Goal: Task Accomplishment & Management: Complete application form

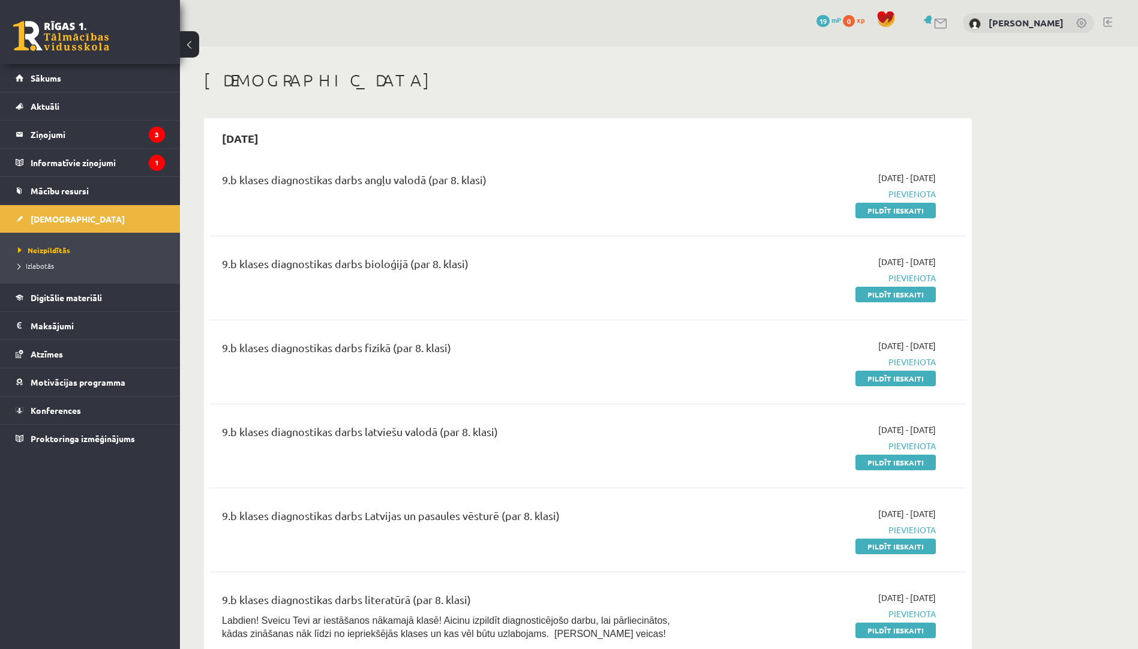
drag, startPoint x: 876, startPoint y: 215, endPoint x: 631, endPoint y: 58, distance: 291.1
click at [876, 215] on link "Pildīt ieskaiti" at bounding box center [895, 211] width 80 height 16
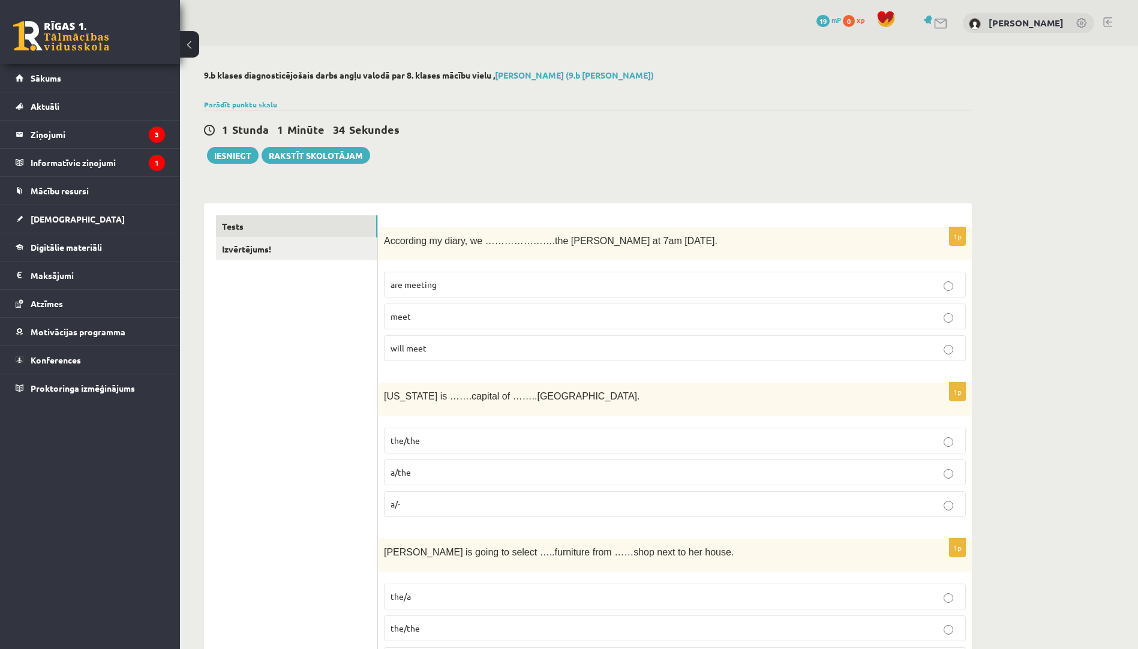
click at [471, 285] on p "are meeting" at bounding box center [674, 284] width 569 height 13
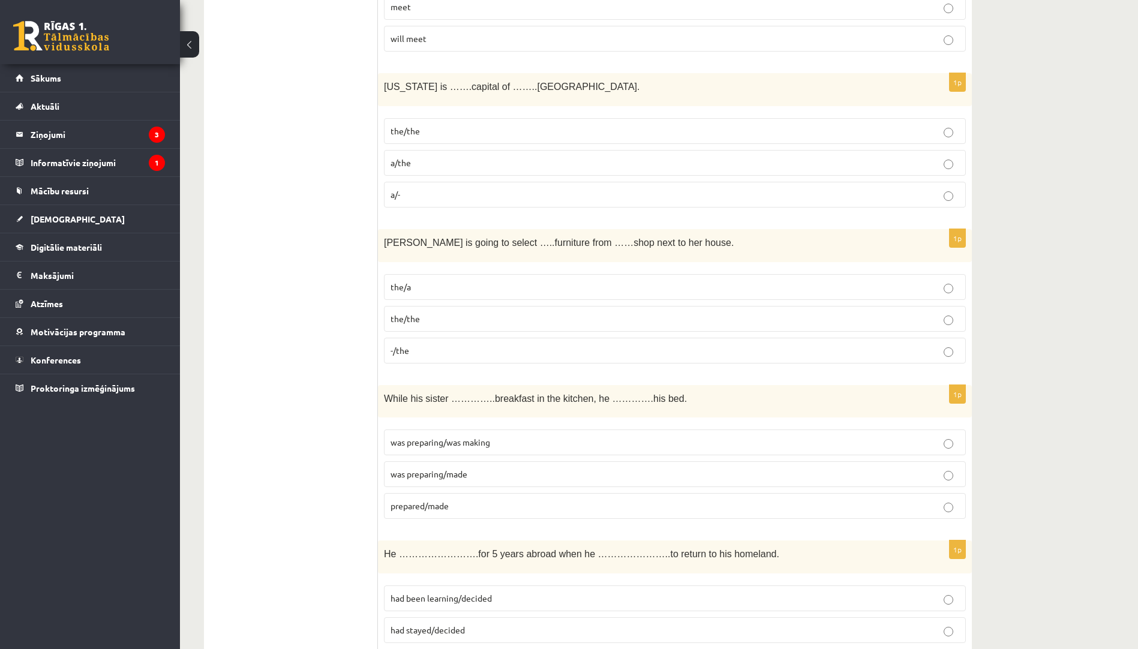
scroll to position [480, 0]
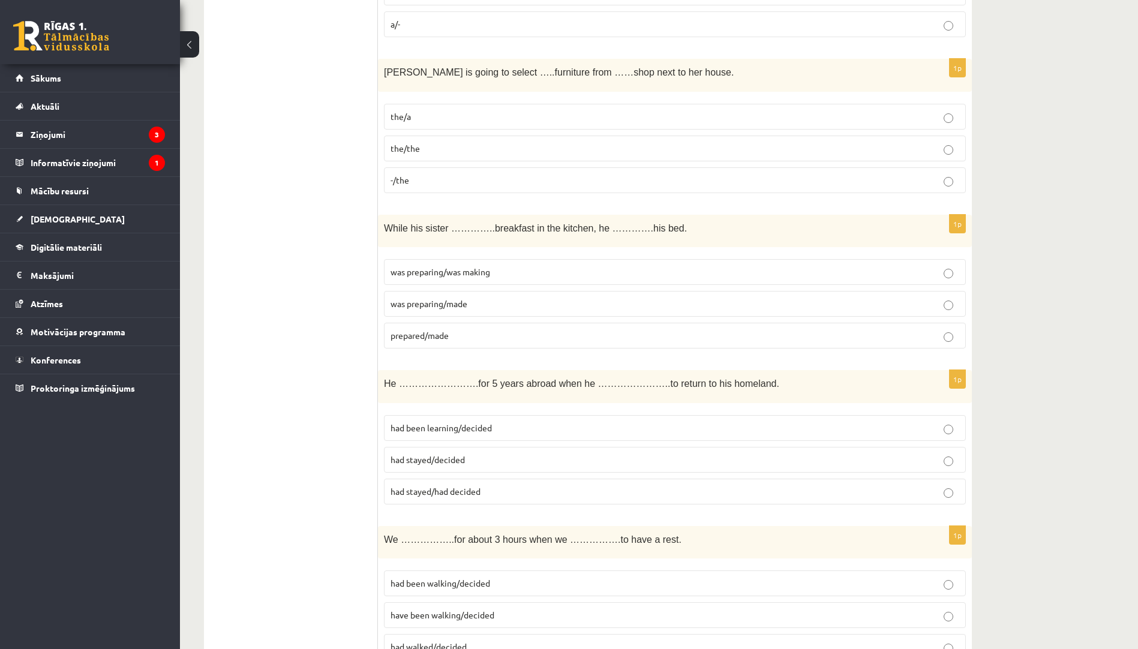
click at [451, 176] on p "-/the" at bounding box center [674, 180] width 569 height 13
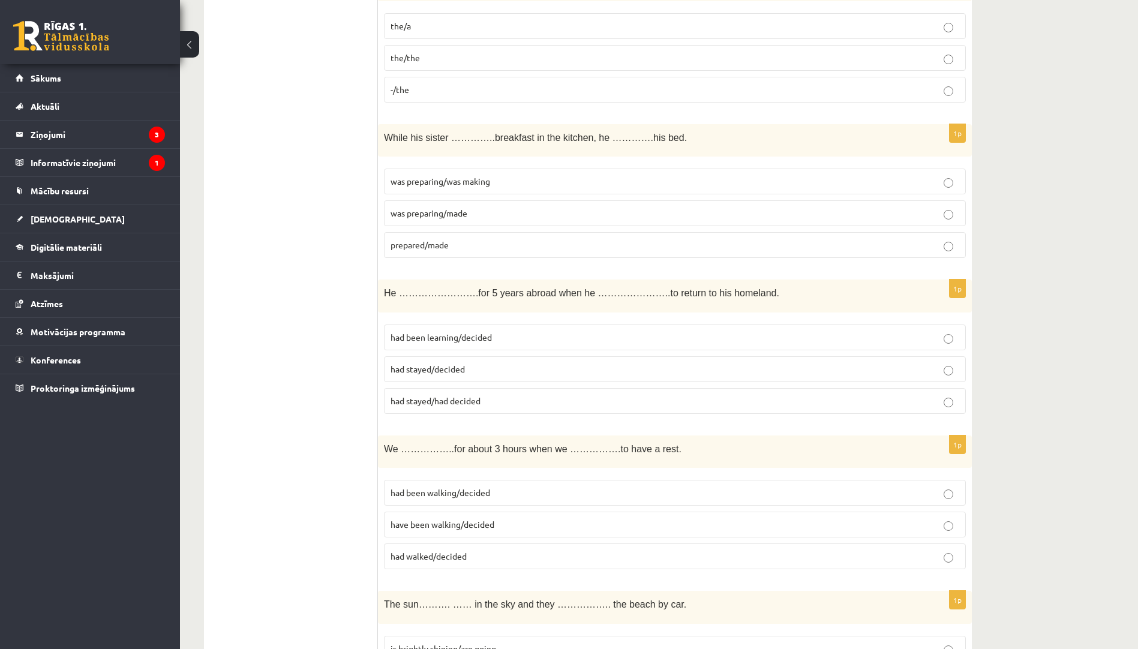
scroll to position [600, 0]
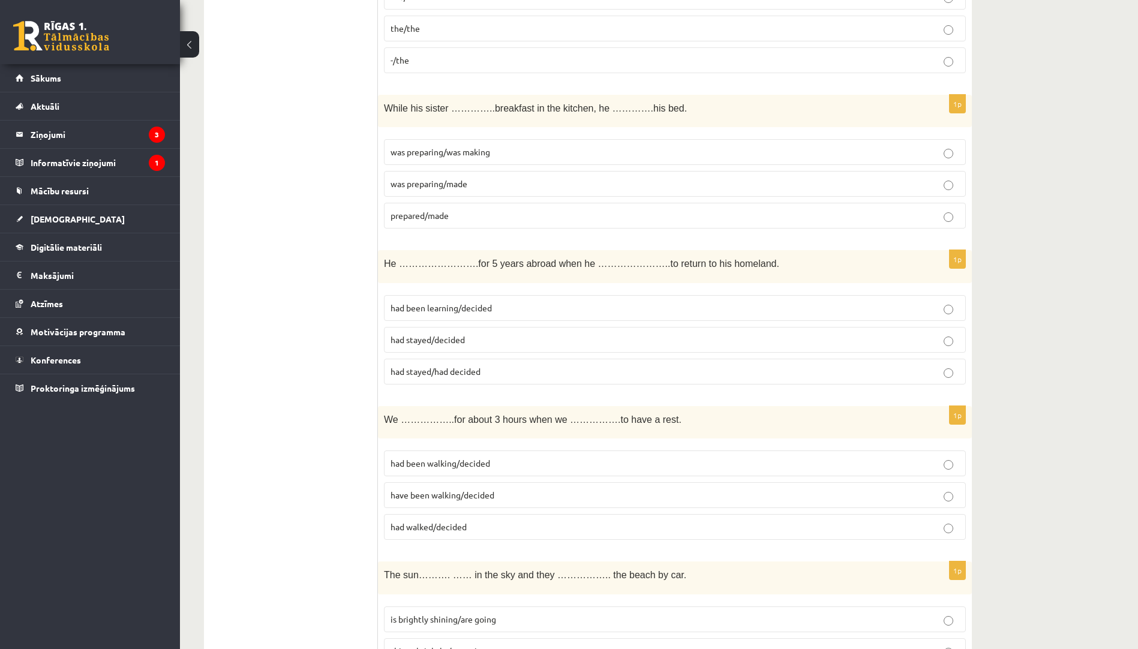
click at [505, 182] on p "was preparing/made" at bounding box center [674, 184] width 569 height 13
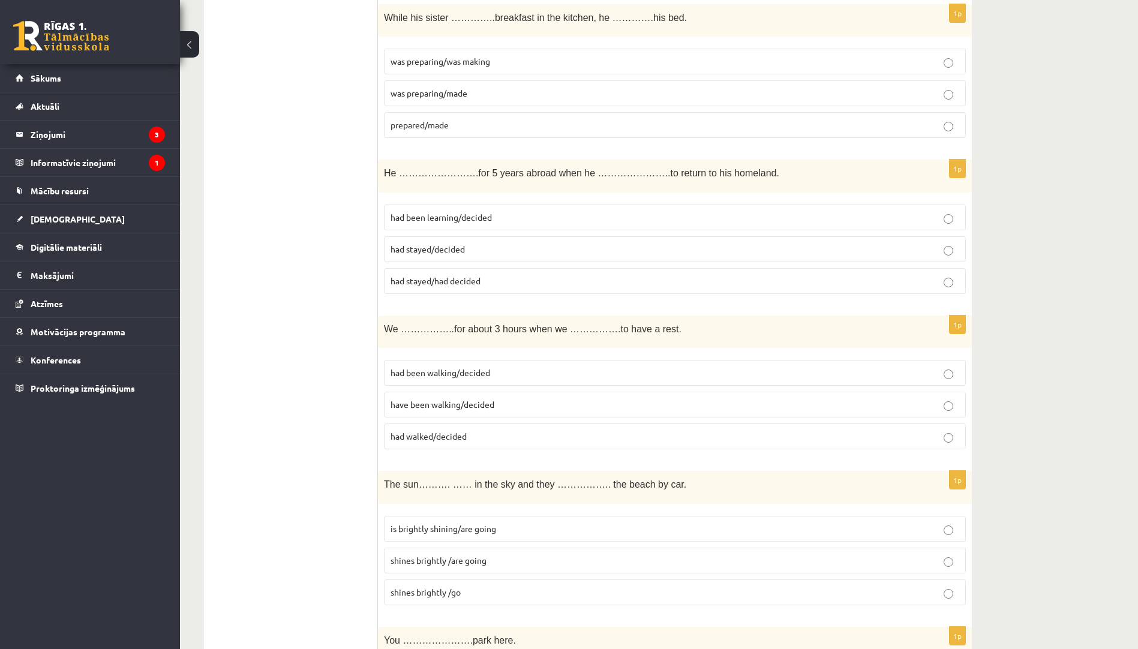
scroll to position [720, 0]
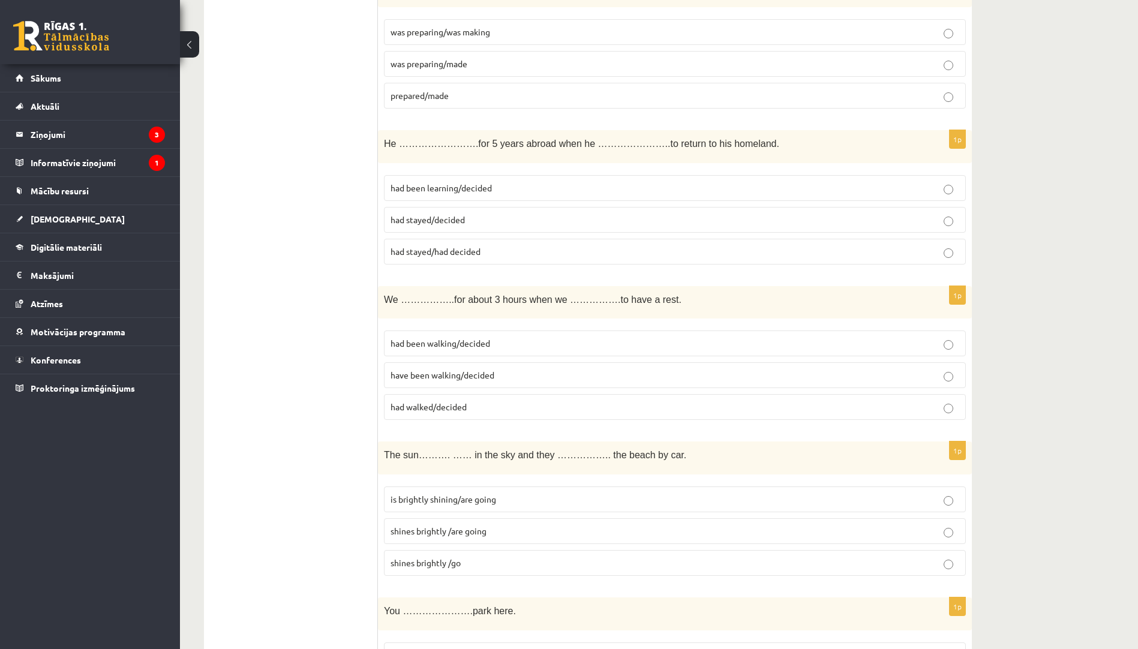
click at [498, 219] on p "had stayed/decided" at bounding box center [674, 219] width 569 height 13
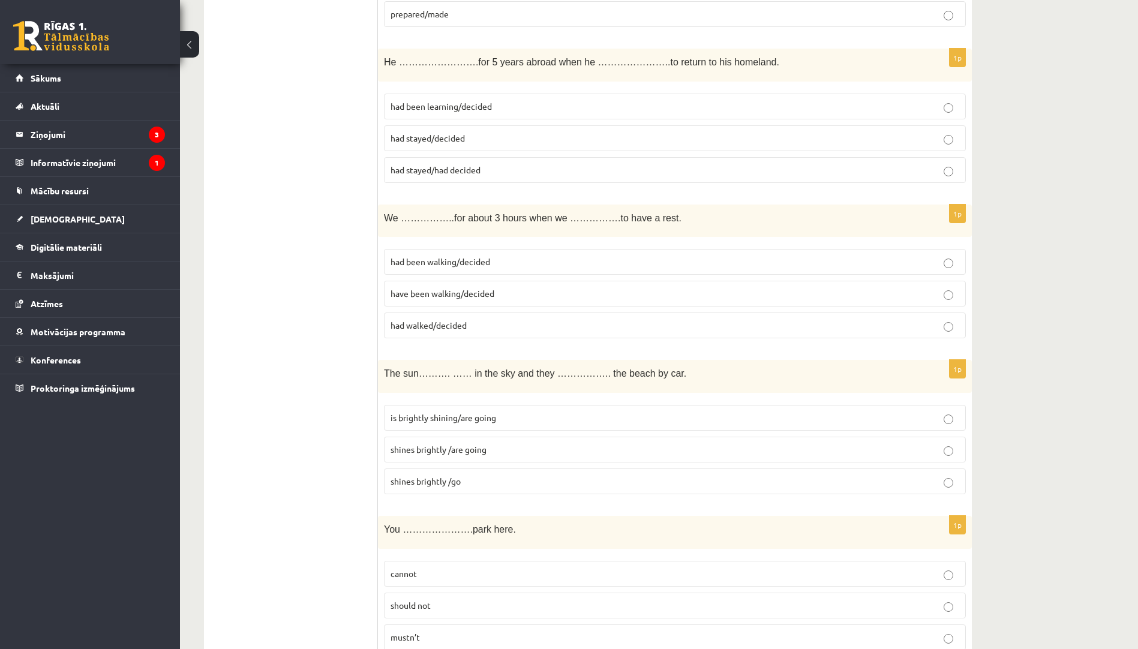
scroll to position [960, 0]
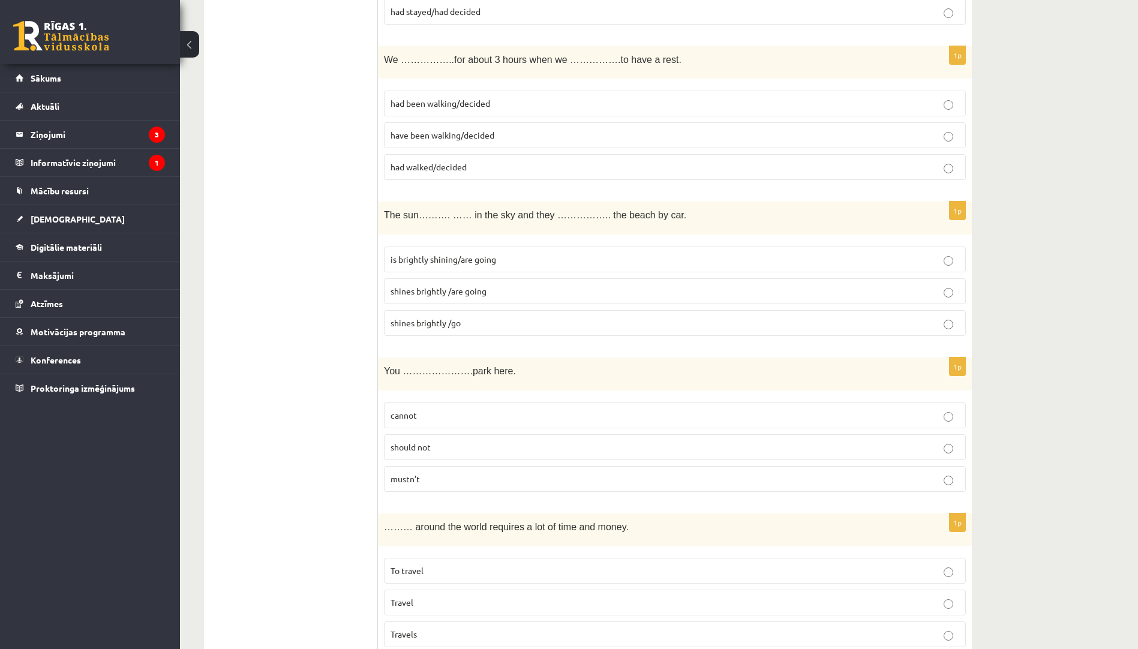
click at [516, 142] on p "have been walking/decided" at bounding box center [674, 135] width 569 height 13
click at [504, 167] on p "had walked/decided" at bounding box center [674, 167] width 569 height 13
click at [525, 138] on p "have been walking/decided" at bounding box center [674, 135] width 569 height 13
click at [507, 167] on p "had walked/decided" at bounding box center [674, 167] width 569 height 13
click at [521, 296] on p "shines brightly /are going" at bounding box center [674, 291] width 569 height 13
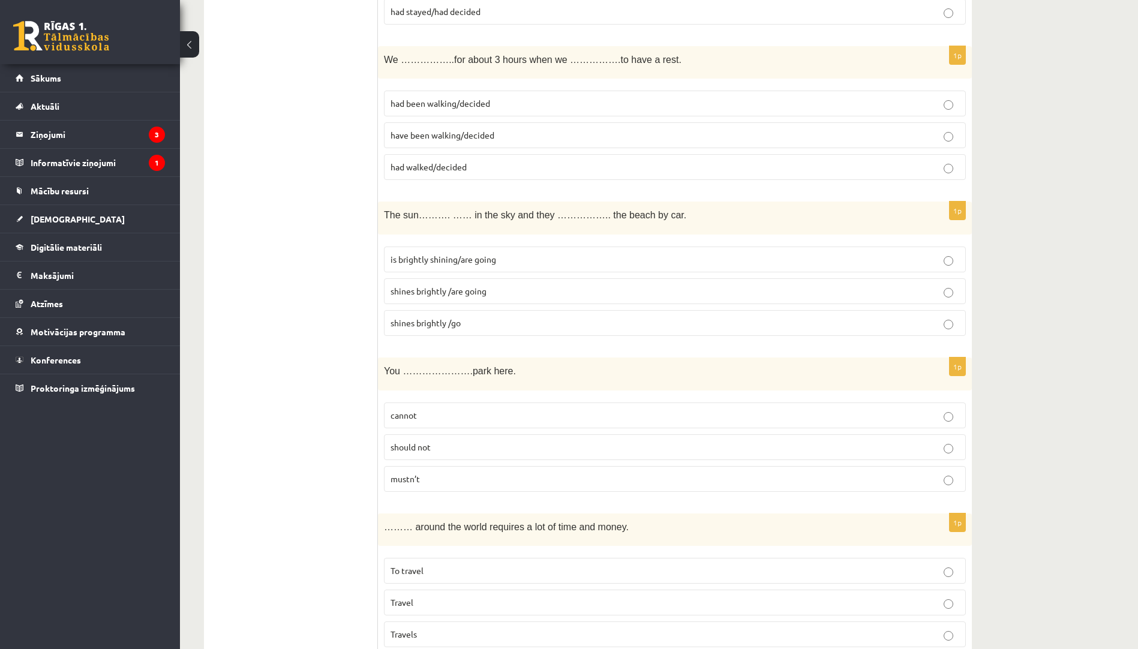
click at [790, 292] on p "shines brightly /are going" at bounding box center [674, 291] width 569 height 13
click at [789, 170] on p "had walked/decided" at bounding box center [674, 167] width 569 height 13
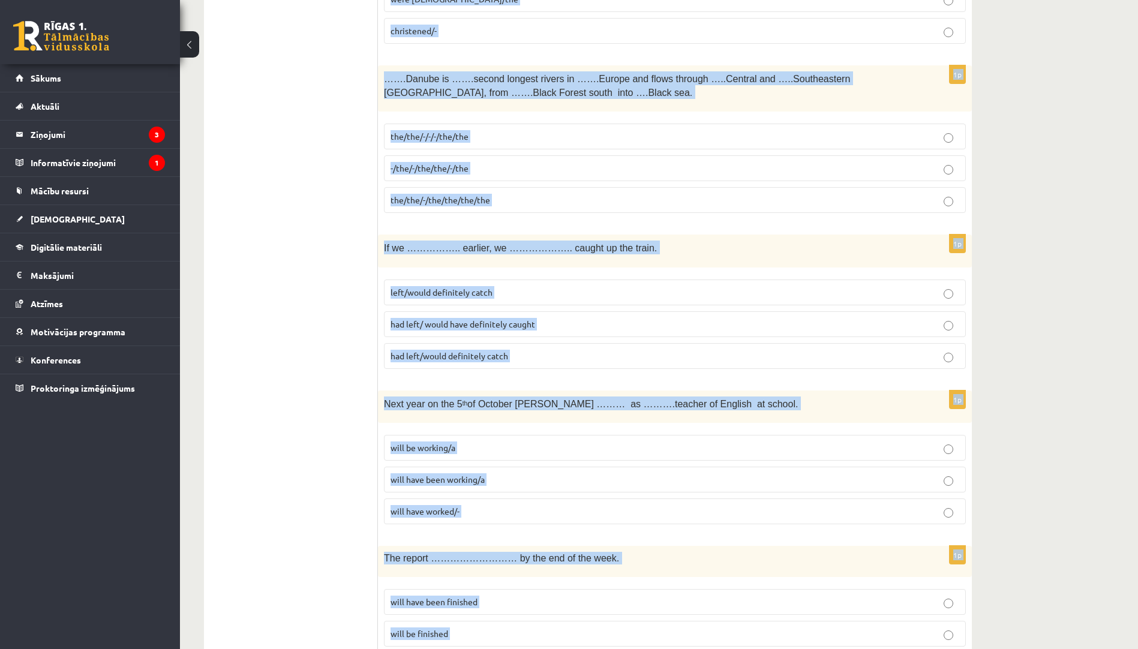
scroll to position [4125, 0]
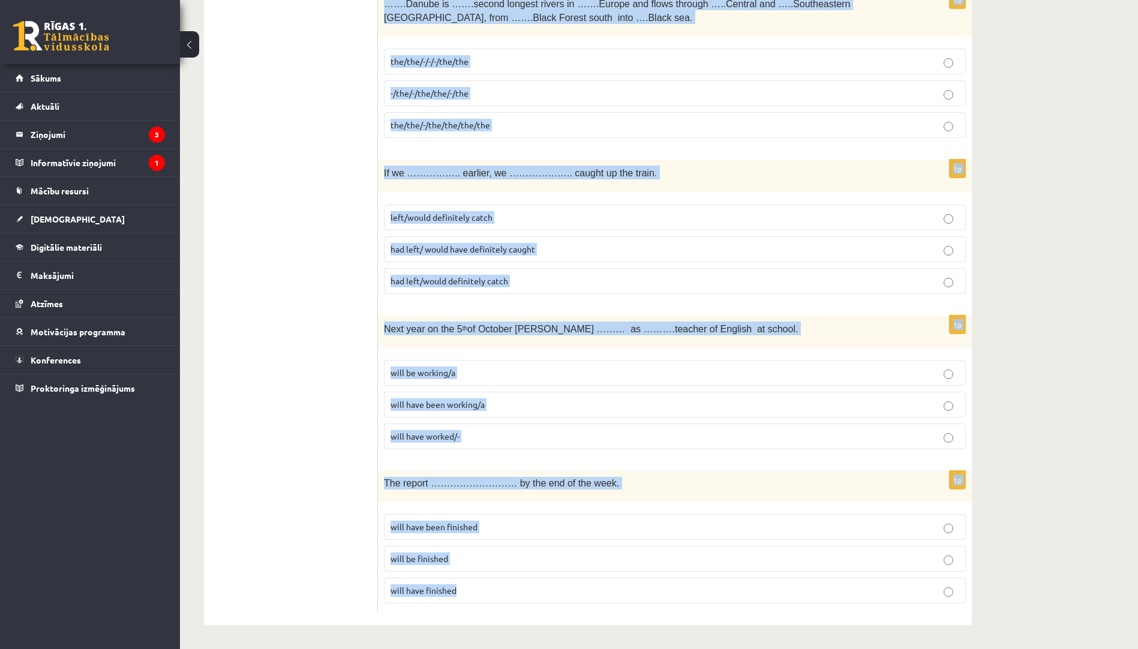
drag, startPoint x: 386, startPoint y: 270, endPoint x: 504, endPoint y: 646, distance: 394.7
drag, startPoint x: 504, startPoint y: 646, endPoint x: 428, endPoint y: 593, distance: 93.0
copy form "According my diary, we ………………….the byers at 7am tomorrow. are meeting meet will…"
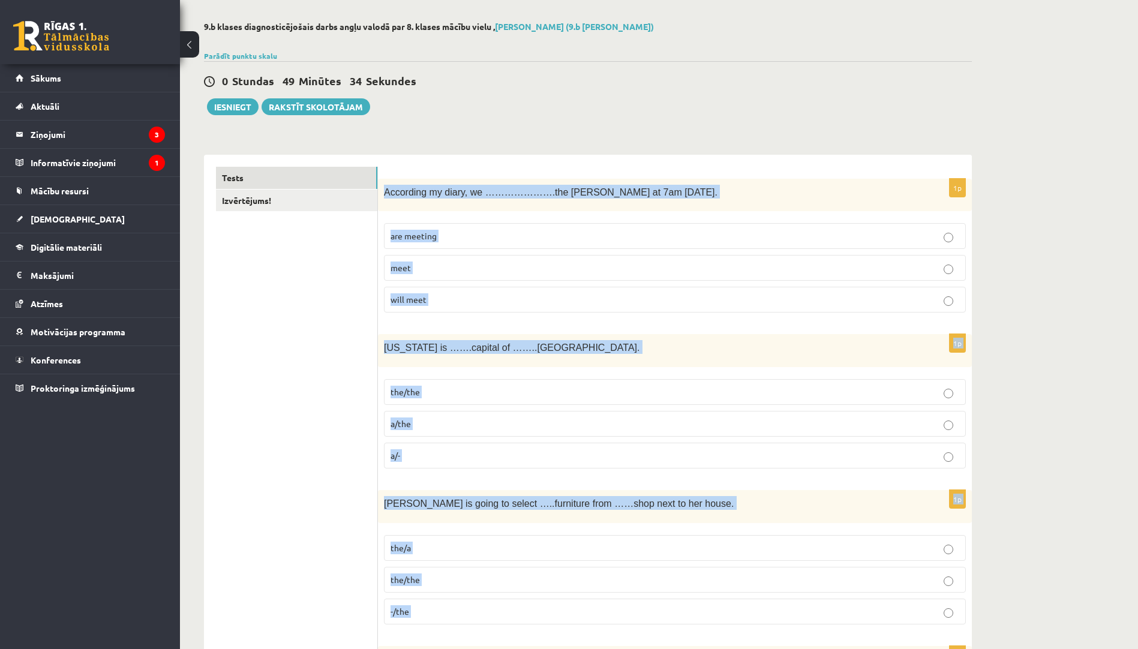
scroll to position [0, 0]
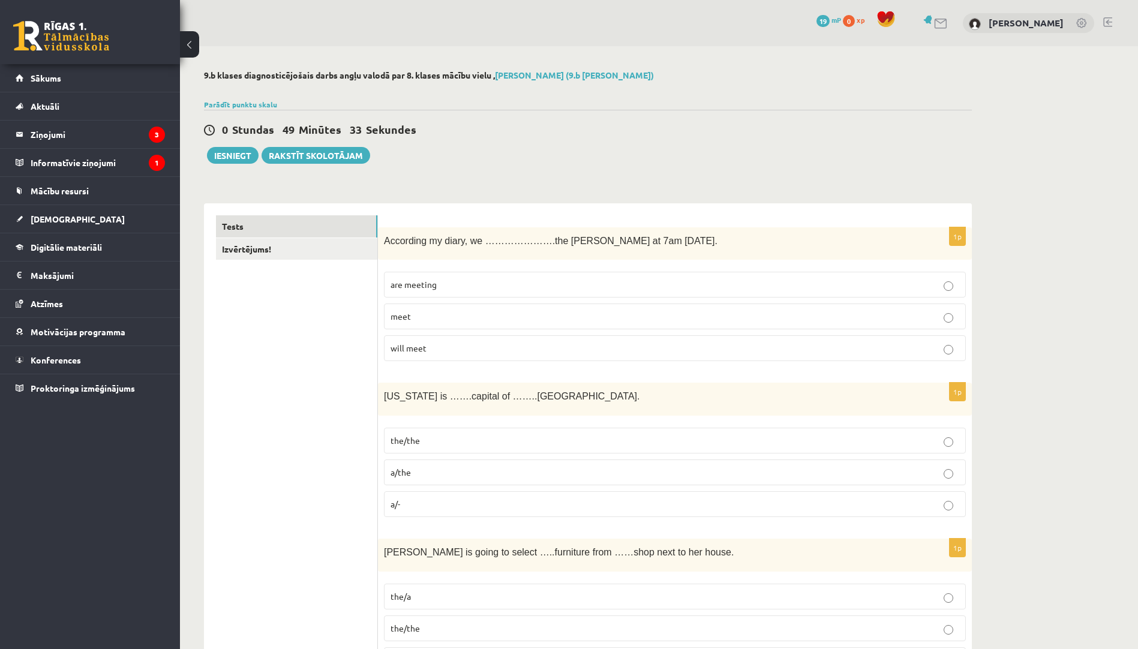
click at [449, 447] on label "the/the" at bounding box center [675, 441] width 582 height 26
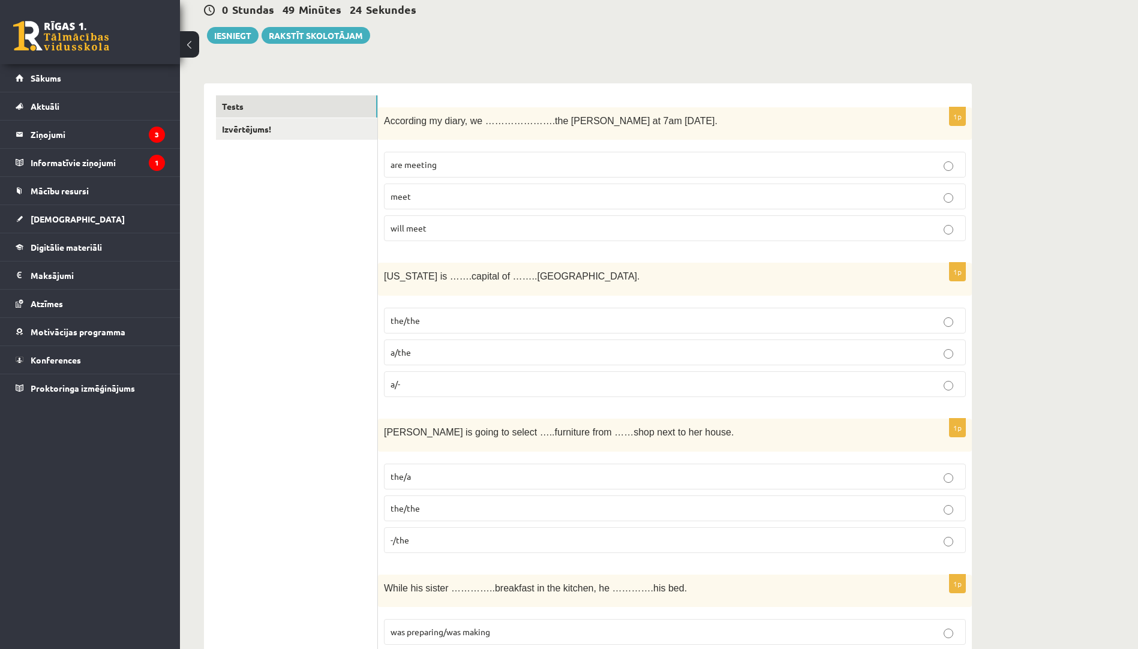
scroll to position [240, 0]
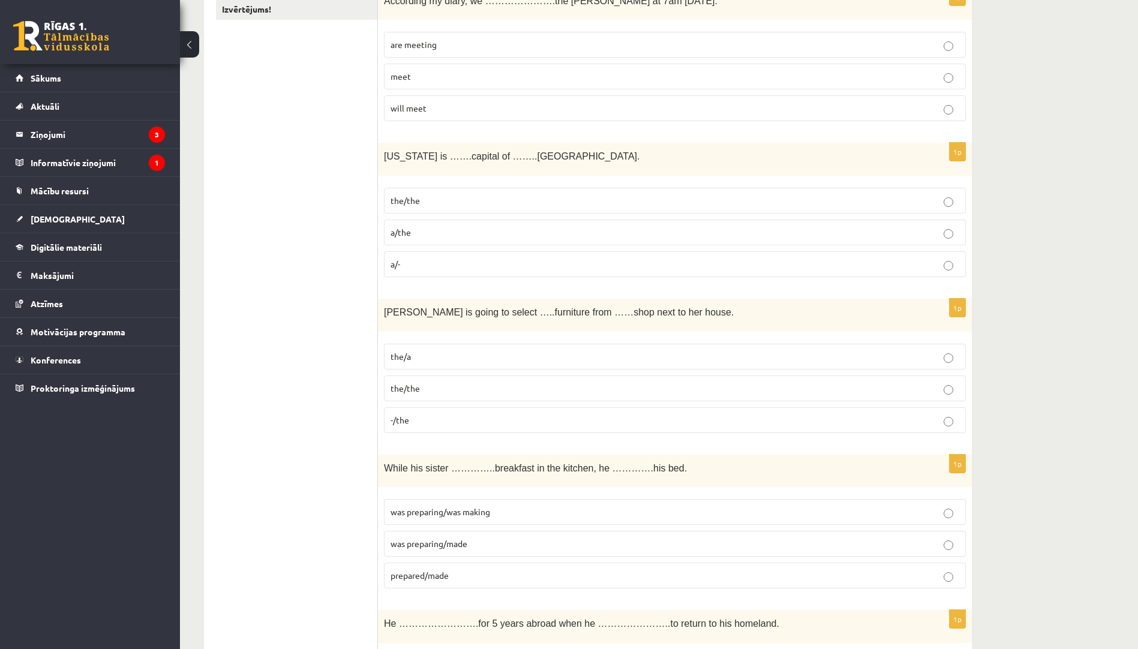
click at [456, 359] on p "the/a" at bounding box center [674, 356] width 569 height 13
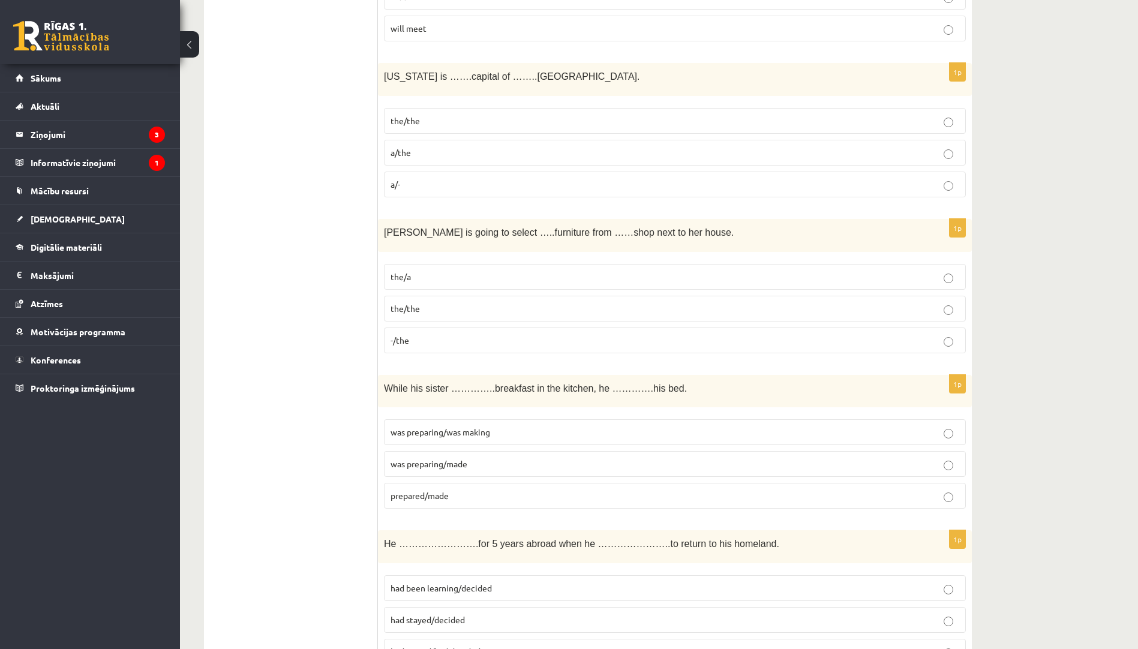
scroll to position [360, 0]
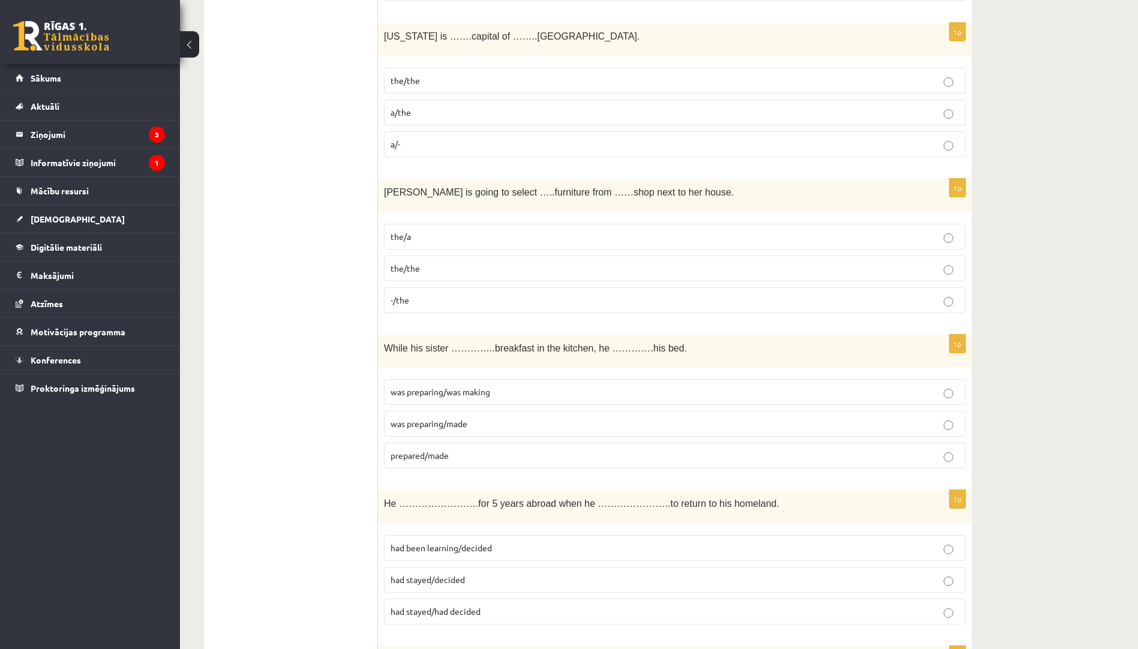
click at [490, 396] on span "was preparing/was making" at bounding box center [440, 391] width 100 height 11
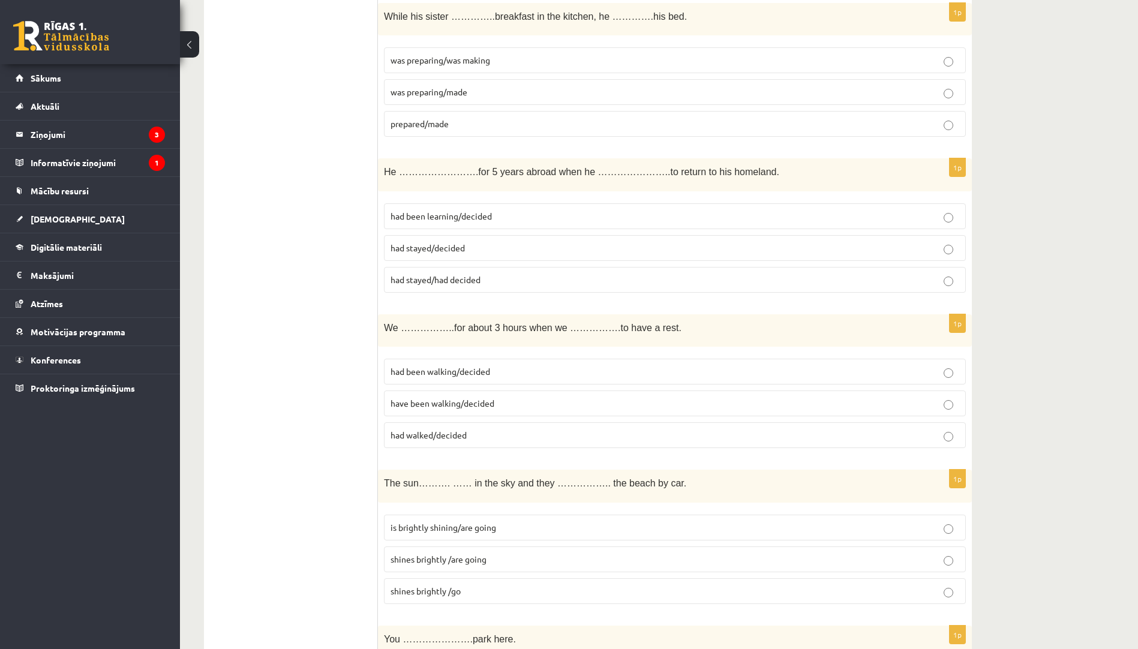
scroll to position [720, 0]
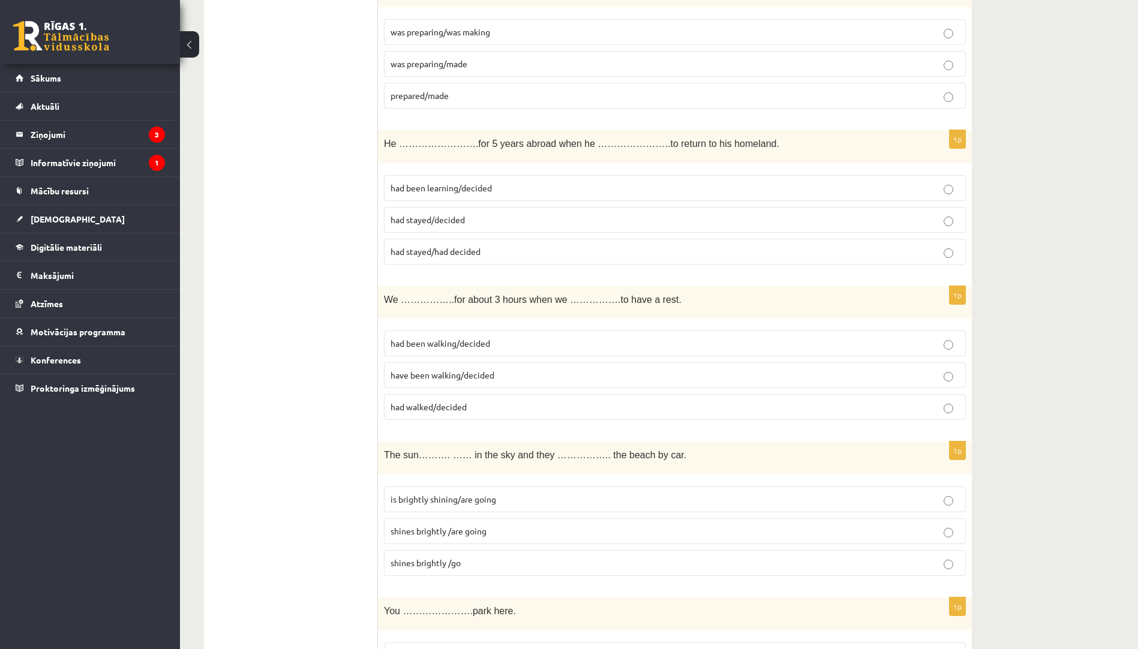
click at [517, 374] on p "have been walking/decided" at bounding box center [674, 375] width 569 height 13
click at [494, 340] on p "had been walking/decided" at bounding box center [674, 343] width 569 height 13
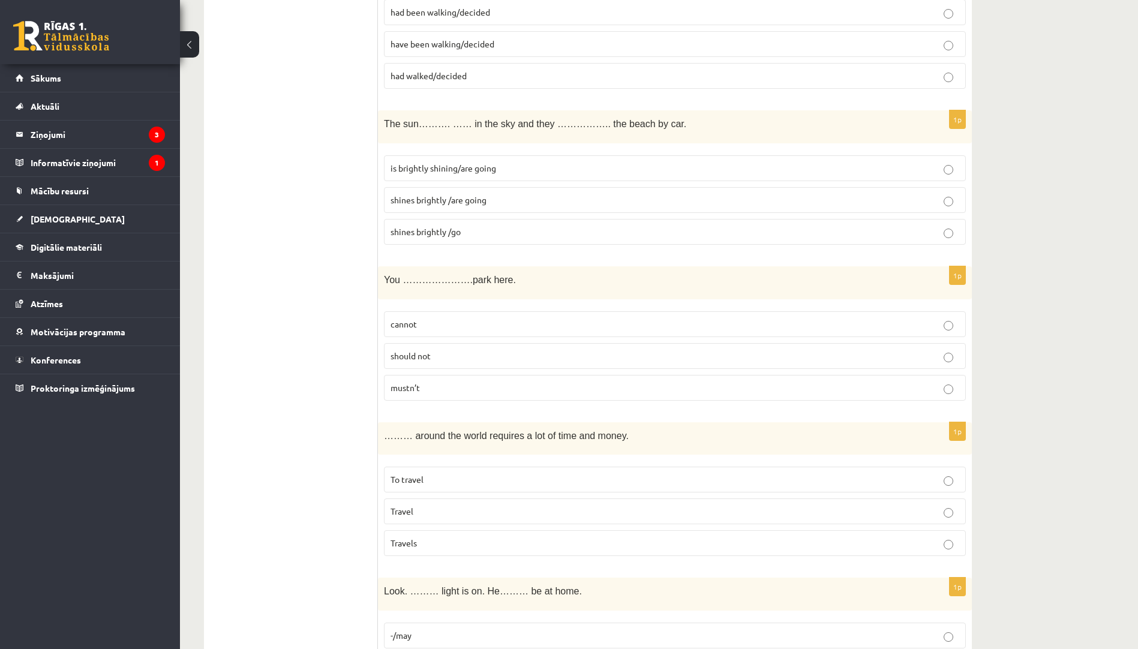
scroll to position [1079, 0]
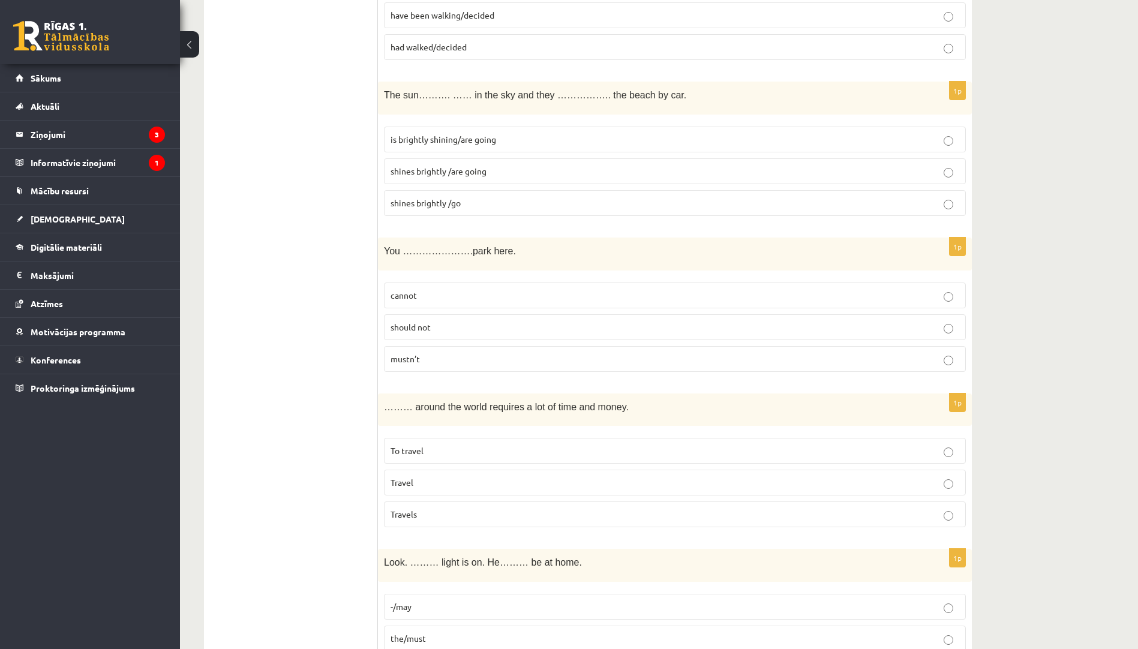
click at [477, 363] on p "mustn’t" at bounding box center [674, 359] width 569 height 13
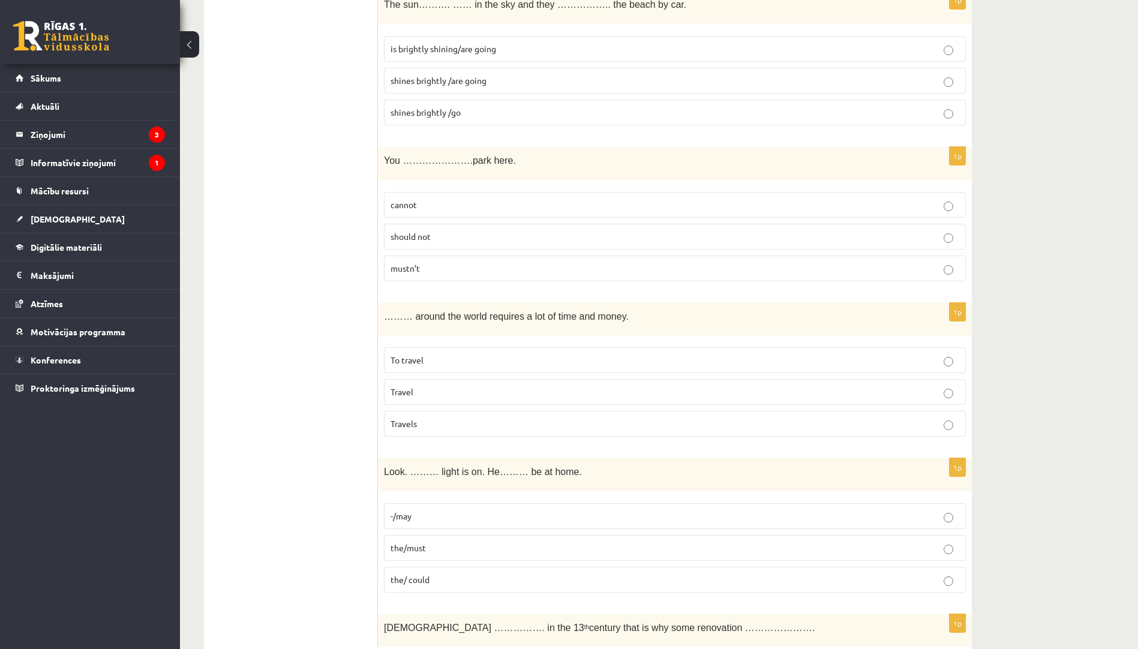
scroll to position [1199, 0]
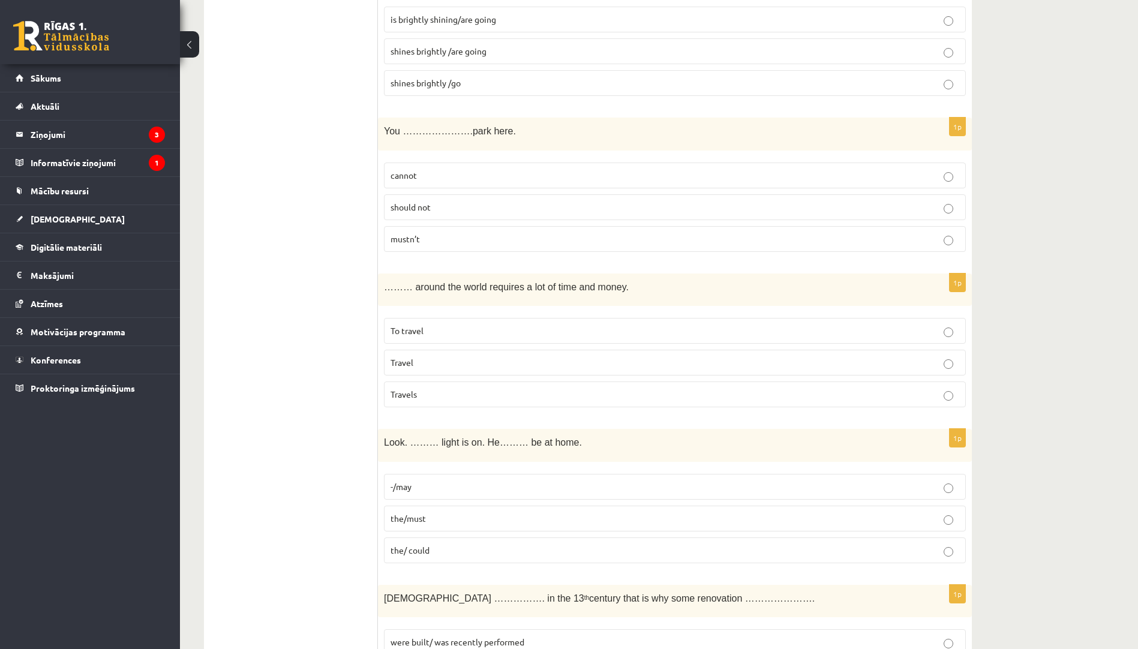
click at [417, 336] on span "To travel" at bounding box center [406, 330] width 33 height 11
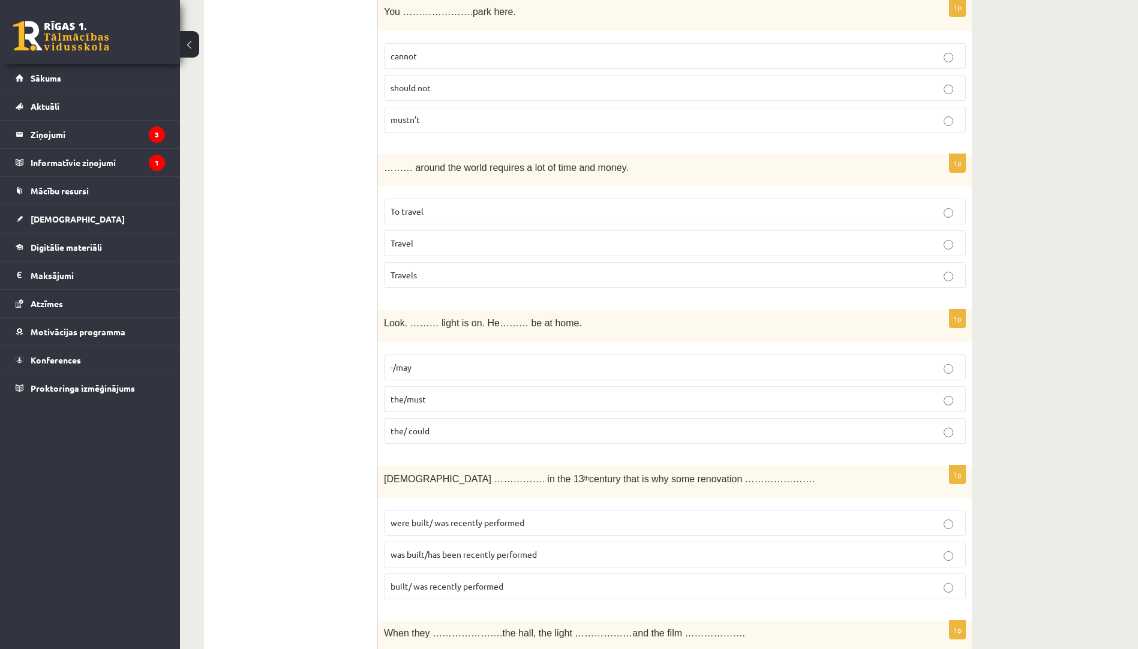
scroll to position [1439, 0]
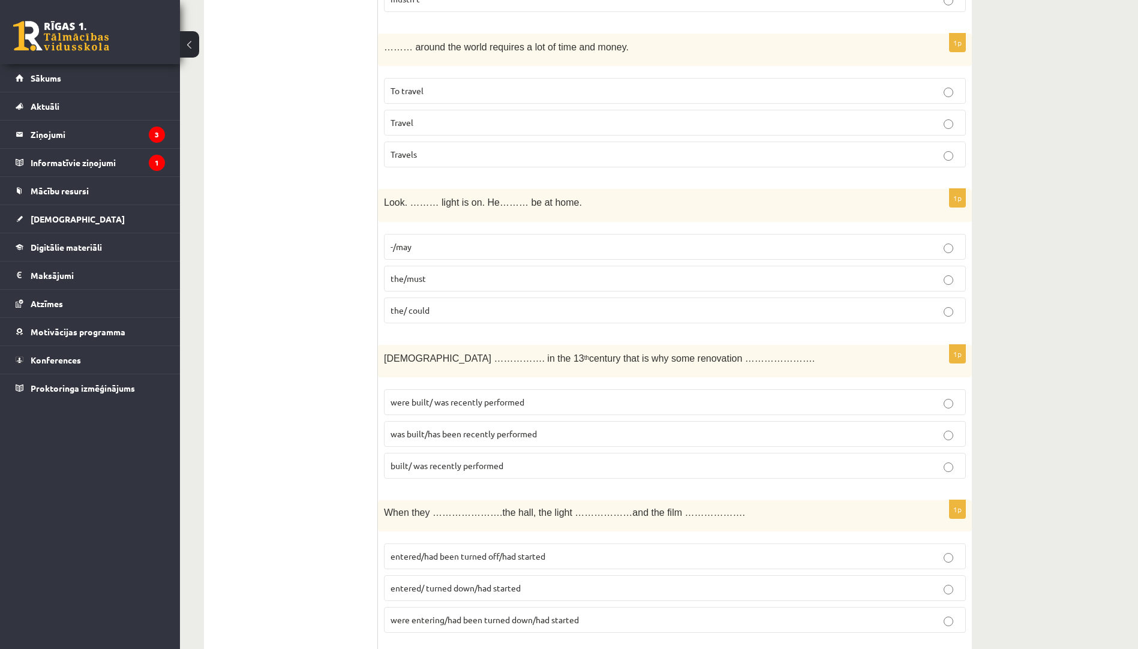
click at [464, 267] on label "the/must" at bounding box center [675, 279] width 582 height 26
click at [554, 405] on p "were built/ was recently performed" at bounding box center [674, 402] width 569 height 13
click at [464, 435] on span "was built/has been recently performed" at bounding box center [463, 433] width 146 height 11
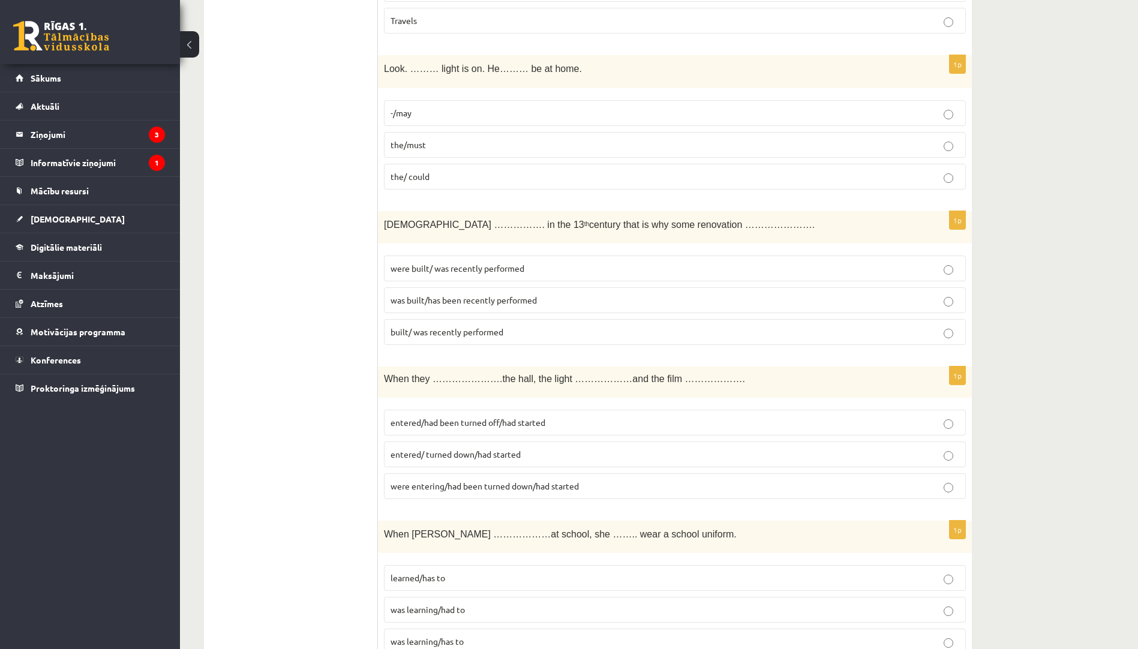
scroll to position [1679, 0]
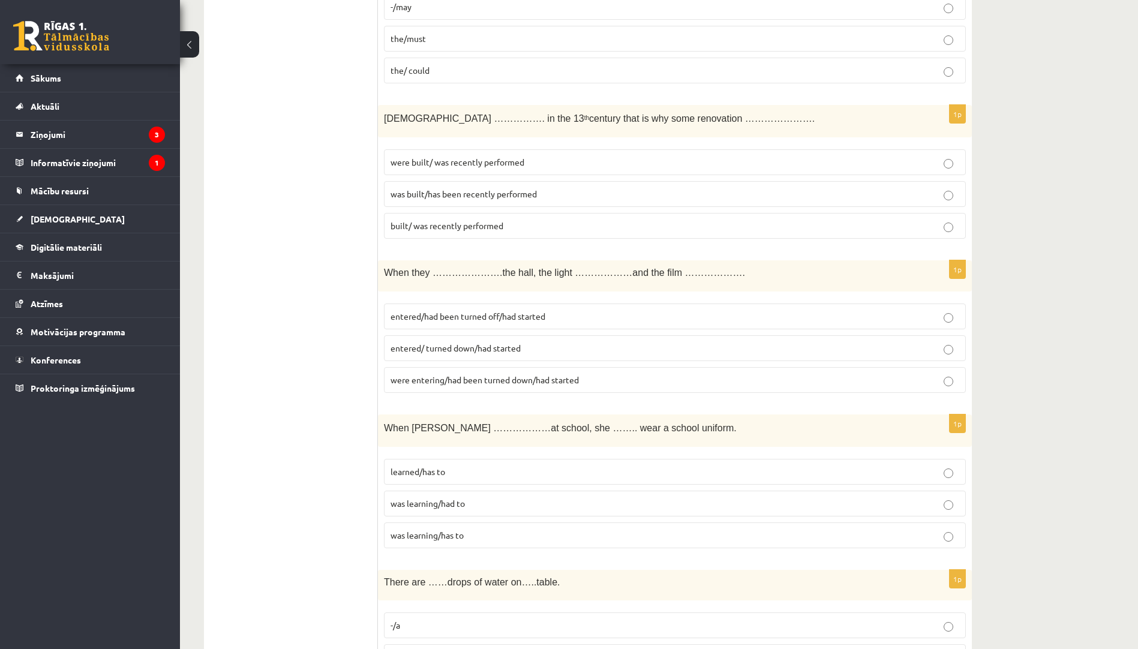
click at [561, 344] on p "entered/ turned down/had started" at bounding box center [674, 348] width 569 height 13
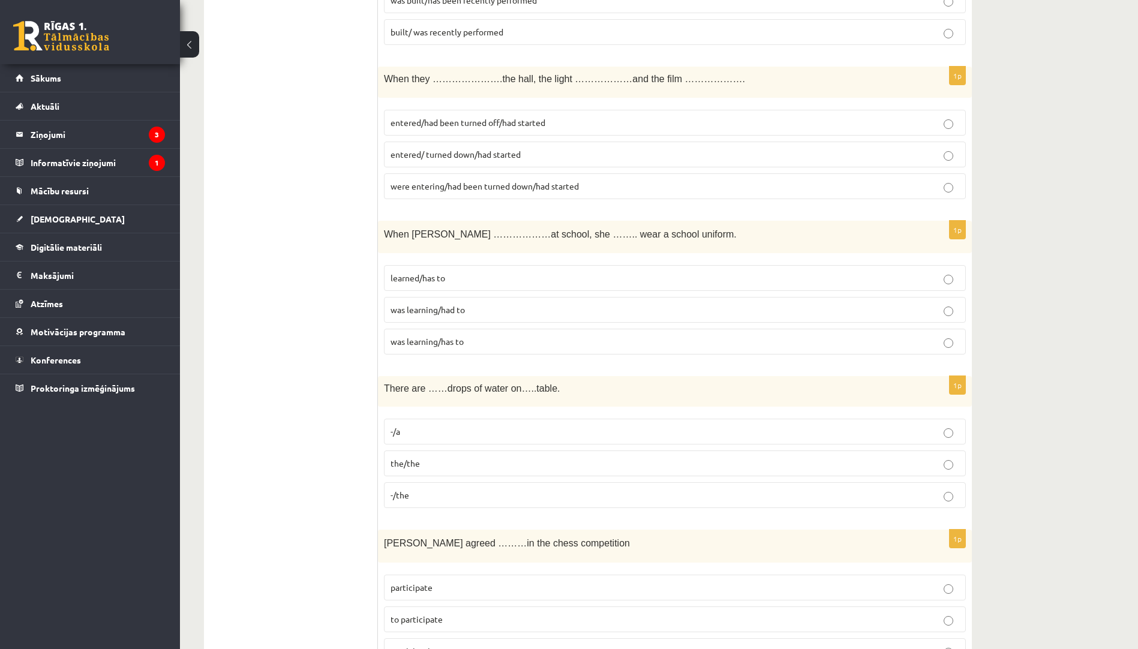
scroll to position [1919, 0]
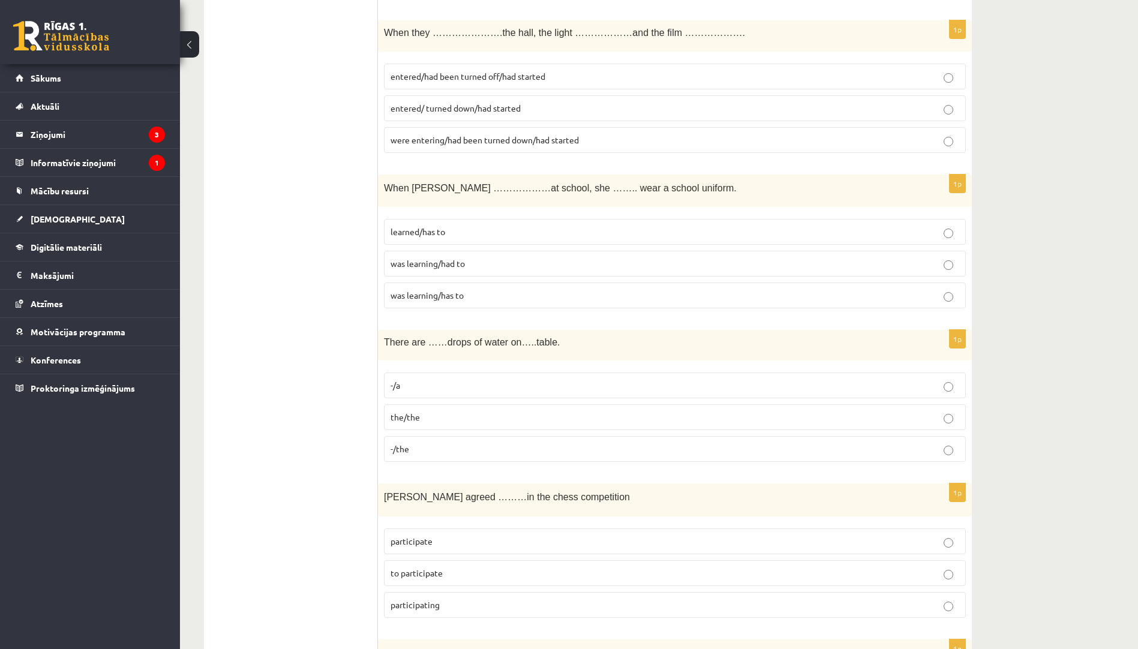
click at [483, 267] on p "was learning/had to" at bounding box center [674, 263] width 569 height 13
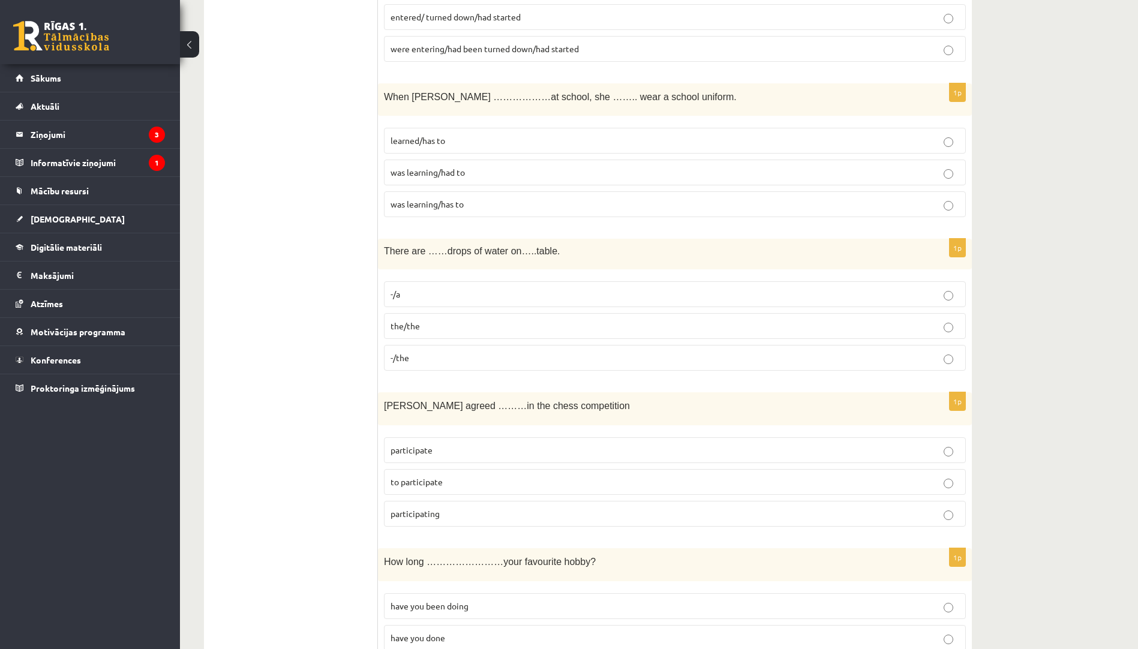
scroll to position [2039, 0]
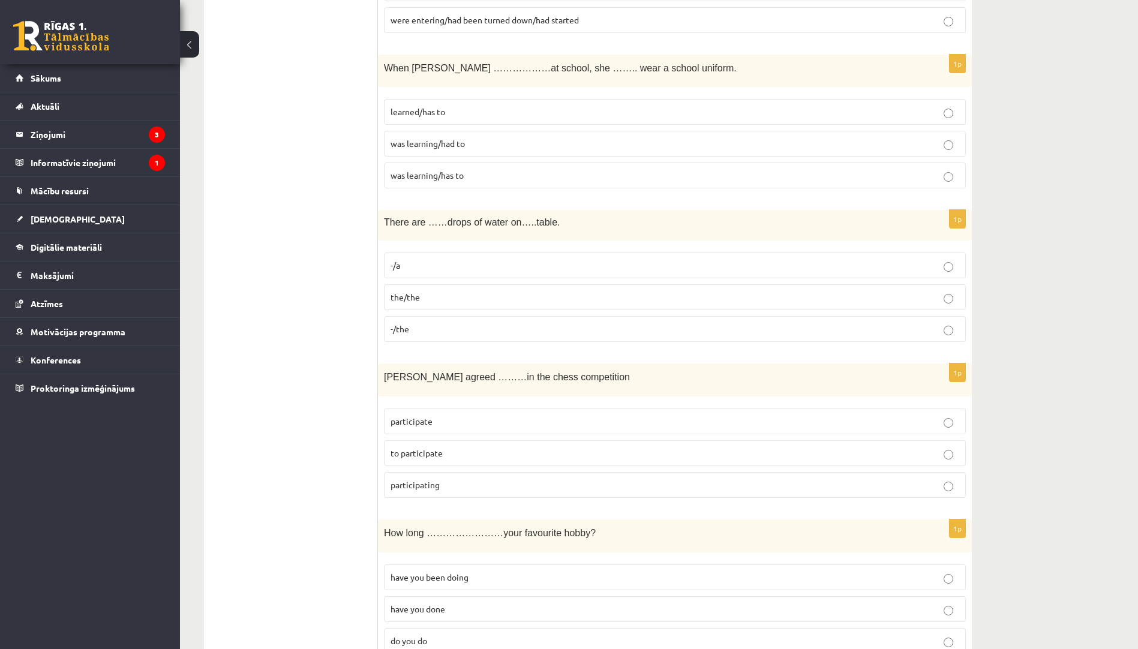
click at [485, 324] on p "-/the" at bounding box center [674, 329] width 569 height 13
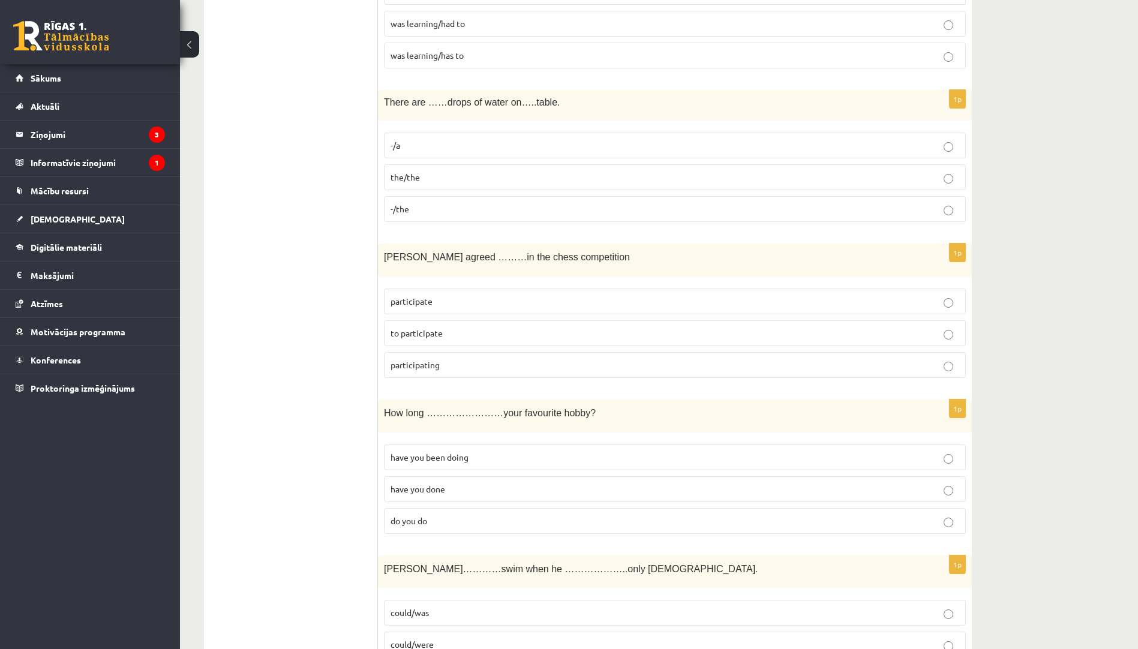
click at [455, 334] on p "to participate" at bounding box center [674, 333] width 569 height 13
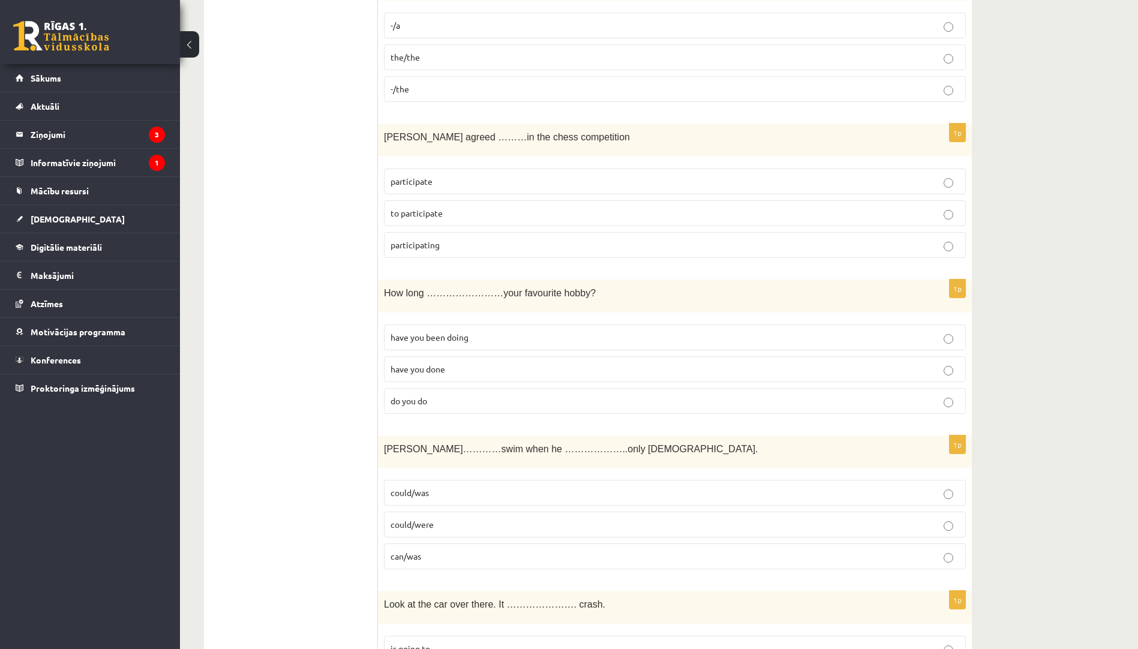
click at [458, 341] on span "have you been doing" at bounding box center [429, 337] width 78 height 11
click at [467, 498] on p "could/was" at bounding box center [674, 492] width 569 height 13
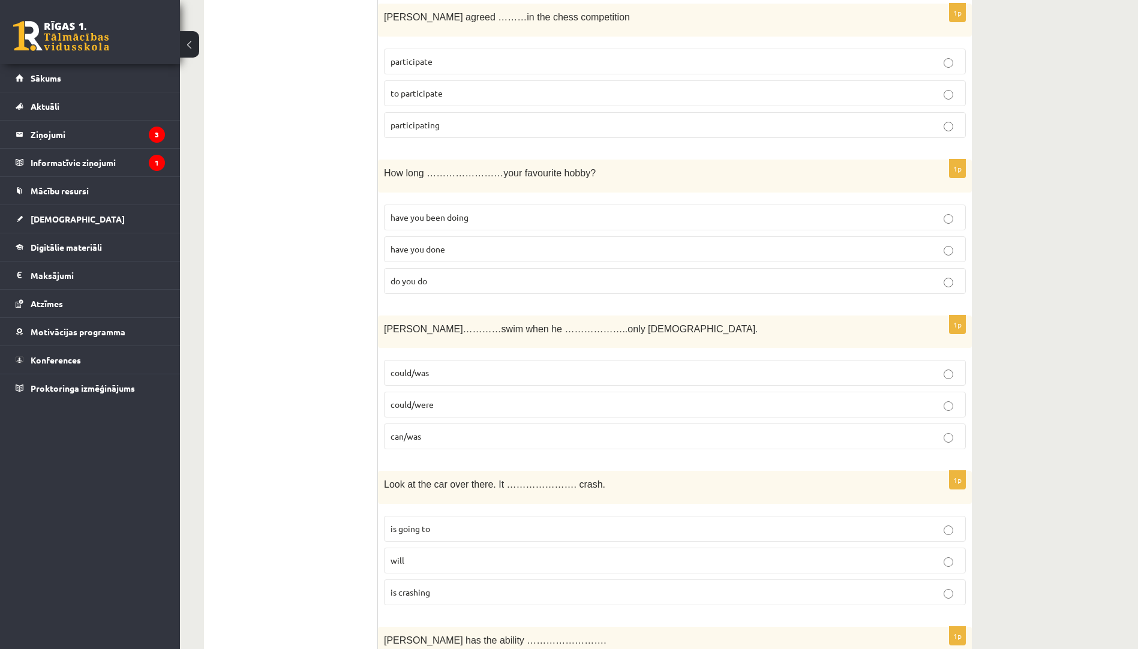
scroll to position [2519, 0]
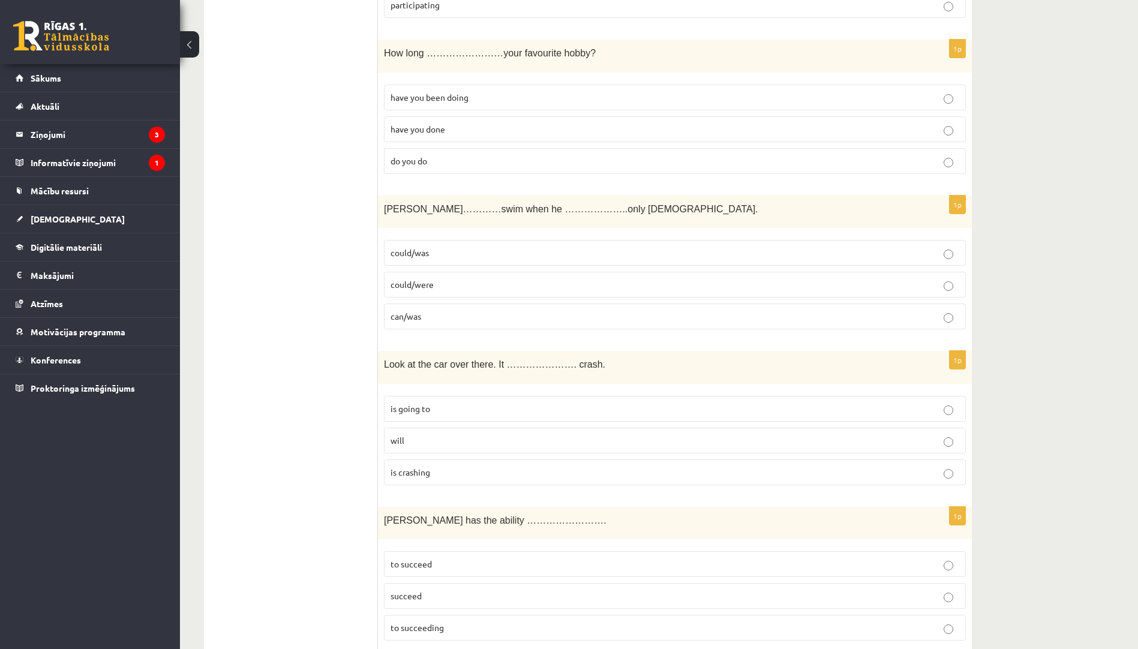
click at [483, 411] on p "is going to" at bounding box center [674, 408] width 569 height 13
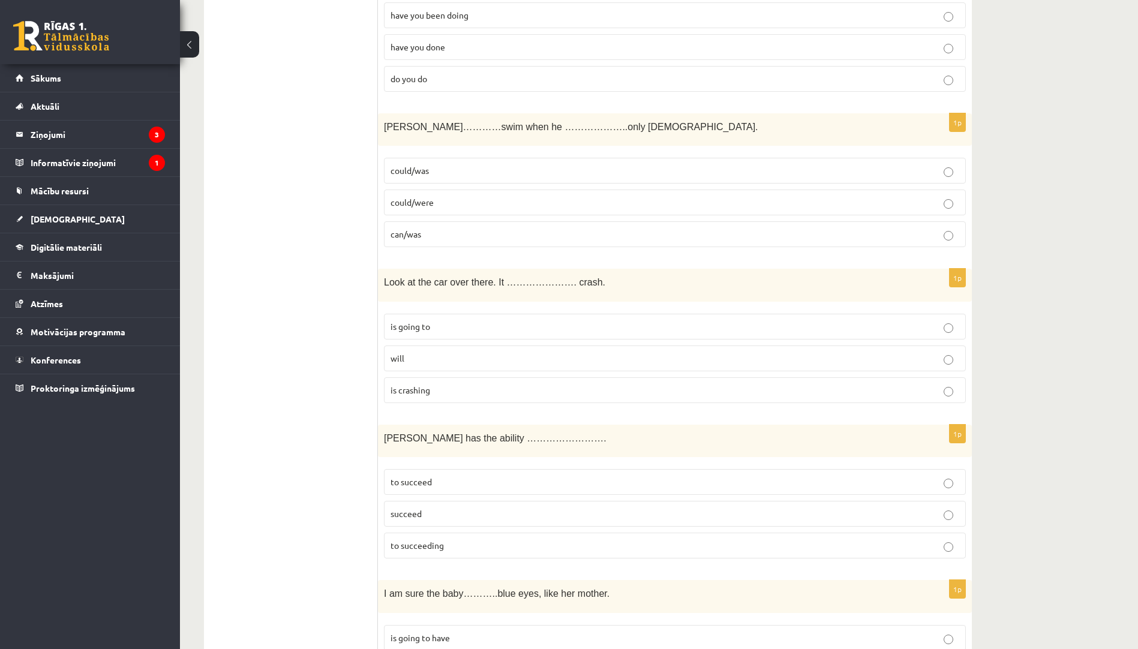
scroll to position [2759, 0]
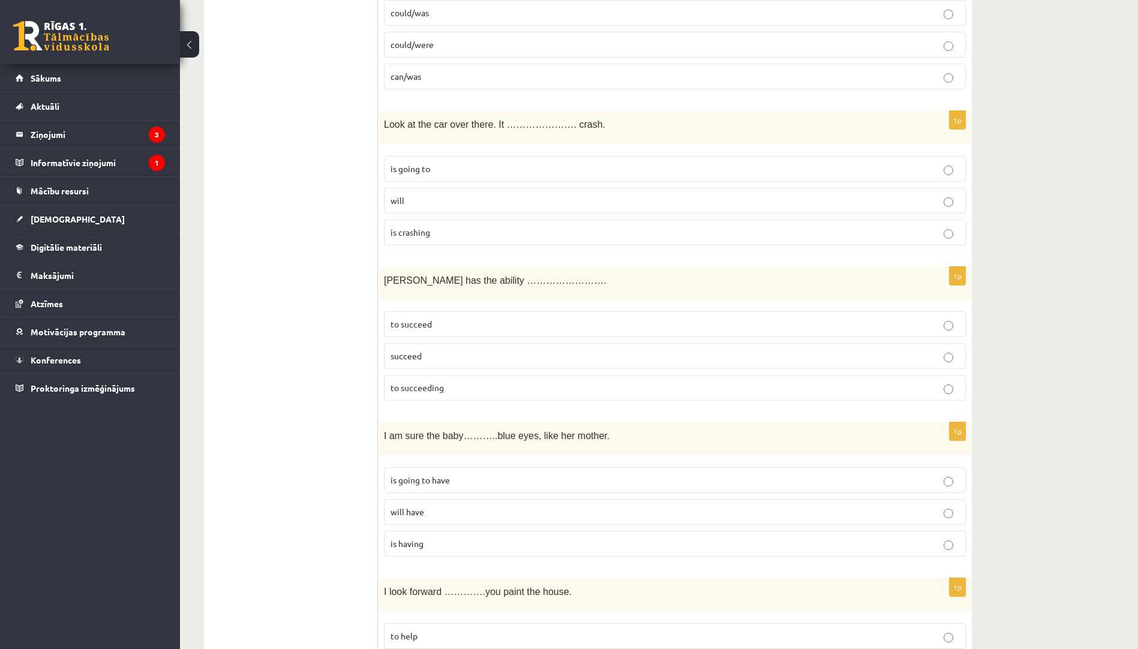
click at [434, 326] on p "to succeed" at bounding box center [674, 324] width 569 height 13
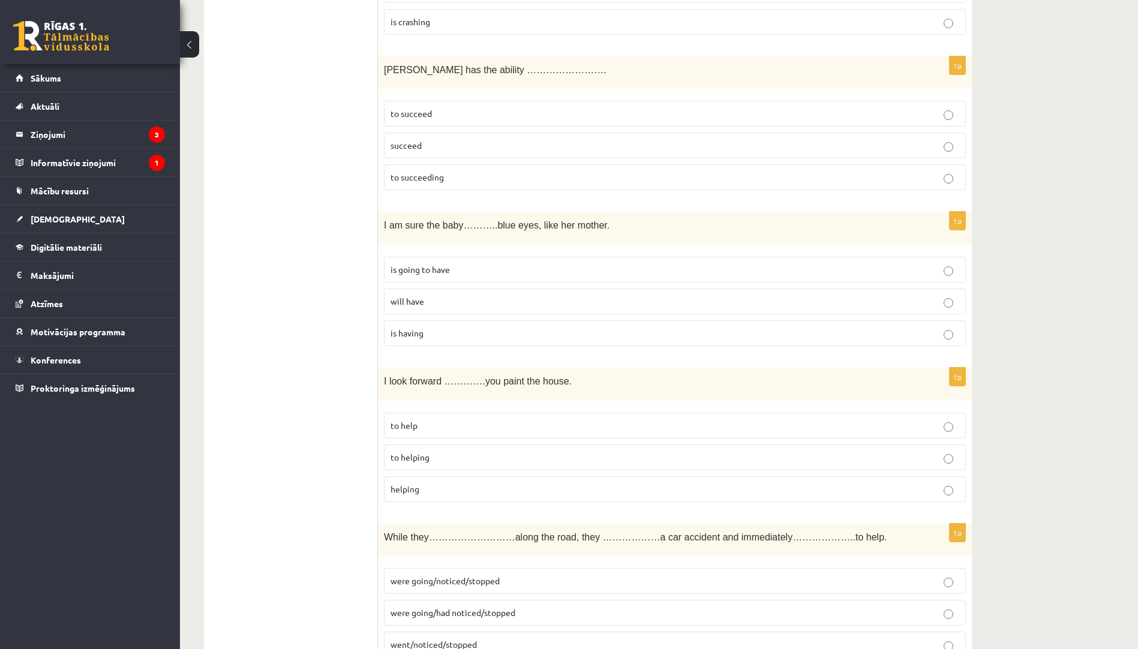
scroll to position [2998, 0]
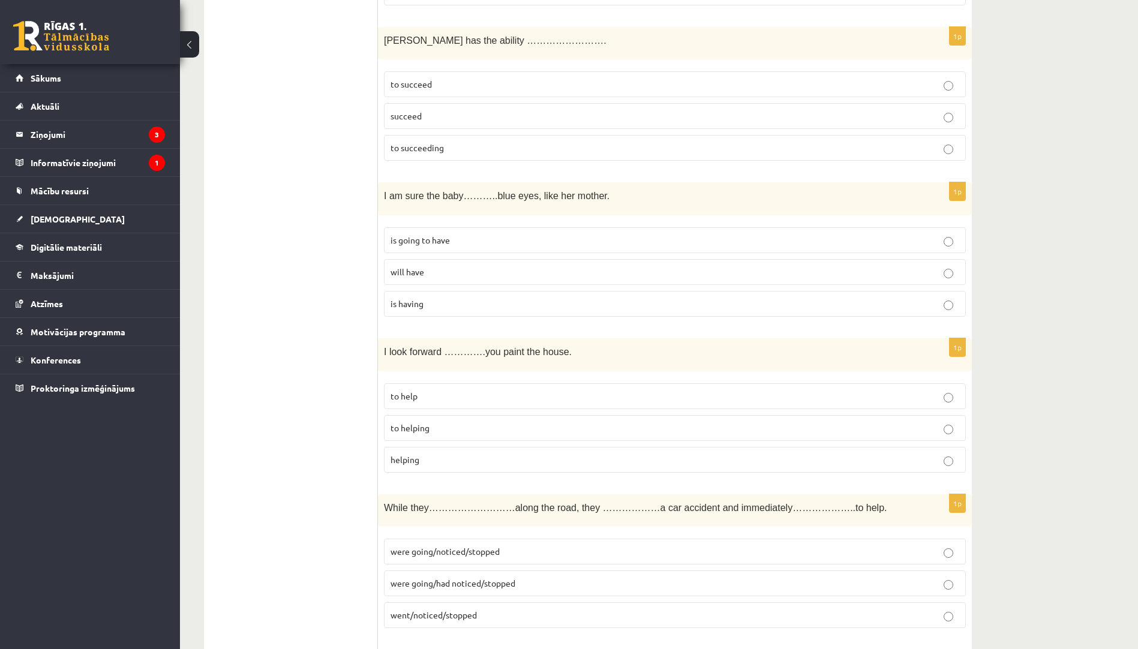
click at [480, 268] on p "will have" at bounding box center [674, 272] width 569 height 13
click at [449, 436] on label "to helping" at bounding box center [675, 428] width 582 height 26
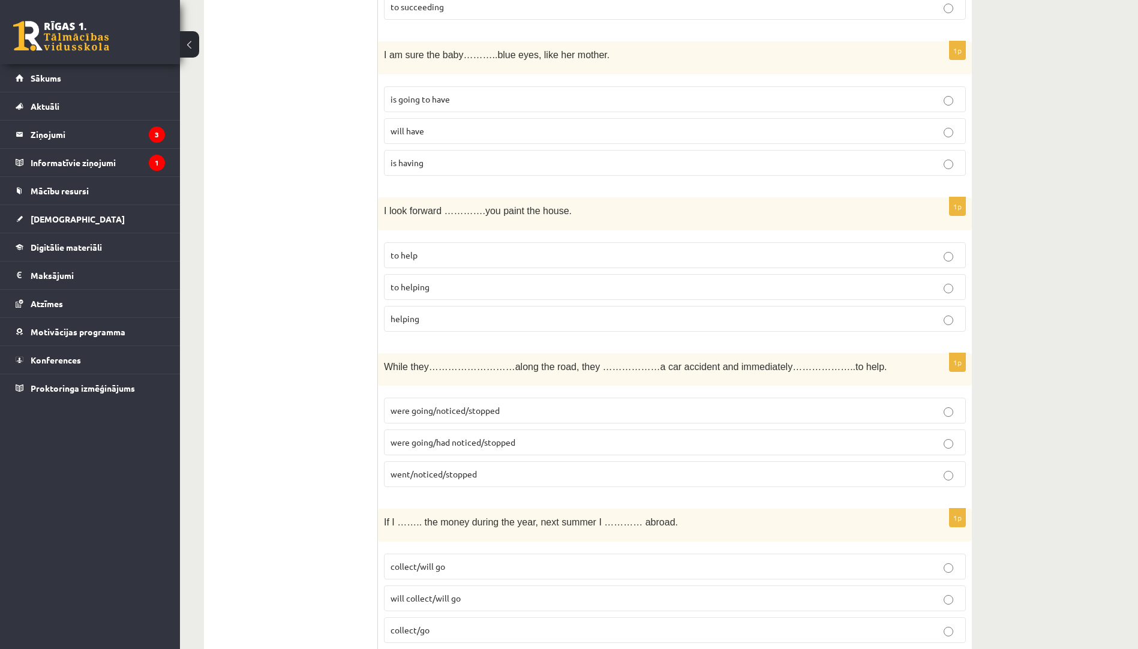
scroll to position [3478, 0]
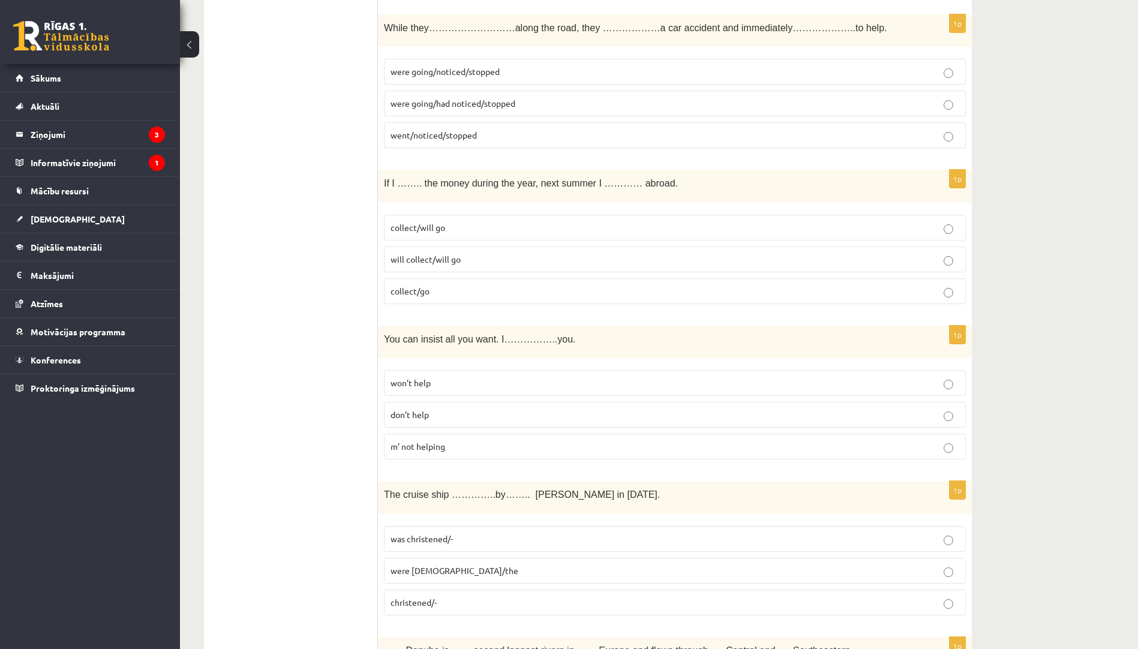
click at [509, 73] on p "were going/noticed/stopped" at bounding box center [674, 71] width 569 height 13
click at [444, 233] on p "collect/will go" at bounding box center [674, 227] width 569 height 13
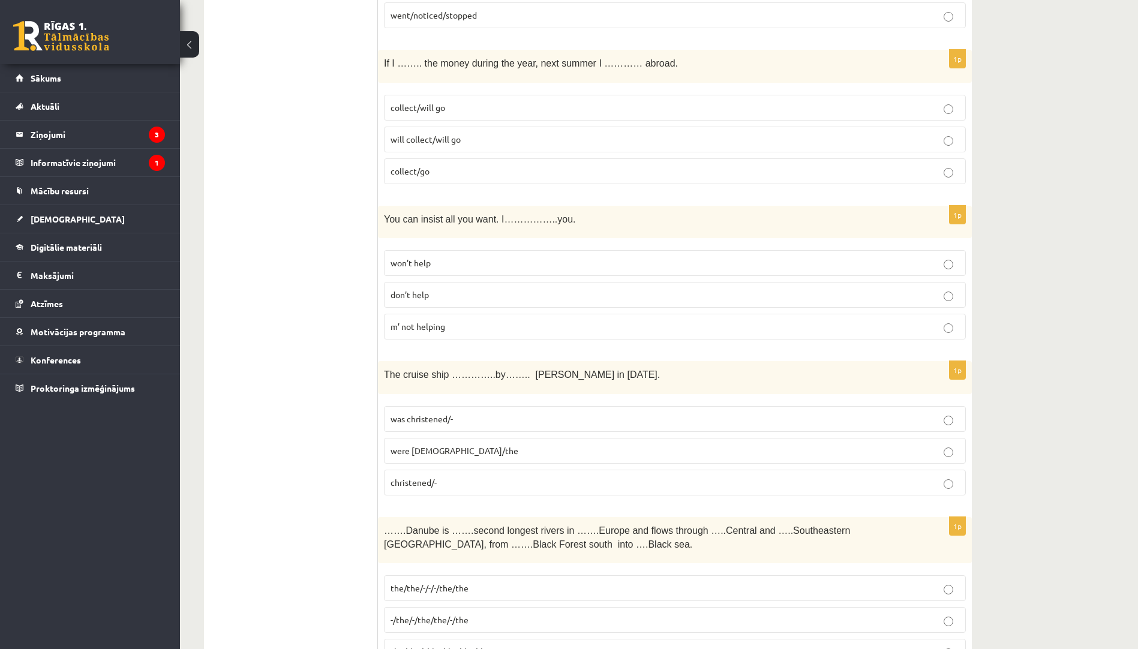
scroll to position [3718, 0]
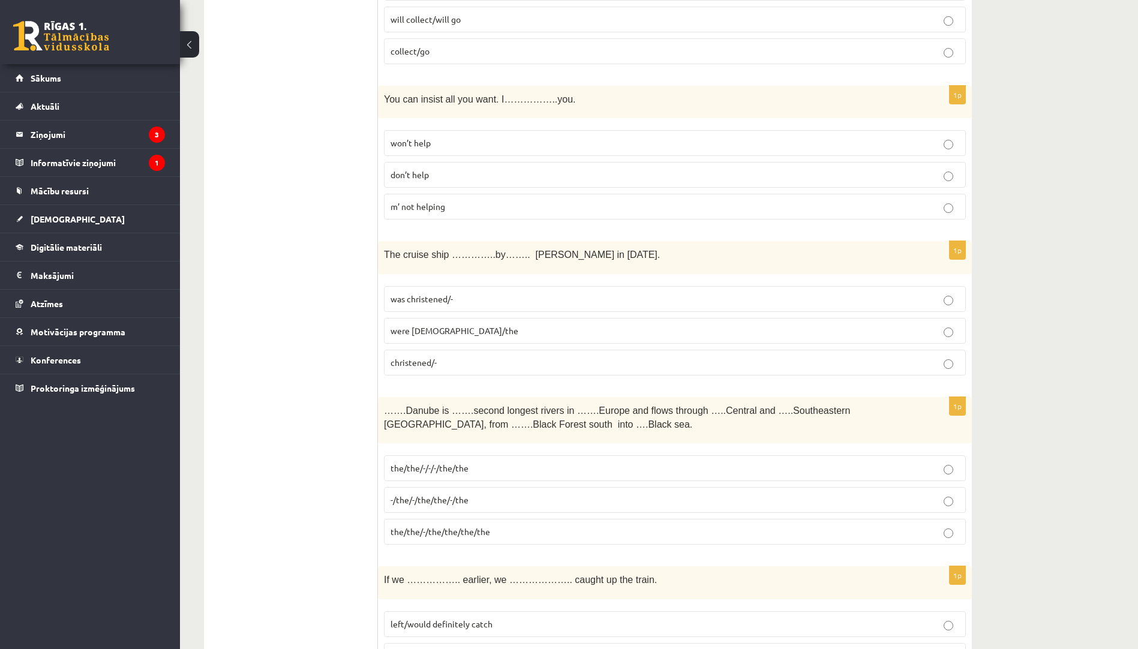
click at [516, 146] on p "won’t help" at bounding box center [674, 143] width 569 height 13
click at [484, 297] on p "was christened/-" at bounding box center [674, 299] width 569 height 13
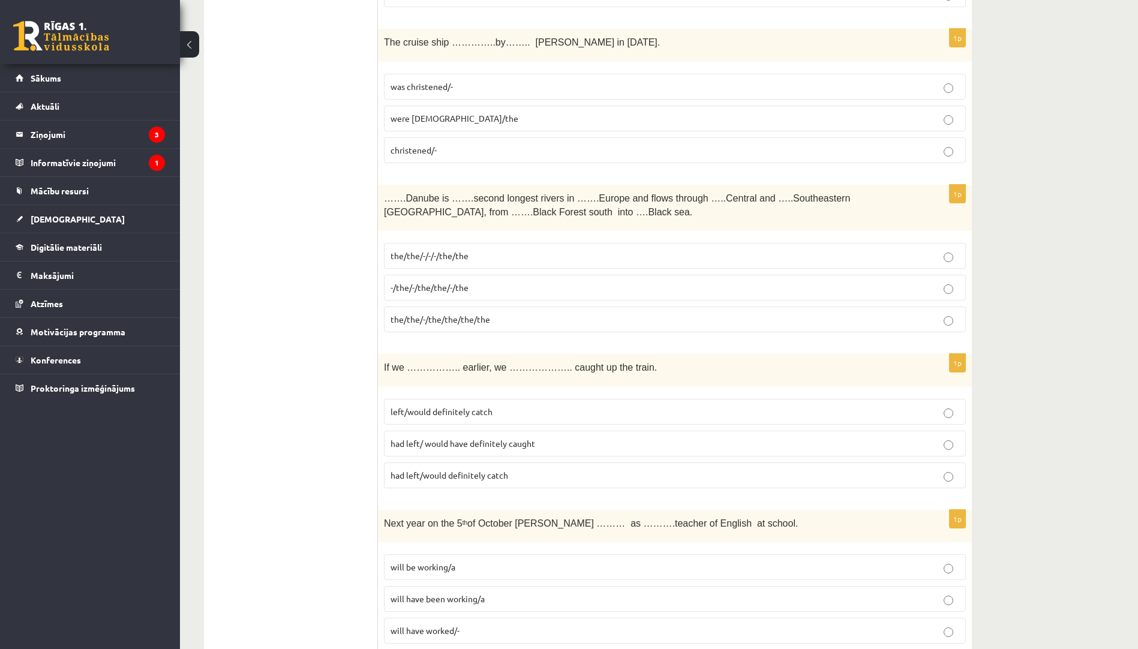
scroll to position [3958, 0]
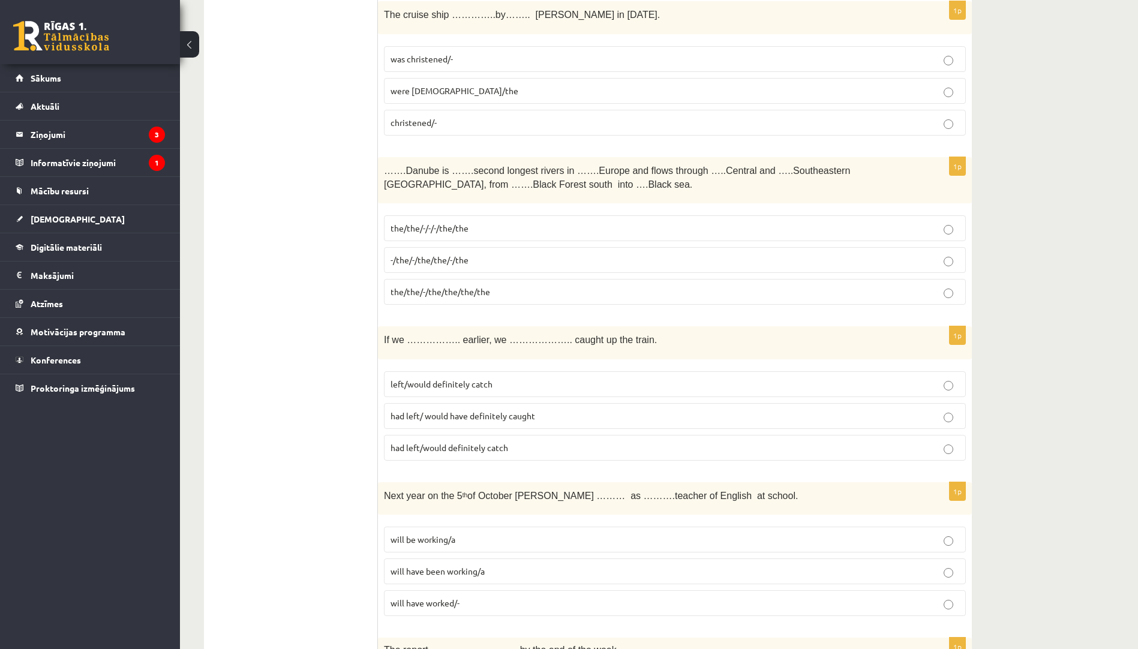
click at [468, 295] on span "the/the/-/the/the/the/the" at bounding box center [440, 291] width 100 height 11
click at [555, 416] on p "had left/ would have definitely caught" at bounding box center [674, 416] width 569 height 13
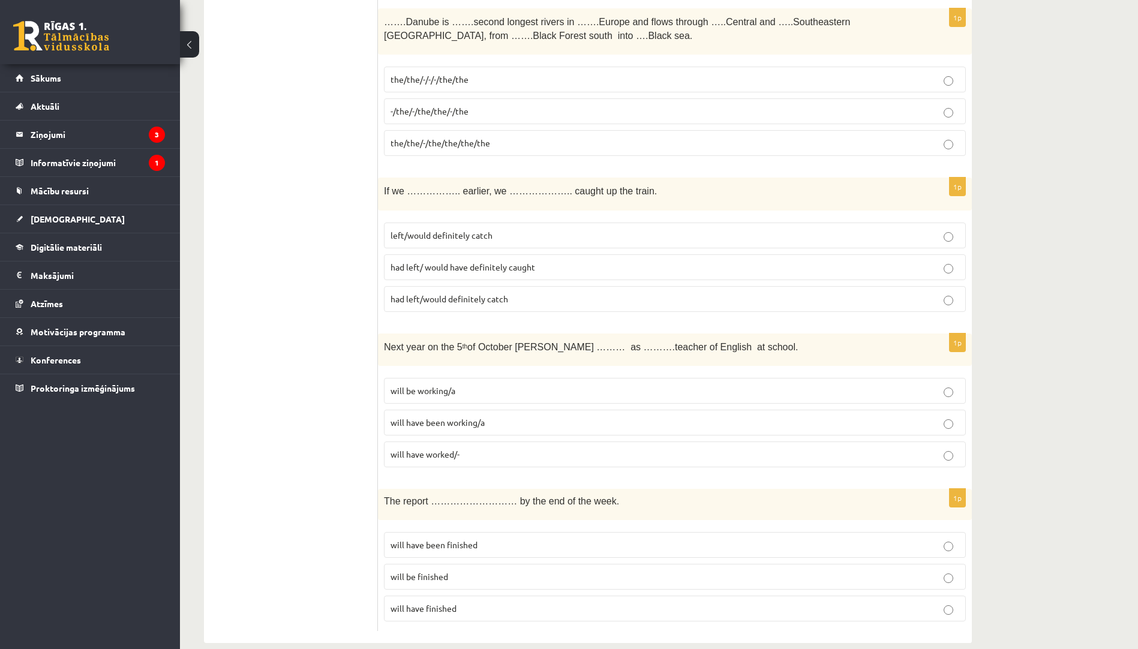
scroll to position [4125, 0]
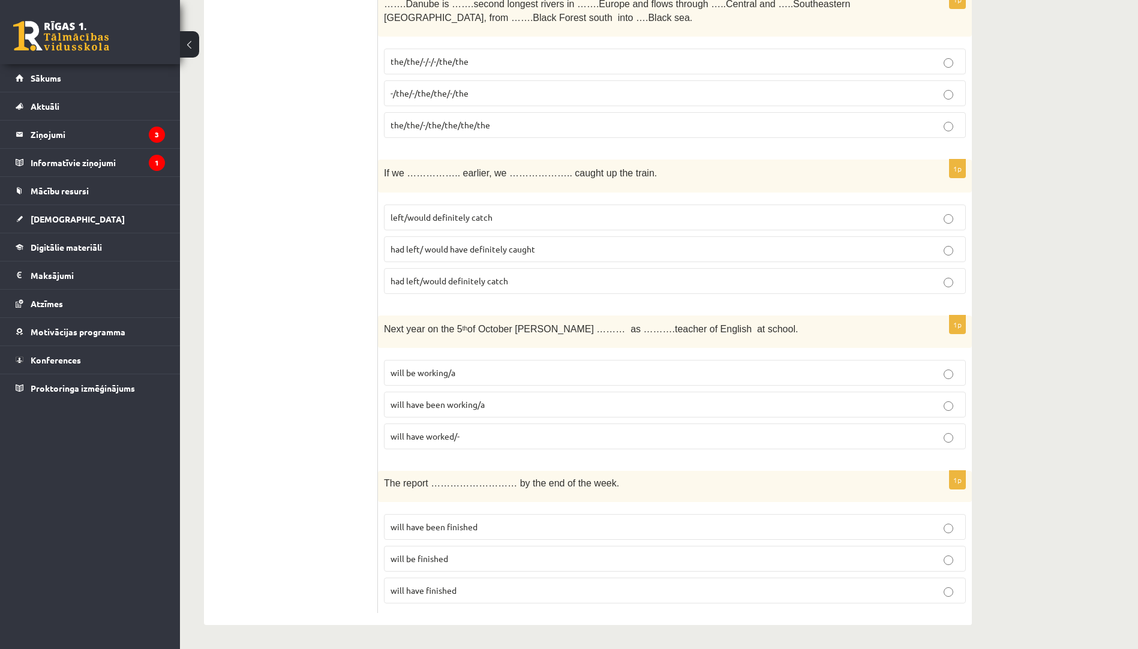
click at [461, 405] on span "will have been working/a" at bounding box center [437, 404] width 94 height 11
click at [474, 373] on p "will be working/a" at bounding box center [674, 372] width 569 height 13
click at [479, 525] on p "will have been finished" at bounding box center [674, 527] width 569 height 13
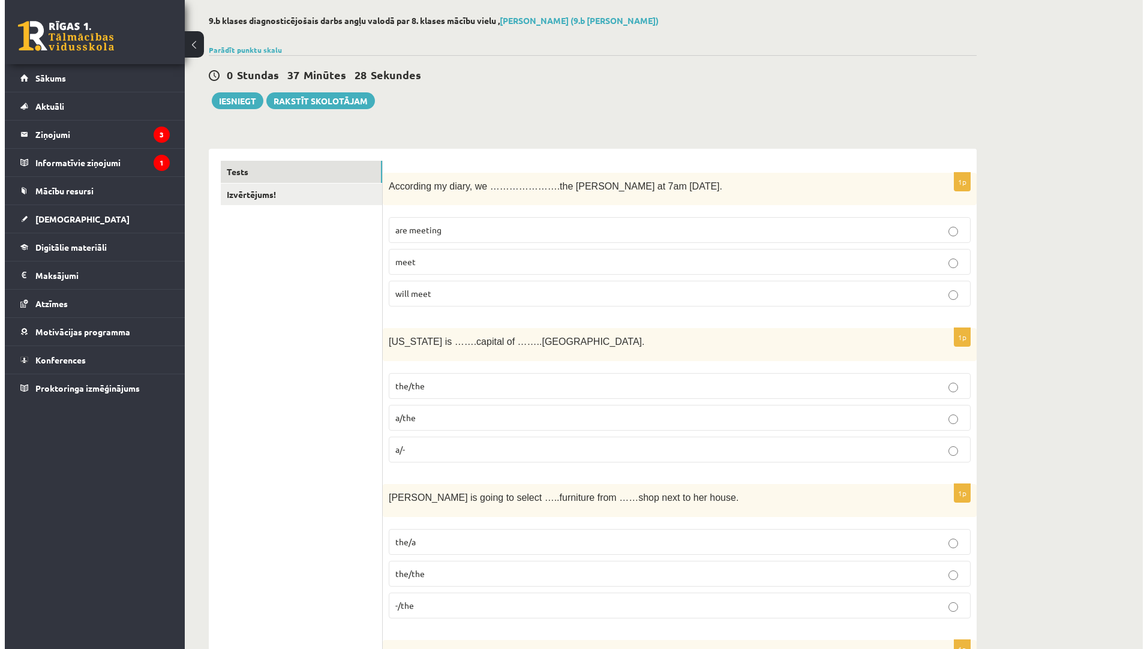
scroll to position [0, 0]
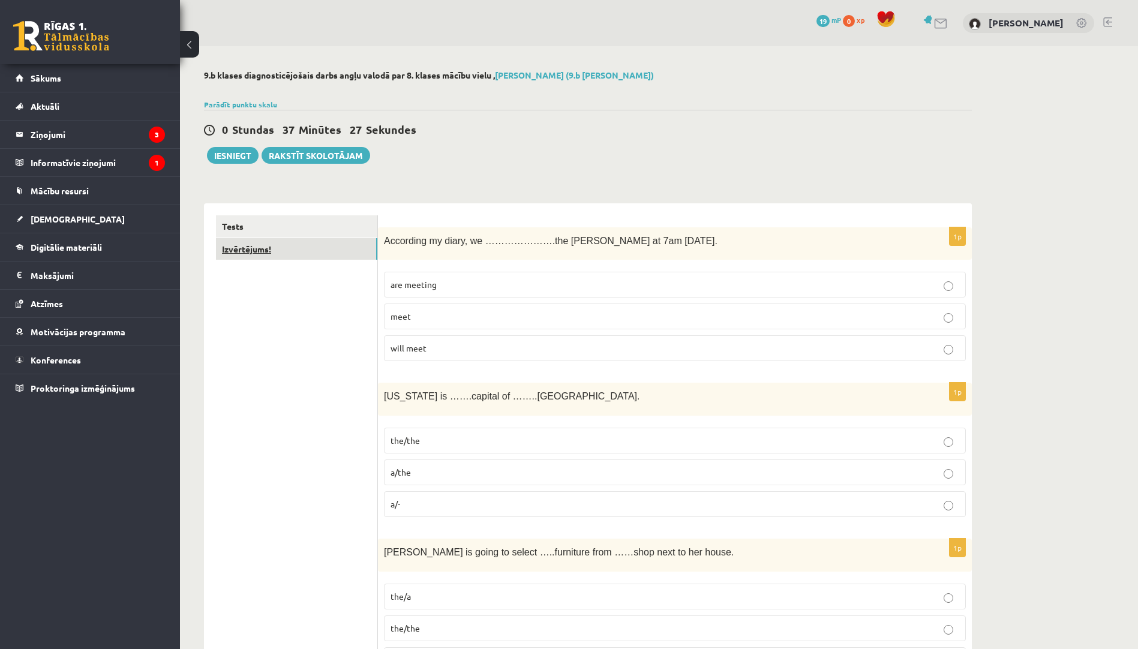
click at [318, 248] on link "Izvērtējums!" at bounding box center [296, 249] width 161 height 22
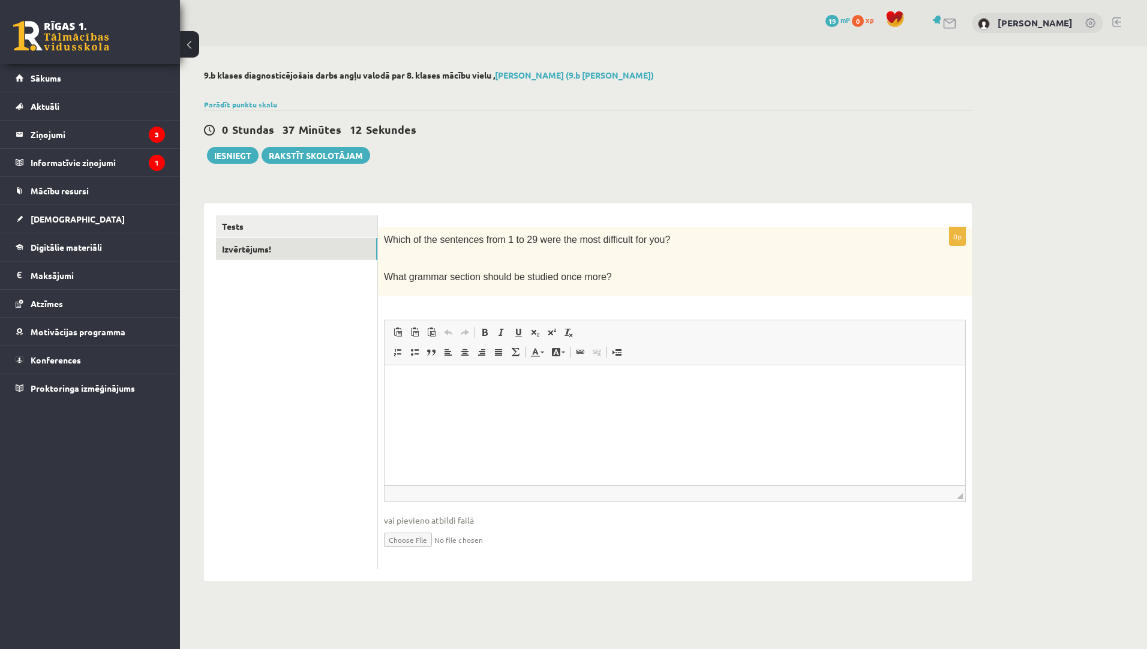
drag, startPoint x: 385, startPoint y: 240, endPoint x: 609, endPoint y: 280, distance: 227.9
click at [609, 280] on div "Which of the sentences from 1 to 29 were the most difficult for you? What gramm…" at bounding box center [675, 261] width 594 height 68
drag, startPoint x: 609, startPoint y: 280, endPoint x: 575, endPoint y: 278, distance: 34.9
copy div "Which of the sentences from 1 to 29 were the most difficult for you? What gramm…"
click at [428, 388] on p "Editor, wiswyg-editor-user-answer-47025035904100" at bounding box center [674, 383] width 557 height 13
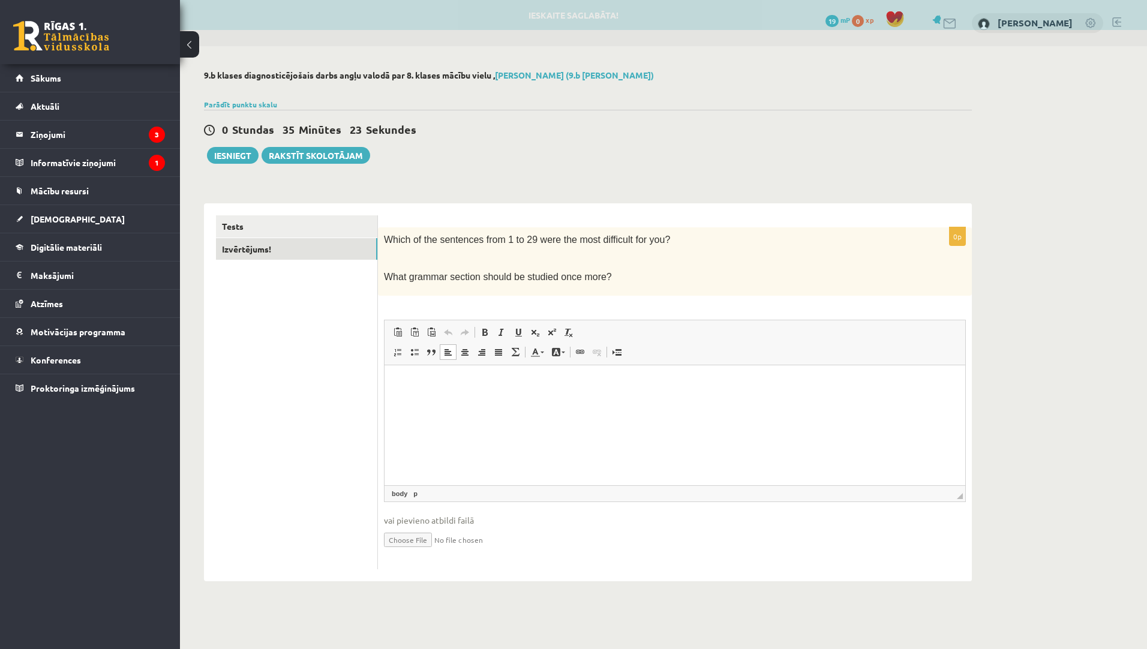
click at [428, 388] on p "Editor, wiswyg-editor-user-answer-47025035904100" at bounding box center [674, 383] width 557 height 13
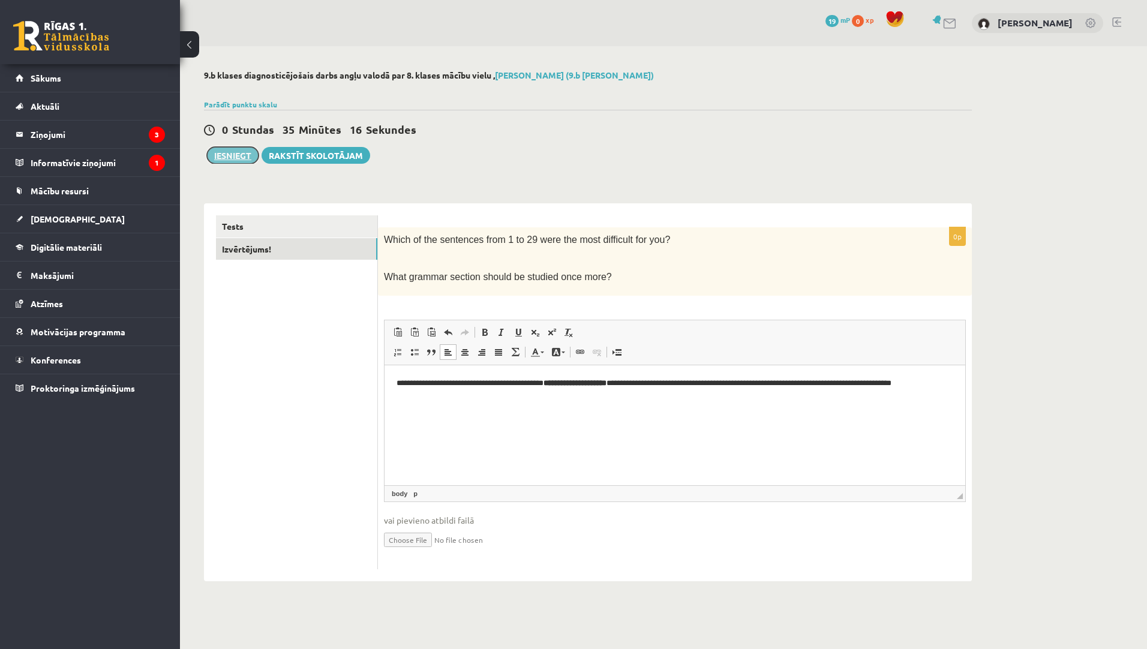
click at [233, 156] on button "Iesniegt" at bounding box center [233, 155] width 52 height 17
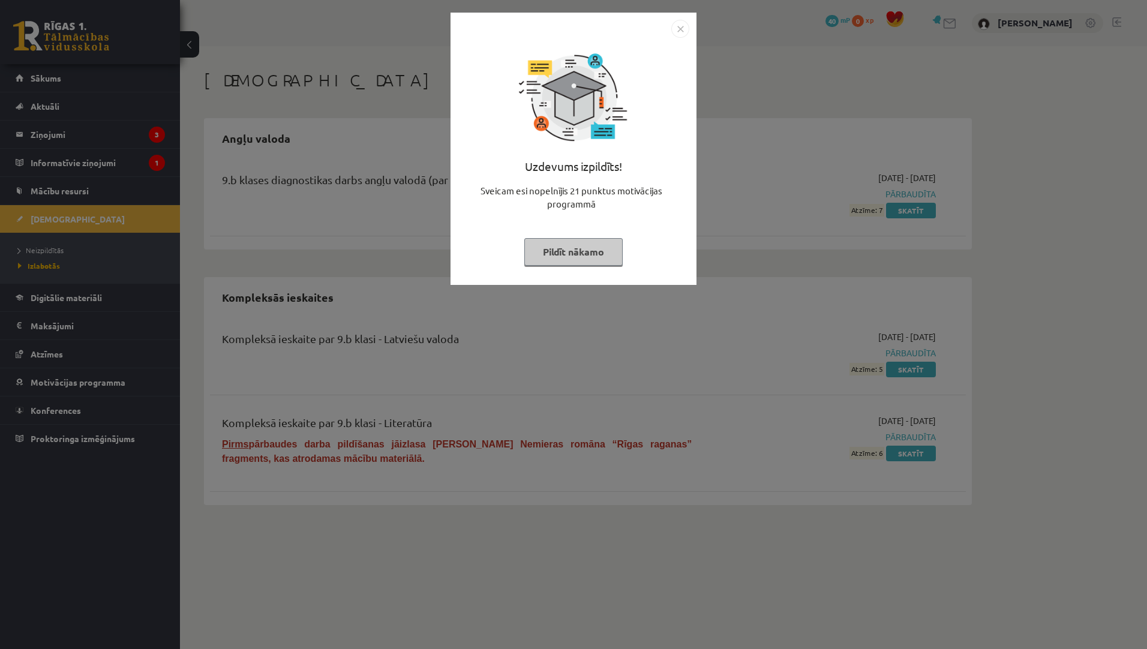
click at [560, 258] on button "Pildīt nākamo" at bounding box center [573, 252] width 98 height 28
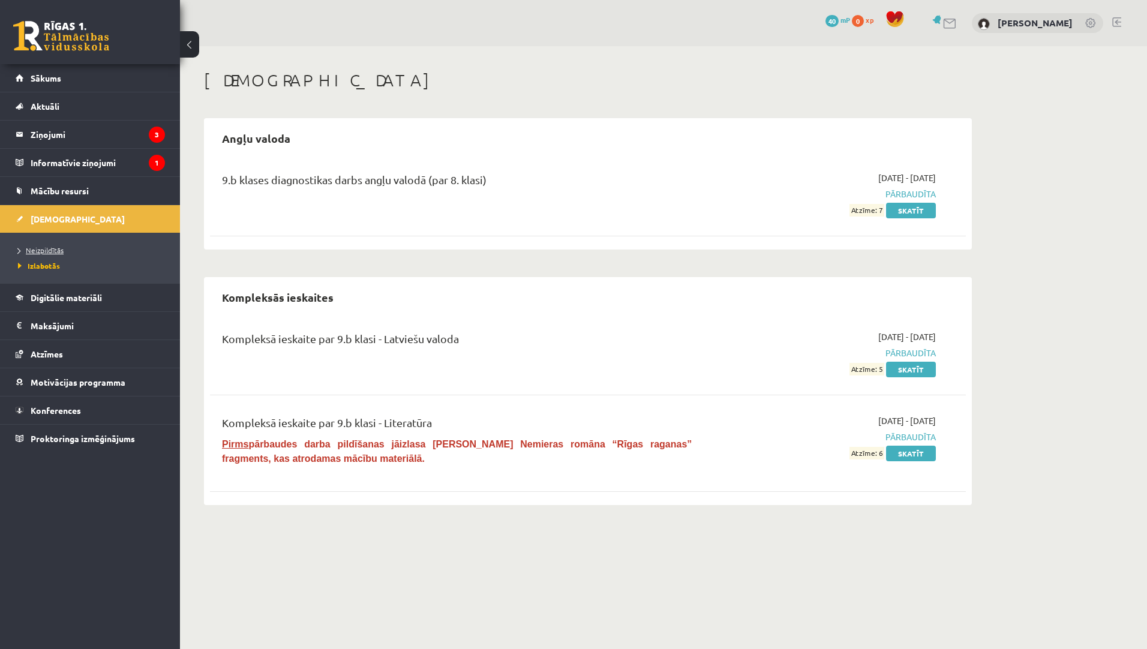
click at [46, 253] on span "Neizpildītās" at bounding box center [41, 250] width 46 height 10
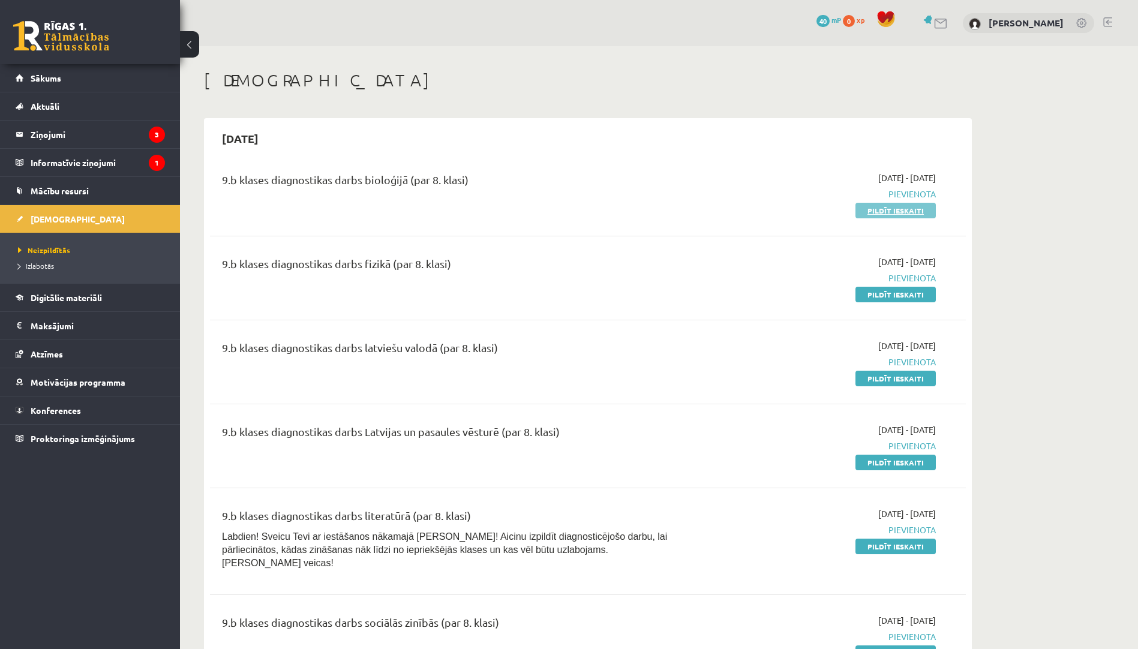
click at [868, 214] on link "Pildīt ieskaiti" at bounding box center [895, 211] width 80 height 16
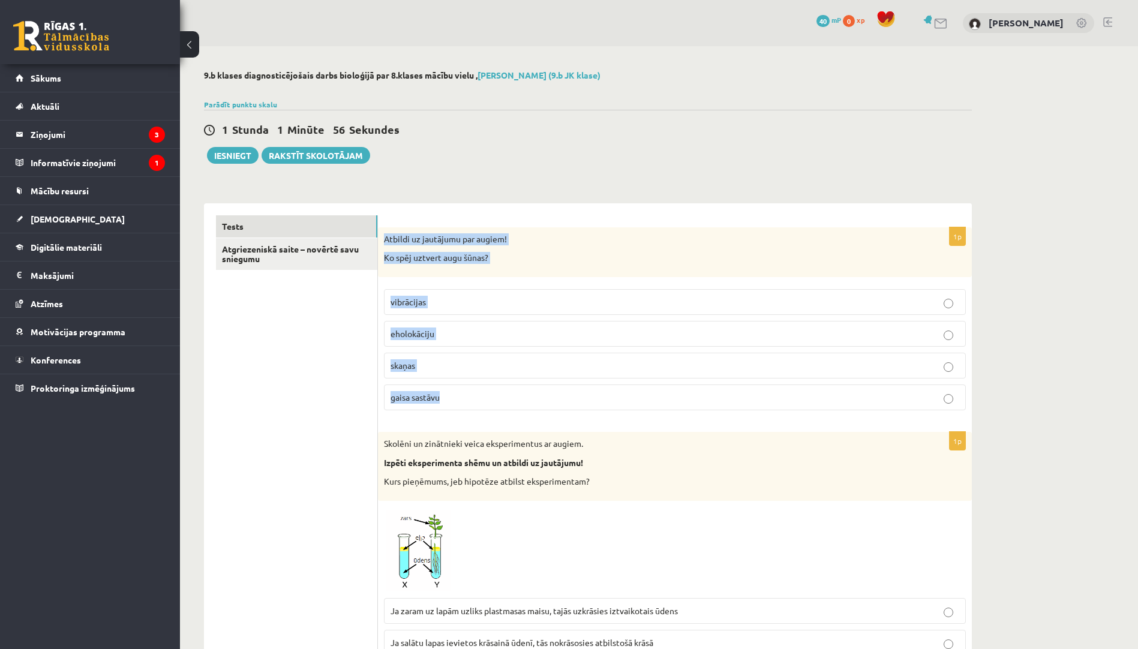
drag, startPoint x: 383, startPoint y: 235, endPoint x: 468, endPoint y: 395, distance: 181.6
click at [468, 395] on div "1p Atbildi uz jautājumu par augiem! Ko spēj uztvert augu šūnas? vibrācijas ehol…" at bounding box center [675, 323] width 594 height 193
drag, startPoint x: 468, startPoint y: 395, endPoint x: 431, endPoint y: 398, distance: 37.3
copy div "Atbildi uz jautājumu par augiem! Ko spēj uztvert augu šūnas? vibrācijas eholokā…"
click at [479, 393] on p "gaisa sastāvu" at bounding box center [674, 397] width 569 height 13
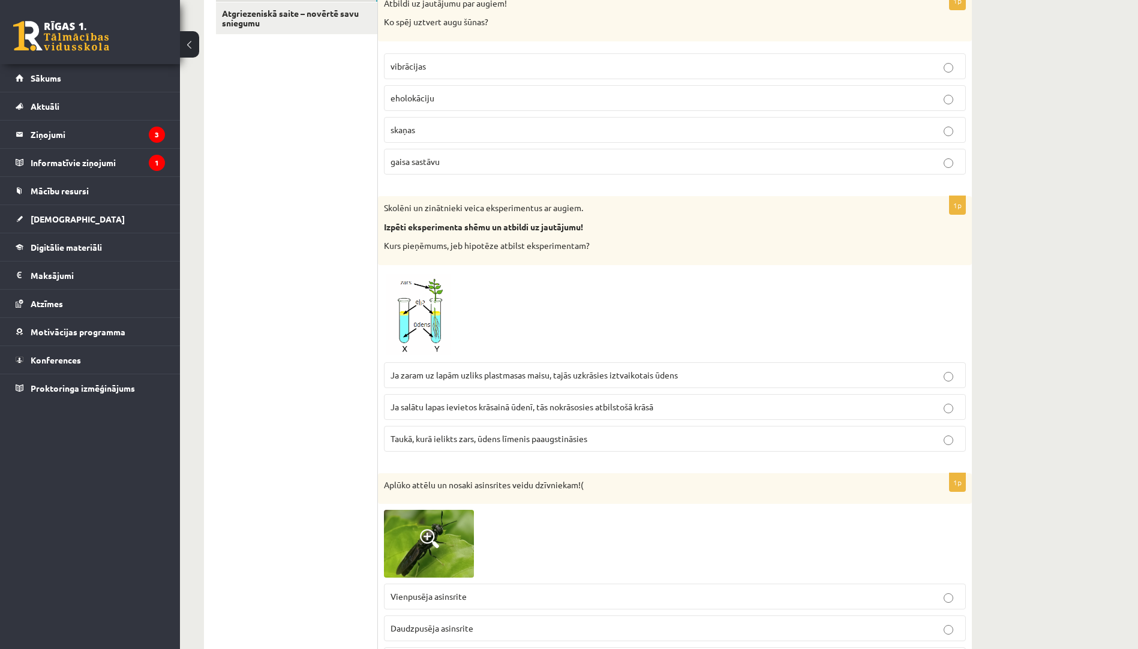
scroll to position [240, 0]
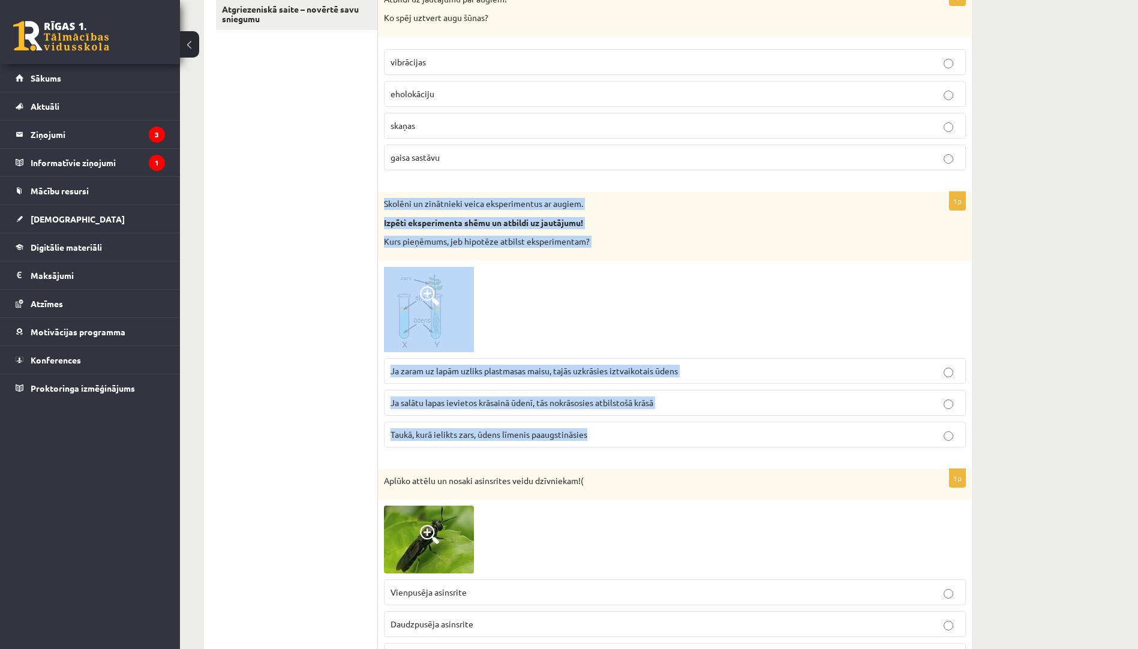
drag, startPoint x: 383, startPoint y: 198, endPoint x: 594, endPoint y: 439, distance: 320.4
click at [594, 439] on div "1p Skolēni un zinātnieki veica eksperimentus ar augiem. Izpēti eksperimenta shē…" at bounding box center [675, 324] width 594 height 265
drag, startPoint x: 594, startPoint y: 439, endPoint x: 576, endPoint y: 435, distance: 18.9
copy div "Skolēni un zinātnieki veica eksperimentus ar augiem. Izpēti eksperimenta shēmu …"
click at [554, 436] on span "Taukā, kurā ielikts zars, ūdens līmenis paaugstināsies" at bounding box center [488, 434] width 197 height 11
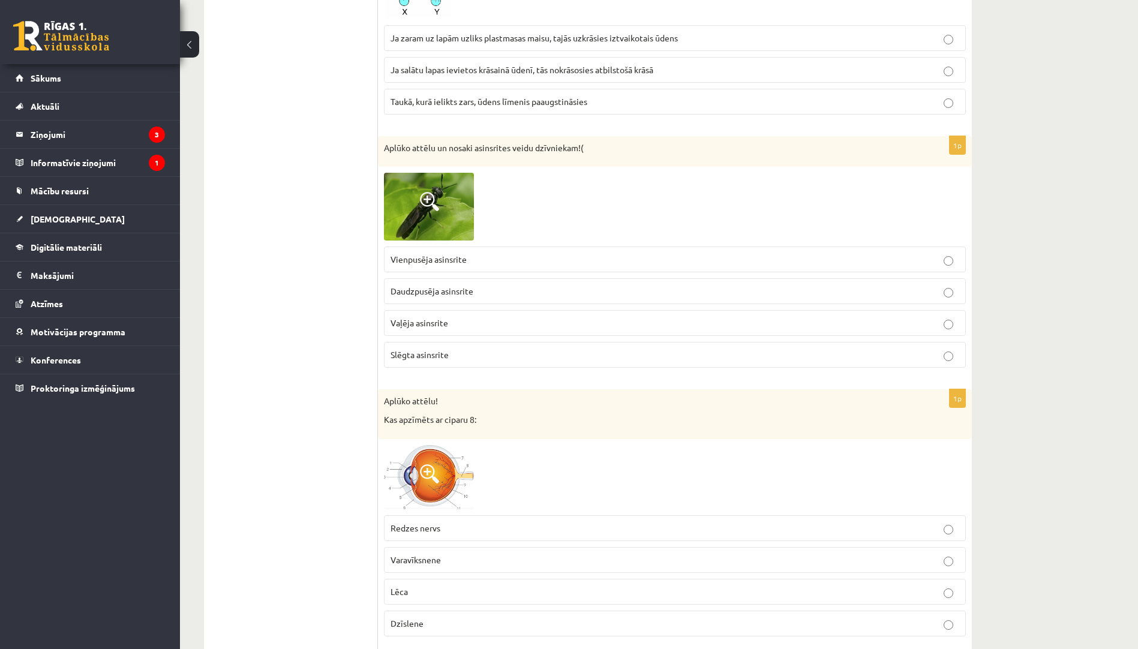
scroll to position [600, 0]
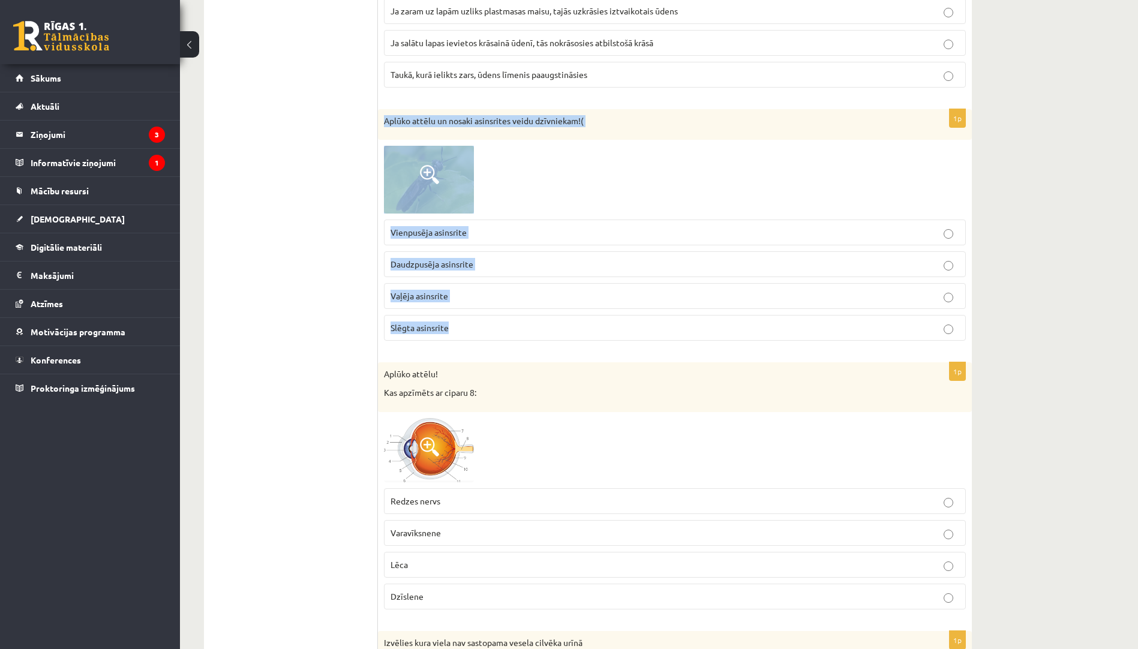
drag, startPoint x: 382, startPoint y: 120, endPoint x: 505, endPoint y: 350, distance: 260.5
click at [505, 350] on div "1p Aplūko attēlu un nosaki asinsrites veidu dzīvniekam!( Vienpusēja asinsrite D…" at bounding box center [675, 229] width 594 height 241
drag, startPoint x: 505, startPoint y: 350, endPoint x: 440, endPoint y: 330, distance: 67.5
copy div "Aplūko attēlu un nosaki asinsrites veidu dzīvniekam!( Vienpusēja asinsrite Daud…"
click at [421, 291] on span "Vaļēja asinsrite" at bounding box center [419, 295] width 58 height 11
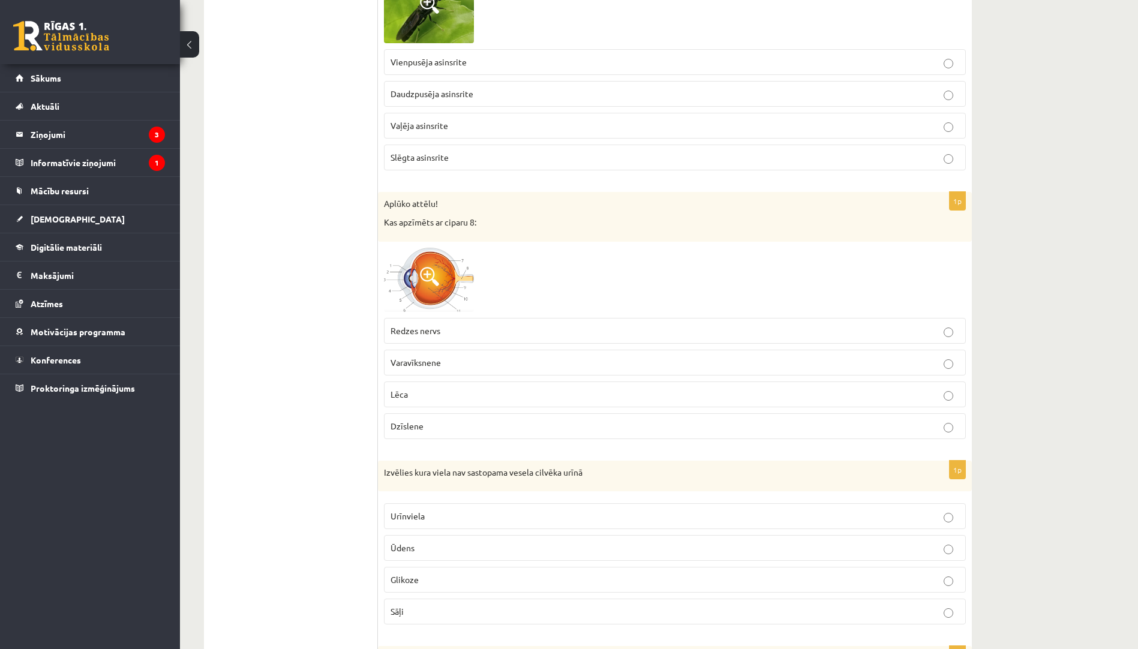
scroll to position [840, 0]
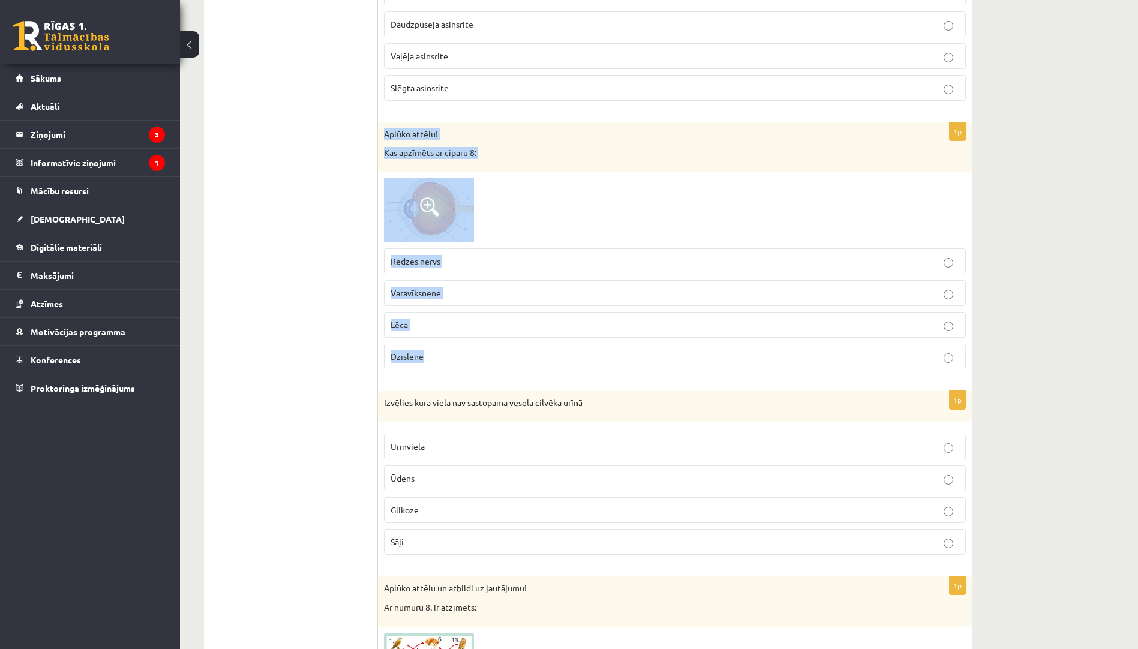
drag, startPoint x: 381, startPoint y: 135, endPoint x: 436, endPoint y: 350, distance: 221.5
click at [436, 350] on div "1p Aplūko attēlu! Kas apzīmēts ar ciparu 8: Redzes nervs Varavīksnene Lēca Dzīs…" at bounding box center [675, 250] width 594 height 257
drag, startPoint x: 436, startPoint y: 350, endPoint x: 410, endPoint y: 359, distance: 27.9
copy div "Aplūko attēlu! Kas apzīmēts ar ciparu 8: Redzes nervs Varavīksnene Lēca Dzīslene"
click at [432, 256] on span "Redzes nervs" at bounding box center [415, 260] width 50 height 11
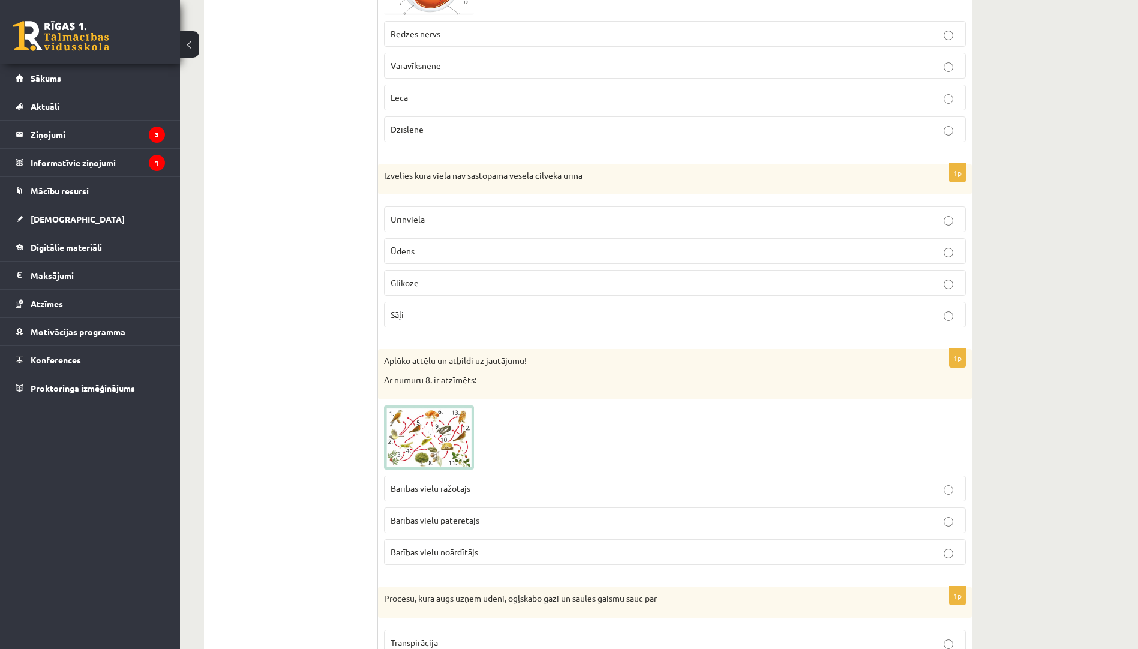
scroll to position [1079, 0]
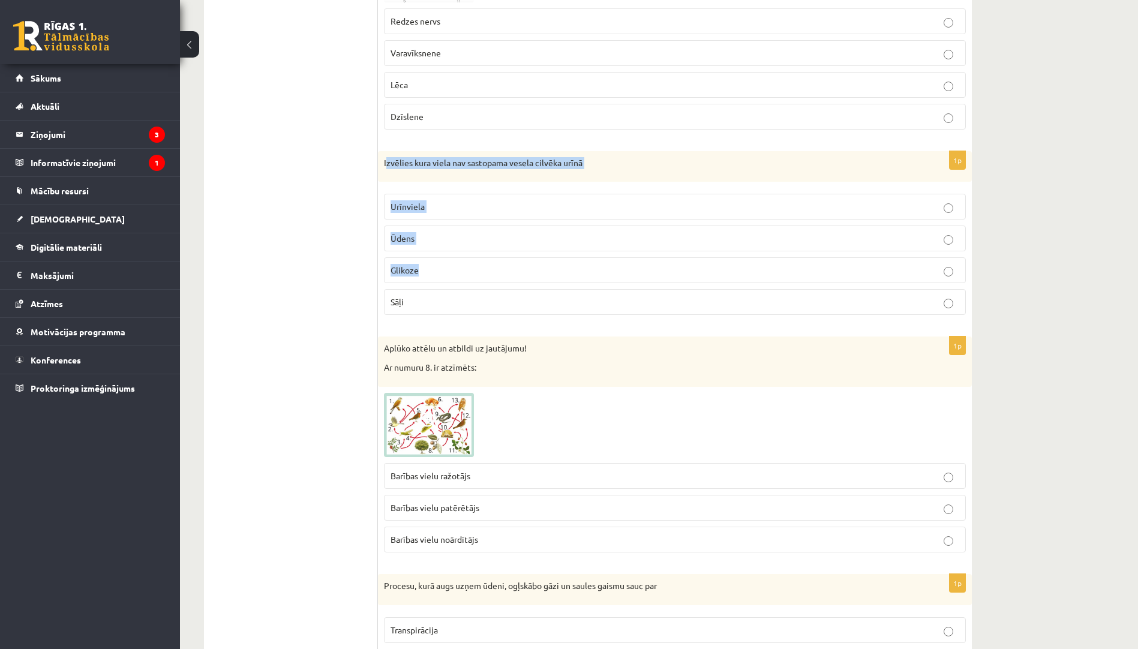
drag, startPoint x: 386, startPoint y: 164, endPoint x: 421, endPoint y: 276, distance: 117.6
click at [421, 276] on div "1p Izvēlies kura viela nav sastopama vesela cilvēka urīnā Urīnviela Ūdens Gliko…" at bounding box center [675, 238] width 594 height 174
drag, startPoint x: 421, startPoint y: 276, endPoint x: 369, endPoint y: 169, distance: 119.1
drag, startPoint x: 380, startPoint y: 161, endPoint x: 431, endPoint y: 303, distance: 150.8
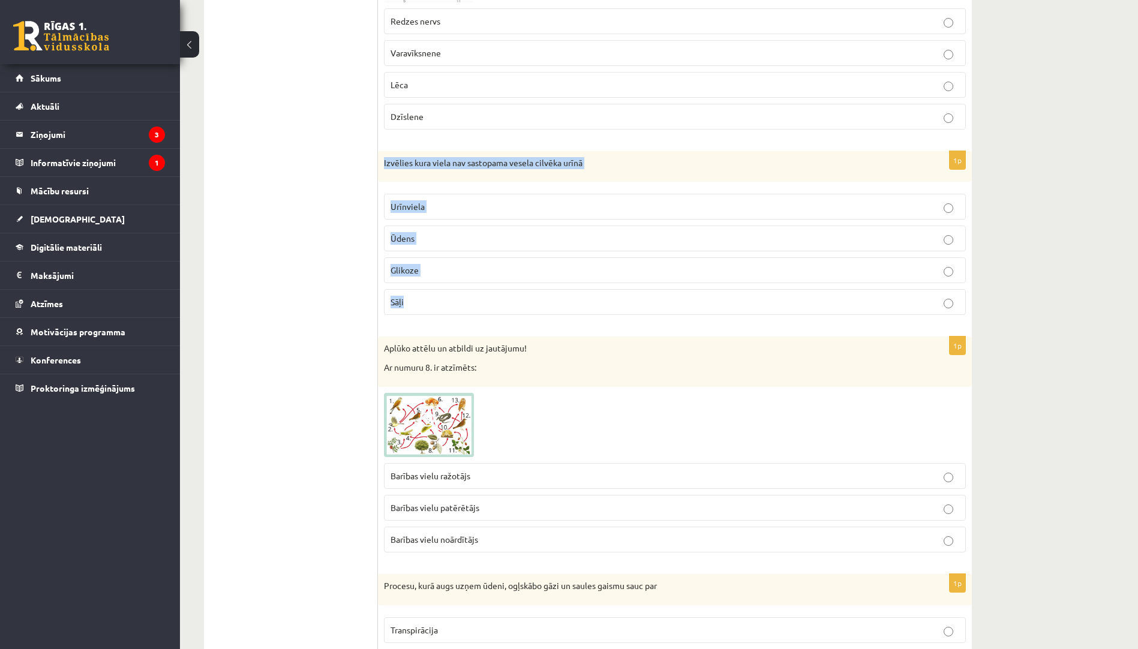
click at [431, 303] on div "1p Izvēlies kura viela nav sastopama vesela cilvēka urīnā Urīnviela Ūdens Gliko…" at bounding box center [675, 238] width 594 height 174
drag, startPoint x: 431, startPoint y: 303, endPoint x: 396, endPoint y: 303, distance: 34.2
copy div "Izvēlies kura viela nav sastopama vesela cilvēka urīnā Urīnviela Ūdens Glikoze …"
click at [446, 270] on p "Glikoze" at bounding box center [674, 270] width 569 height 13
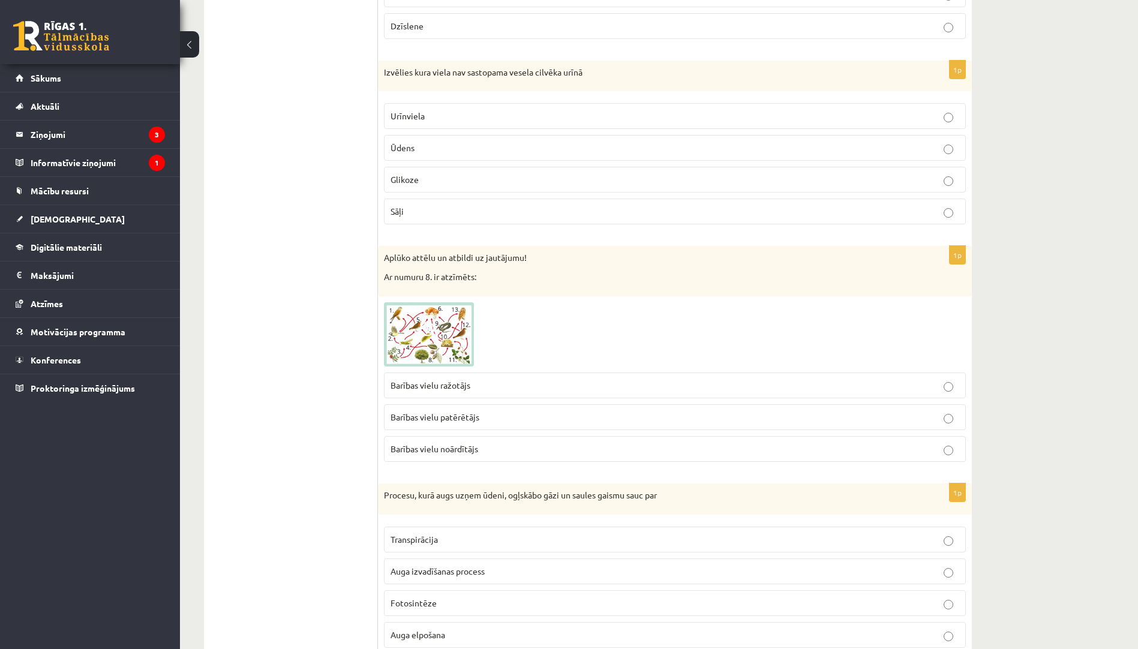
scroll to position [1199, 0]
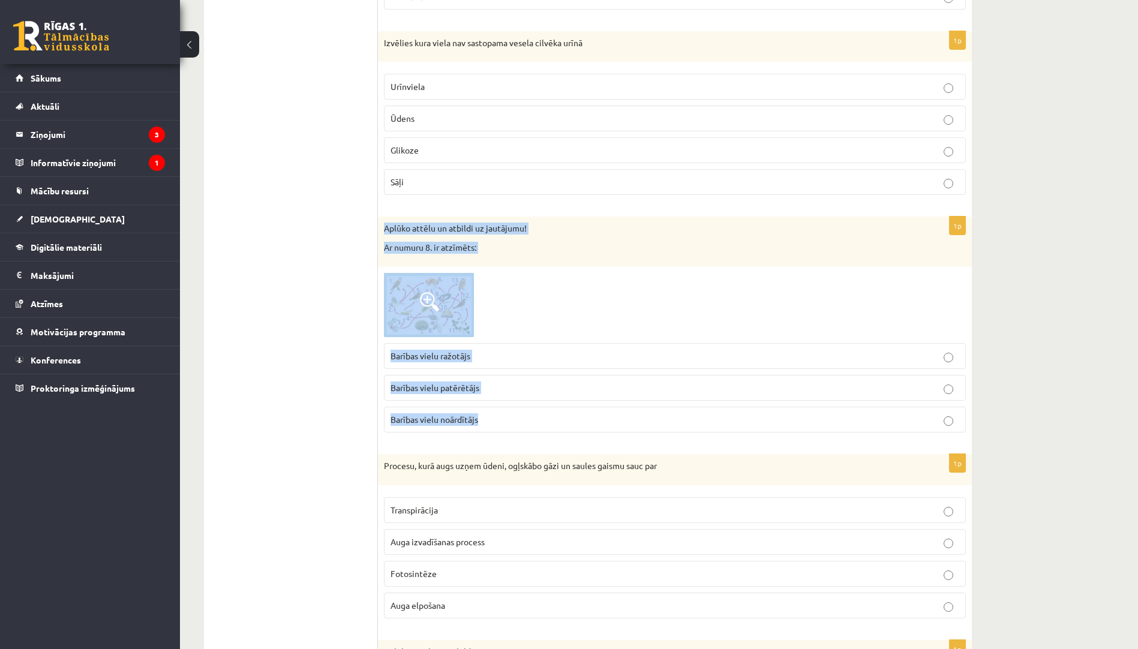
drag, startPoint x: 383, startPoint y: 225, endPoint x: 491, endPoint y: 410, distance: 213.9
click at [491, 410] on div "1p Aplūko attēlu un atbildi uz jautājumu! Ar numuru 8. ir atzīmēts: Barības vie…" at bounding box center [675, 328] width 594 height 225
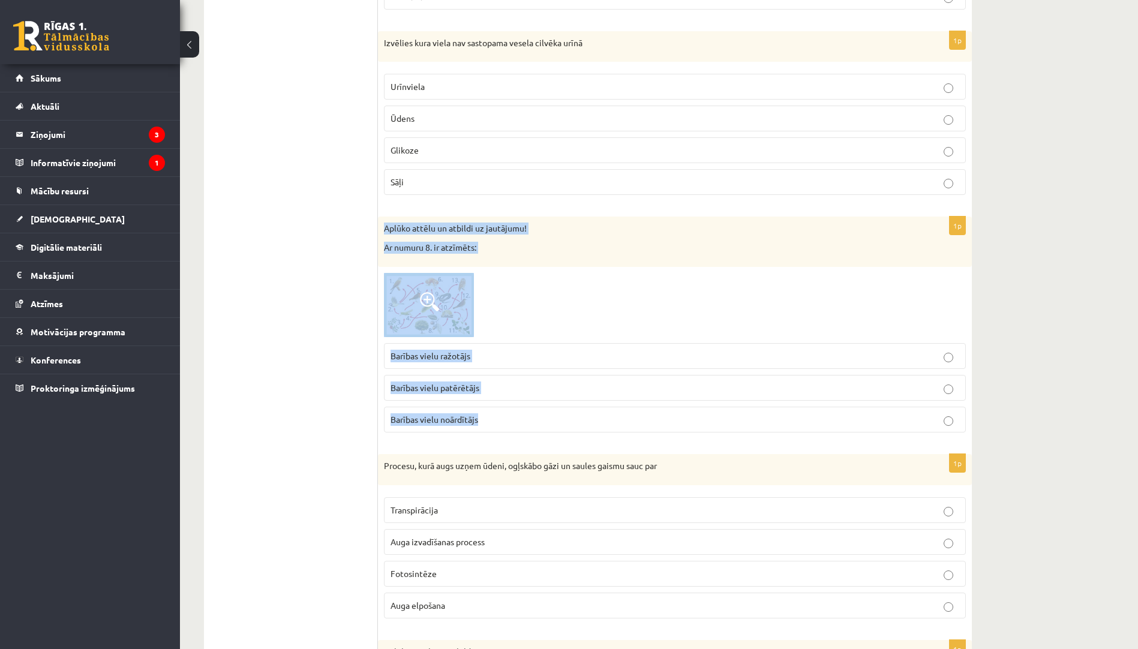
drag, startPoint x: 384, startPoint y: 228, endPoint x: 487, endPoint y: 436, distance: 232.3
click at [487, 436] on div "1p Aplūko attēlu un atbildi uz jautājumu! Ar numuru 8. ir atzīmēts: Barības vie…" at bounding box center [675, 328] width 594 height 225
drag, startPoint x: 487, startPoint y: 436, endPoint x: 468, endPoint y: 420, distance: 24.3
drag, startPoint x: 468, startPoint y: 420, endPoint x: 530, endPoint y: 328, distance: 111.1
click at [530, 328] on div at bounding box center [675, 305] width 582 height 65
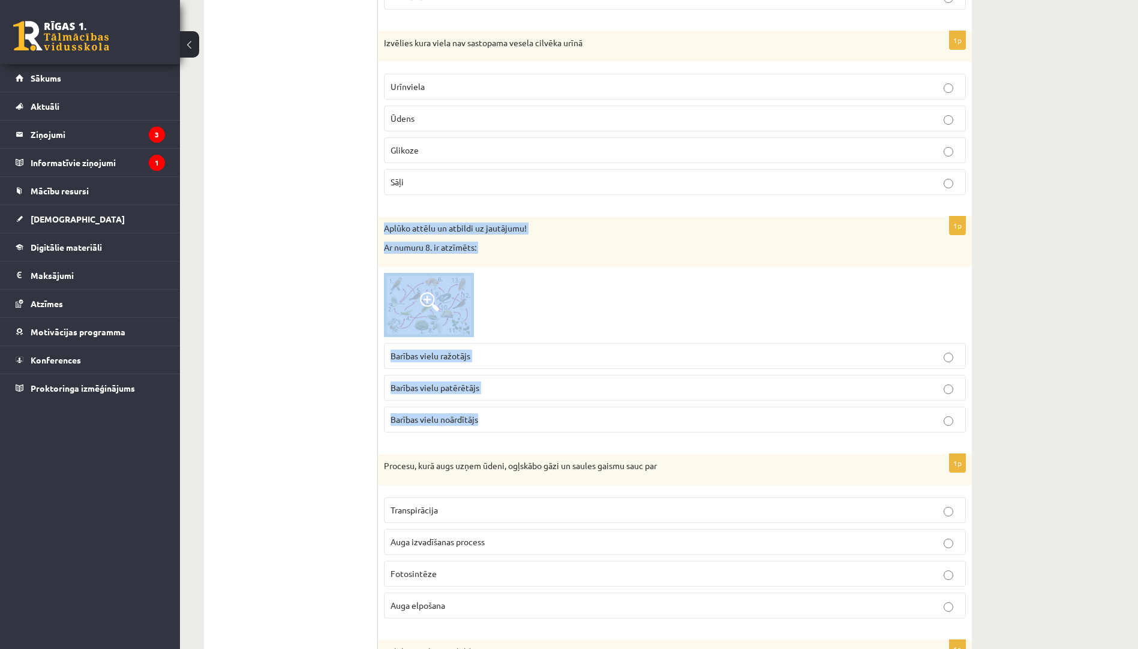
drag, startPoint x: 384, startPoint y: 228, endPoint x: 503, endPoint y: 440, distance: 243.0
click at [503, 440] on div "1p Aplūko attēlu un atbildi uz jautājumu! Ar numuru 8. ir atzīmēts: Barības vie…" at bounding box center [675, 328] width 594 height 225
copy div "Aplūko attēlu un atbildi uz jautājumu! Ar numuru 8. ir atzīmēts: Barības vielu …"
click at [548, 417] on p "Barības vielu noārdītājs" at bounding box center [674, 419] width 569 height 13
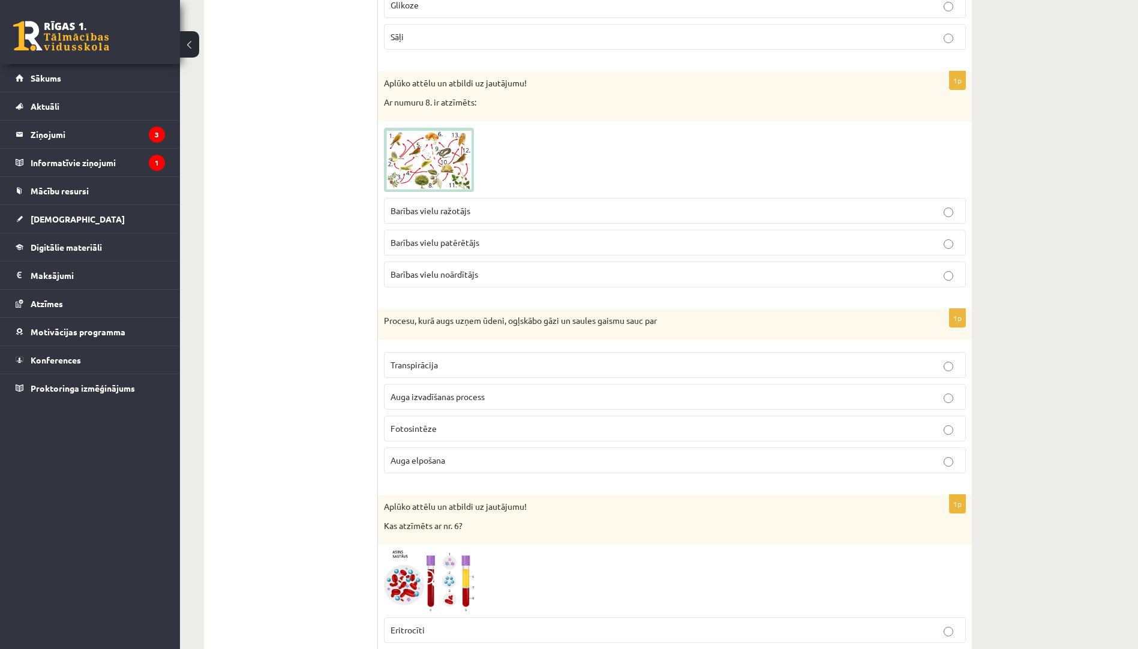
scroll to position [1439, 0]
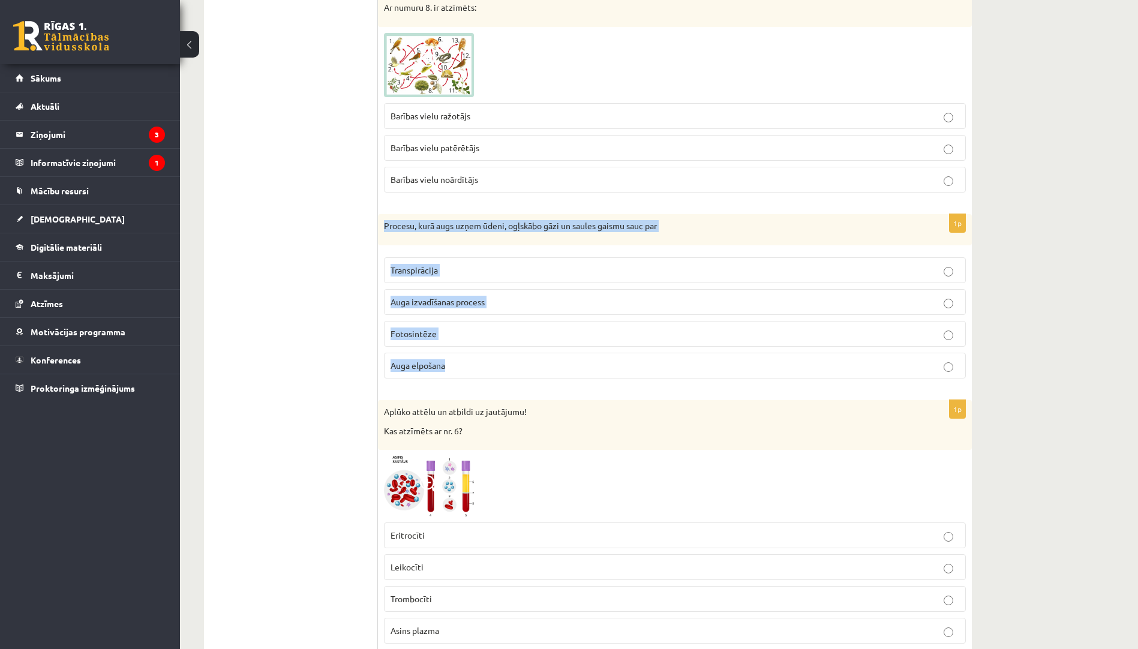
drag, startPoint x: 378, startPoint y: 226, endPoint x: 459, endPoint y: 363, distance: 159.4
click at [459, 363] on div "1p Procesu, kurā augs uzņem ūdeni, ogļskābo gāzi un saules gaismu sauc par Tran…" at bounding box center [675, 301] width 594 height 174
copy div "Procesu, kurā augs uzņem ūdeni, ogļskābo gāzi un saules gaismu sauc par Transpi…"
click at [488, 334] on p "Fotosintēze" at bounding box center [674, 333] width 569 height 13
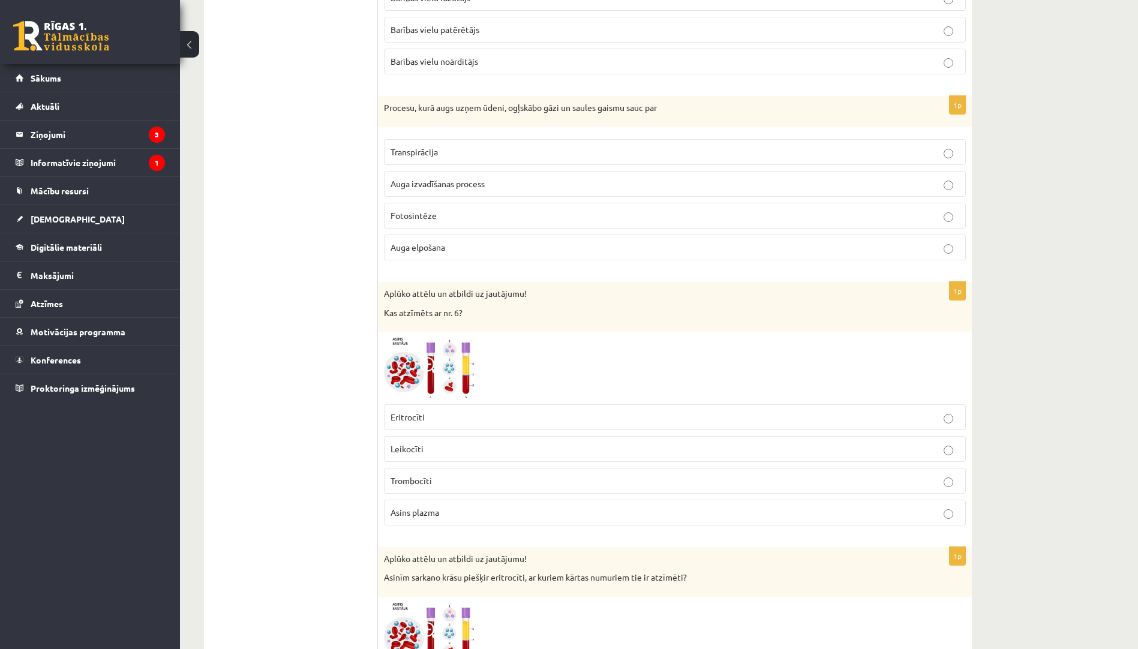
scroll to position [1679, 0]
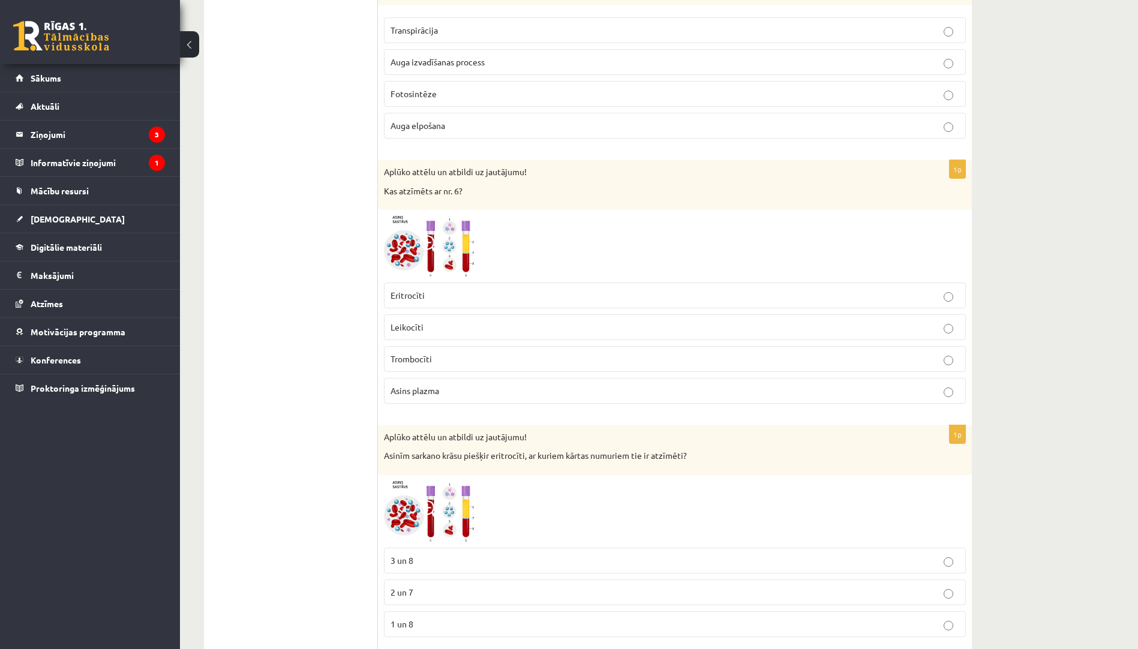
click at [455, 242] on img at bounding box center [429, 246] width 90 height 61
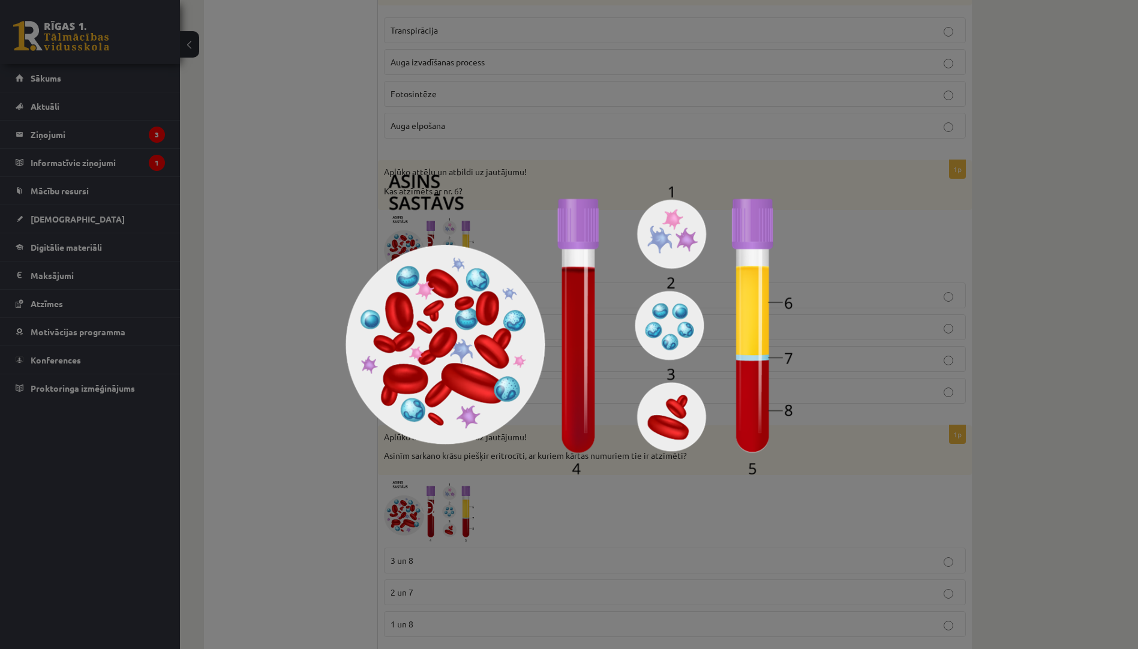
click at [293, 257] on div at bounding box center [569, 324] width 1138 height 649
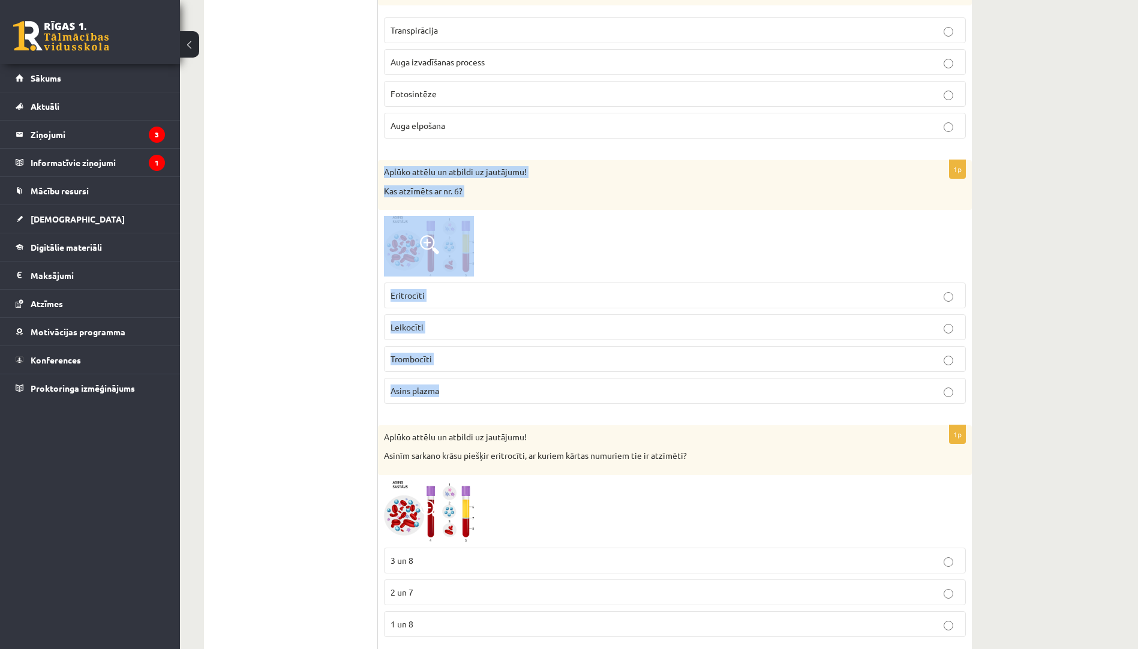
drag, startPoint x: 384, startPoint y: 171, endPoint x: 447, endPoint y: 389, distance: 226.6
click at [447, 389] on div "1p Aplūko attēlu un atbildi uz jautājumu! Kas atzīmēts ar nr. 6? Eritrocīti Lei…" at bounding box center [675, 286] width 594 height 253
copy div "Aplūko attēlu un atbildi uz jautājumu! Kas atzīmēts ar nr. 6? Eritrocīti Leikoc…"
click at [469, 356] on p "Trombocīti" at bounding box center [674, 359] width 569 height 13
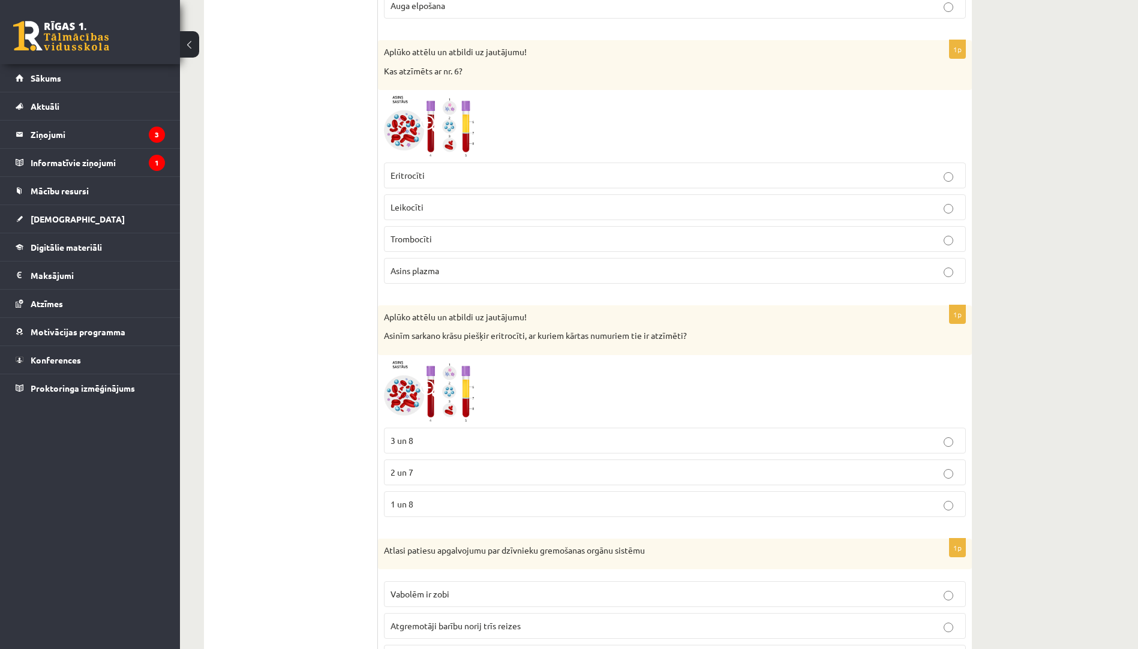
scroll to position [1919, 0]
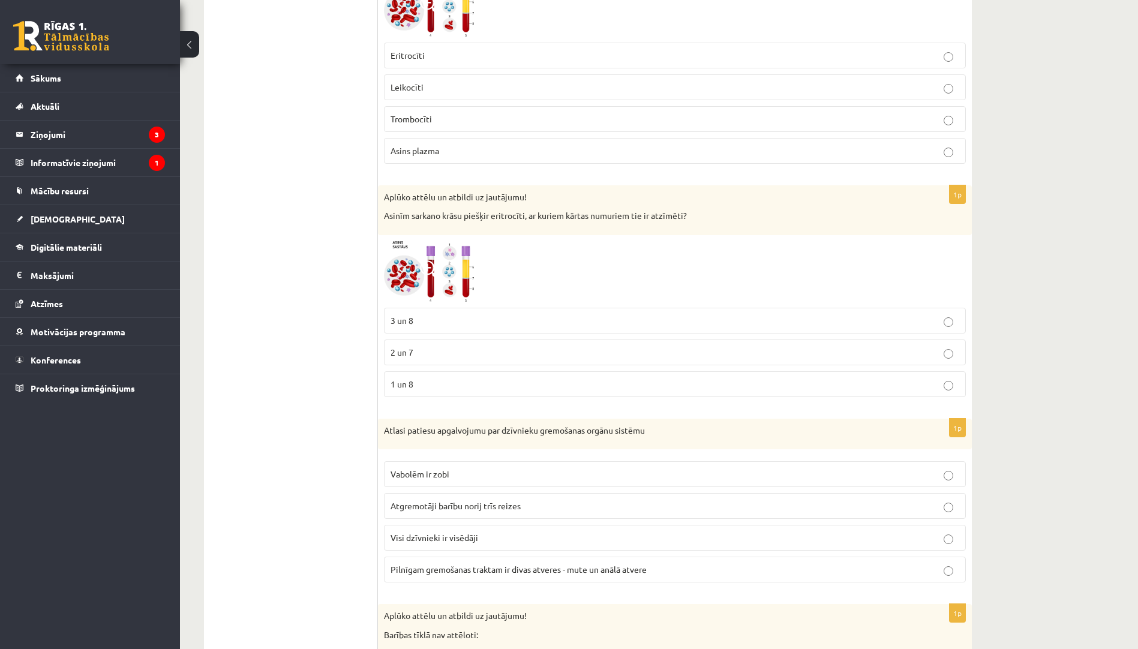
click at [466, 288] on img at bounding box center [429, 271] width 90 height 61
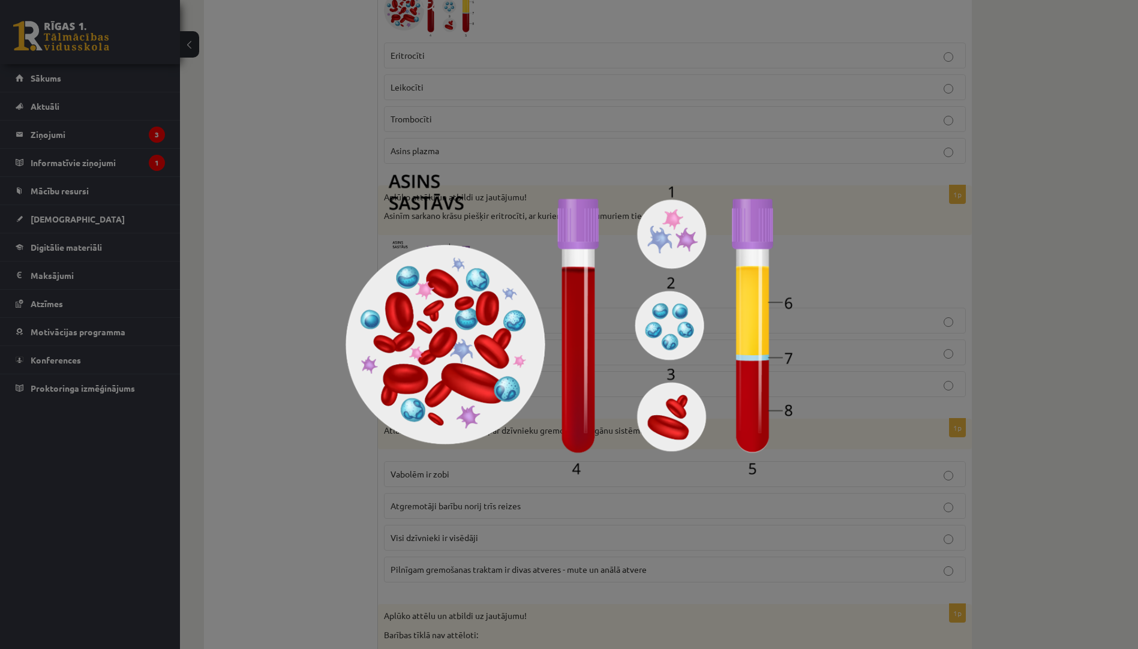
click at [272, 227] on div at bounding box center [569, 324] width 1138 height 649
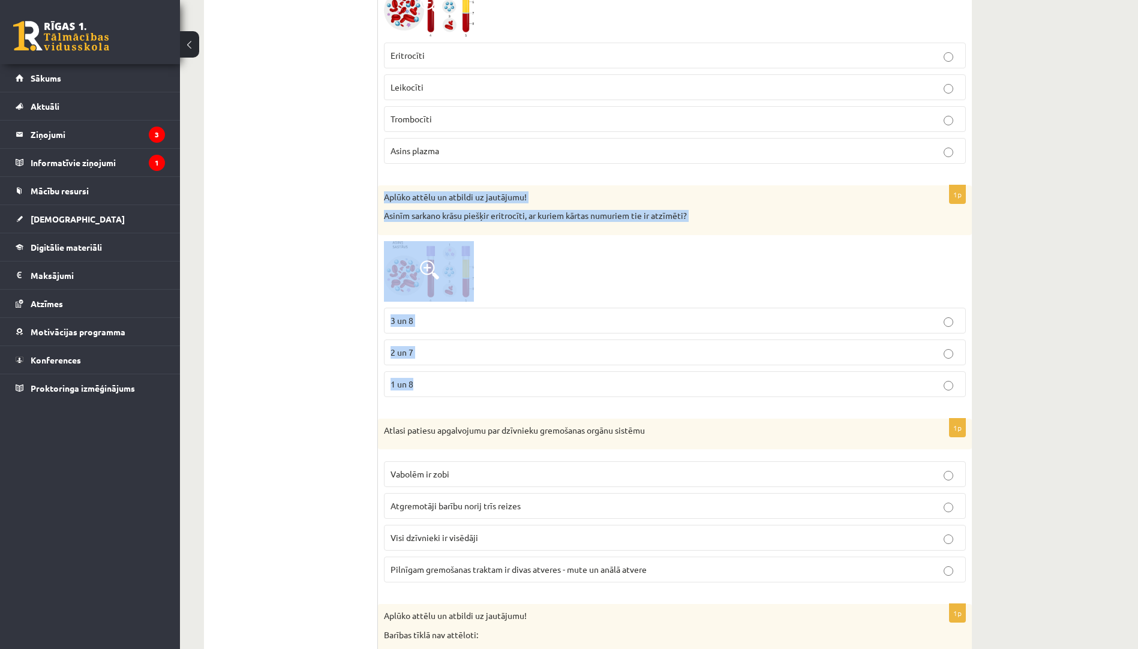
drag, startPoint x: 380, startPoint y: 194, endPoint x: 416, endPoint y: 403, distance: 211.8
click at [416, 403] on div "1p Aplūko attēlu un atbildi uz jautājumu! Asinīm sarkano krāsu piešķir eritrocī…" at bounding box center [675, 295] width 594 height 221
copy div "Aplūko attēlu un atbildi uz jautājumu! Asinīm sarkano krāsu piešķir eritrocīti,…"
click at [458, 320] on p "3 un 8" at bounding box center [674, 320] width 569 height 13
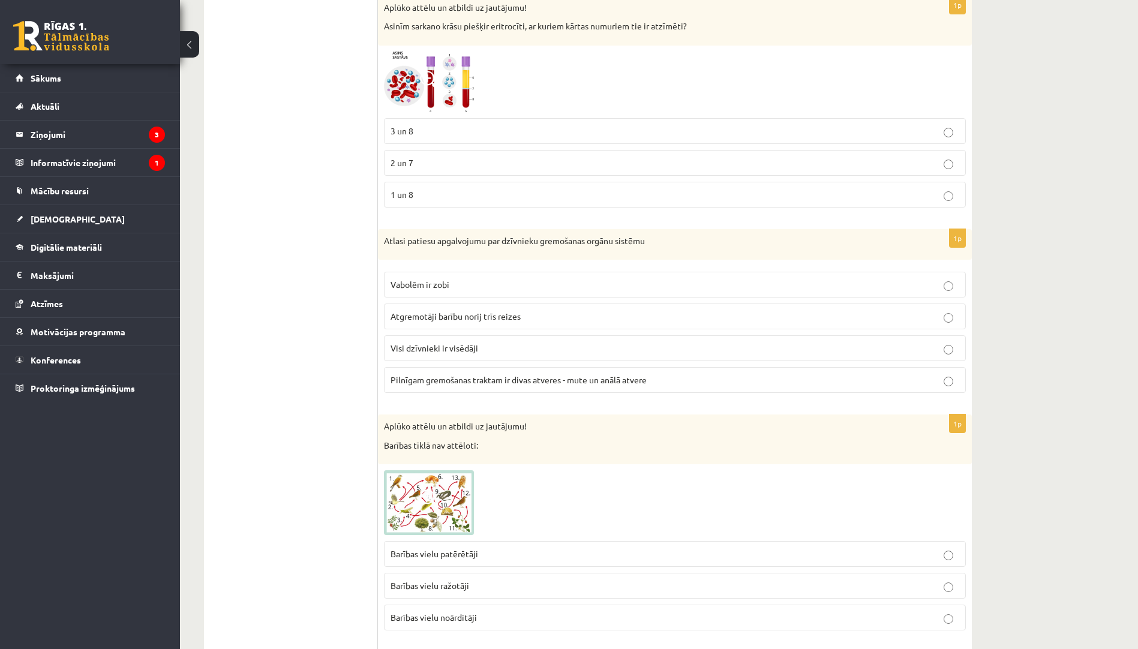
scroll to position [2159, 0]
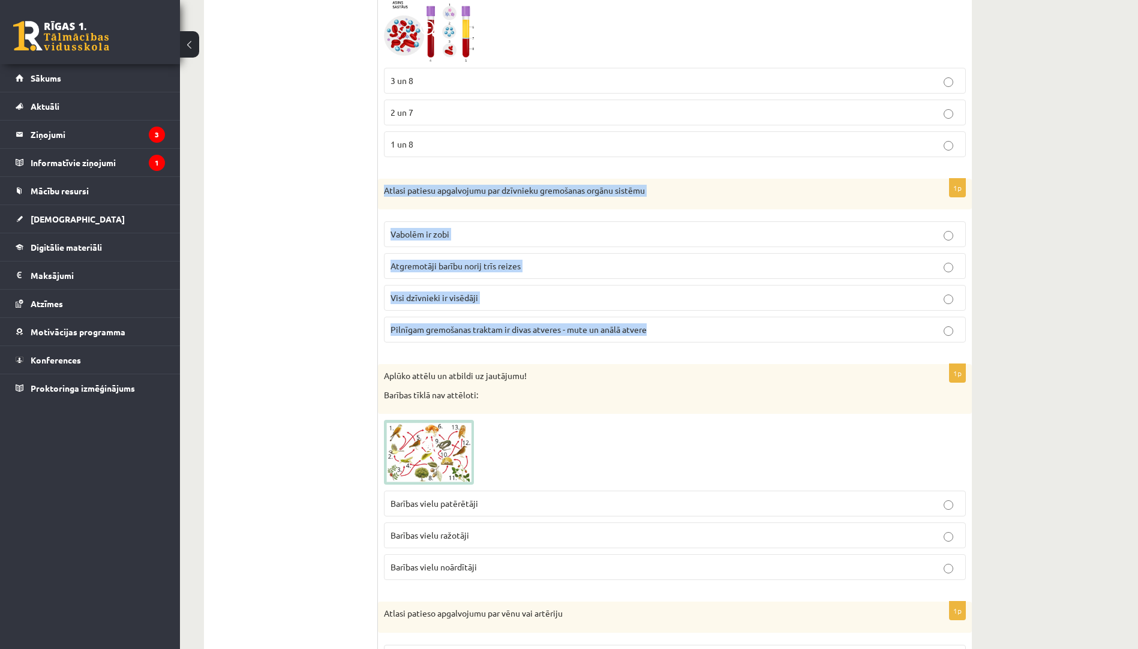
drag, startPoint x: 382, startPoint y: 186, endPoint x: 679, endPoint y: 331, distance: 330.4
click at [679, 331] on div "1p Atlasi patiesu apgalvojumu par dzīvnieku gremošanas orgānu sistēmu Vabolēm i…" at bounding box center [675, 266] width 594 height 174
copy div "Atlasi patiesu apgalvojumu par dzīvnieku gremošanas orgānu sistēmu Vabolēm ir z…"
click at [421, 327] on span "Pilnīgam gremošanas traktam ir divas atveres - mute un anālā atvere" at bounding box center [518, 329] width 256 height 11
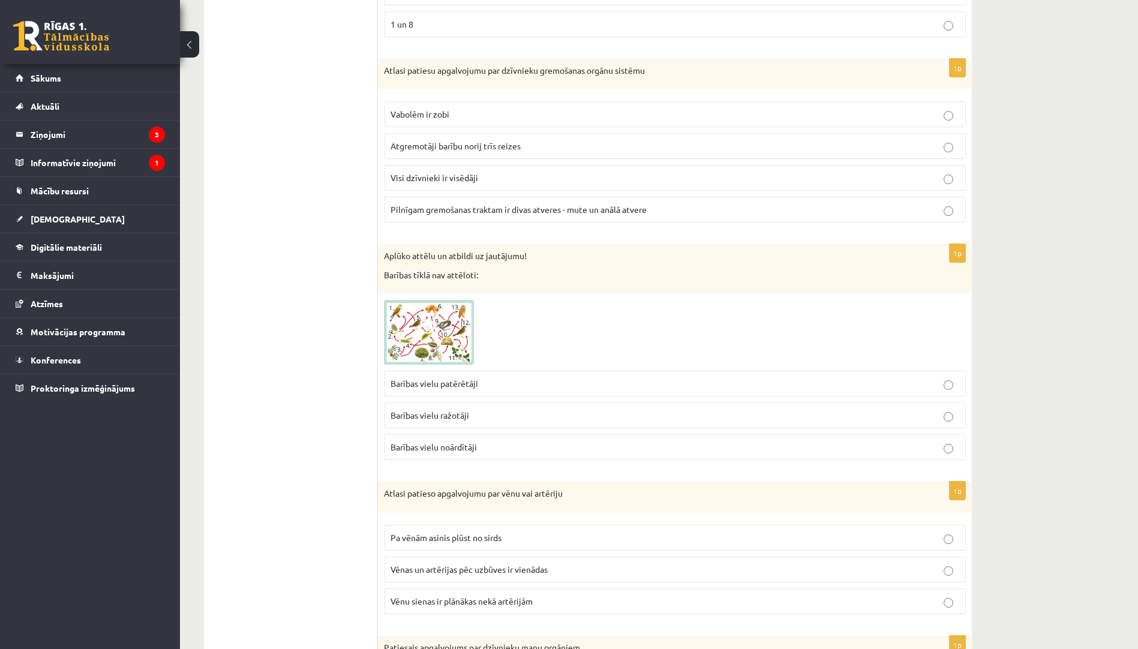
scroll to position [2399, 0]
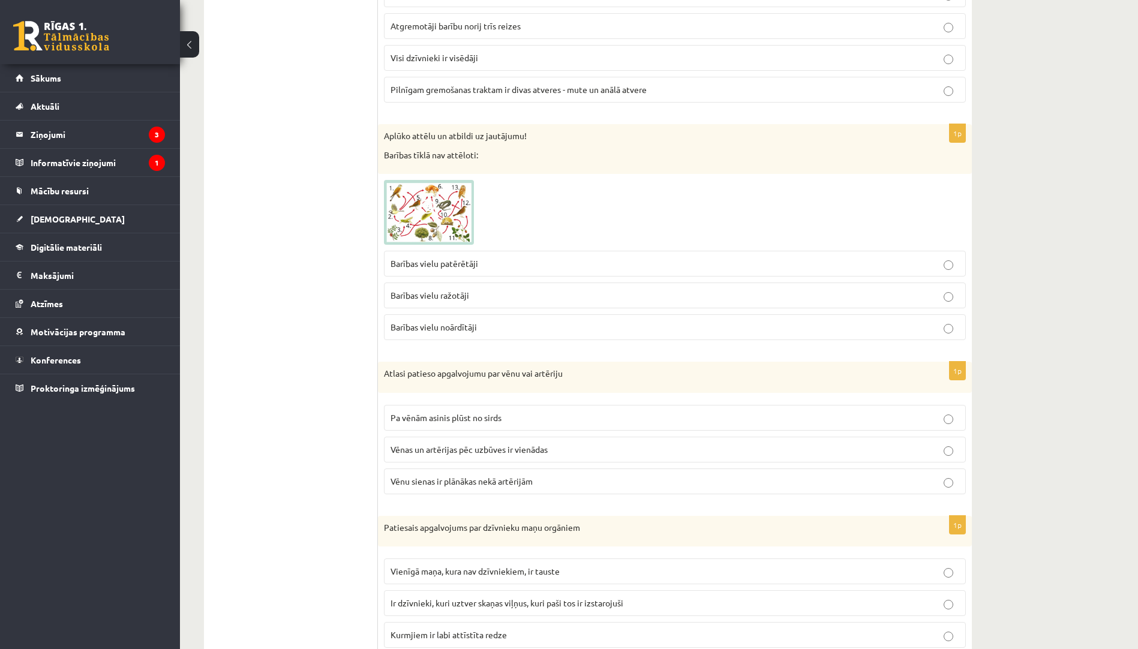
click at [450, 229] on img at bounding box center [429, 212] width 90 height 65
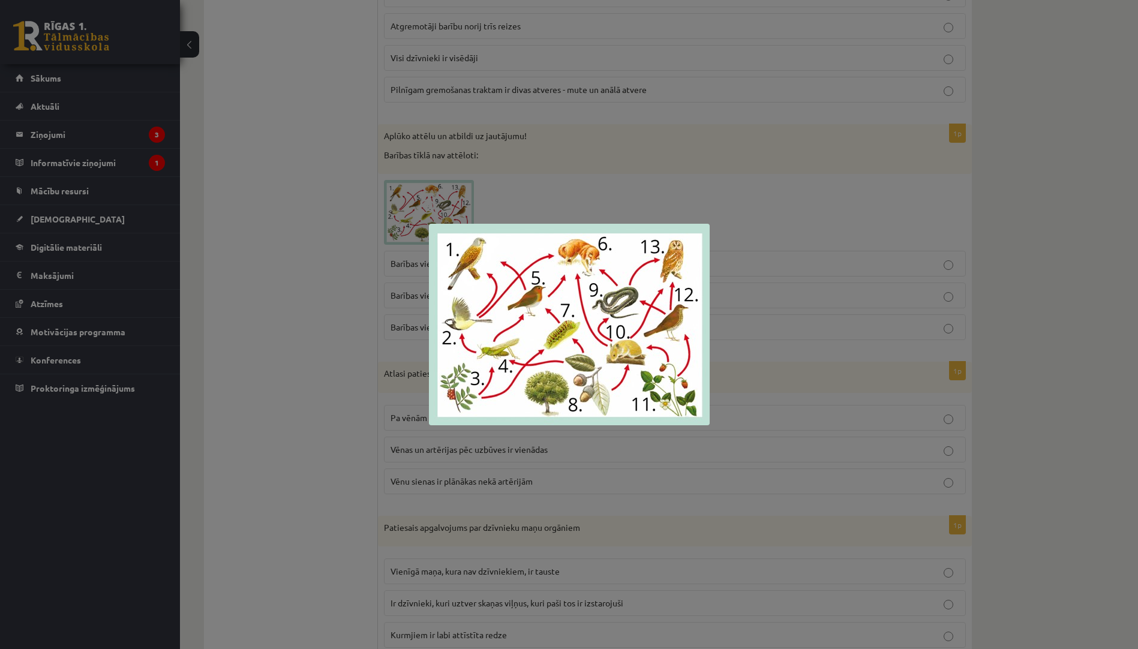
drag, startPoint x: 288, startPoint y: 394, endPoint x: 303, endPoint y: 399, distance: 15.2
click at [299, 399] on div at bounding box center [569, 324] width 1138 height 649
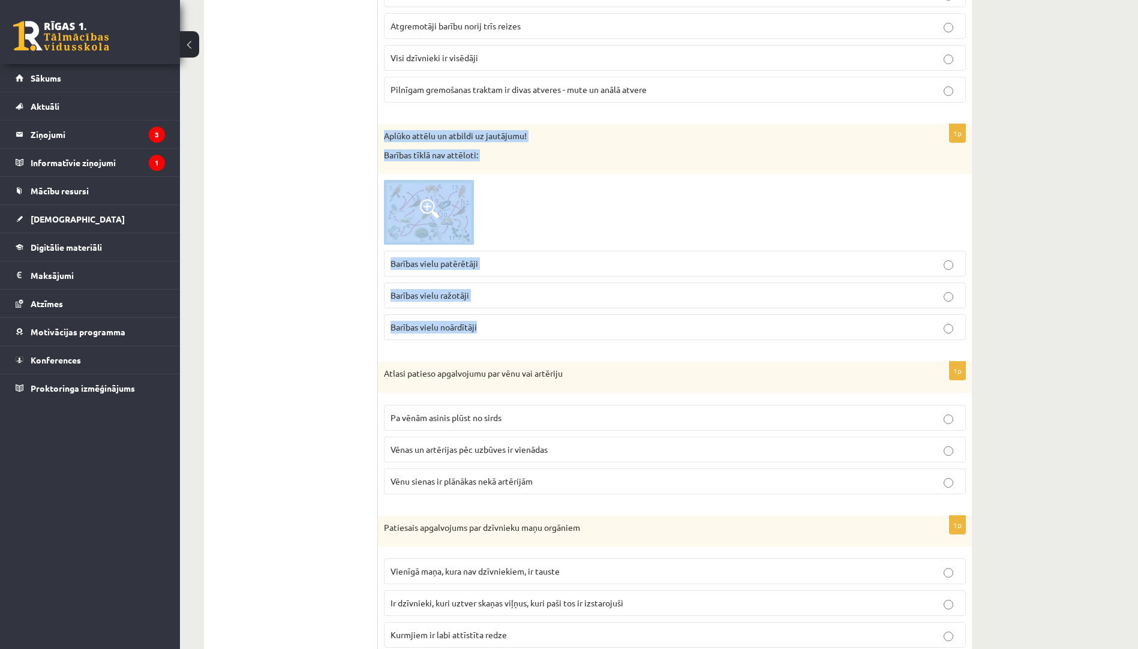
drag, startPoint x: 380, startPoint y: 135, endPoint x: 479, endPoint y: 326, distance: 214.8
click at [479, 326] on div "1p Aplūko attēlu un atbildi uz jautājumu! Barības tīklā nav attēloti: Barības v…" at bounding box center [675, 236] width 594 height 225
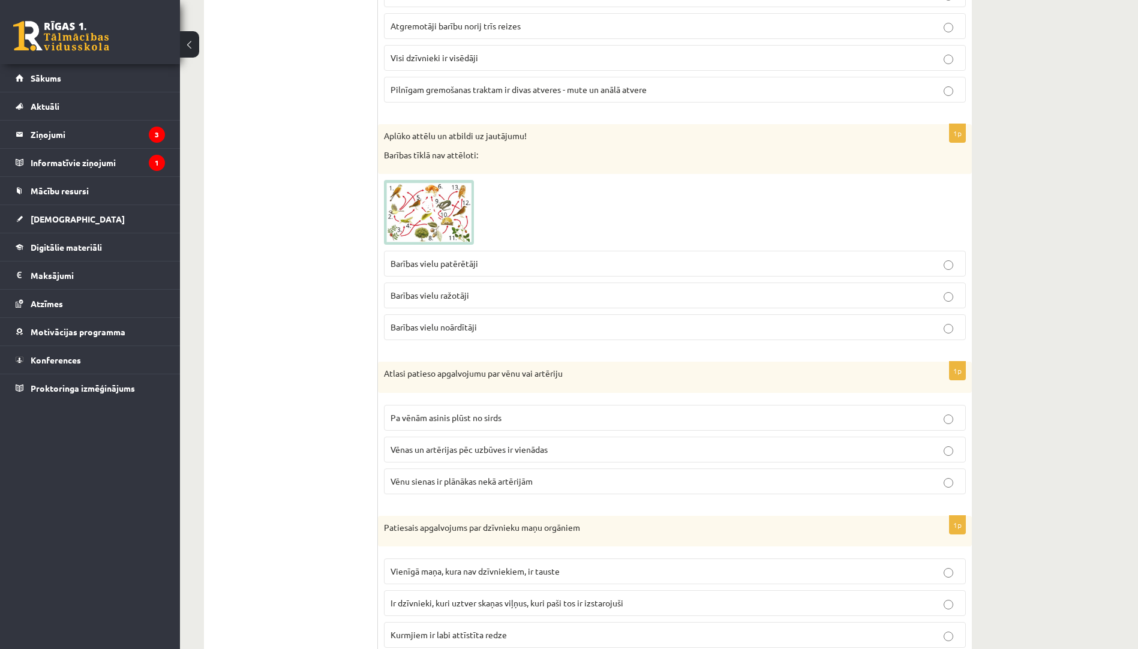
click at [492, 329] on p "Barības vielu noārdītāji" at bounding box center [674, 327] width 569 height 13
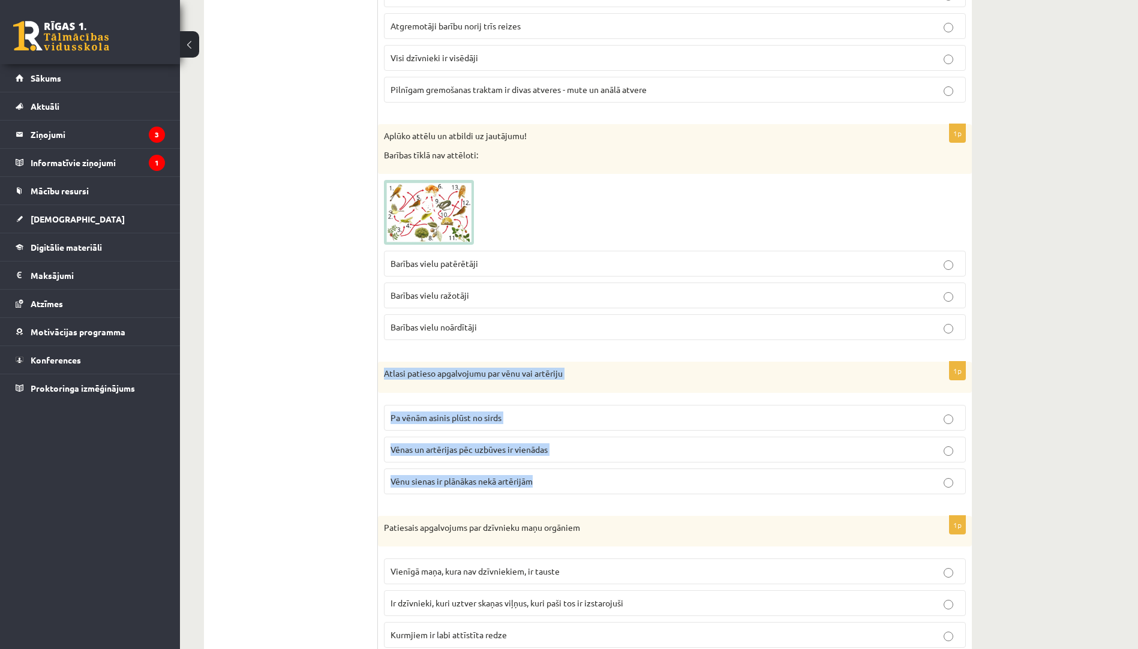
drag, startPoint x: 383, startPoint y: 374, endPoint x: 575, endPoint y: 488, distance: 222.9
click at [575, 488] on div "1p Atlasi patieso apgalvojumu par vēnu vai artēriju Pa vēnām asinis plūst no si…" at bounding box center [675, 433] width 594 height 142
click at [560, 482] on p "Vēnu sienas ir plānākas nekā artērijām" at bounding box center [674, 481] width 569 height 13
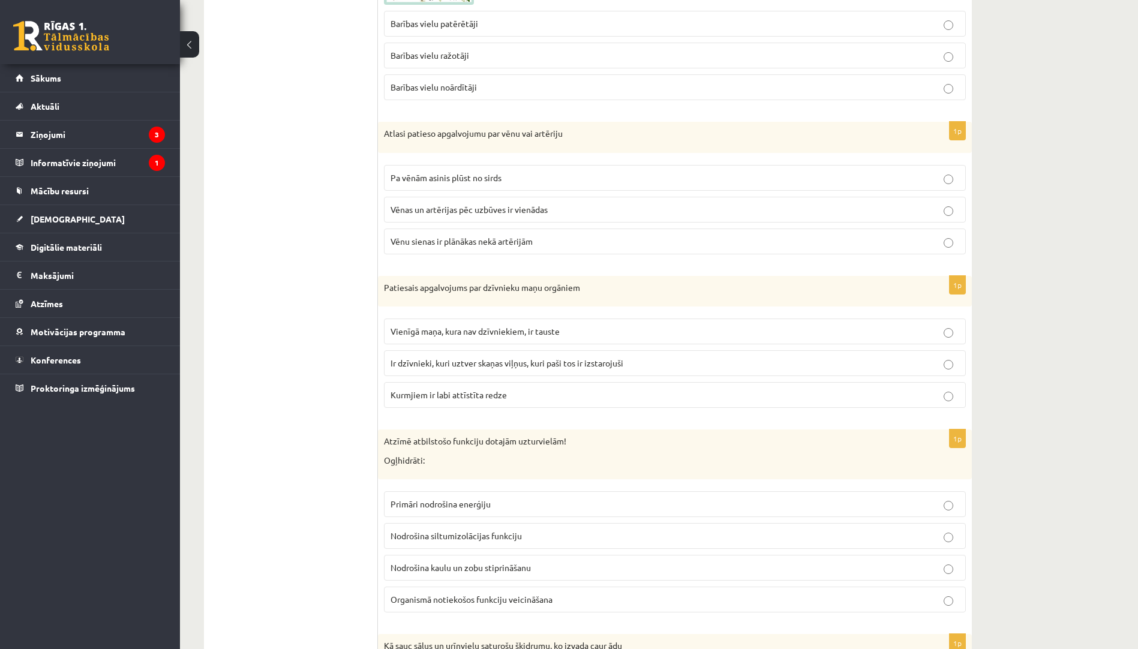
scroll to position [2879, 0]
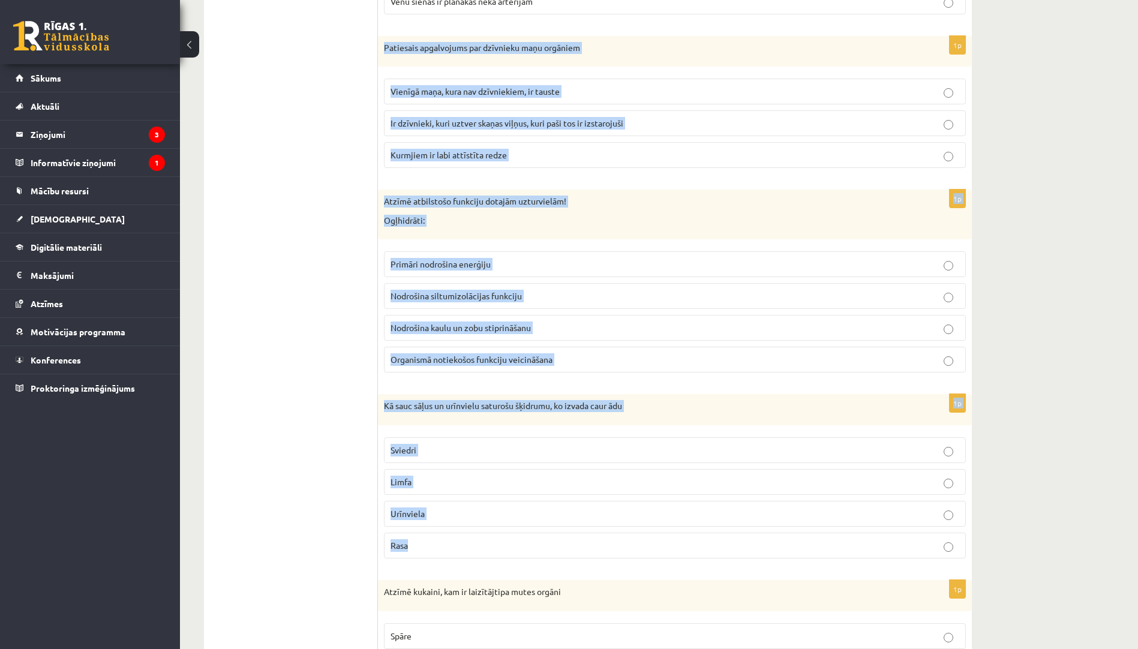
drag, startPoint x: 381, startPoint y: 46, endPoint x: 571, endPoint y: 550, distance: 538.2
click at [571, 550] on form "1p Atbildi uz jautājumu par augiem! Ko spēj uztvert augu šūnas? vibrācijas ehol…" at bounding box center [675, 316] width 570 height 5959
click at [441, 130] on p "Ir dzīvnieki, kuri uztver skaņas viļņus, kuri paši tos ir izstarojuši" at bounding box center [674, 123] width 569 height 13
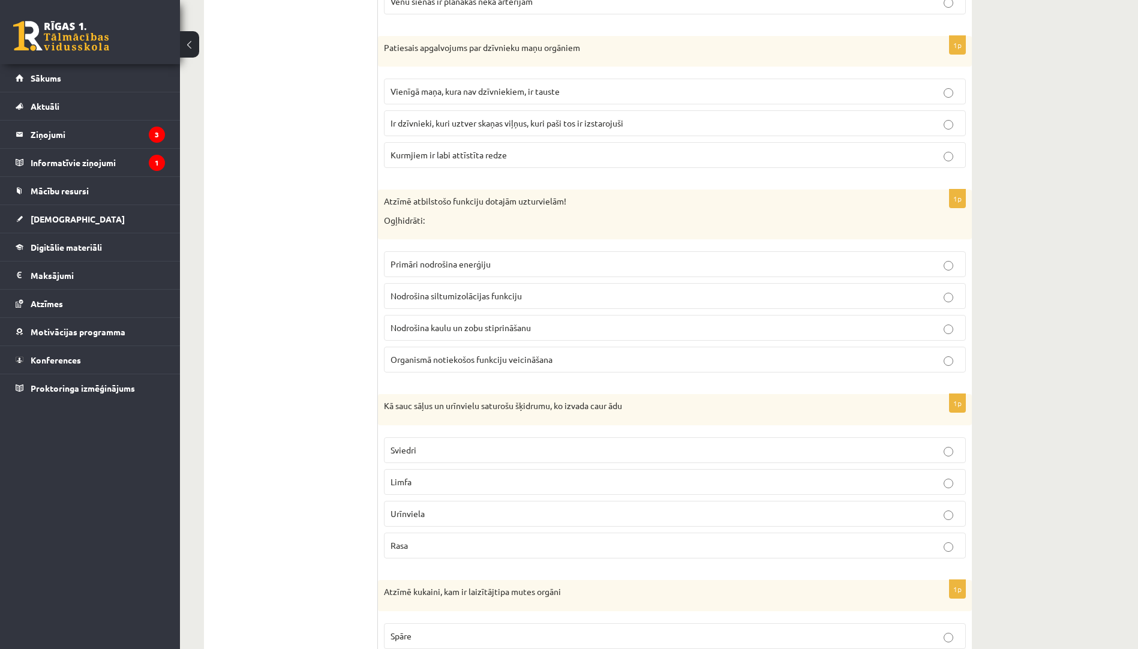
click at [328, 218] on ul "Tests Atgriezeniskā saite – novērtē savu sniegumu" at bounding box center [297, 316] width 162 height 5959
click at [405, 267] on span "Primāri nodrošina enerģiju" at bounding box center [440, 263] width 100 height 11
click at [483, 444] on p "Sviedri" at bounding box center [674, 450] width 569 height 13
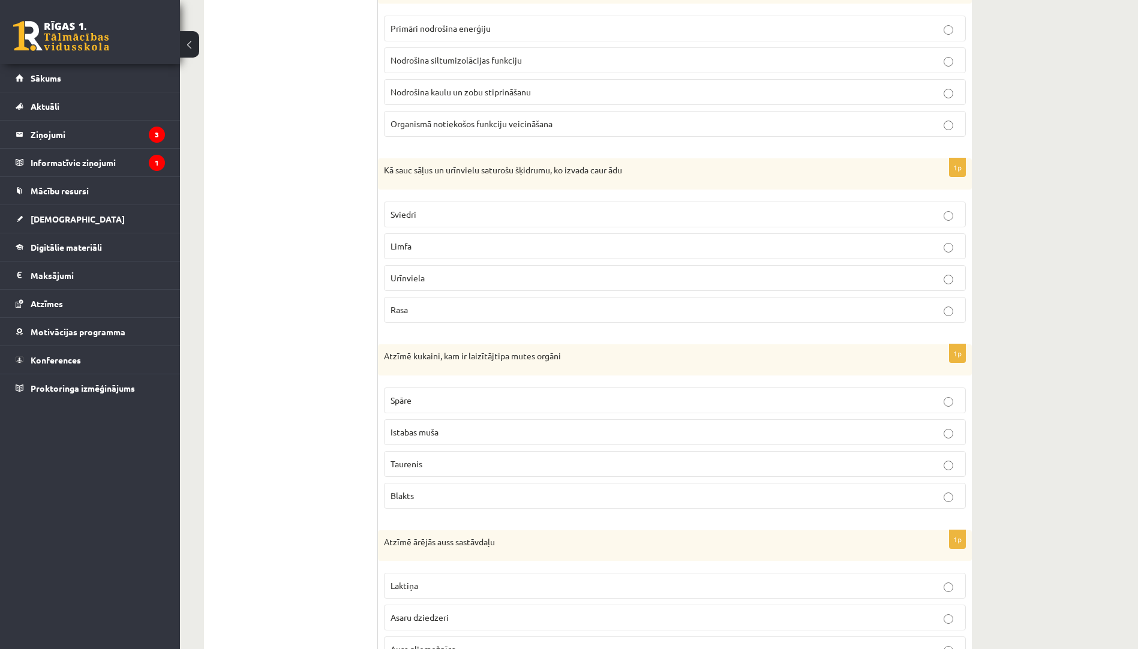
scroll to position [3118, 0]
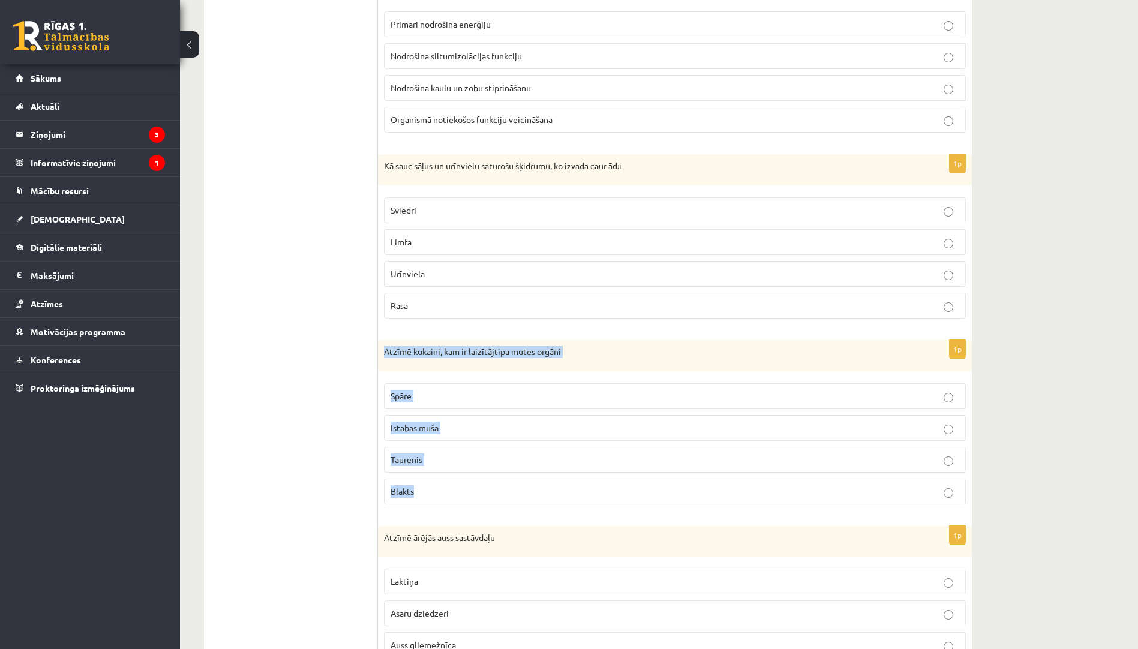
drag, startPoint x: 382, startPoint y: 348, endPoint x: 434, endPoint y: 485, distance: 146.1
click at [434, 485] on div "1p Atzīmē kukaini, kam ir laizītājtipa mutes orgāni Spāre Istabas muša Taurenis…" at bounding box center [675, 427] width 594 height 174
drag, startPoint x: 434, startPoint y: 485, endPoint x: 317, endPoint y: 416, distance: 135.2
click at [317, 416] on ul "Tests Atgriezeniskā saite – novērtē savu sniegumu" at bounding box center [297, 76] width 162 height 5959
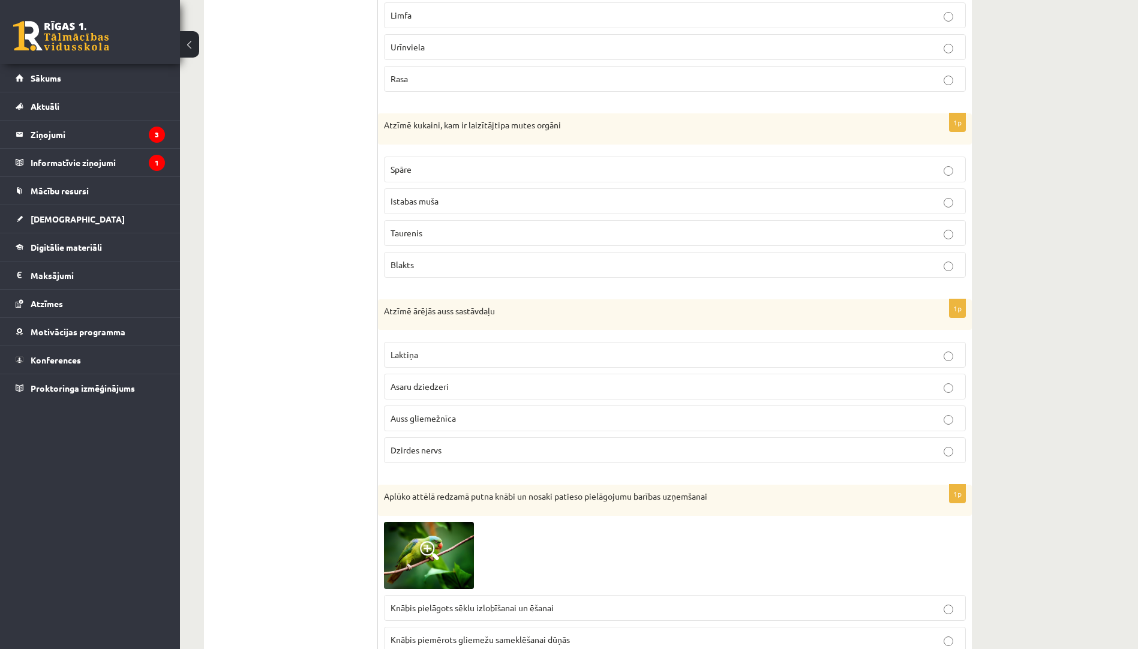
scroll to position [3358, 0]
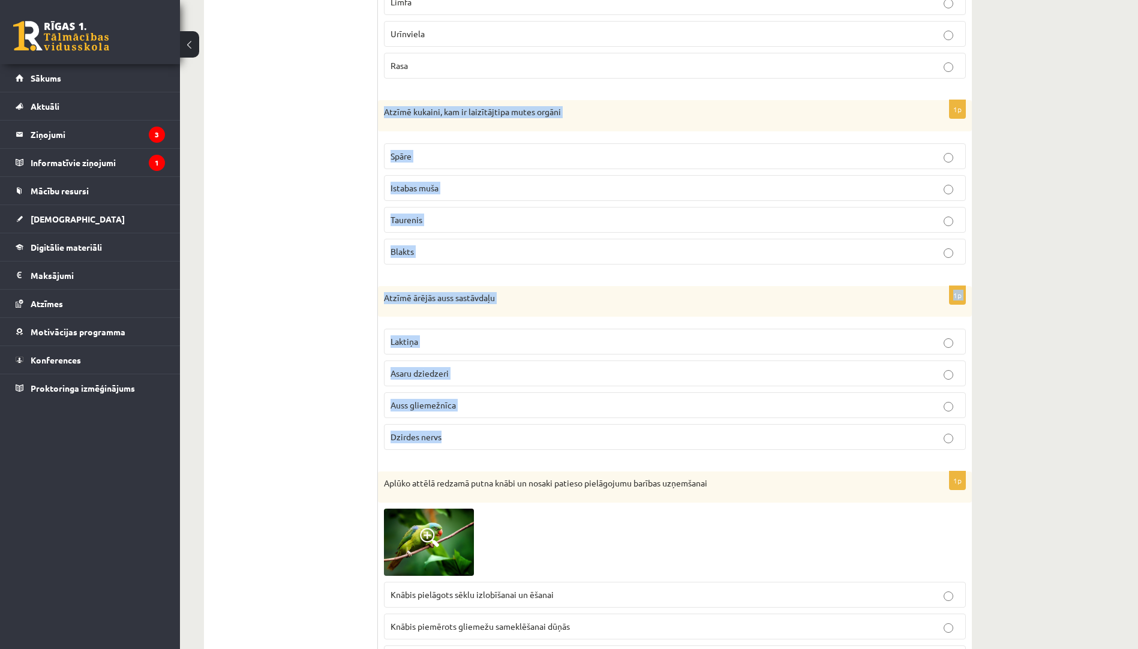
drag, startPoint x: 383, startPoint y: 110, endPoint x: 465, endPoint y: 432, distance: 332.8
click at [444, 185] on p "Istabas muša" at bounding box center [674, 188] width 569 height 13
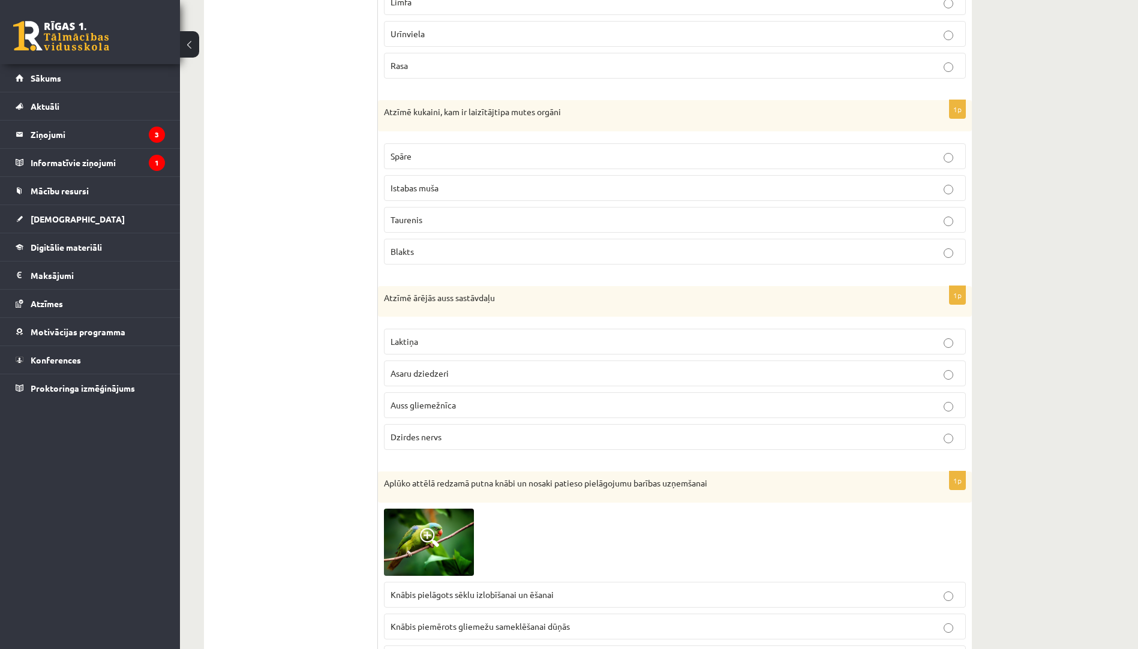
click at [417, 345] on span "Laktiņa" at bounding box center [404, 341] width 28 height 11
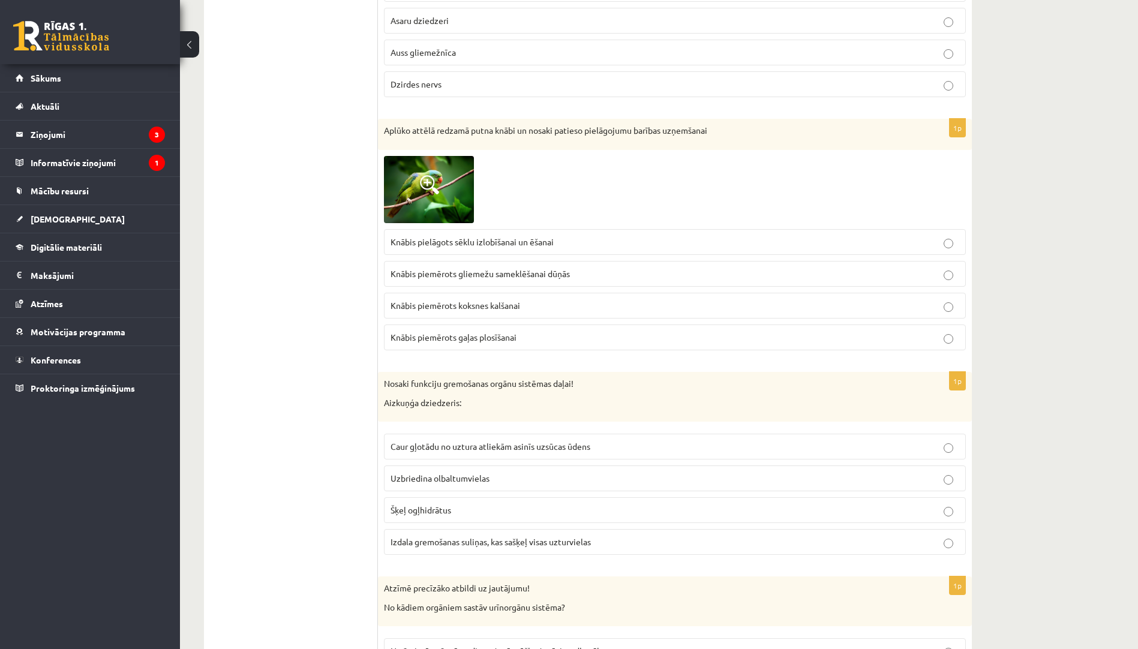
scroll to position [3718, 0]
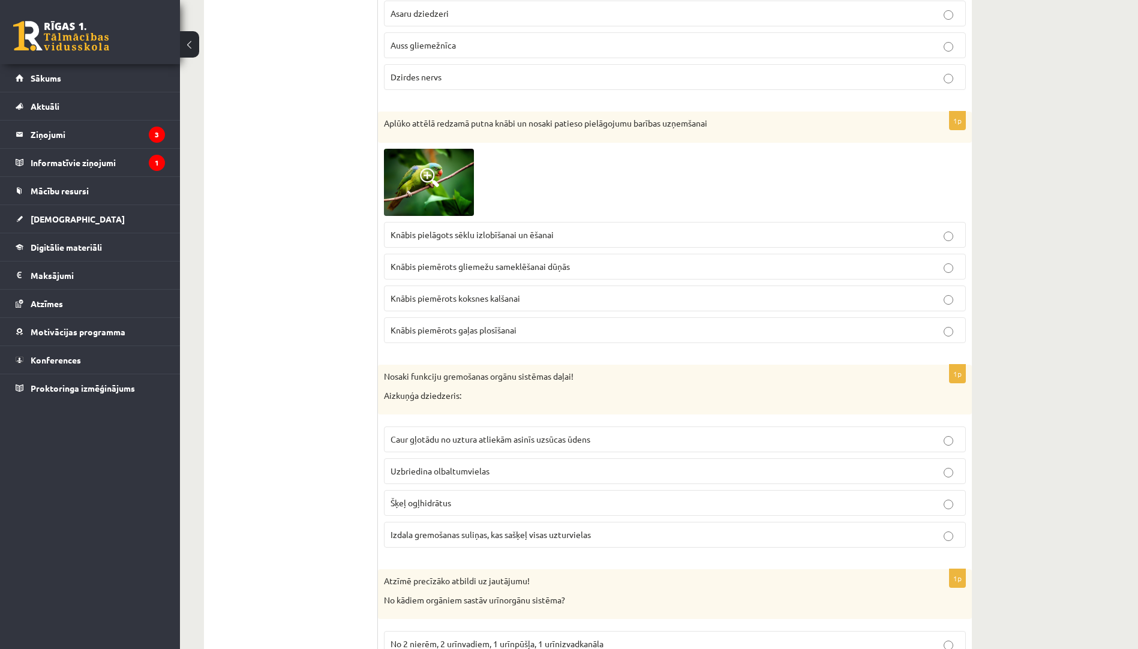
click at [462, 200] on img at bounding box center [429, 182] width 90 height 67
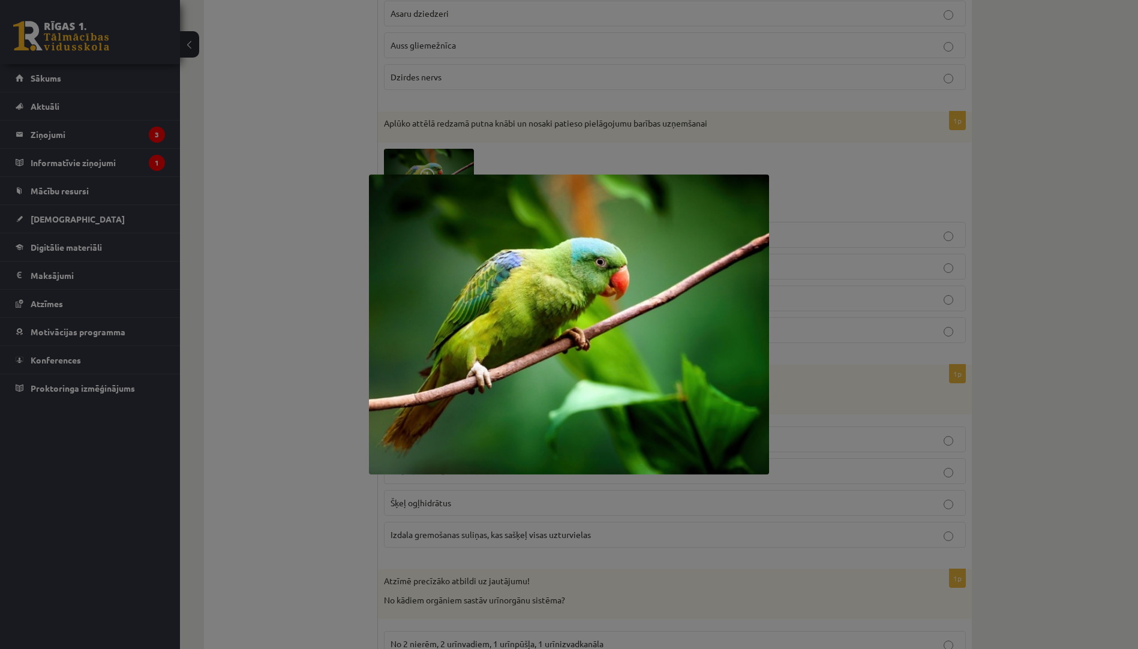
click at [281, 319] on div at bounding box center [569, 324] width 1138 height 649
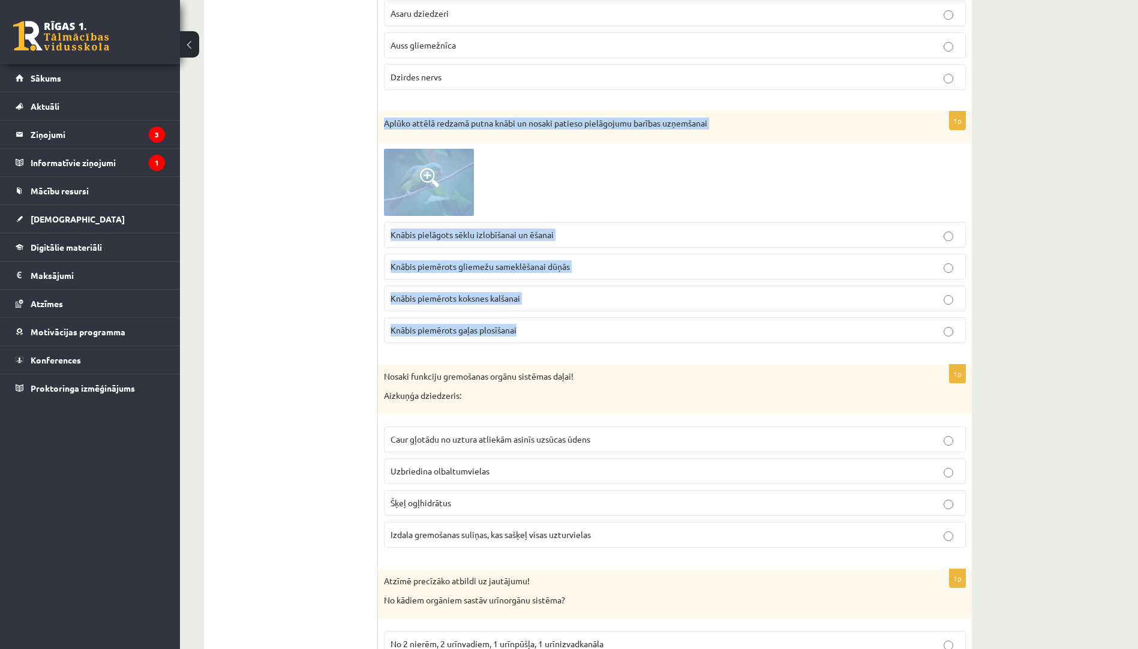
drag, startPoint x: 381, startPoint y: 123, endPoint x: 519, endPoint y: 325, distance: 244.7
click at [519, 325] on div "1p Aplūko attēlā redzamā putna knābi un nosaki patieso pielāgojumu barības uzņe…" at bounding box center [675, 232] width 594 height 241
click at [459, 262] on span "Knābis piemērots gliemežu sameklēšanai dūņās" at bounding box center [479, 266] width 179 height 11
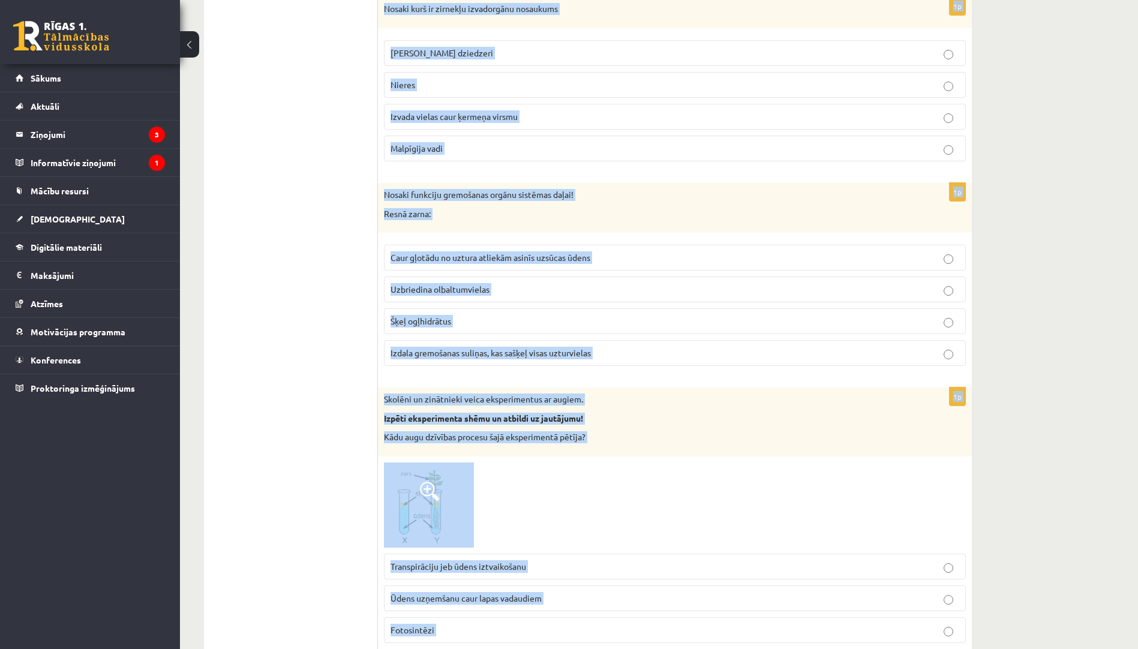
scroll to position [4880, 0]
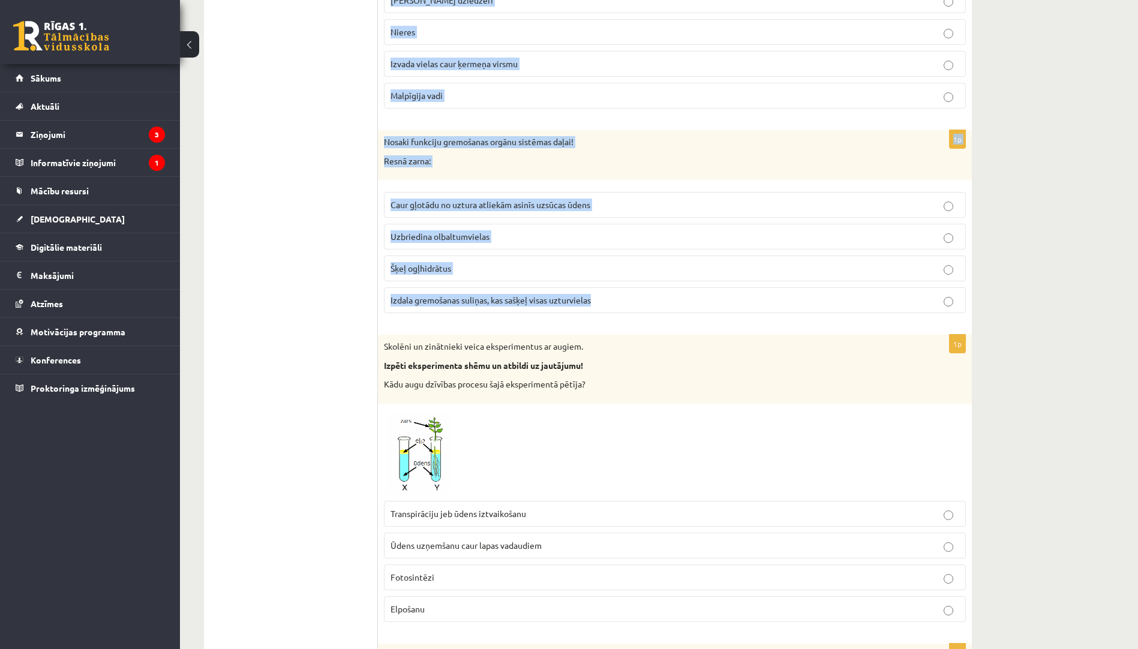
drag, startPoint x: 384, startPoint y: 136, endPoint x: 621, endPoint y: 311, distance: 294.4
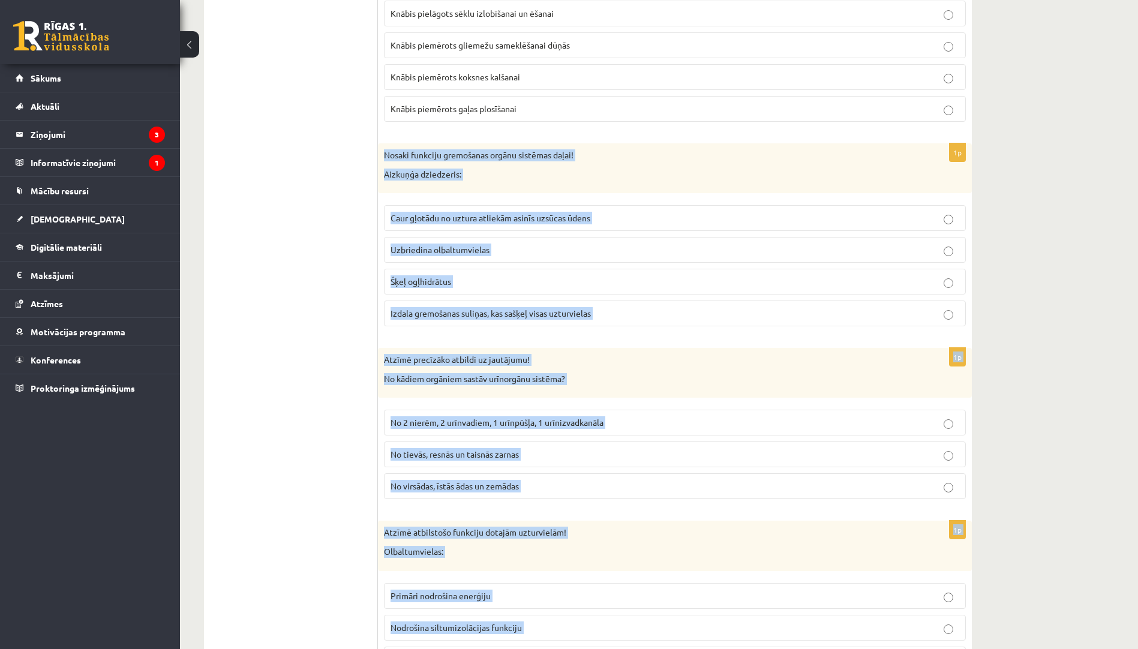
scroll to position [3921, 0]
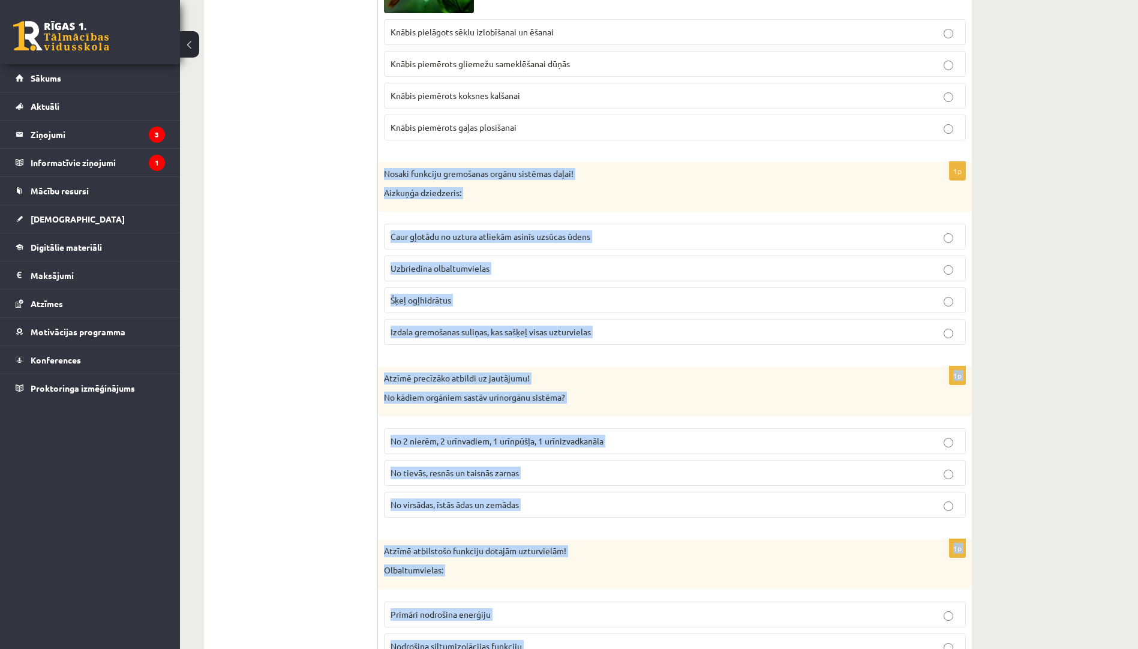
click at [428, 331] on span "Izdala gremošanas suliņas, kas sašķeļ visas uzturvielas" at bounding box center [490, 331] width 200 height 11
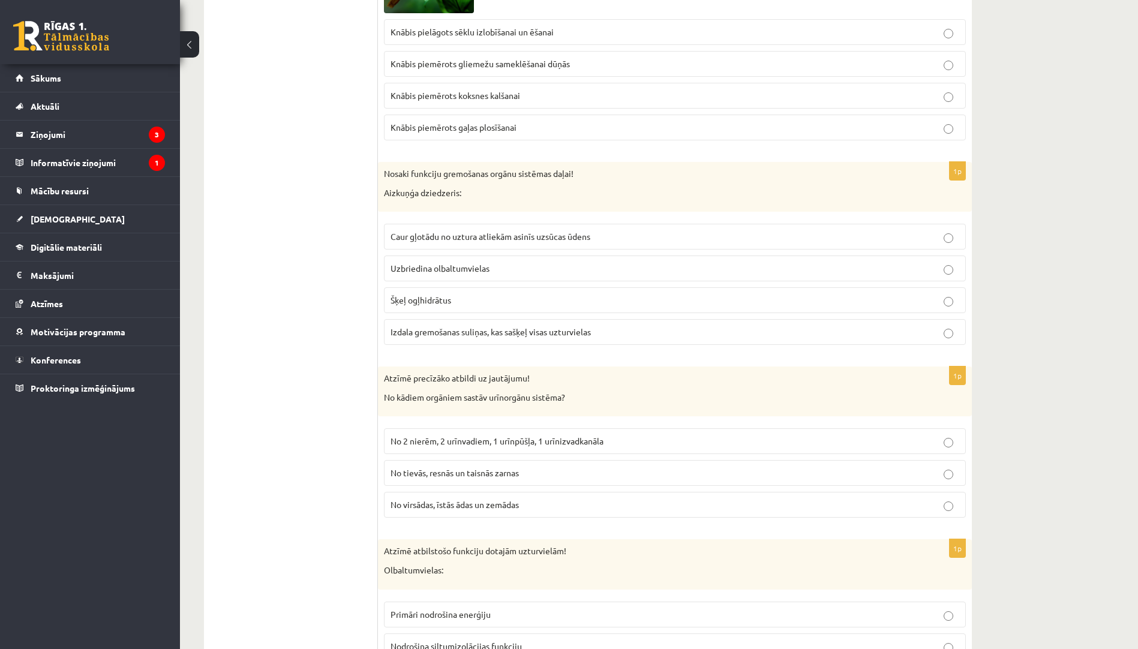
scroll to position [4041, 0]
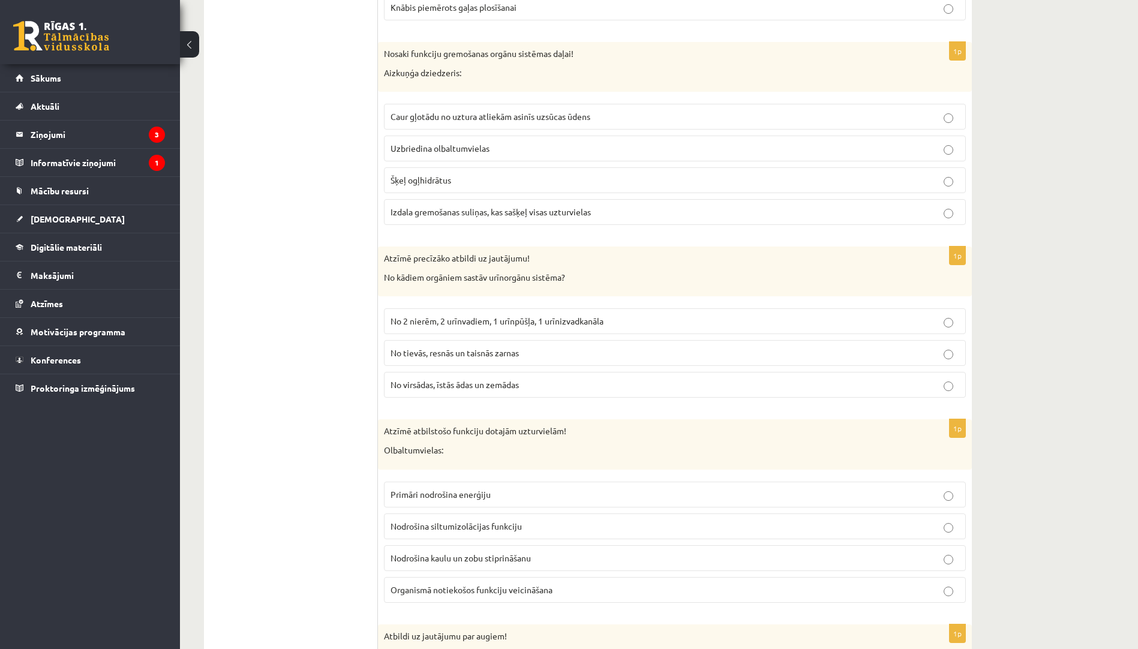
click at [486, 316] on p "No 2 nierēm, 2 urīnvadiem, 1 urīnpūšļa, 1 urīnizvadkanāla" at bounding box center [674, 321] width 569 height 13
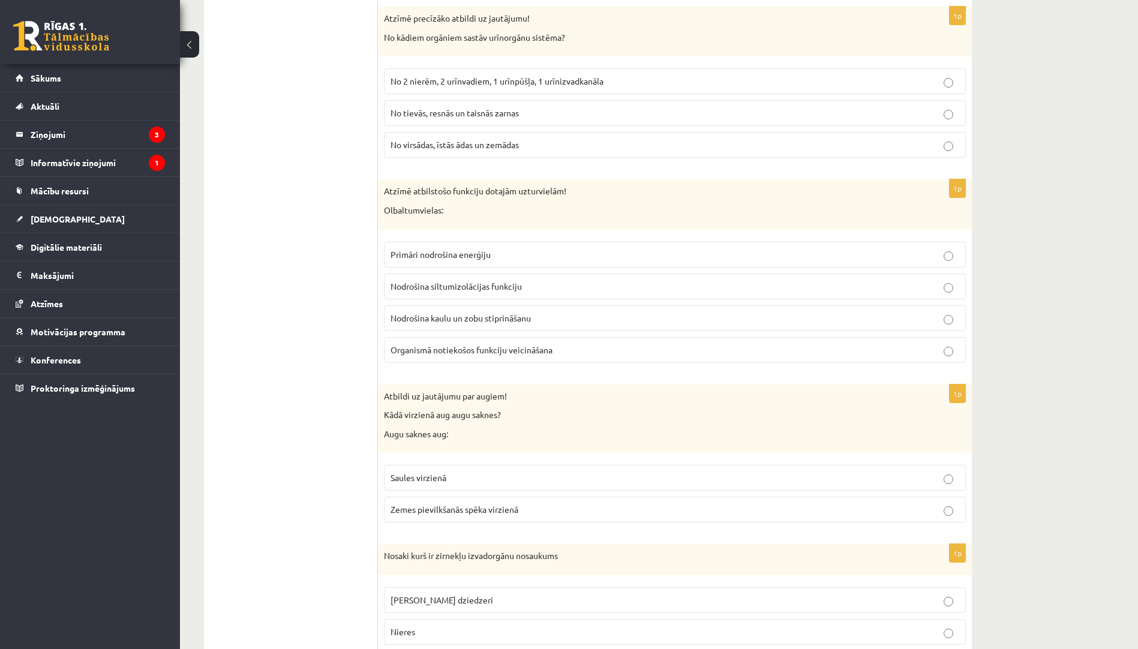
click at [465, 353] on span "Organismā notiekošos funkciju veicināšana" at bounding box center [471, 349] width 162 height 11
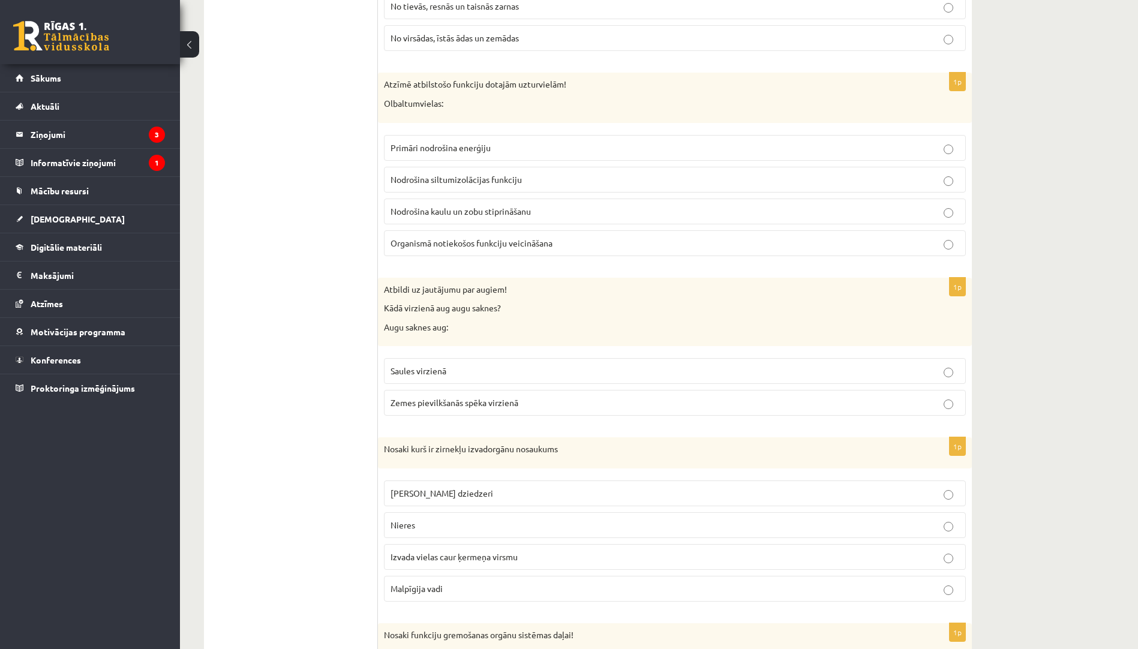
scroll to position [4520, 0]
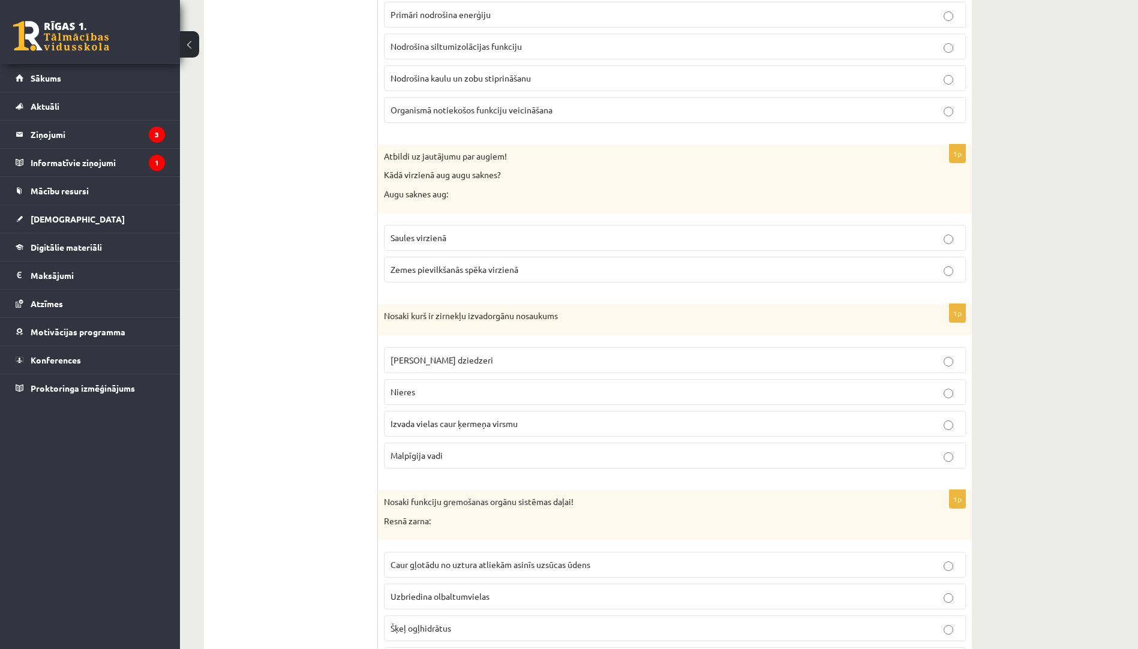
click at [431, 270] on span "Zemes pievilkšanās spēka virzienā" at bounding box center [454, 269] width 128 height 11
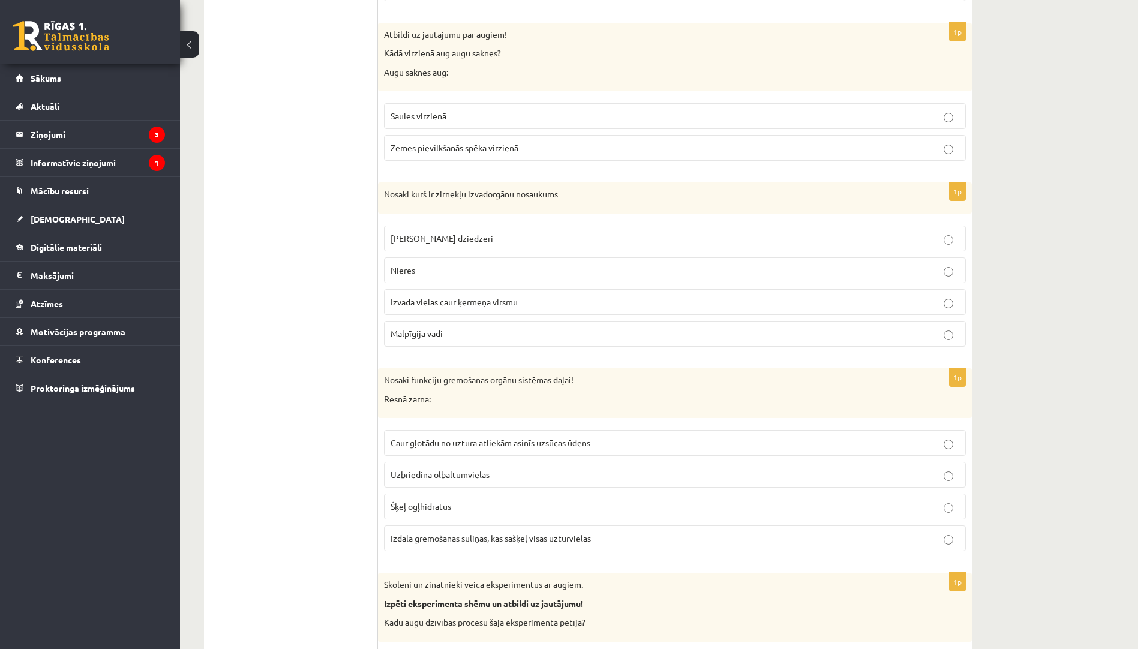
scroll to position [4760, 0]
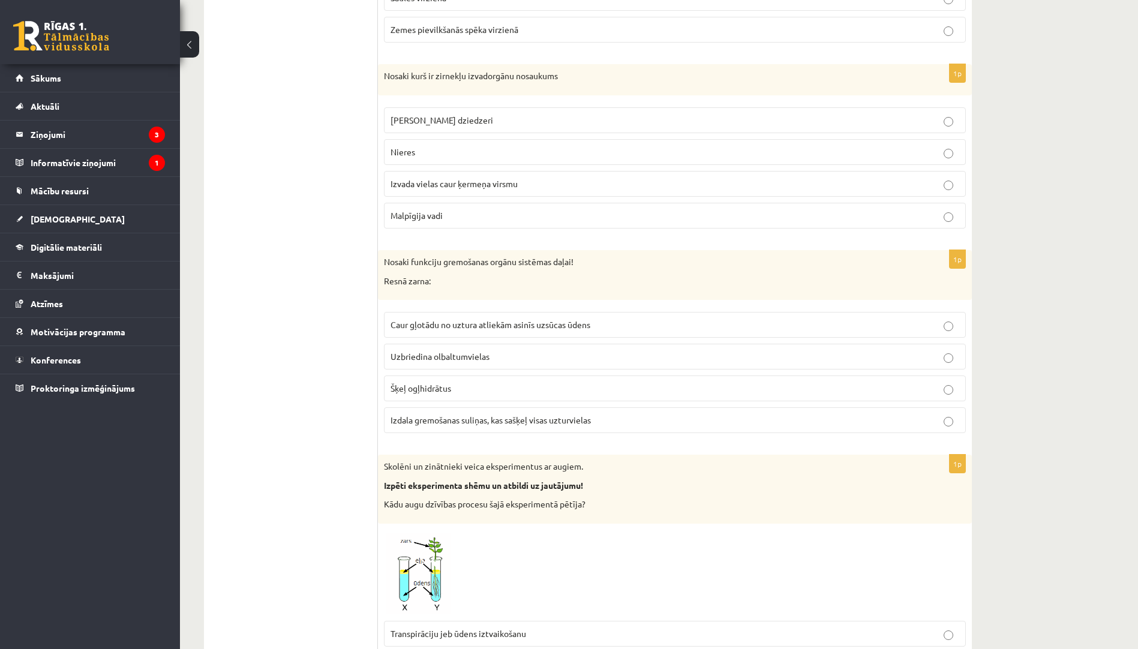
click at [491, 213] on p "Malpīgija vadi" at bounding box center [674, 215] width 569 height 13
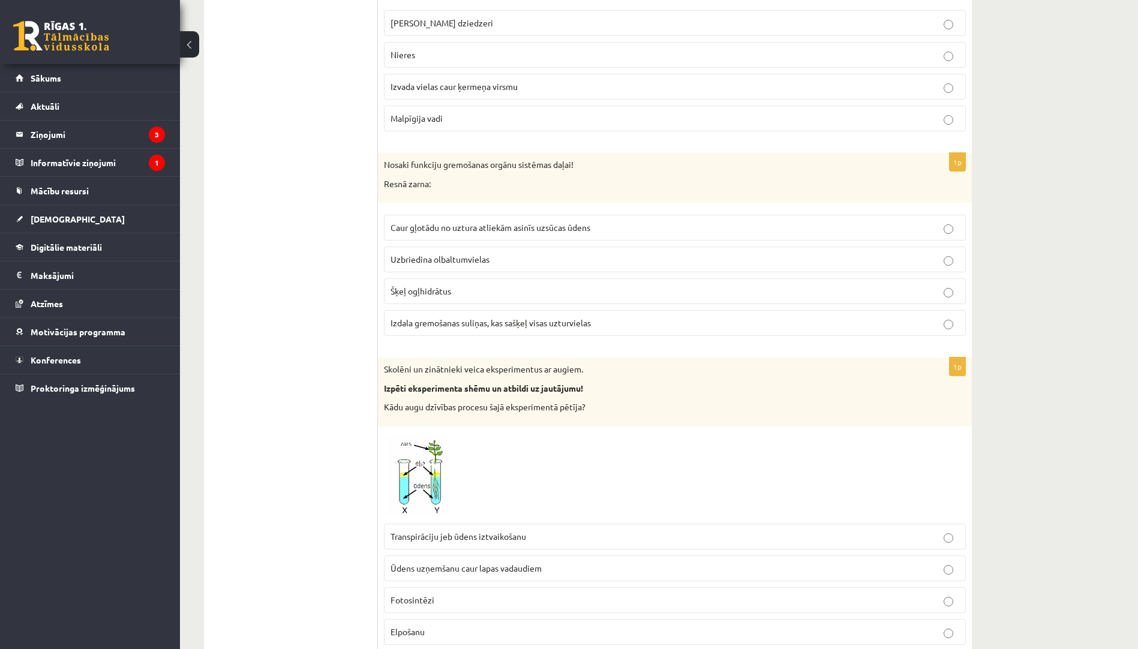
scroll to position [4880, 0]
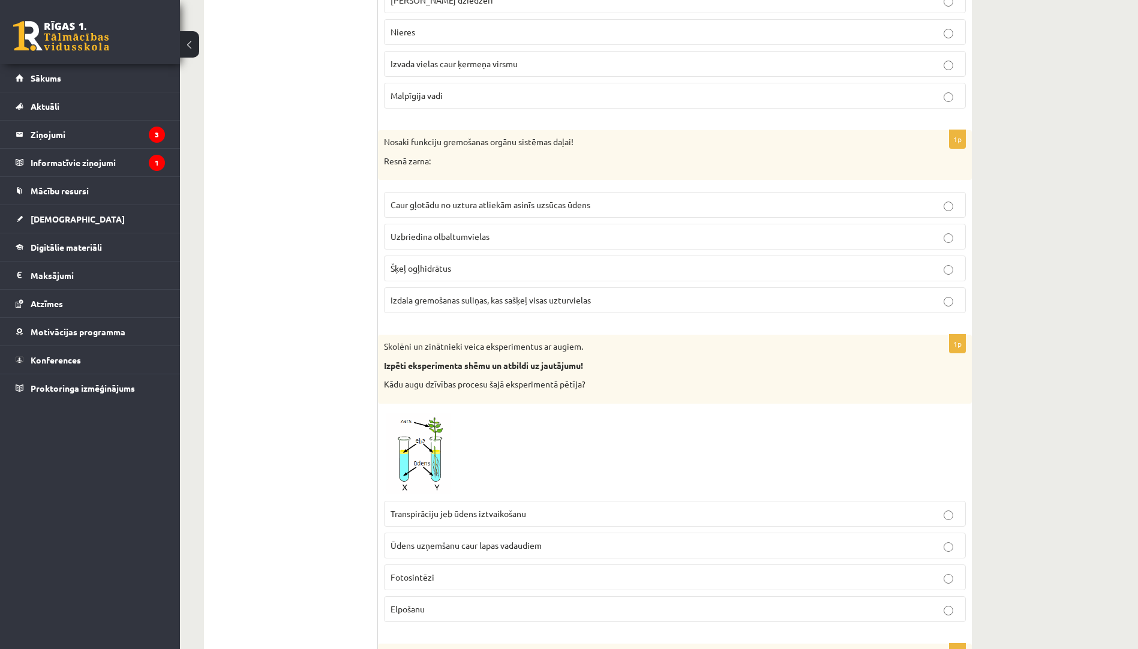
click at [407, 202] on span "Caur gļotādu no uztura atliekām asinīs uzsūcas ūdens" at bounding box center [490, 204] width 200 height 11
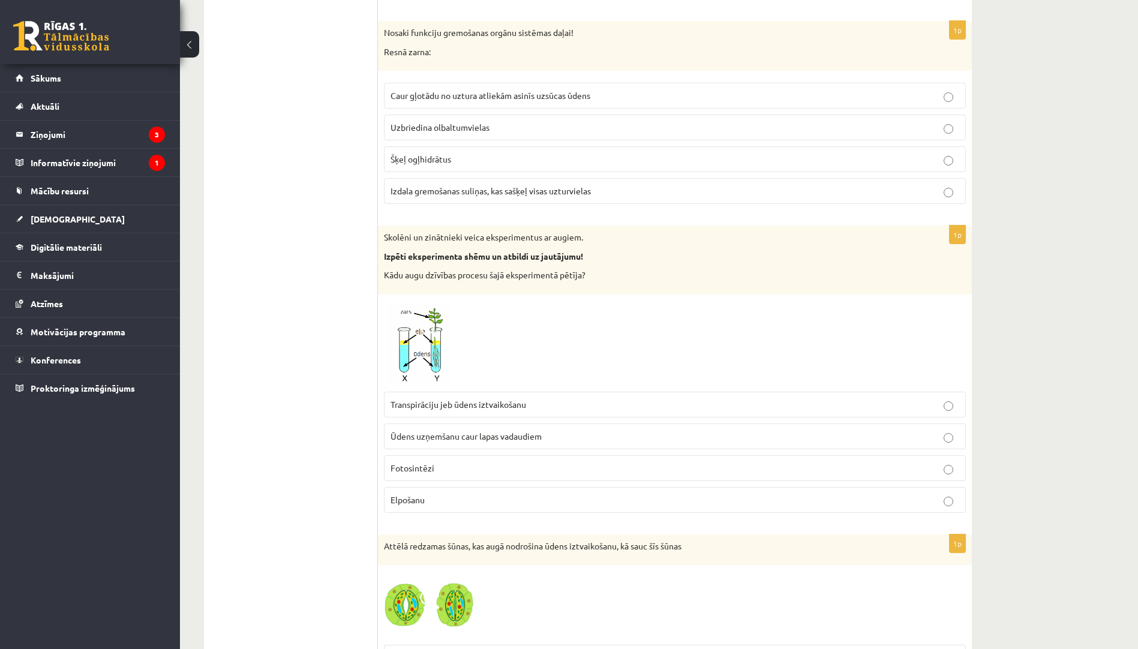
scroll to position [5120, 0]
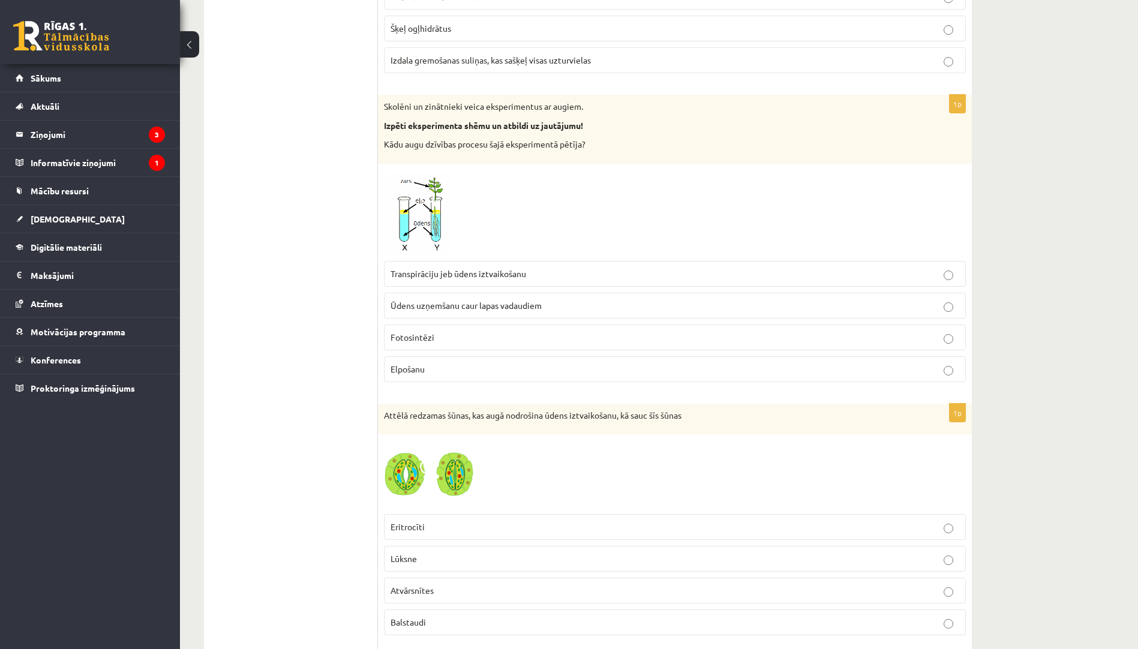
click at [433, 237] on img at bounding box center [429, 212] width 90 height 85
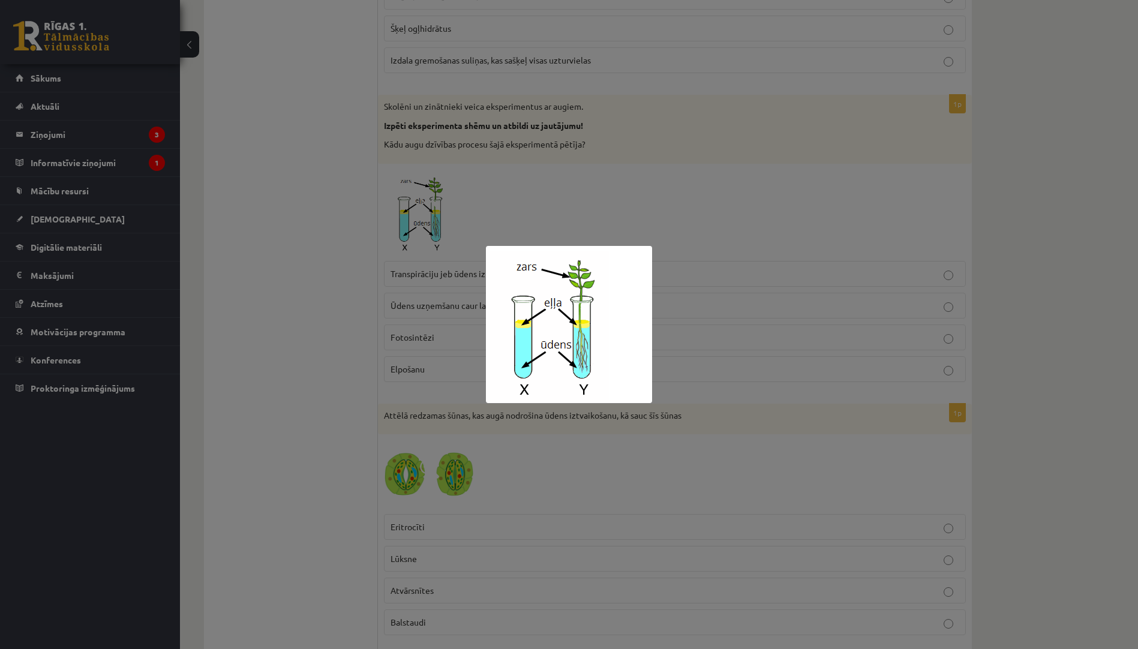
drag, startPoint x: 293, startPoint y: 306, endPoint x: 351, endPoint y: 270, distance: 68.7
click at [297, 306] on div at bounding box center [569, 324] width 1138 height 649
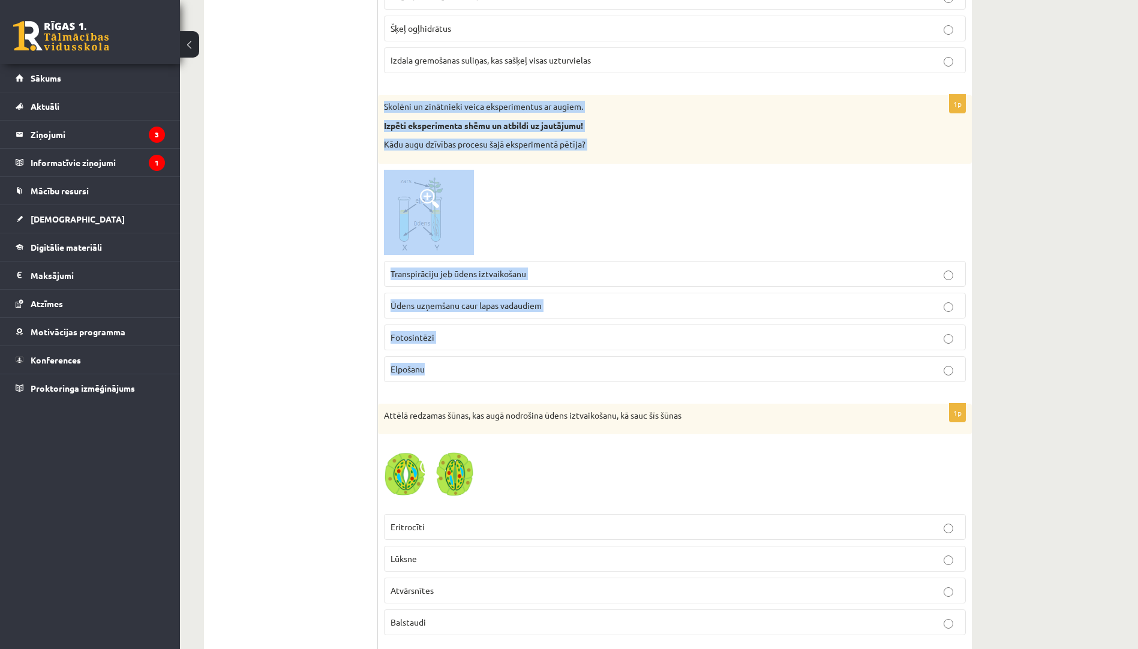
drag, startPoint x: 383, startPoint y: 105, endPoint x: 452, endPoint y: 357, distance: 261.6
click at [452, 357] on div "1p Skolēni un zinātnieki veica eksperimentus ar augiem. Izpēti eksperimenta shē…" at bounding box center [675, 243] width 594 height 297
click at [464, 274] on span "Transpirāciju jeb ūdens iztvaikošanu" at bounding box center [458, 273] width 136 height 11
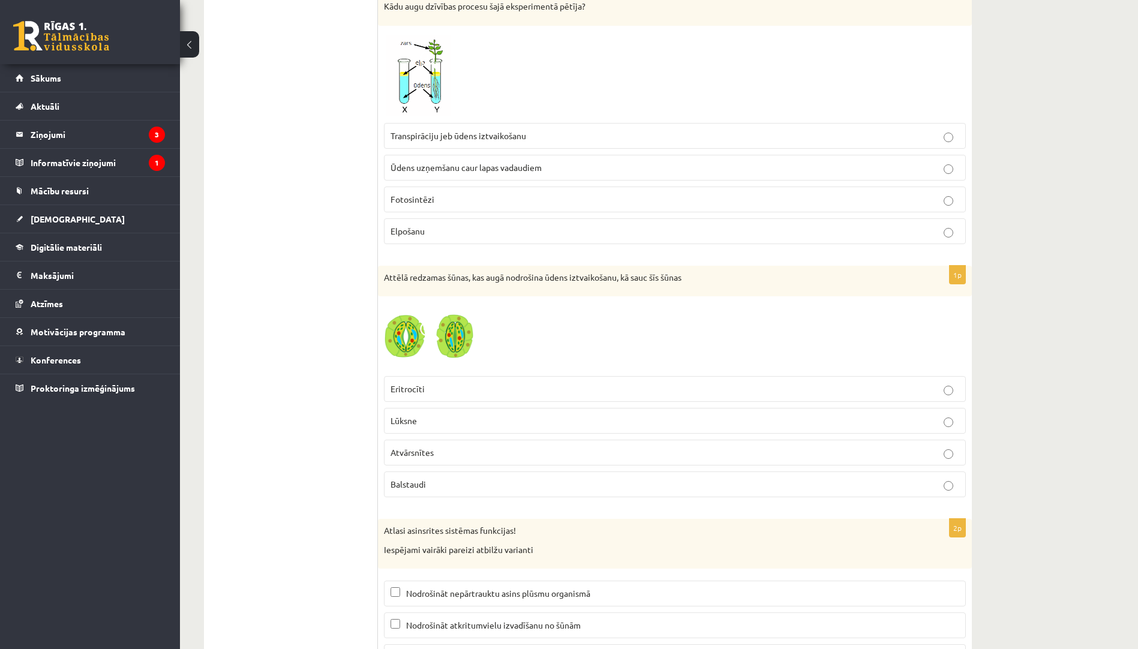
scroll to position [5360, 0]
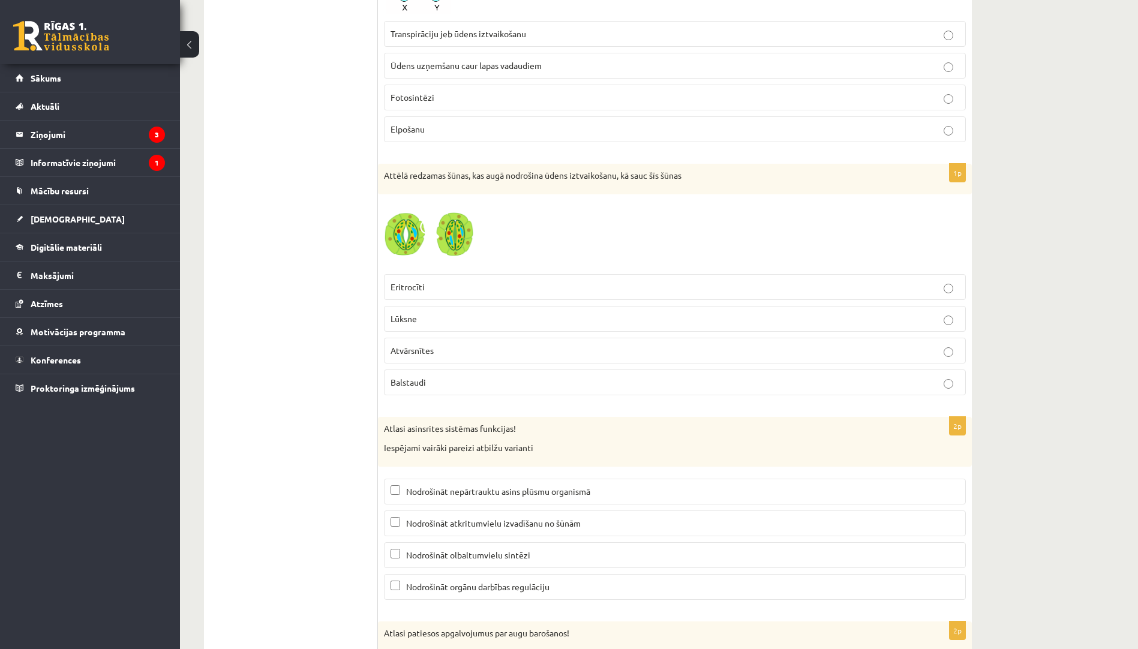
click at [413, 233] on img at bounding box center [429, 234] width 90 height 68
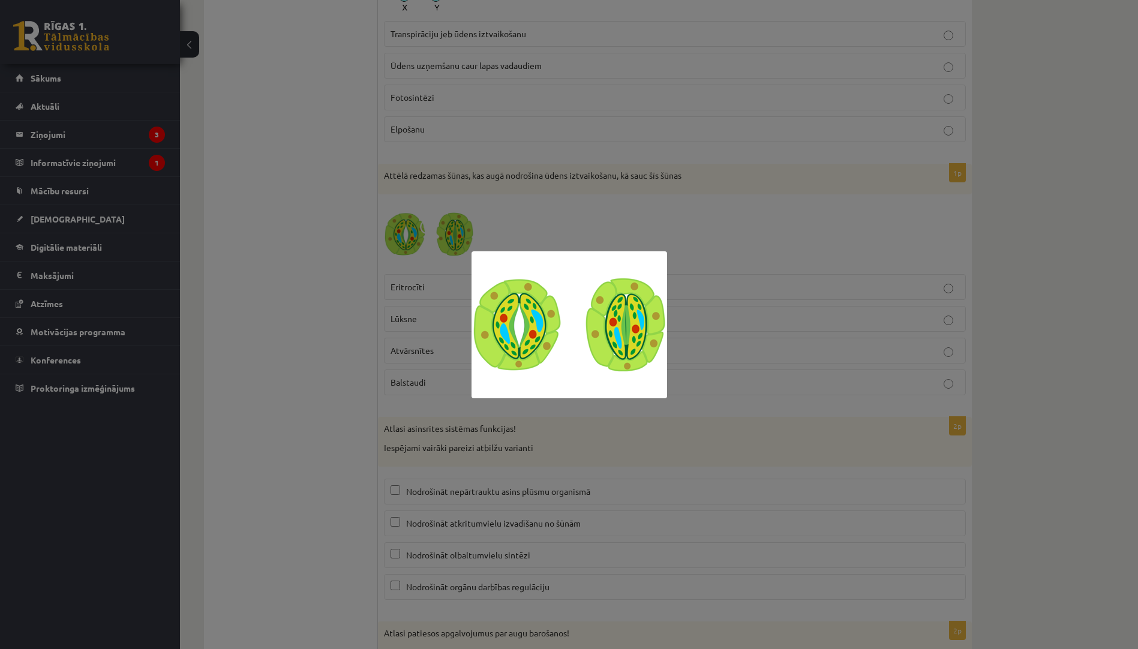
click at [365, 326] on div at bounding box center [569, 324] width 1138 height 649
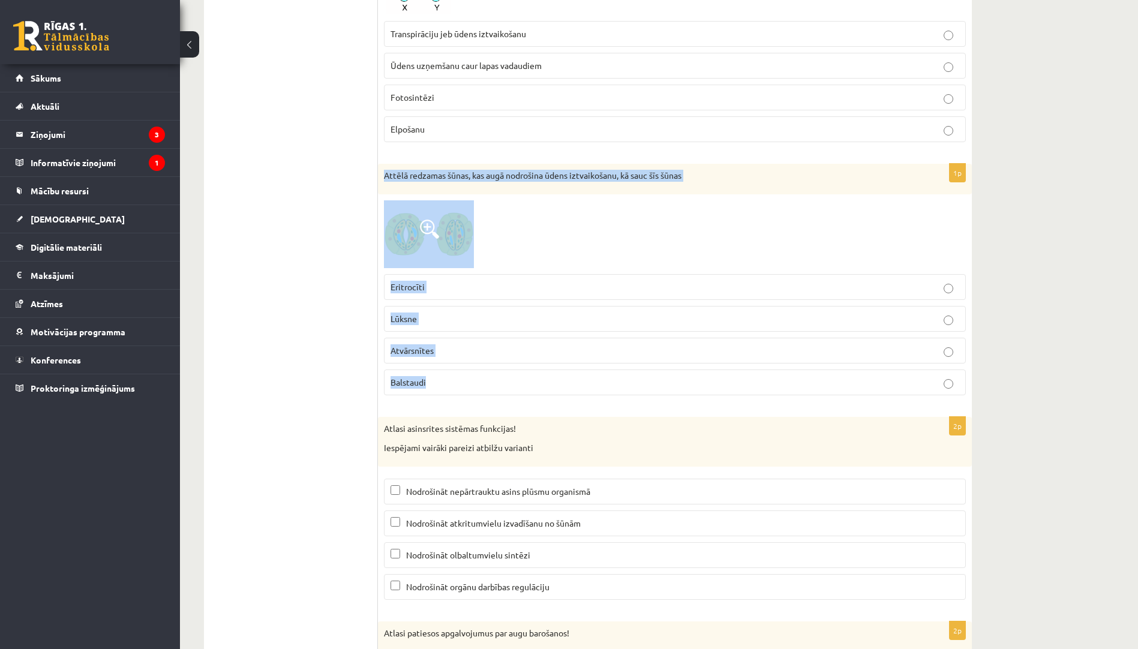
drag, startPoint x: 378, startPoint y: 177, endPoint x: 441, endPoint y: 381, distance: 213.8
click at [441, 381] on div "1p Attēlā redzamas šūnas, kas augā nodrošina ūdens iztvaikošanu, kā sauc šīs šū…" at bounding box center [675, 284] width 594 height 241
click at [434, 345] on p "Atvārsnītes" at bounding box center [674, 350] width 569 height 13
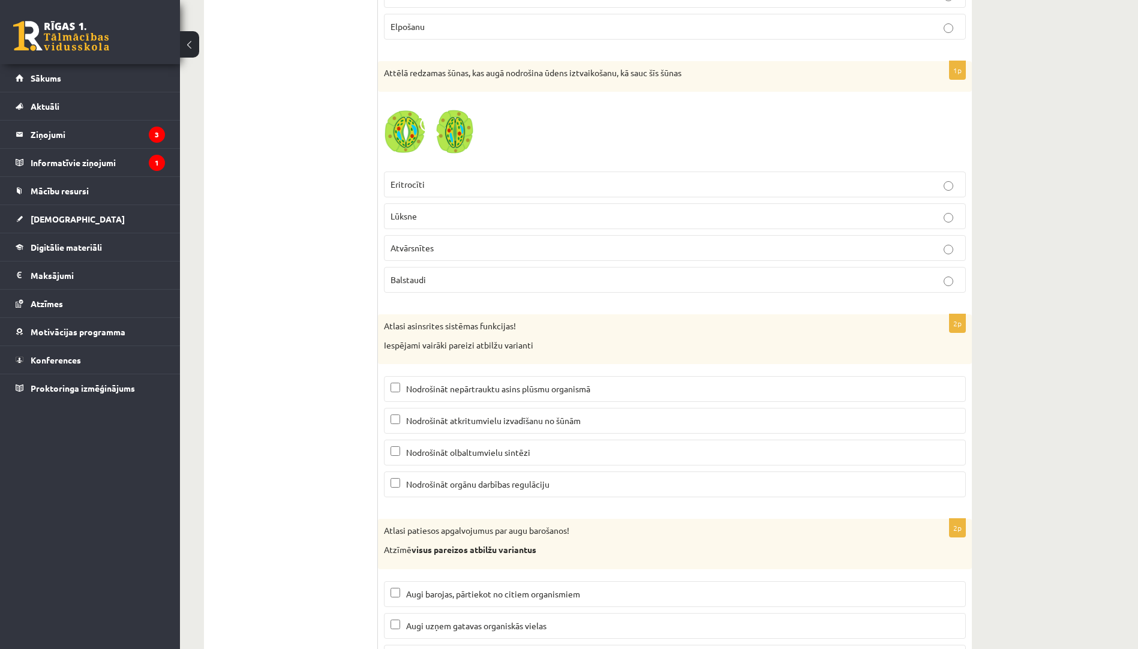
scroll to position [5562, 0]
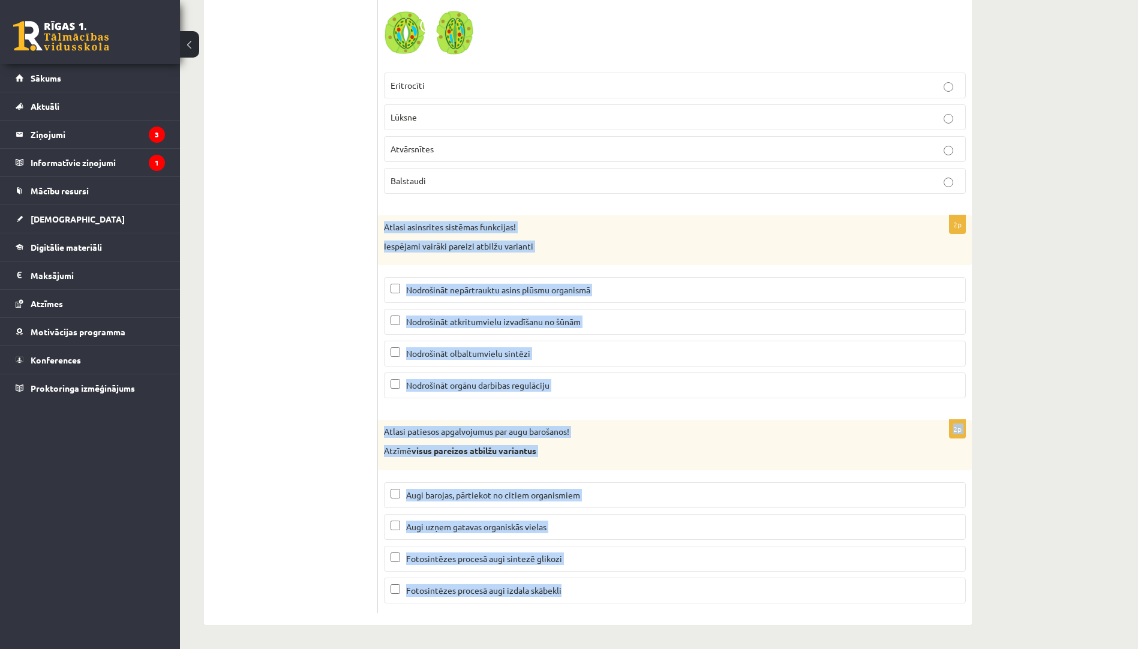
drag, startPoint x: 383, startPoint y: 225, endPoint x: 616, endPoint y: 594, distance: 436.7
click at [538, 383] on span "Nodrošināt orgānu darbības regulāciju" at bounding box center [477, 385] width 143 height 11
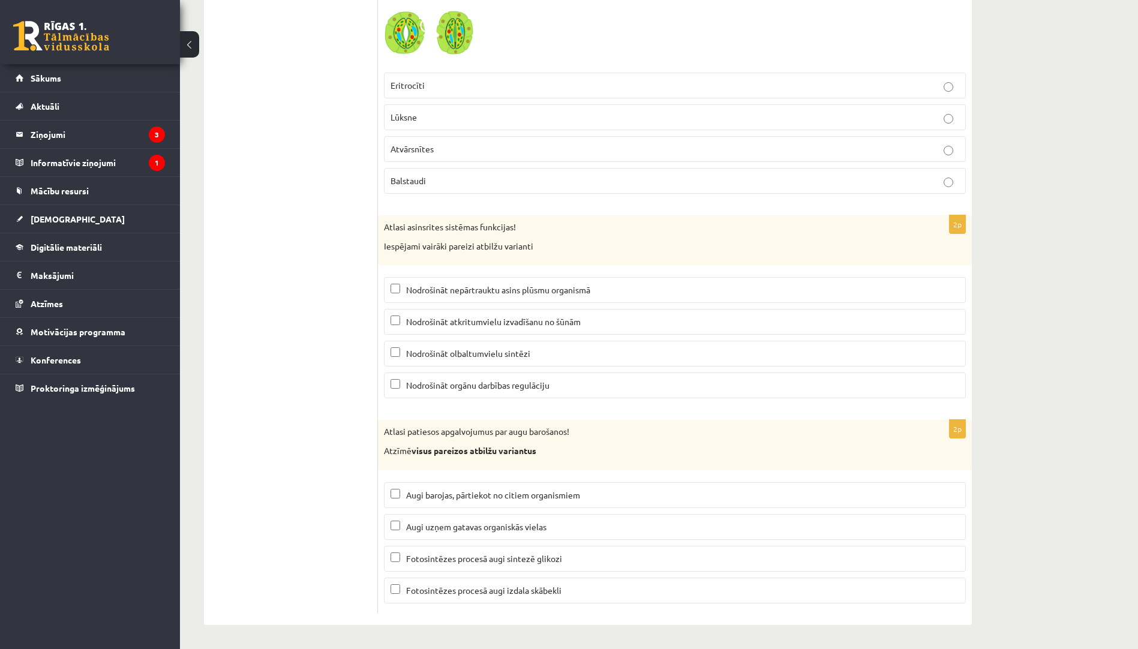
click at [519, 320] on span "Nodrošināt atkritumvielu izvadīšanu no šūnām" at bounding box center [493, 321] width 175 height 11
click at [515, 288] on span "Nodrošināt nepārtrauktu asins plūsmu organismā" at bounding box center [498, 289] width 184 height 11
drag, startPoint x: 482, startPoint y: 561, endPoint x: 492, endPoint y: 596, distance: 36.4
click at [484, 569] on label "Fotosintēzes procesā augi sintezē glikozi" at bounding box center [675, 559] width 582 height 26
click at [492, 596] on p "Fotosintēzes procesā augi izdala skābekli" at bounding box center [674, 590] width 569 height 13
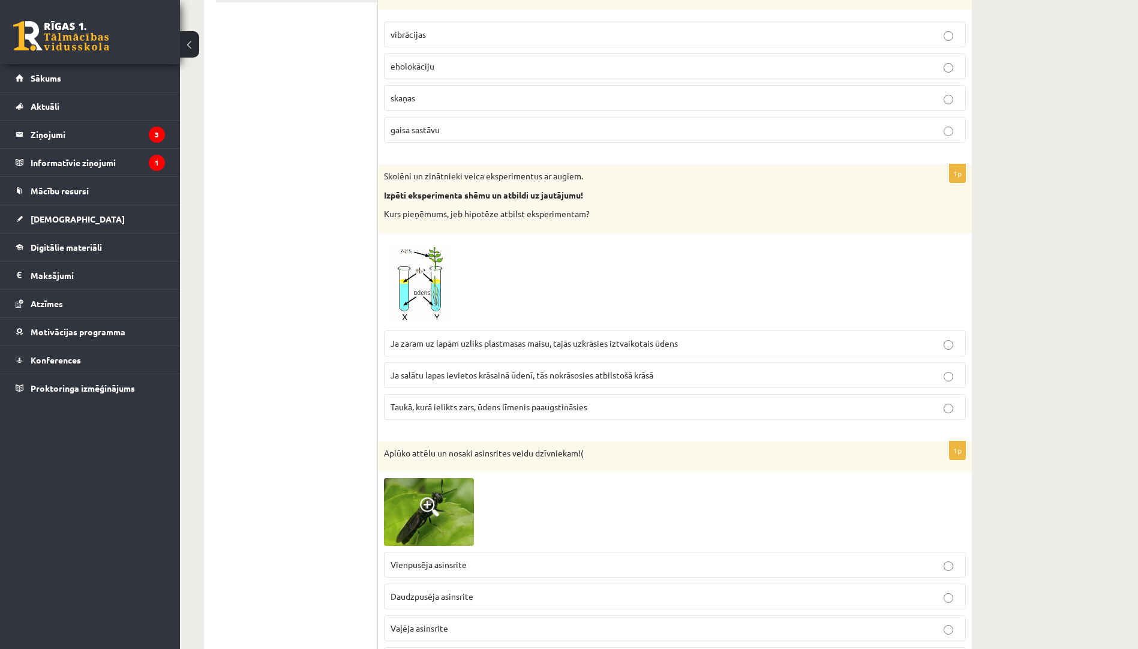
scroll to position [0, 0]
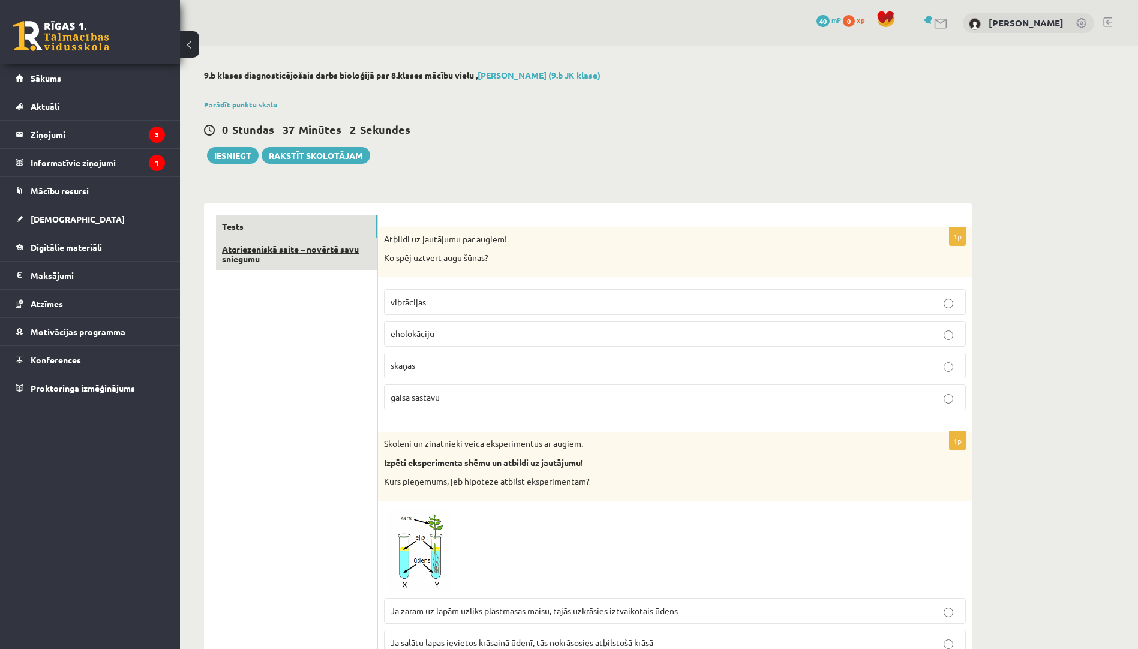
click at [278, 267] on link "Atgriezeniskā saite – novērtē savu sniegumu" at bounding box center [296, 254] width 161 height 32
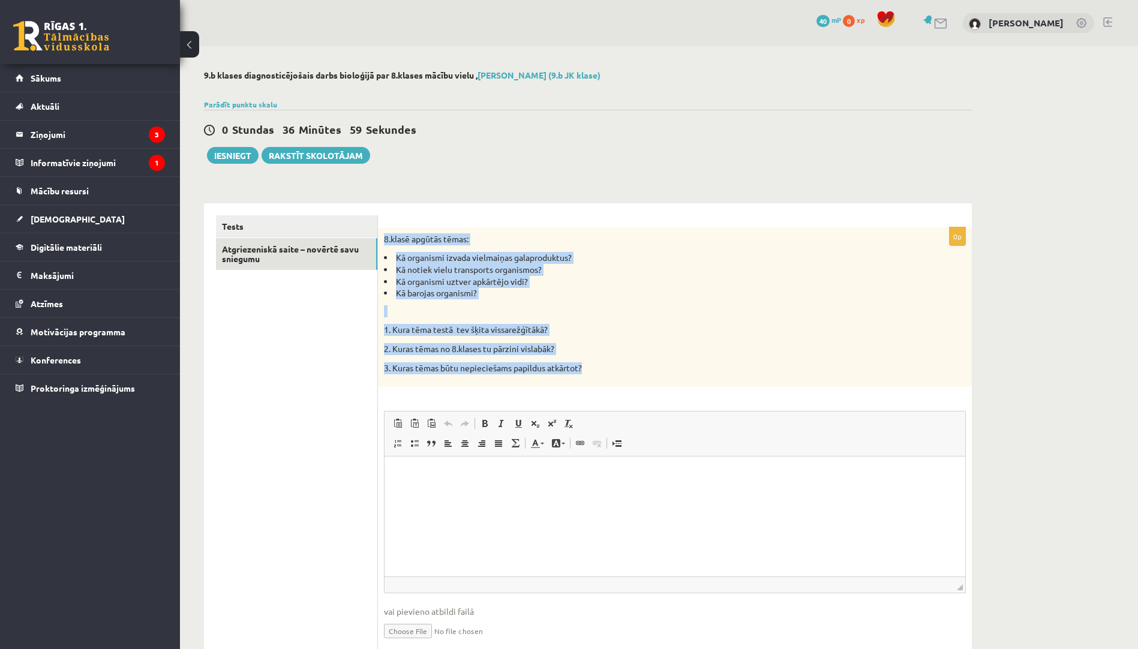
drag, startPoint x: 382, startPoint y: 234, endPoint x: 600, endPoint y: 369, distance: 256.4
click at [600, 369] on div "8.klasē apgūtās tēmas: Kā organismi izvada vielmaiņas galaproduktus? Kā notiek …" at bounding box center [675, 307] width 594 height 160
click at [231, 161] on button "Iesniegt" at bounding box center [233, 155] width 52 height 17
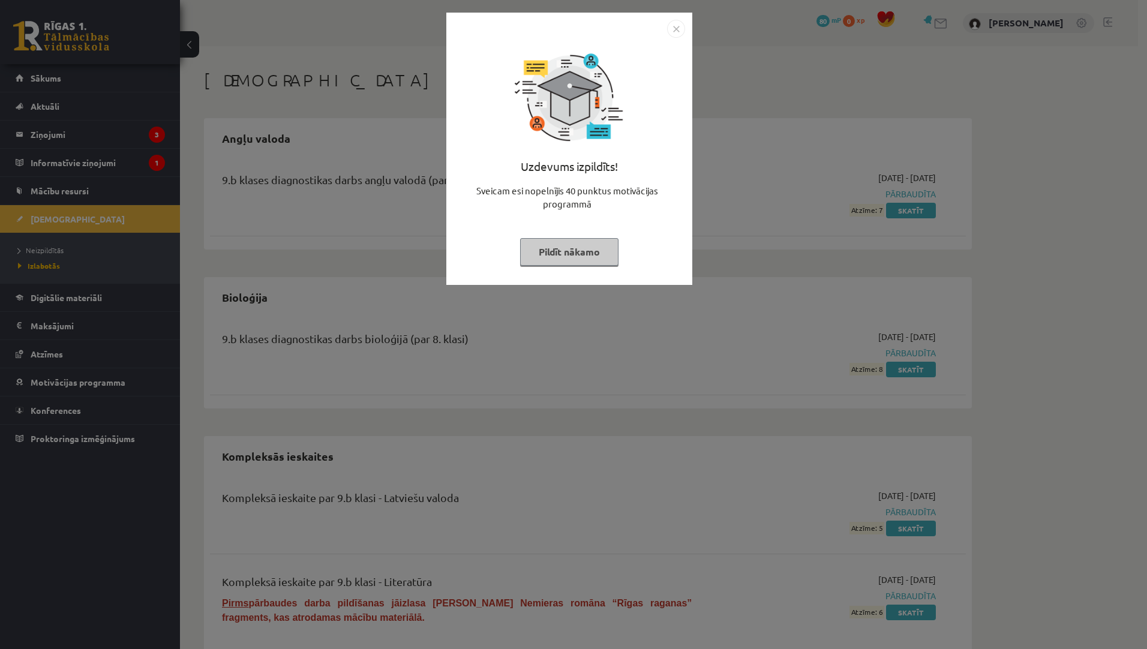
click at [584, 246] on button "Pildīt nākamo" at bounding box center [569, 252] width 98 height 28
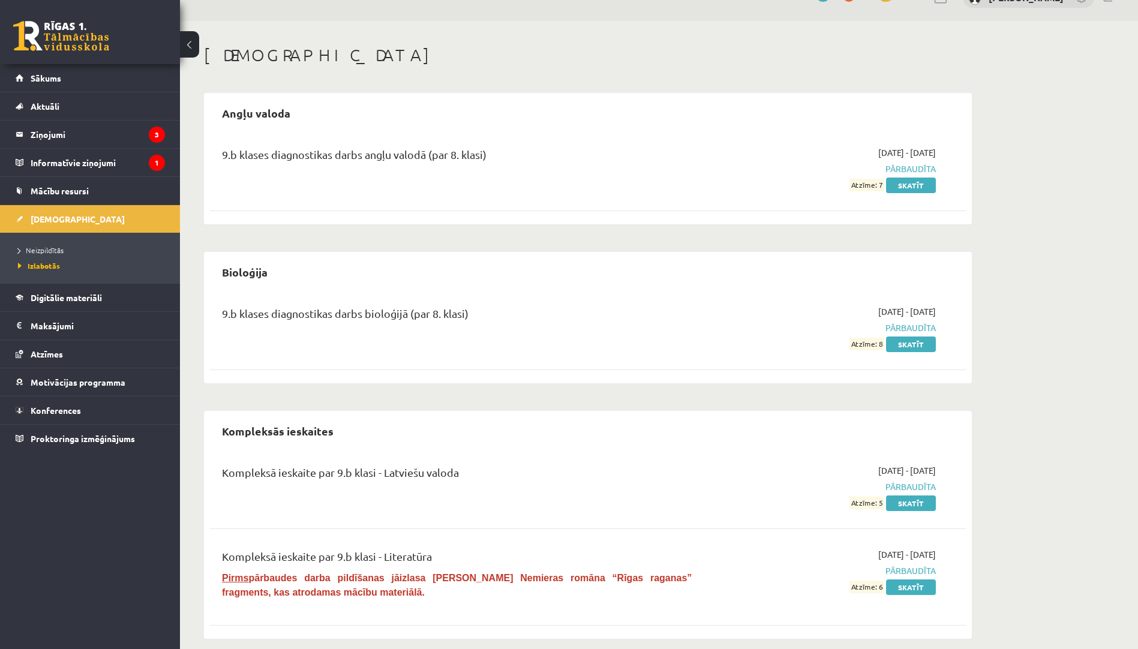
scroll to position [39, 0]
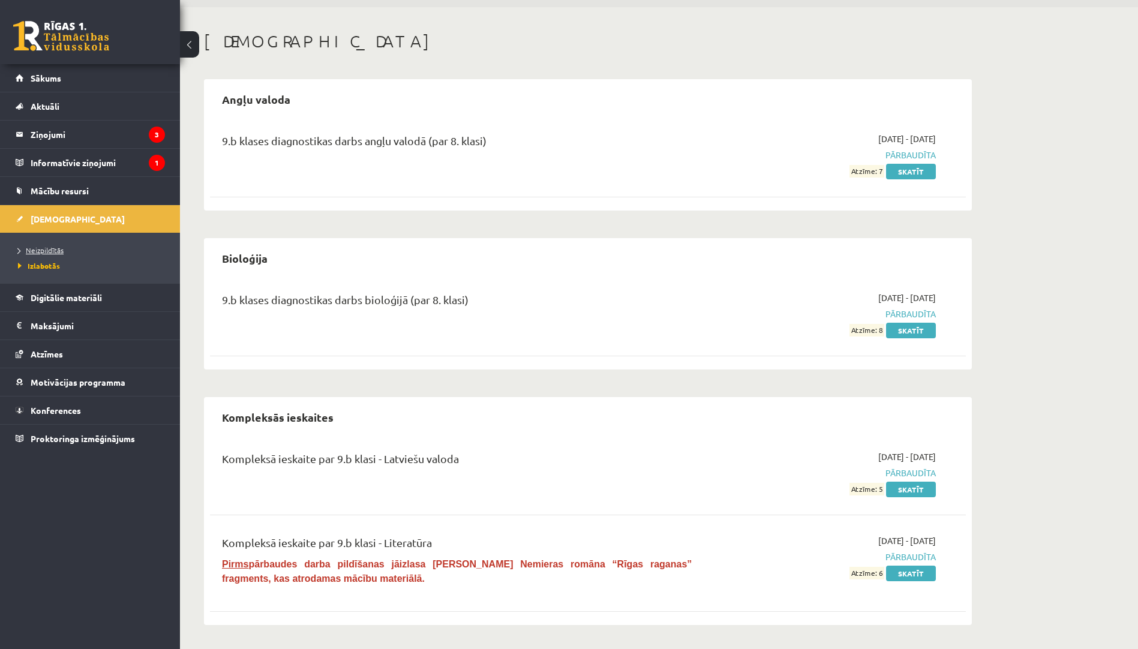
click at [50, 249] on span "Neizpildītās" at bounding box center [41, 250] width 46 height 10
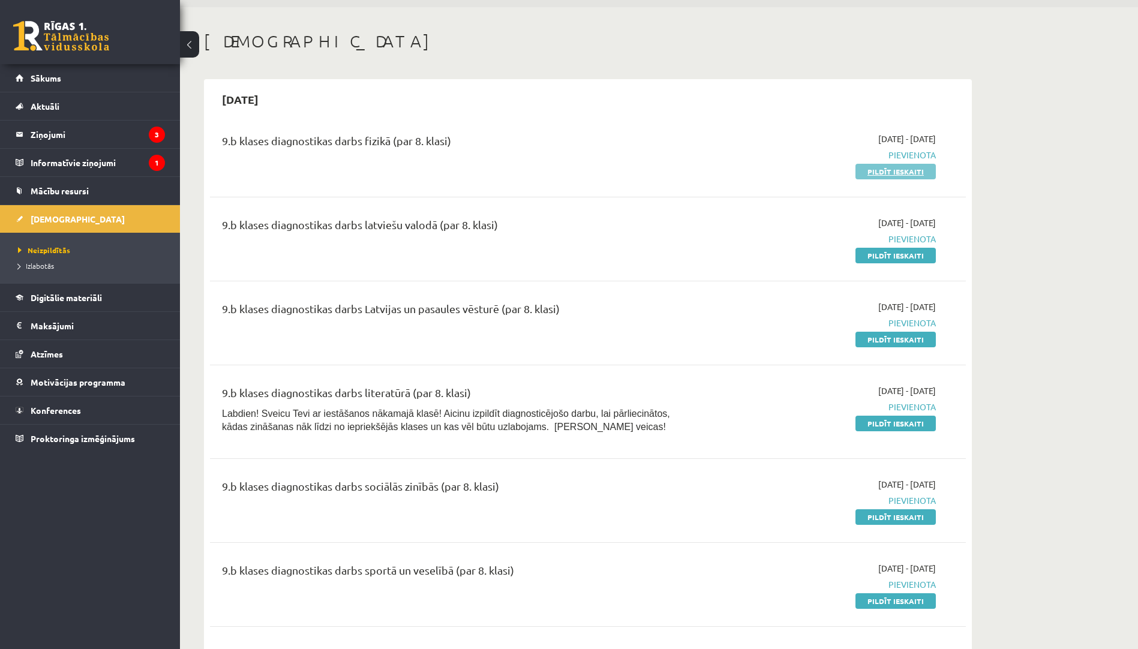
click at [877, 170] on link "Pildīt ieskaiti" at bounding box center [895, 172] width 80 height 16
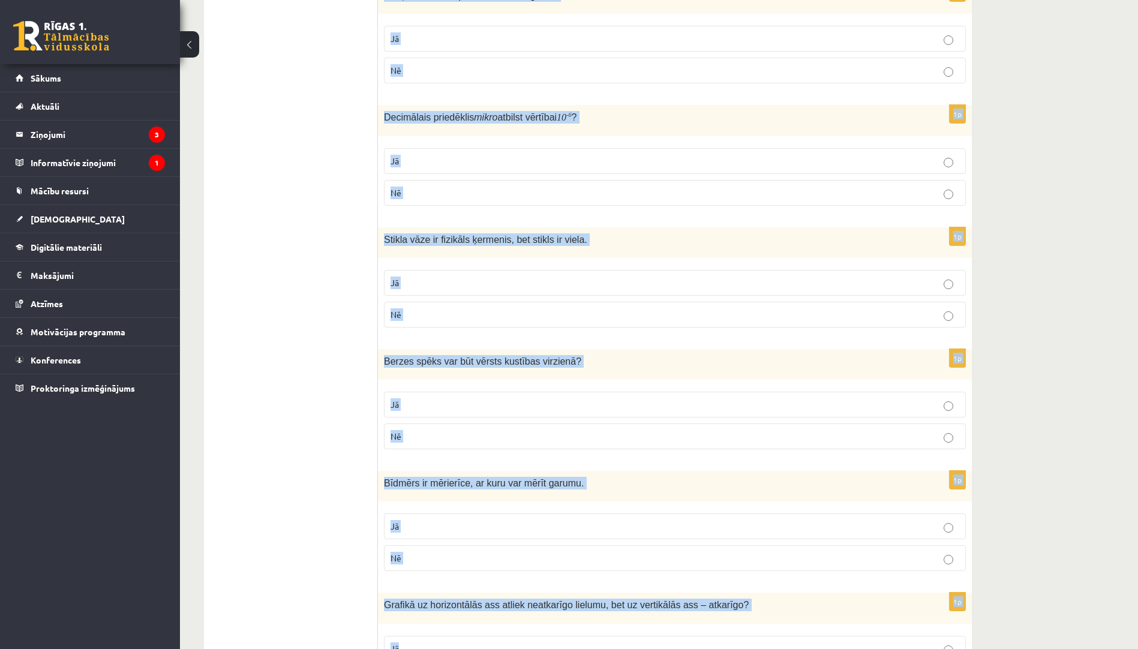
scroll to position [1816, 0]
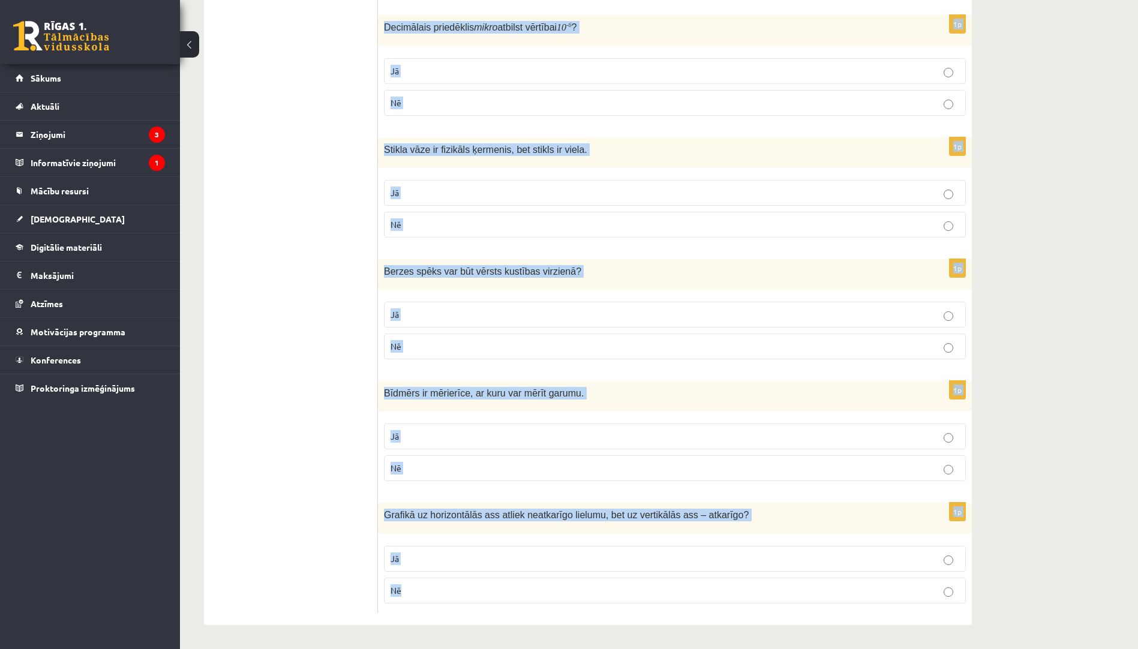
drag, startPoint x: 389, startPoint y: 222, endPoint x: 620, endPoint y: 643, distance: 480.1
copy form "Vai apgalvojums ir patiess? 1p Laiku apzīmē ar burtu t ? Jā Nē 1p Skaņas ātrums…"
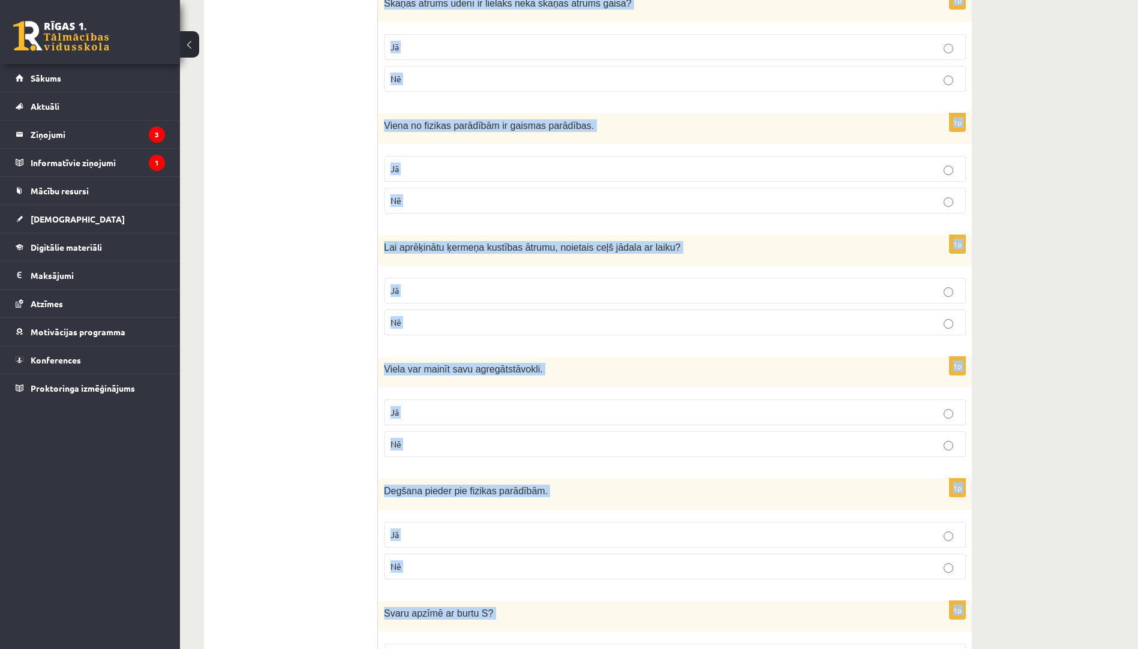
scroll to position [0, 0]
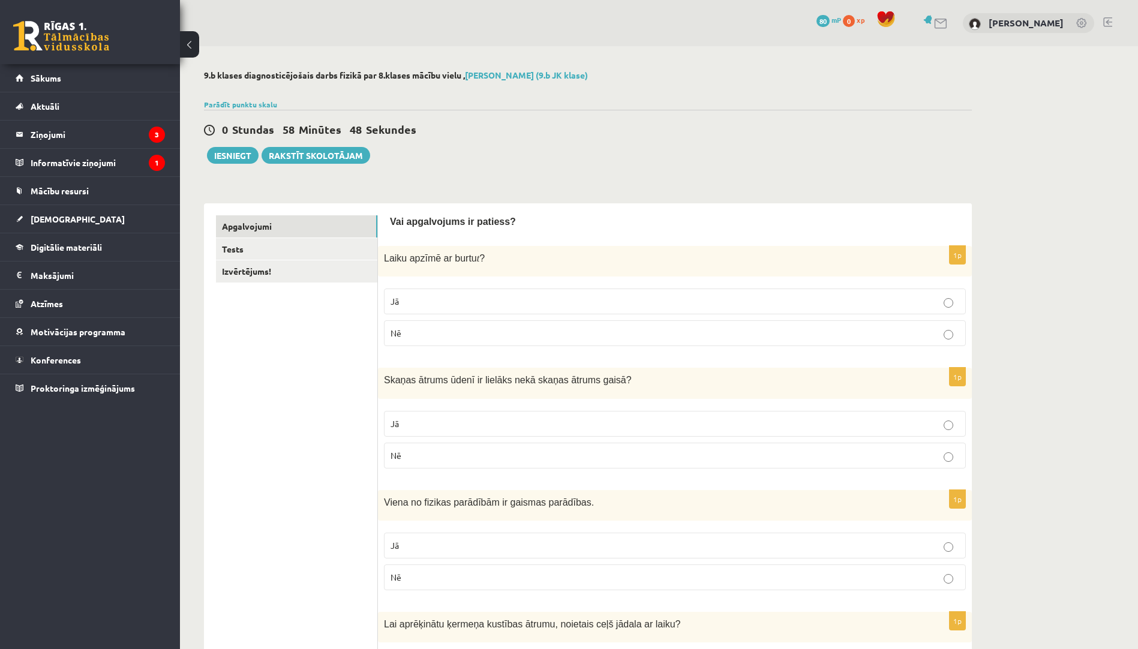
click at [456, 307] on p "Jā" at bounding box center [674, 301] width 569 height 13
click at [455, 423] on p "Jā" at bounding box center [674, 423] width 569 height 13
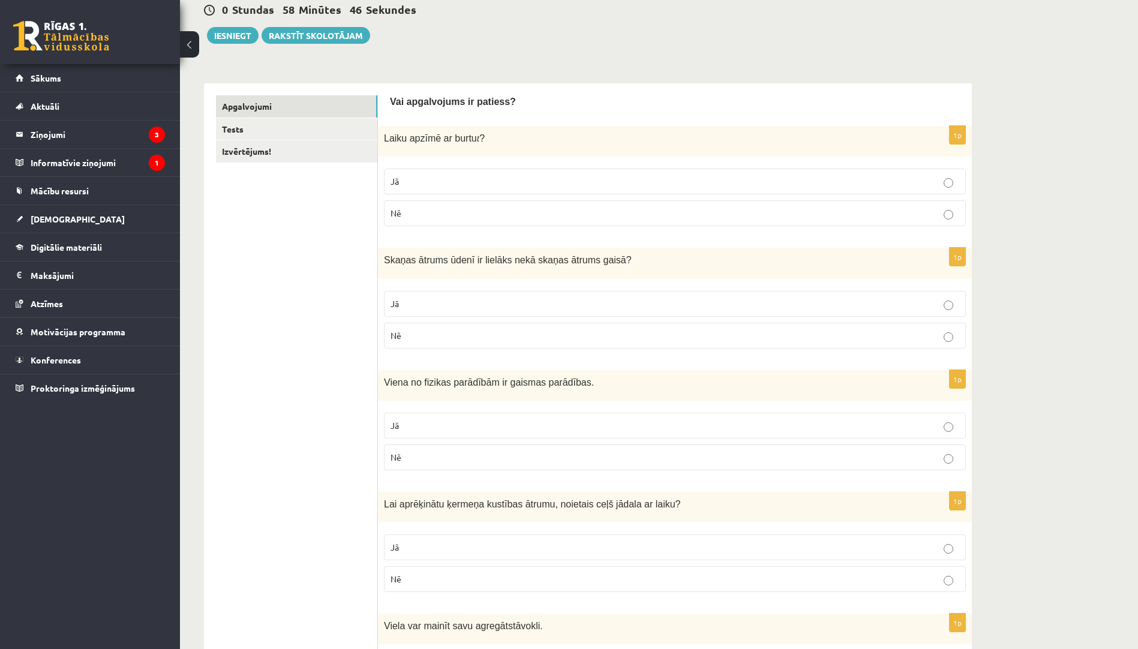
scroll to position [240, 0]
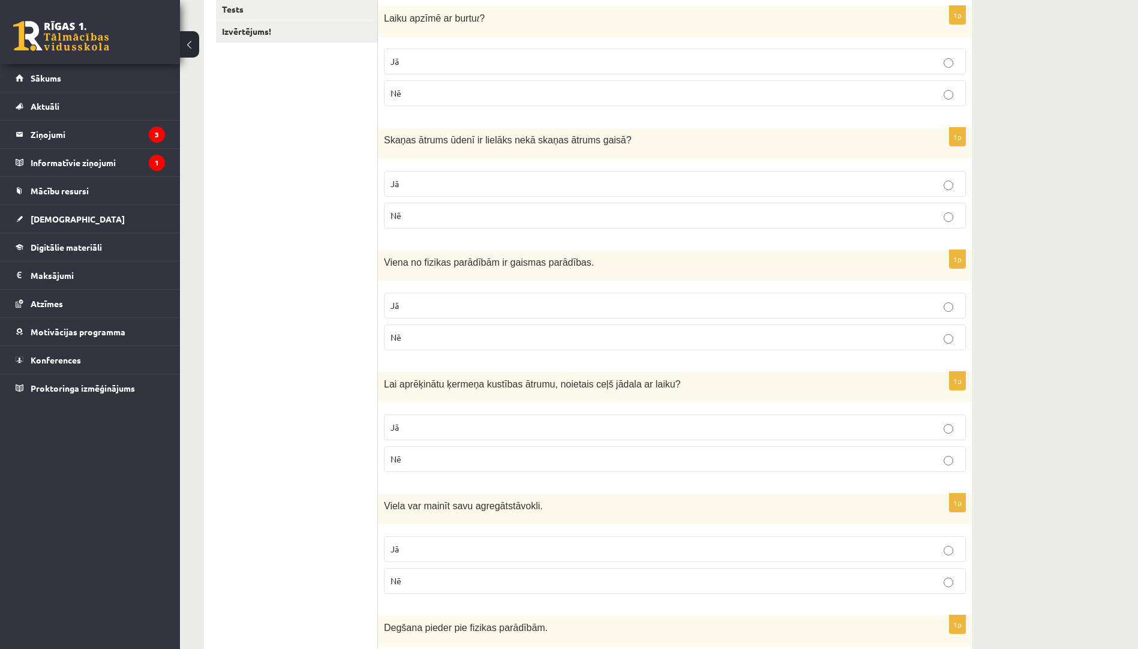
click at [497, 313] on label "Jā" at bounding box center [675, 306] width 582 height 26
click at [482, 426] on p "Jā" at bounding box center [674, 427] width 569 height 13
click at [485, 557] on label "Jā" at bounding box center [675, 549] width 582 height 26
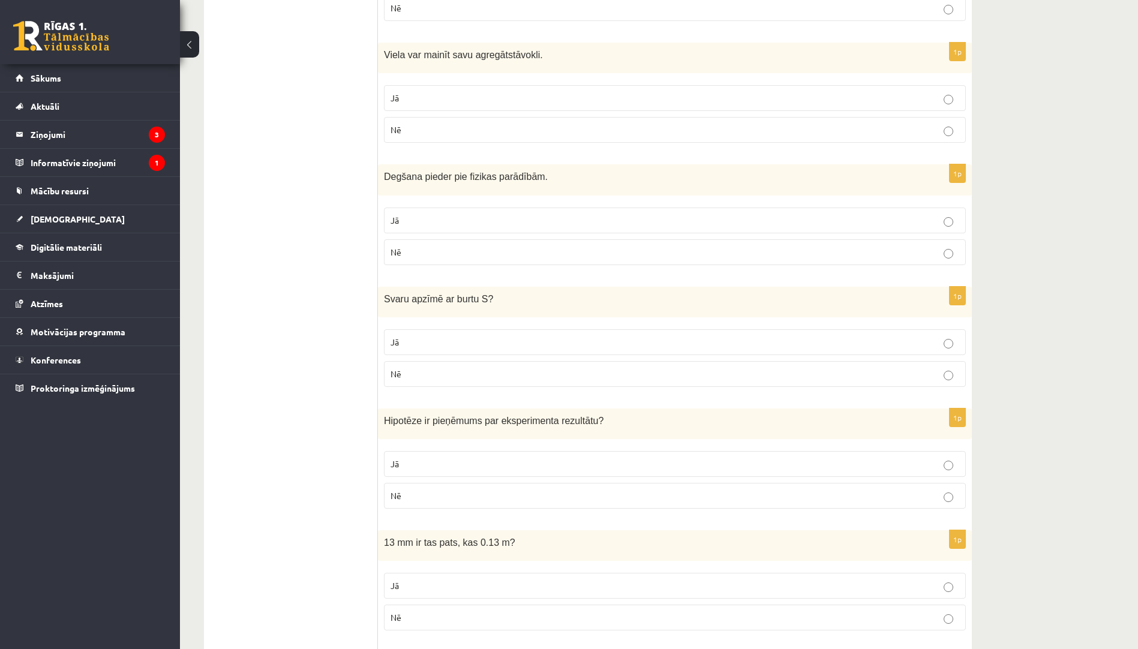
scroll to position [720, 0]
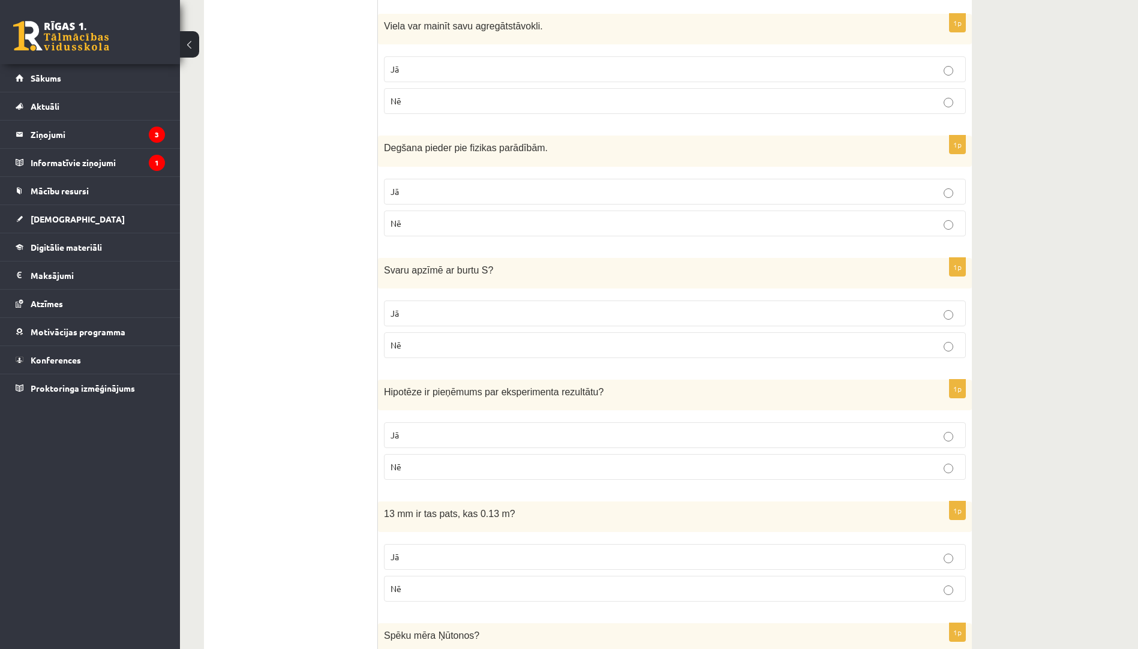
click at [472, 221] on p "Nē" at bounding box center [674, 223] width 569 height 13
click at [537, 355] on label "Nē" at bounding box center [675, 345] width 582 height 26
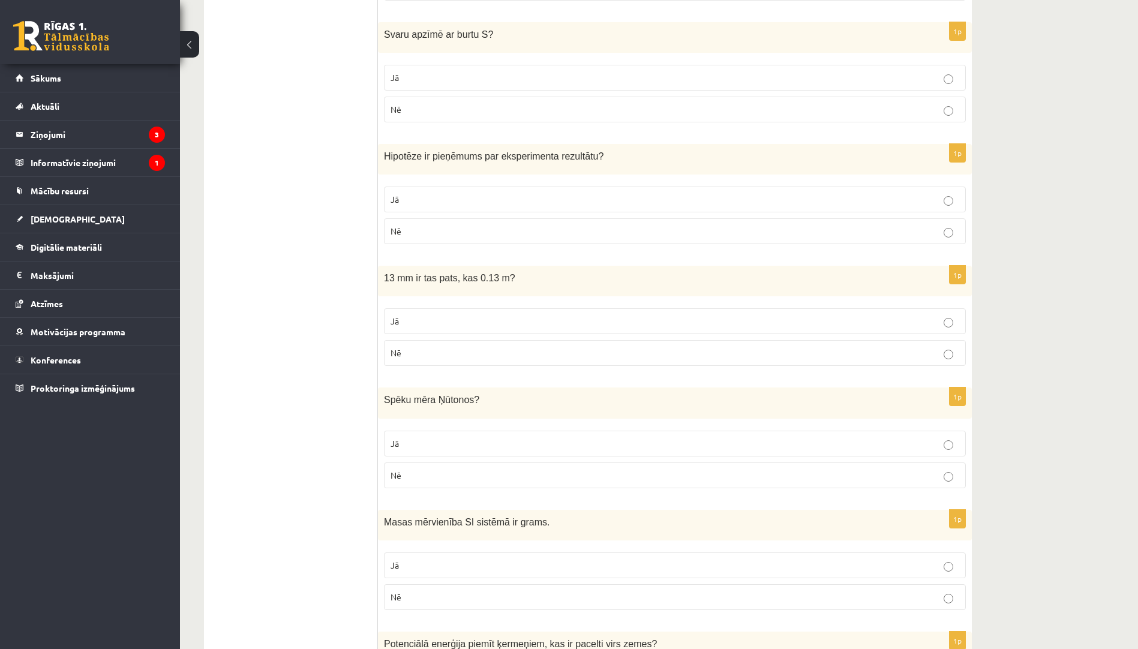
scroll to position [960, 0]
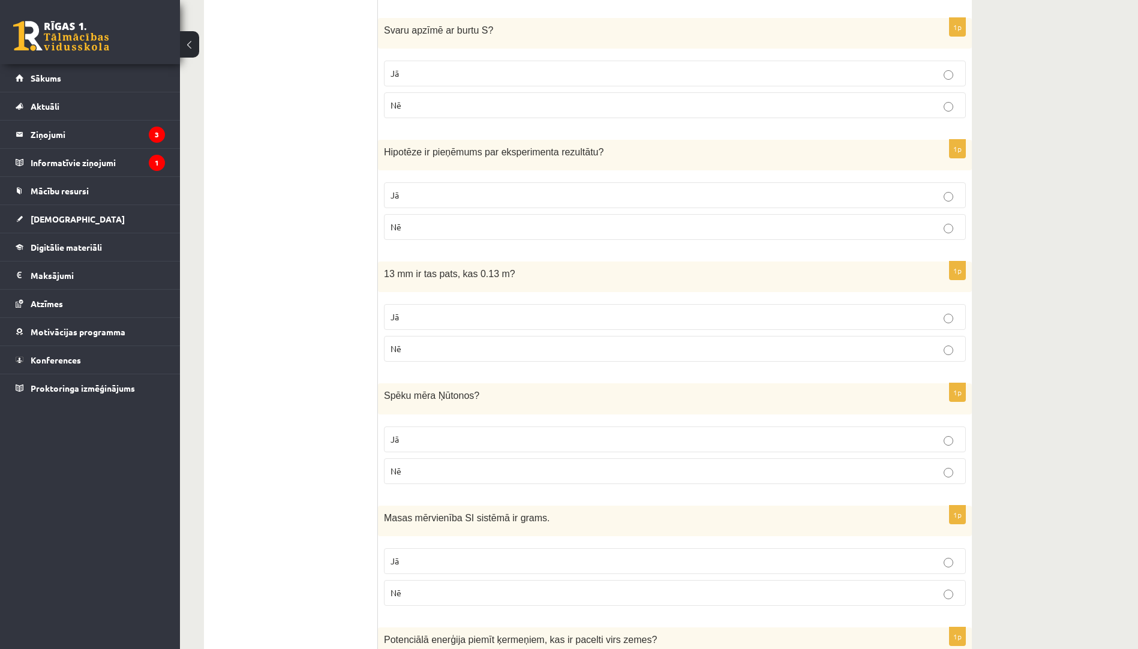
click at [673, 201] on p "Jā" at bounding box center [674, 195] width 569 height 13
click at [711, 351] on p "Nē" at bounding box center [674, 348] width 569 height 13
click at [698, 443] on p "Jā" at bounding box center [674, 439] width 569 height 13
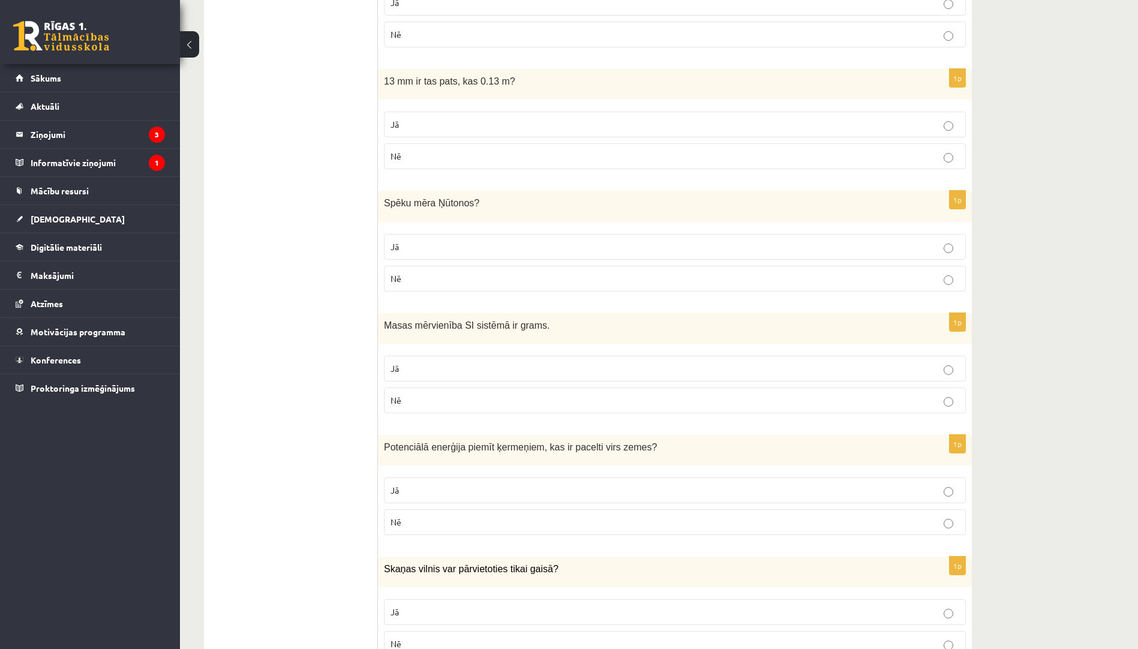
scroll to position [1199, 0]
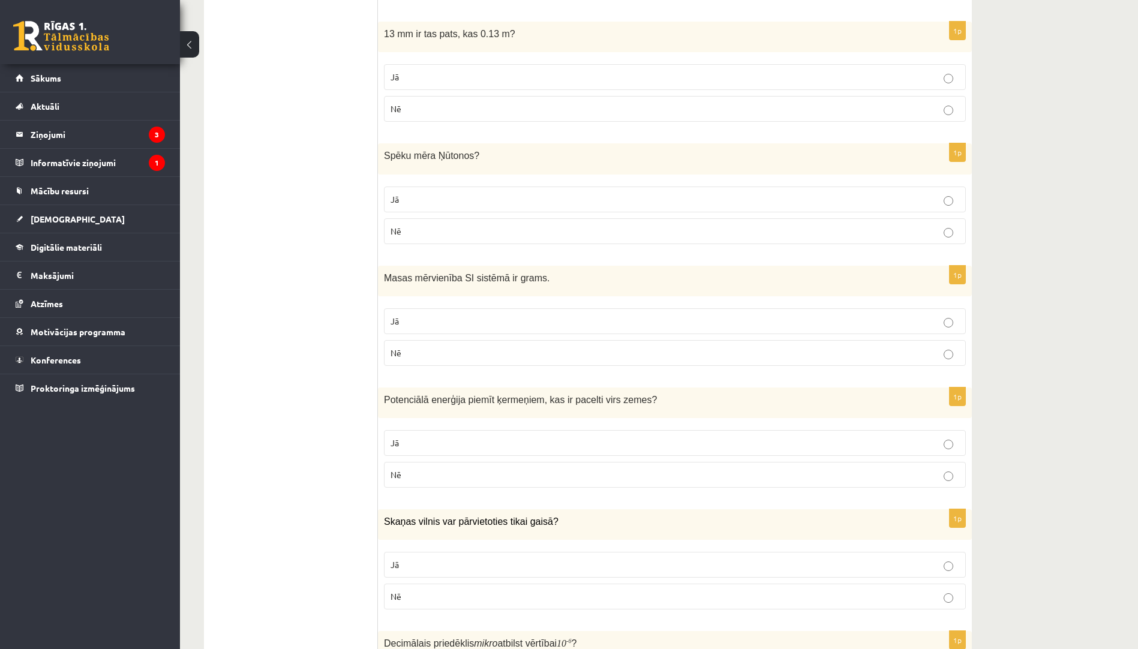
click at [694, 351] on p "Nē" at bounding box center [674, 353] width 569 height 13
click at [720, 443] on p "Jā" at bounding box center [674, 443] width 569 height 13
click at [765, 595] on p "Nē" at bounding box center [674, 596] width 569 height 13
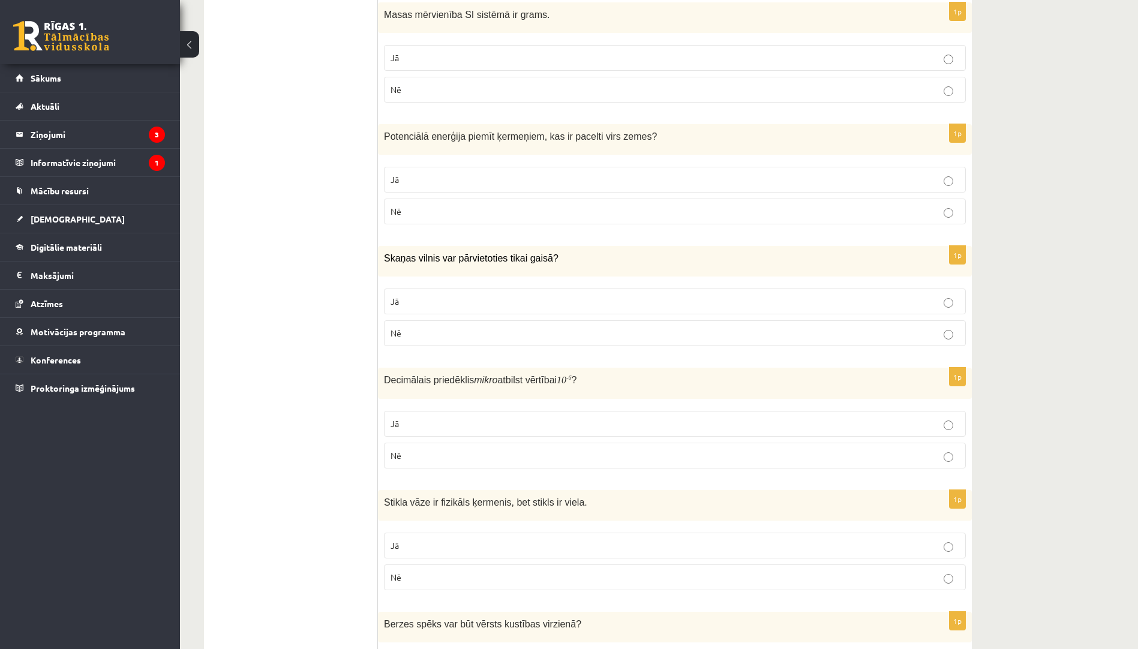
scroll to position [1559, 0]
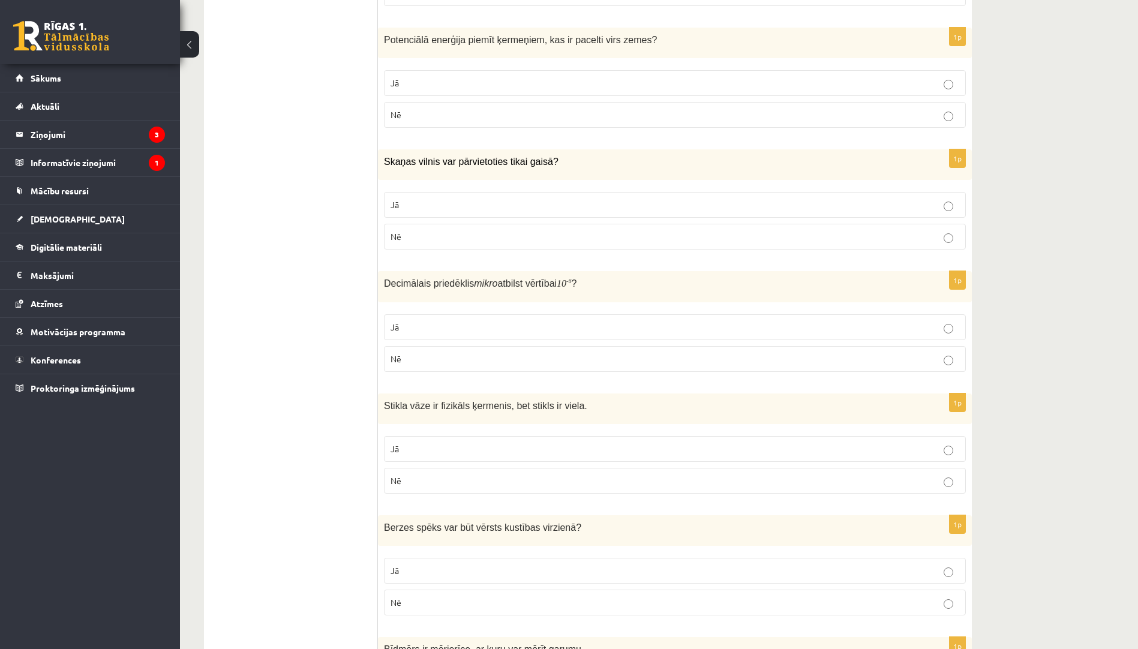
click at [506, 323] on p "Jā" at bounding box center [674, 327] width 569 height 13
click at [529, 448] on p "Jā" at bounding box center [674, 449] width 569 height 13
click at [523, 567] on p "Jā" at bounding box center [674, 570] width 569 height 13
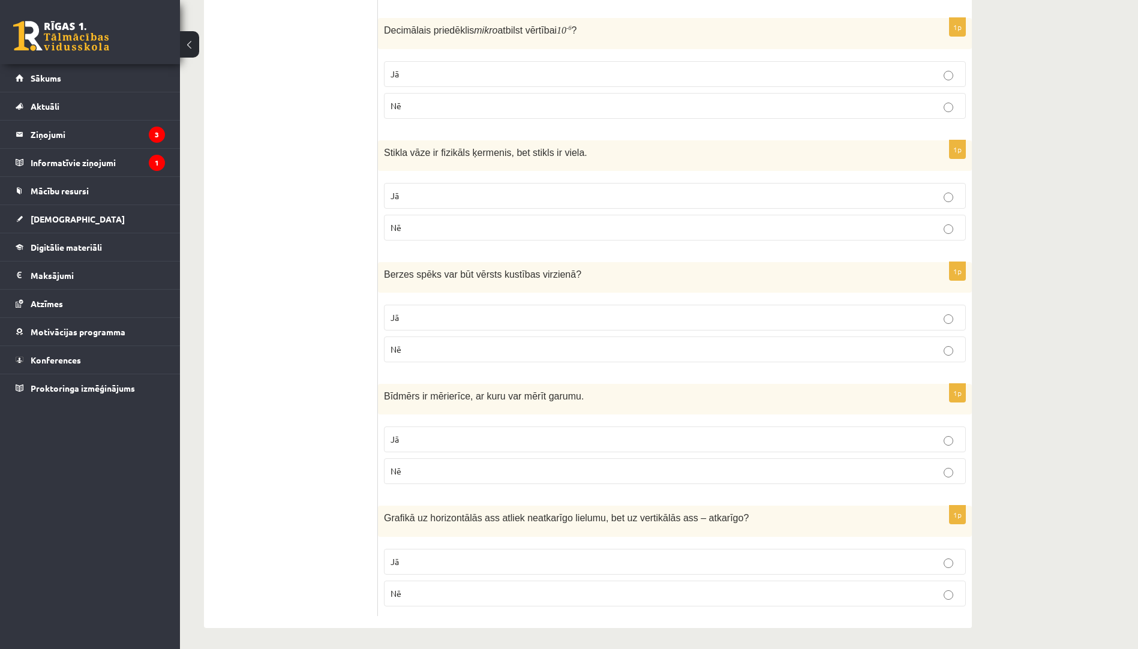
scroll to position [1816, 0]
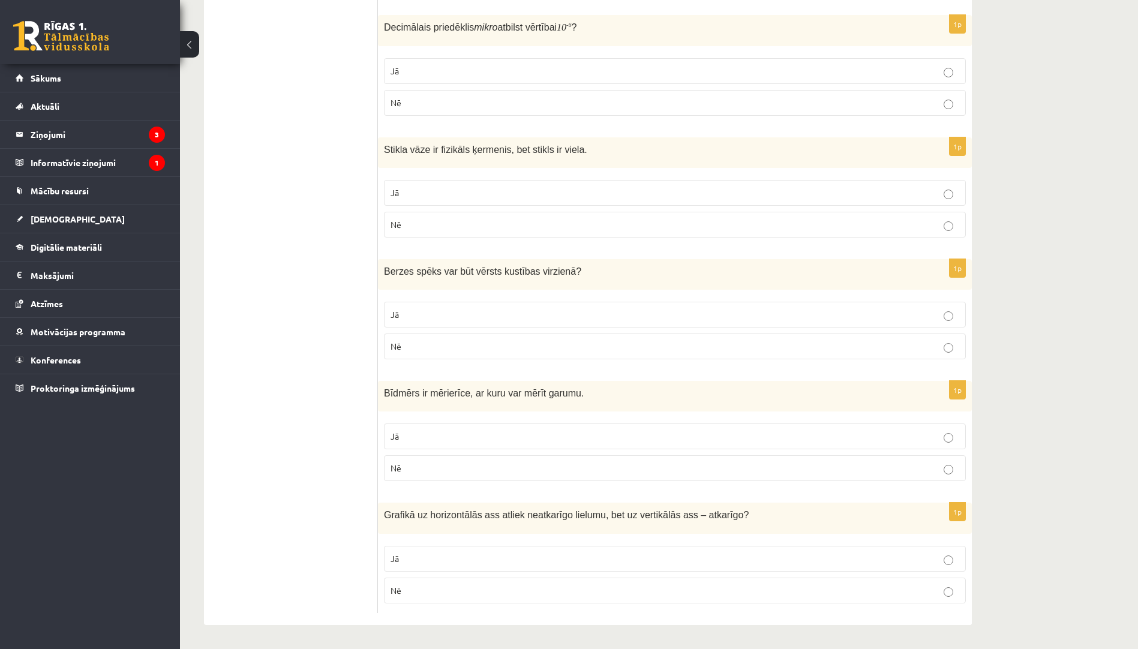
click at [538, 467] on p "Nē" at bounding box center [674, 468] width 569 height 13
click at [528, 563] on p "Jā" at bounding box center [674, 558] width 569 height 13
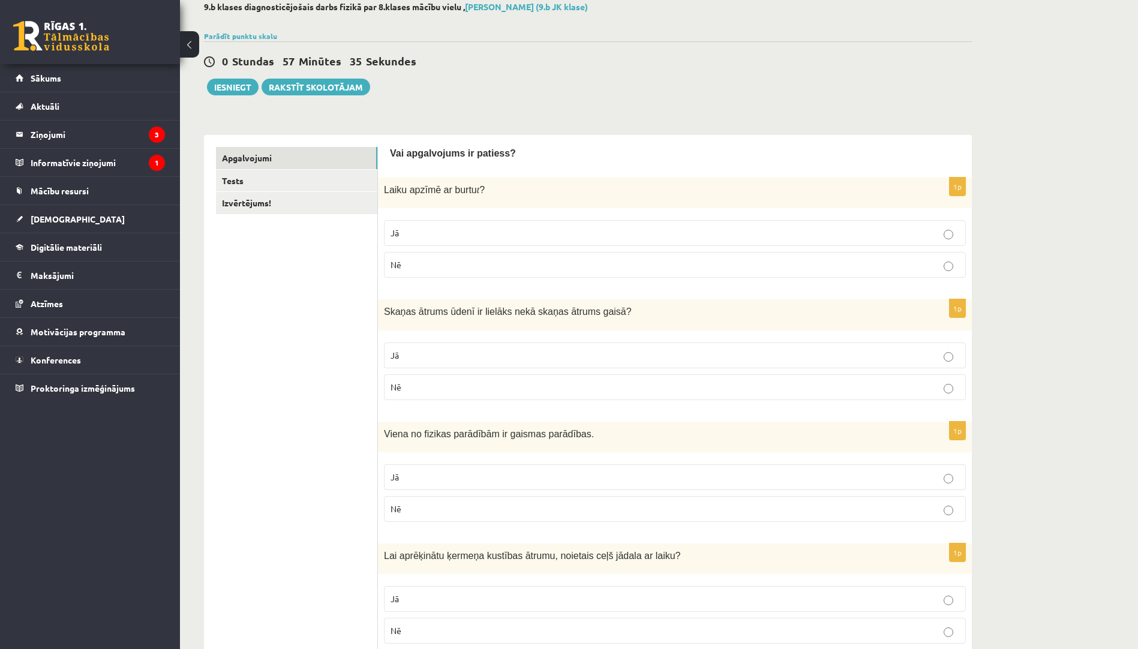
scroll to position [0, 0]
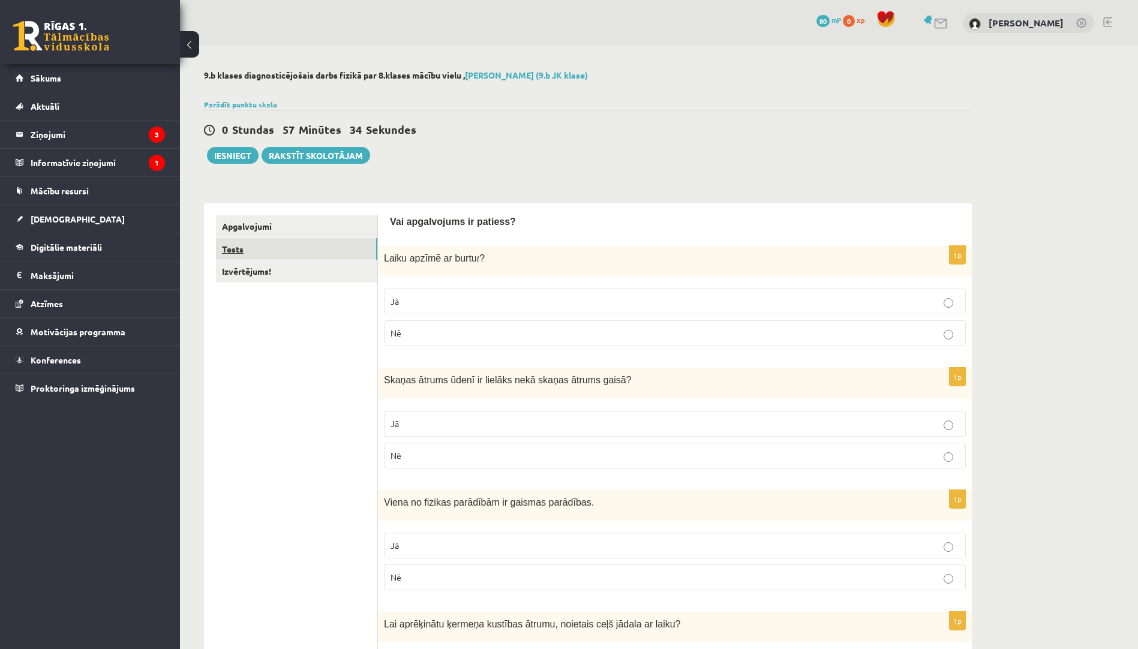
click at [314, 251] on link "Tests" at bounding box center [296, 249] width 161 height 22
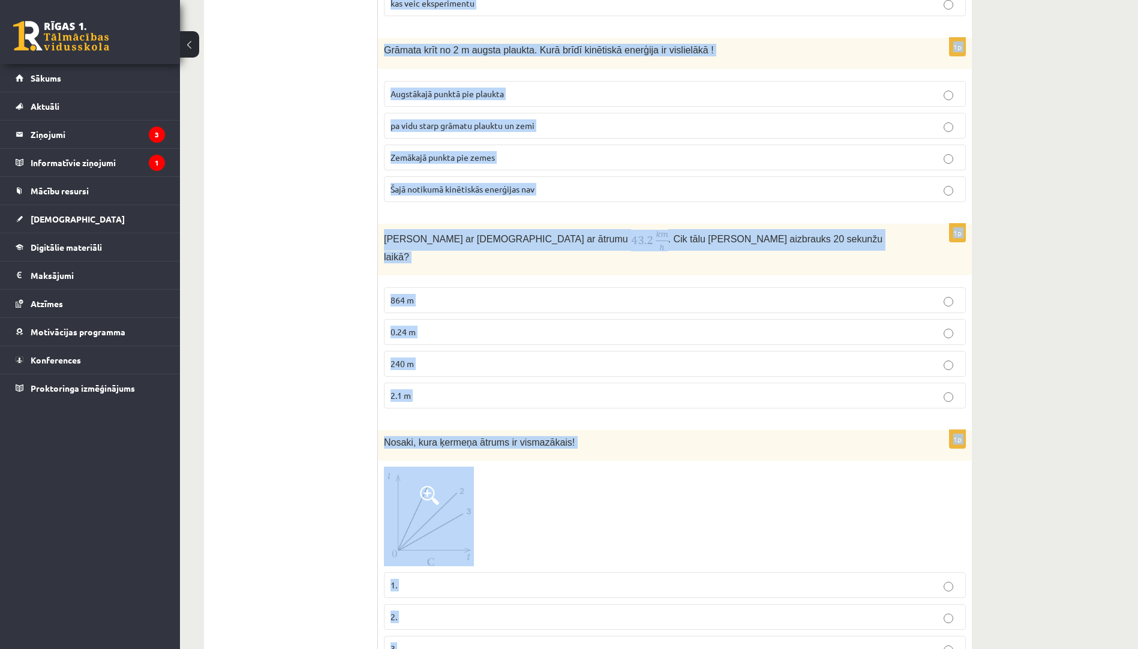
scroll to position [575, 0]
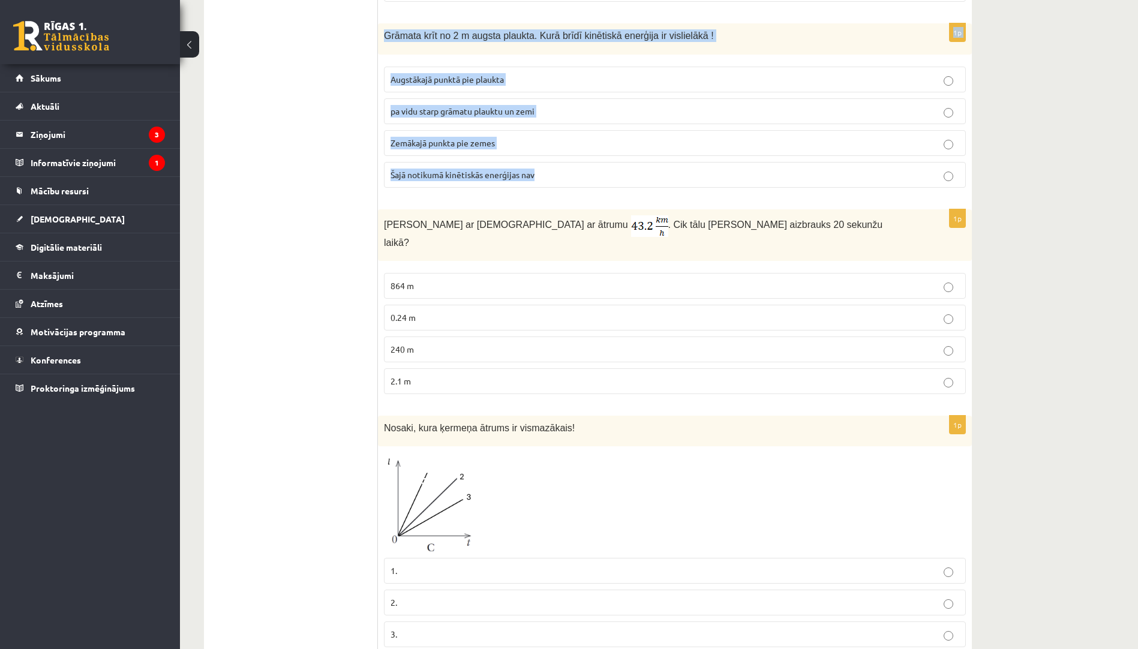
drag, startPoint x: 381, startPoint y: 238, endPoint x: 549, endPoint y: 182, distance: 177.1
copy form "Šķidra viela kļūst par gāzveida. Kā sauc šo procesu? kristalizēšanās iztvaikoša…"
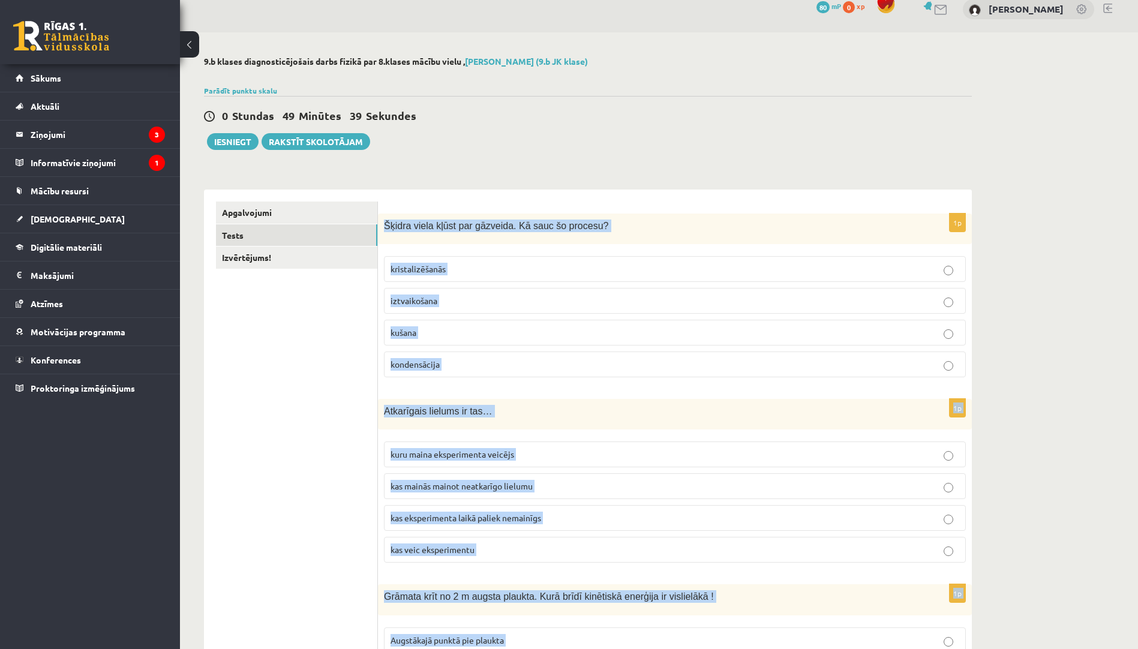
scroll to position [0, 0]
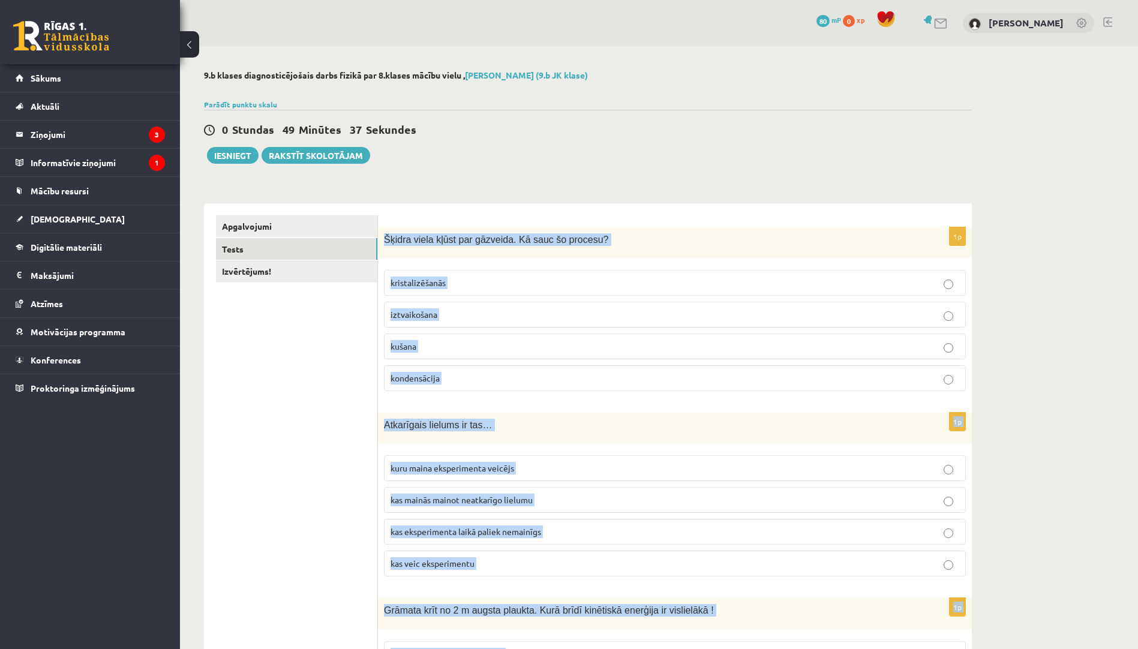
click at [451, 323] on label "iztvaikošana" at bounding box center [675, 315] width 582 height 26
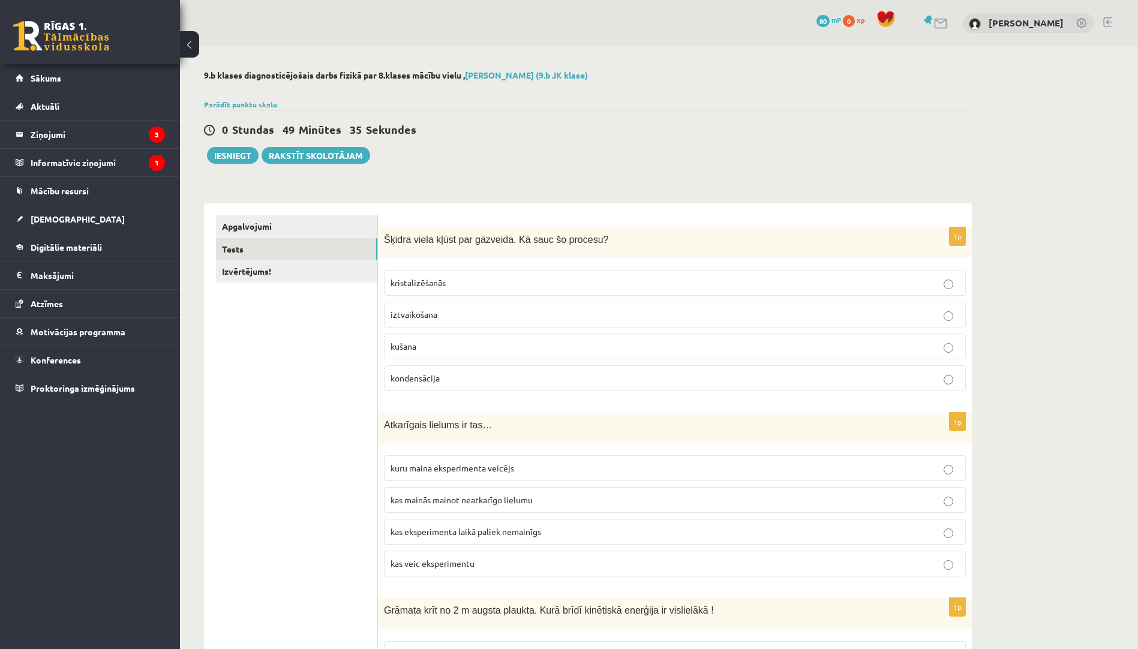
scroll to position [240, 0]
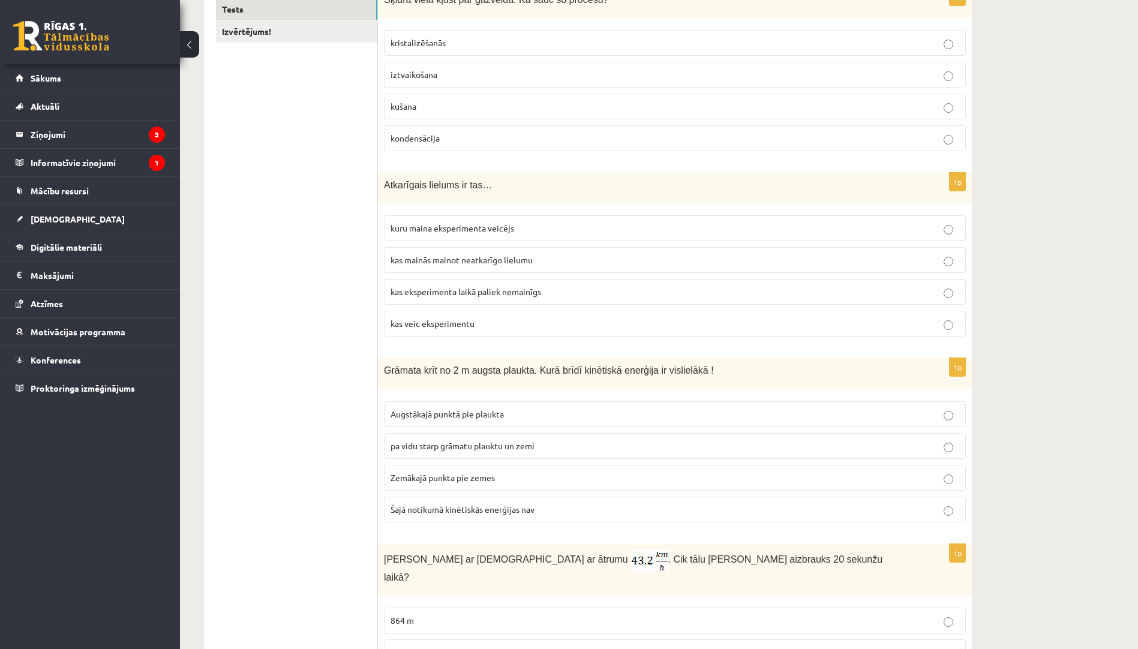
click at [521, 267] on label "kas mainās mainot neatkarīgo lielumu" at bounding box center [675, 260] width 582 height 26
click at [548, 485] on label "Zemākajā punkta pie zemes" at bounding box center [675, 478] width 582 height 26
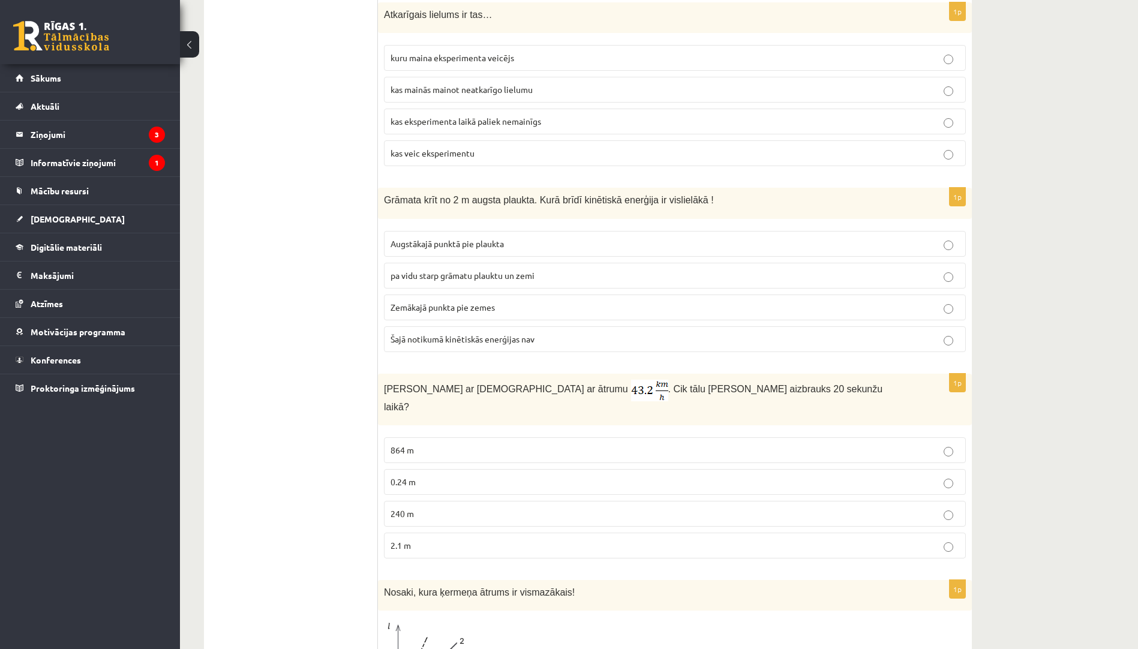
scroll to position [480, 0]
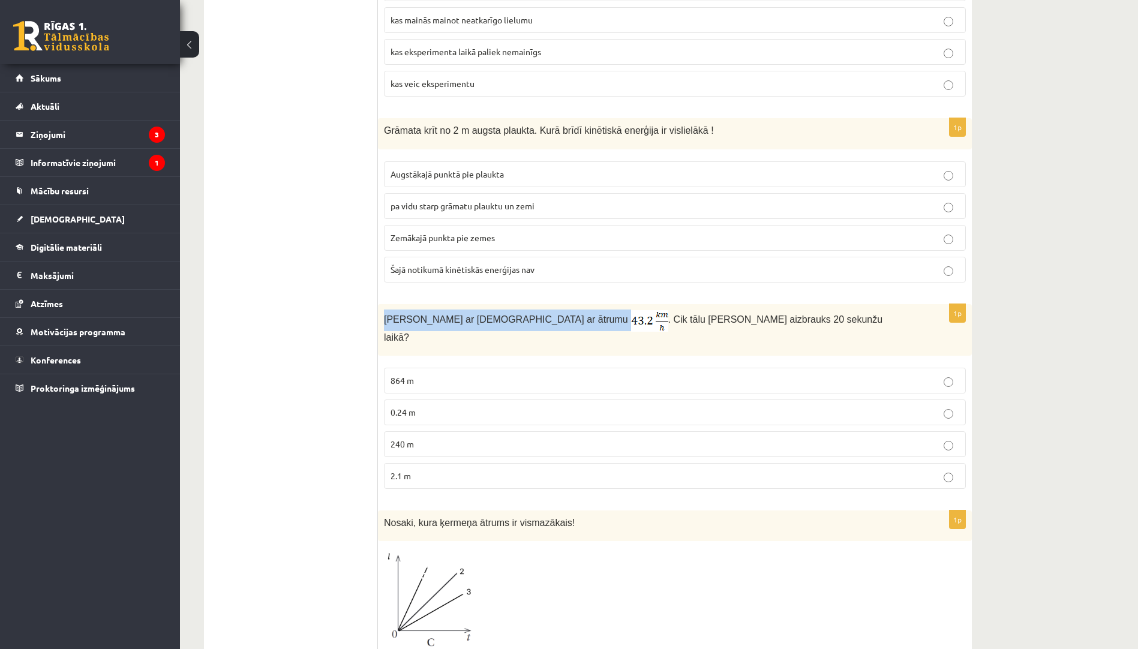
drag, startPoint x: 381, startPoint y: 321, endPoint x: 536, endPoint y: 333, distance: 155.2
click at [536, 333] on div "Anna brauc ar skrituļslidām ar ātrumu . Cik tālu Anna aizbrauks 20 sekunžu laik…" at bounding box center [675, 330] width 594 height 52
copy span "Anna brauc ar skrituļslidām ar ātrumu"
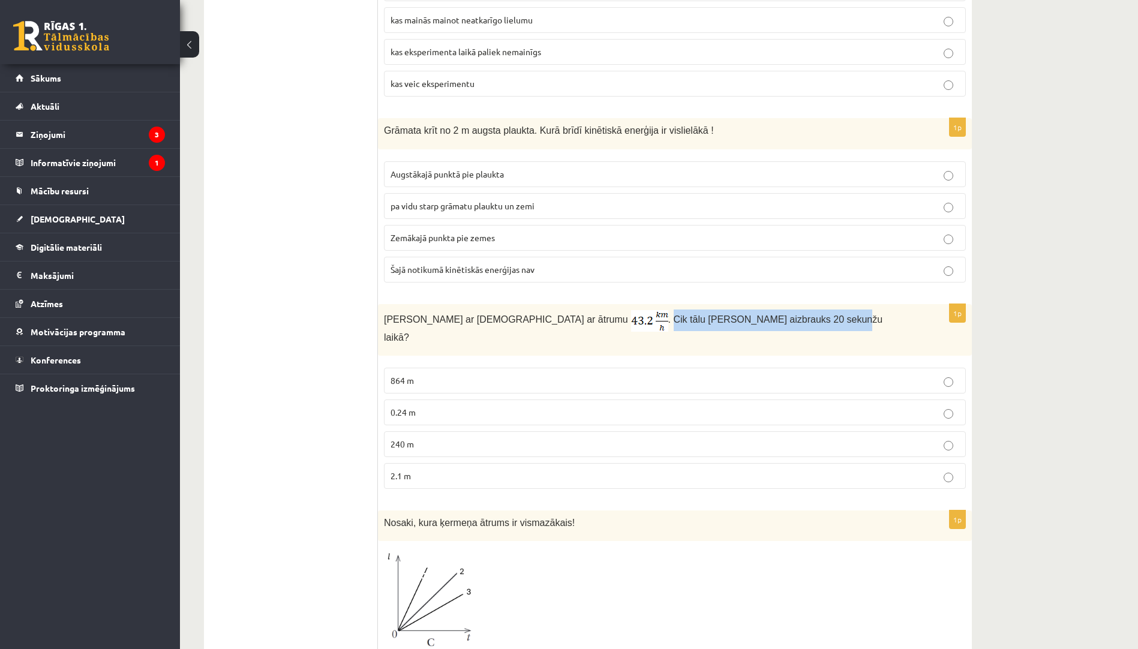
drag, startPoint x: 577, startPoint y: 318, endPoint x: 739, endPoint y: 323, distance: 162.6
click at [739, 323] on p "Anna brauc ar skrituļslidām ar ātrumu . Cik tālu Anna aizbrauks 20 sekunžu laik…" at bounding box center [645, 327] width 522 height 34
drag, startPoint x: 327, startPoint y: 327, endPoint x: 394, endPoint y: 329, distance: 66.6
drag, startPoint x: 576, startPoint y: 319, endPoint x: 456, endPoint y: 459, distance: 184.5
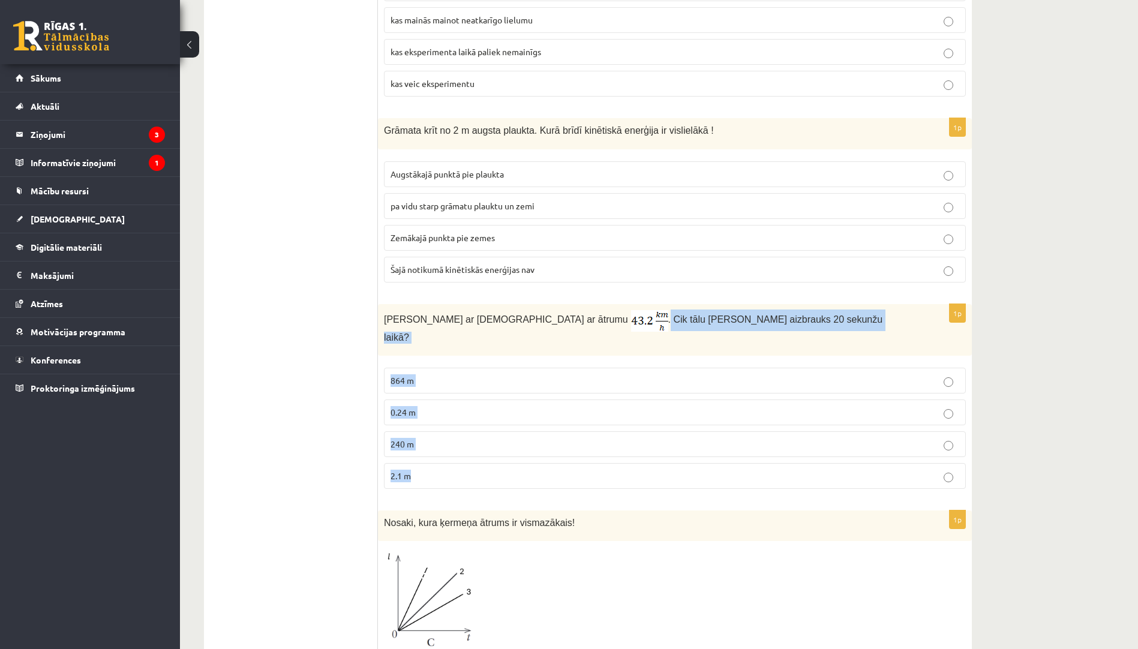
click at [456, 459] on div "1p Anna brauc ar skrituļslidām ar ātrumu . Cik tālu Anna aizbrauks 20 sekunžu l…" at bounding box center [675, 401] width 594 height 194
copy div "Cik tālu Anna aizbrauks 20 sekunžu laikā? 864 m 0.24 m 240 m 2.1 m"
click at [465, 438] on p "240 m" at bounding box center [674, 444] width 569 height 13
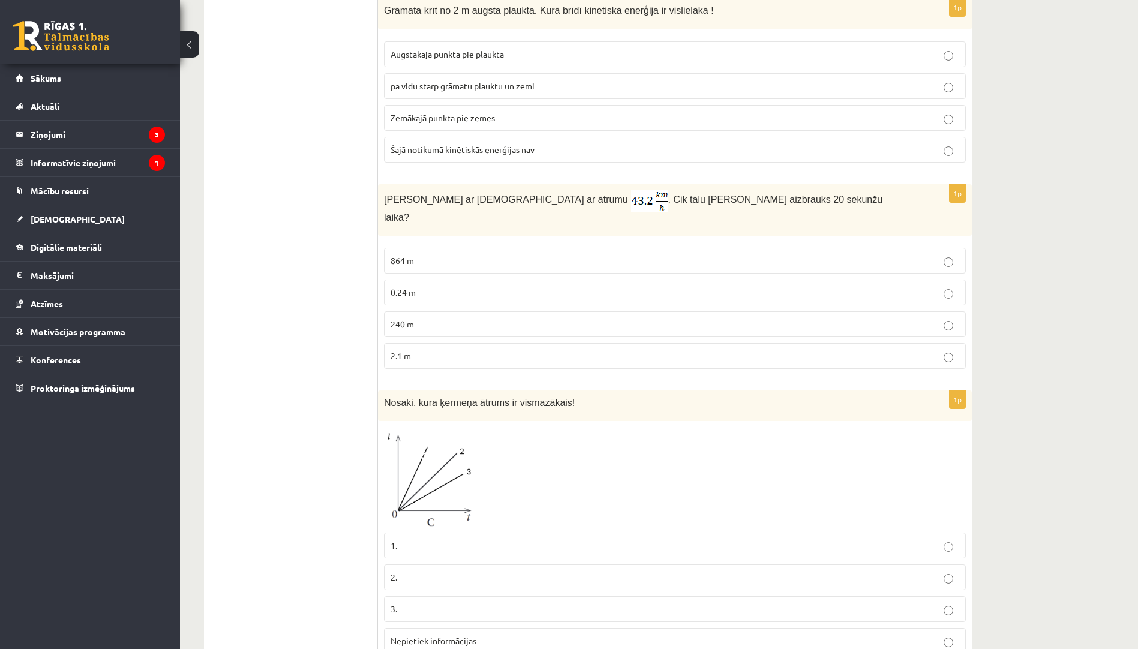
scroll to position [720, 0]
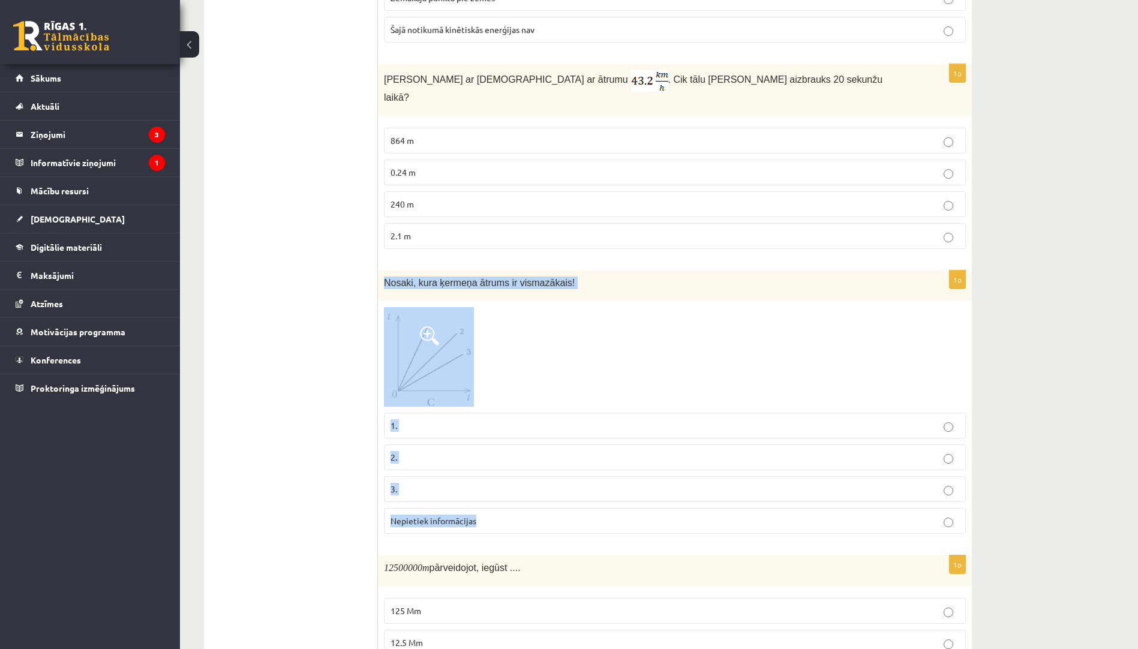
drag, startPoint x: 382, startPoint y: 272, endPoint x: 500, endPoint y: 507, distance: 262.8
click at [500, 507] on div "1p Nosaki, kura ķermeņa ātrums ir vismazākais! 1. 2. 3. Nepietiek informācijas" at bounding box center [675, 406] width 594 height 273
copy div "Nosaki, kura ķermeņa ātrums ir vismazākais! 1. 2. 3. Nepietiek informācijas"
click at [413, 419] on p "1." at bounding box center [674, 425] width 569 height 13
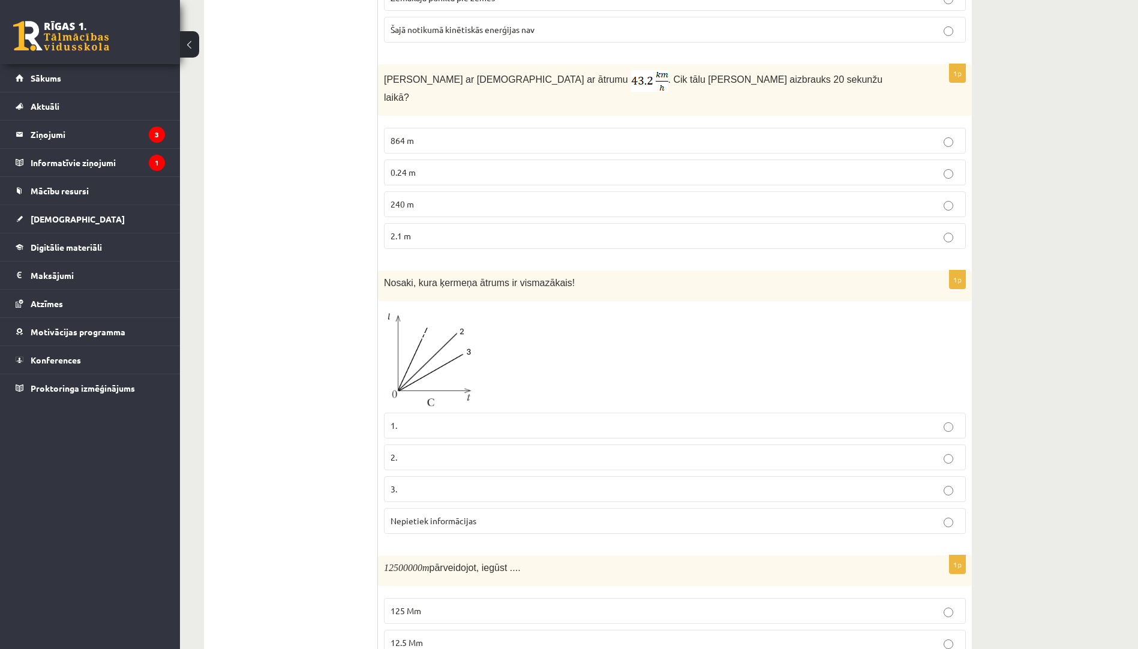
click at [438, 342] on img at bounding box center [429, 357] width 90 height 100
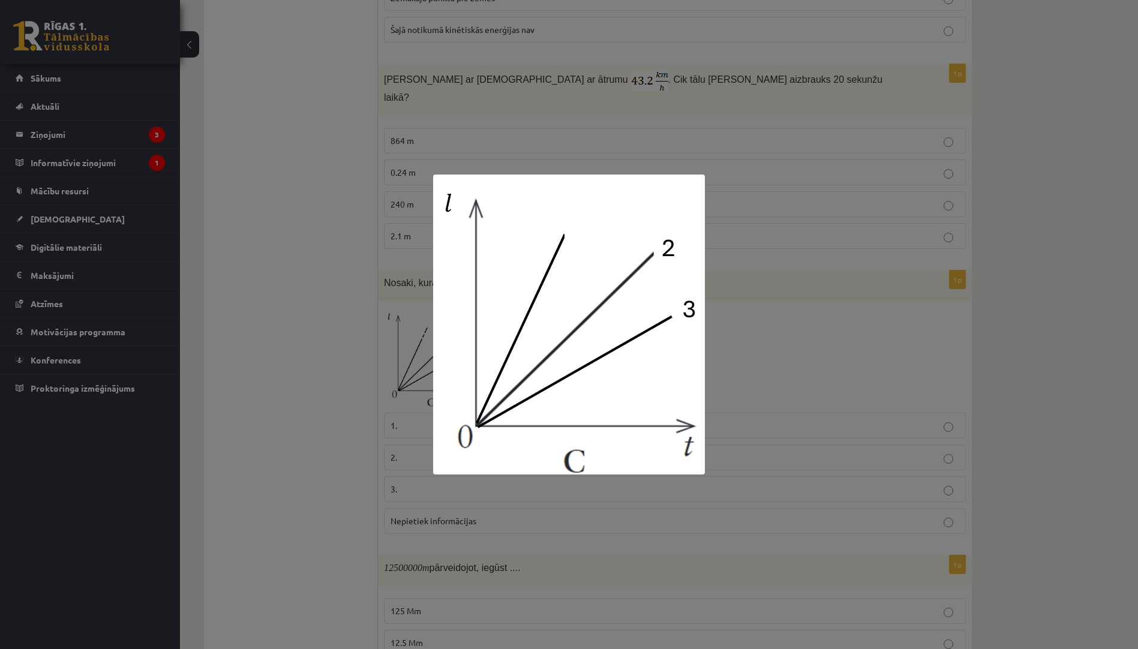
click at [269, 359] on div at bounding box center [569, 324] width 1138 height 649
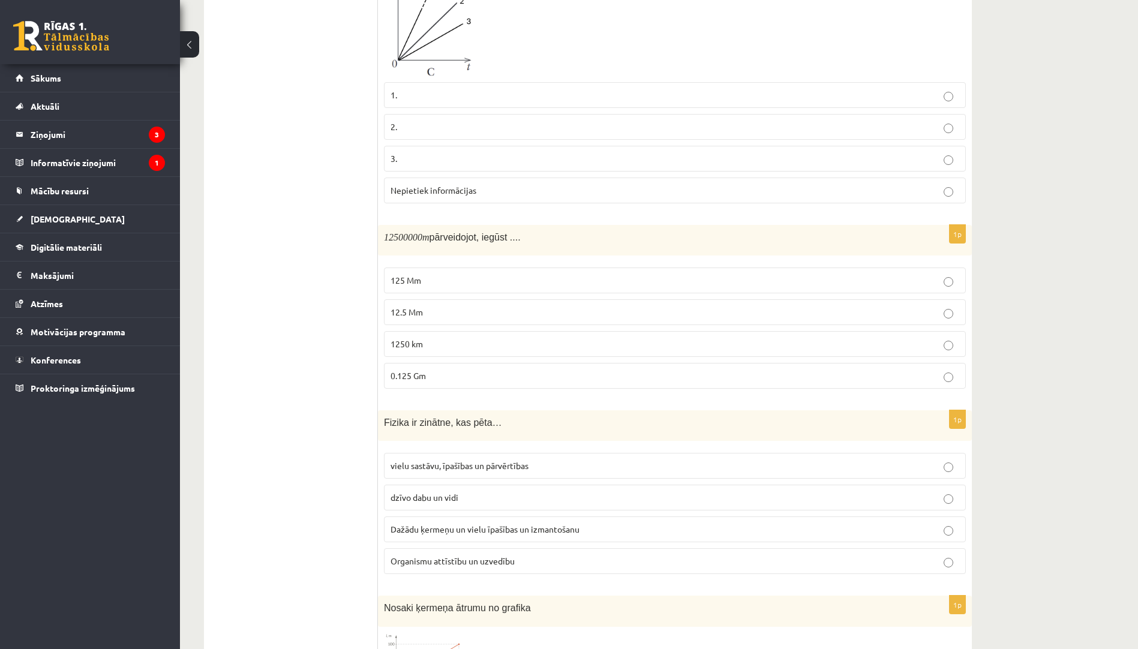
scroll to position [1079, 0]
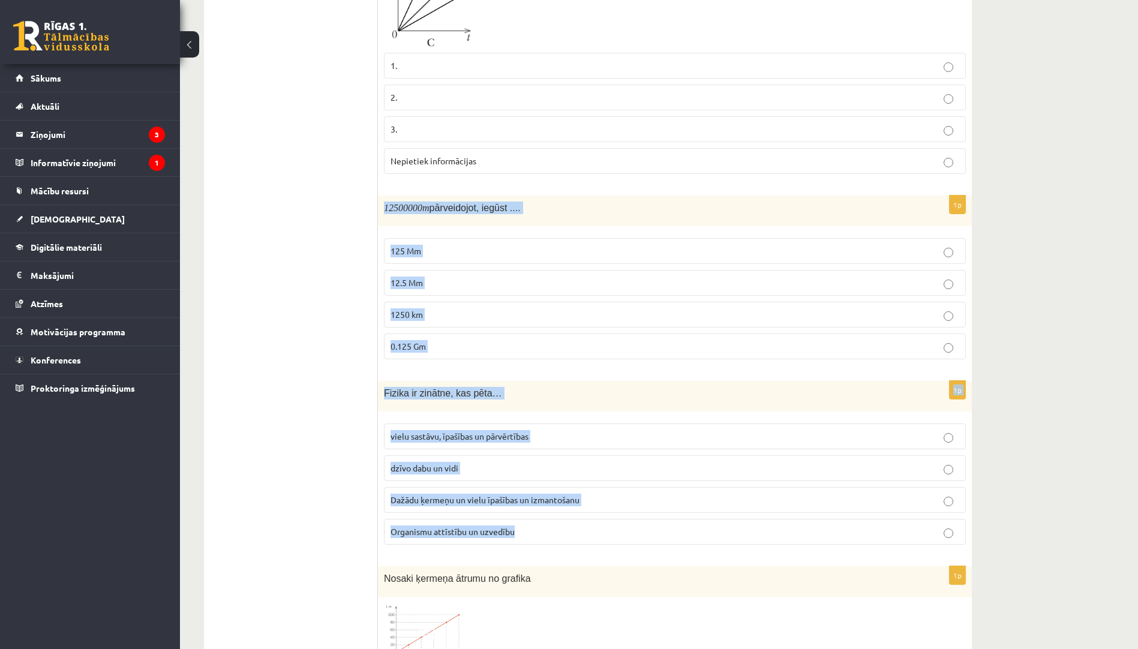
drag, startPoint x: 383, startPoint y: 197, endPoint x: 551, endPoint y: 522, distance: 366.4
click at [551, 522] on form "1p Šķidra viela kļūst par gāzveida. Kā sauc šo procesu? kristalizēšanās iztvaik…" at bounding box center [675, 537] width 570 height 2802
copy form "12500000 m pārveidojot, iegūst .... 125 Mm 12.5 Mm 1250 km 0.125 Gm 1p Fizika i…"
click at [431, 276] on p "12.5 Mm" at bounding box center [674, 282] width 569 height 13
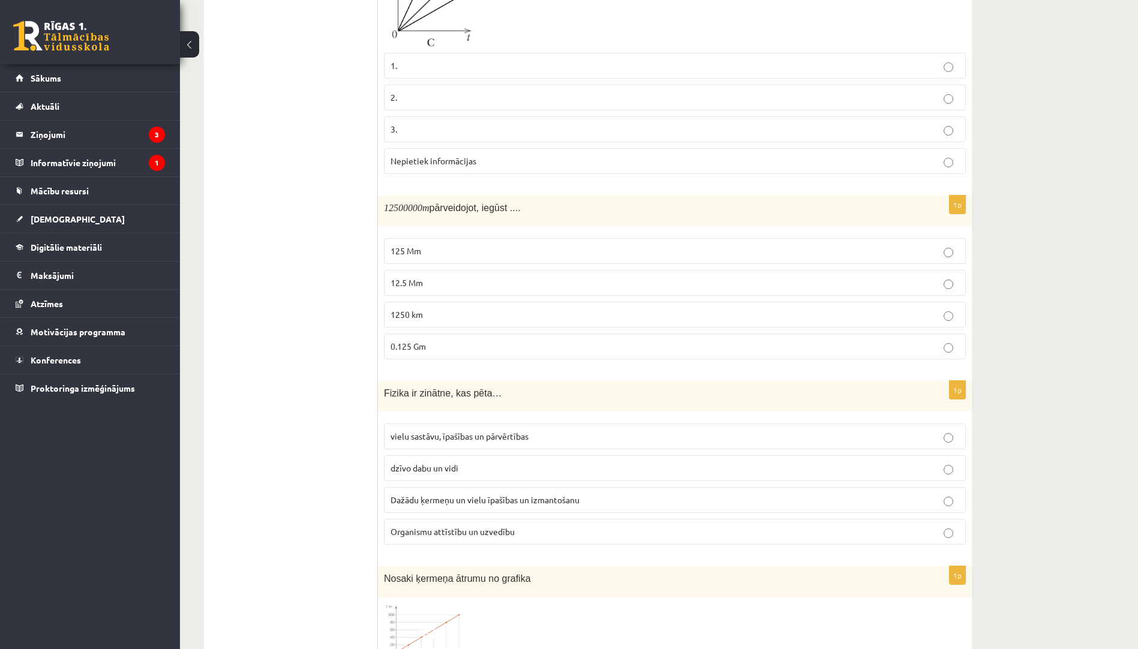
click at [510, 494] on span "Dažādu ķermeņu un vielu īpašības un izmantošanu" at bounding box center [484, 499] width 189 height 11
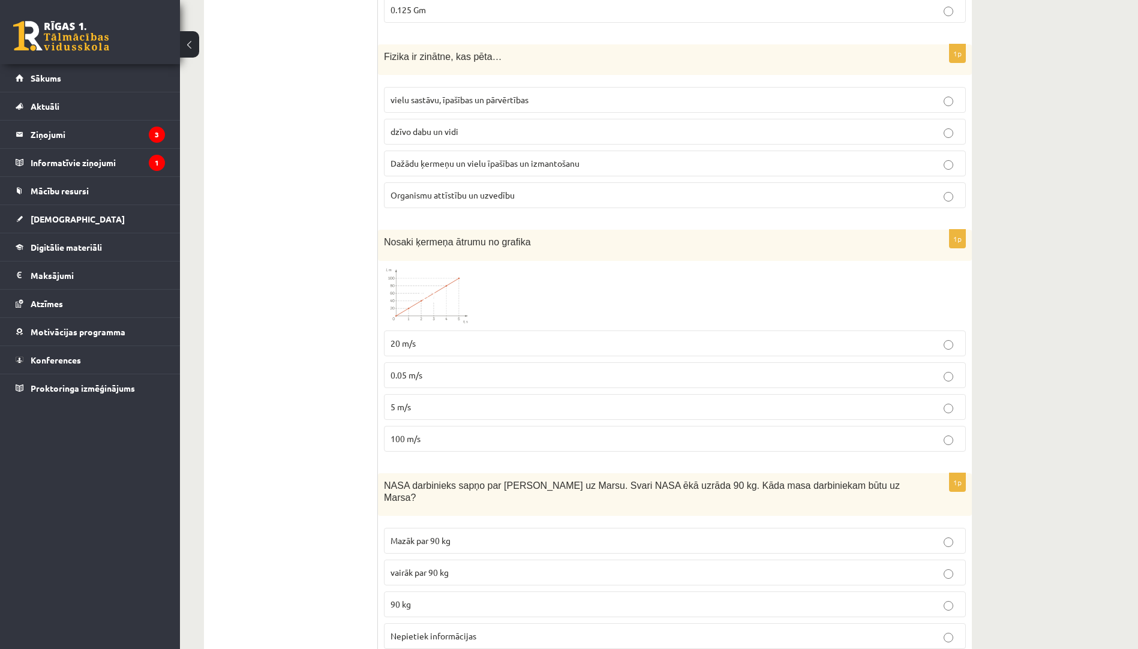
scroll to position [1439, 0]
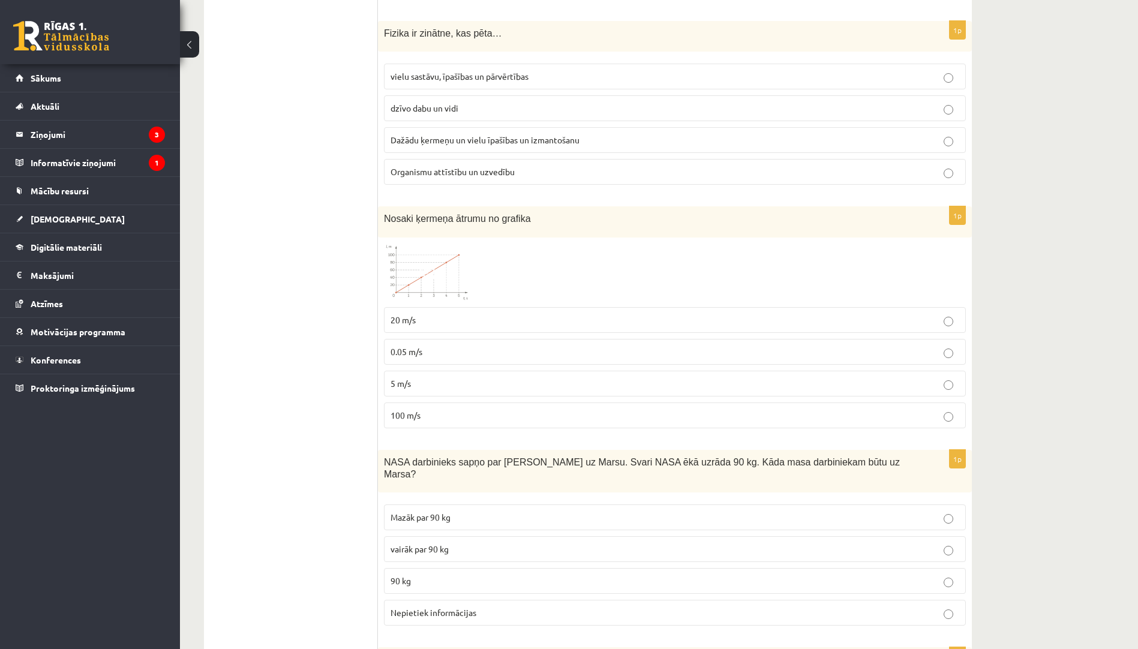
click at [439, 273] on img at bounding box center [429, 272] width 90 height 58
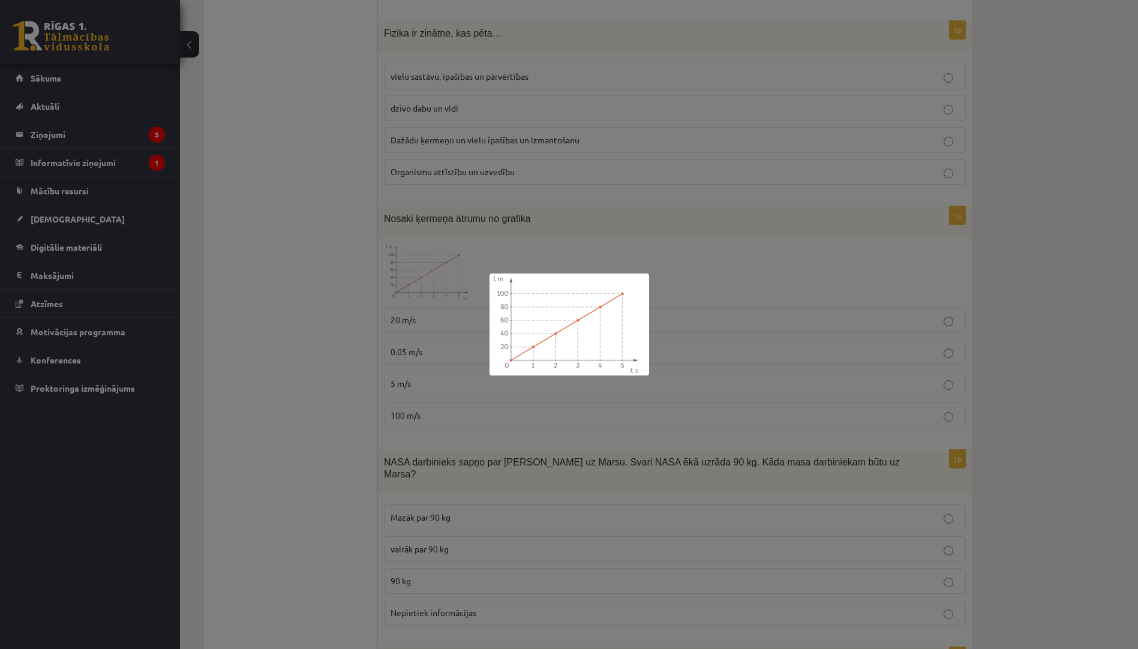
drag, startPoint x: 287, startPoint y: 353, endPoint x: 296, endPoint y: 345, distance: 11.5
click at [296, 345] on div at bounding box center [569, 324] width 1138 height 649
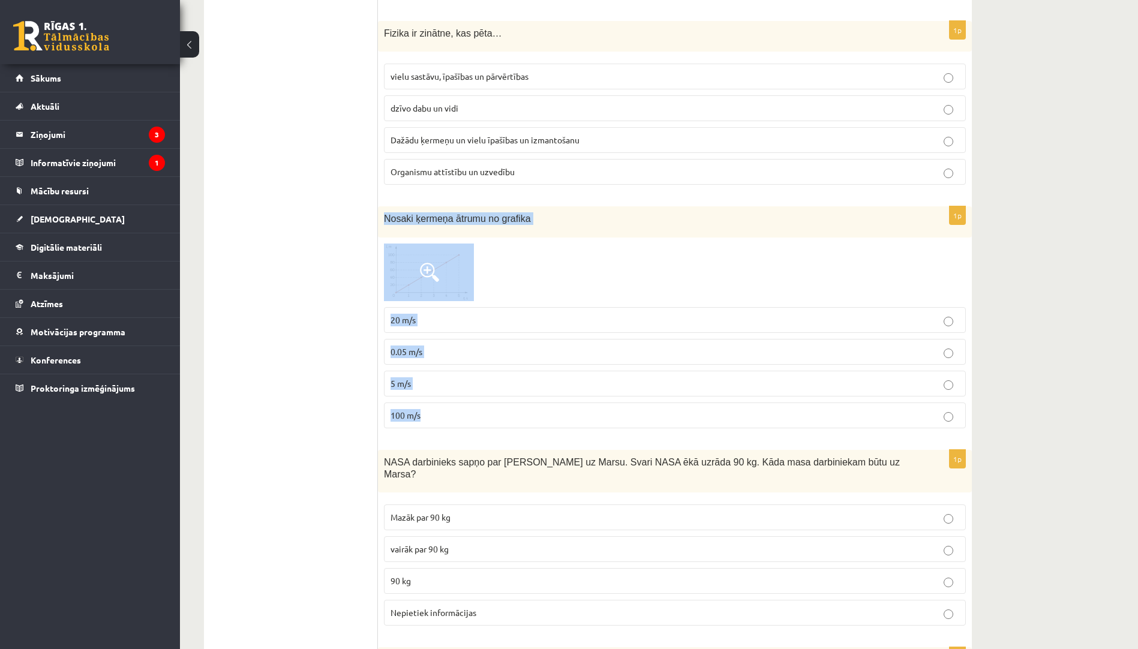
drag, startPoint x: 380, startPoint y: 199, endPoint x: 422, endPoint y: 411, distance: 215.7
click at [422, 411] on div "1p Nosaki ķermeņa ātrumu no grafika 20 m/s 0.05 m/s 5 m/s 100 m/s" at bounding box center [675, 321] width 594 height 231
copy div "Nosaki ķermeņa ātrumu no grafika 20 m/s 0.05 m/s 5 m/s 100 m/s"
click at [417, 314] on p "20 m/s" at bounding box center [674, 320] width 569 height 13
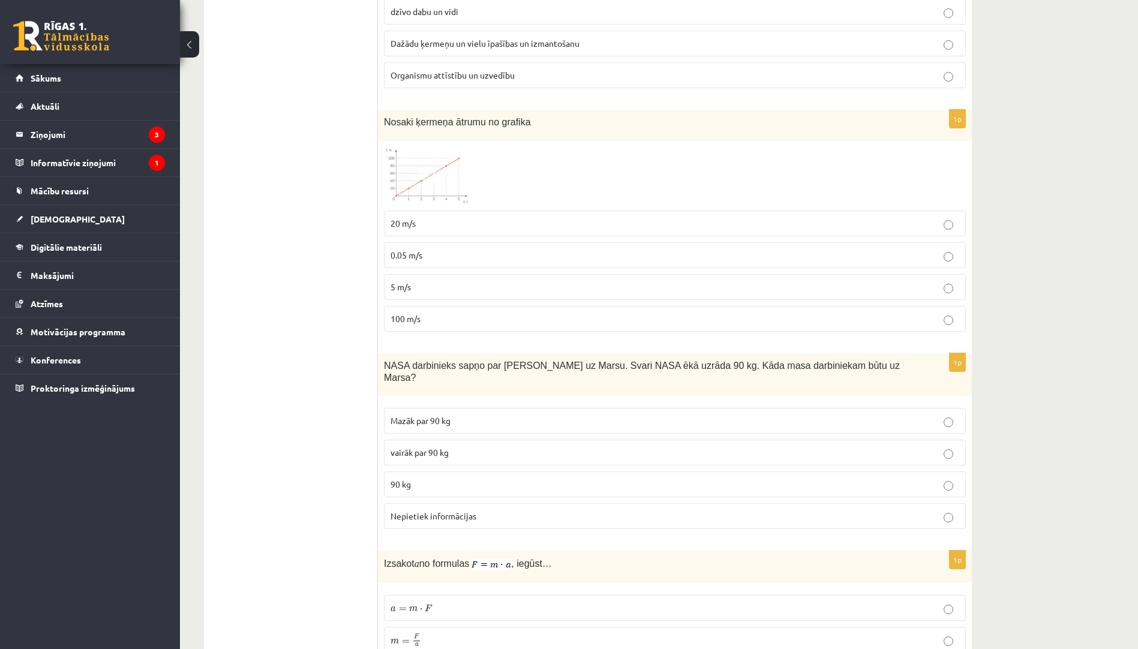
scroll to position [1679, 0]
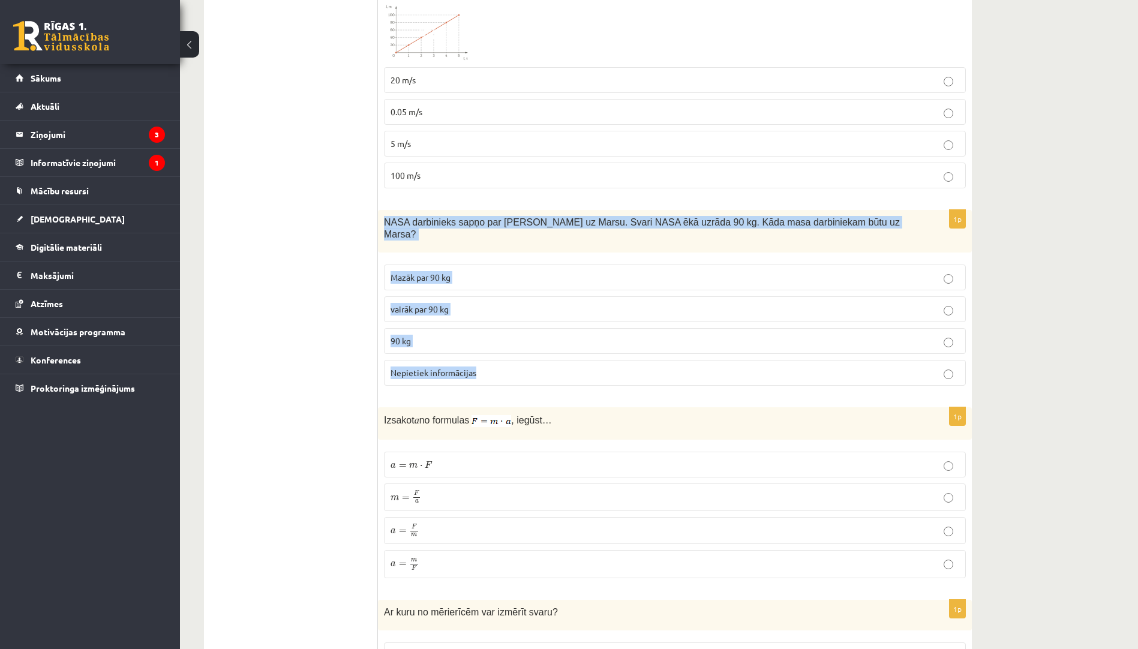
drag, startPoint x: 380, startPoint y: 210, endPoint x: 485, endPoint y: 350, distance: 174.4
click at [485, 350] on div "1p NASA darbinieks sapņo par ceļošanu uz Marsu. Svari NASA ēkā uzrāda 90 kg. Kā…" at bounding box center [675, 303] width 594 height 186
drag, startPoint x: 485, startPoint y: 350, endPoint x: 461, endPoint y: 351, distance: 23.4
copy div "NASA darbinieks sapņo par ceļošanu uz Marsu. Svari NASA ēkā uzrāda 90 kg. Kāda …"
click at [457, 335] on p "90 kg" at bounding box center [674, 341] width 569 height 13
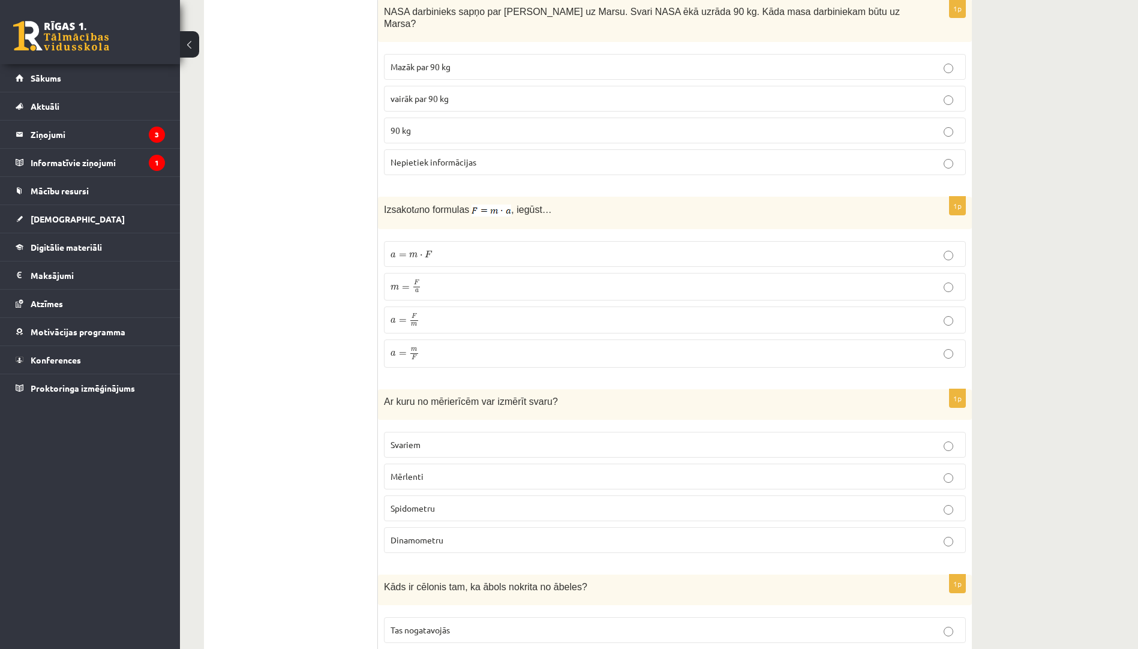
scroll to position [1919, 0]
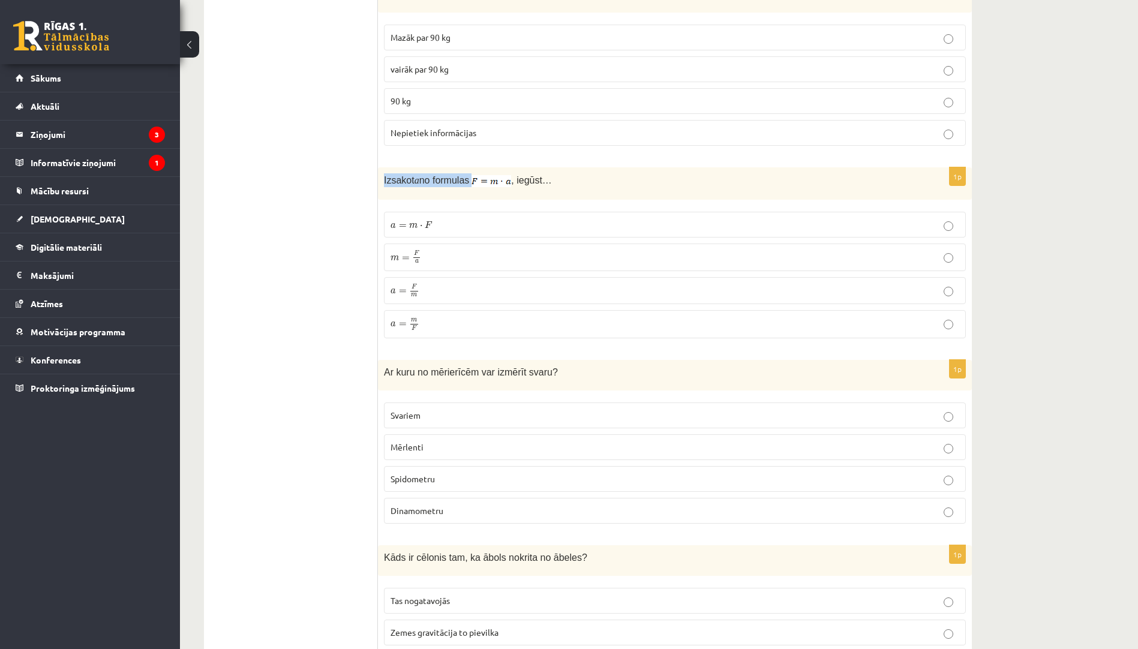
drag, startPoint x: 383, startPoint y: 155, endPoint x: 476, endPoint y: 171, distance: 94.4
click at [476, 171] on div "Izsakot a no formulas , iegūst…" at bounding box center [675, 183] width 594 height 32
copy span "Izsakot a no formulas"
drag, startPoint x: 514, startPoint y: 155, endPoint x: 499, endPoint y: 294, distance: 139.3
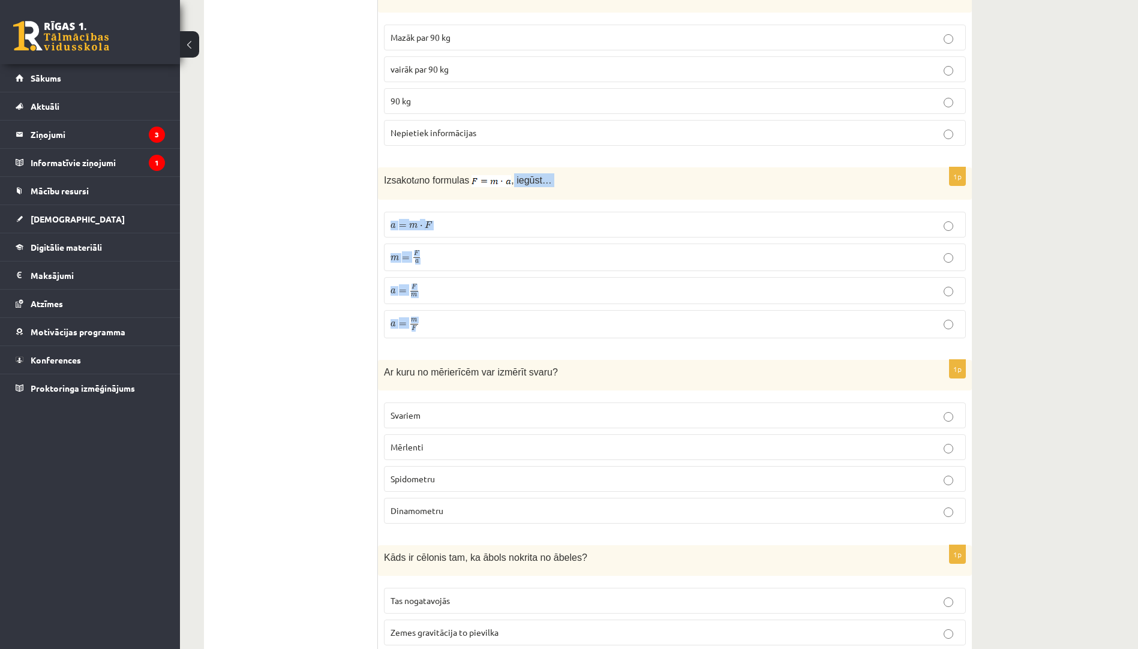
click at [499, 294] on div "1p Izsakot a no formulas , iegūst… a = m ⋅ F a = m ⋅ F m = F a m = F a a = F m …" at bounding box center [675, 257] width 594 height 180
copy div "iegūst… a = m ⋅ F a = m ⋅ F m = F a m = F a a = F m a = F m a = m F"
click at [443, 284] on p "a = F m a = F m" at bounding box center [674, 291] width 569 height 14
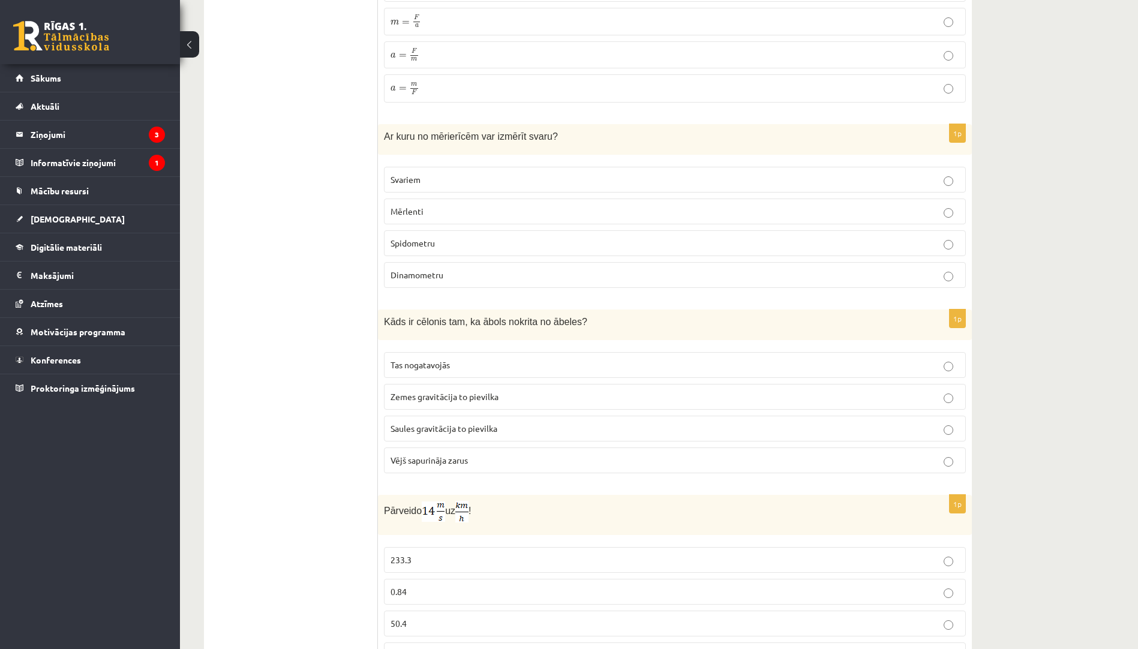
scroll to position [2159, 0]
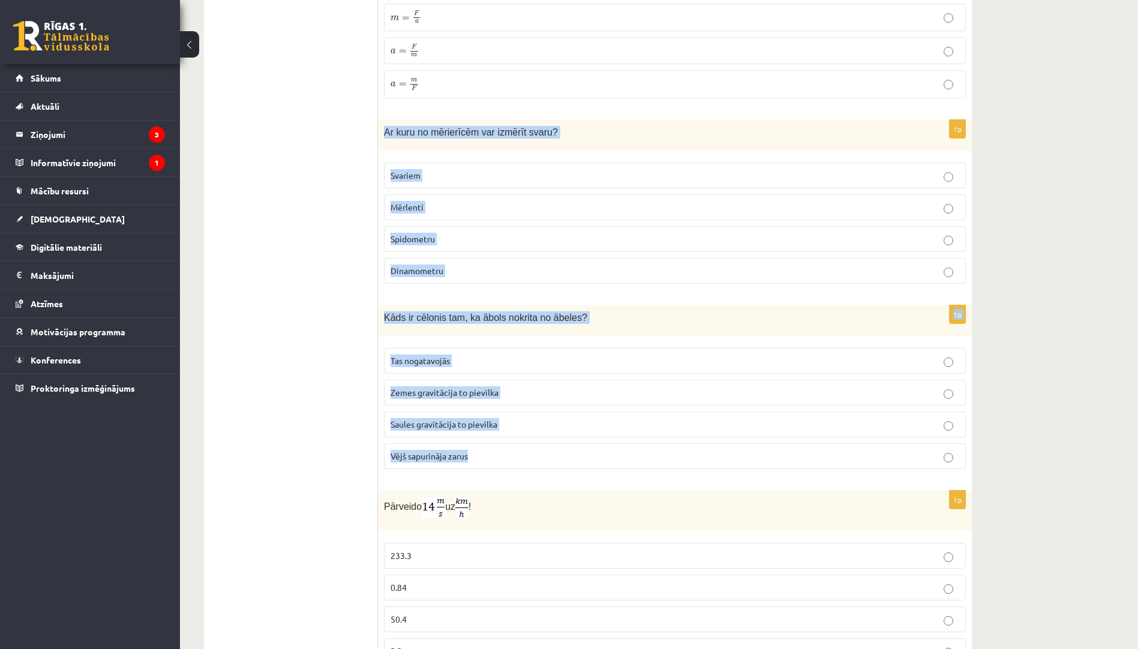
drag, startPoint x: 381, startPoint y: 101, endPoint x: 496, endPoint y: 417, distance: 336.2
drag, startPoint x: 496, startPoint y: 417, endPoint x: 439, endPoint y: 428, distance: 58.0
click at [470, 264] on p "Dinamometru" at bounding box center [674, 270] width 569 height 13
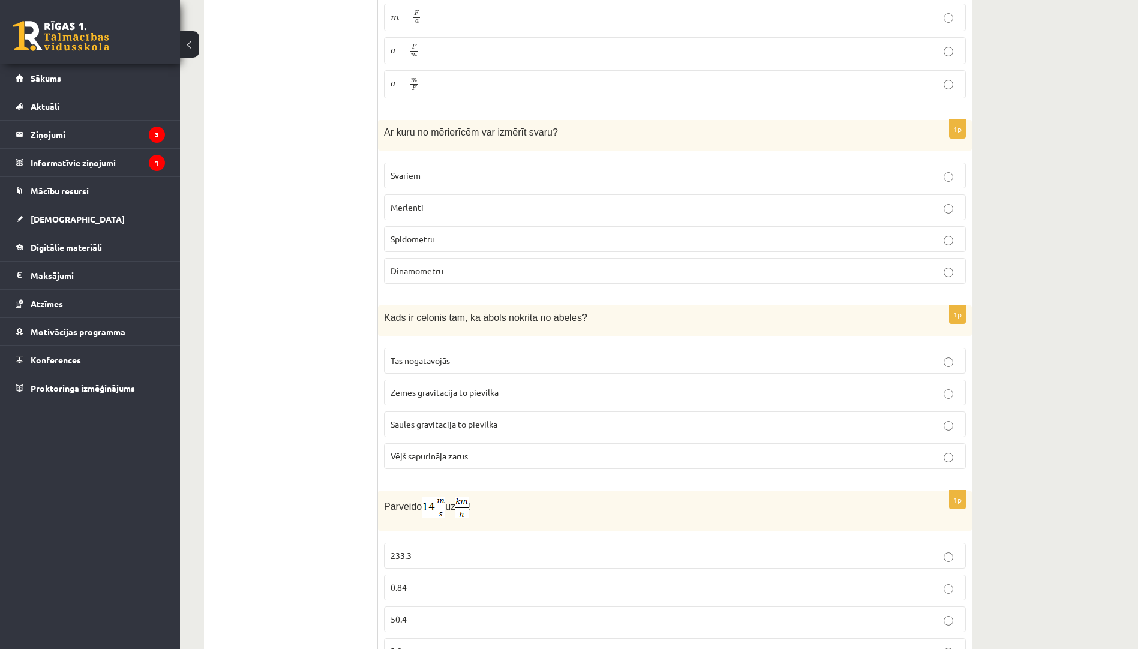
click at [440, 387] on span "Zemes gravitācija to pievilka" at bounding box center [444, 392] width 108 height 11
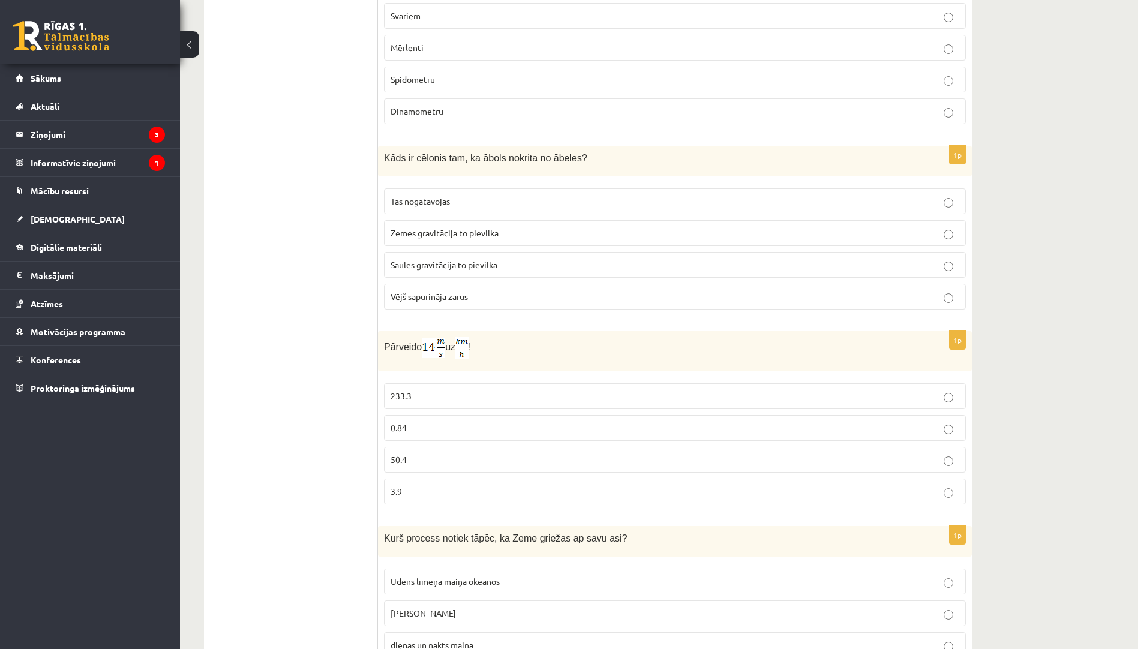
scroll to position [2380, 0]
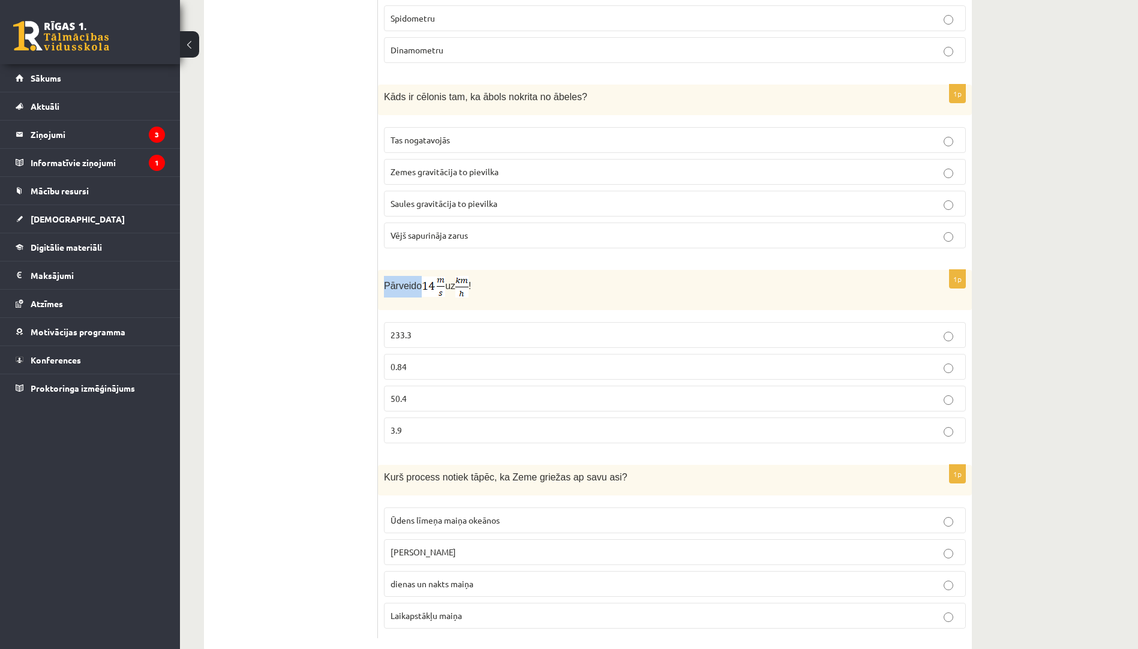
drag, startPoint x: 382, startPoint y: 257, endPoint x: 418, endPoint y: 260, distance: 36.1
click at [418, 270] on div "Pārveido uz !" at bounding box center [675, 290] width 594 height 40
drag, startPoint x: 472, startPoint y: 261, endPoint x: 449, endPoint y: 395, distance: 135.7
click at [449, 395] on div "1p Pārveido uz ! 233.3 0.84 50.4 3.9" at bounding box center [675, 361] width 594 height 183
click at [446, 386] on label "50.4" at bounding box center [675, 399] width 582 height 26
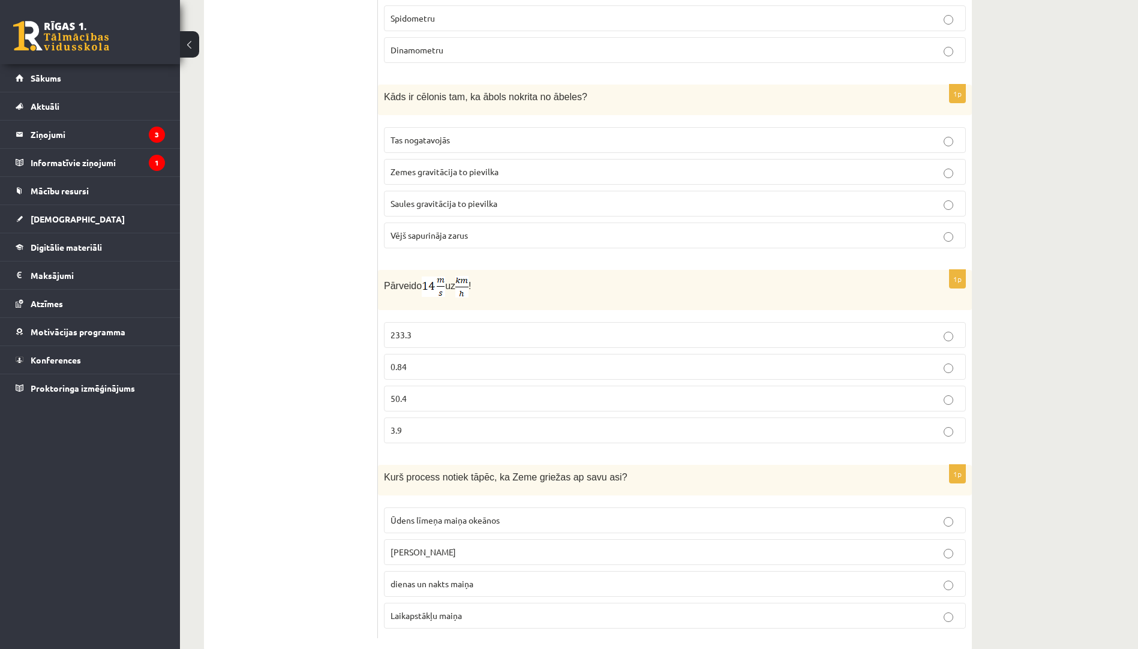
drag, startPoint x: 377, startPoint y: 449, endPoint x: 480, endPoint y: 590, distance: 175.0
drag, startPoint x: 480, startPoint y: 590, endPoint x: 299, endPoint y: 460, distance: 223.0
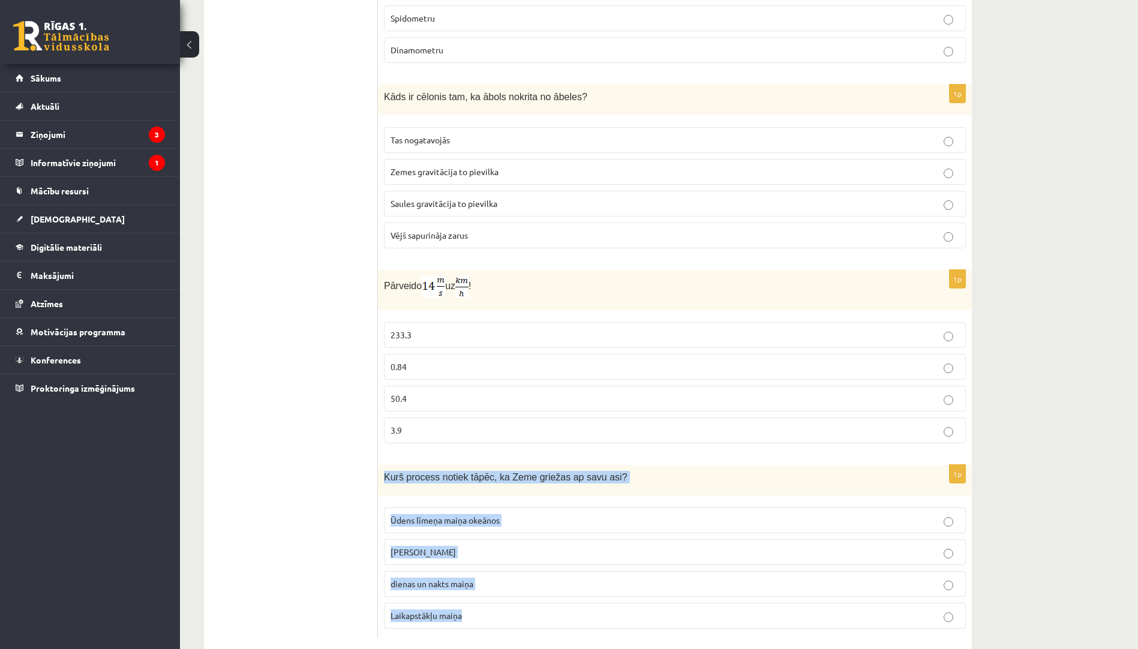
drag, startPoint x: 383, startPoint y: 450, endPoint x: 473, endPoint y: 598, distance: 173.3
click at [473, 598] on div "1p Kurš process notiek tāpēc, ka Zeme griežas ap savu asi? Ūdens līmeņa maiņa o…" at bounding box center [675, 551] width 594 height 173
click at [462, 578] on p "dienas un nakts maiņa" at bounding box center [674, 584] width 569 height 13
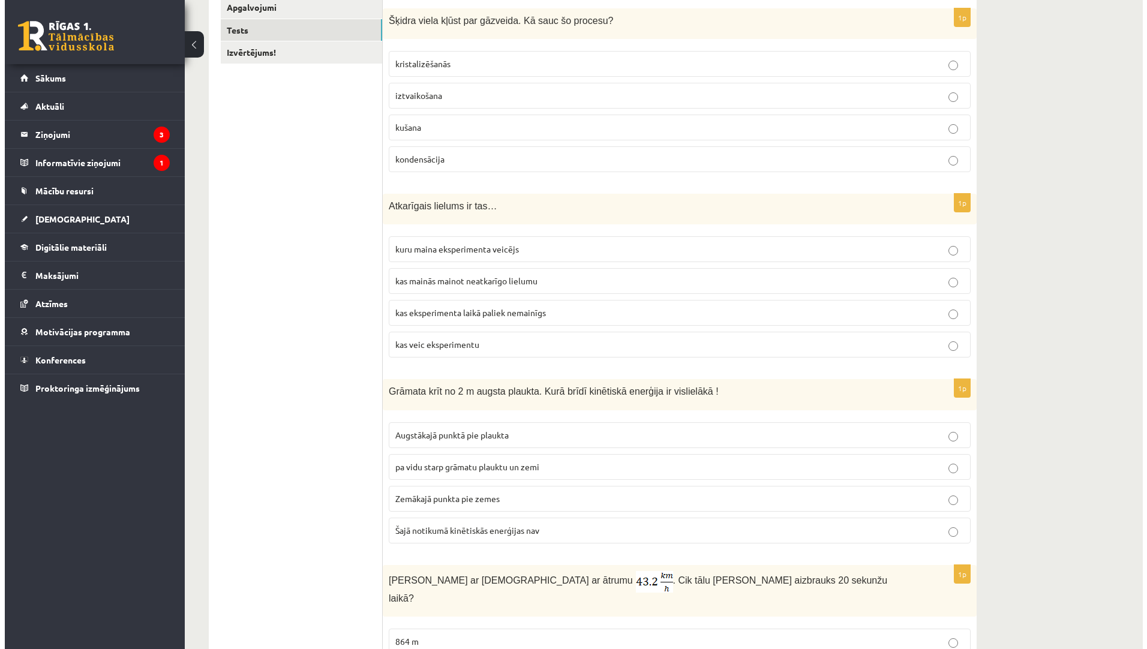
scroll to position [0, 0]
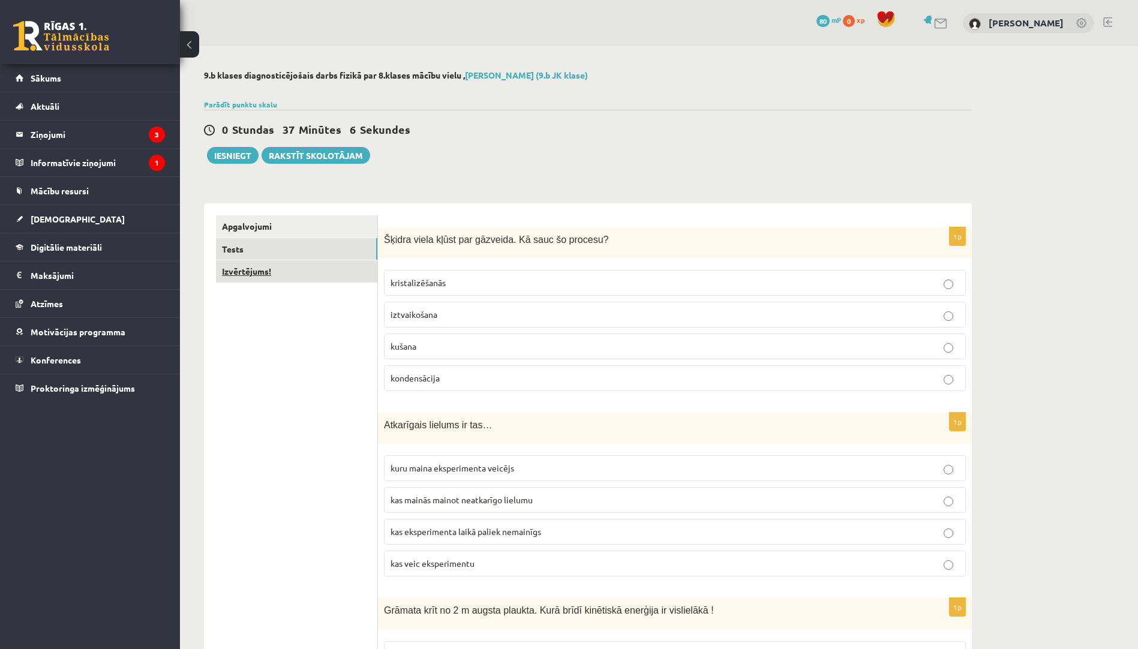
click at [302, 278] on link "Izvērtējums!" at bounding box center [296, 271] width 161 height 22
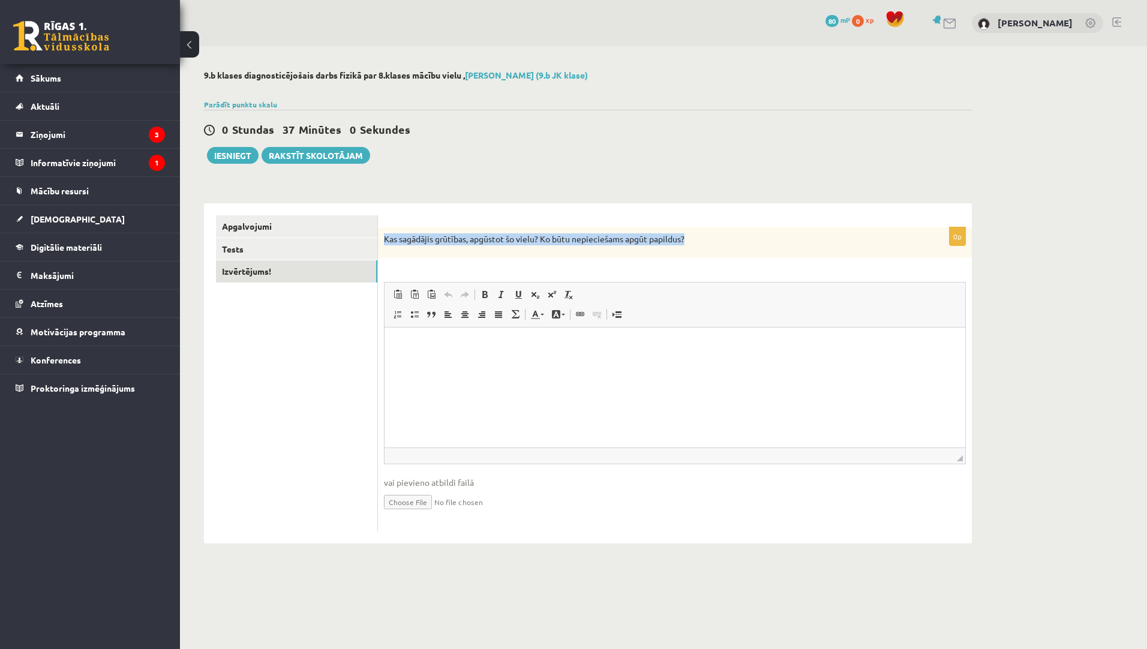
drag, startPoint x: 382, startPoint y: 239, endPoint x: 704, endPoint y: 225, distance: 322.3
click at [704, 225] on form "0p Kas sagādājis grūtības, apgūstot šo vielu? Ko būtu nepieciešams apgūt papild…" at bounding box center [675, 373] width 570 height 317
click at [489, 181] on div "**********" at bounding box center [588, 306] width 816 height 521
click at [240, 156] on button "Iesniegt" at bounding box center [233, 155] width 52 height 17
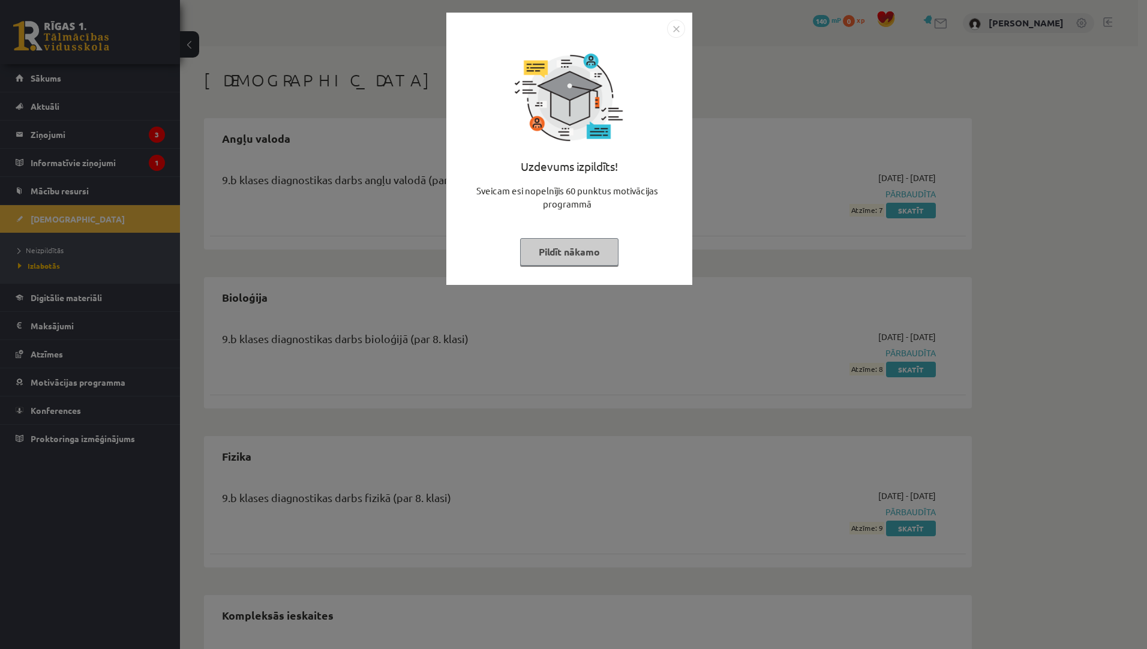
click at [542, 254] on button "Pildīt nākamo" at bounding box center [569, 252] width 98 height 28
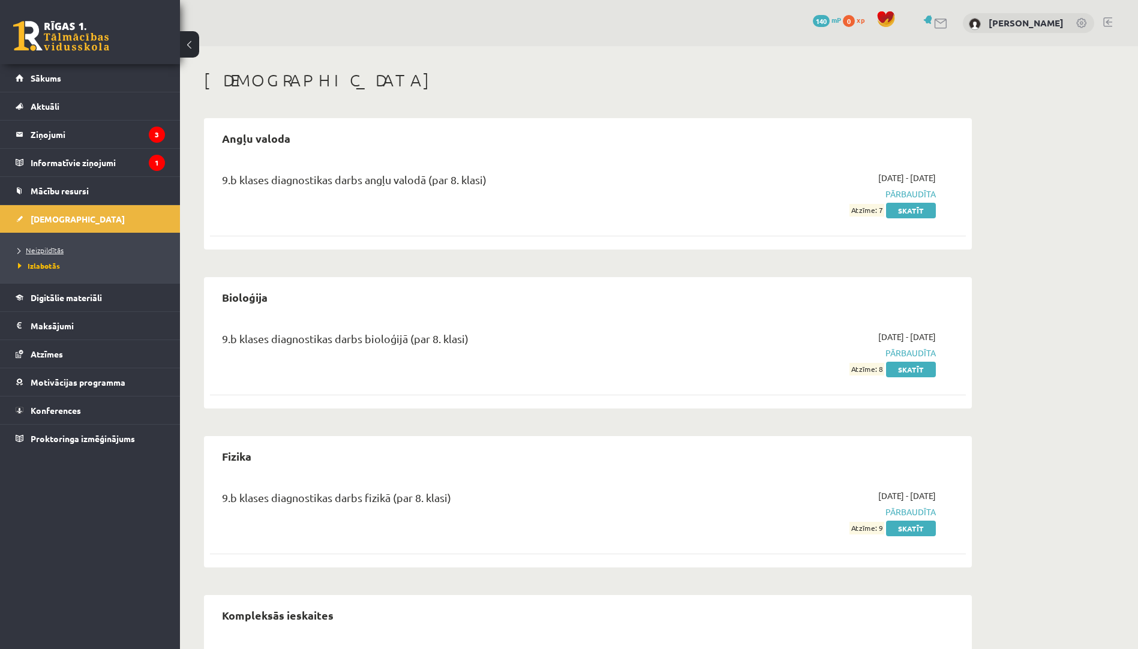
click at [45, 250] on span "Neizpildītās" at bounding box center [41, 250] width 46 height 10
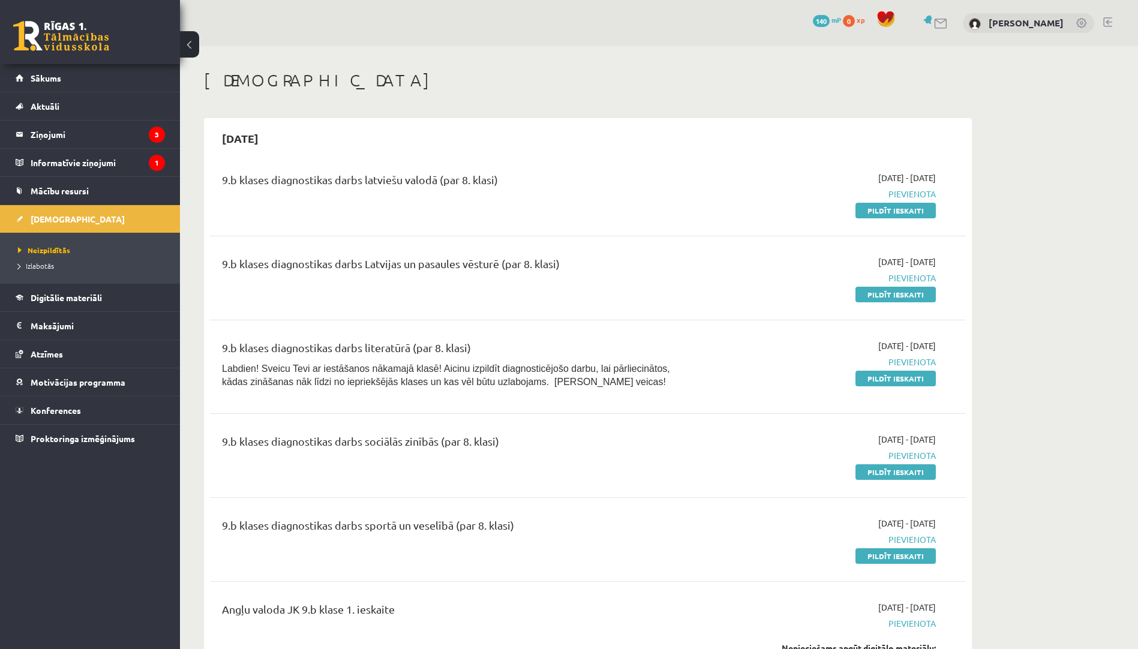
drag, startPoint x: 870, startPoint y: 212, endPoint x: 622, endPoint y: 53, distance: 295.1
click at [870, 212] on link "Pildīt ieskaiti" at bounding box center [895, 211] width 80 height 16
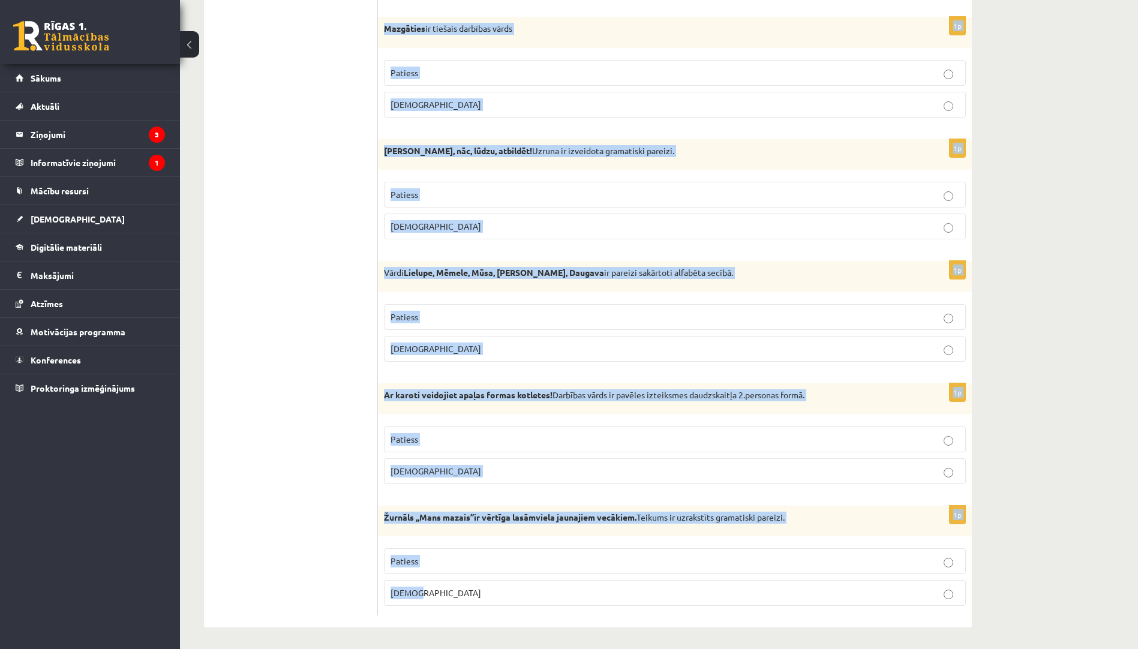
scroll to position [3284, 0]
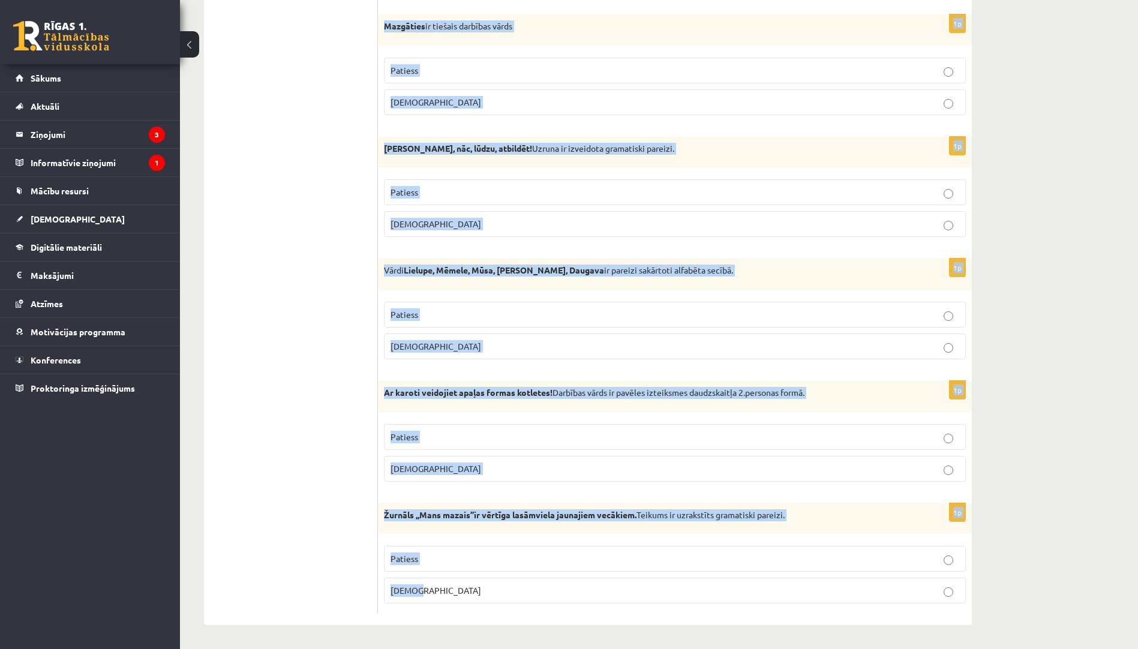
drag, startPoint x: 391, startPoint y: 222, endPoint x: 477, endPoint y: 600, distance: 386.8
copy form "Loremipsumd si ametcon adi elitse? 1d Eiu te incidi utlabor Etdol Magnaal ? Eni…"
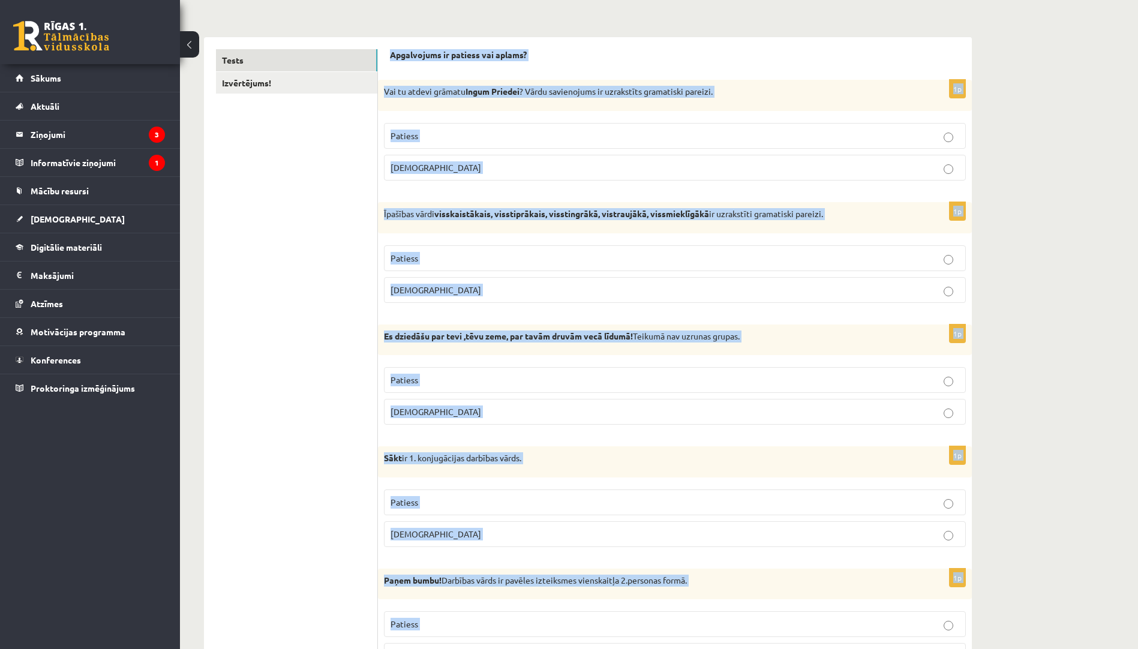
scroll to position [0, 0]
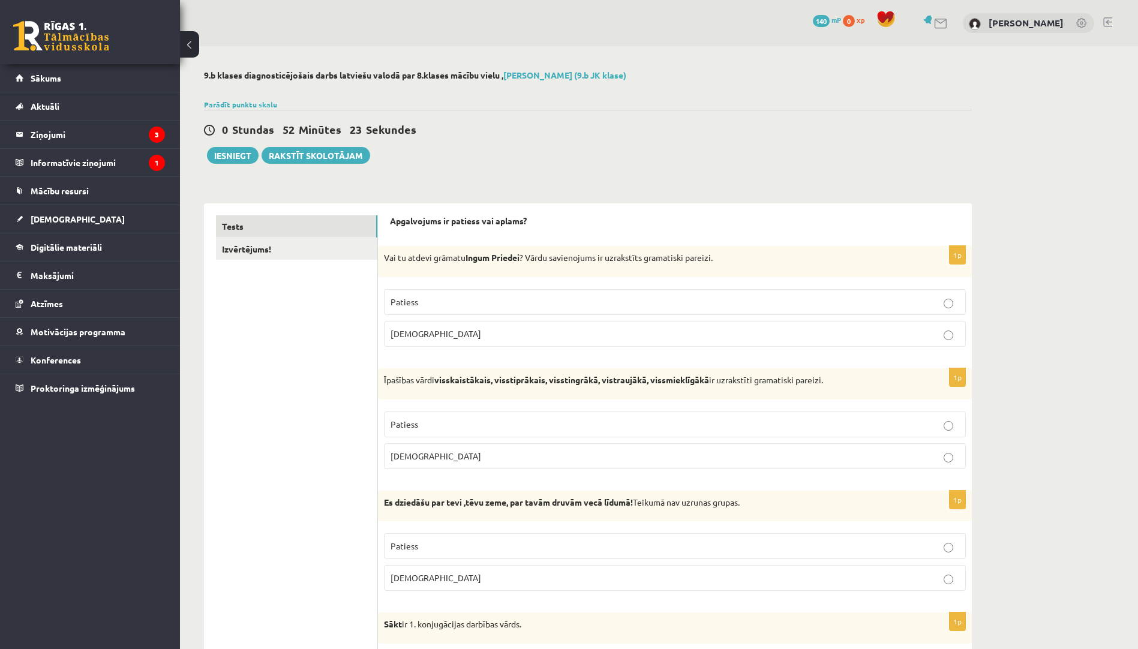
drag, startPoint x: 437, startPoint y: 333, endPoint x: 445, endPoint y: 375, distance: 42.7
click at [439, 342] on label "[DEMOGRAPHIC_DATA]" at bounding box center [675, 334] width 582 height 26
click at [458, 459] on p "[DEMOGRAPHIC_DATA]" at bounding box center [674, 456] width 569 height 13
click at [464, 582] on p "[DEMOGRAPHIC_DATA]" at bounding box center [674, 578] width 569 height 13
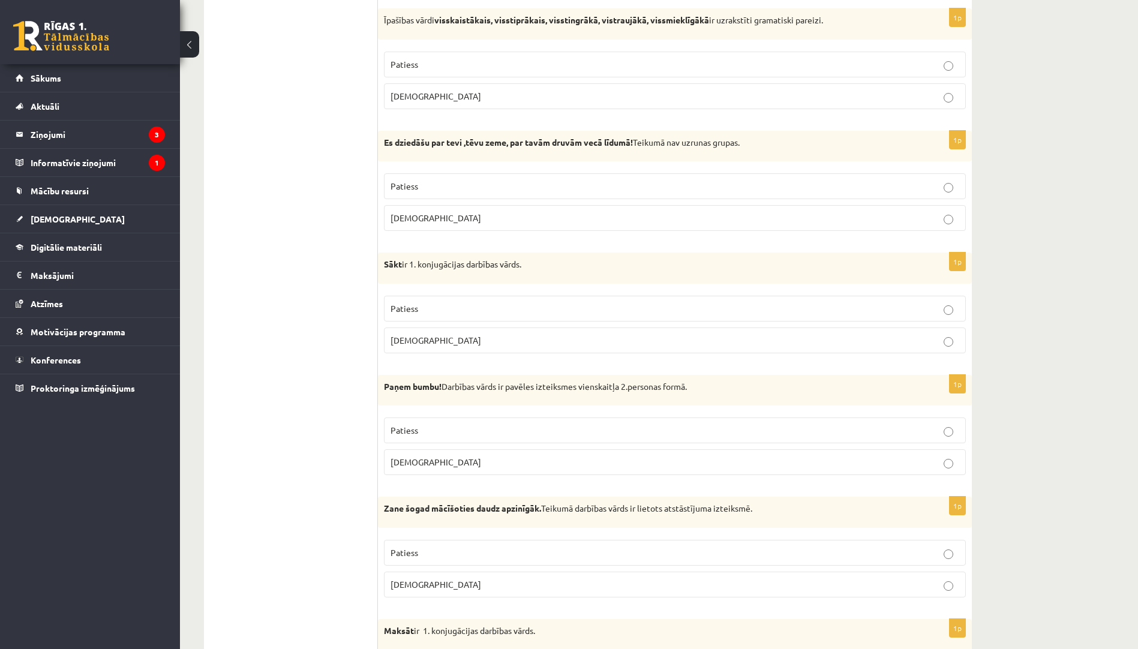
scroll to position [480, 0]
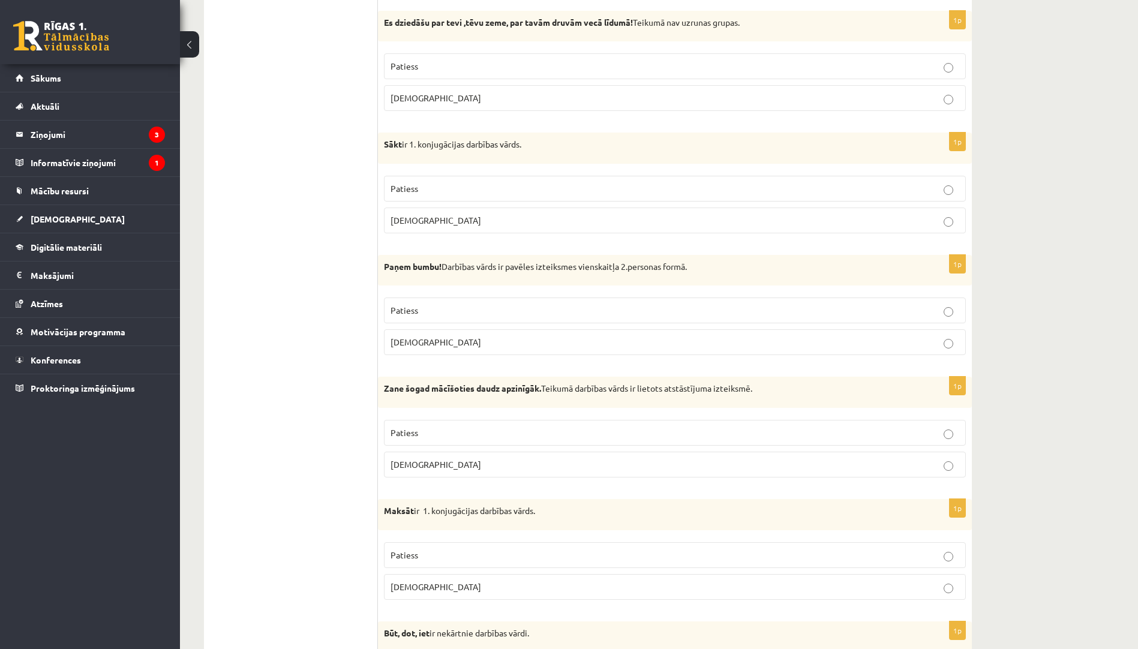
click at [421, 195] on label "Patiess" at bounding box center [675, 189] width 582 height 26
click at [441, 311] on p "Patiess" at bounding box center [674, 310] width 569 height 13
click at [446, 435] on p "Patiess" at bounding box center [674, 432] width 569 height 13
click at [453, 554] on p "Patiess" at bounding box center [674, 555] width 569 height 13
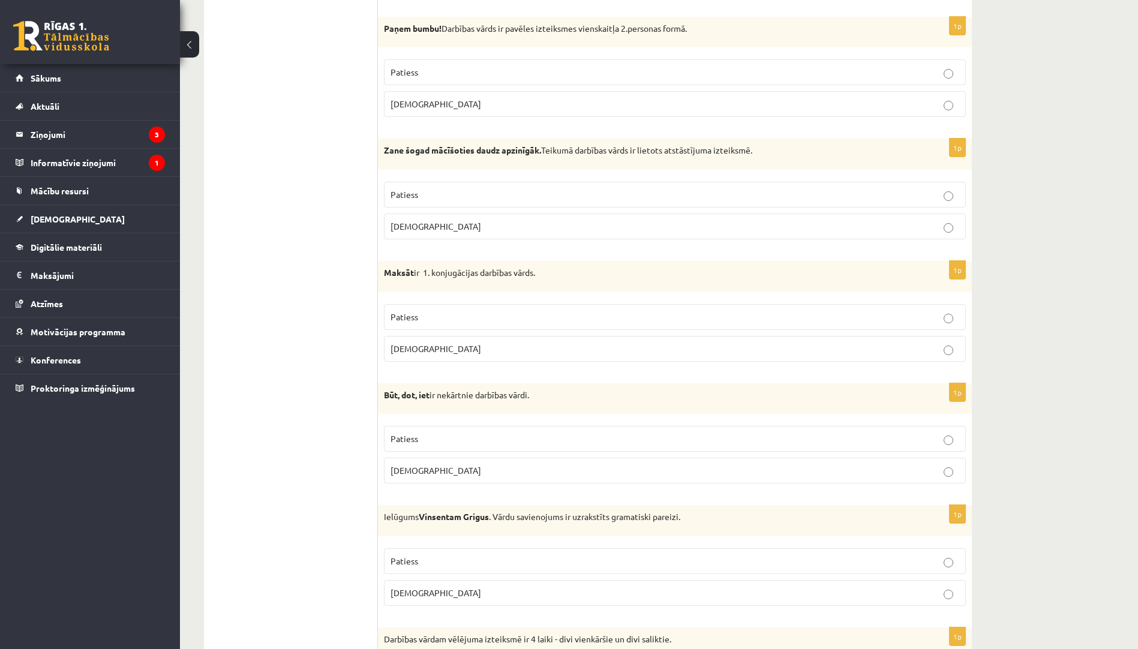
scroll to position [720, 0]
click at [492, 436] on p "Patiess" at bounding box center [674, 437] width 569 height 13
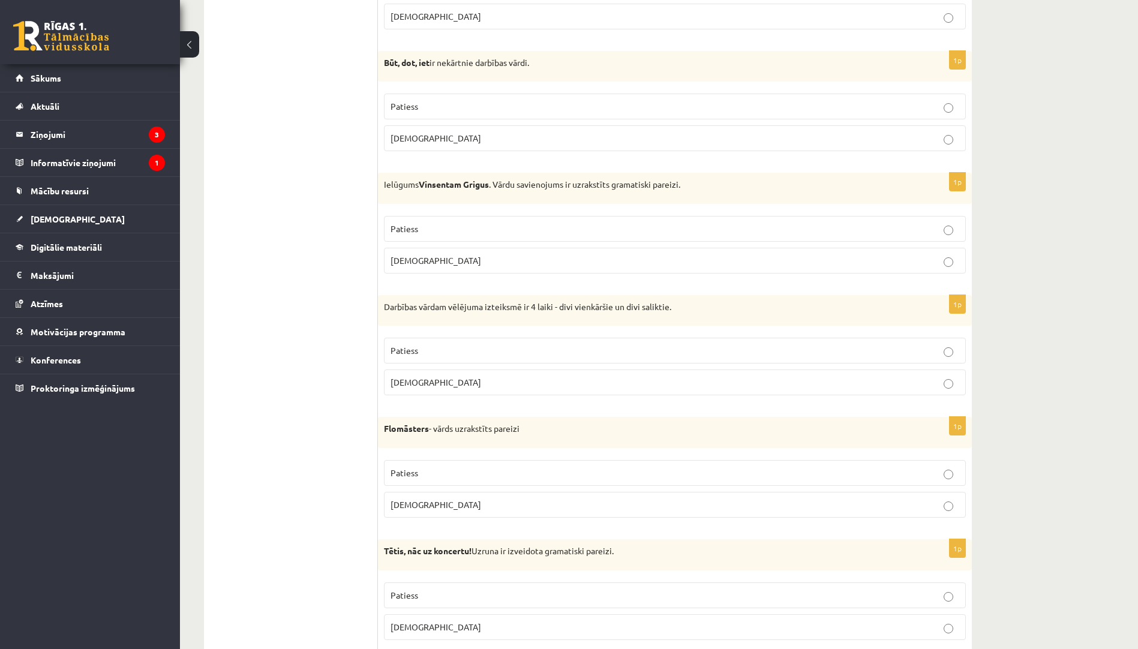
scroll to position [1079, 0]
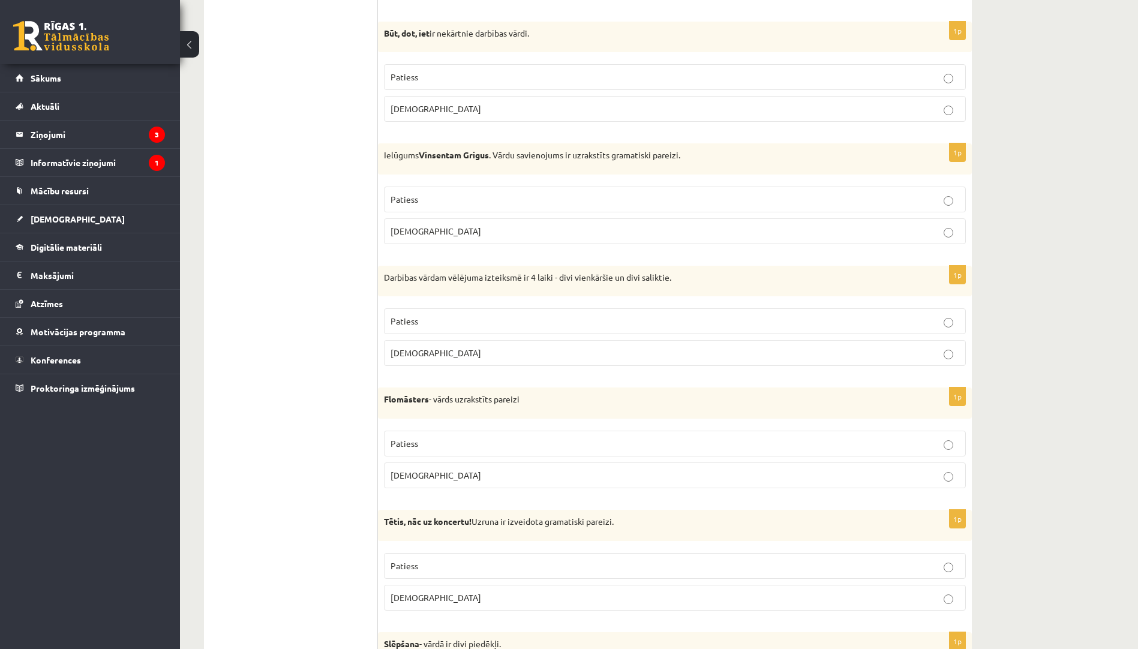
click at [474, 230] on p "Aplams" at bounding box center [674, 231] width 569 height 13
click at [474, 327] on p "Patiess" at bounding box center [674, 321] width 569 height 13
click at [493, 441] on p "Patiess" at bounding box center [674, 443] width 569 height 13
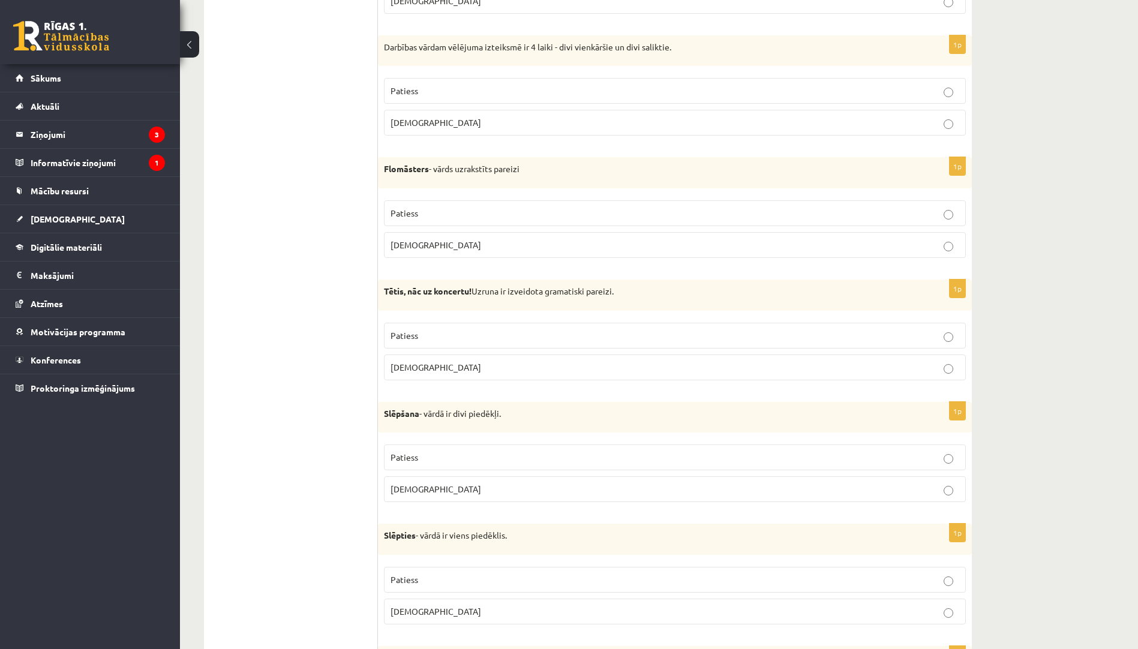
scroll to position [1319, 0]
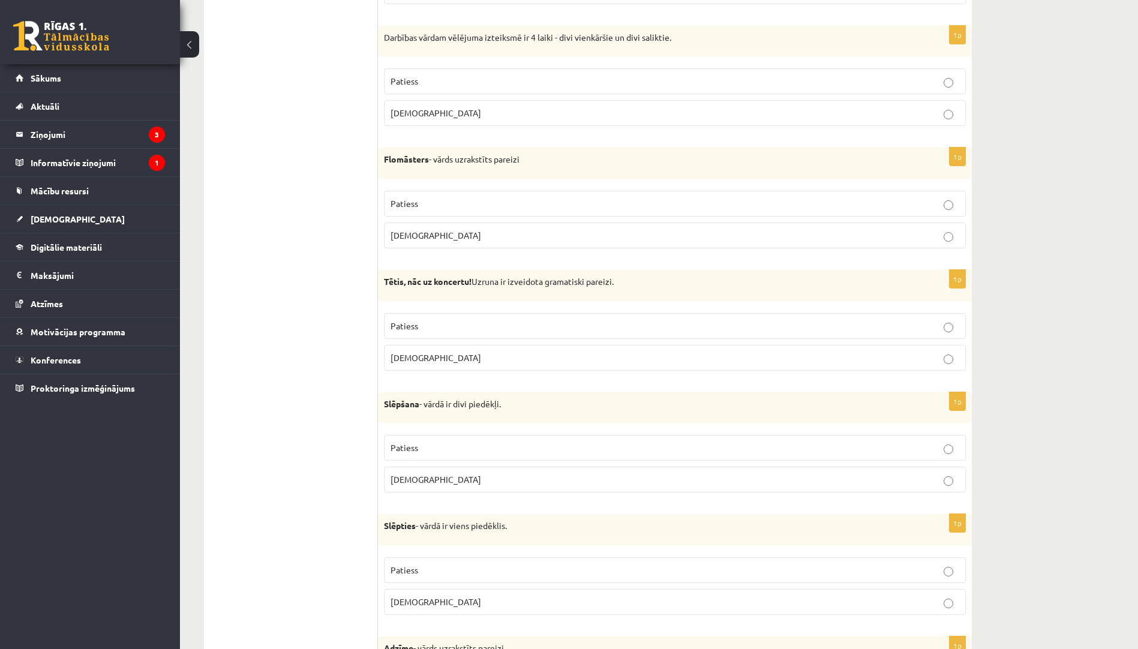
click at [579, 320] on p "Patiess" at bounding box center [674, 326] width 569 height 13
click at [541, 477] on p "Aplams" at bounding box center [674, 479] width 569 height 13
click at [509, 599] on p "Aplams" at bounding box center [674, 601] width 569 height 13
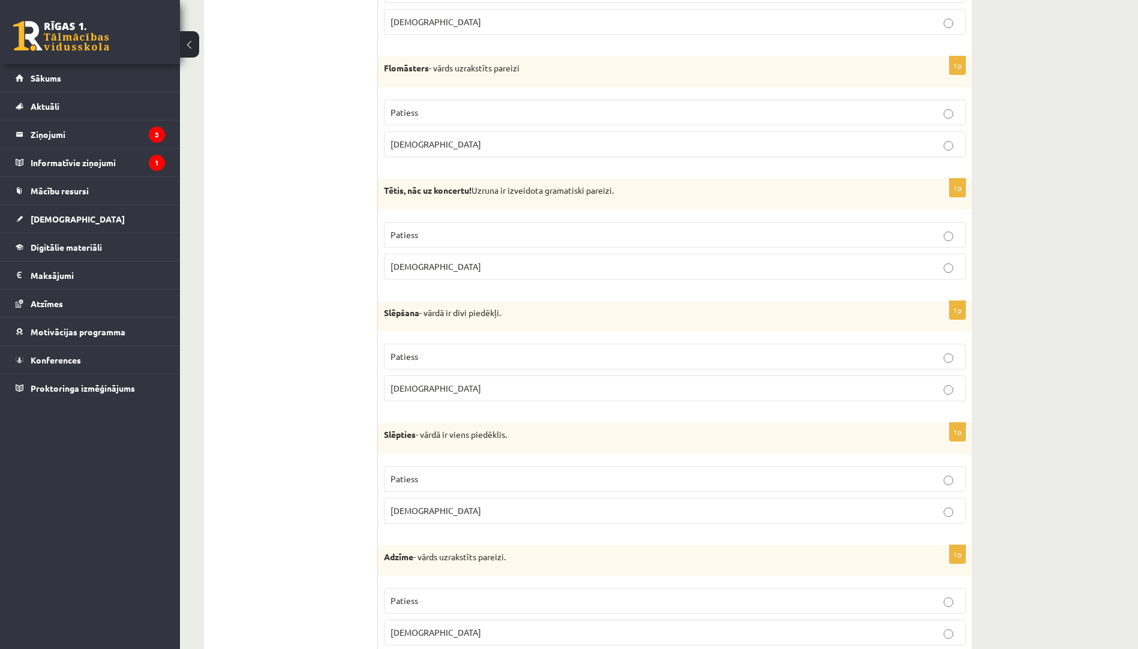
scroll to position [1439, 0]
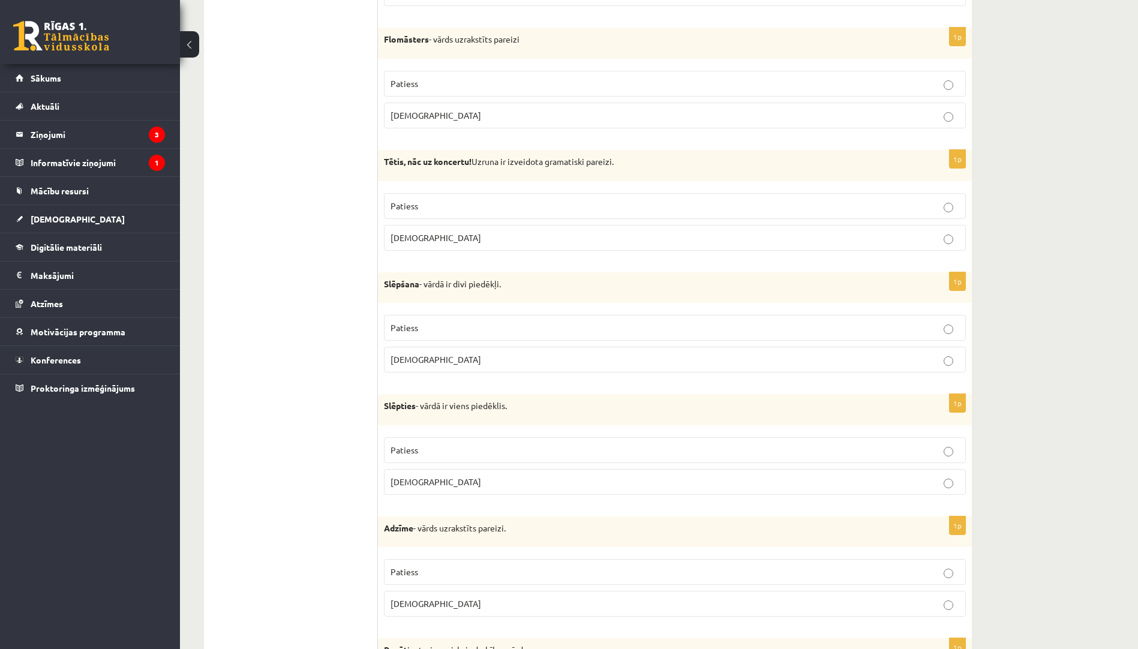
click at [546, 578] on p "Patiess" at bounding box center [674, 572] width 569 height 13
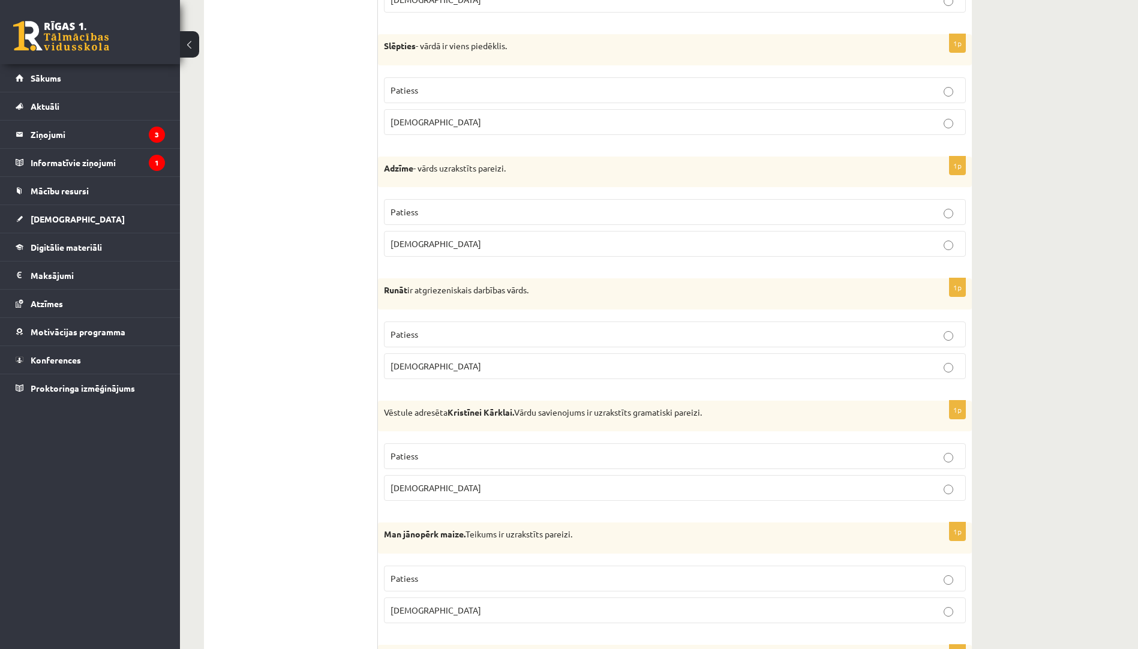
scroll to position [1919, 0]
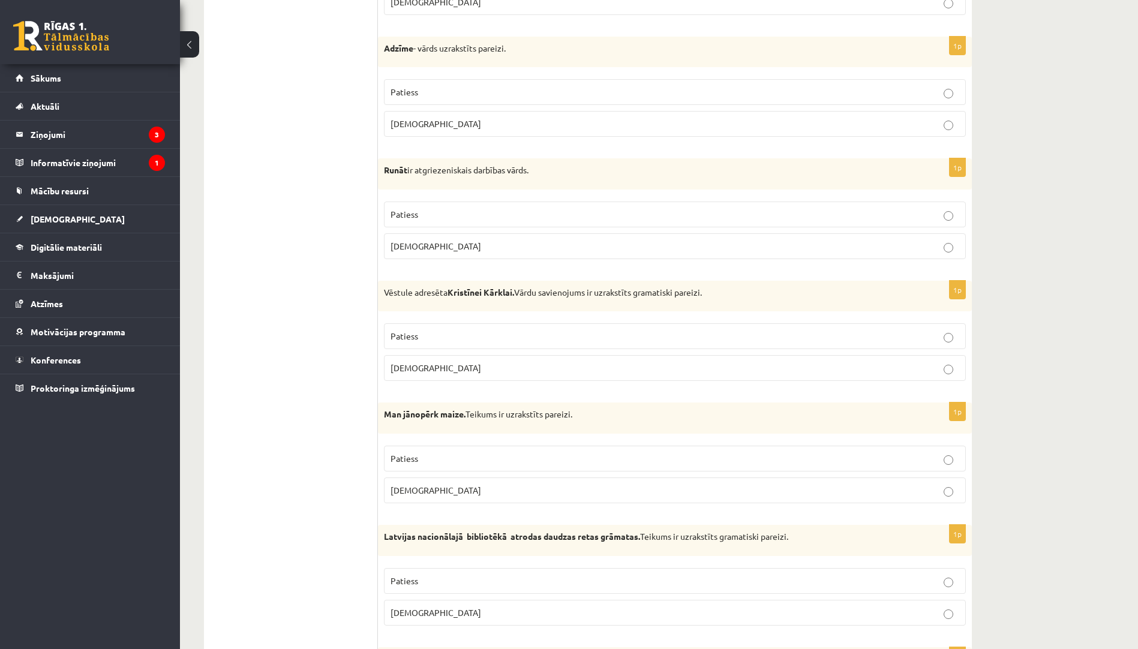
click at [489, 243] on p "Aplams" at bounding box center [674, 246] width 569 height 13
click at [487, 370] on p "Aplams" at bounding box center [674, 368] width 569 height 13
click at [471, 461] on p "Patiess" at bounding box center [674, 458] width 569 height 13
click at [462, 587] on p "Patiess" at bounding box center [674, 581] width 569 height 13
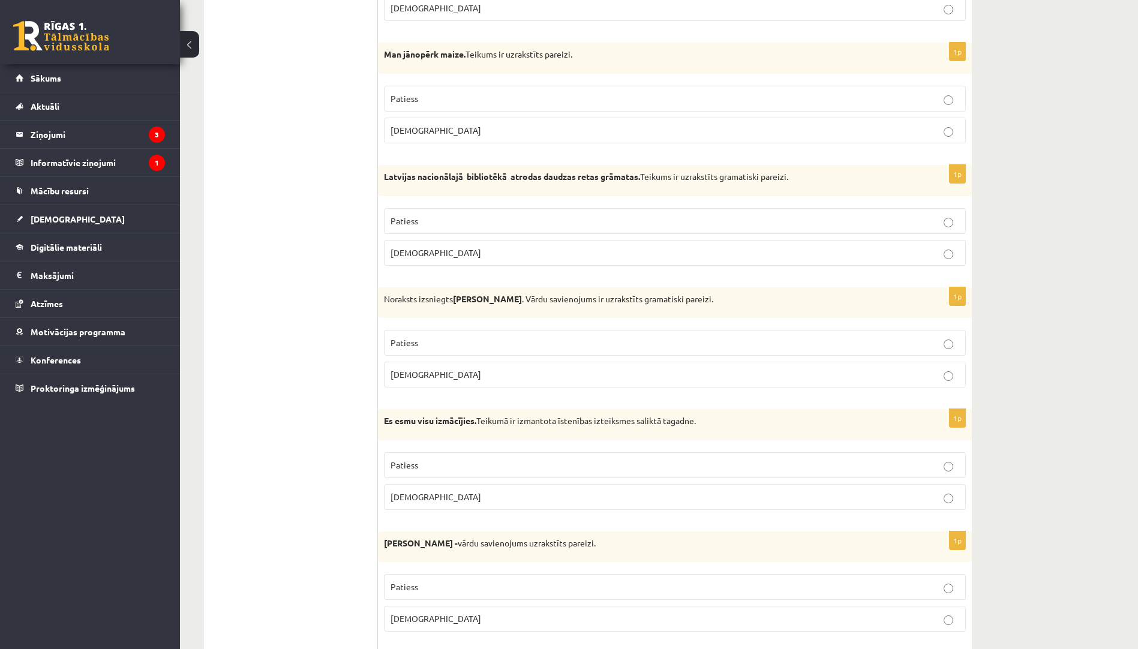
scroll to position [2399, 0]
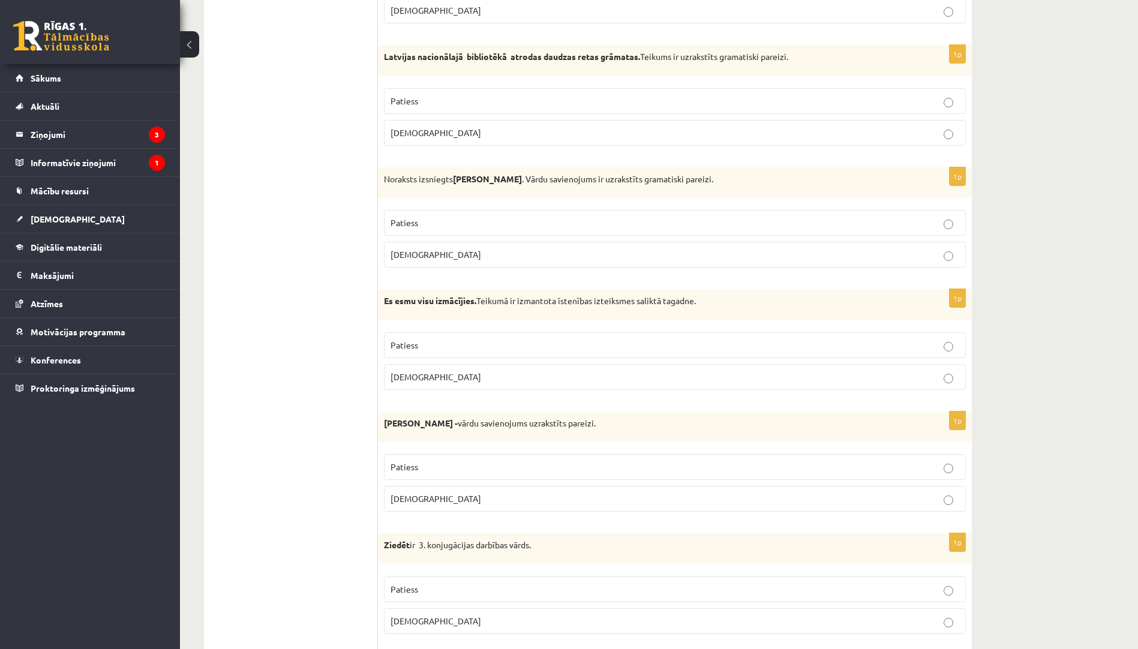
click at [483, 263] on label "Aplams" at bounding box center [675, 255] width 582 height 26
click at [477, 350] on p "Patiess" at bounding box center [674, 345] width 569 height 13
click at [525, 500] on p "Aplams" at bounding box center [674, 498] width 569 height 13
click at [536, 583] on p "Patiess" at bounding box center [674, 589] width 569 height 13
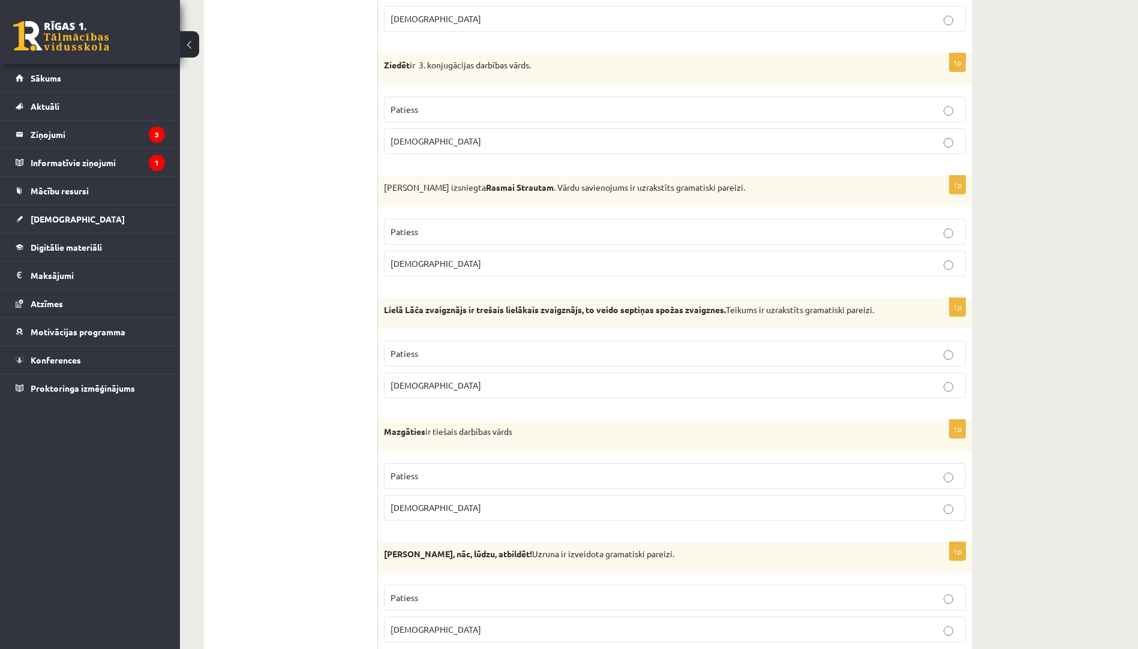
scroll to position [2998, 0]
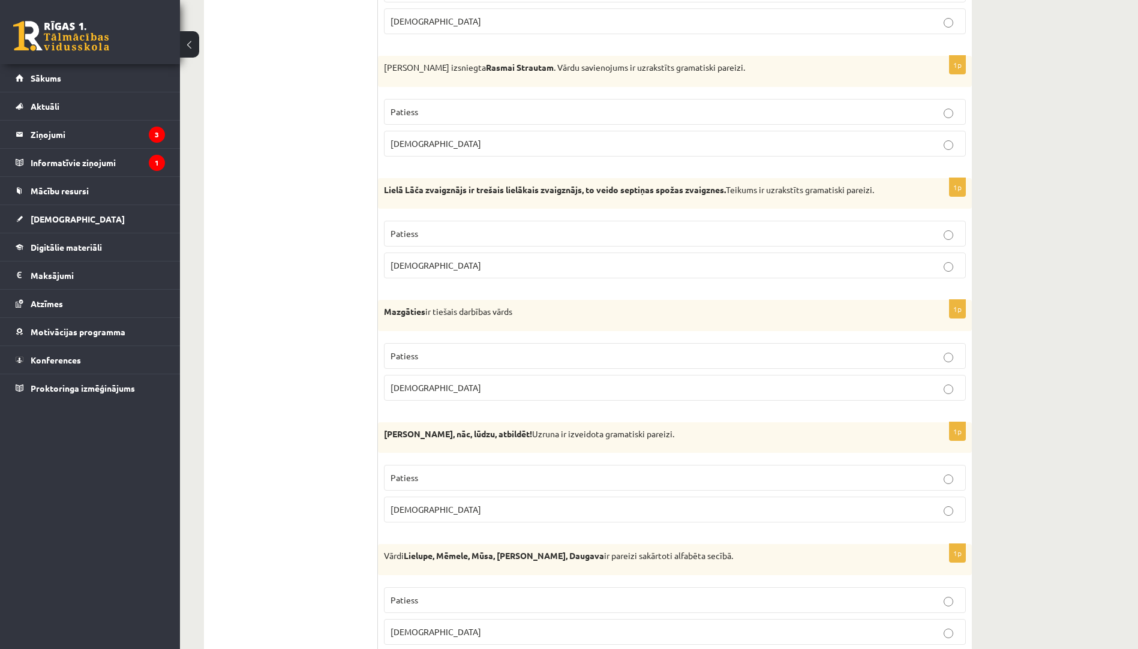
click at [586, 142] on p "Aplams" at bounding box center [674, 143] width 569 height 13
click at [575, 234] on p "Patiess" at bounding box center [674, 233] width 569 height 13
drag, startPoint x: 600, startPoint y: 385, endPoint x: 597, endPoint y: 443, distance: 57.6
click at [600, 386] on p "Aplams" at bounding box center [674, 387] width 569 height 13
click at [572, 515] on p "Aplams" at bounding box center [674, 509] width 569 height 13
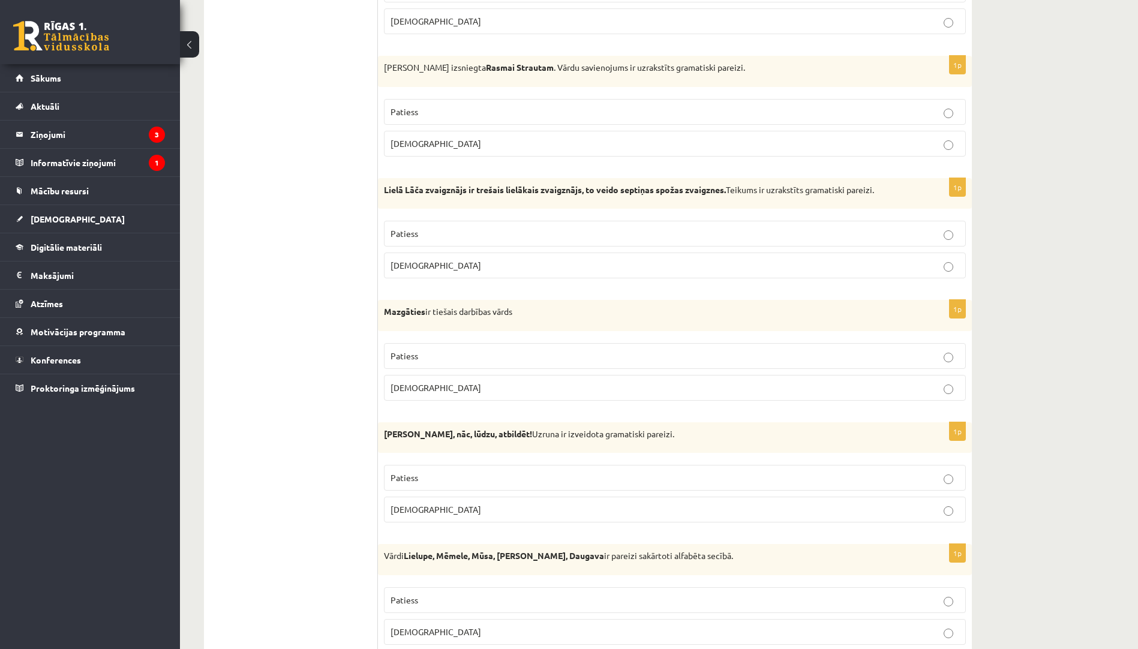
click at [553, 624] on label "Aplams" at bounding box center [675, 632] width 582 height 26
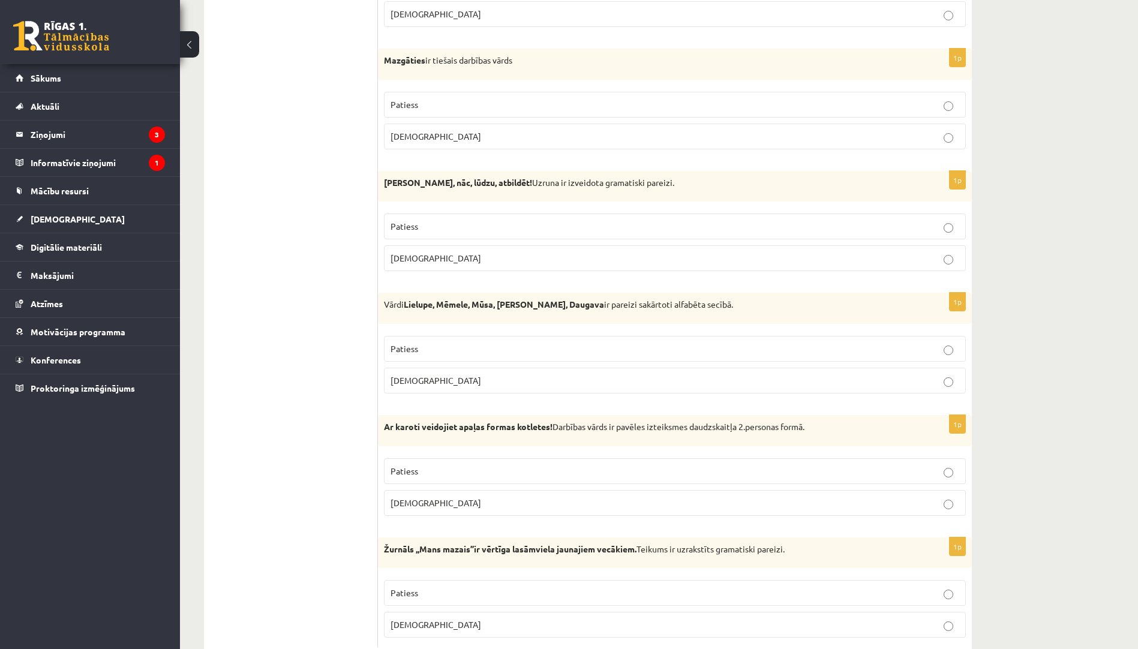
scroll to position [3284, 0]
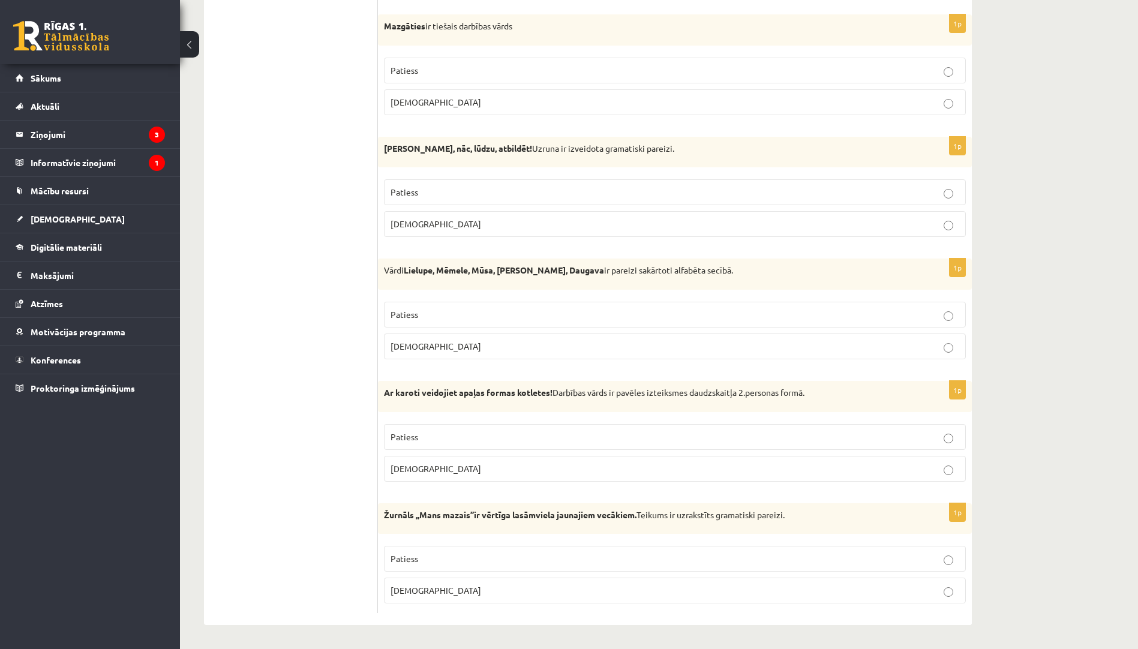
click at [521, 435] on p "Patiess" at bounding box center [674, 437] width 569 height 13
click at [534, 561] on p "Patiess" at bounding box center [674, 558] width 569 height 13
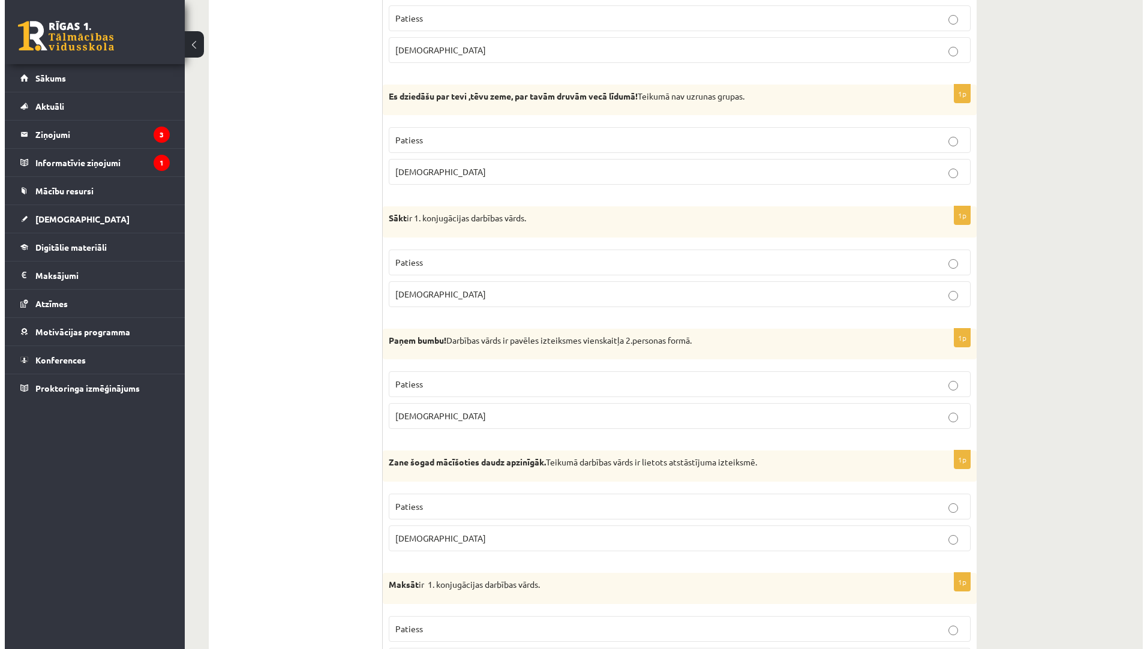
scroll to position [0, 0]
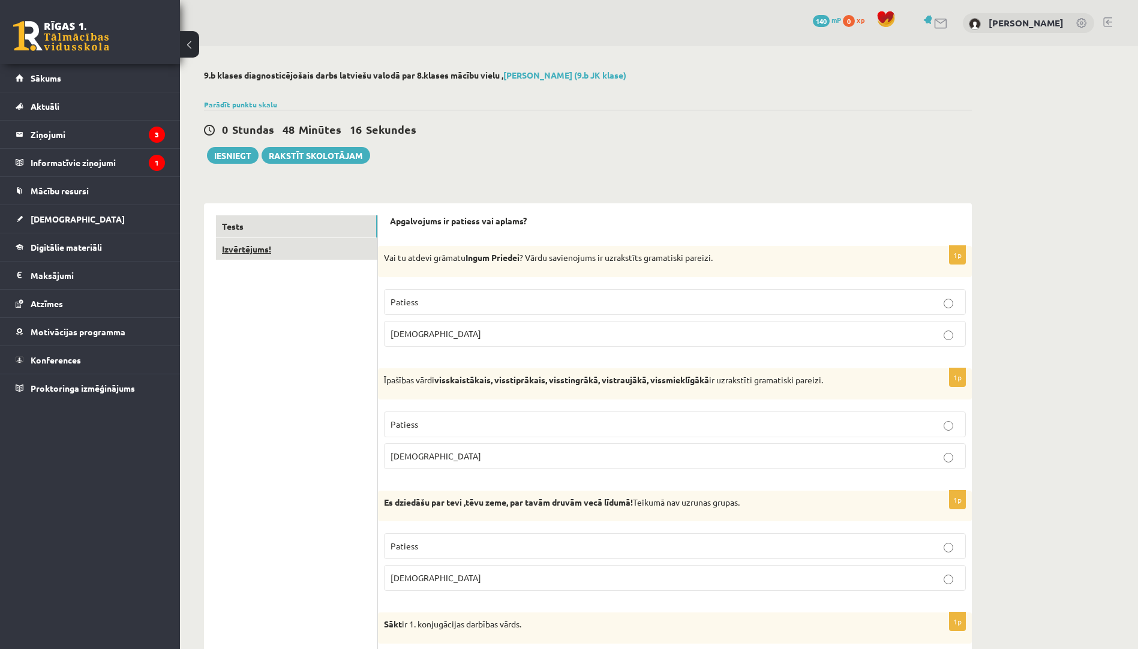
click at [282, 249] on link "Izvērtējums!" at bounding box center [296, 249] width 161 height 22
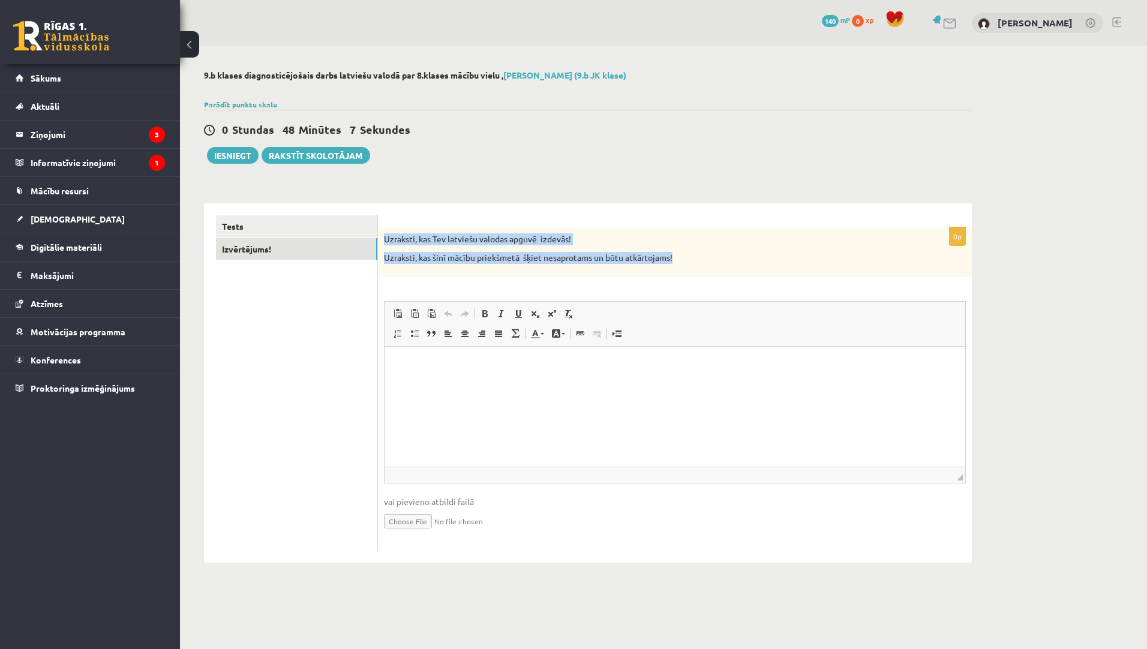
drag, startPoint x: 381, startPoint y: 236, endPoint x: 681, endPoint y: 258, distance: 300.1
click at [681, 258] on div "Uzraksti, kas Tev latviešu valodas apguvē izdevās! Uzraksti, kas šinī mācību pr…" at bounding box center [675, 252] width 594 height 50
copy div "Uzraksti, kas Tev latviešu valodas apguvē izdevās! Uzraksti, kas šinī mācību pr…"
click at [232, 149] on button "Iesniegt" at bounding box center [233, 155] width 52 height 17
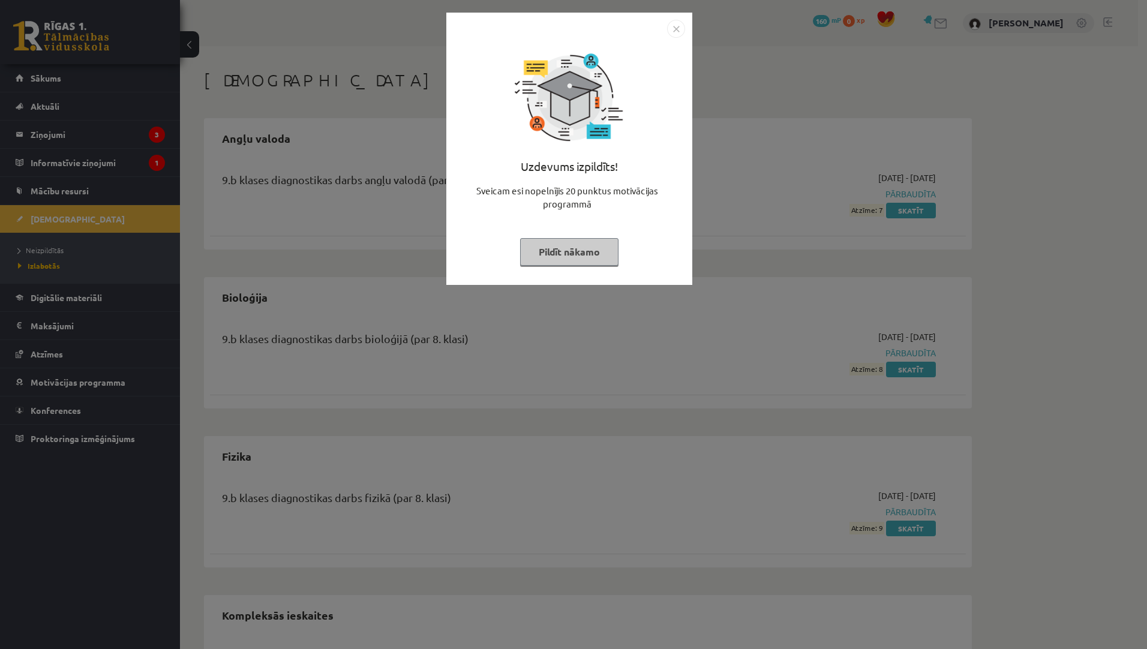
click at [561, 253] on button "Pildīt nākamo" at bounding box center [569, 252] width 98 height 28
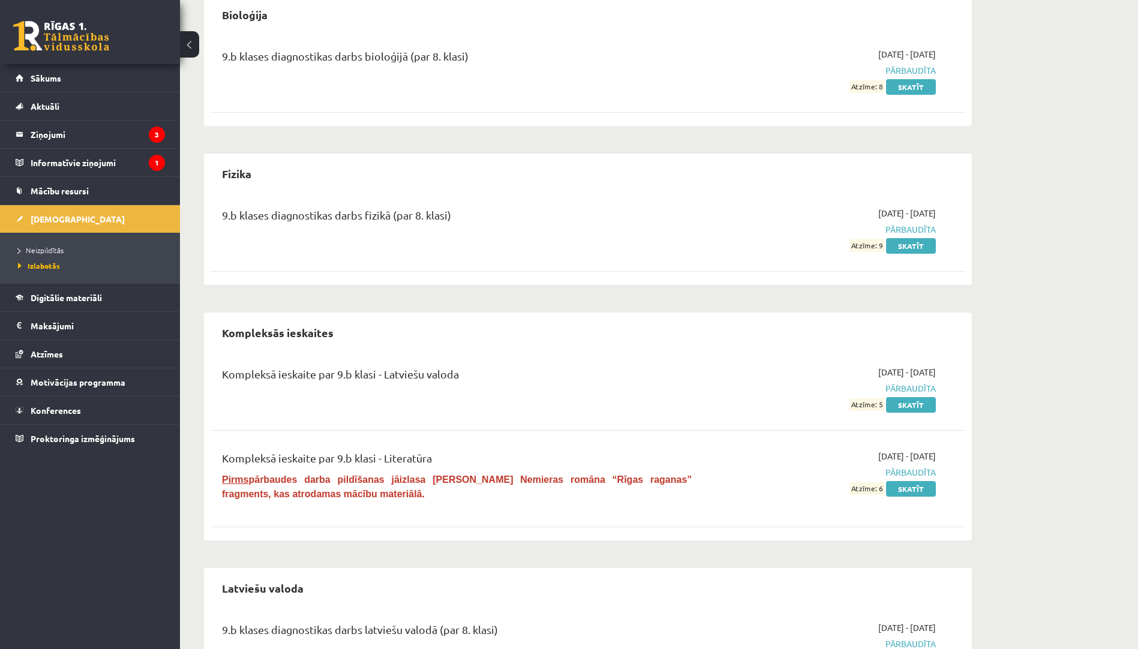
scroll to position [357, 0]
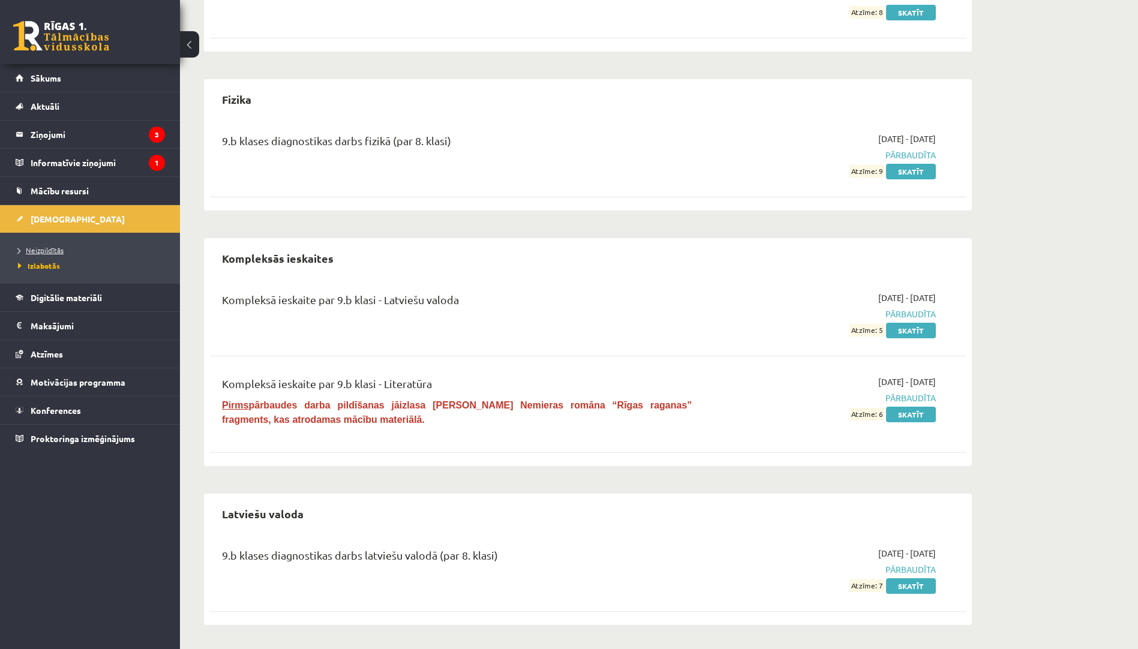
click at [52, 246] on span "Neizpildītās" at bounding box center [41, 250] width 46 height 10
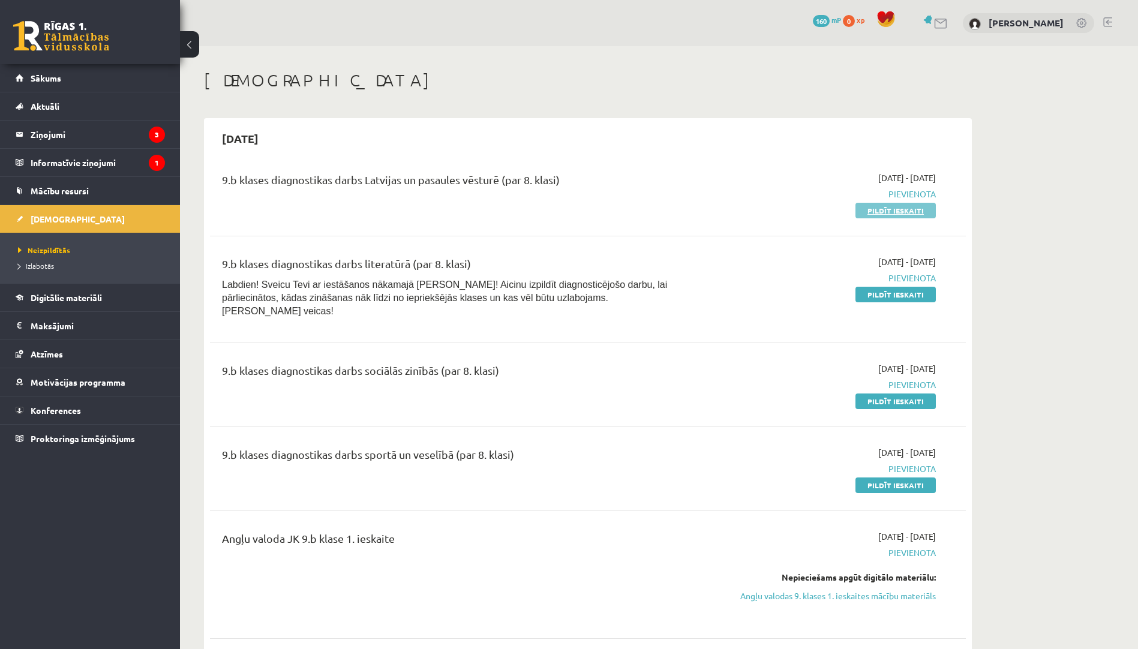
click at [870, 215] on link "Pildīt ieskaiti" at bounding box center [895, 211] width 80 height 16
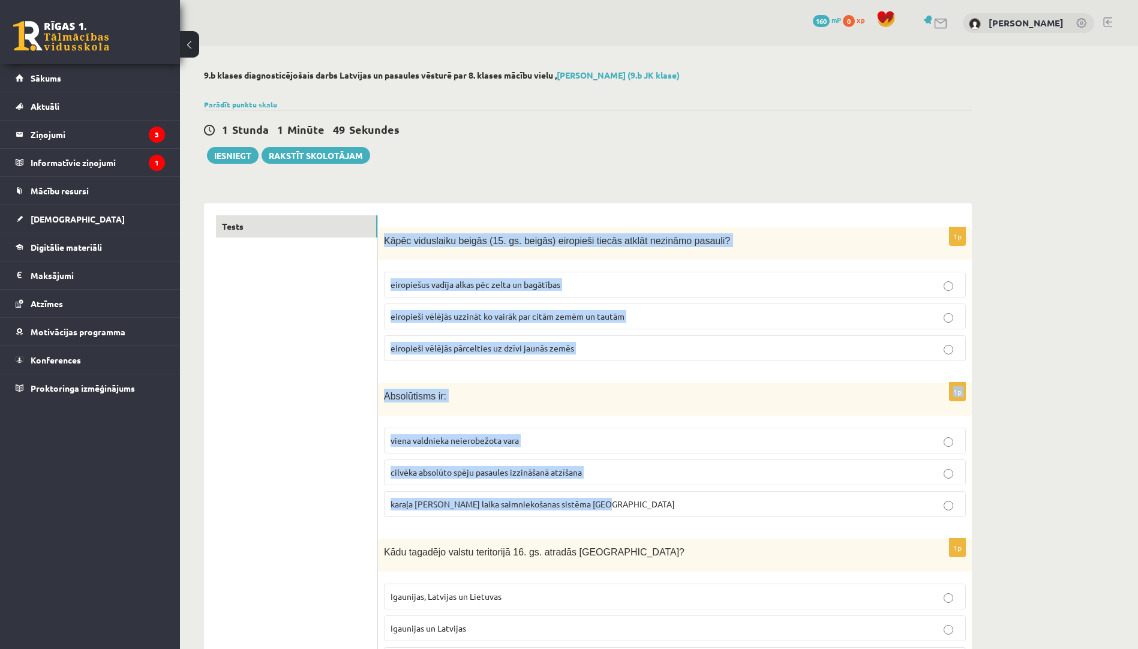
drag, startPoint x: 383, startPoint y: 240, endPoint x: 630, endPoint y: 512, distance: 367.2
copy form "Kāpēc viduslaiku beigās (15. gs. beigās) eiropieši tiecās atklāt nezināmo pasau…"
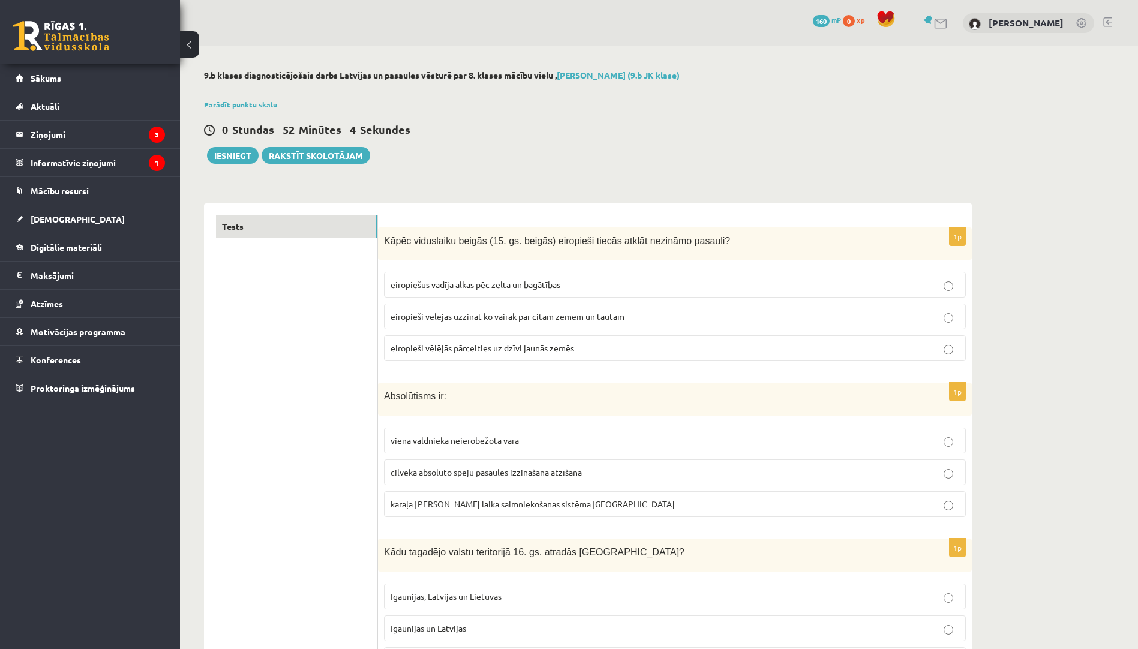
click at [498, 287] on span "eiropiešus vadīja alkas pēc zelta un bagātības" at bounding box center [475, 284] width 170 height 11
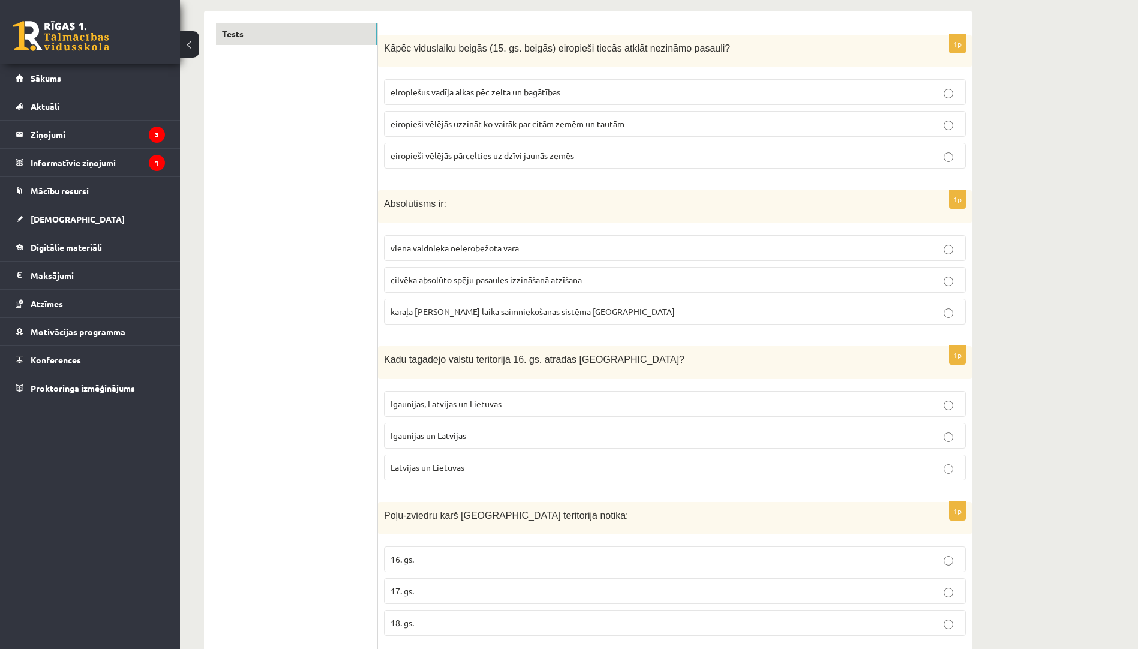
scroll to position [240, 0]
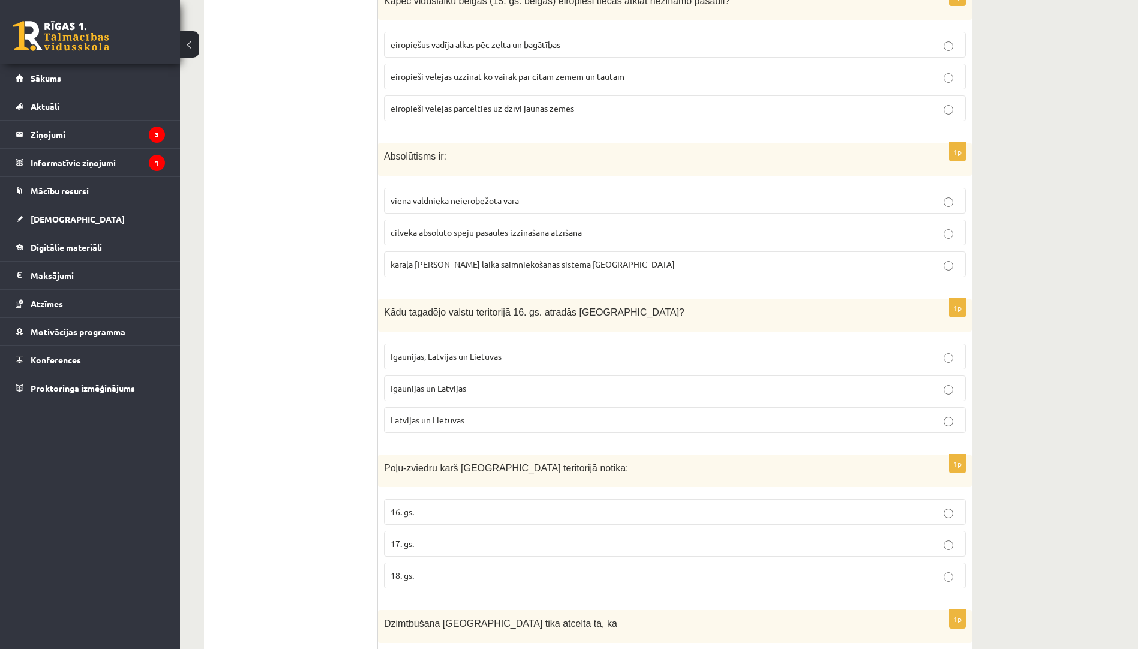
click at [480, 195] on p "viena valdnieka neierobežota vara" at bounding box center [674, 200] width 569 height 13
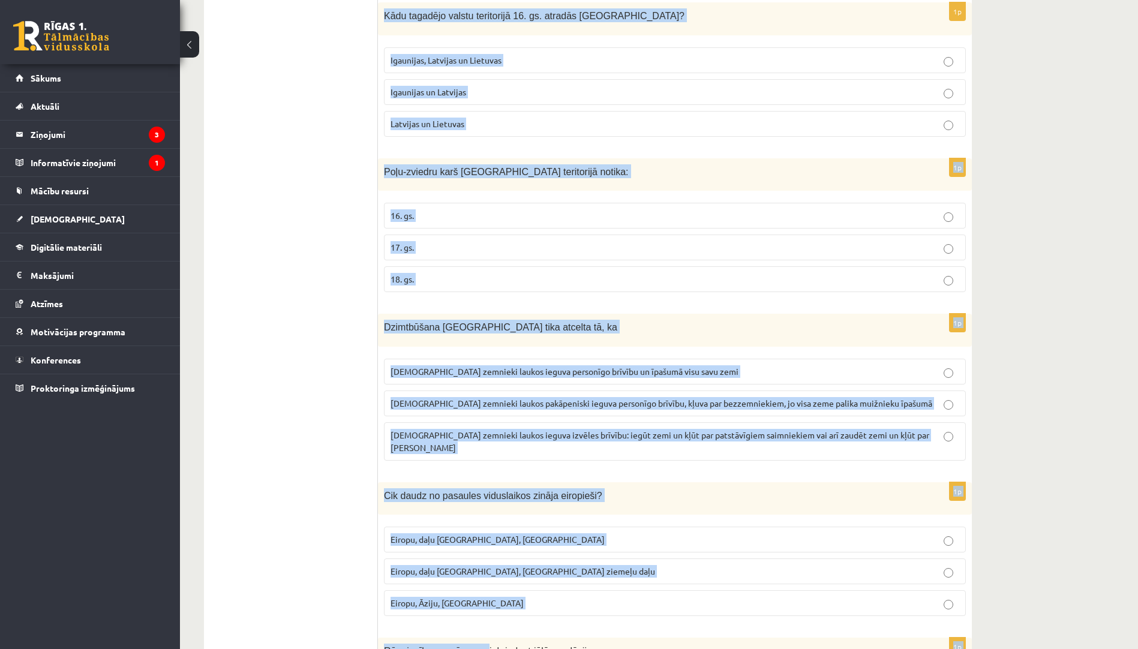
scroll to position [548, 0]
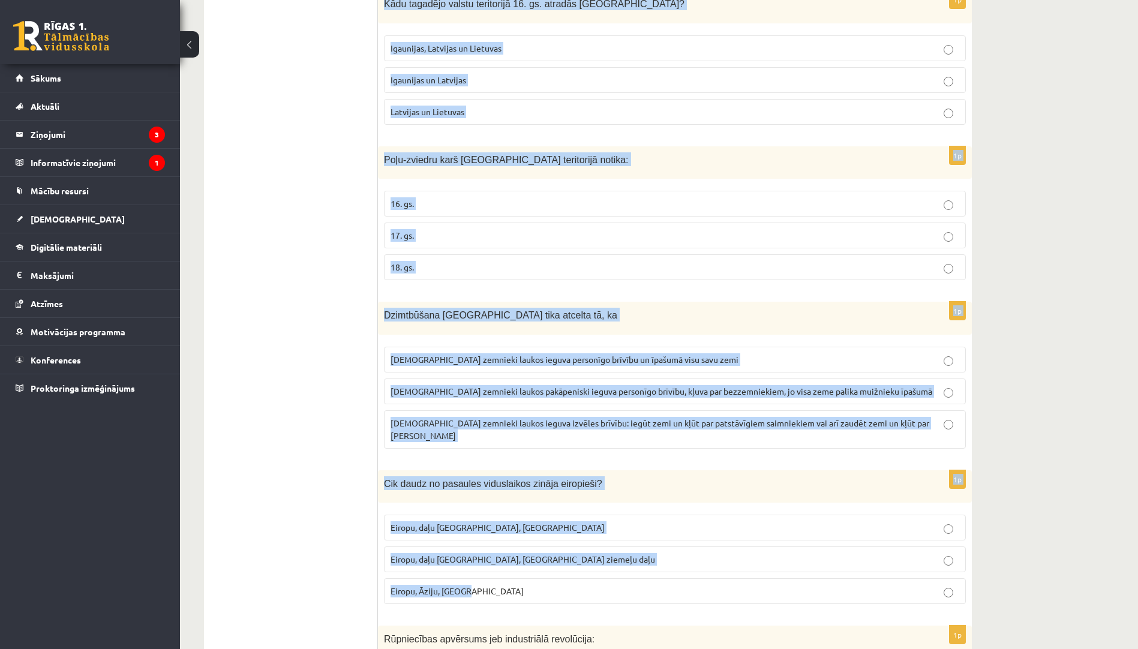
drag, startPoint x: 381, startPoint y: 310, endPoint x: 607, endPoint y: 586, distance: 356.3
copy form "Kādu tagadējo valstu teritorijā 16. gs. atradās Livonija? Igaunijas, Latvijas u…"
click at [513, 80] on p "Igaunijas un Latvijas" at bounding box center [674, 80] width 569 height 13
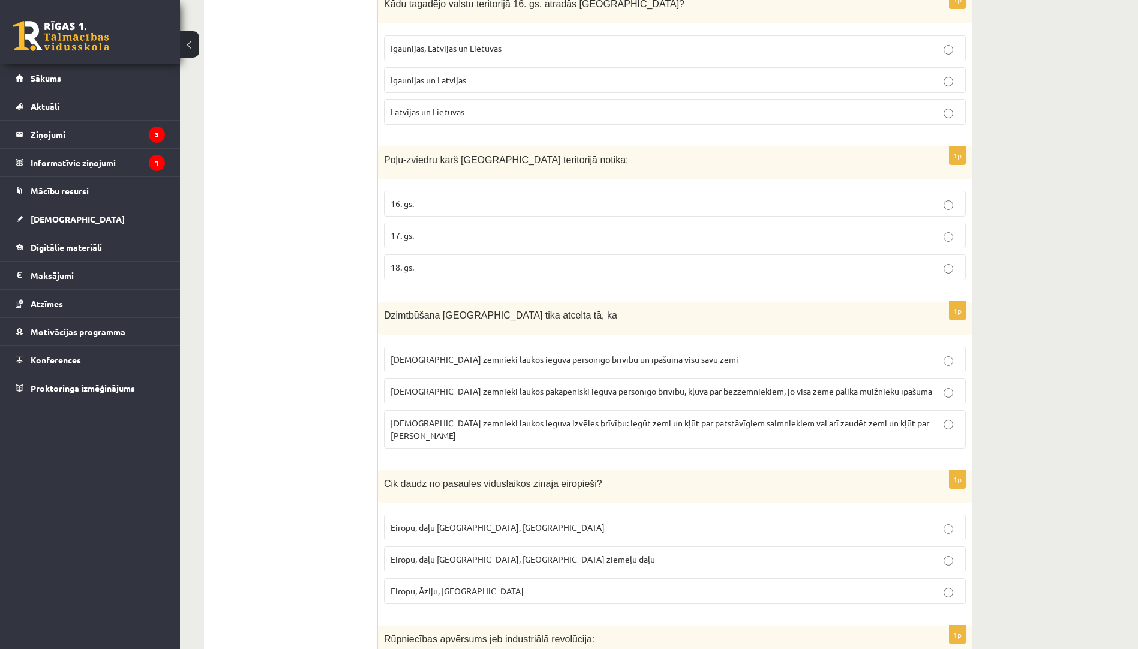
click at [425, 234] on p "17. gs." at bounding box center [674, 235] width 569 height 13
click at [618, 392] on span "latviešu zemnieki laukos pakāpeniski ieguva personīgo brīvību, kļuva par bezzem…" at bounding box center [661, 391] width 542 height 11
click at [545, 554] on p "Eiropu, daļu Āzijas, Āfrikas ziemeļu daļu" at bounding box center [674, 559] width 569 height 13
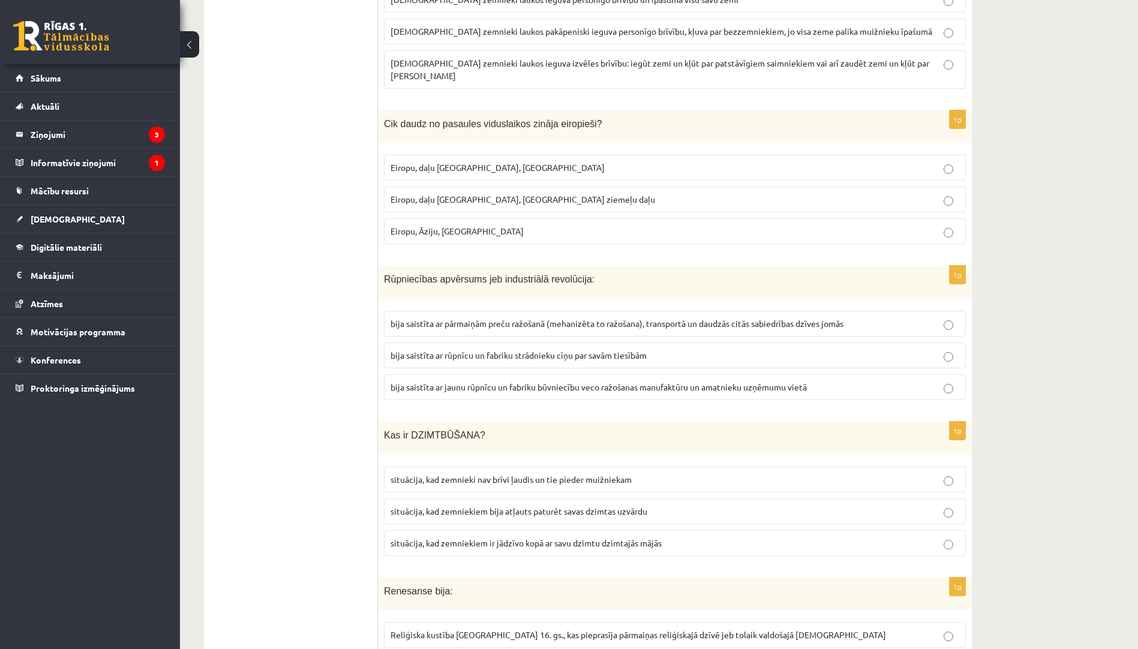
scroll to position [1028, 0]
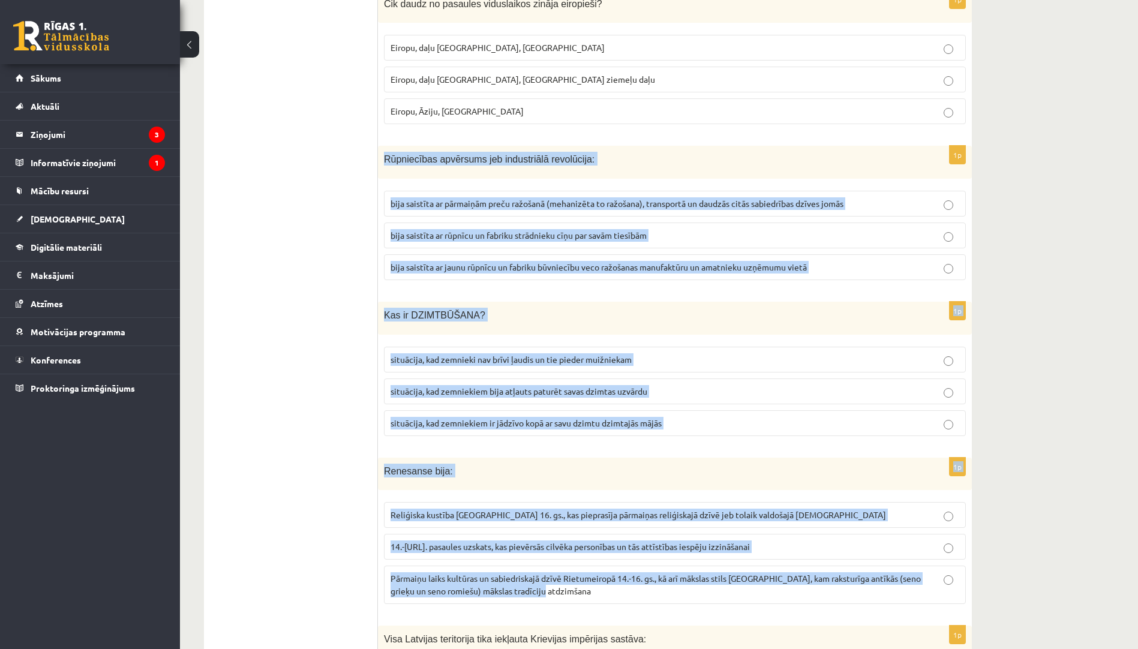
drag, startPoint x: 384, startPoint y: 148, endPoint x: 598, endPoint y: 587, distance: 488.7
copy form "Rūpniecības apvērsums jeb industriālā revolūcija: bija saistīta ar pārmaiņām pr…"
click at [558, 198] on span "bija saistīta ar pārmaiņām preču ražošanā (mehanizēta to ražošana), transportā …" at bounding box center [616, 203] width 453 height 11
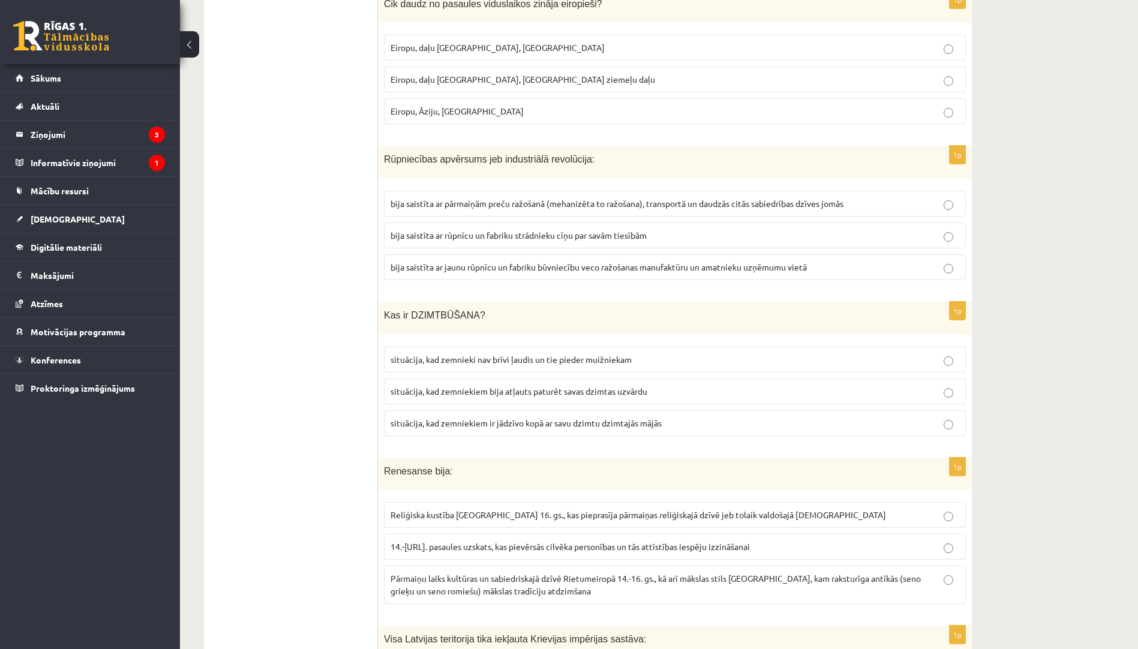
click at [552, 353] on p "situācija, kad zemnieki nav brīvi ļaudis un tie pieder muižniekam" at bounding box center [674, 359] width 569 height 13
click at [495, 573] on span "Pārmaiņu laiks kultūras un sabiedriskajā dzīvē Rietumeiropā 14.-16. gs., kā arī…" at bounding box center [655, 584] width 530 height 23
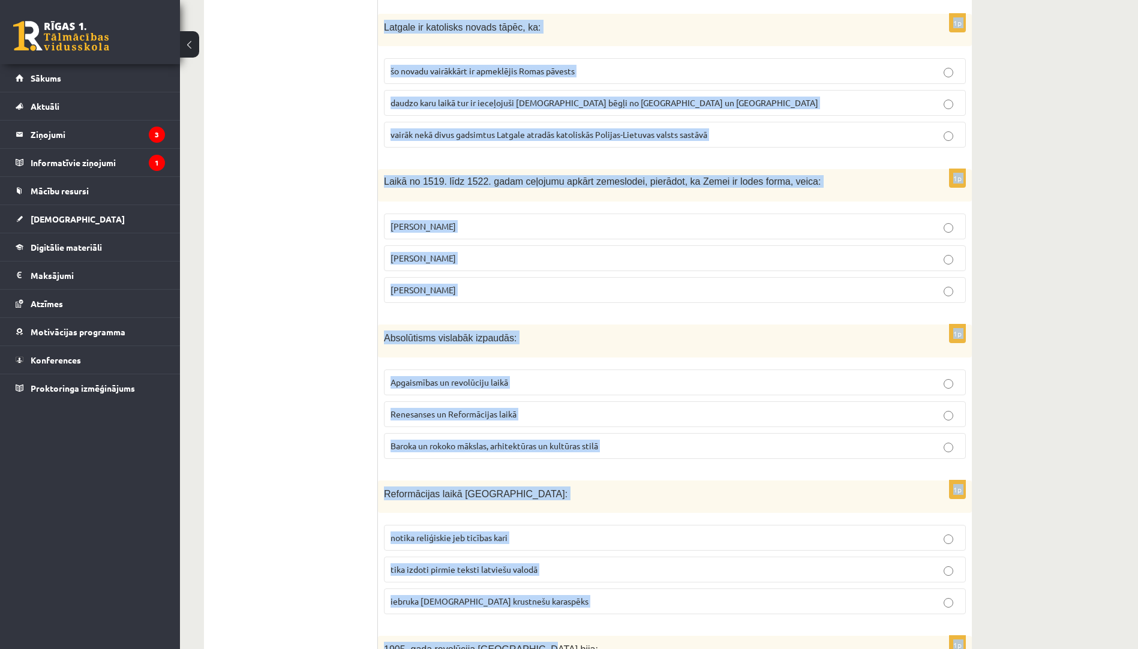
scroll to position [1858, 0]
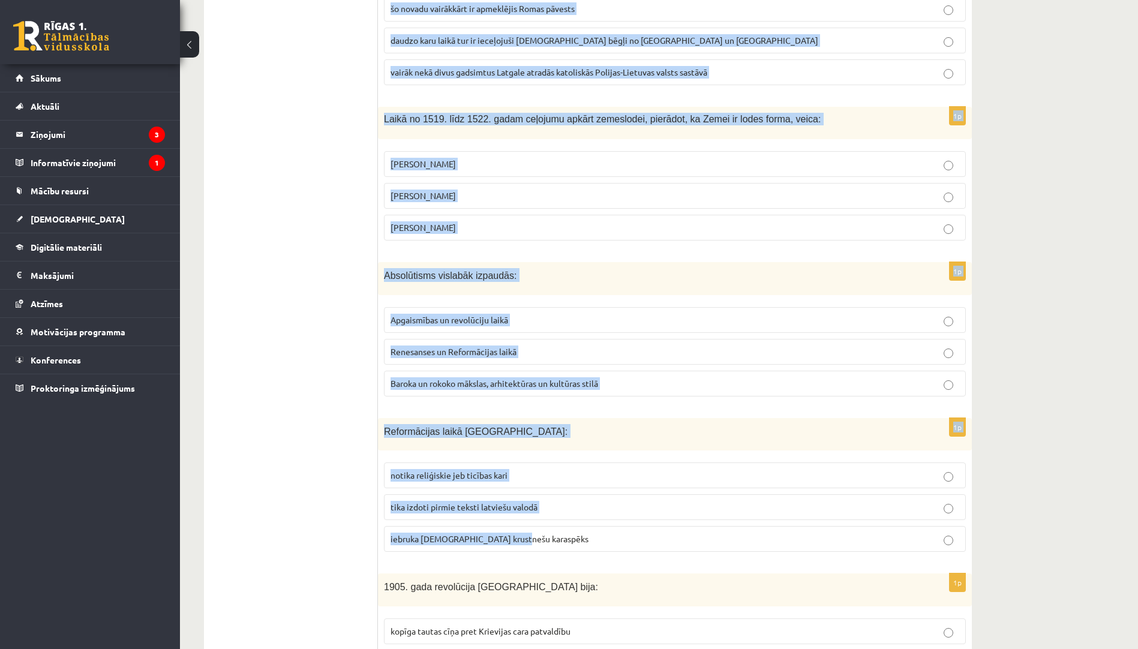
drag, startPoint x: 384, startPoint y: 146, endPoint x: 592, endPoint y: 543, distance: 448.2
copy form "Visa Latvijas teritorija tika iekļauta Krievijas impērijas sastāva: 17. gs. 18.…"
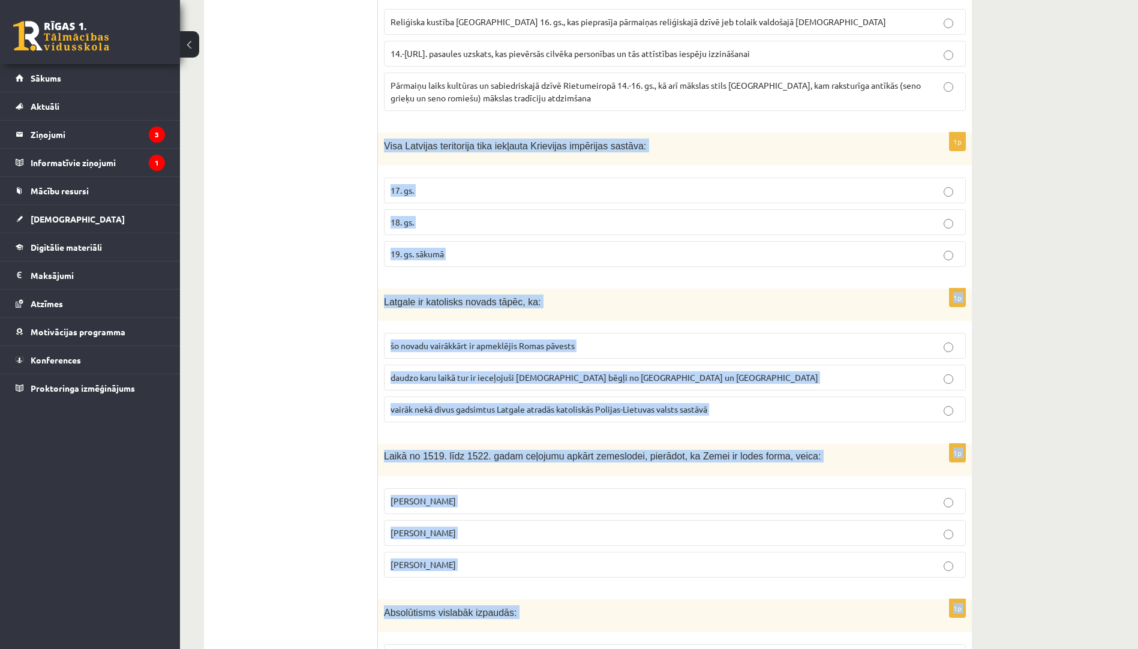
scroll to position [1498, 0]
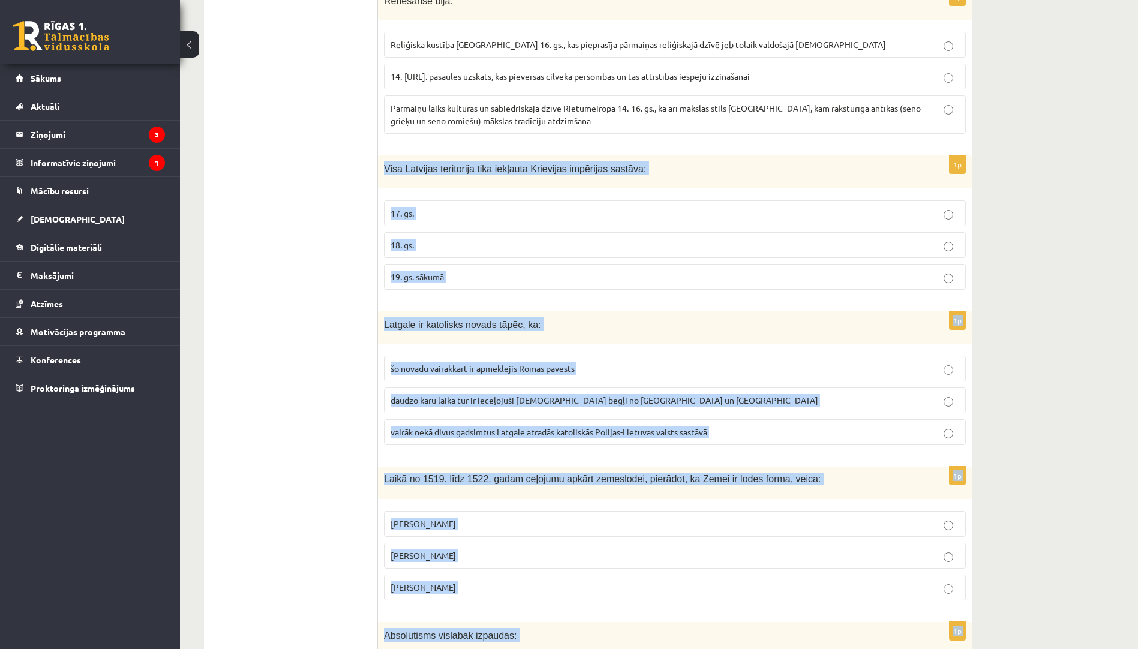
click at [426, 239] on p "18. gs." at bounding box center [674, 245] width 569 height 13
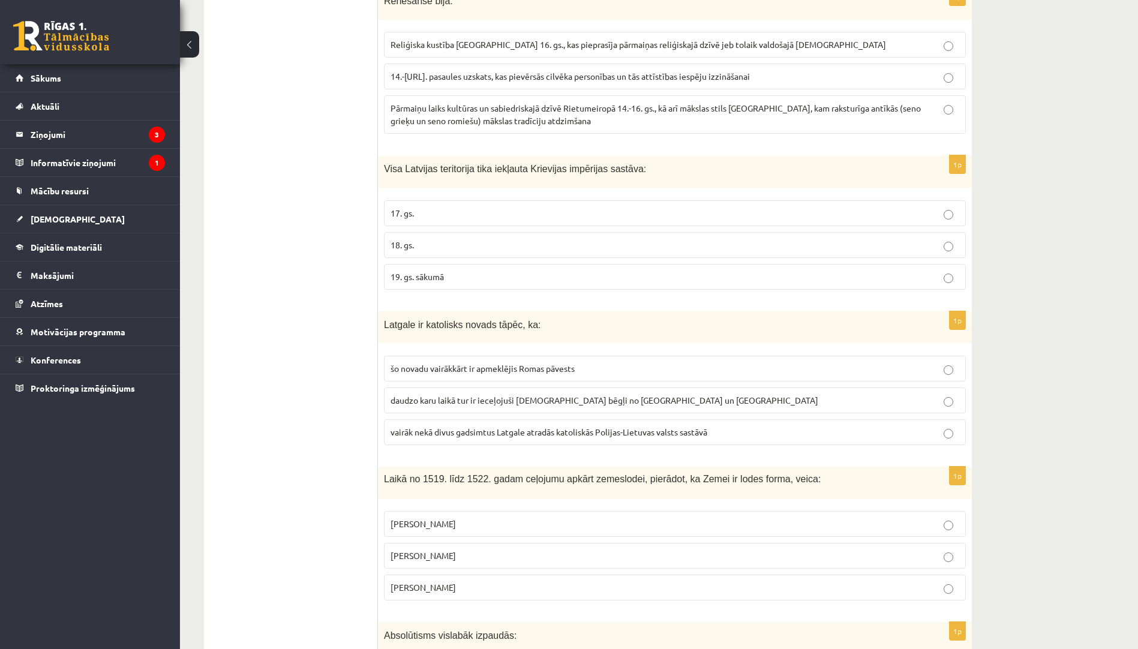
click at [489, 426] on span "vairāk nekā divus gadsimtus Latgale atradās katoliskās Polijas-Lietuvas valsts …" at bounding box center [548, 431] width 317 height 11
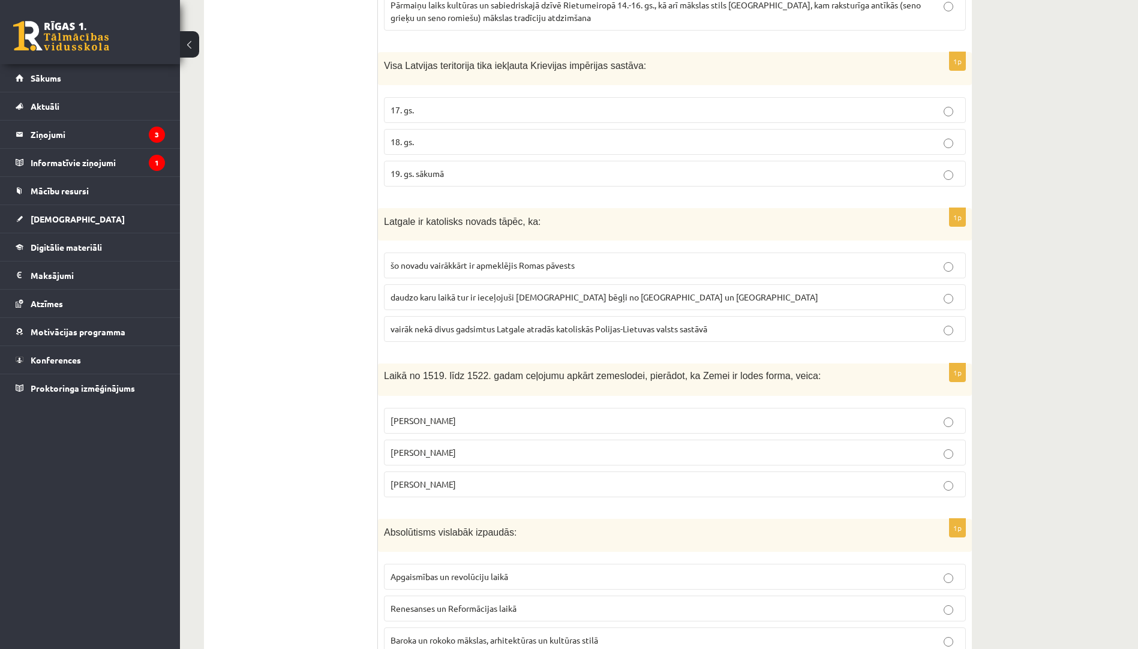
scroll to position [1738, 0]
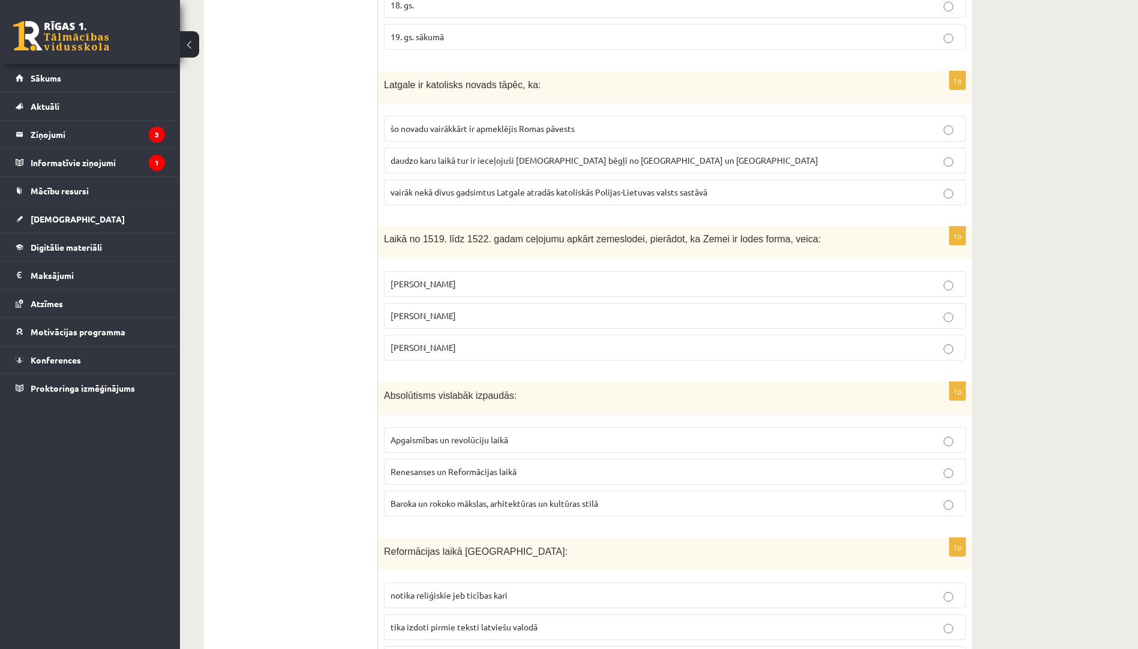
click at [402, 342] on span "Fernans Magelāns" at bounding box center [422, 347] width 65 height 11
click at [467, 498] on label "Baroka un rokoko mākslas, arhitektūras un kultūras stilā" at bounding box center [675, 504] width 582 height 26
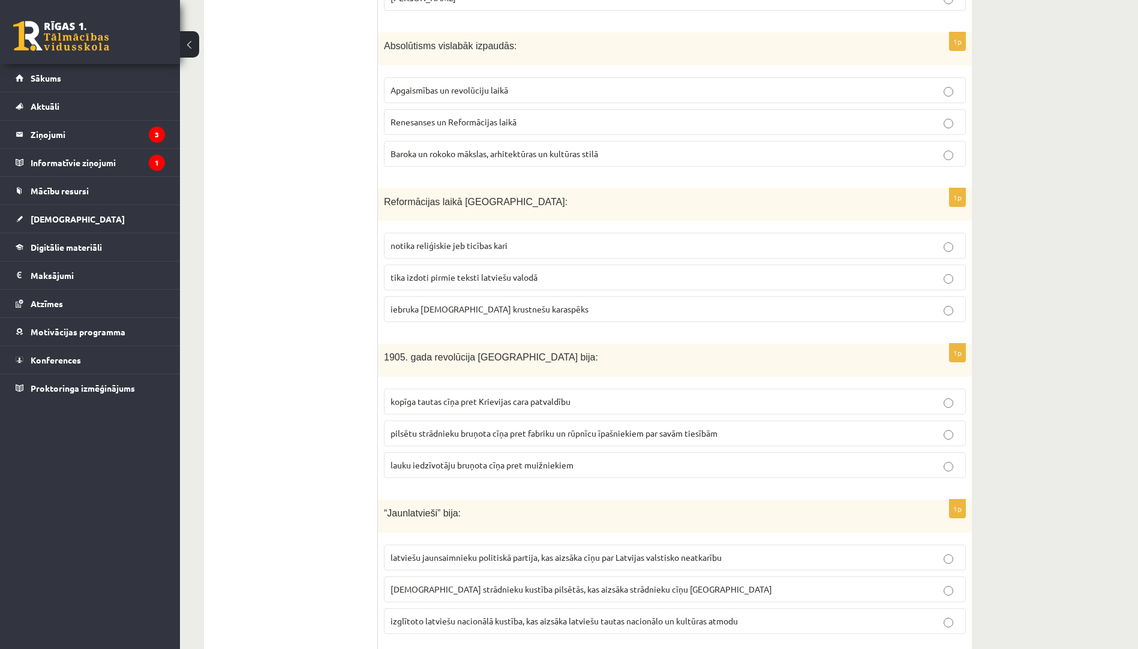
scroll to position [2098, 0]
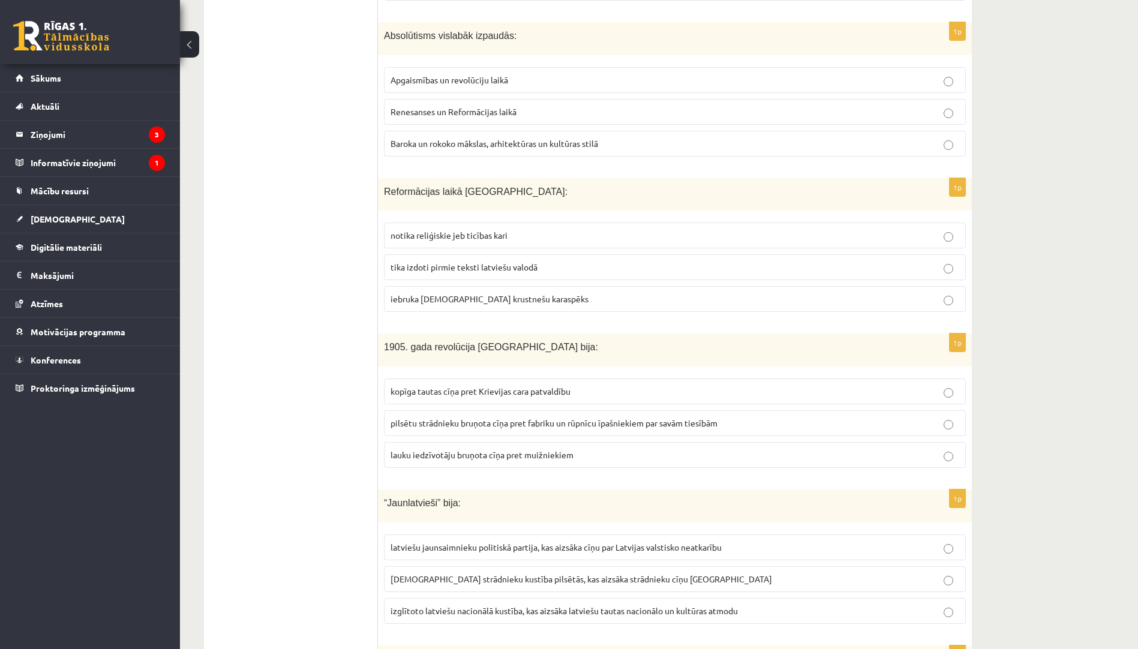
click at [498, 261] on span "tika izdoti pirmie teksti latviešu valodā" at bounding box center [463, 266] width 147 height 11
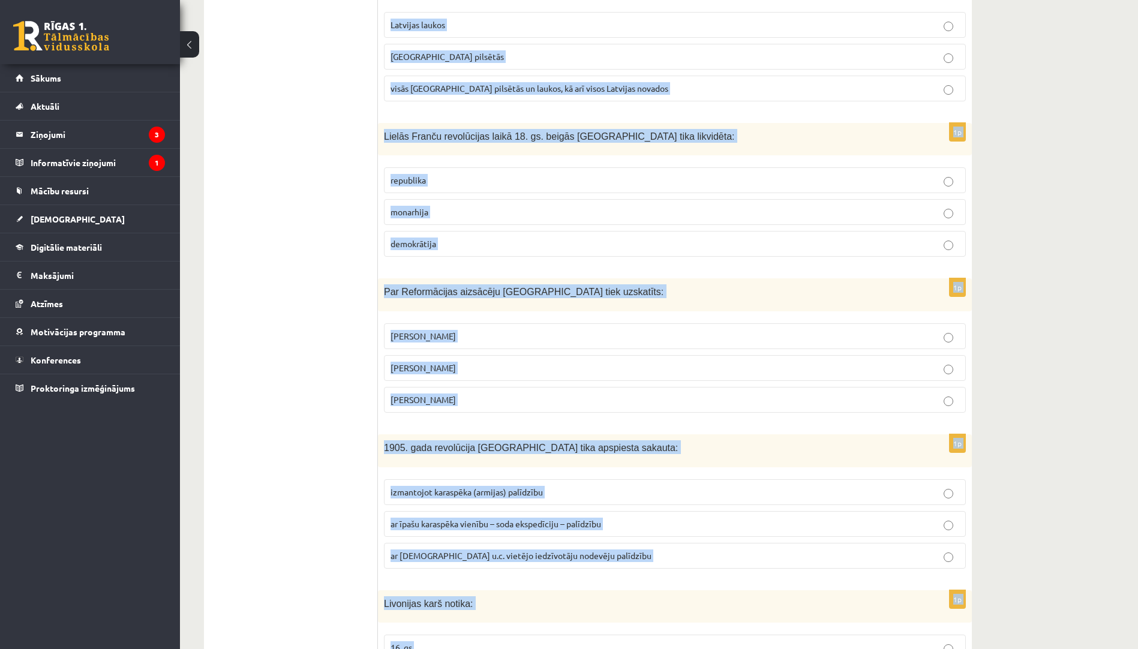
scroll to position [2950, 0]
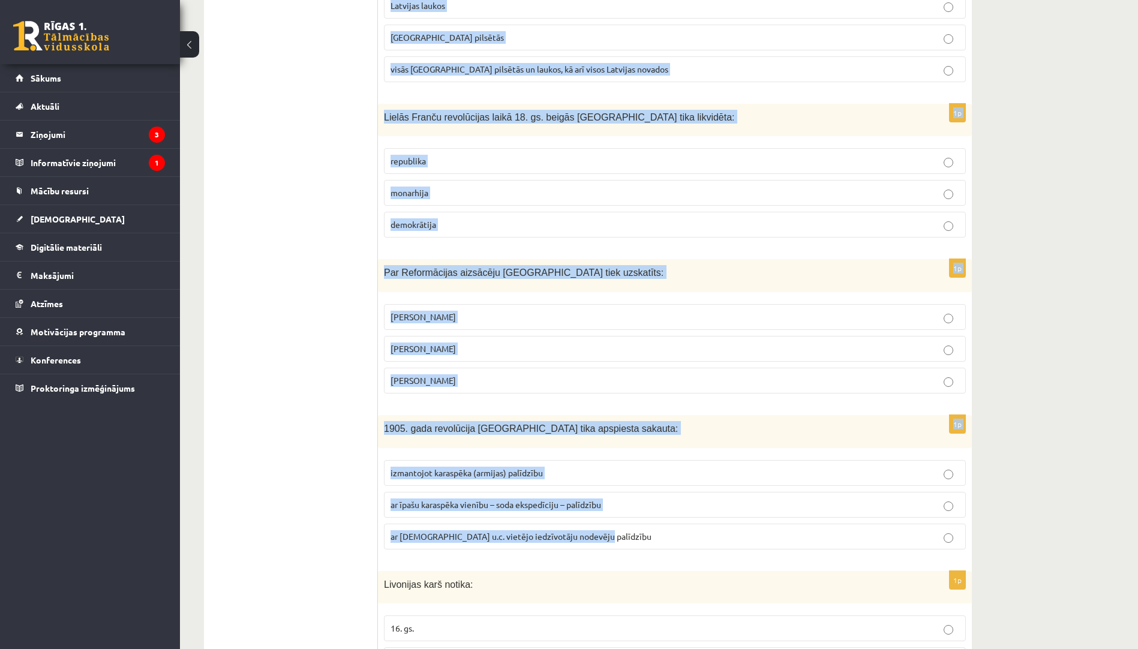
drag, startPoint x: 383, startPoint y: 333, endPoint x: 620, endPoint y: 513, distance: 297.5
copy form "1905. gada revolūcija Latvijā bija: kopīga tautas cīņa pret Krievijas cara patv…"
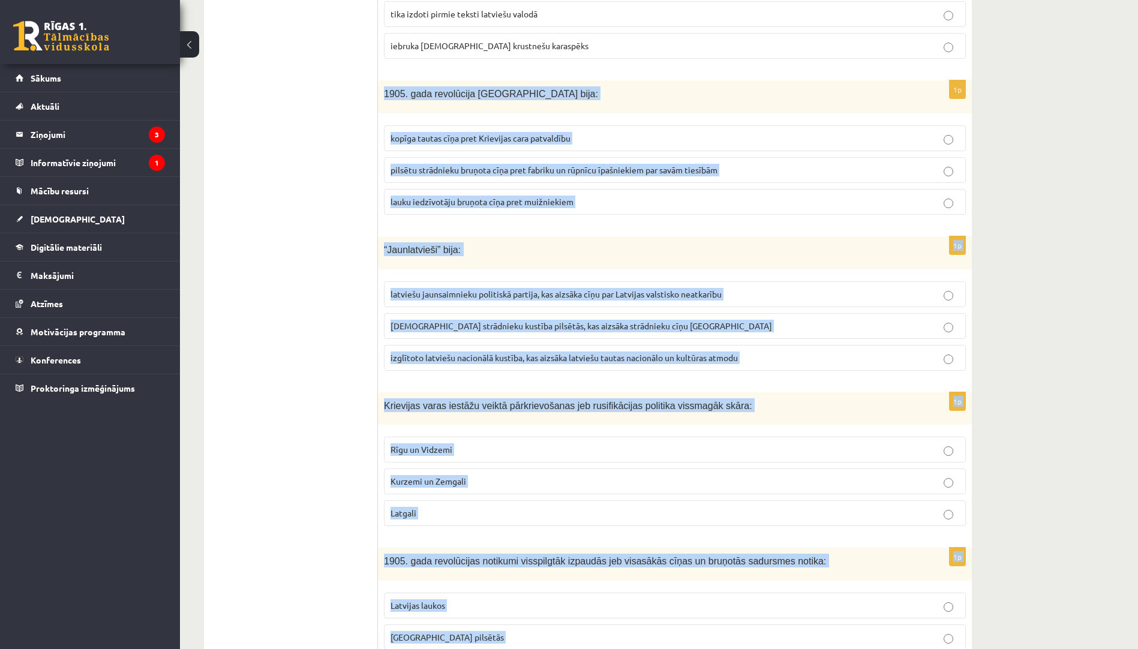
scroll to position [2231, 0]
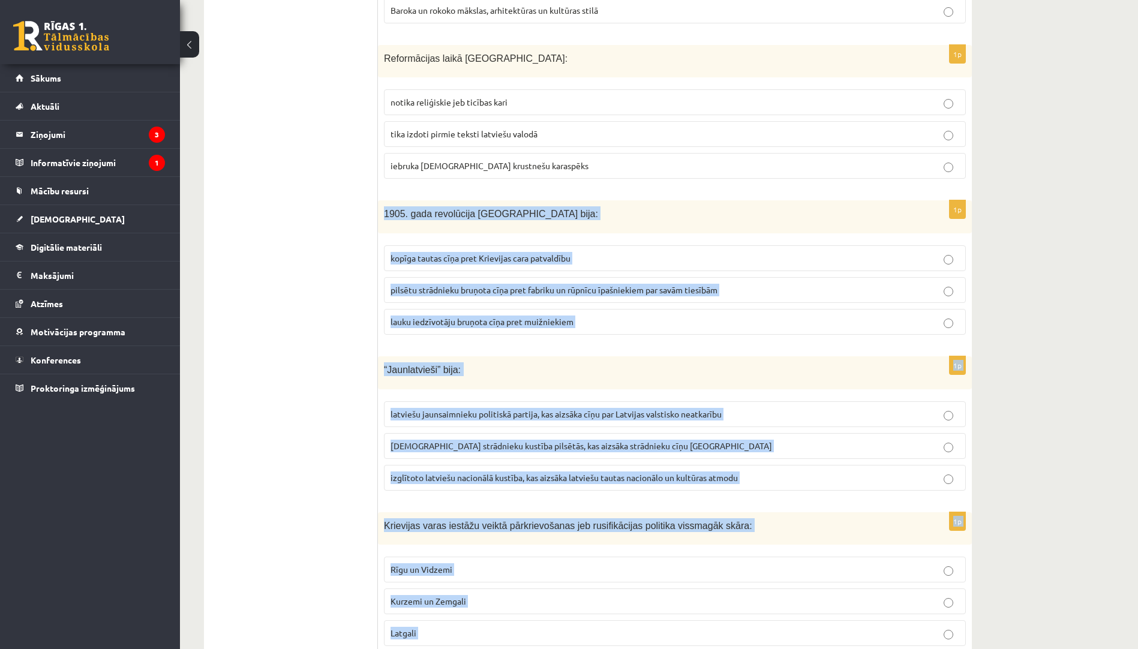
click at [416, 252] on span "kopīga tautas cīņa pret Krievijas cara patvaldību" at bounding box center [480, 257] width 180 height 11
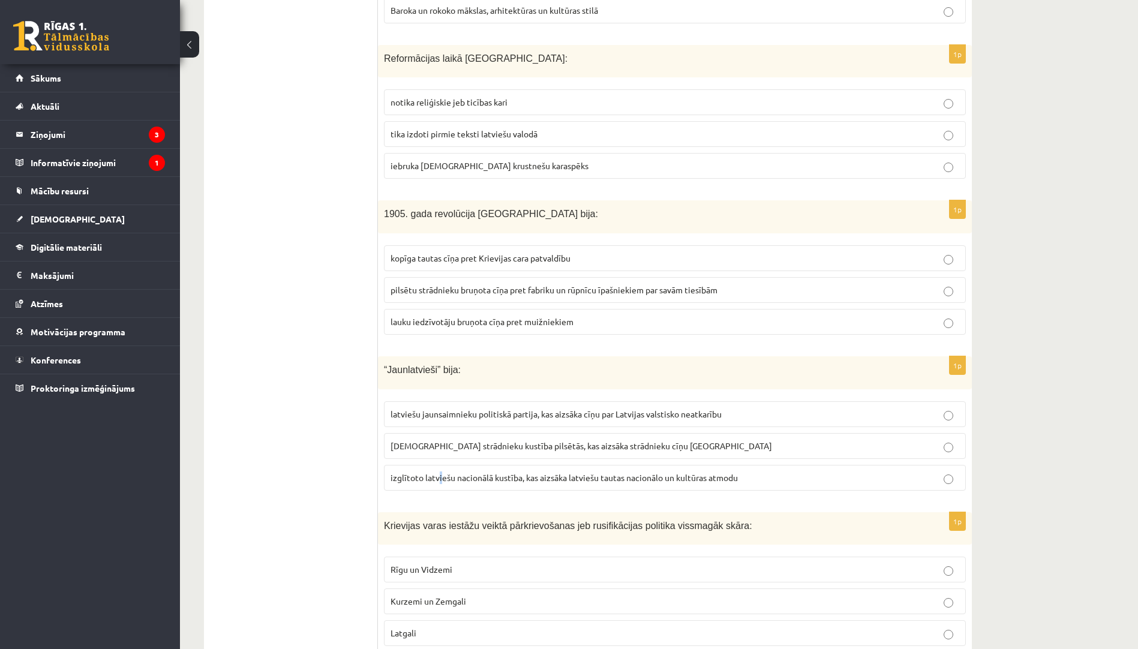
click at [440, 471] on p "izglītoto latviešu nacionālā kustība, kas aizsāka latviešu tautas nacionālo un …" at bounding box center [674, 477] width 569 height 13
drag, startPoint x: 440, startPoint y: 471, endPoint x: 462, endPoint y: 471, distance: 22.2
click at [462, 471] on p "izglītoto latviešu nacionālā kustība, kas aizsāka latviešu tautas nacionālo un …" at bounding box center [674, 477] width 569 height 13
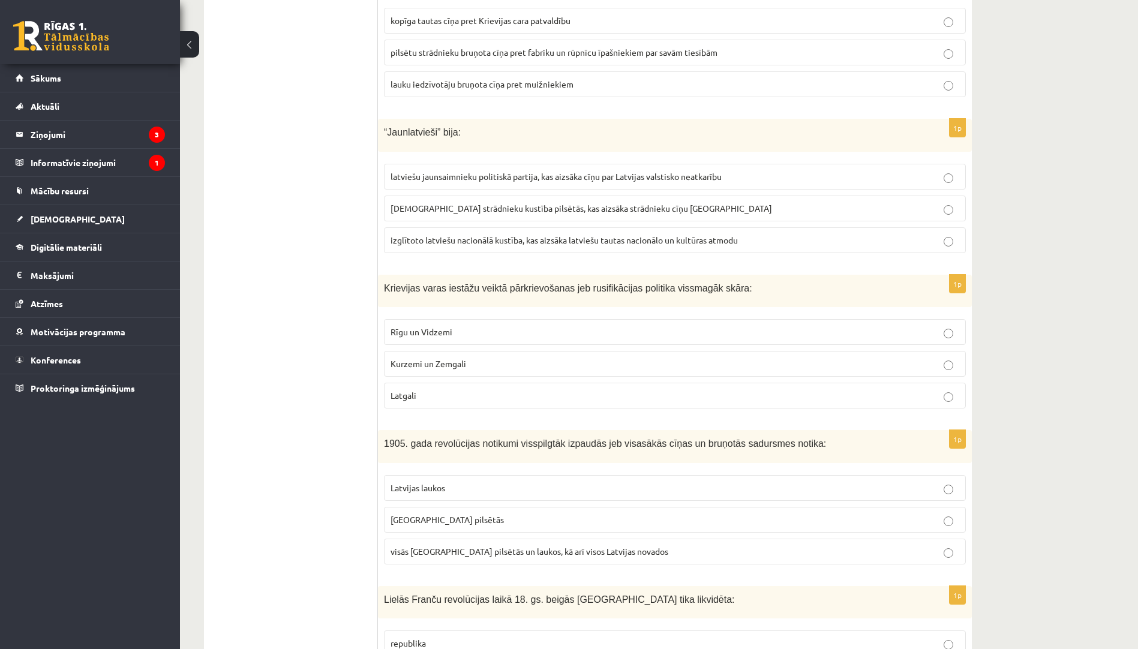
scroll to position [2471, 0]
click at [421, 380] on label "Latgali" at bounding box center [675, 393] width 582 height 26
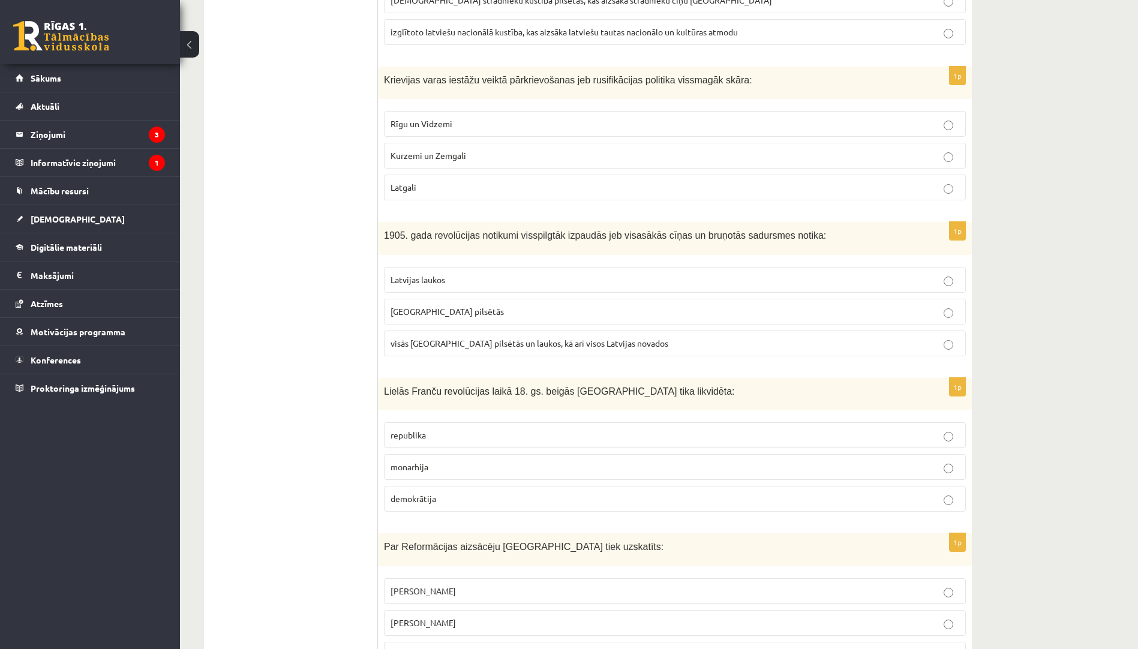
scroll to position [2711, 0]
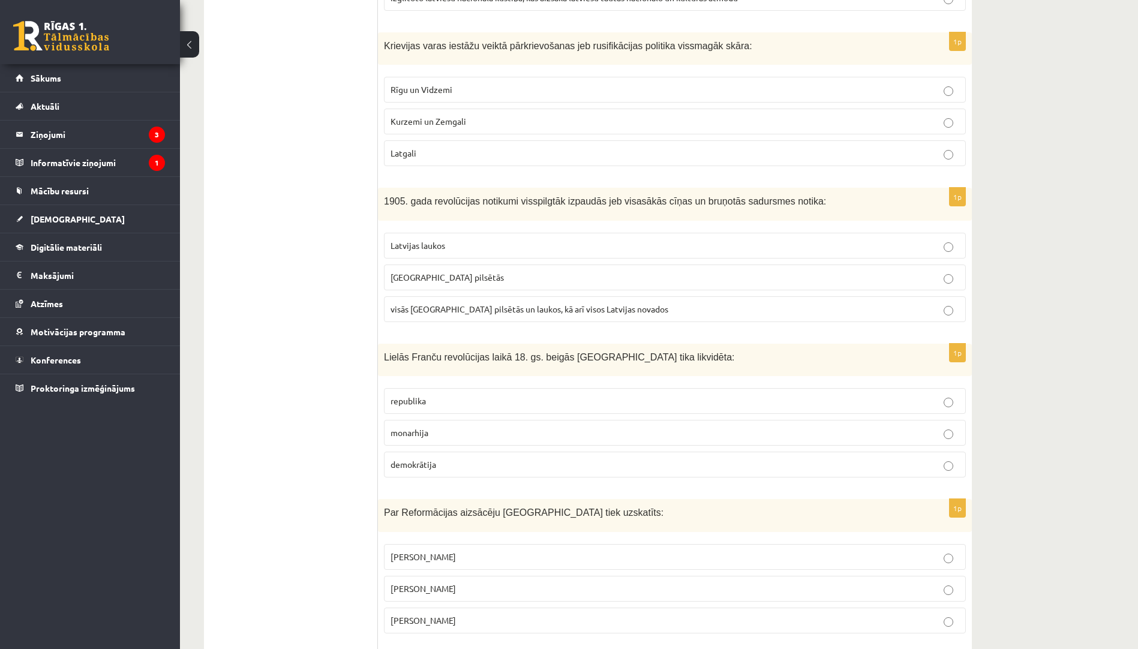
click at [445, 240] on span "Latvijas laukos" at bounding box center [417, 245] width 55 height 11
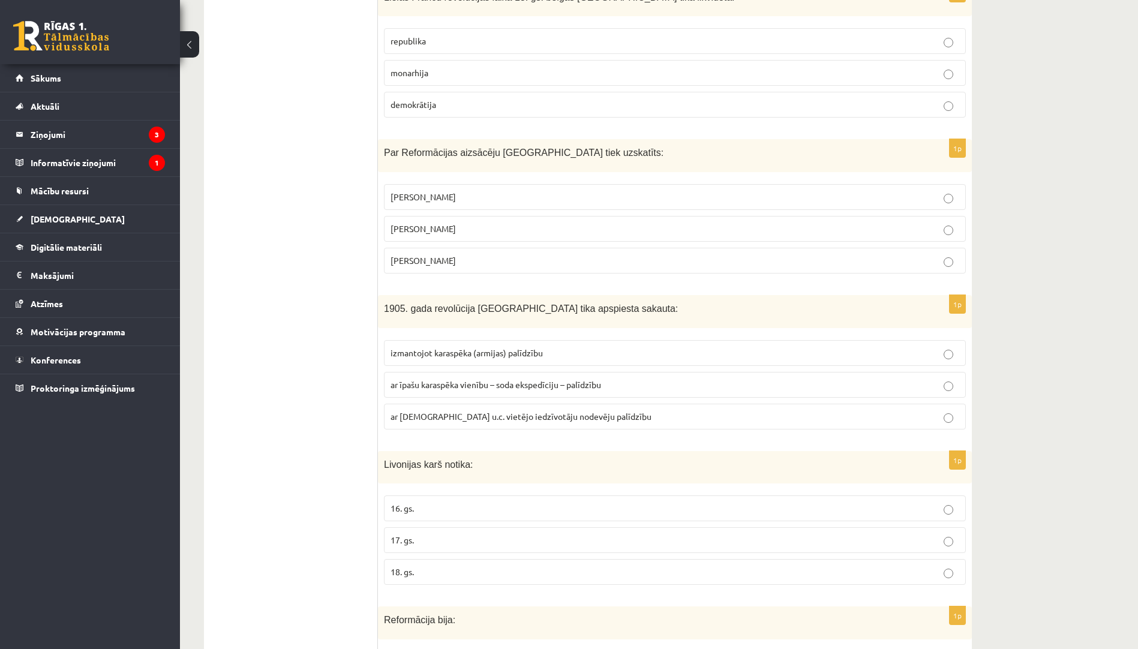
scroll to position [2950, 0]
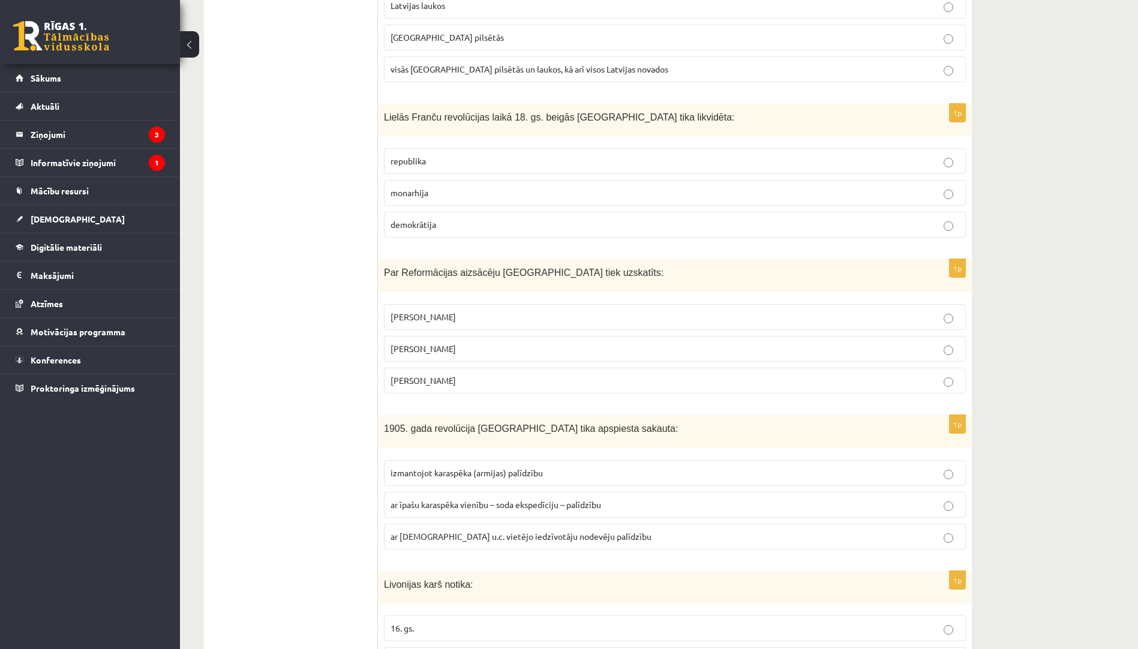
click at [437, 187] on p "monarhija" at bounding box center [674, 193] width 569 height 13
click at [453, 342] on p "Mārtiņš Luters" at bounding box center [674, 348] width 569 height 13
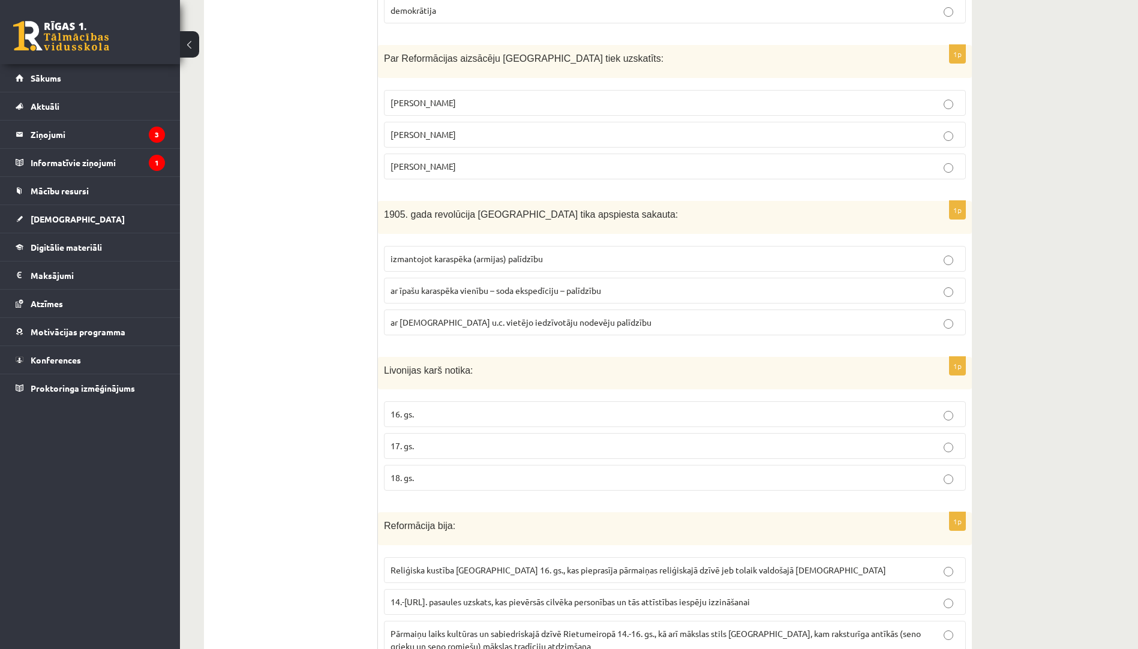
scroll to position [3190, 0]
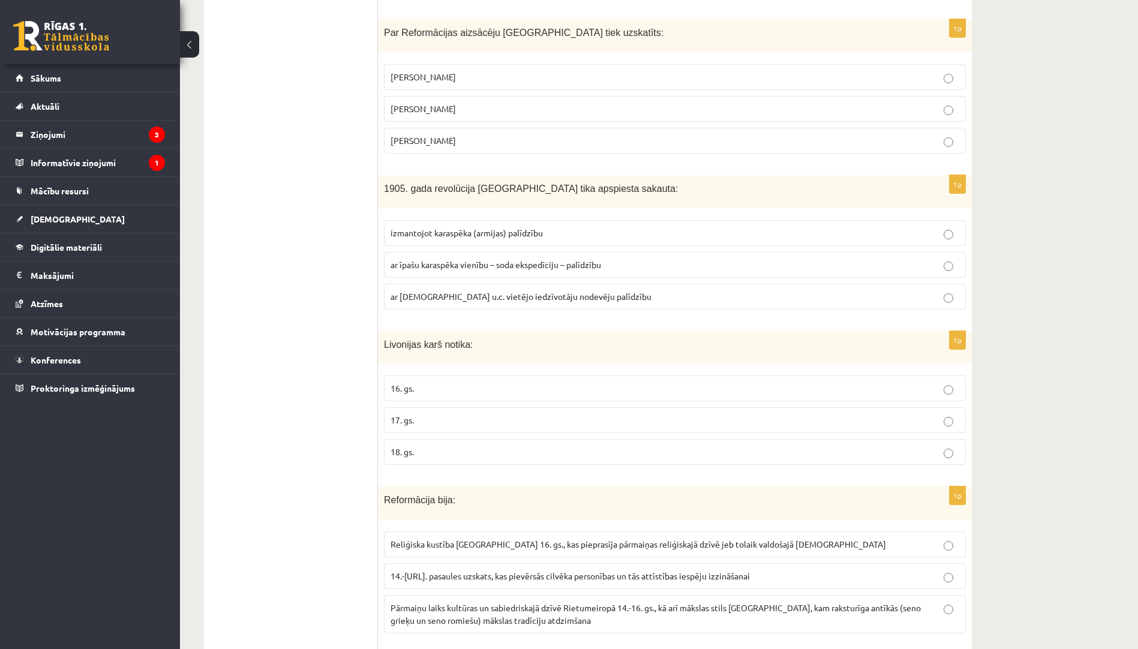
click at [464, 259] on span "ar īpašu karaspēka vienību – soda ekspedīciju – palīdzību" at bounding box center [495, 264] width 210 height 11
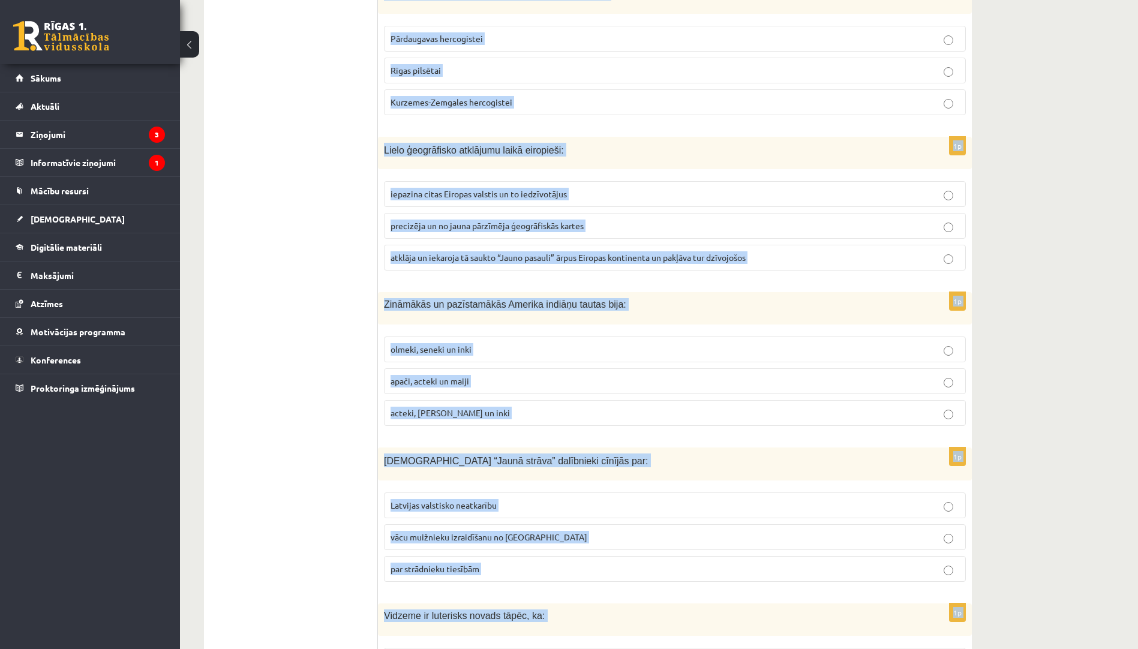
scroll to position [4297, 0]
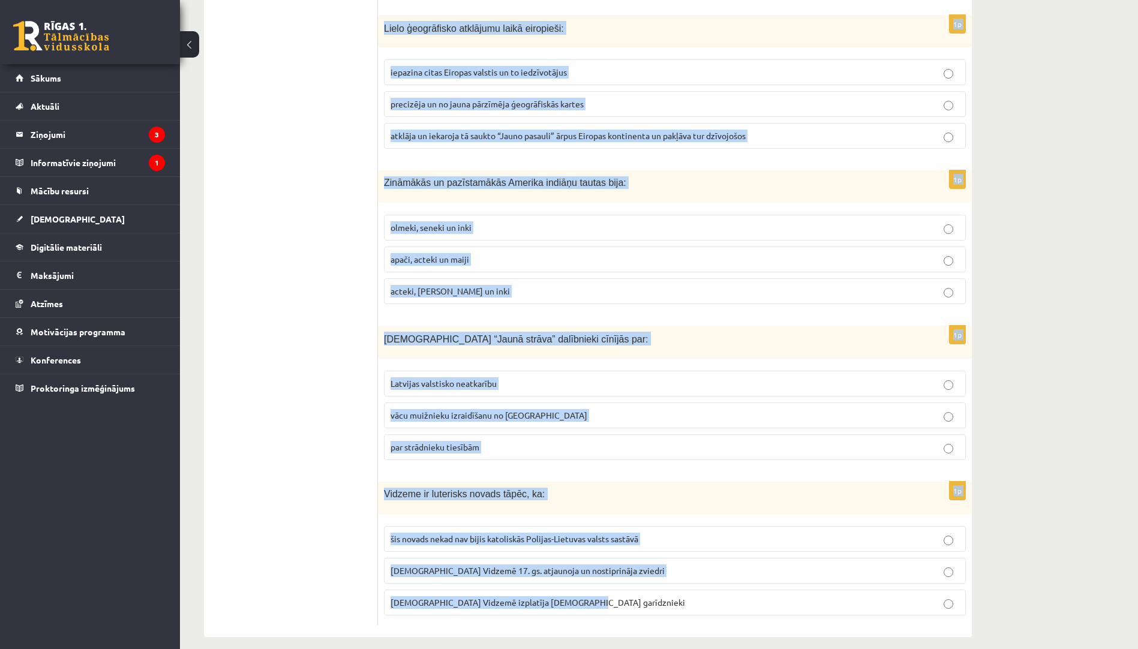
drag, startPoint x: 383, startPoint y: 333, endPoint x: 591, endPoint y: 636, distance: 367.6
copy form "Livonijas karš notika: 16. gs. 17. gs. 18. gs. 1p Reformācija bija : Reliģiska …"
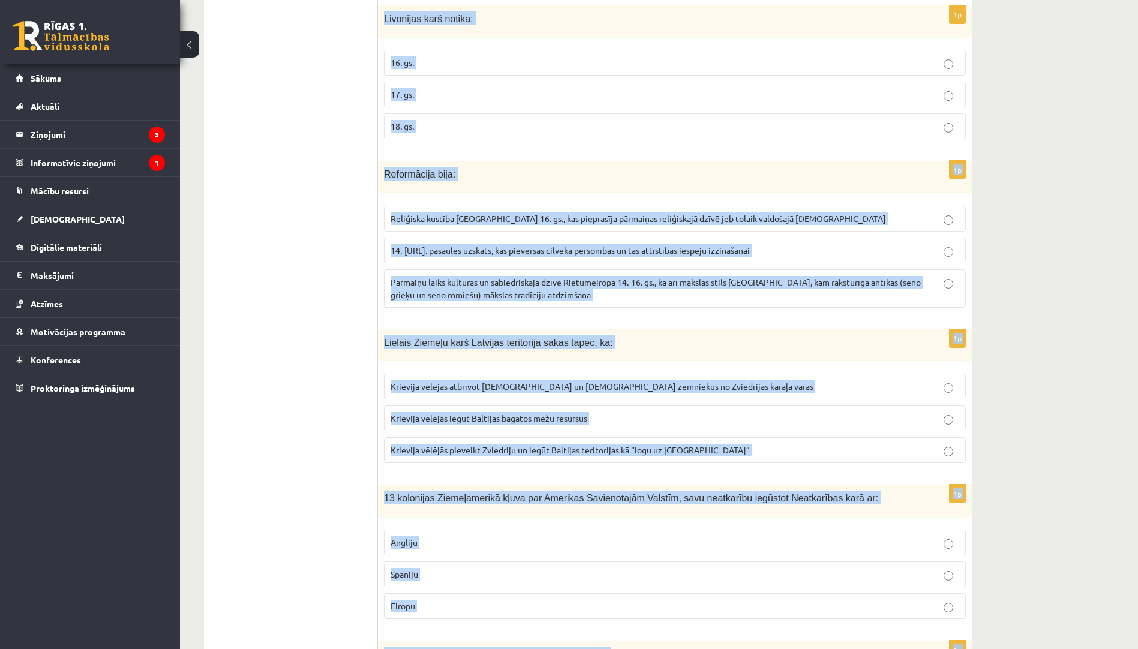
scroll to position [3458, 0]
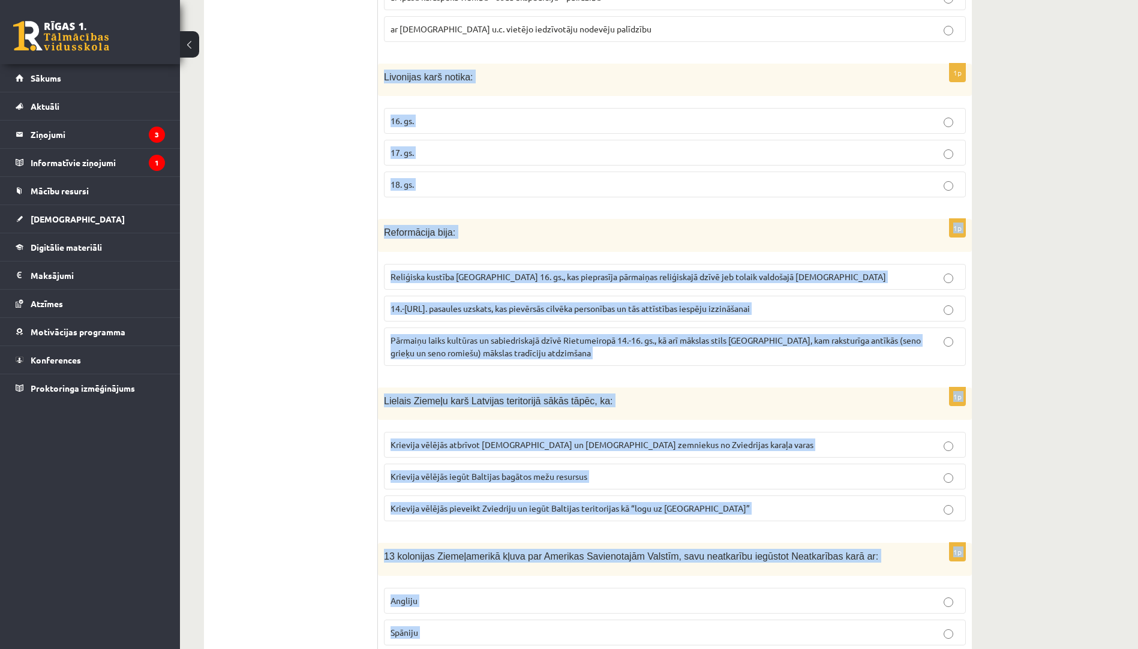
click at [443, 115] on p "16. gs." at bounding box center [674, 121] width 569 height 13
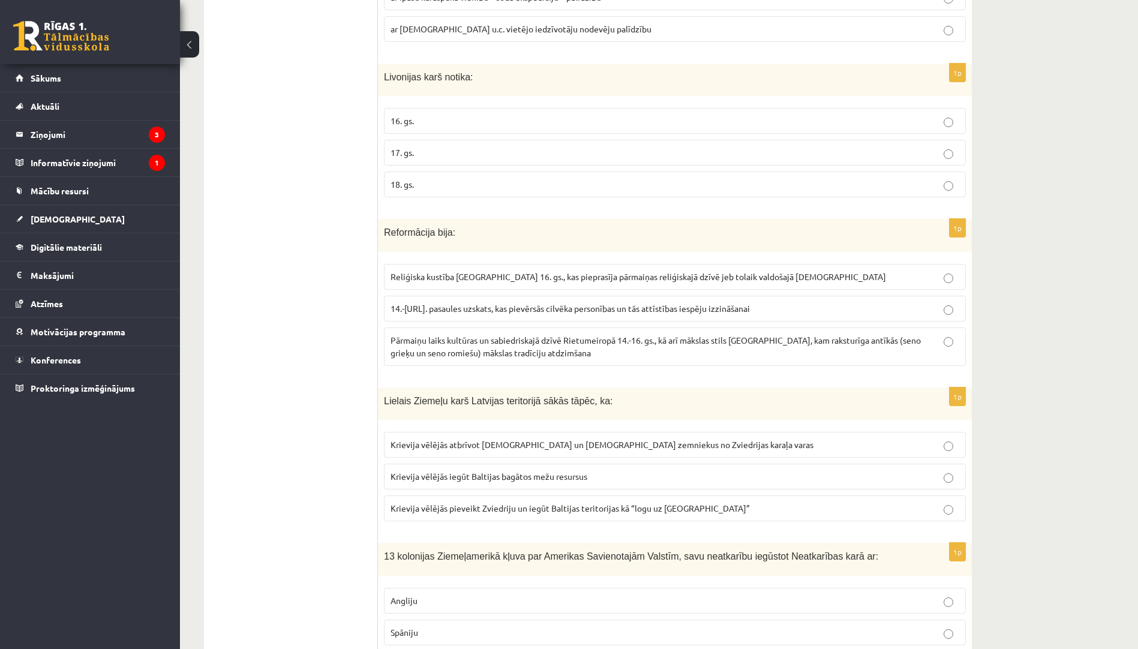
click at [490, 271] on span "Reliģiska kustība Eiropā 16. gs., kas pieprasīja pārmaiņas reliģiskajā dzīvē je…" at bounding box center [637, 276] width 495 height 11
click at [625, 503] on span "Krievija vēlējās pieveikt Zviedriju un iegūt Baltijas teritorijas kā “logu uz E…" at bounding box center [569, 508] width 359 height 11
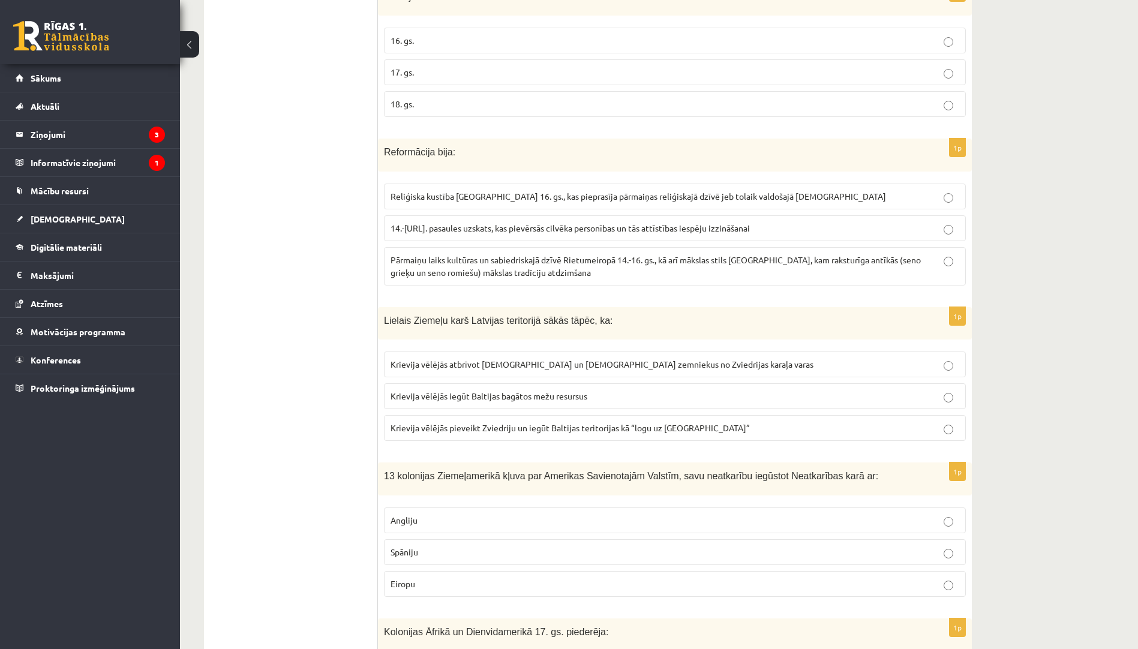
scroll to position [3578, 0]
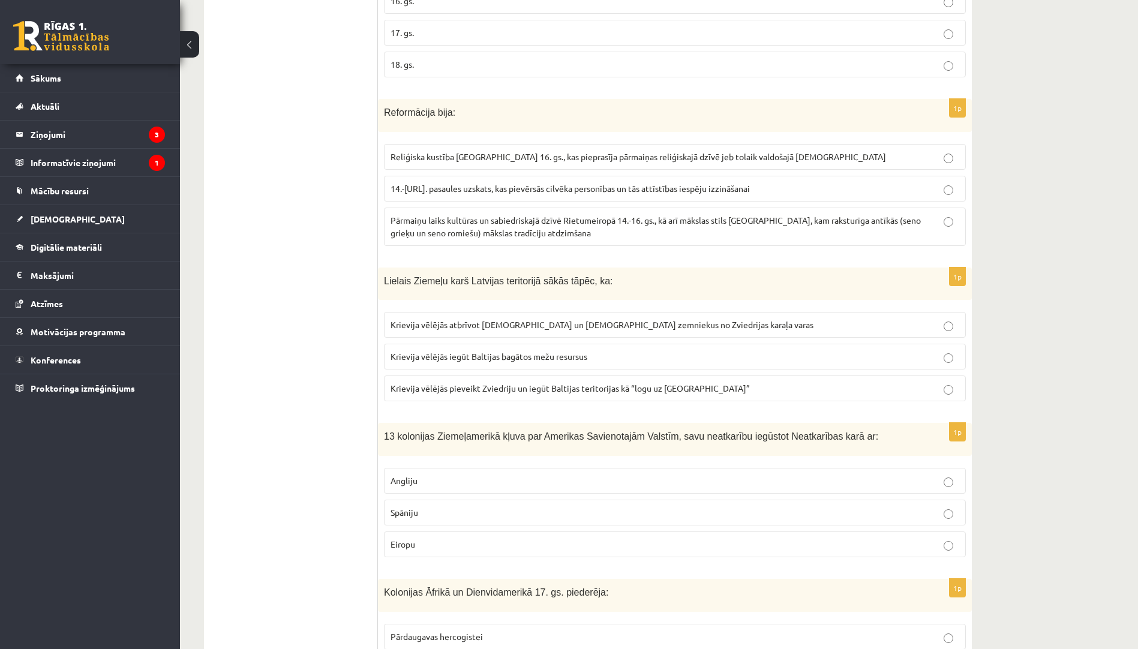
click at [451, 468] on label "Angliju" at bounding box center [675, 481] width 582 height 26
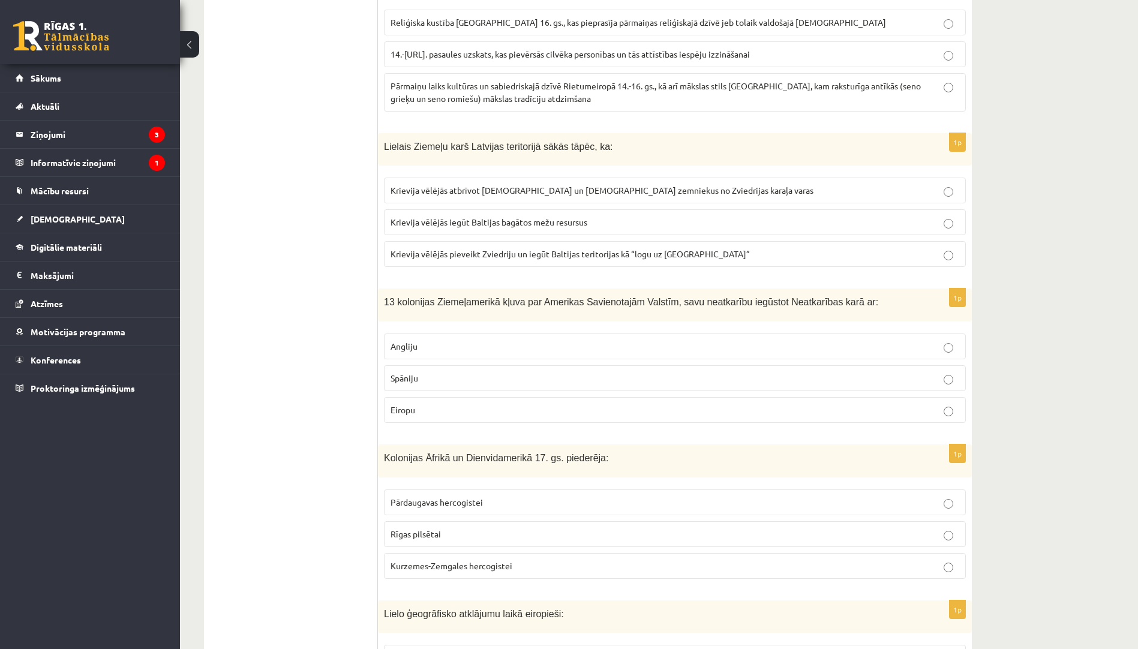
scroll to position [3818, 0]
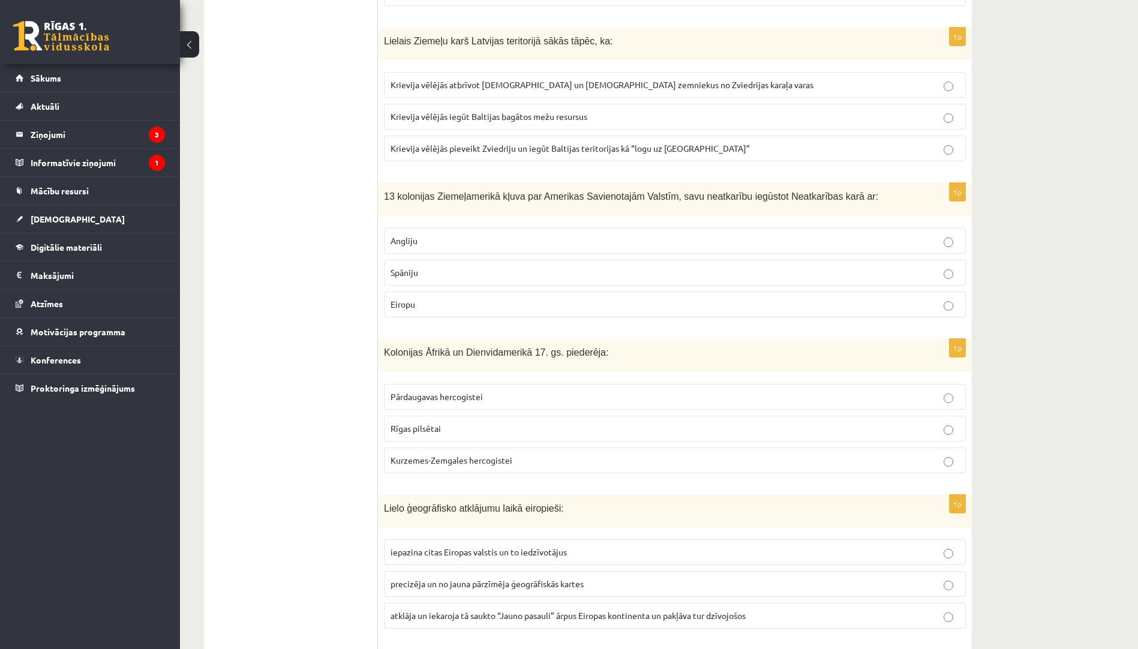
click at [469, 455] on span "Kurzemes-Zemgales hercogistei" at bounding box center [451, 460] width 122 height 11
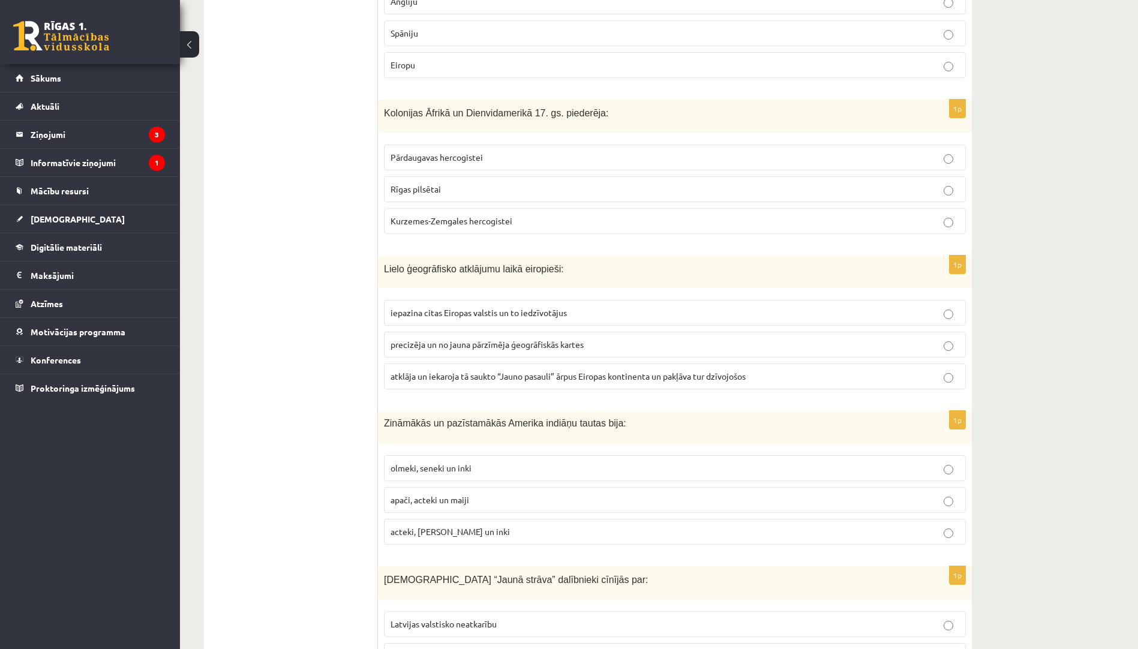
scroll to position [4057, 0]
click at [450, 370] on span "atklāja un iekaroja tā saukto “Jauno pasauli” ārpus Eiropas kontinenta un pakļā…" at bounding box center [567, 375] width 355 height 11
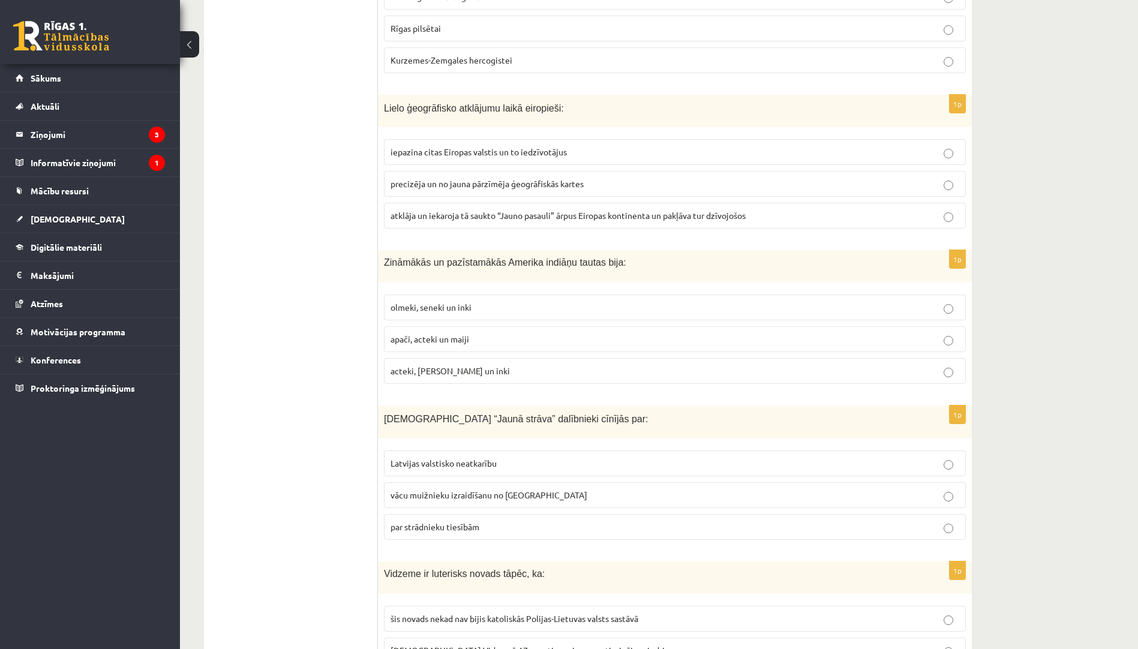
scroll to position [4297, 0]
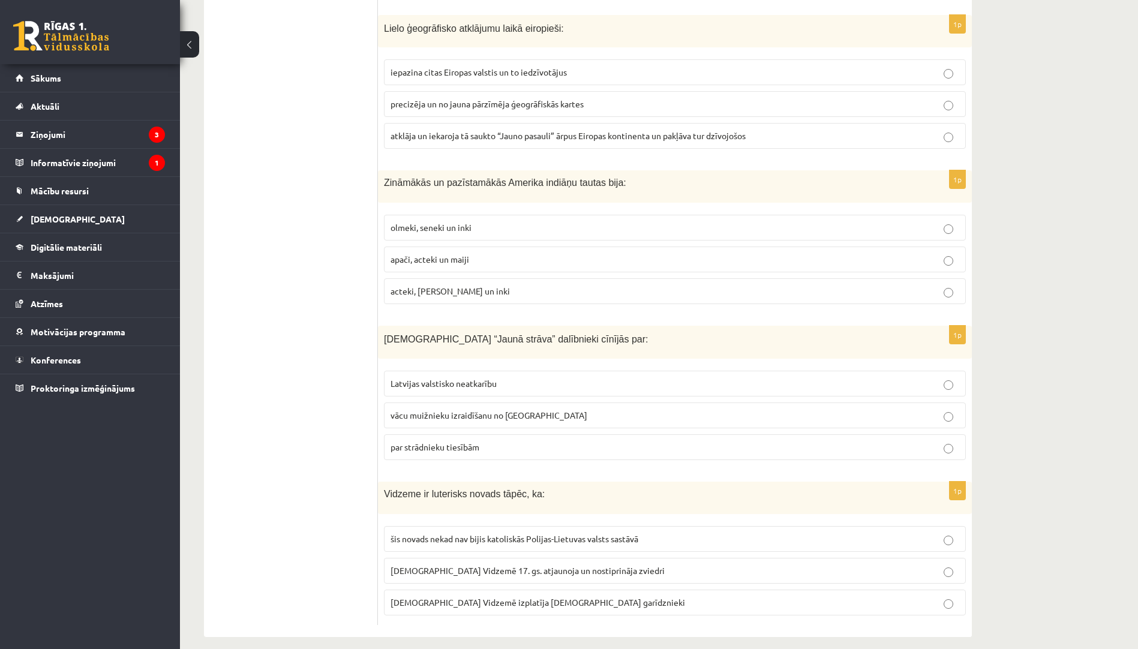
click at [457, 287] on label "acteki, maiji un inki" at bounding box center [675, 291] width 582 height 26
click at [472, 441] on span "par strādnieku tiesībām" at bounding box center [434, 446] width 89 height 11
click at [516, 564] on p "luterānismu Vidzemē 17. gs. atjaunoja un nostiprināja zviedri" at bounding box center [674, 570] width 569 height 13
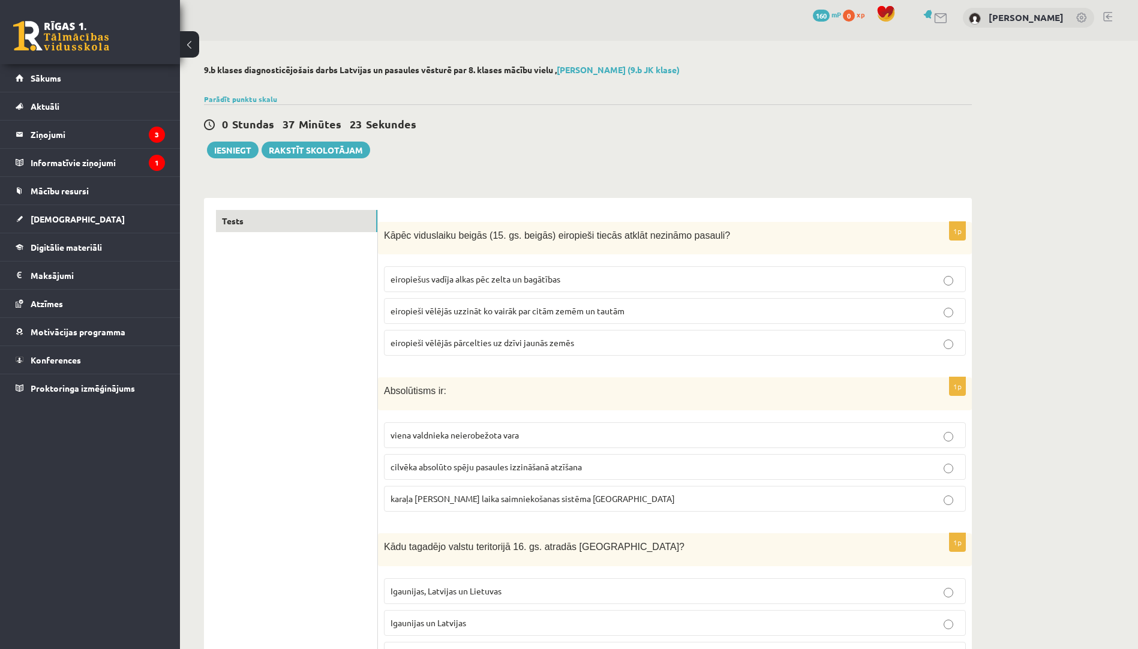
scroll to position [0, 0]
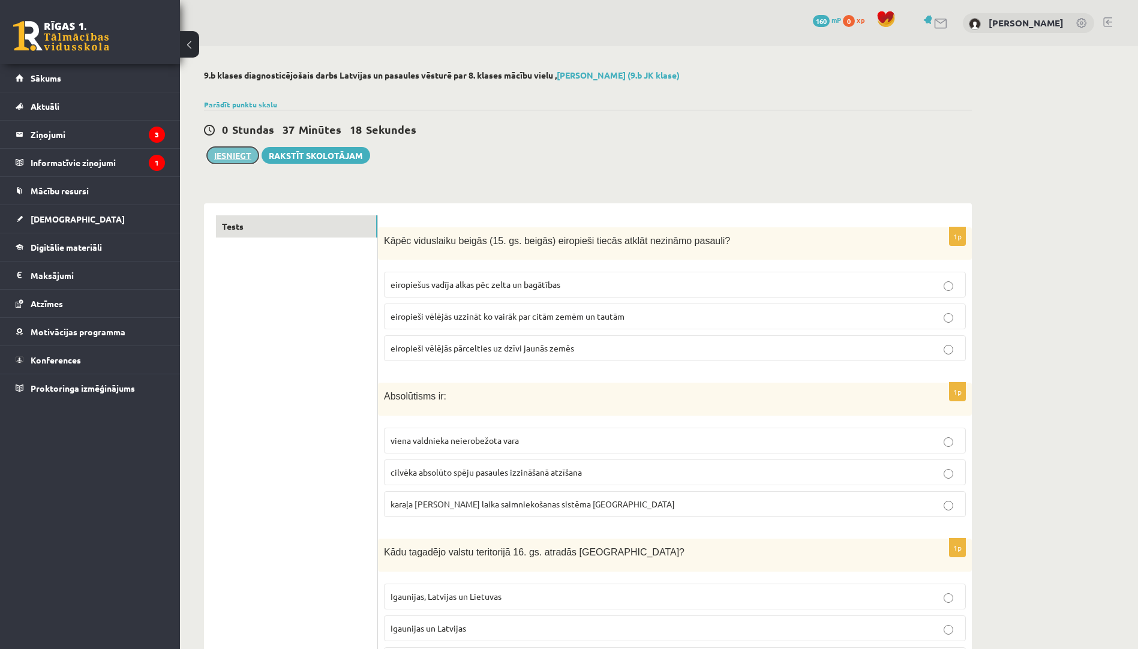
click at [231, 157] on button "Iesniegt" at bounding box center [233, 155] width 52 height 17
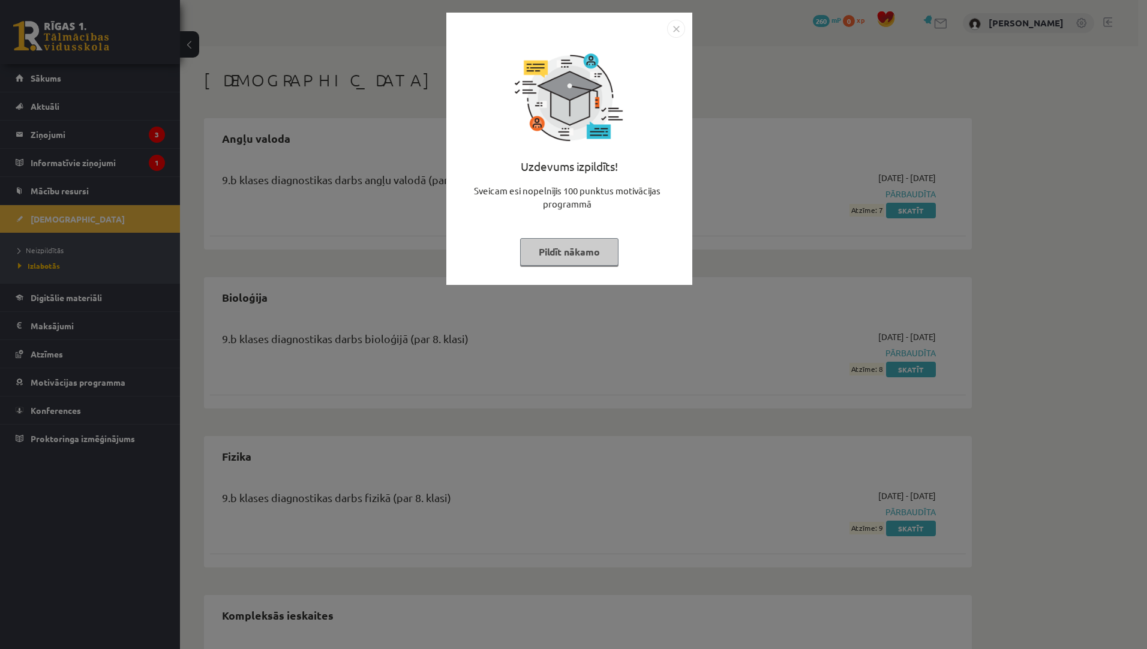
click at [574, 246] on button "Pildīt nākamo" at bounding box center [569, 252] width 98 height 28
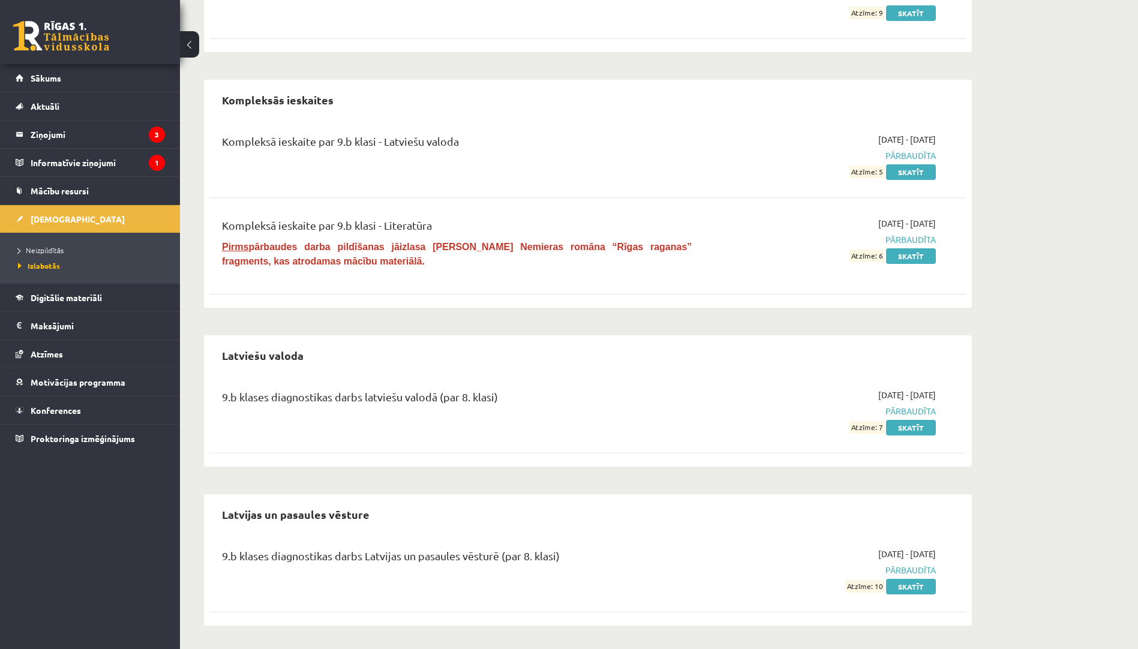
scroll to position [516, 0]
click at [56, 250] on span "Neizpildītās" at bounding box center [41, 250] width 46 height 10
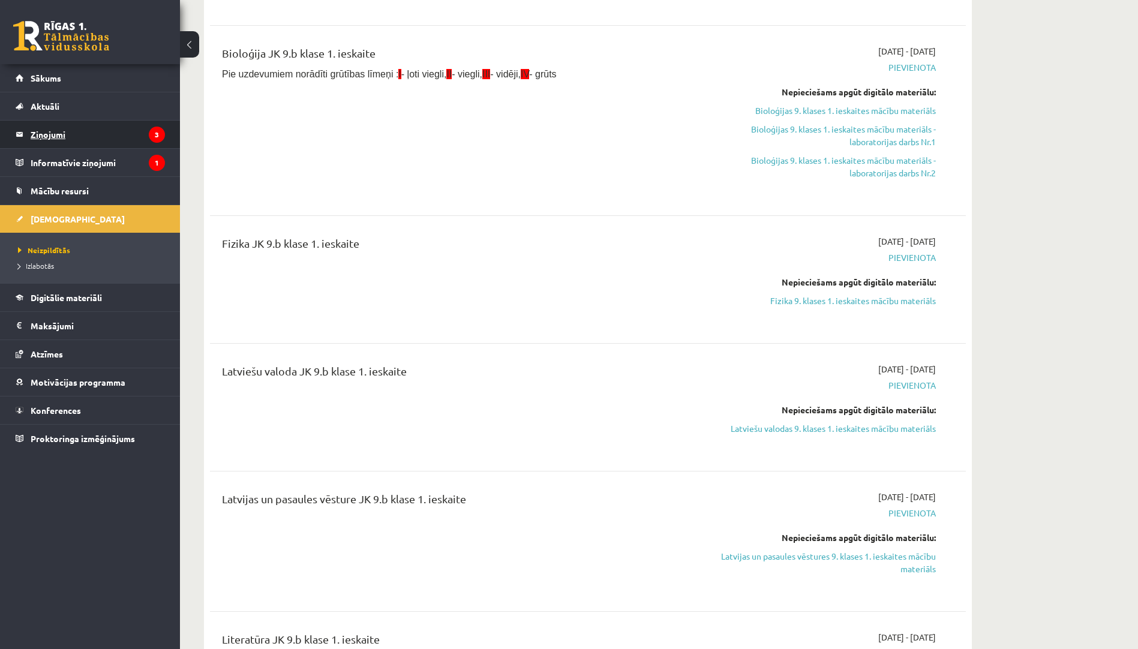
click at [56, 136] on legend "Ziņojumi 3" at bounding box center [98, 135] width 134 height 28
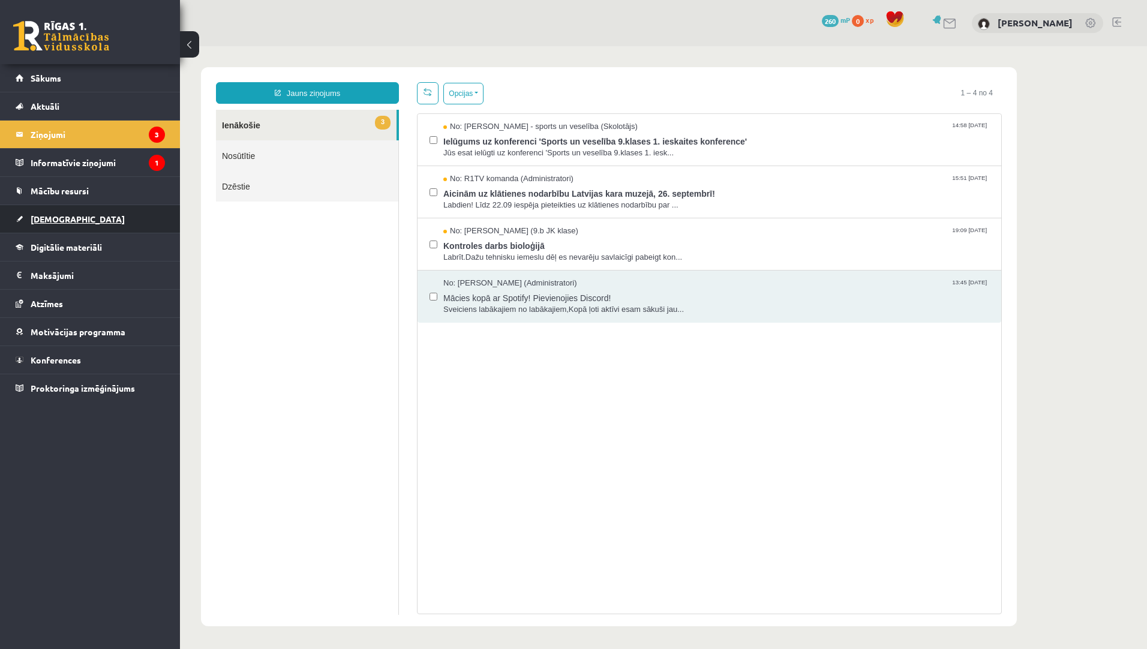
click at [67, 221] on span "[DEMOGRAPHIC_DATA]" at bounding box center [78, 218] width 94 height 11
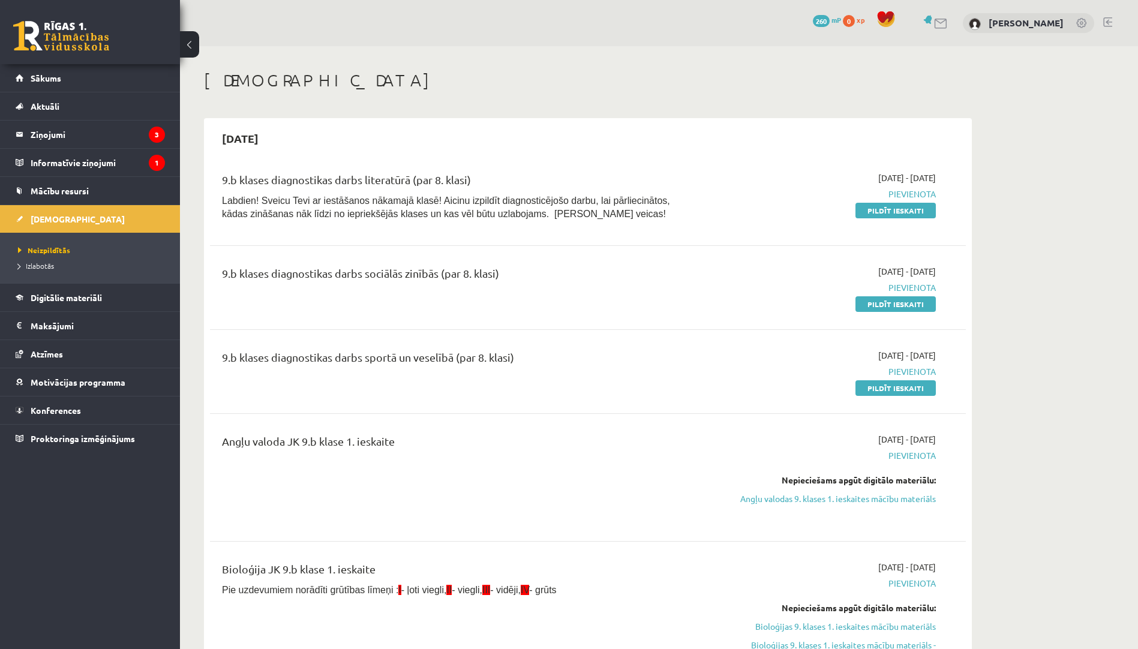
drag, startPoint x: 871, startPoint y: 212, endPoint x: 631, endPoint y: 59, distance: 284.5
click at [871, 212] on link "Pildīt ieskaiti" at bounding box center [895, 211] width 80 height 16
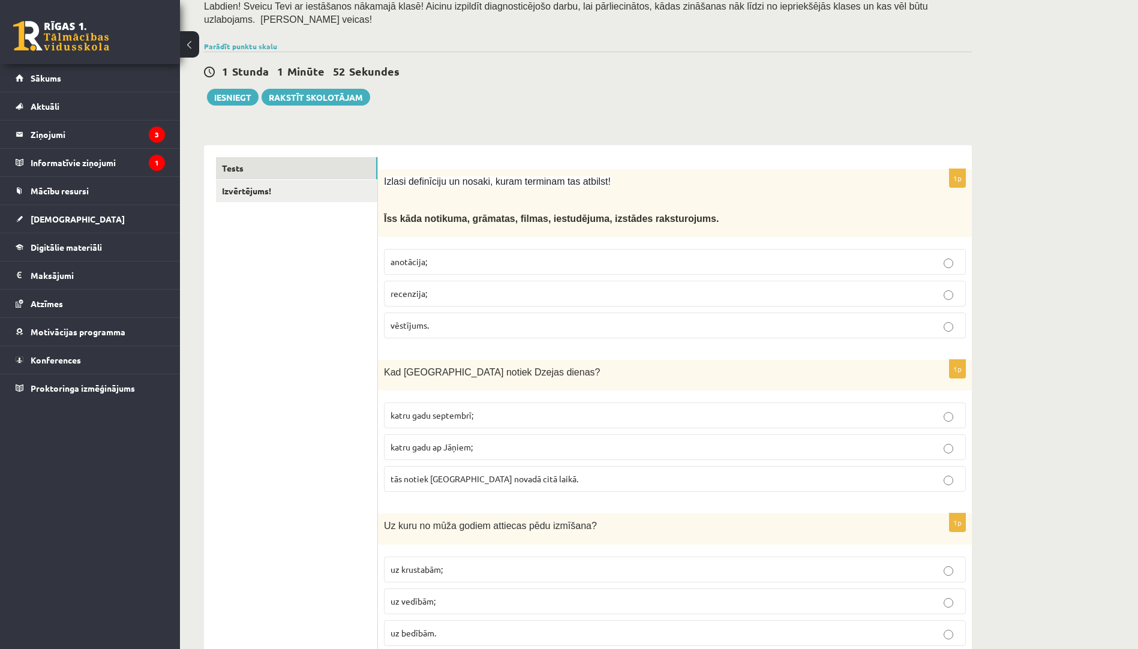
scroll to position [120, 0]
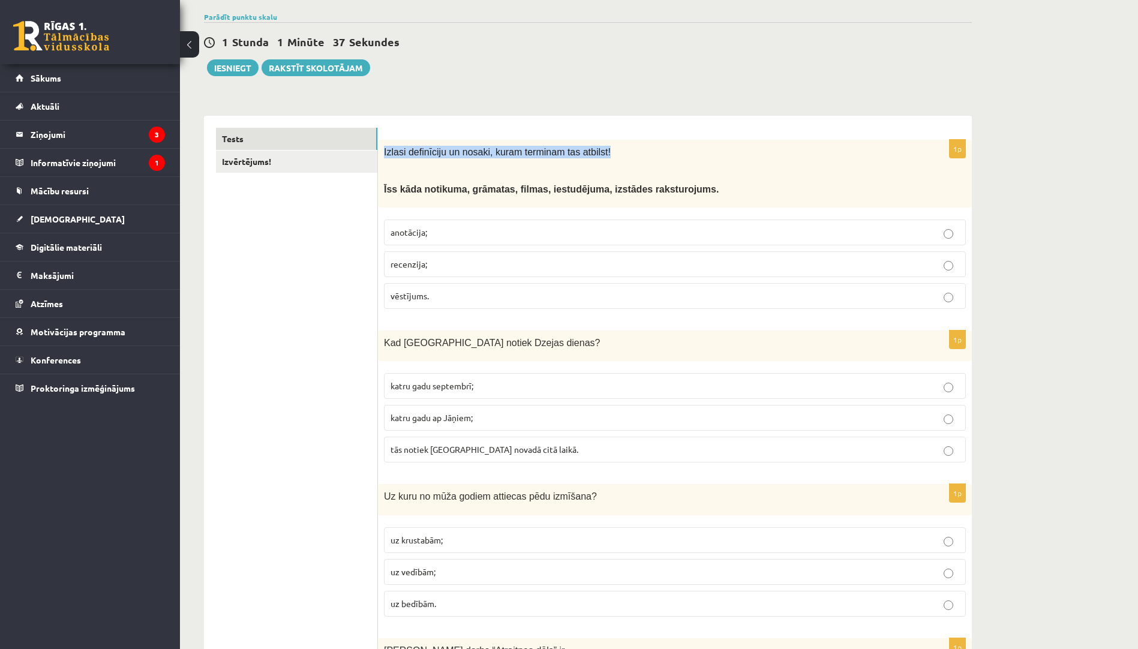
drag, startPoint x: 382, startPoint y: 140, endPoint x: 615, endPoint y: 131, distance: 232.8
click at [615, 140] on div "Izlasi definīciju un nosaki, kuram terminam tas atbilst! Ī ss kāda notikuma, gr…" at bounding box center [675, 174] width 594 height 68
copy span "Izlasi definīciju un nosaki, kuram terminam tas atbilst!"
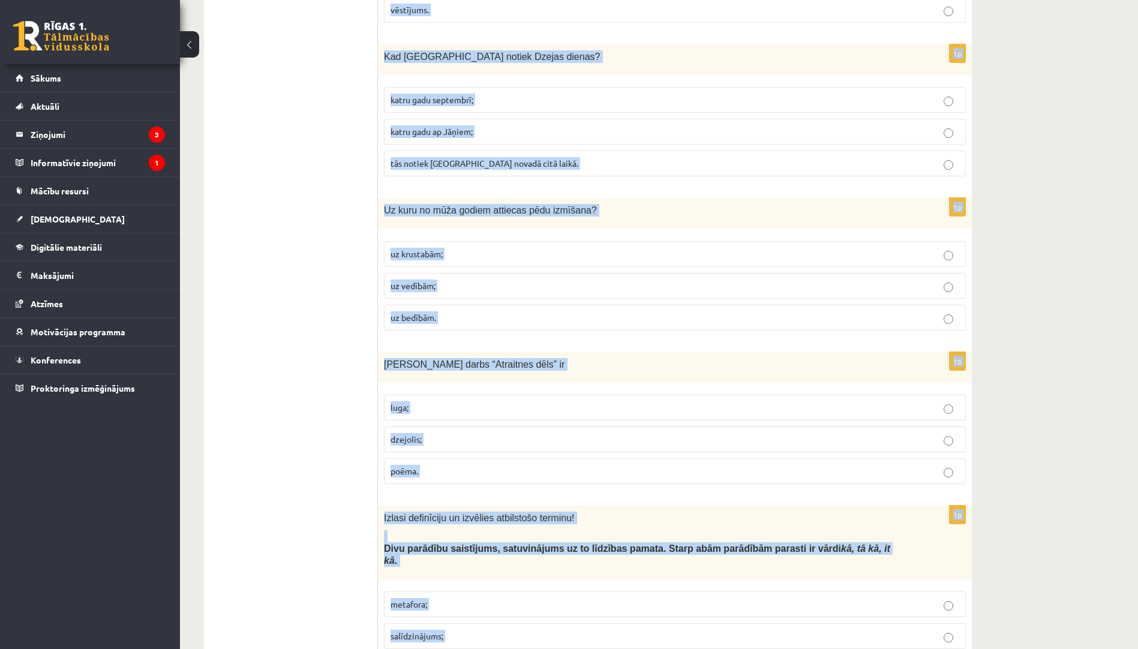
scroll to position [463, 0]
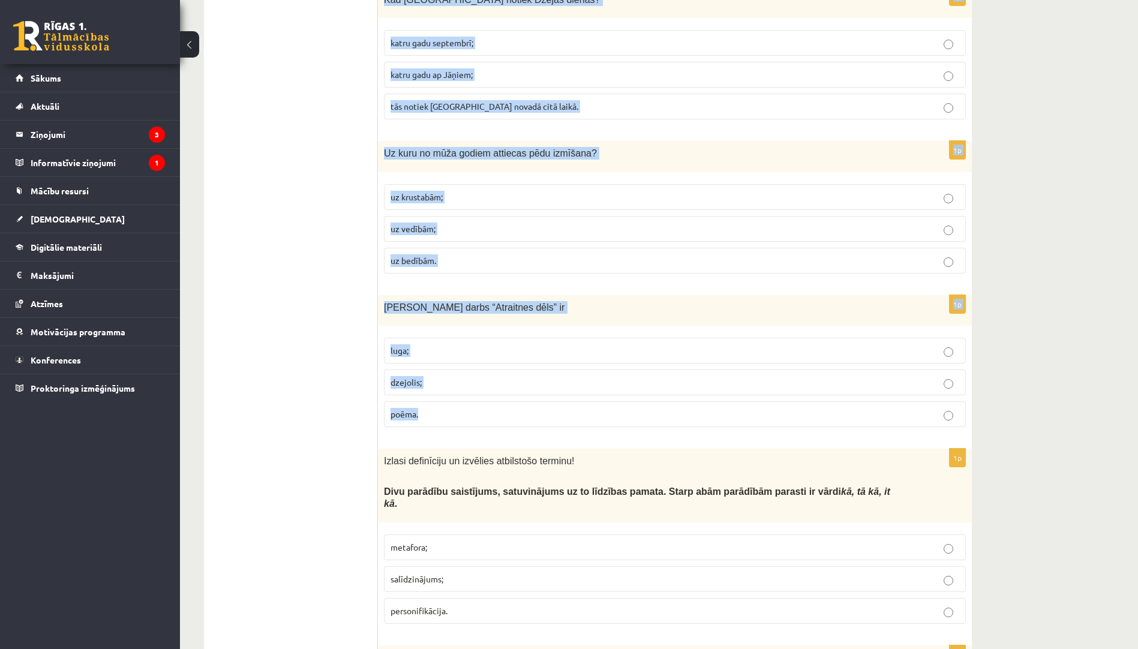
drag, startPoint x: 383, startPoint y: 141, endPoint x: 587, endPoint y: 414, distance: 340.6
copy form "Izlasi definīciju un nosaki, kuram terminam tas atbilst! Ī ss kāda notikuma, gr…"
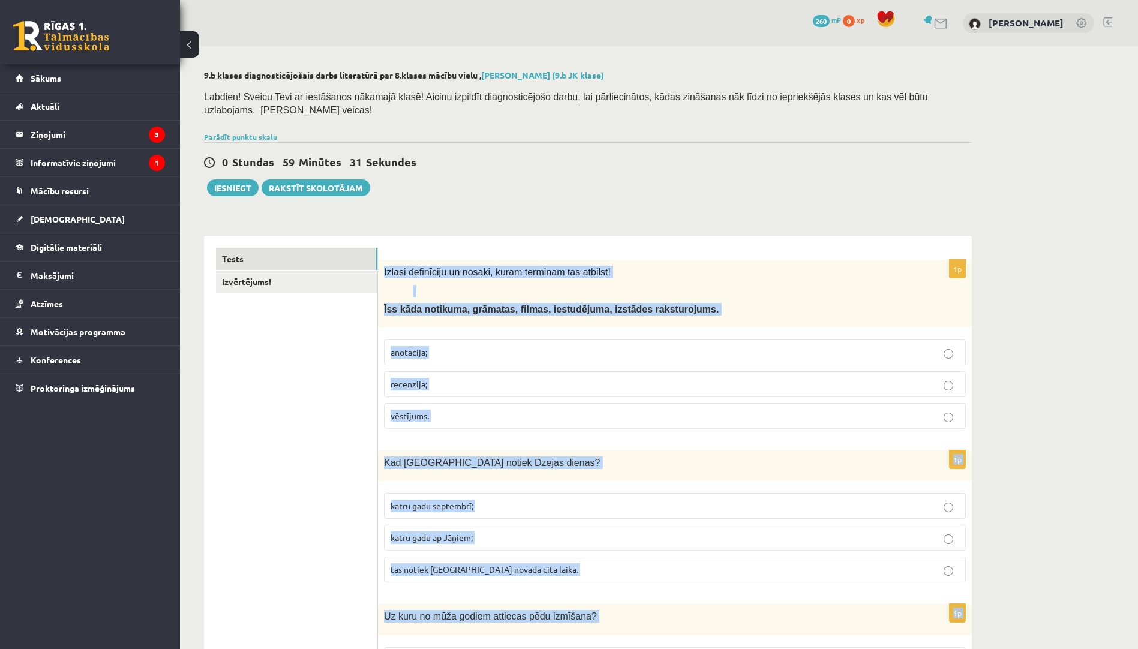
click at [435, 346] on p "anotācija;" at bounding box center [674, 352] width 569 height 13
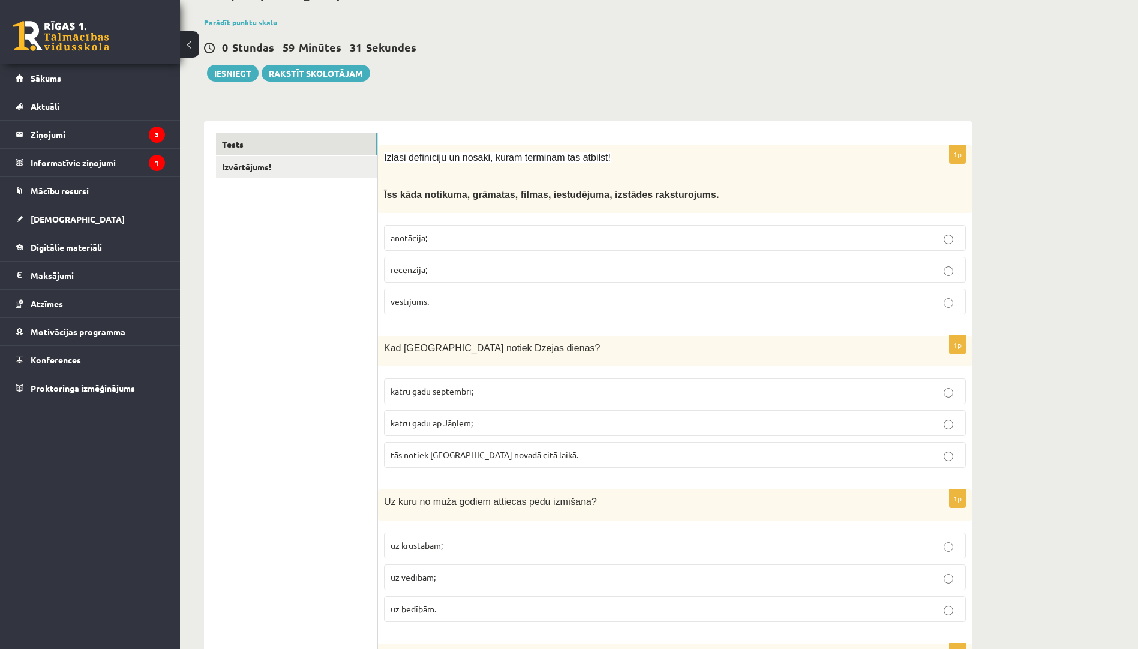
scroll to position [240, 0]
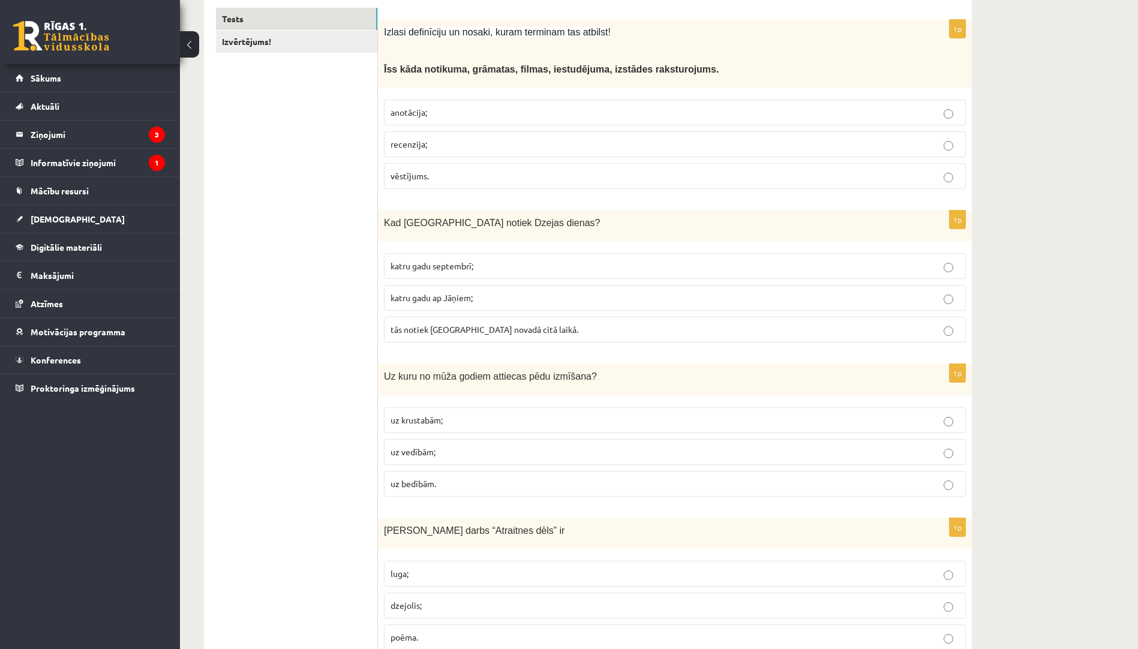
click at [475, 260] on p "katru gadu septembrī;" at bounding box center [674, 266] width 569 height 13
click at [421, 414] on p "uz krustabām;" at bounding box center [674, 420] width 569 height 13
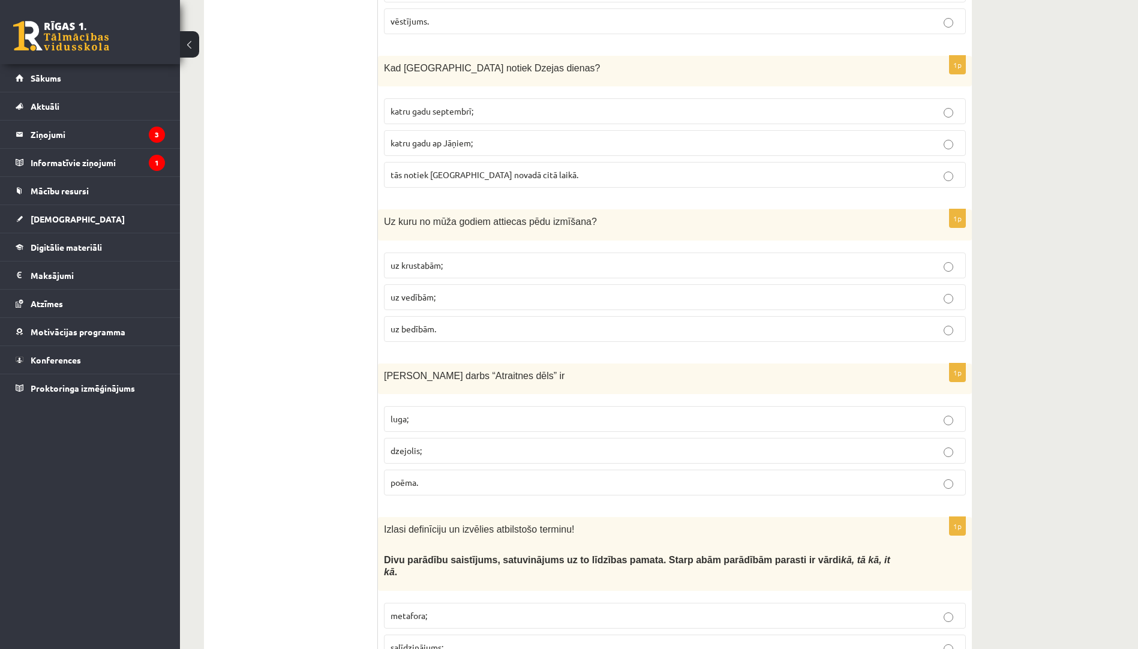
scroll to position [480, 0]
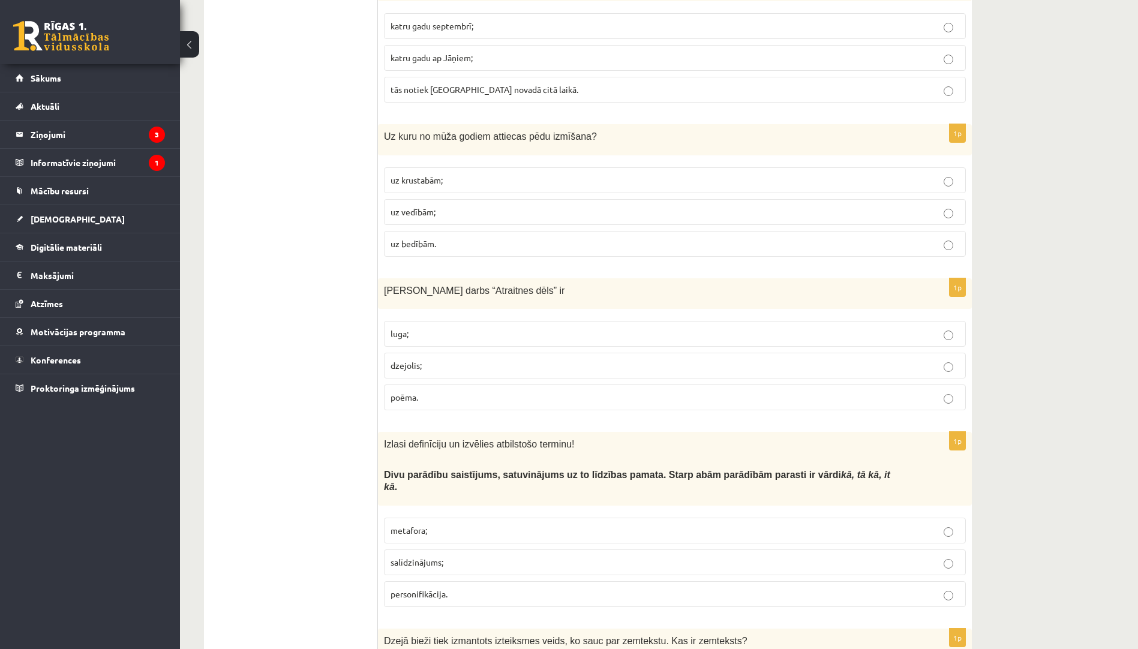
click at [431, 391] on p "poēma." at bounding box center [674, 397] width 569 height 13
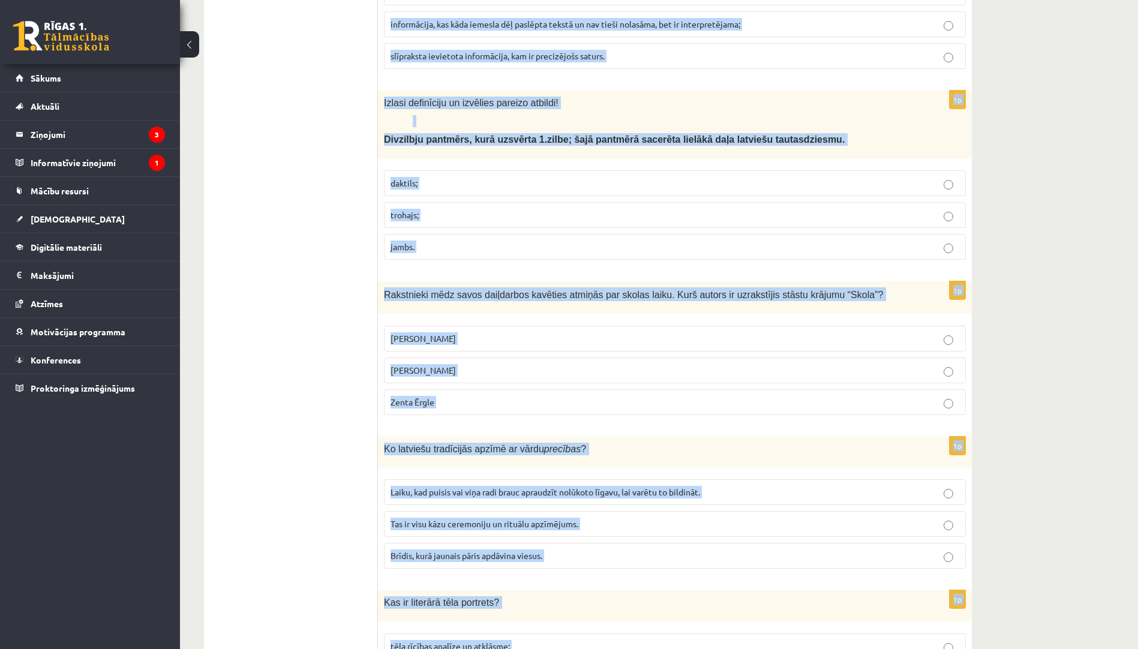
scroll to position [1197, 0]
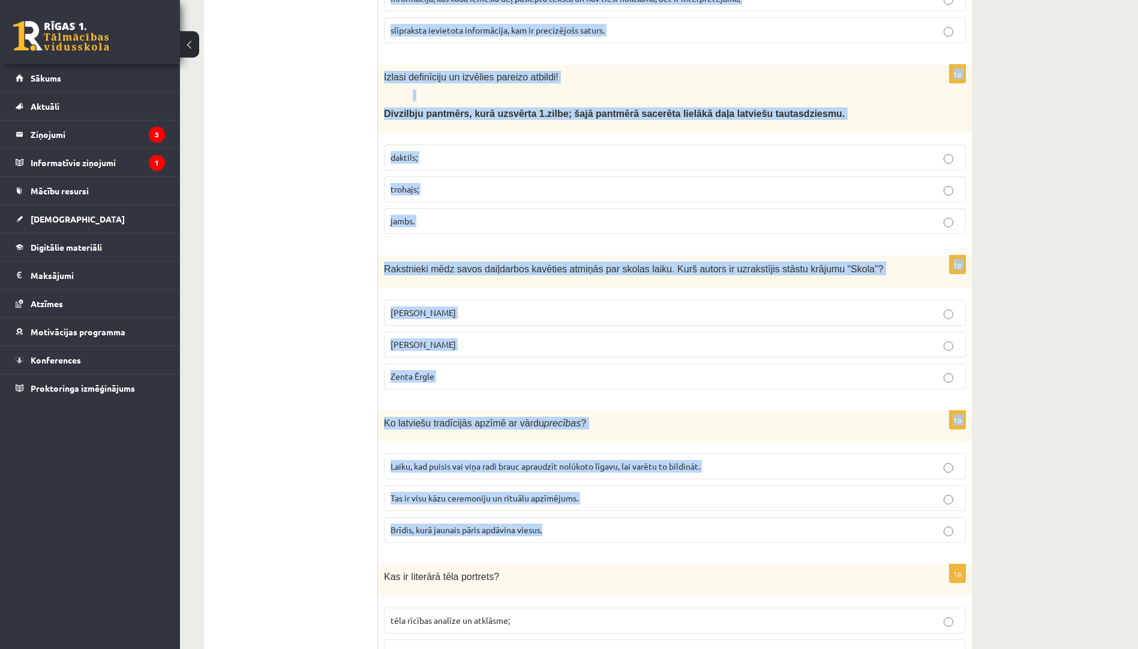
drag, startPoint x: 381, startPoint y: 73, endPoint x: 552, endPoint y: 500, distance: 460.1
copy form "Loremi dolorsitam co adipisci elitseddoe tempori! Utla etdolore magnaaliqu, eni…"
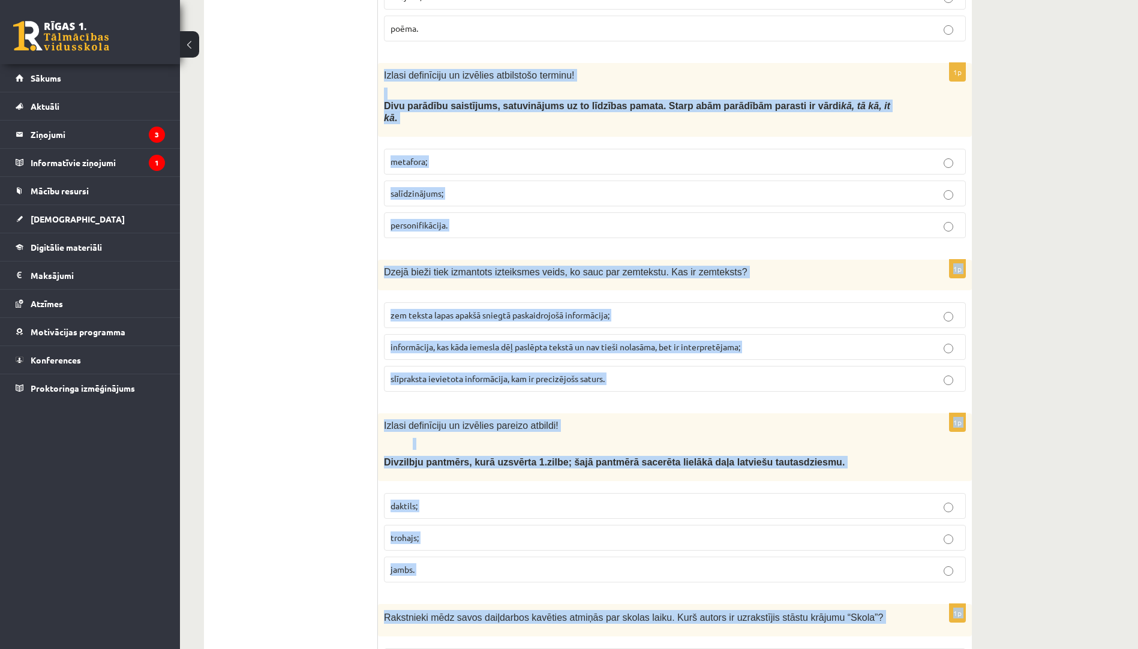
scroll to position [837, 0]
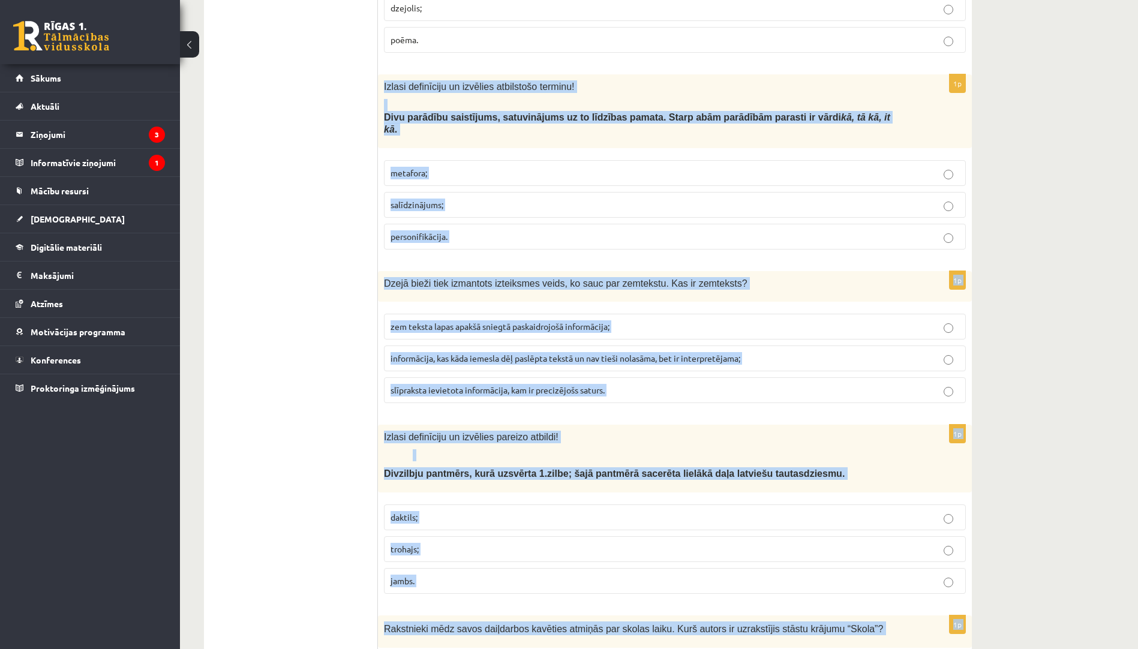
click at [467, 198] on p "salīdzinājums;" at bounding box center [674, 204] width 569 height 13
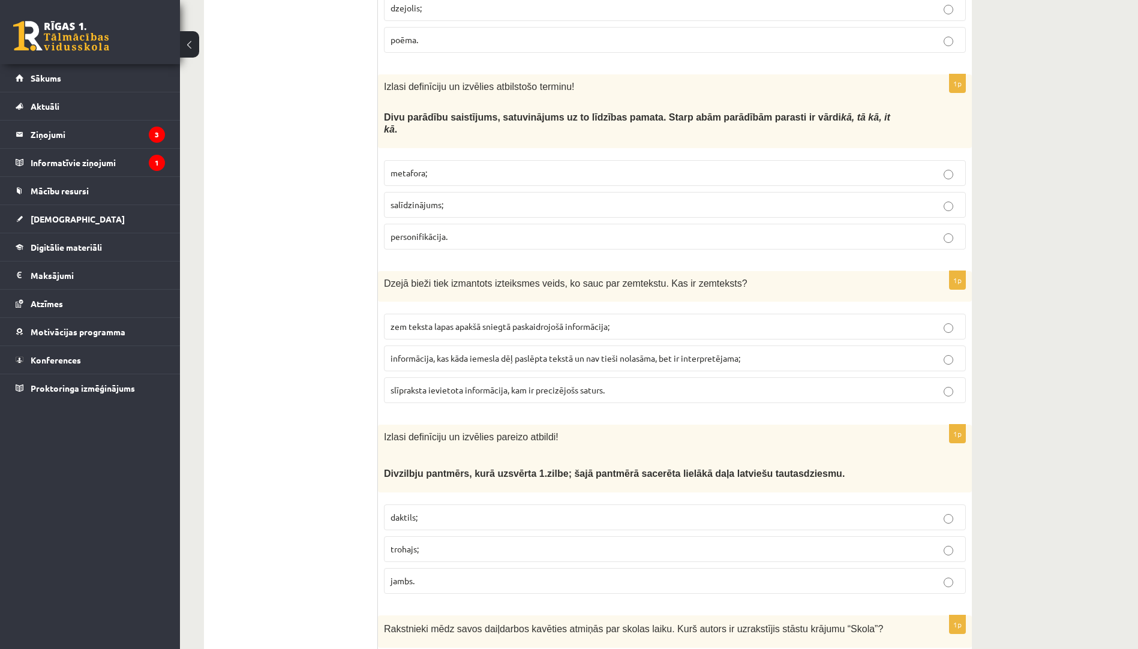
click at [434, 353] on span "informācija, kas kāda iemesla dēļ paslēpta tekstā un nav tieši nolasāma, bet ir…" at bounding box center [565, 358] width 350 height 11
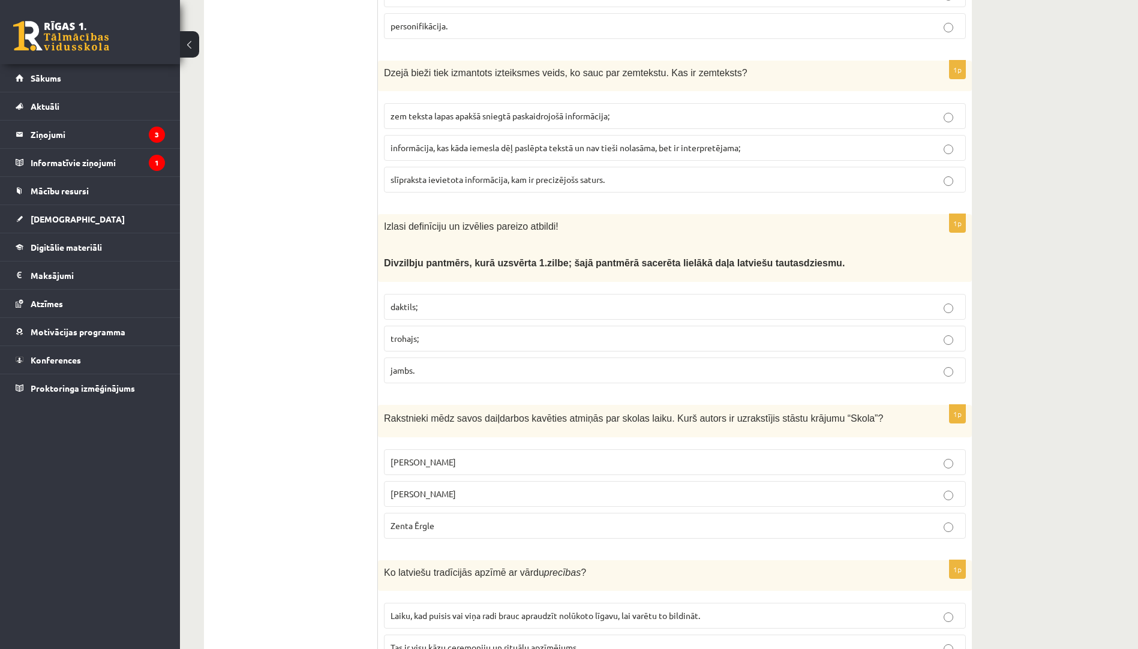
scroll to position [1077, 0]
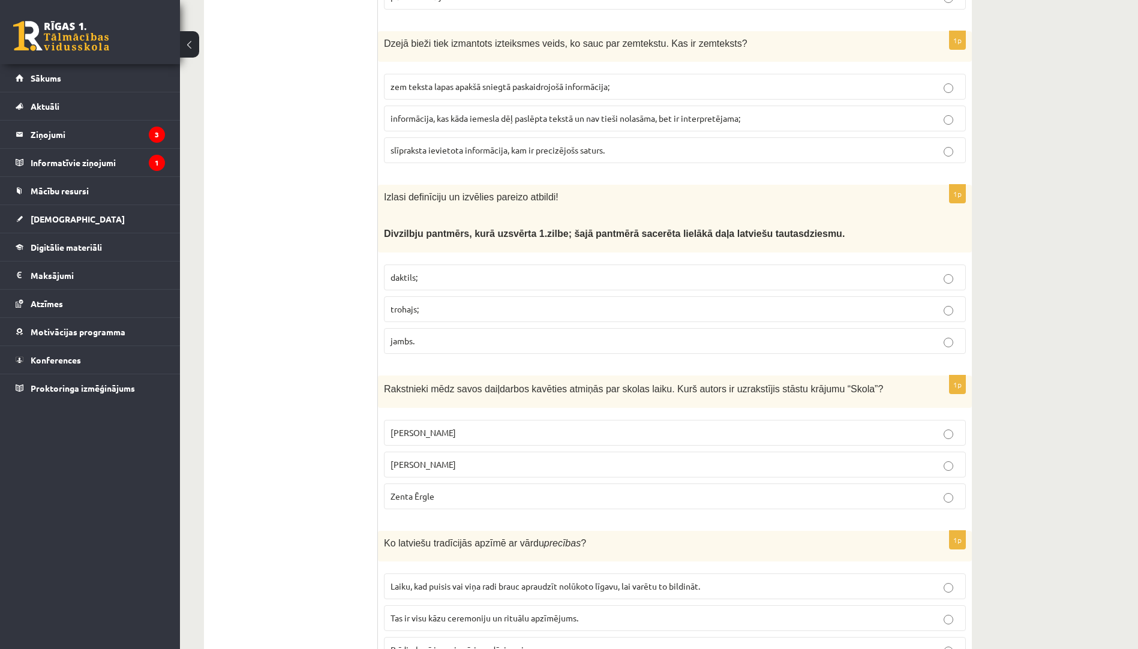
click at [430, 303] on p "trohajs;" at bounding box center [674, 309] width 569 height 13
click at [455, 426] on p "[PERSON_NAME]" at bounding box center [674, 432] width 569 height 13
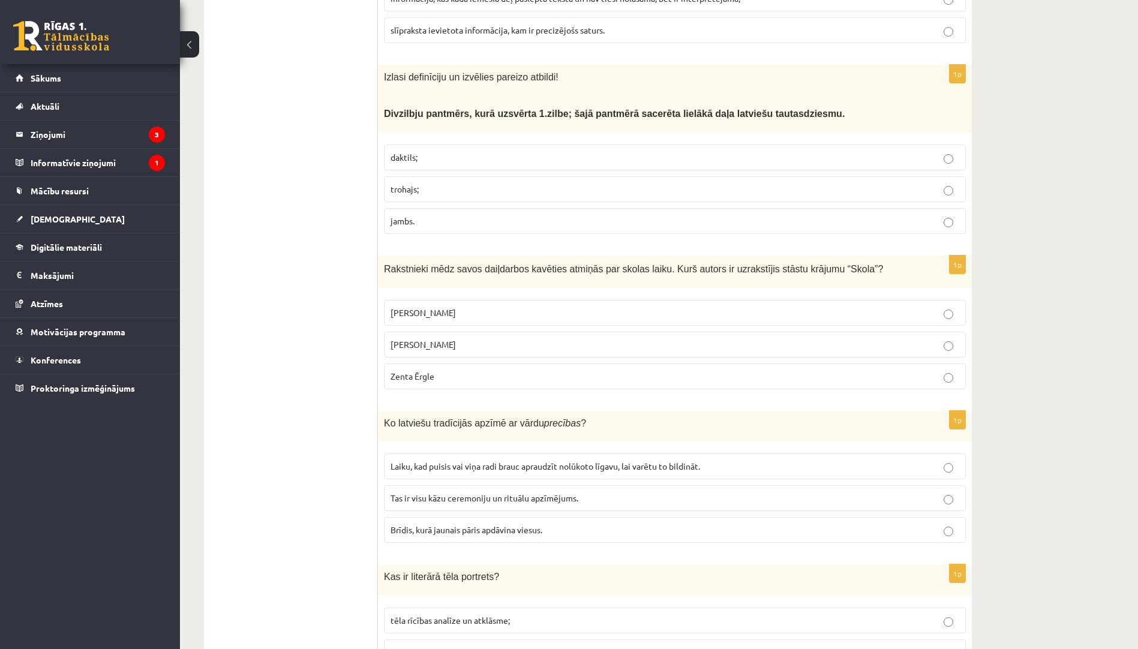
click at [401, 461] on span "Laiku, kad puisis vai viņa radi brauc apraudzīt nolūkoto līgavu, lai varētu to …" at bounding box center [544, 466] width 309 height 11
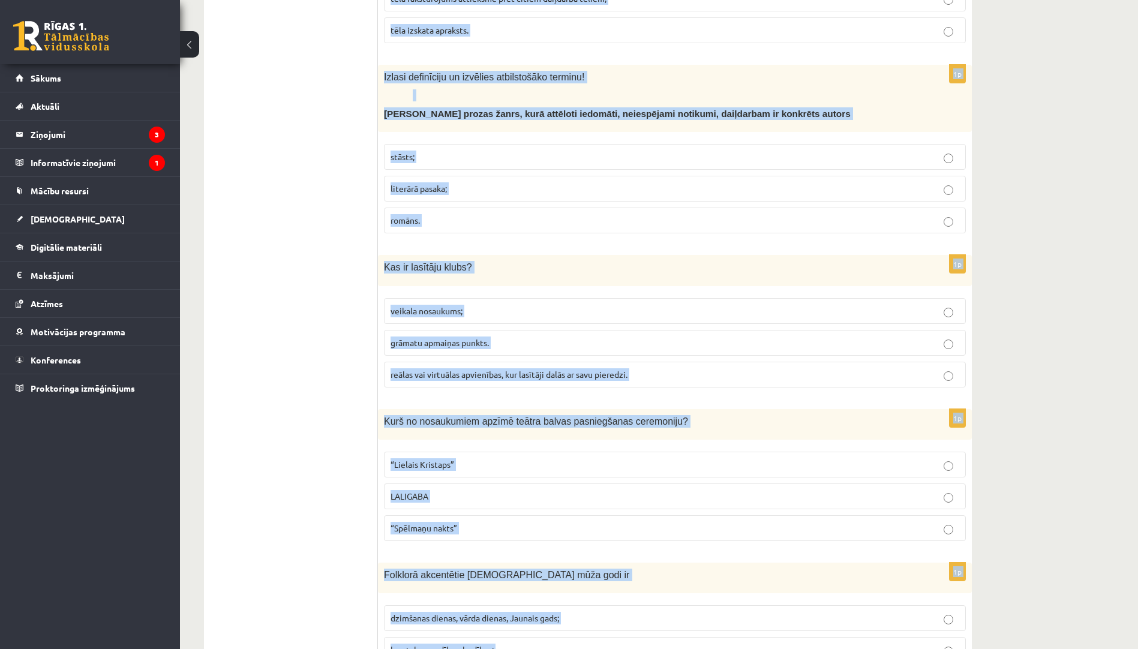
scroll to position [1908, 0]
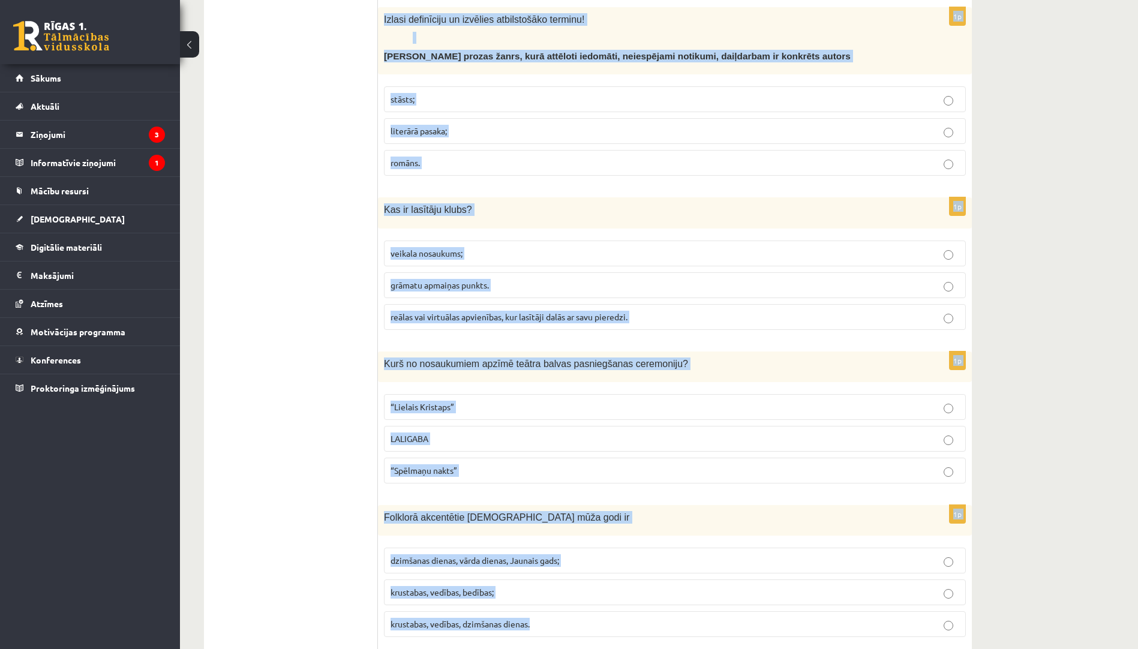
drag, startPoint x: 381, startPoint y: 70, endPoint x: 607, endPoint y: 597, distance: 573.3
copy form "Lor ip dolorsit amet consecte? adip elitsed doeiusm te incididu; utla etdolorem…"
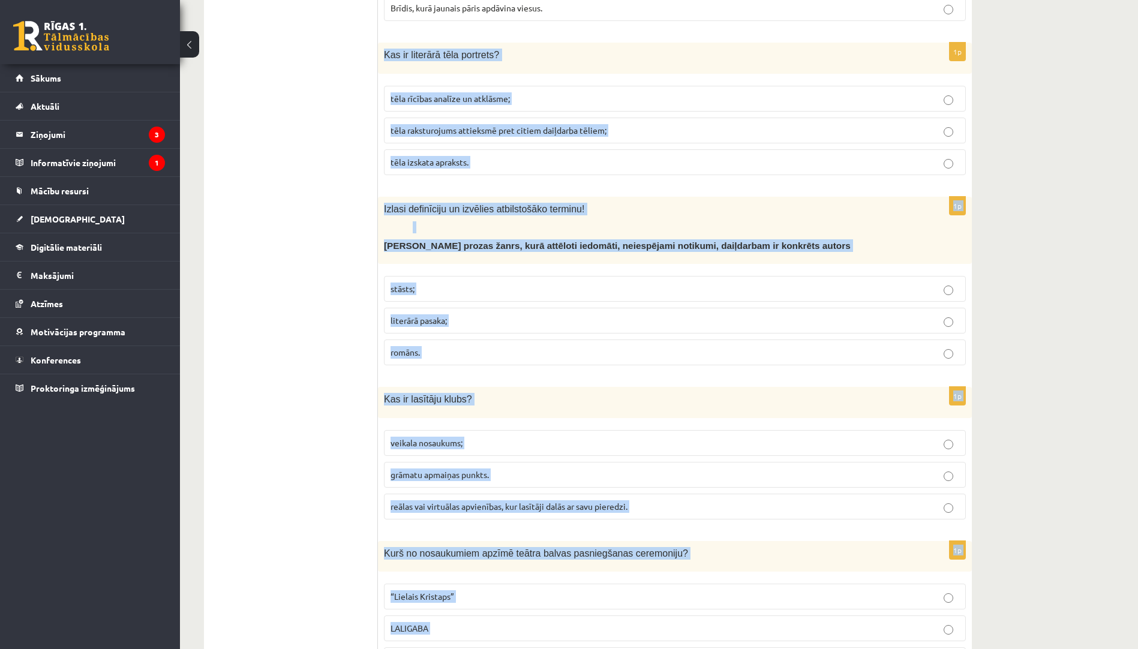
scroll to position [1668, 0]
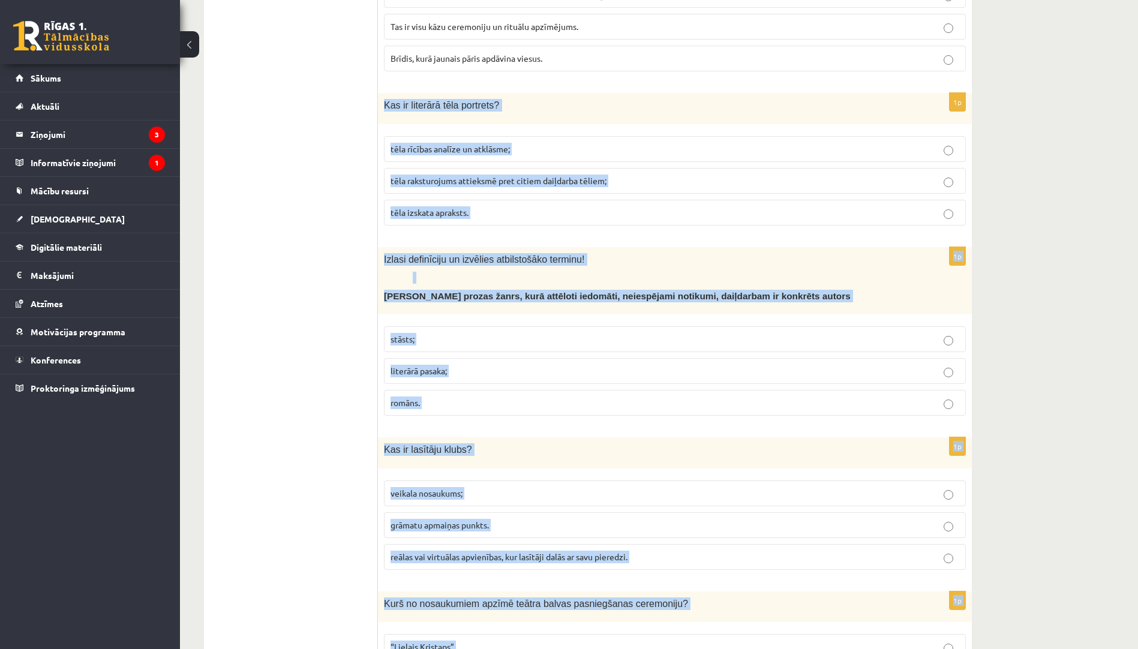
click at [480, 206] on p "tēla izskata apraksts." at bounding box center [674, 212] width 569 height 13
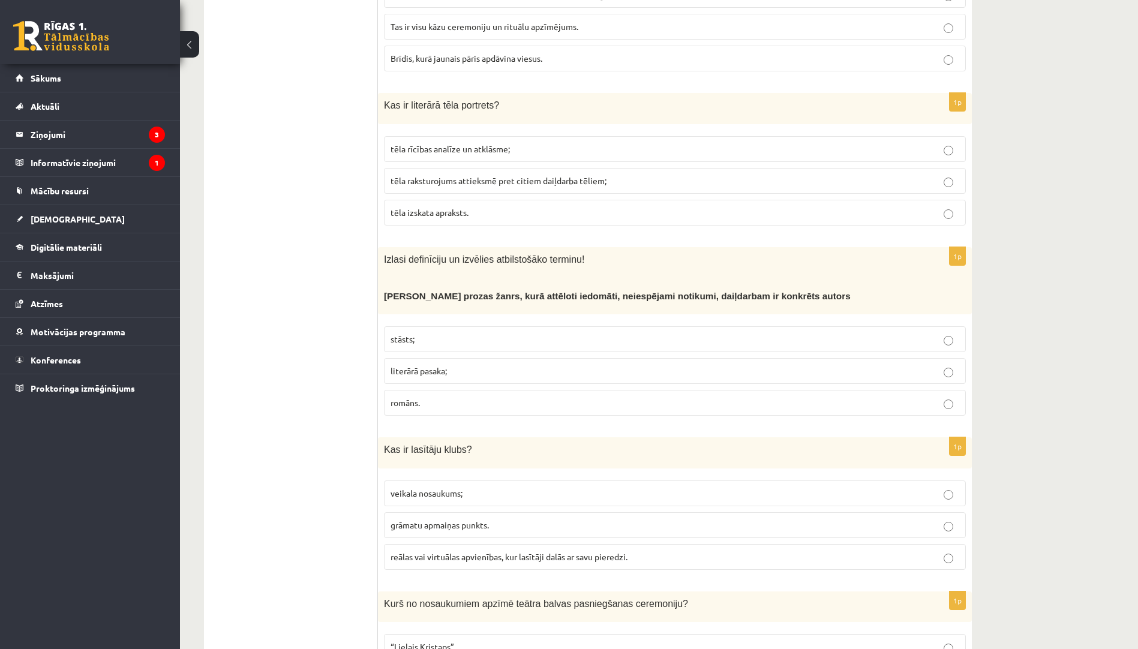
click at [494, 365] on p "literārā pasaka;" at bounding box center [674, 371] width 569 height 13
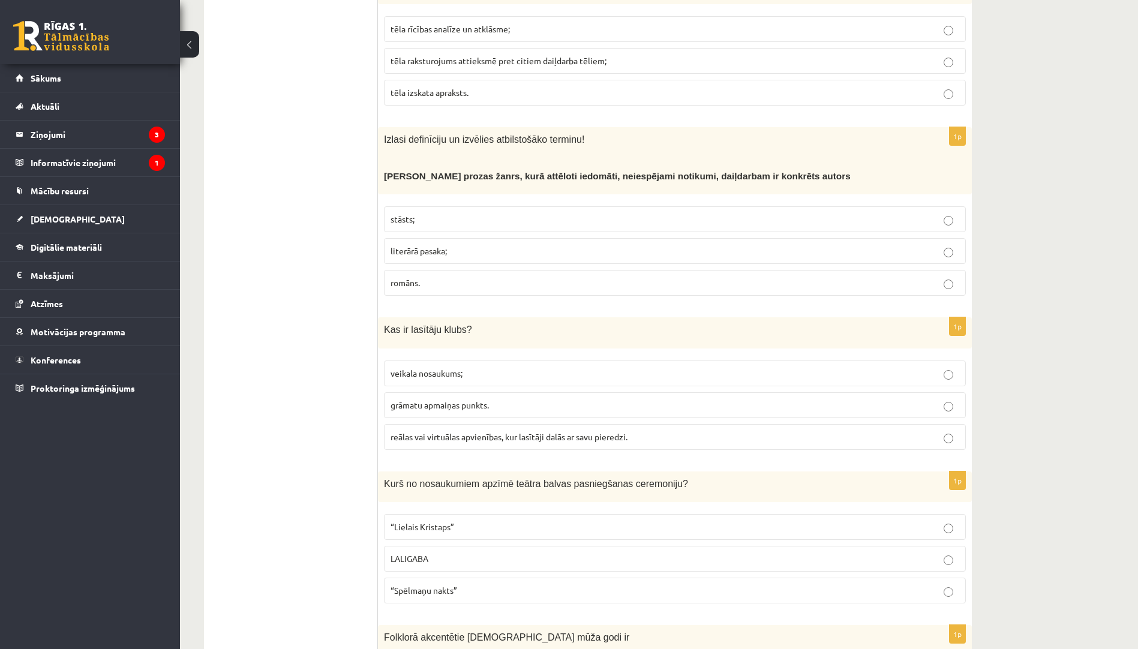
click at [495, 431] on span "reālas vai virtuālas apvienības, kur lasītāji dalās ar savu pieredzi." at bounding box center [508, 436] width 237 height 11
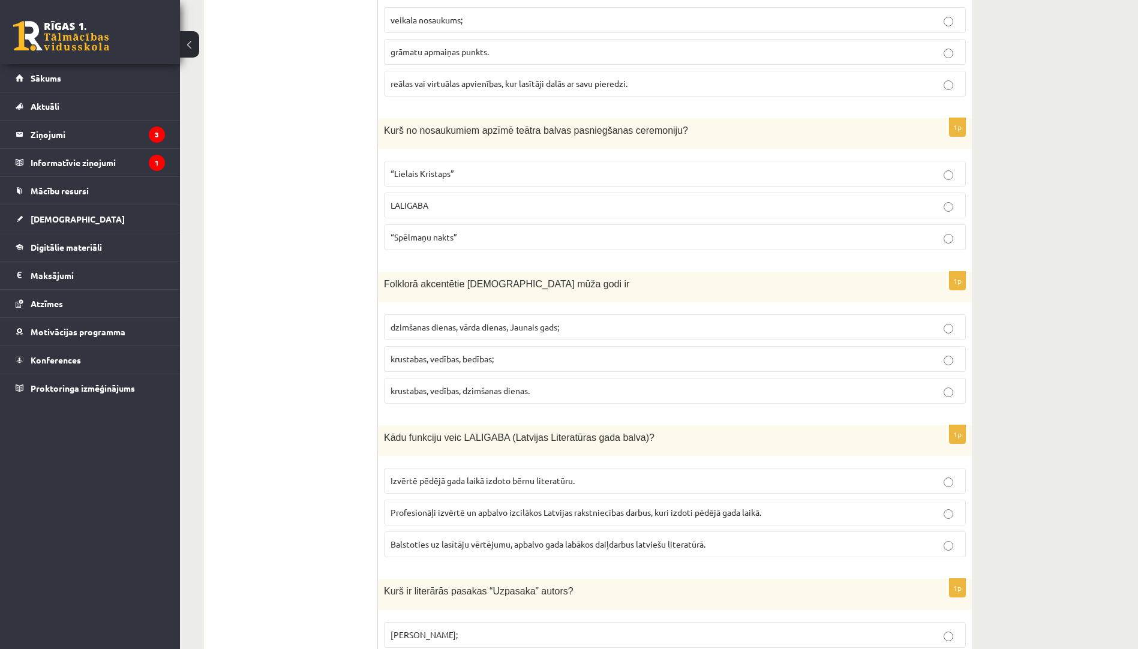
scroll to position [2148, 0]
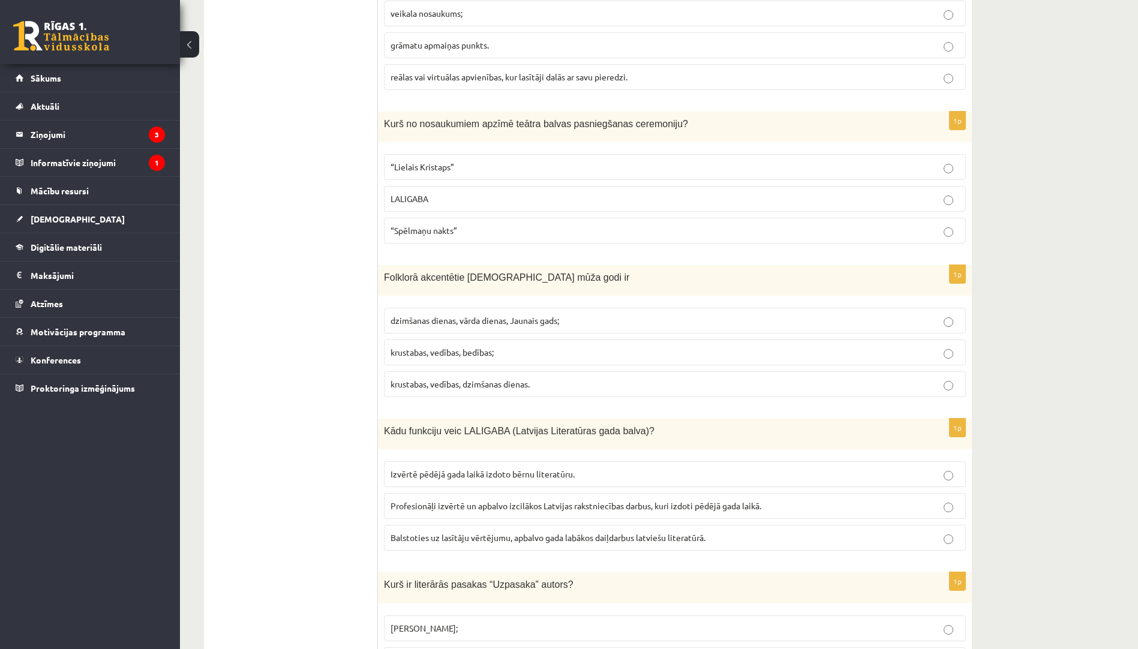
click at [482, 224] on p "“Spēlmaņu nakts”" at bounding box center [674, 230] width 569 height 13
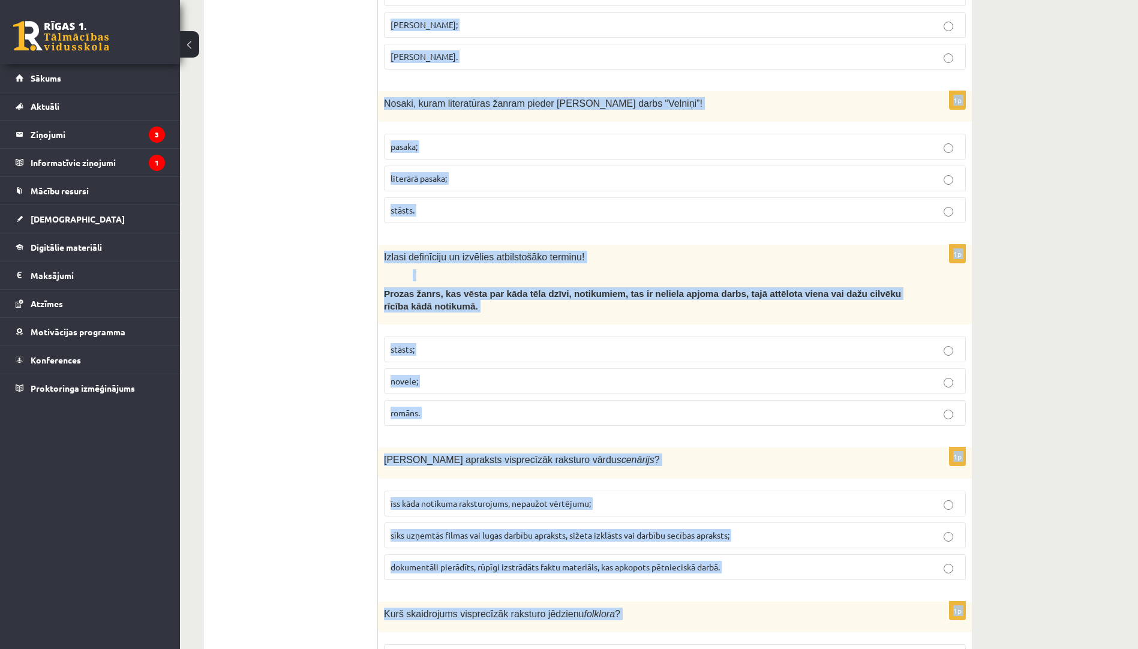
scroll to position [2787, 0]
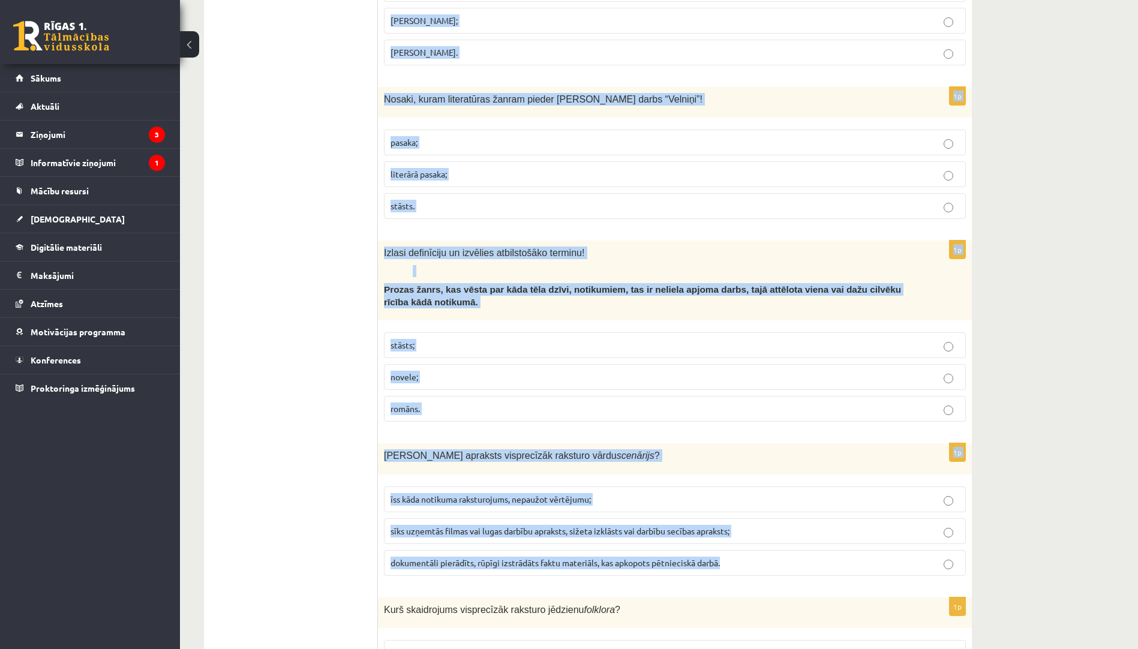
drag, startPoint x: 382, startPoint y: 250, endPoint x: 735, endPoint y: 546, distance: 460.5
copy form "Loremips dolorsitam consecte adip elit se doeiusmod tempor, incid utlabo, Etdol…"
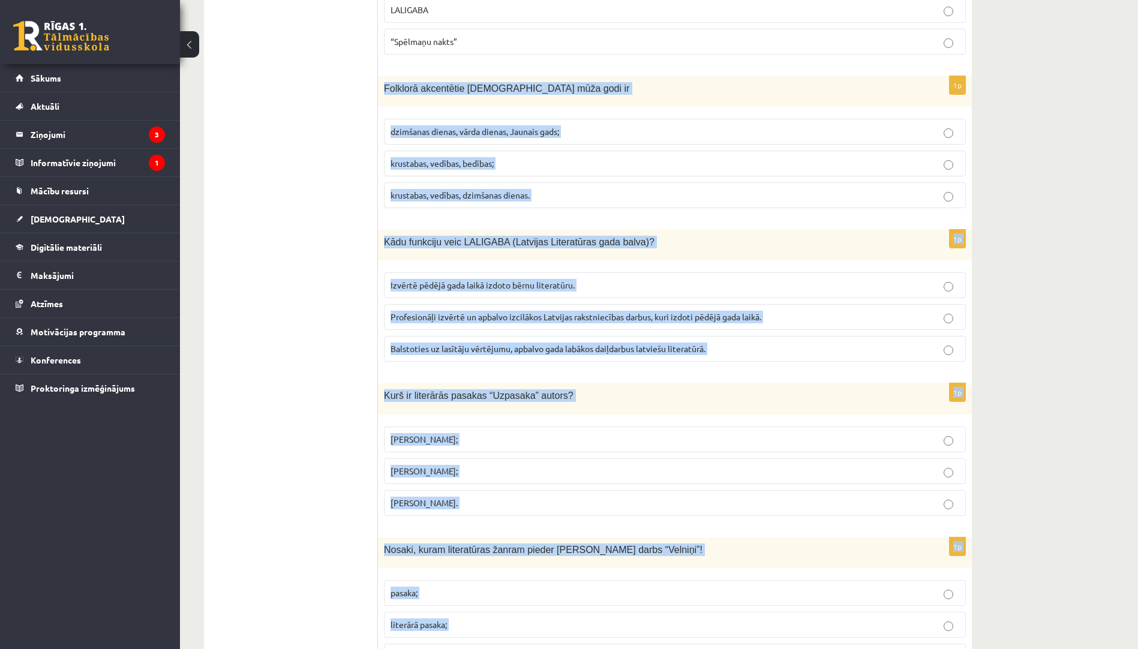
scroll to position [2308, 0]
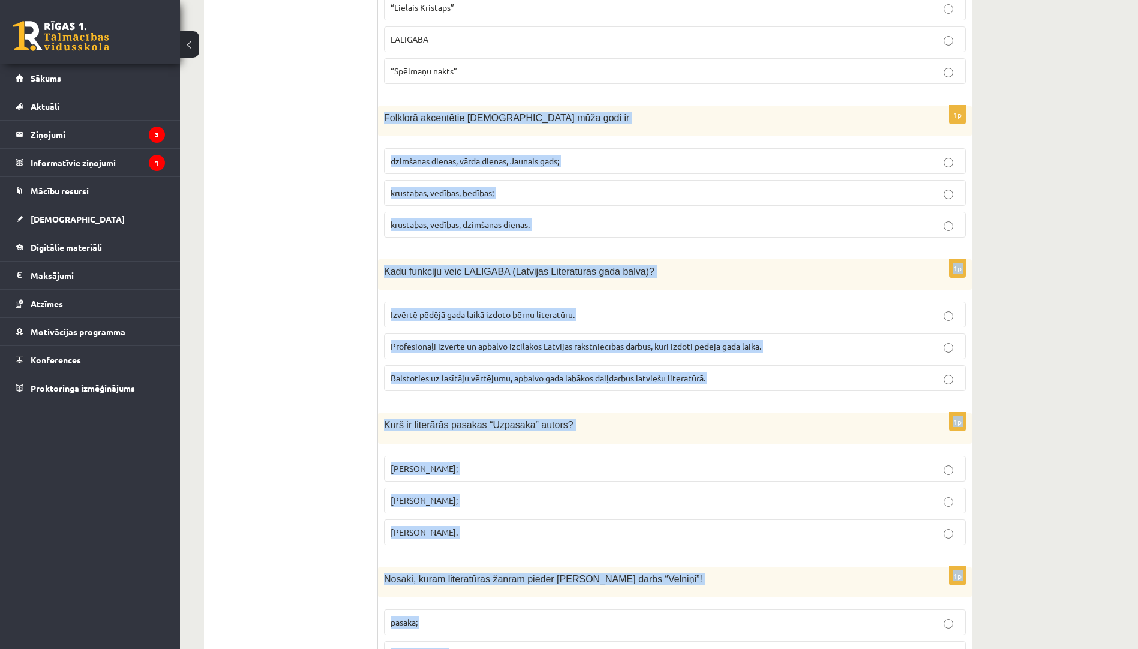
click at [495, 187] on p "krustabas, vedības, bedības;" at bounding box center [674, 193] width 569 height 13
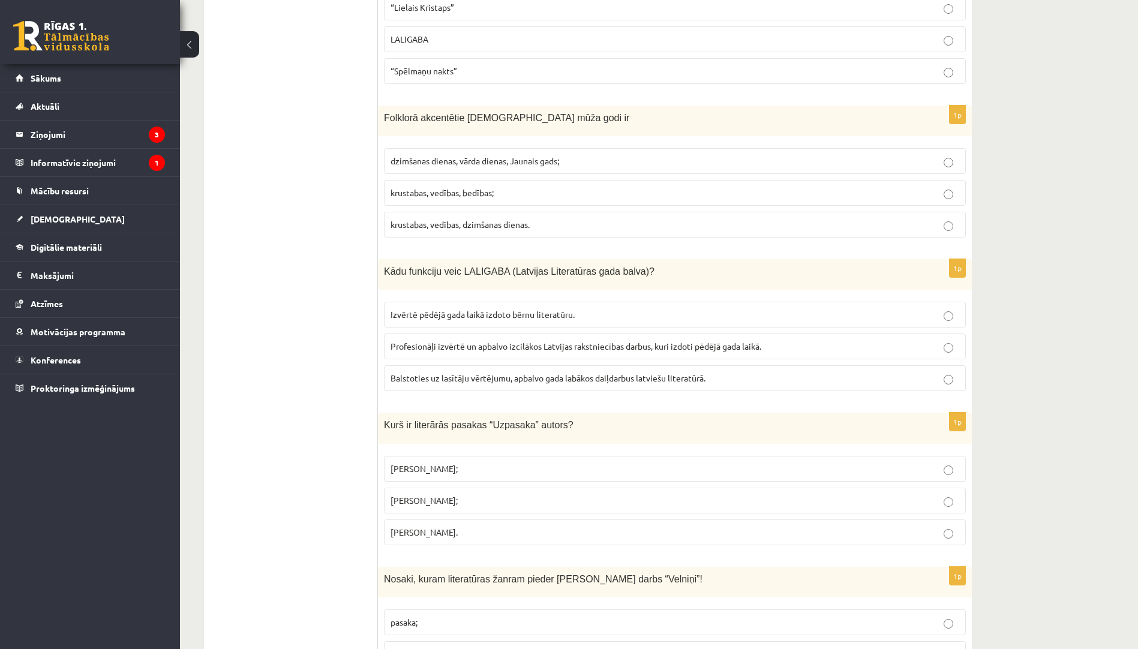
click at [441, 341] on span "Profesionāļi izvērtē un apbalvo izcilākos Latvijas rakstniecības darbus, kuri i…" at bounding box center [575, 346] width 371 height 11
click at [452, 463] on span "[PERSON_NAME];" at bounding box center [423, 468] width 67 height 11
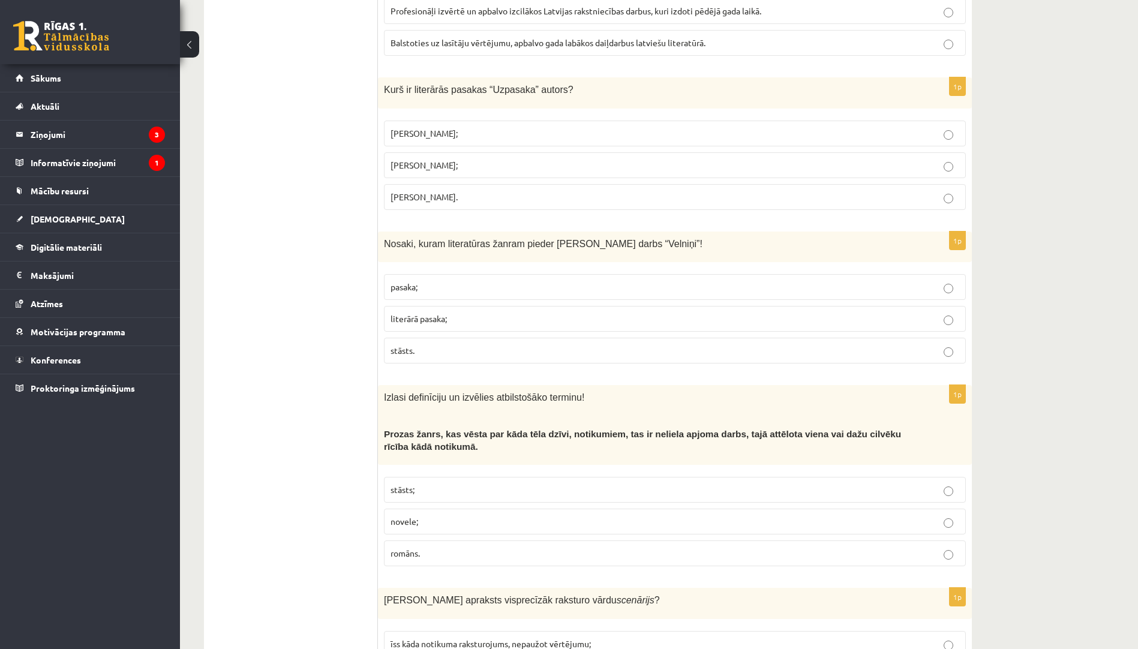
scroll to position [2667, 0]
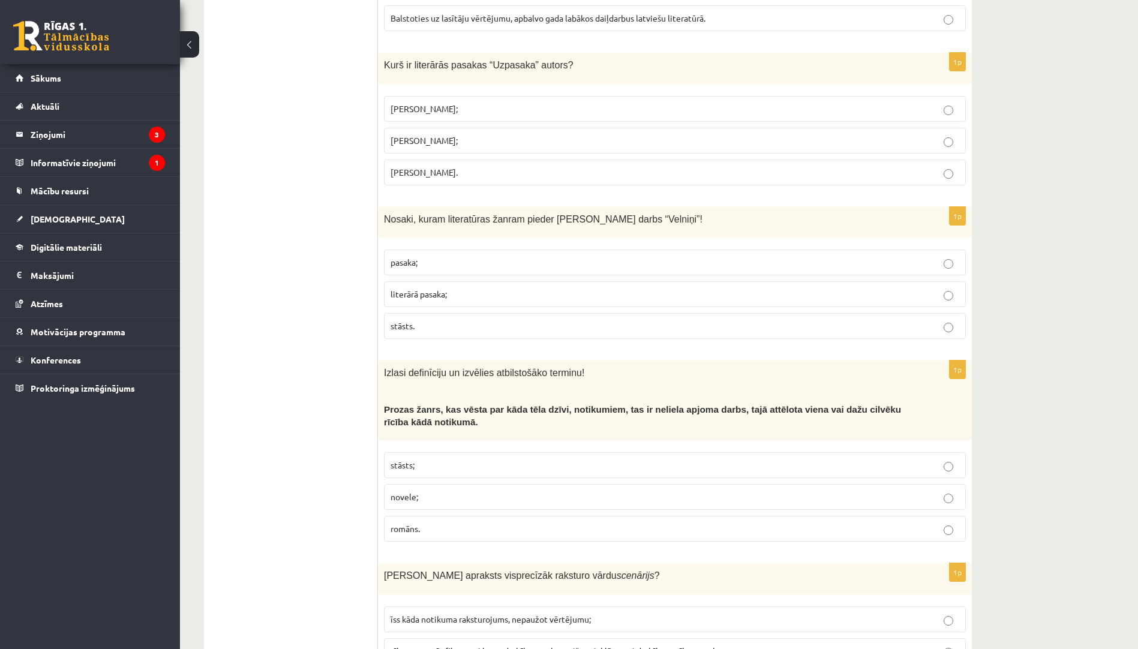
click at [409, 313] on label "stāsts." at bounding box center [675, 326] width 582 height 26
click at [474, 452] on label "stāsts;" at bounding box center [675, 465] width 582 height 26
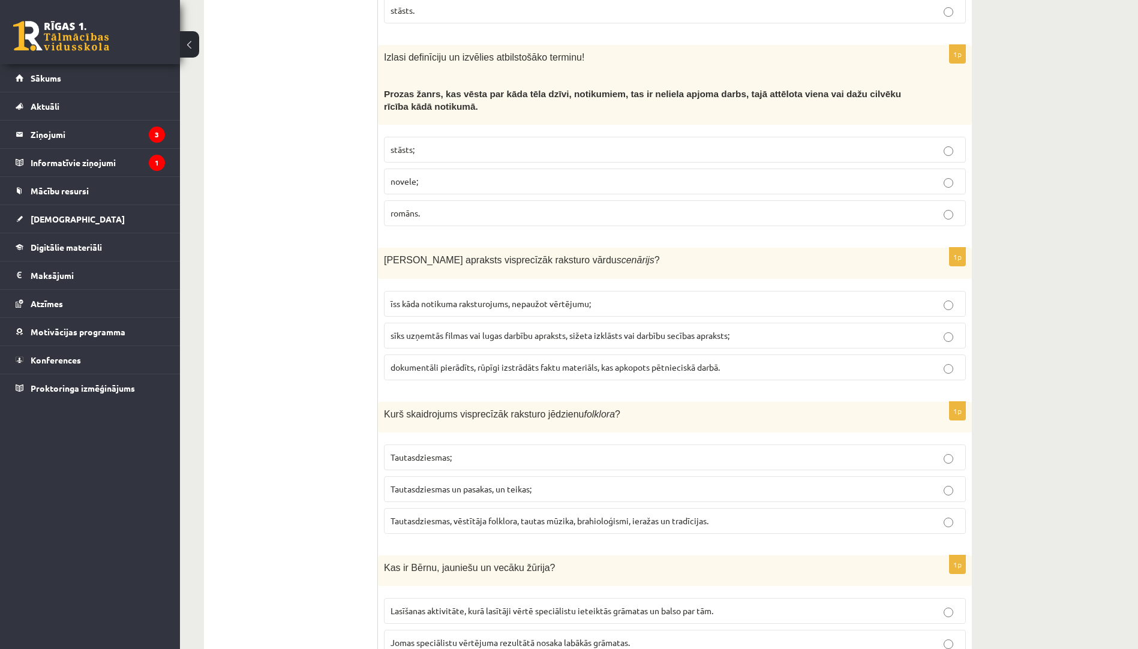
scroll to position [3027, 0]
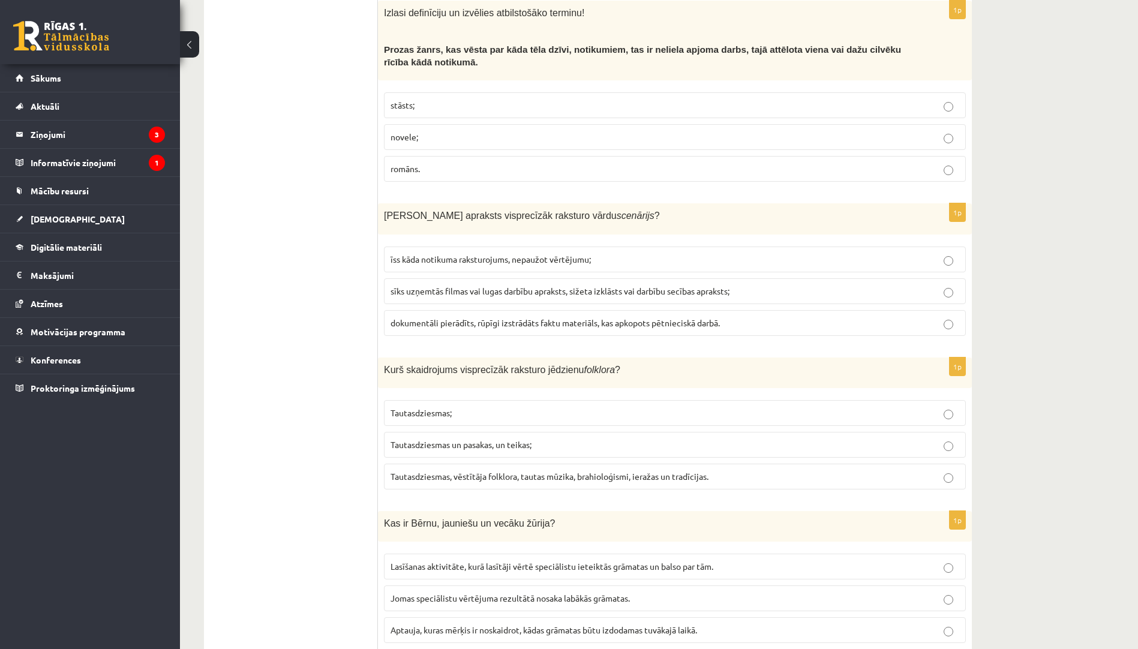
click at [435, 285] on span "sīks uzņemtās filmas vai lugas darbību apraksts, sižeta izklāsts vai darbību se…" at bounding box center [559, 290] width 339 height 11
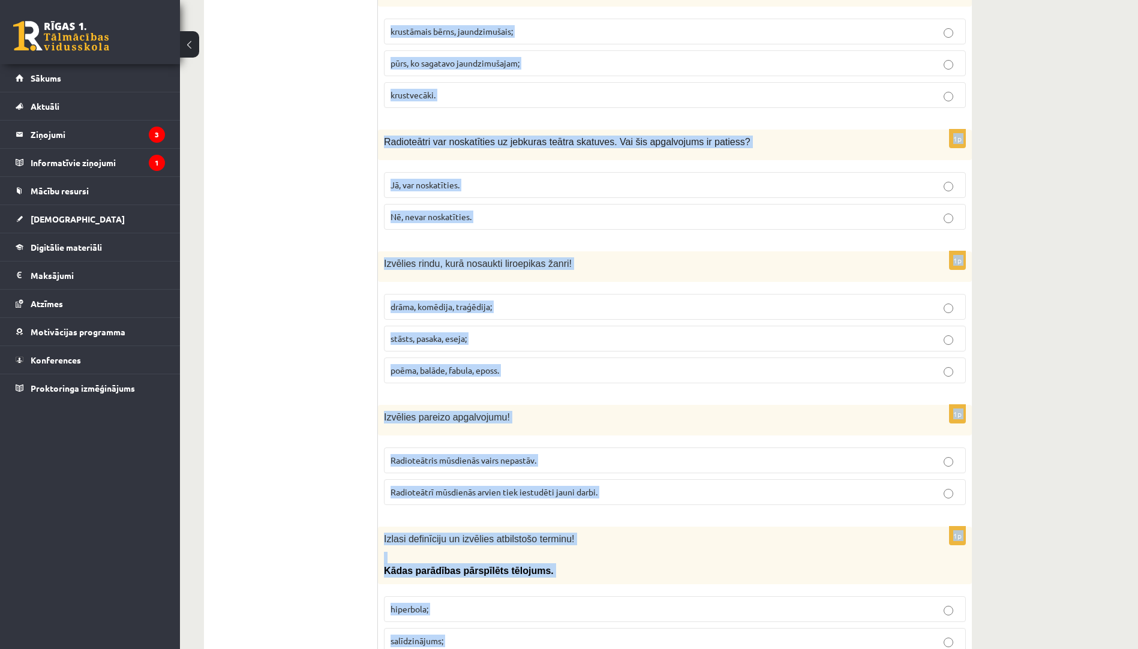
scroll to position [3917, 0]
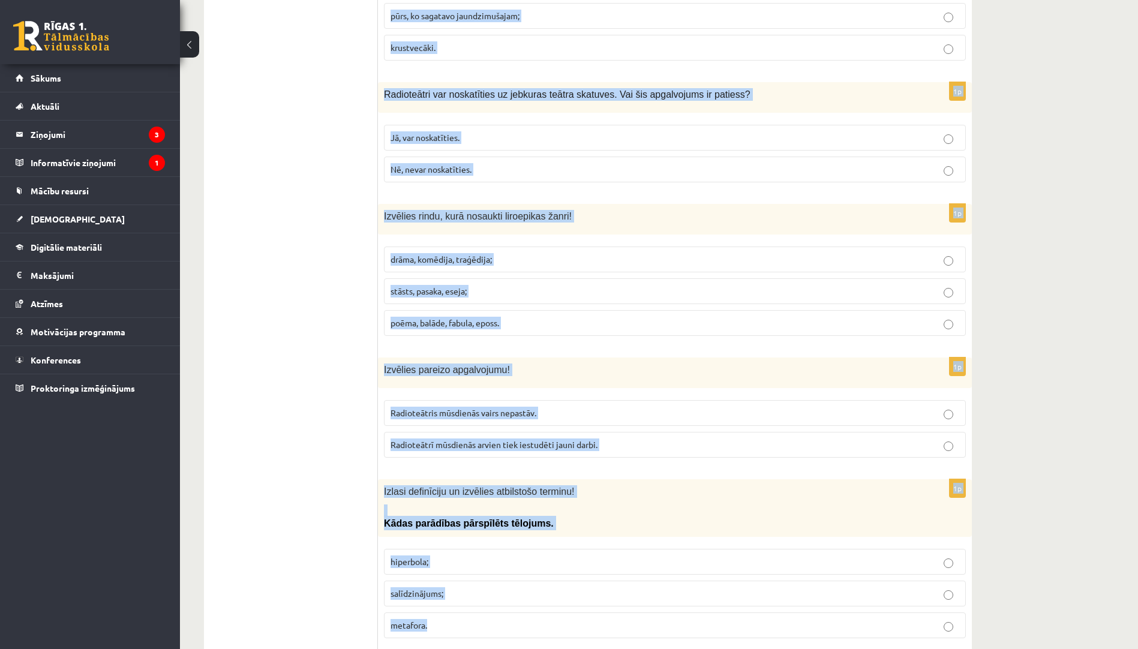
drag, startPoint x: 381, startPoint y: 345, endPoint x: 548, endPoint y: 600, distance: 304.6
copy form "Lore ipsumdolors ametconsect adipisci elitsedd eiusmodt ? Incididuntutla; Etdol…"
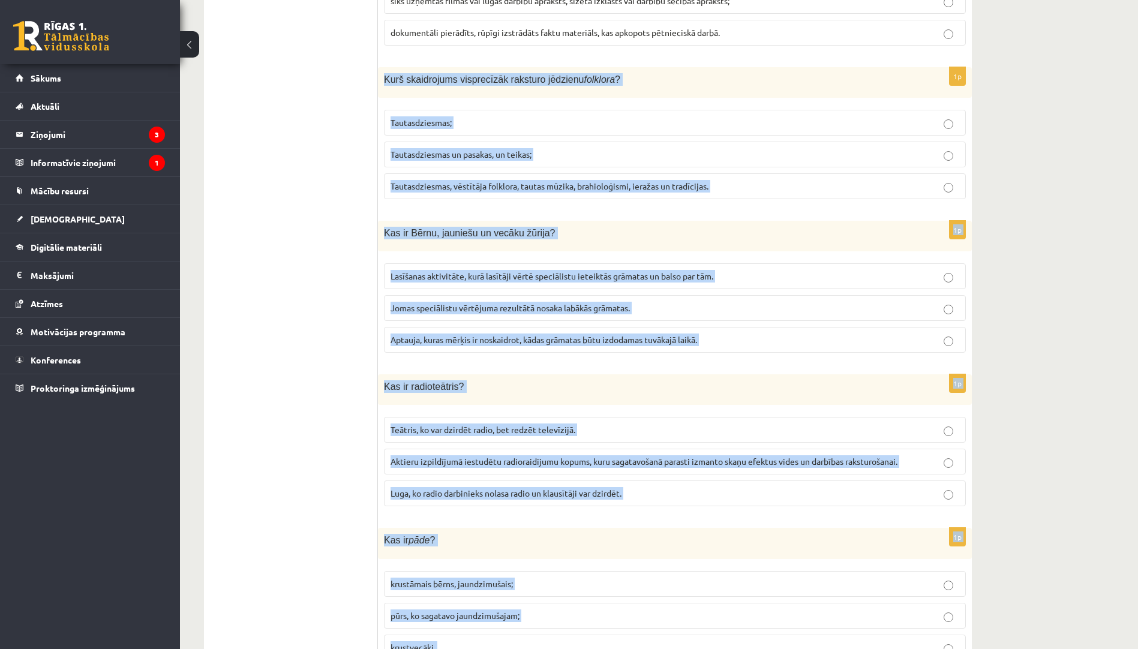
scroll to position [3198, 0]
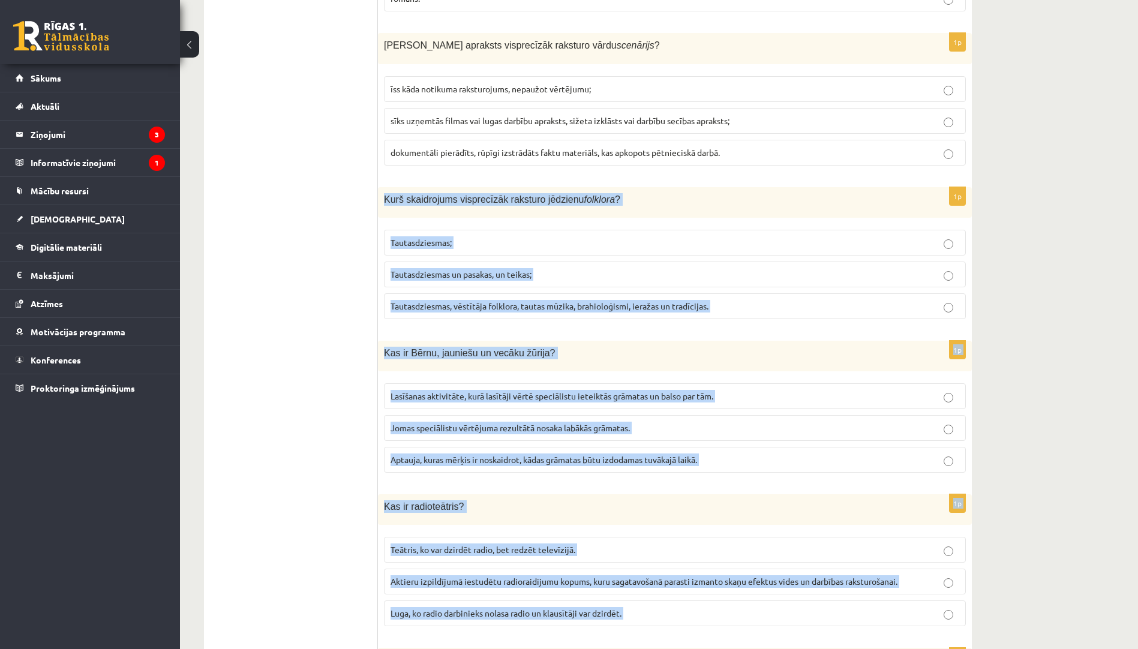
click at [474, 300] on span "Tautasdziesmas, vēstītāja folklora, tautas mūzika, brahioloģismi, ieražas un tr…" at bounding box center [549, 305] width 318 height 11
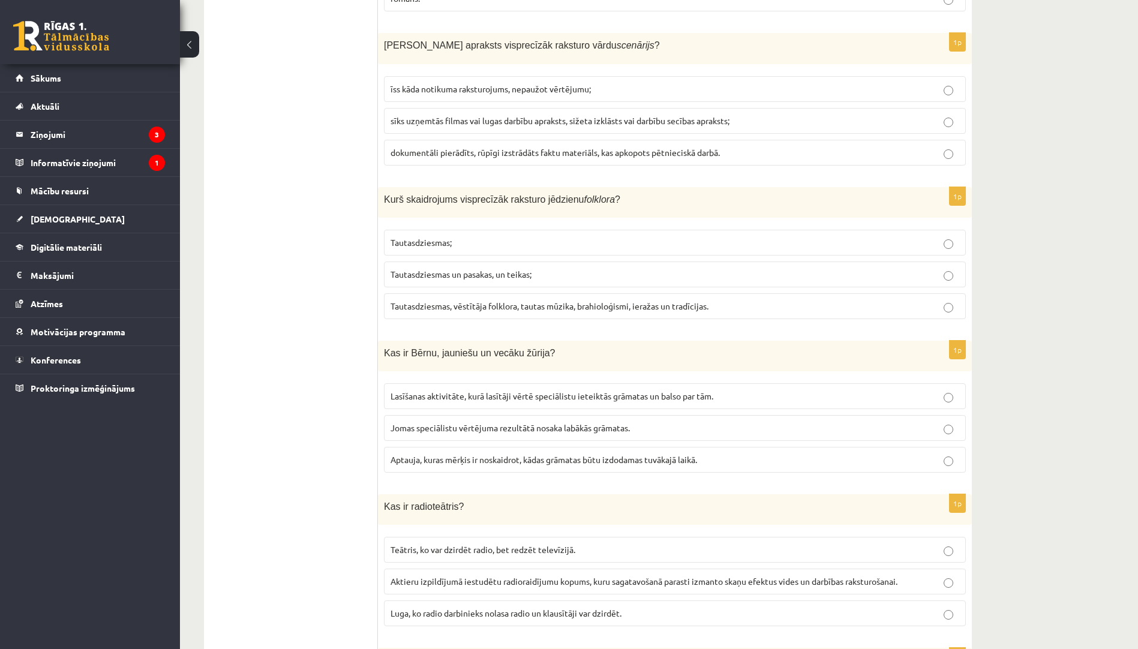
click at [476, 390] on span "Lasīšanas aktivitāte, kurā lasītāji vērtē speciālistu ieteiktās grāmatas un bal…" at bounding box center [551, 395] width 323 height 11
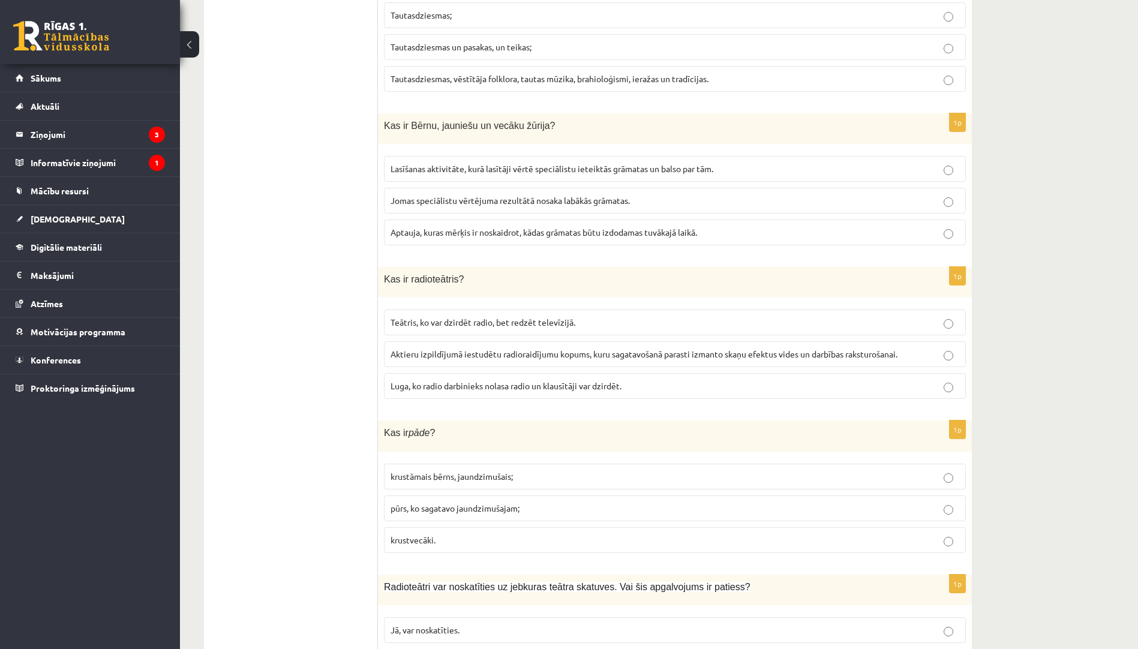
scroll to position [3437, 0]
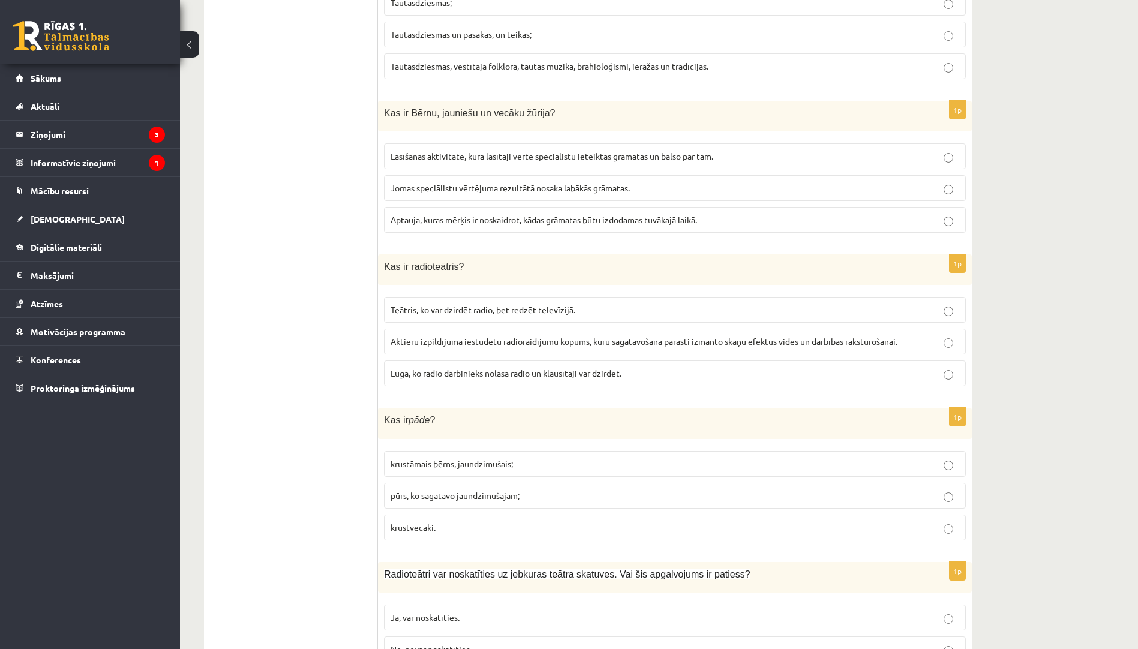
click at [459, 336] on span "Aktieru izpildījumā iestudētu radioraidījumu kopums, kuru sagatavošanā parasti …" at bounding box center [643, 341] width 507 height 11
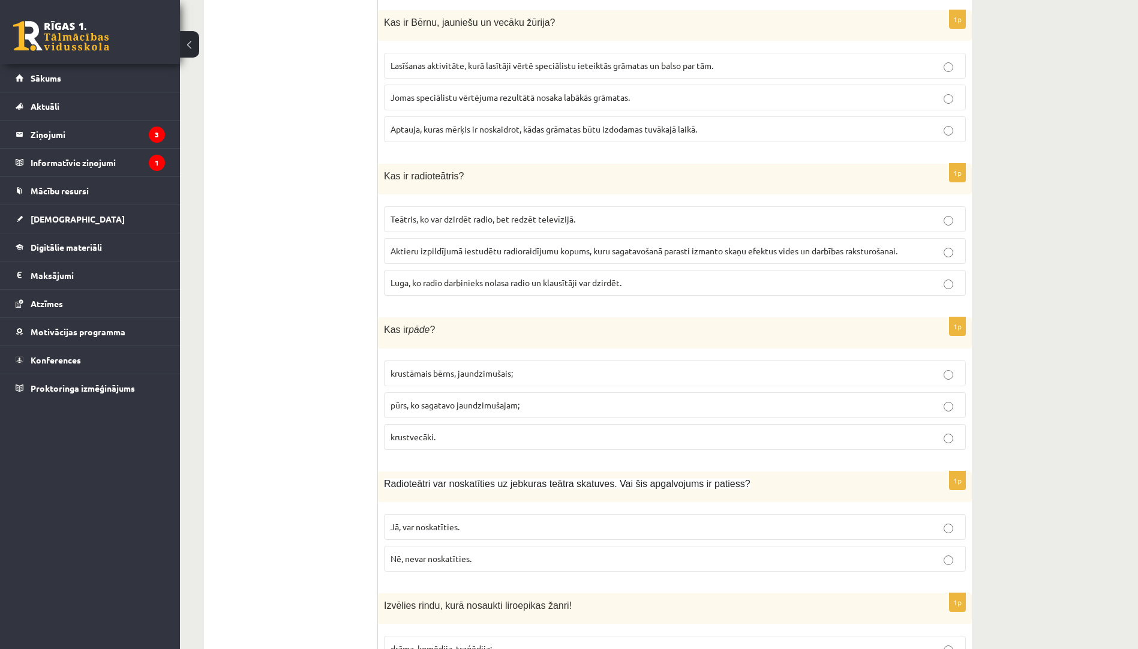
scroll to position [3557, 0]
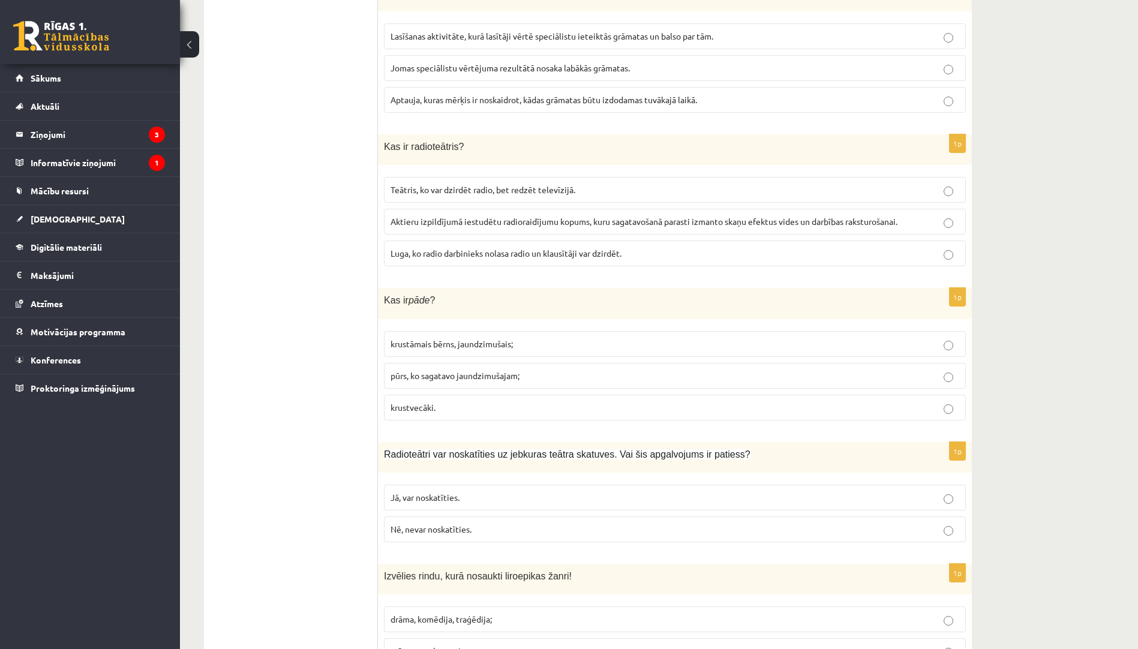
click at [431, 402] on span "krustvecāki." at bounding box center [412, 407] width 45 height 11
click at [482, 523] on p "Nē, nevar noskatīties." at bounding box center [674, 529] width 569 height 13
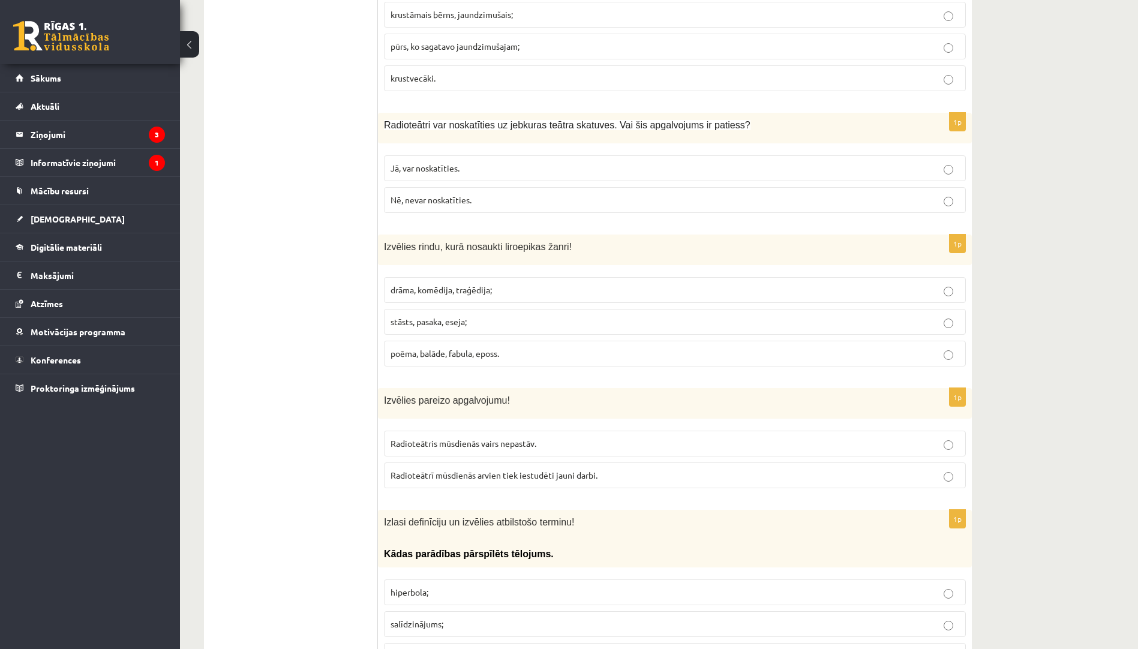
scroll to position [3917, 0]
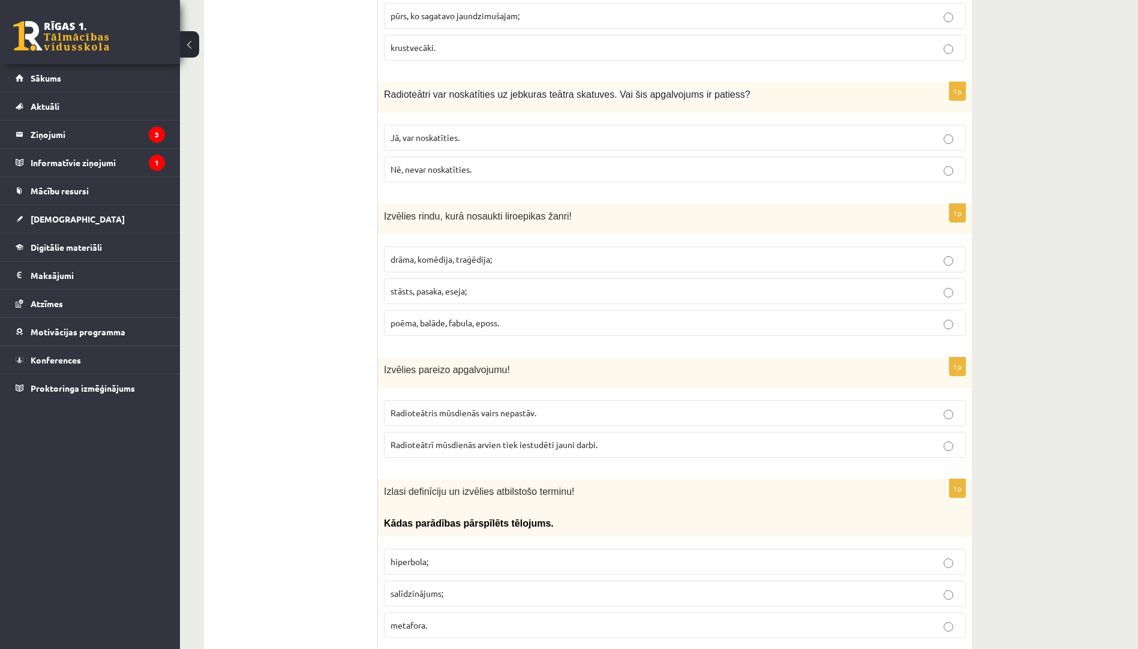
click at [509, 317] on p "poēma, balāde, fabula, eposs." at bounding box center [674, 323] width 569 height 13
click at [441, 439] on span "Radioteātrī mūsdienās arvien tiek iestudēti jauni darbi." at bounding box center [493, 444] width 207 height 11
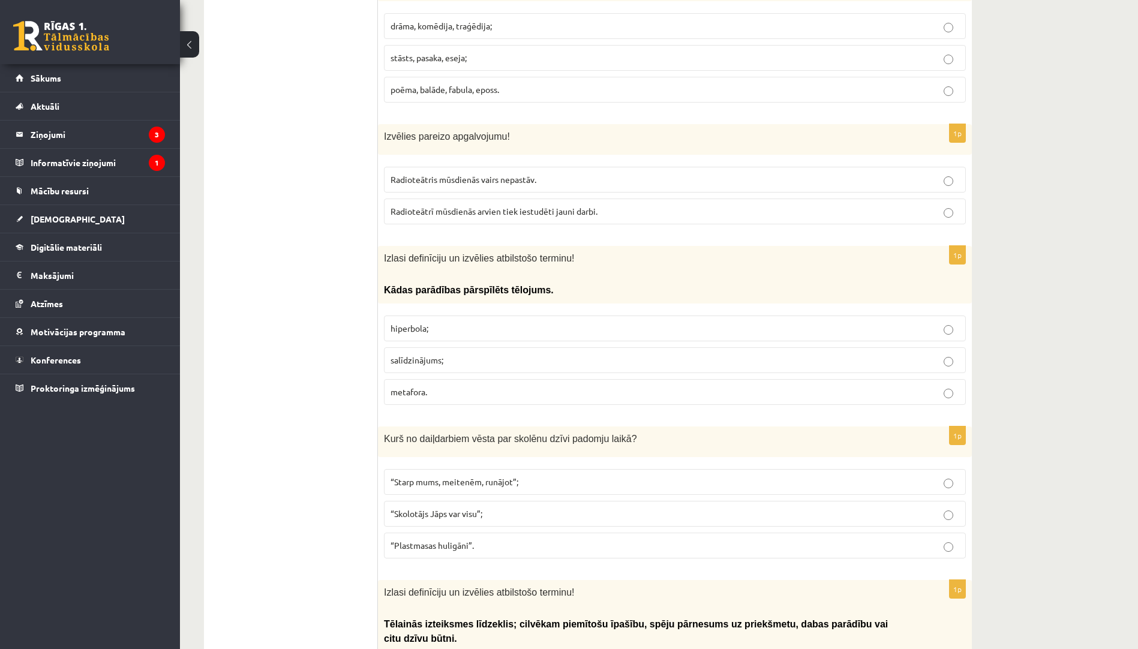
scroll to position [4157, 0]
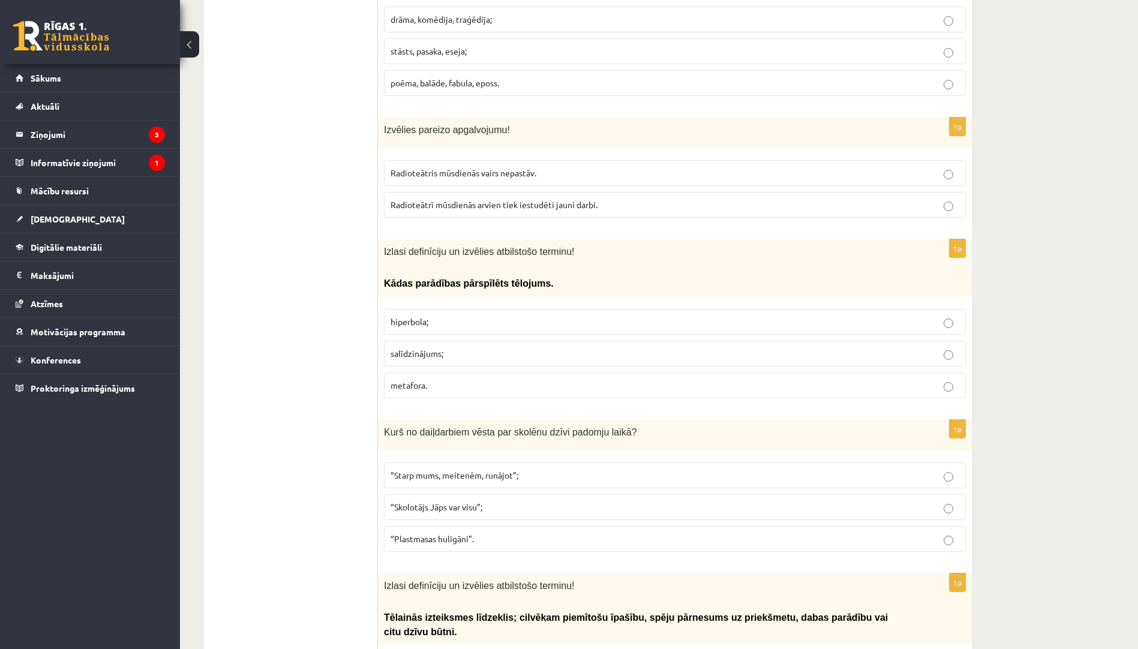
click at [449, 315] on p "hiperbola;" at bounding box center [674, 321] width 569 height 13
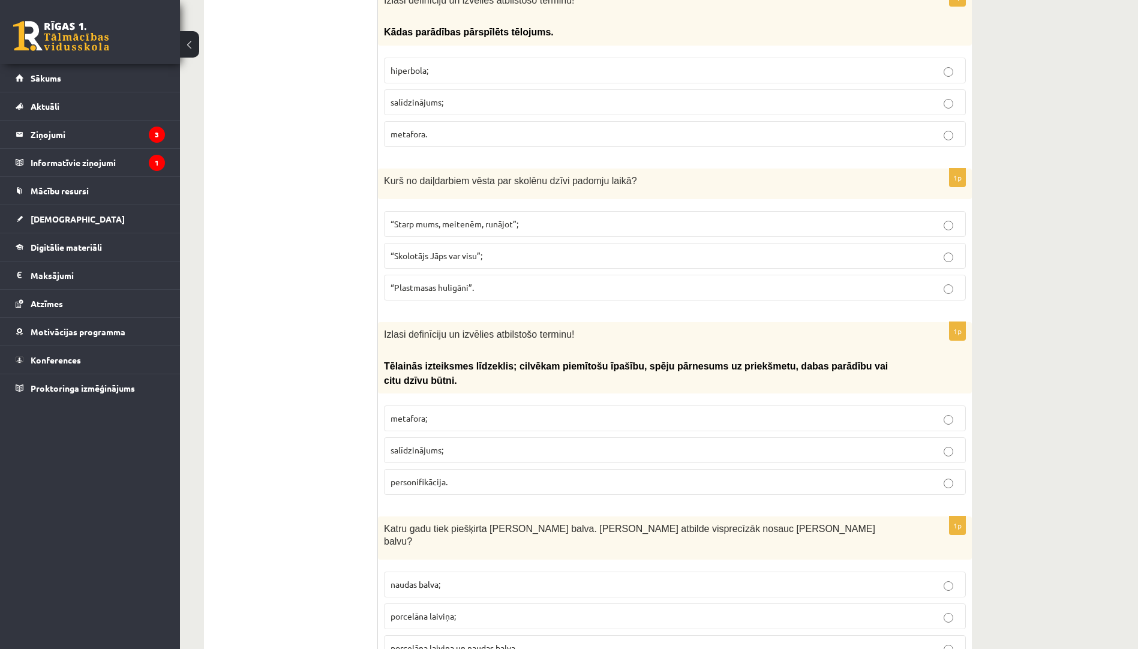
scroll to position [4413, 0]
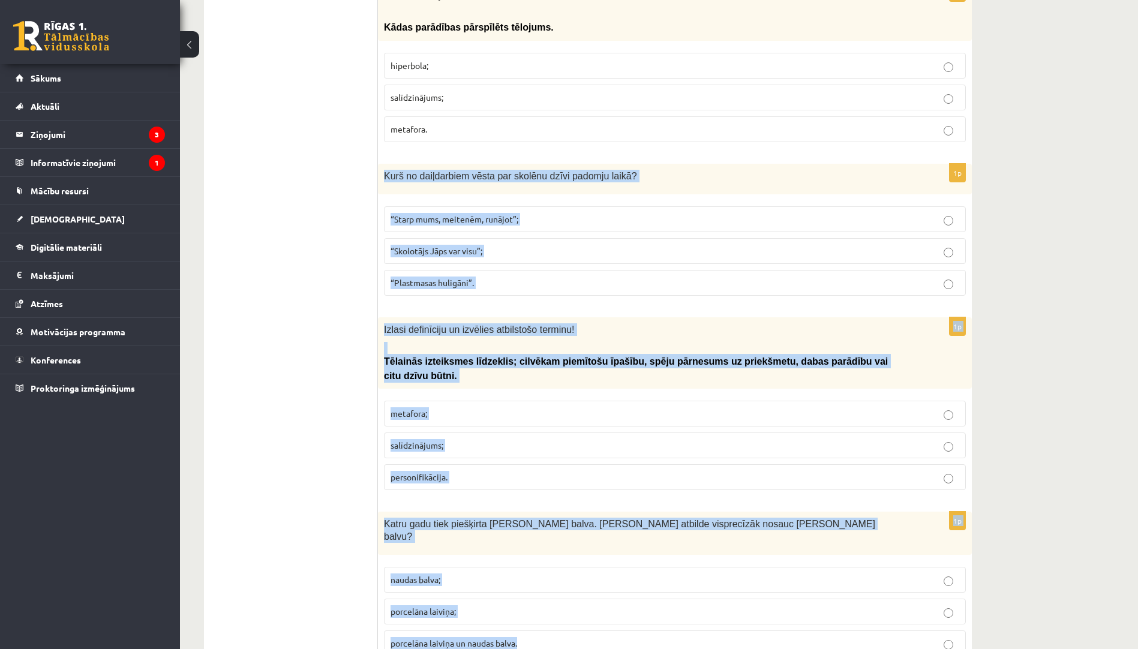
drag, startPoint x: 381, startPoint y: 146, endPoint x: 542, endPoint y: 593, distance: 474.6
copy form "Kurš no daiļdarbiem vēsta par skolēnu dzīvi padomju laikā? “Starp mums, meitenē…"
click at [498, 276] on p "“Plastmasas huligāni”." at bounding box center [674, 282] width 569 height 13
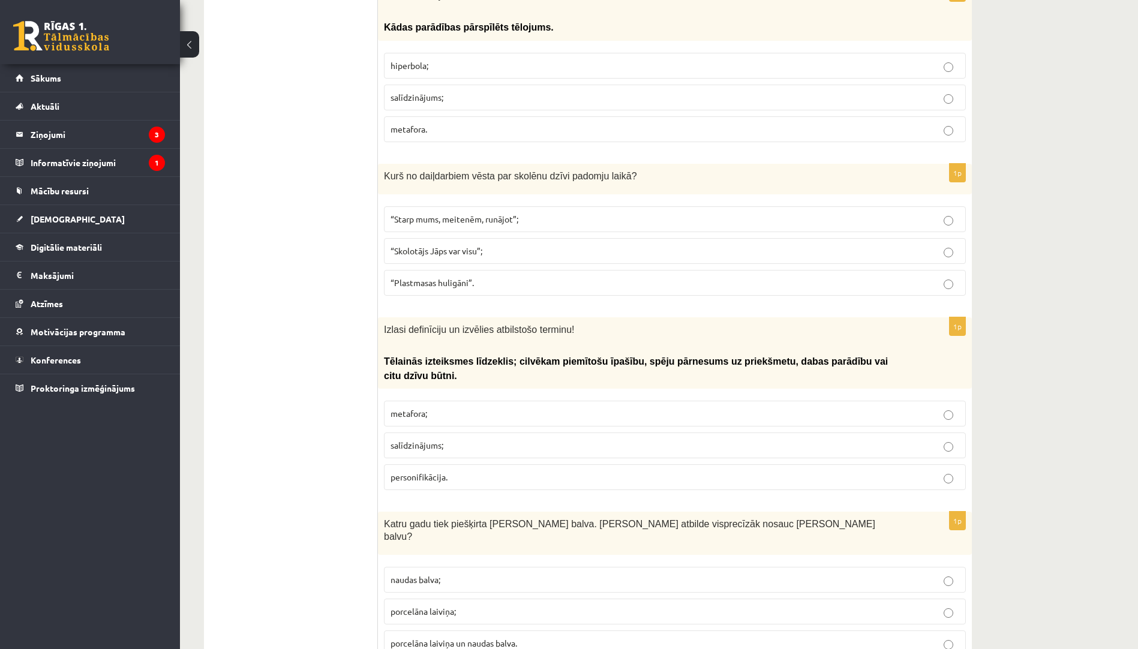
click at [486, 471] on p "personifikācija." at bounding box center [674, 477] width 569 height 13
click at [481, 605] on p "porcelāna laiviņa;" at bounding box center [674, 611] width 569 height 13
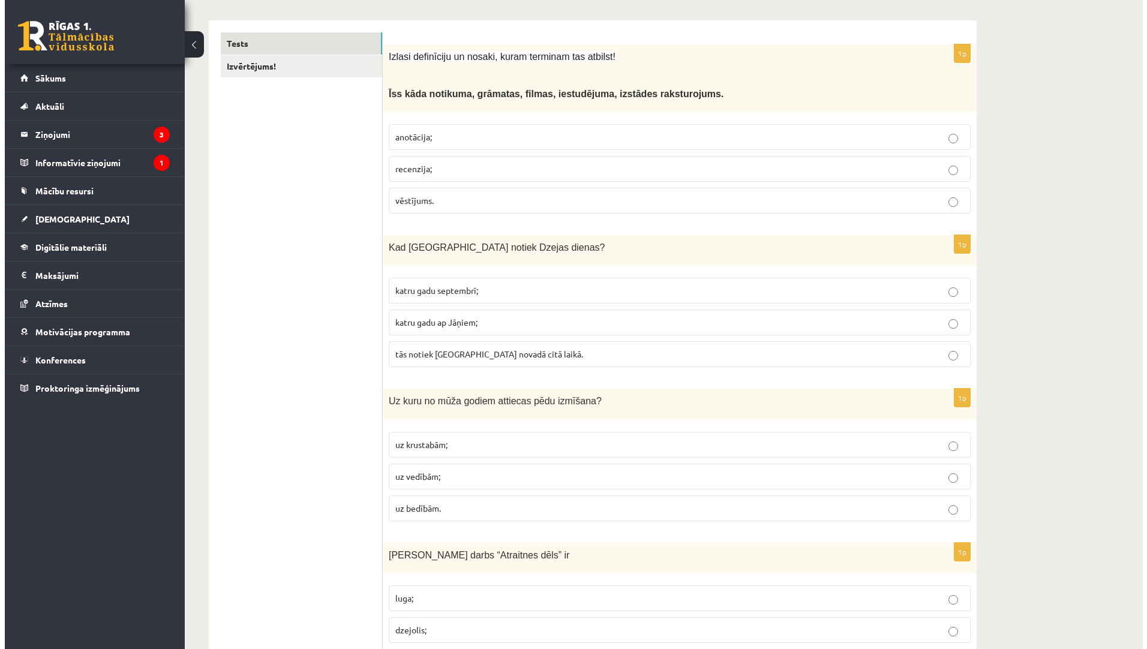
scroll to position [0, 0]
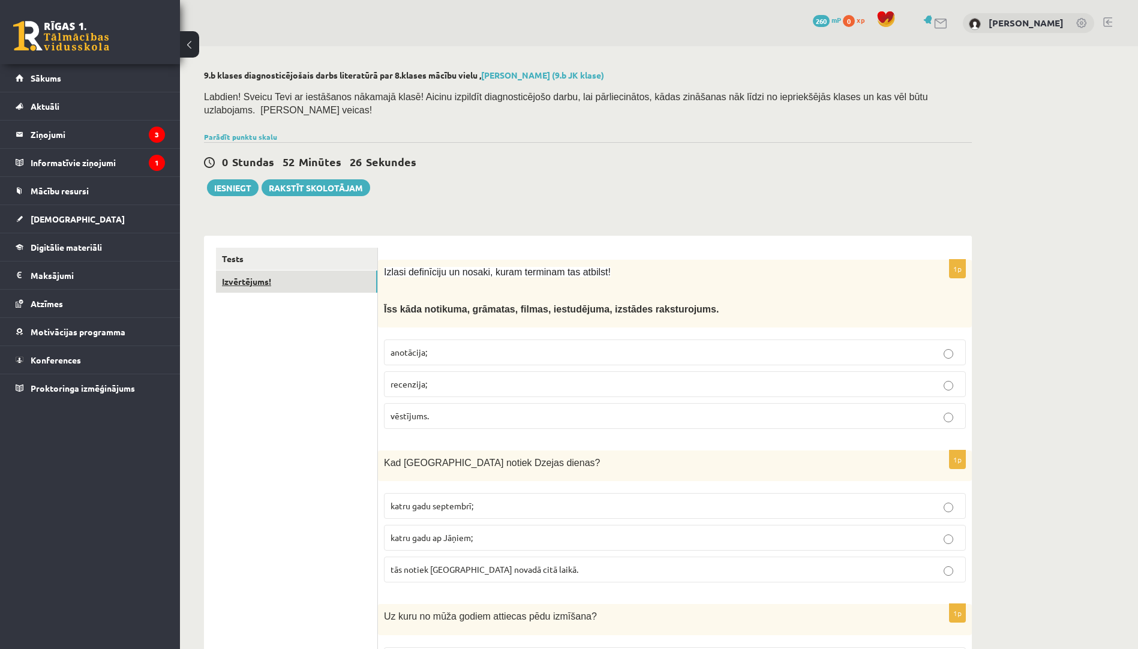
click at [297, 271] on link "Izvērtējums!" at bounding box center [296, 281] width 161 height 22
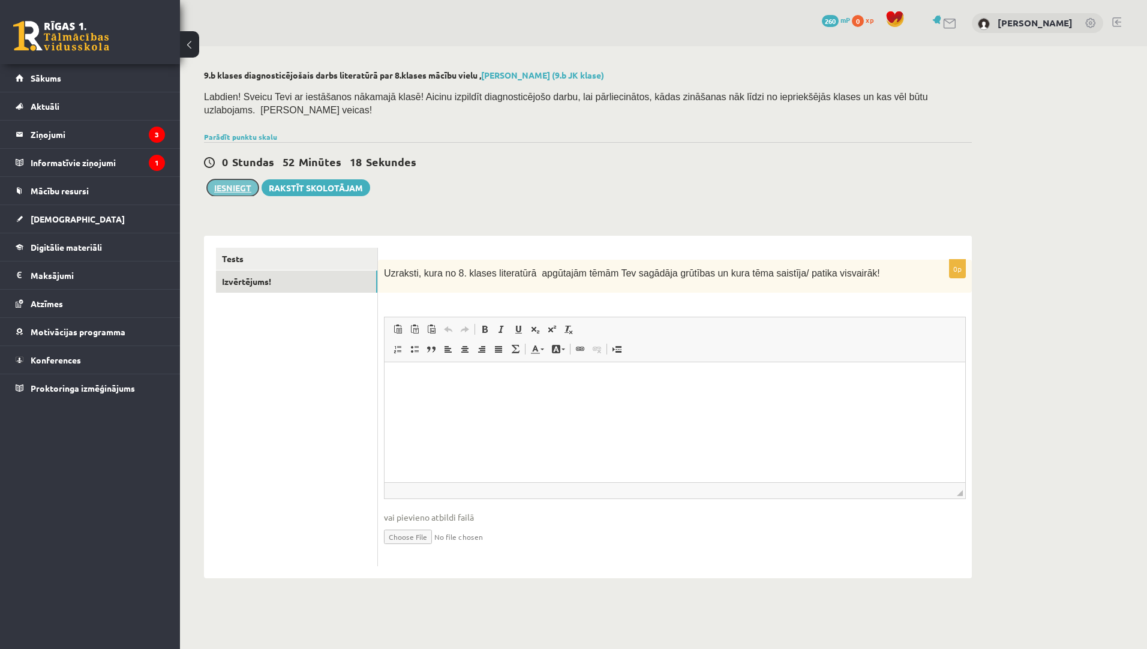
click at [226, 179] on button "Iesniegt" at bounding box center [233, 187] width 52 height 17
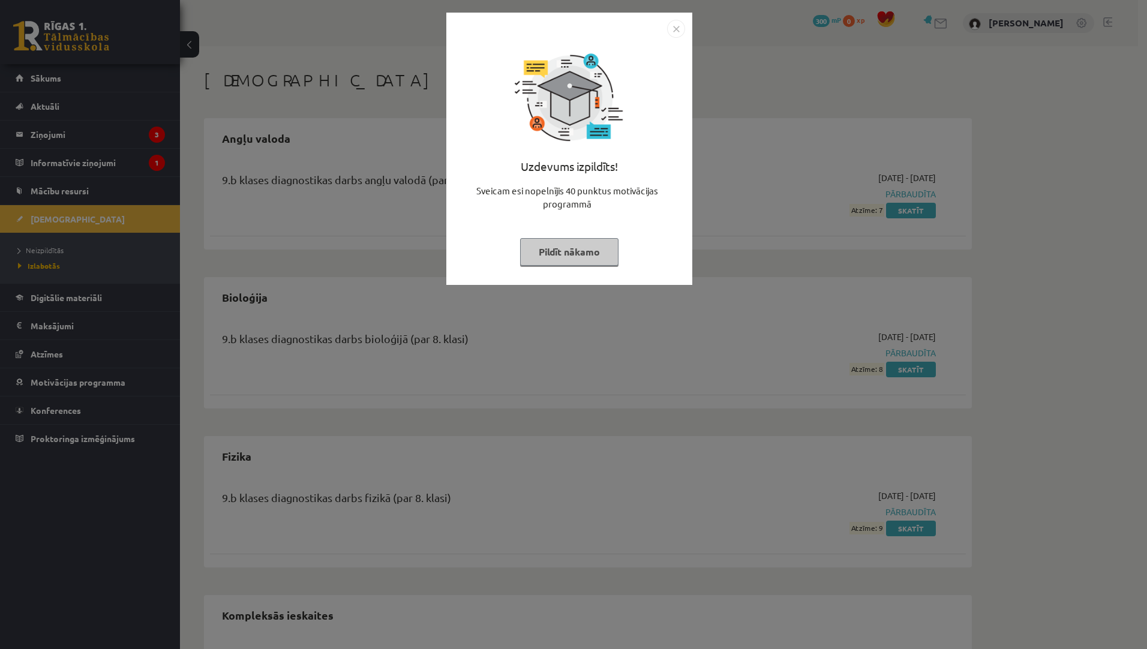
click at [565, 250] on button "Pildīt nākamo" at bounding box center [569, 252] width 98 height 28
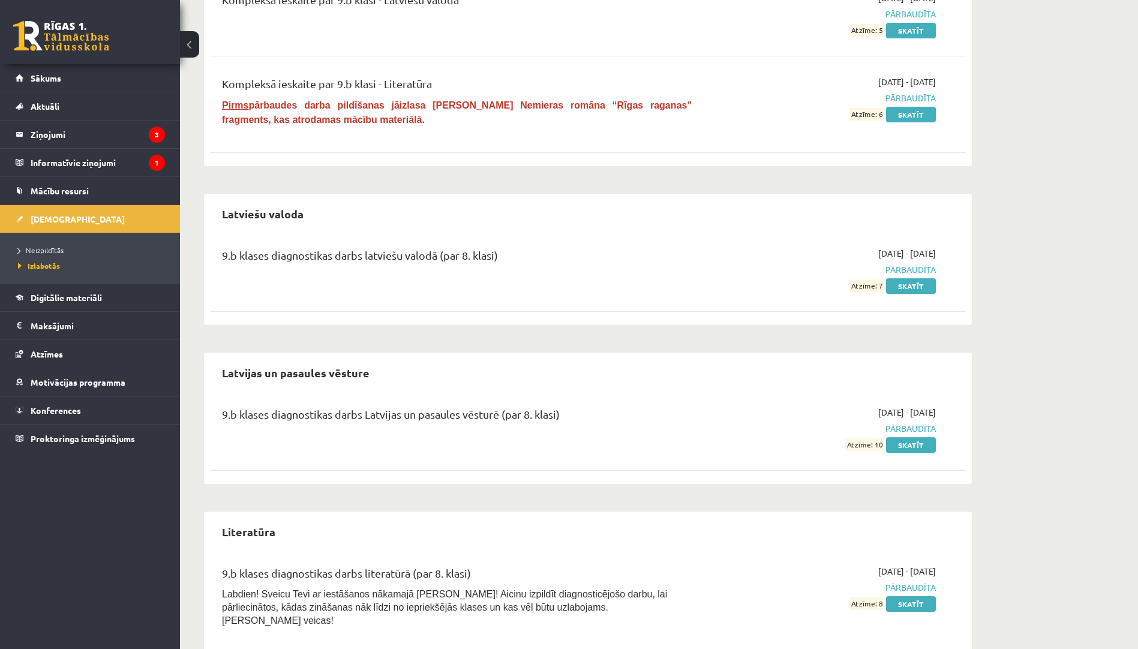
scroll to position [684, 0]
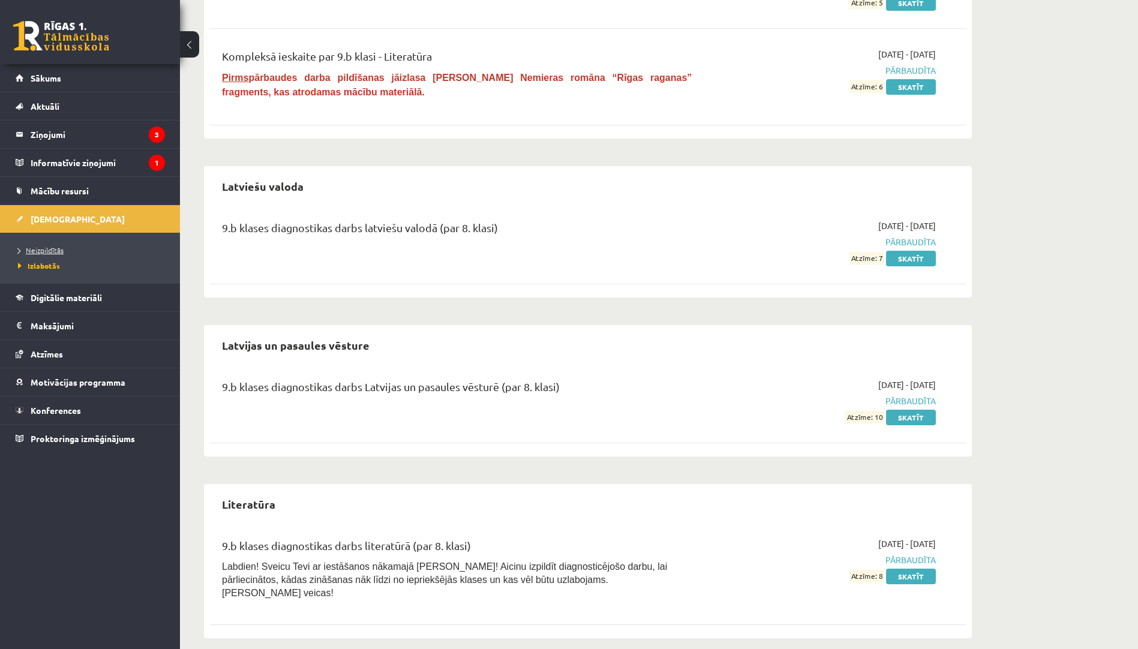
click at [42, 254] on link "Neizpildītās" at bounding box center [93, 250] width 150 height 11
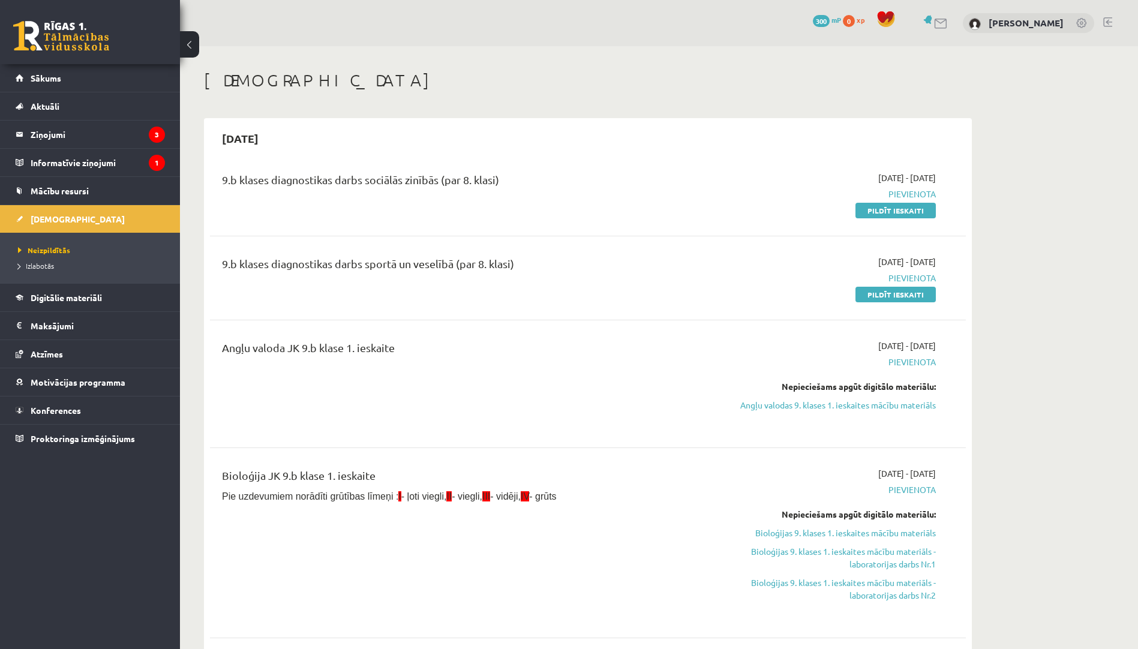
drag, startPoint x: 881, startPoint y: 206, endPoint x: 633, endPoint y: 55, distance: 289.8
click at [881, 206] on link "Pildīt ieskaiti" at bounding box center [895, 211] width 80 height 16
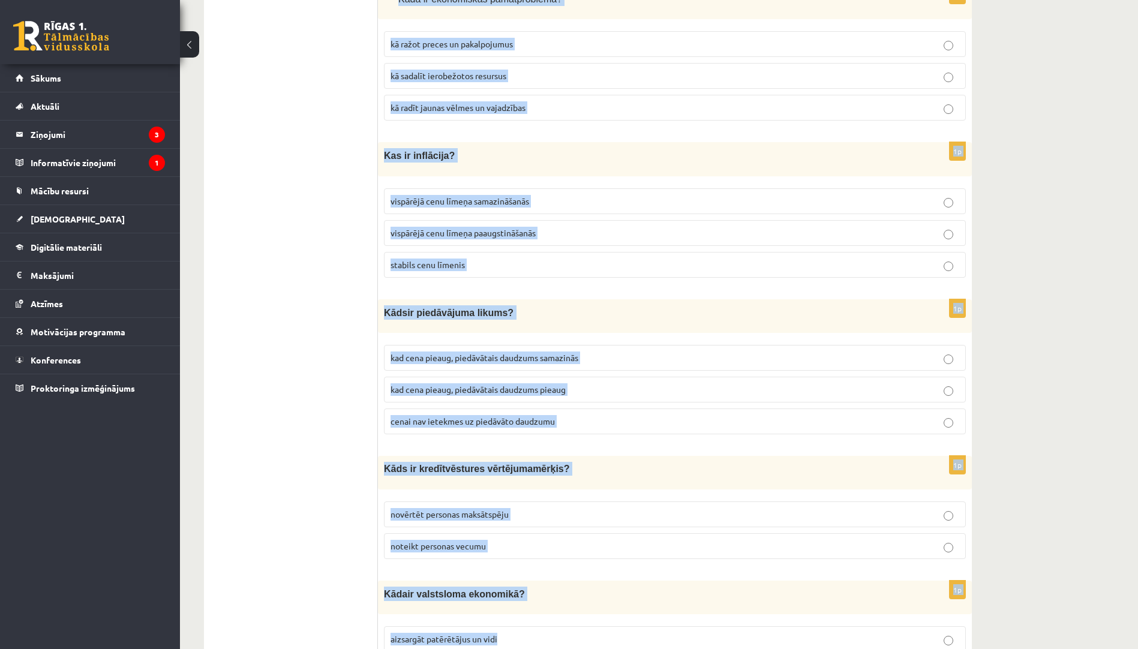
scroll to position [715, 0]
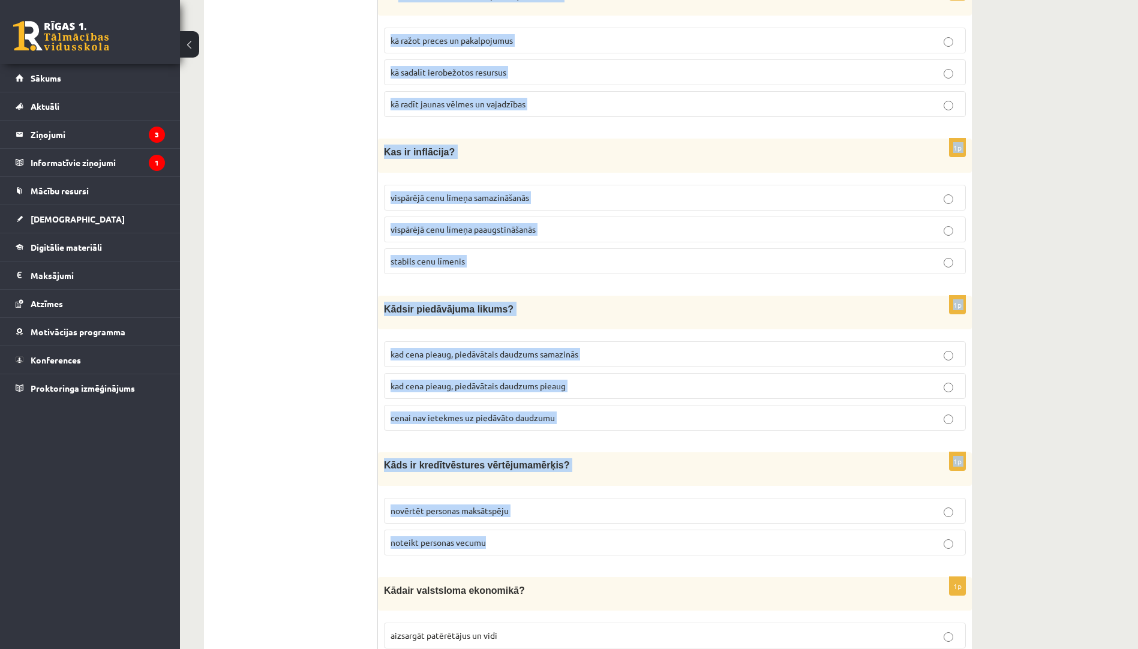
drag, startPoint x: 381, startPoint y: 239, endPoint x: 528, endPoint y: 549, distance: 342.3
copy form "Lore ip dolorsitame consect adipis? elitseddoe, te incidi utla etdolo, magn ali…"
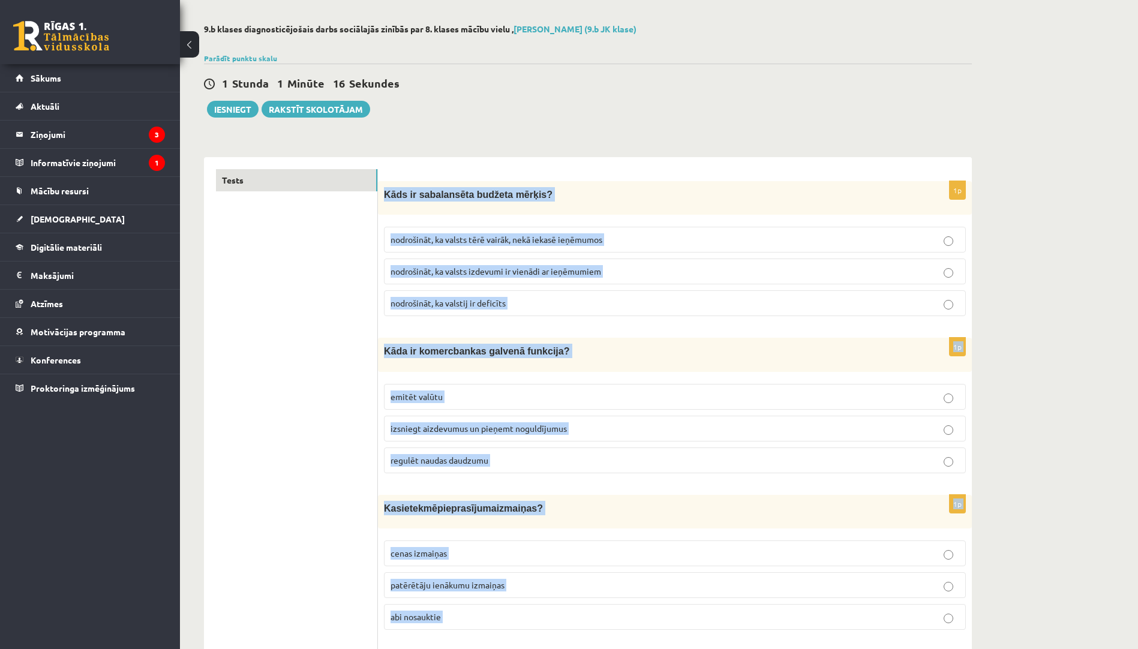
scroll to position [0, 0]
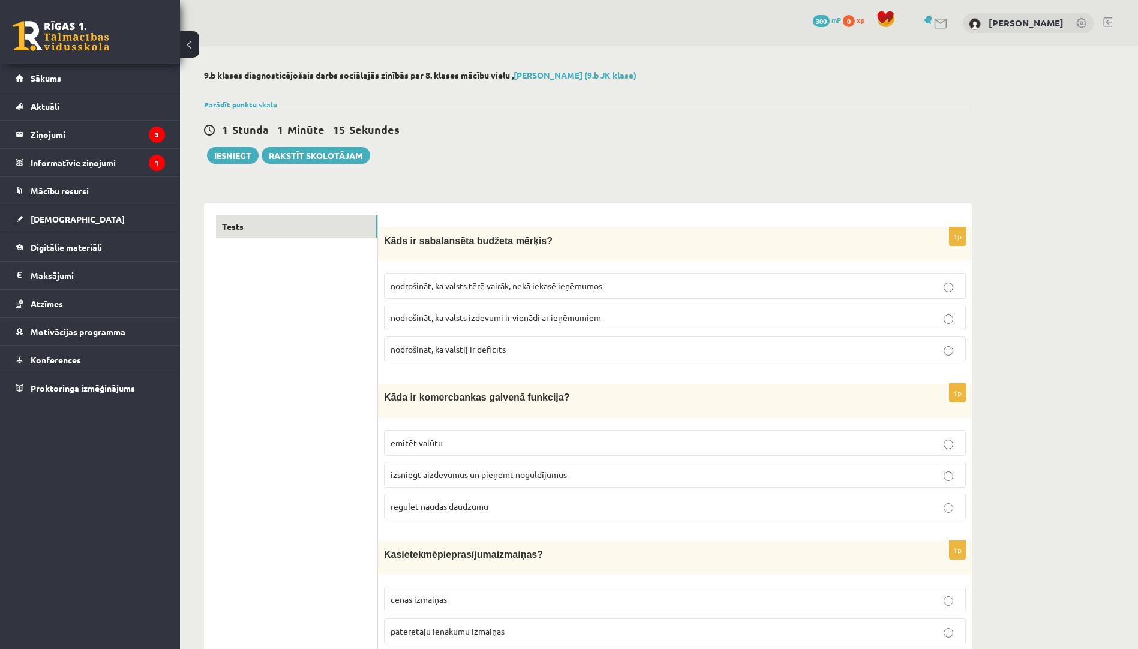
click at [507, 311] on p "nodrošināt, ka valsts izdevumi ir vienādi ar ieņēmumiem" at bounding box center [674, 317] width 569 height 13
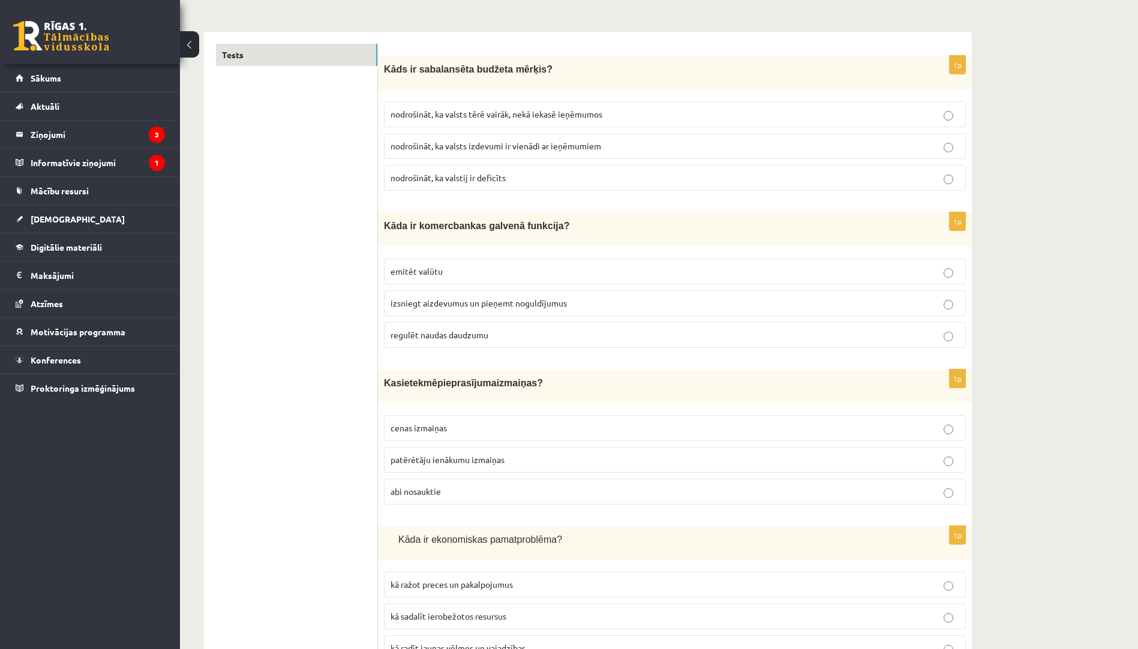
scroll to position [240, 0]
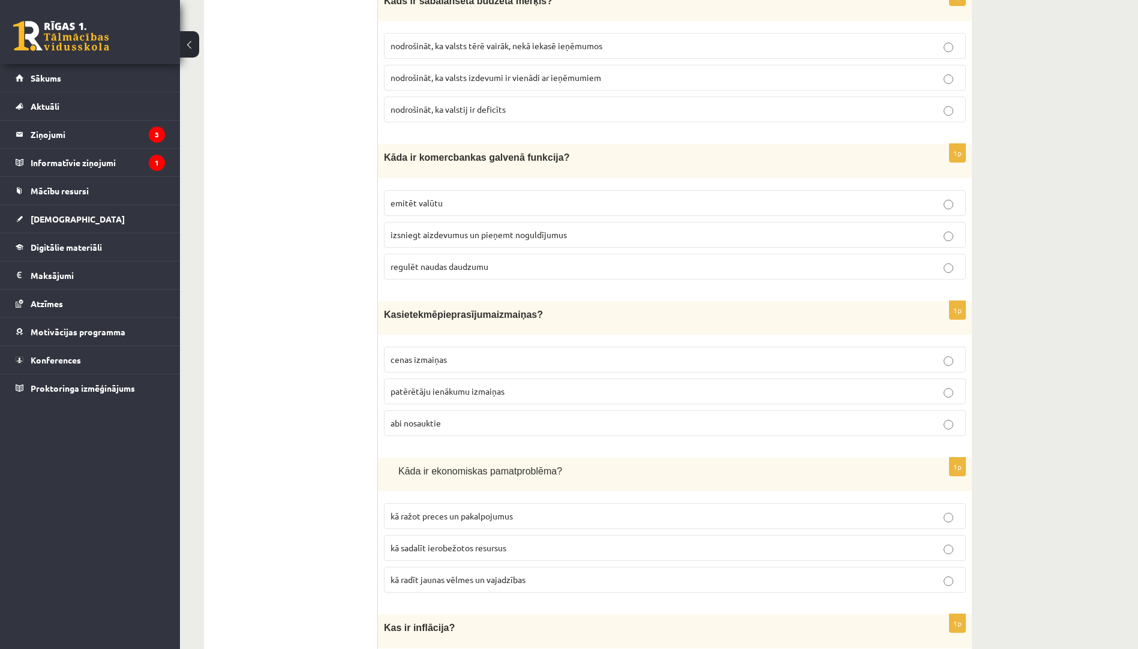
click at [466, 236] on span "izsniegt aizdevumus un pieņemt noguldījumus" at bounding box center [478, 234] width 176 height 11
click at [506, 421] on p "abi nosauktie" at bounding box center [674, 423] width 569 height 13
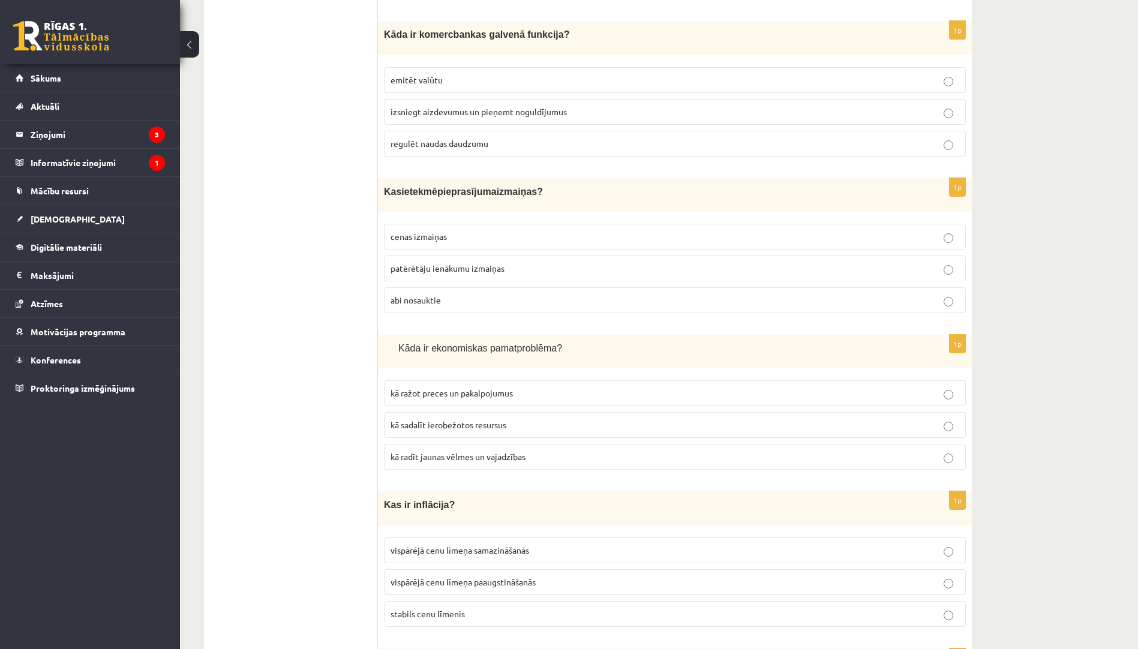
scroll to position [480, 0]
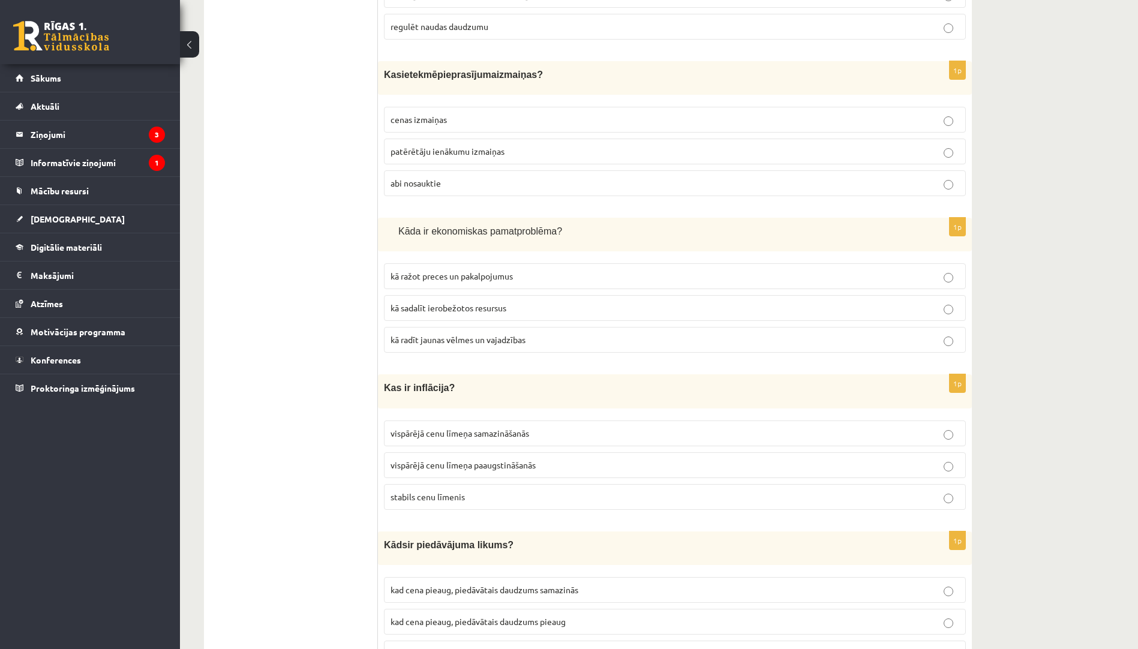
click at [457, 303] on span "kā sadalīt ierobežotos resursus" at bounding box center [448, 307] width 116 height 11
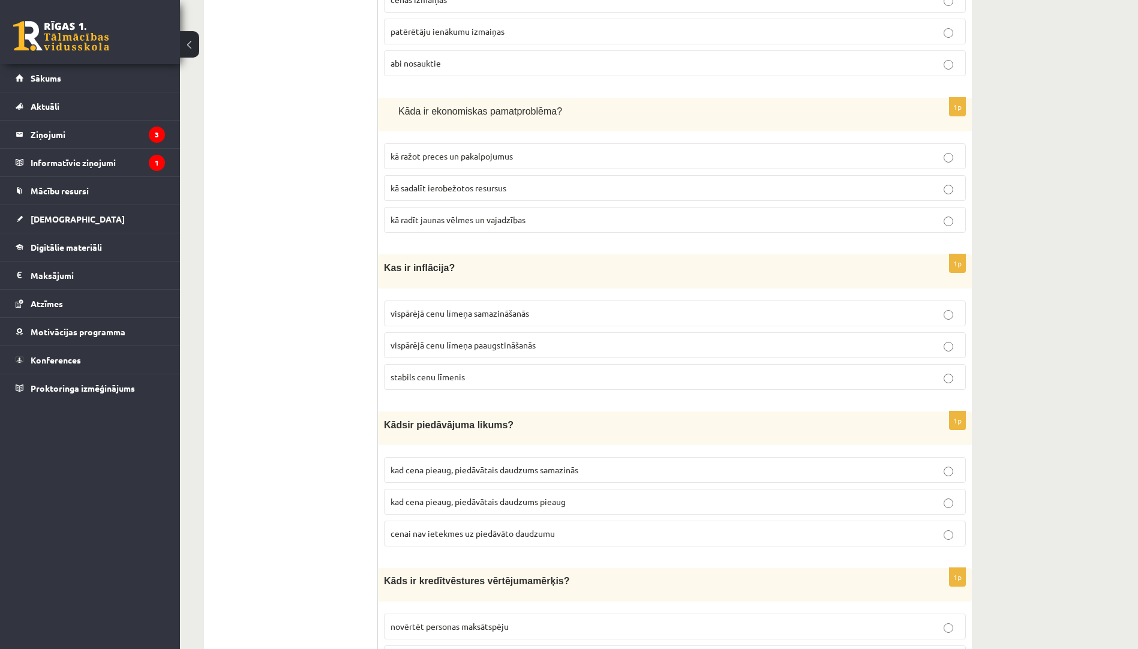
scroll to position [720, 0]
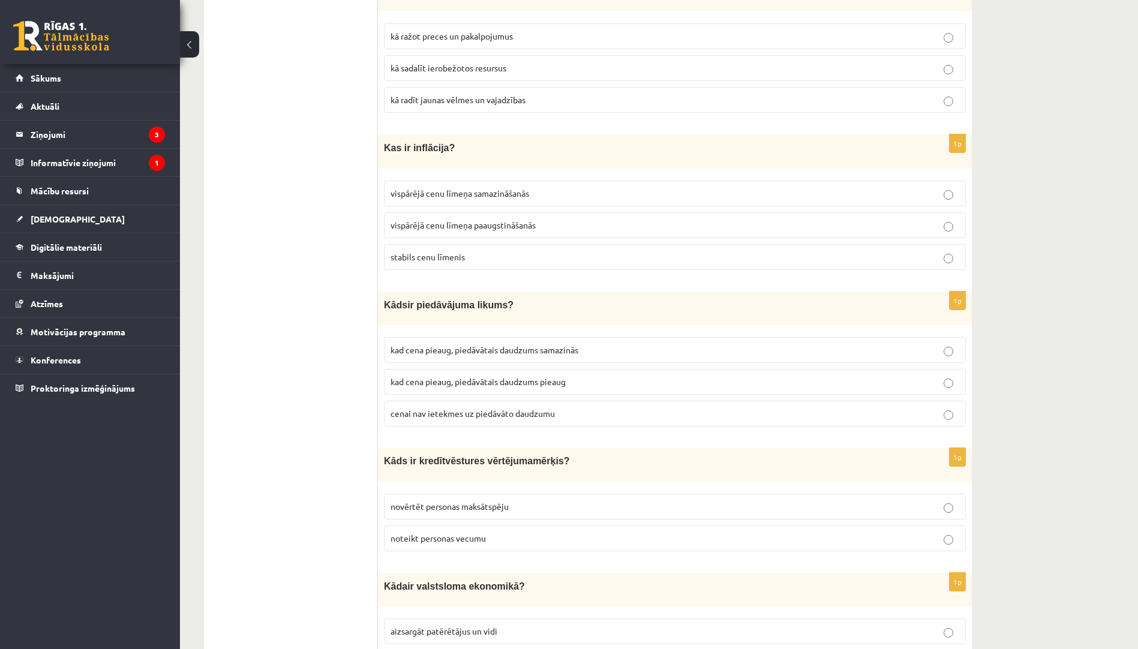
click at [530, 231] on label "vispārējā cenu līmeņa paaugstināšanās" at bounding box center [675, 225] width 582 height 26
click at [453, 380] on span "kad cena pieaug, piedāvātais daudzums pieaug" at bounding box center [477, 381] width 175 height 11
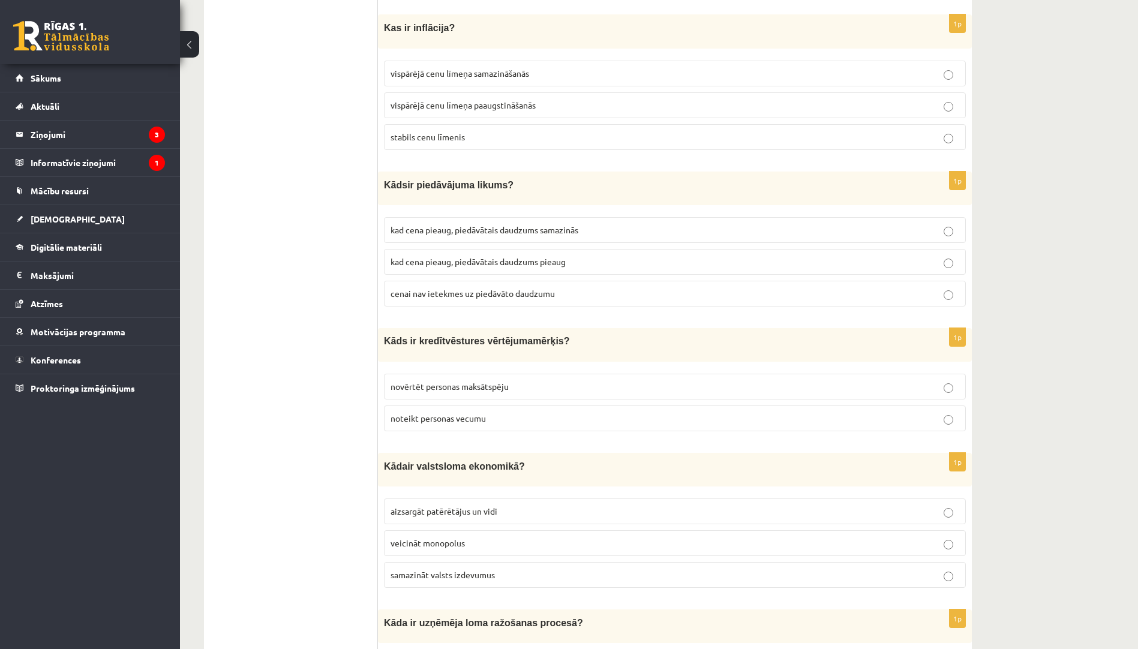
click at [470, 392] on label "novērtēt personas maksātspēju" at bounding box center [675, 387] width 582 height 26
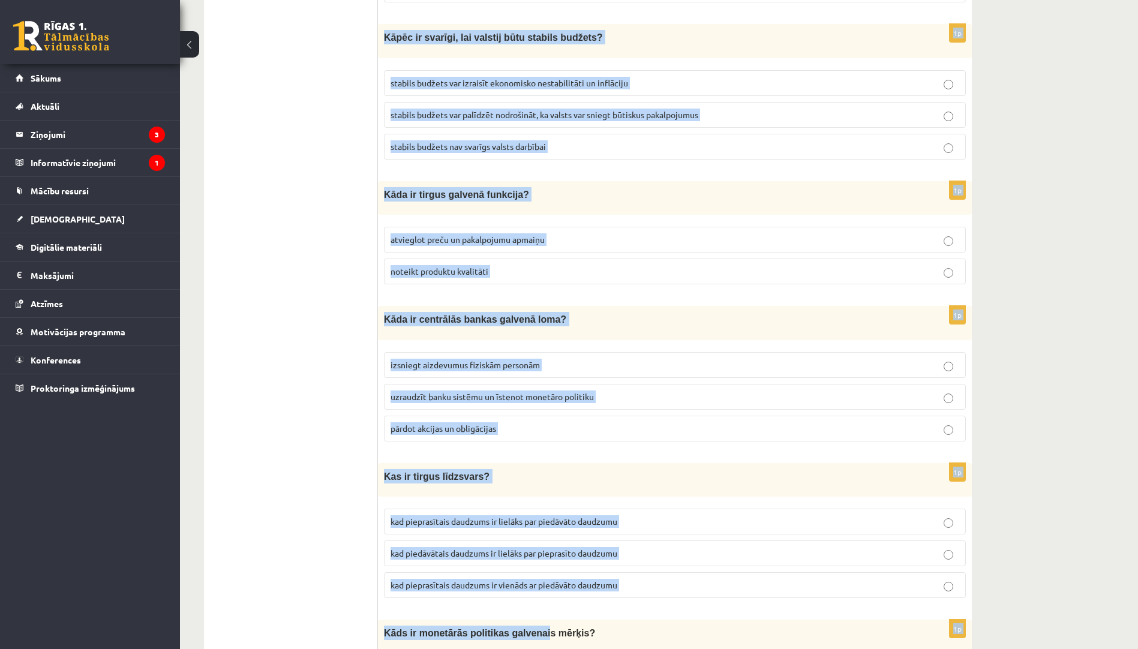
scroll to position [2065, 0]
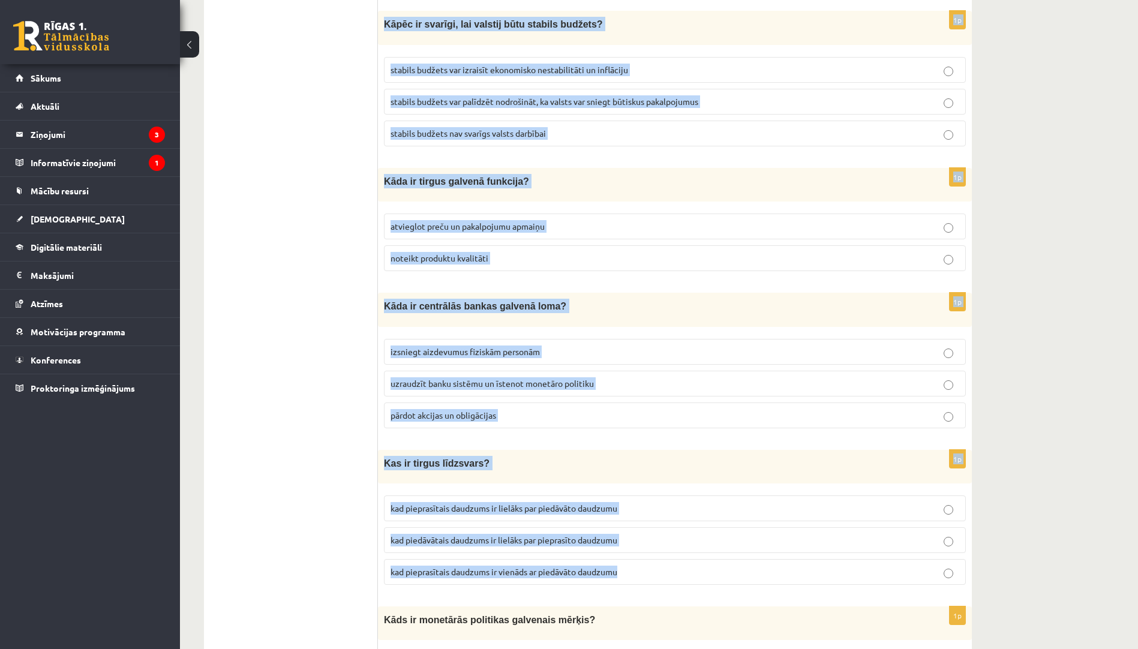
drag, startPoint x: 381, startPoint y: 215, endPoint x: 625, endPoint y: 575, distance: 434.8
click at [625, 575] on form "1p Kāds ir sabalansēta budžeta mērķis? nodrošināt, ka valsts tērē vairāk, nekā …" at bounding box center [675, 402] width 570 height 4503
copy form "Lor i do sitame cons adipiscin ? elitseddo eiusmodtemp in utla etdolore magnaal…"
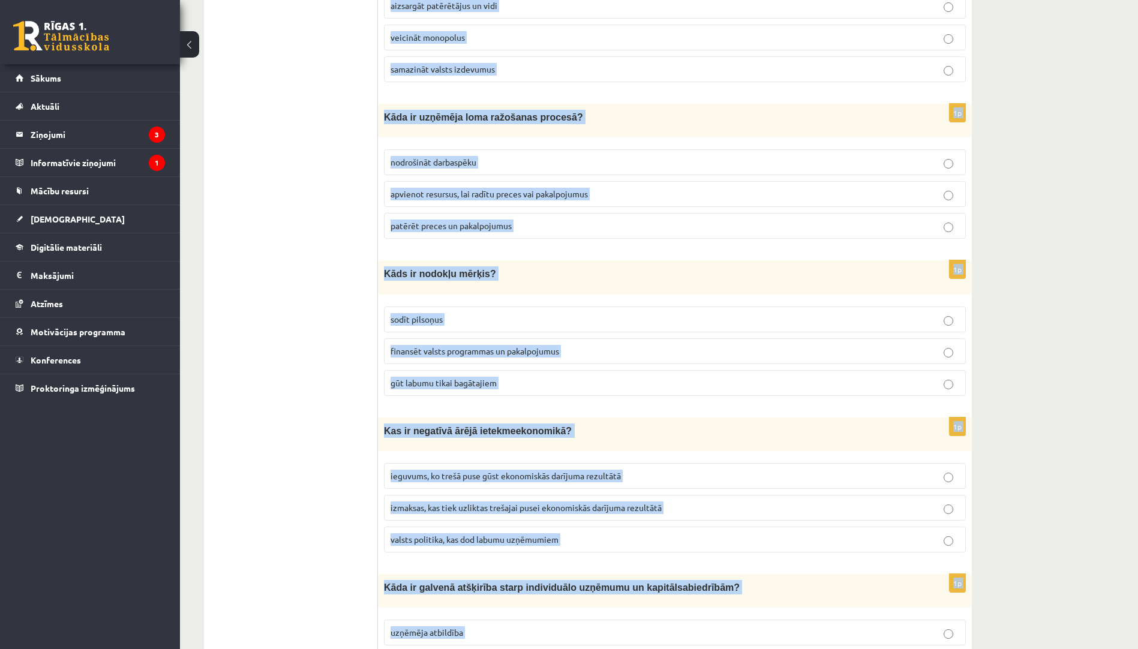
scroll to position [1225, 0]
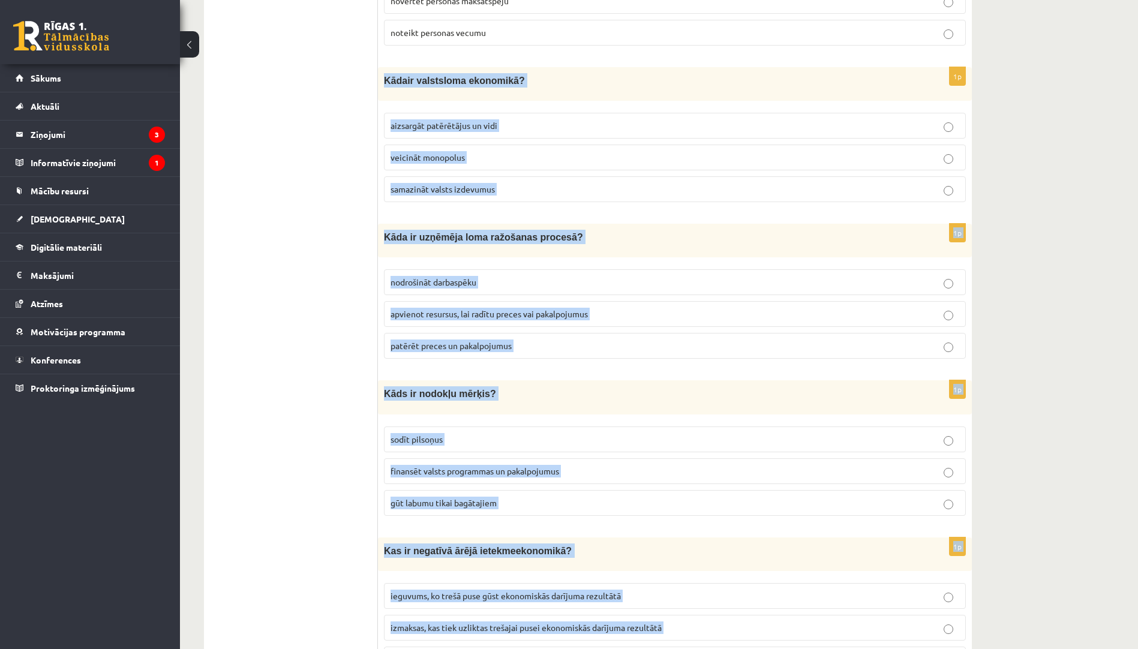
click at [500, 122] on p "aizsargāt patērētājus un vidi" at bounding box center [674, 125] width 569 height 13
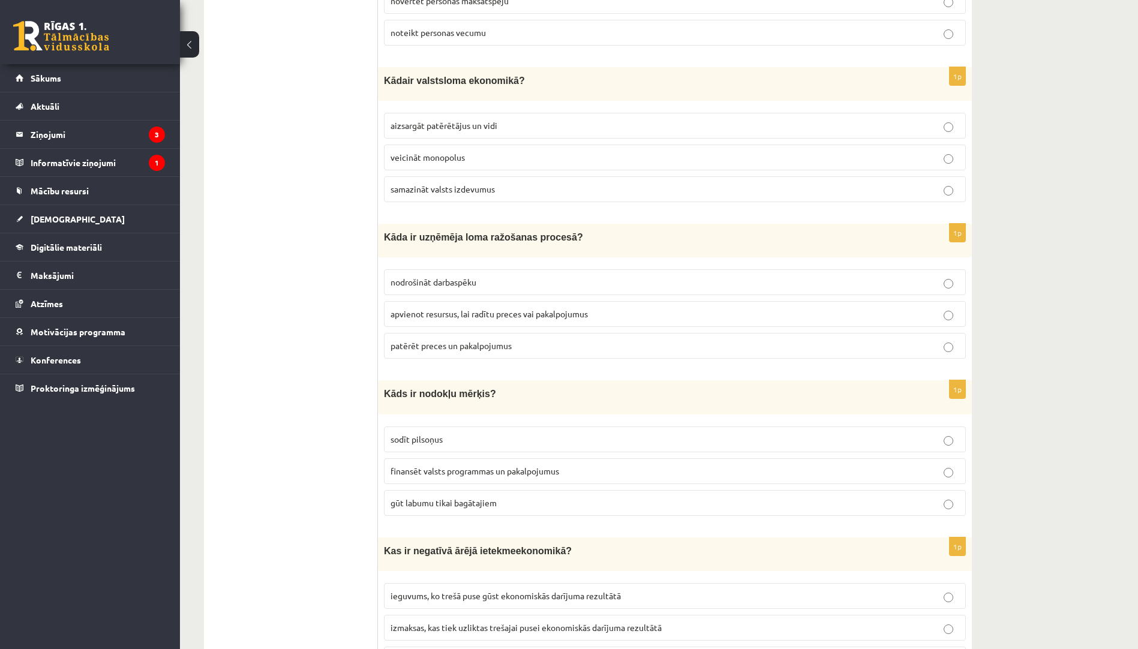
click at [452, 313] on span "apvienot resursus, lai radītu preces vai pakalpojumus" at bounding box center [488, 313] width 197 height 11
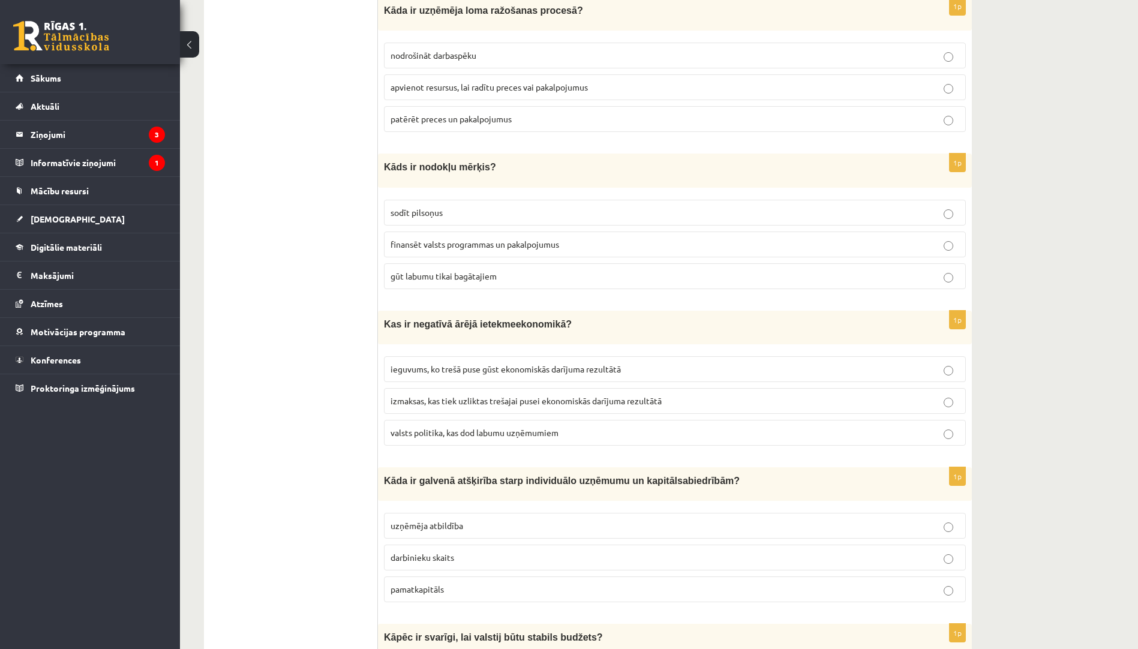
scroll to position [1465, 0]
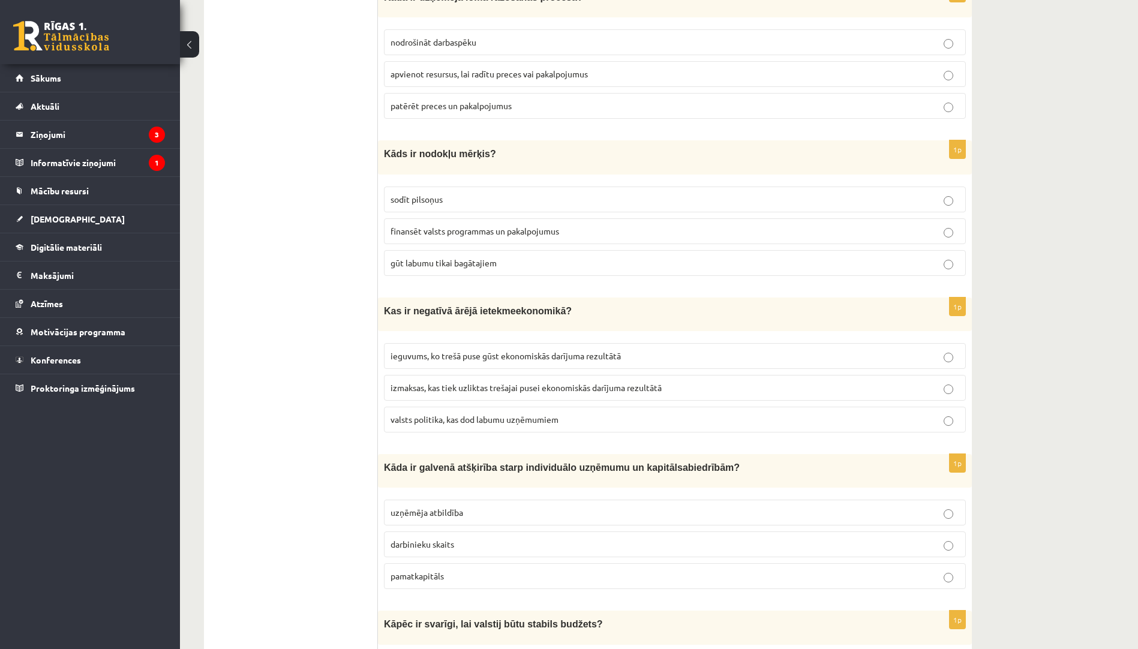
click at [507, 383] on span "izmaksas, kas tiek uzliktas trešajai pusei ekonomiskās darījuma rezultātā" at bounding box center [525, 387] width 271 height 11
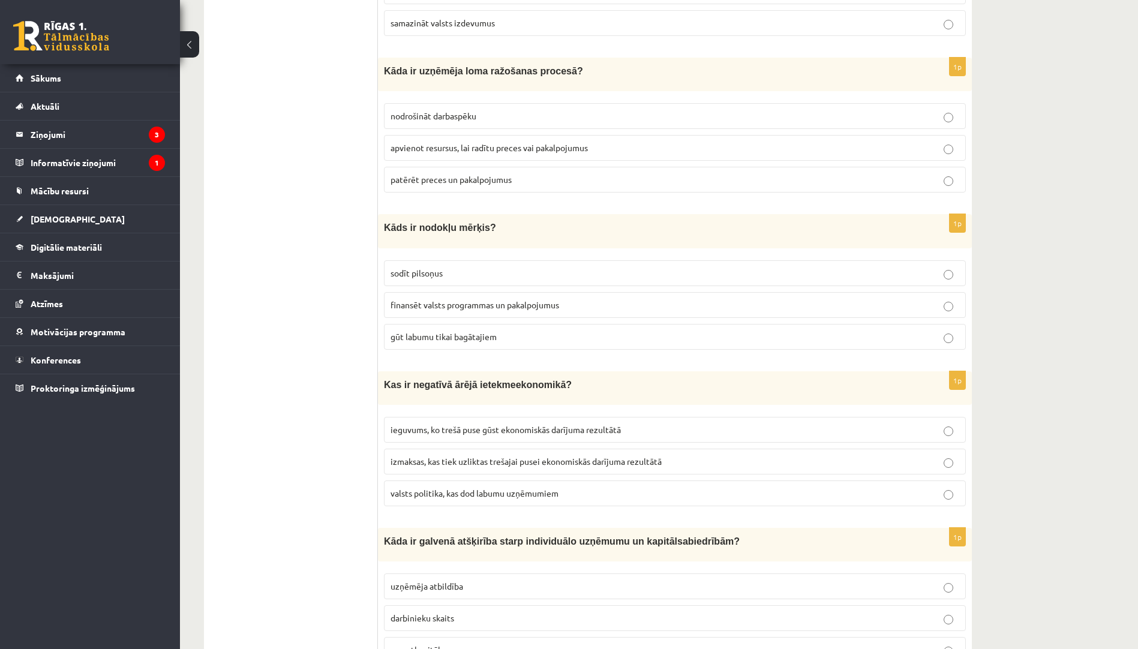
scroll to position [1345, 0]
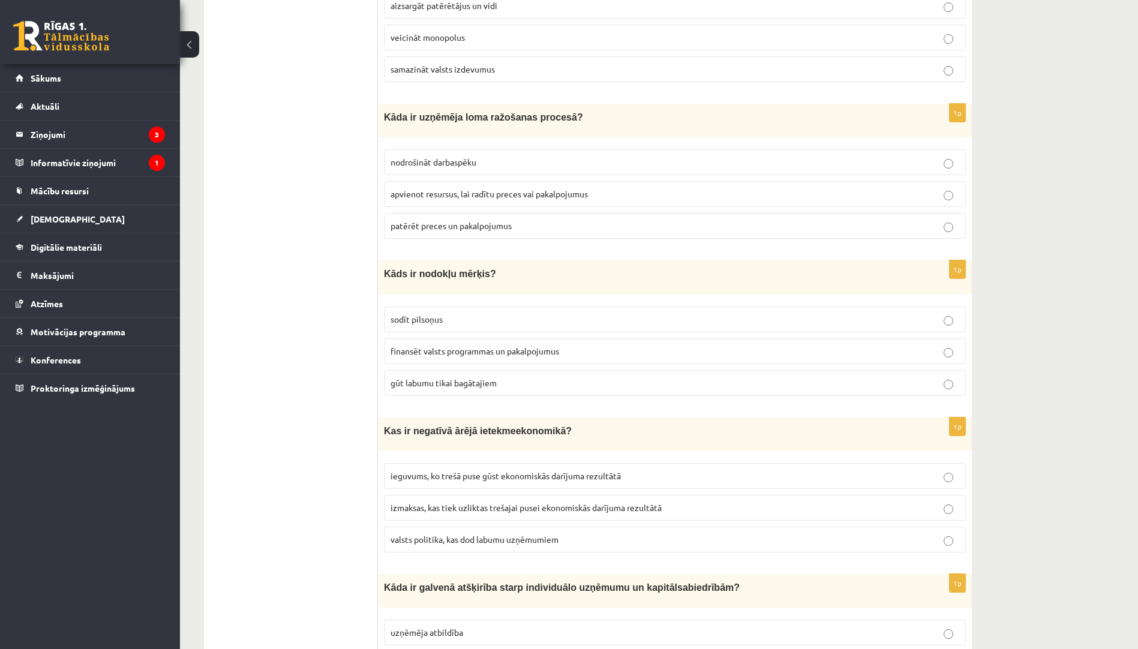
click at [534, 347] on span "finansēt valsts programmas un pakalpojumus" at bounding box center [474, 350] width 169 height 11
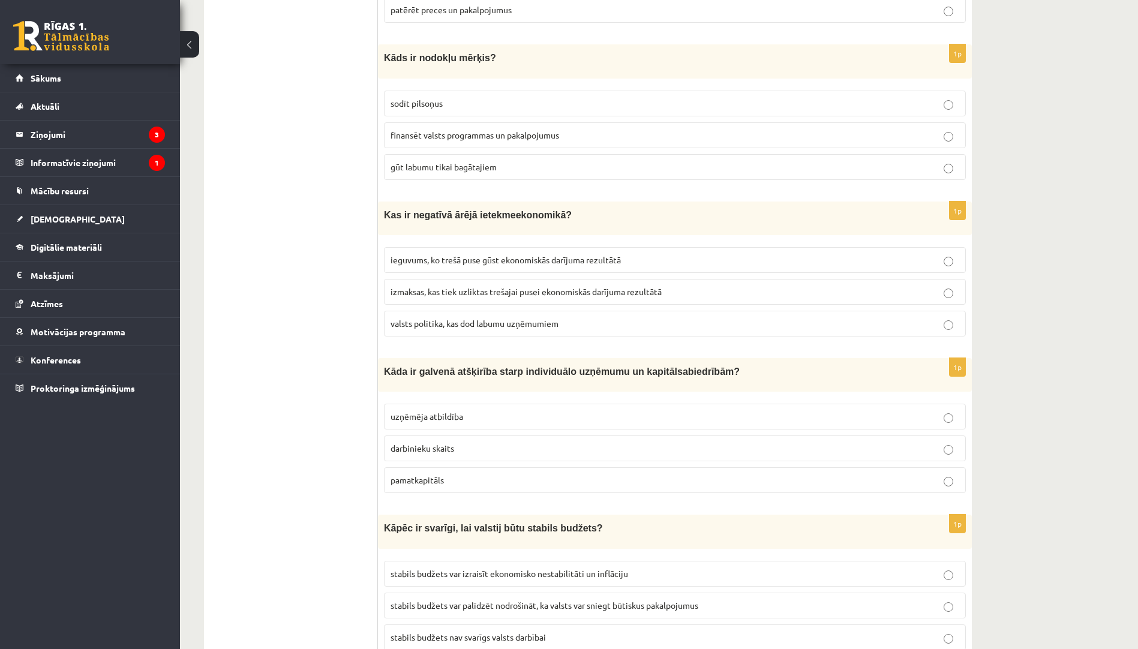
scroll to position [1585, 0]
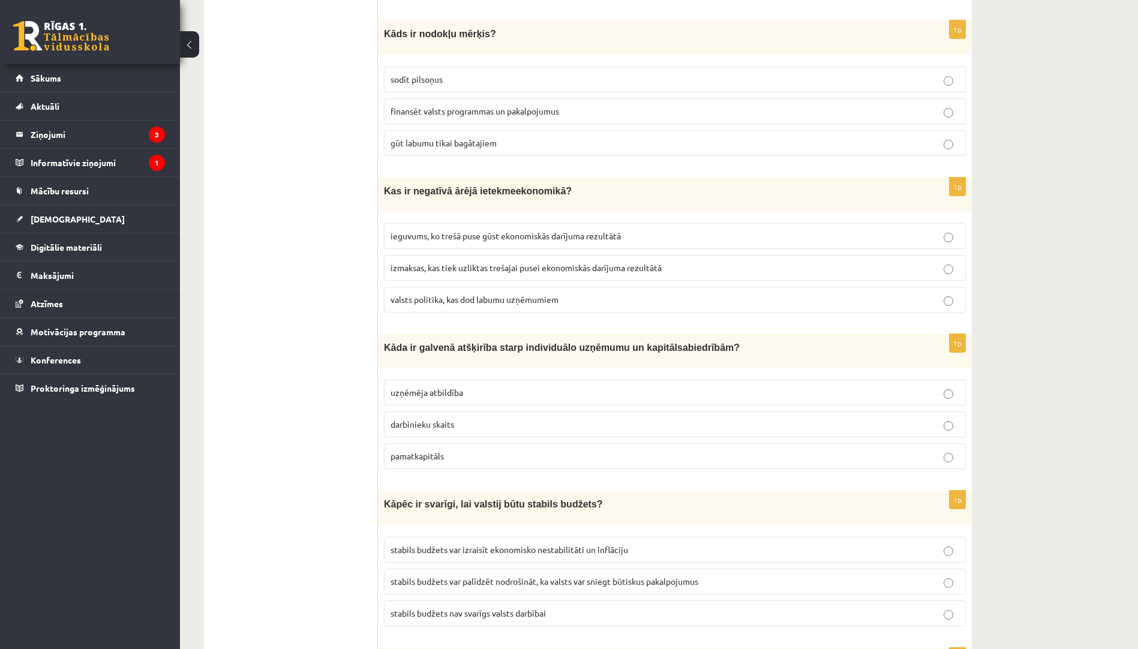
click at [501, 386] on p "uzņēmēja atbildība" at bounding box center [674, 392] width 569 height 13
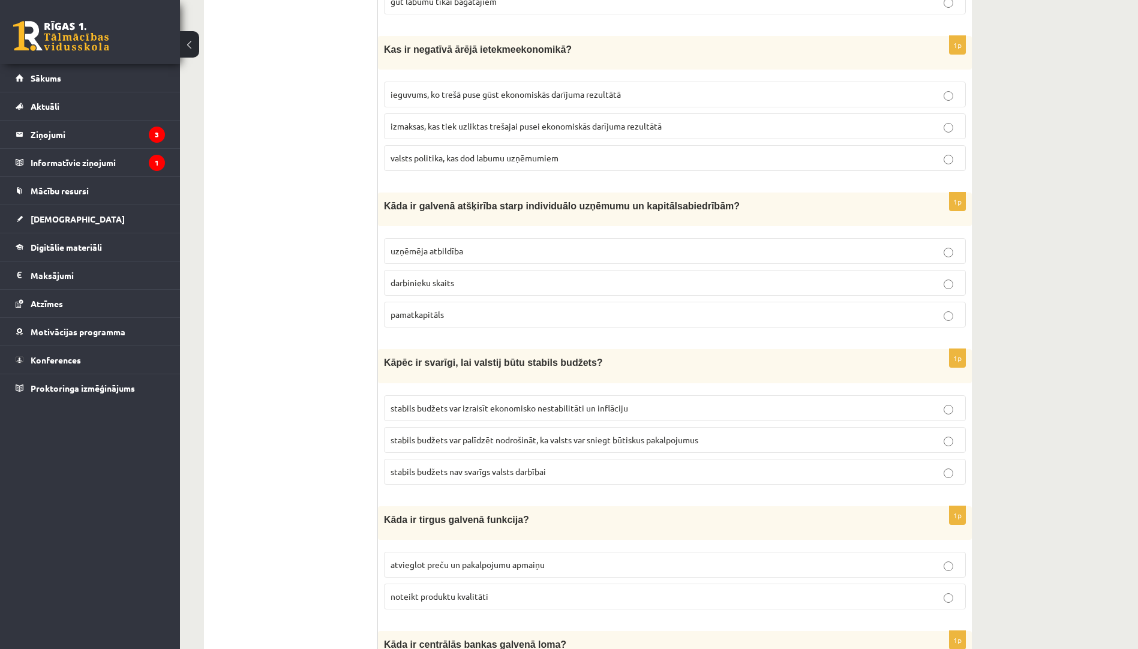
scroll to position [1825, 0]
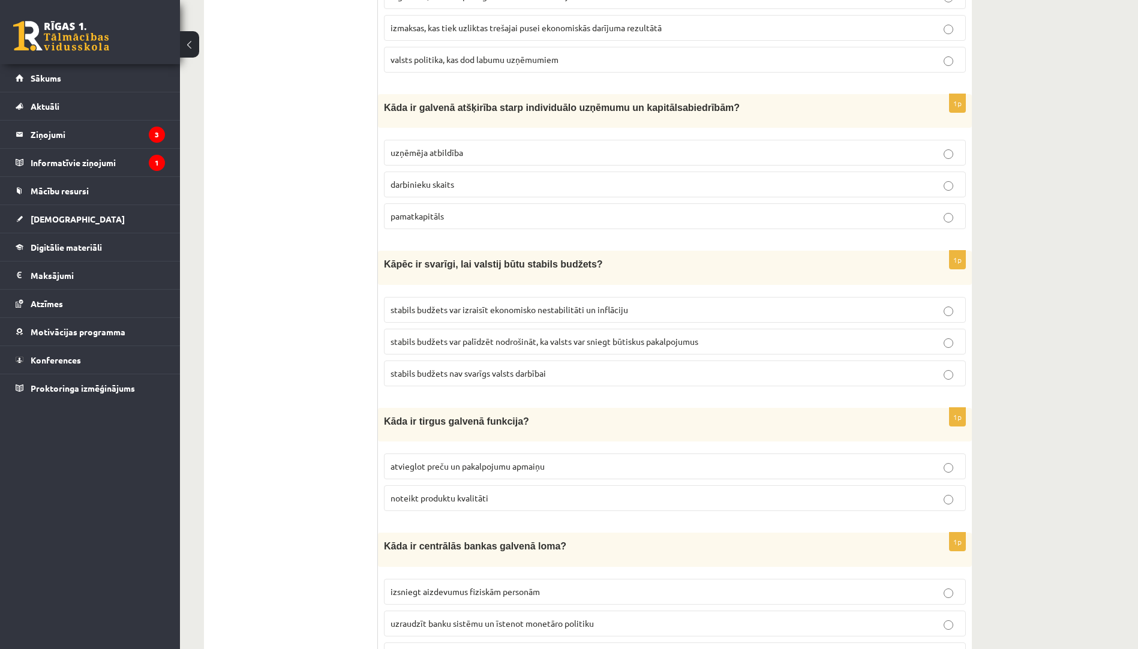
click at [535, 335] on p "stabils budžets var palīdzēt nodrošināt, ka valsts var sniegt būtiskus pakalpoj…" at bounding box center [674, 341] width 569 height 13
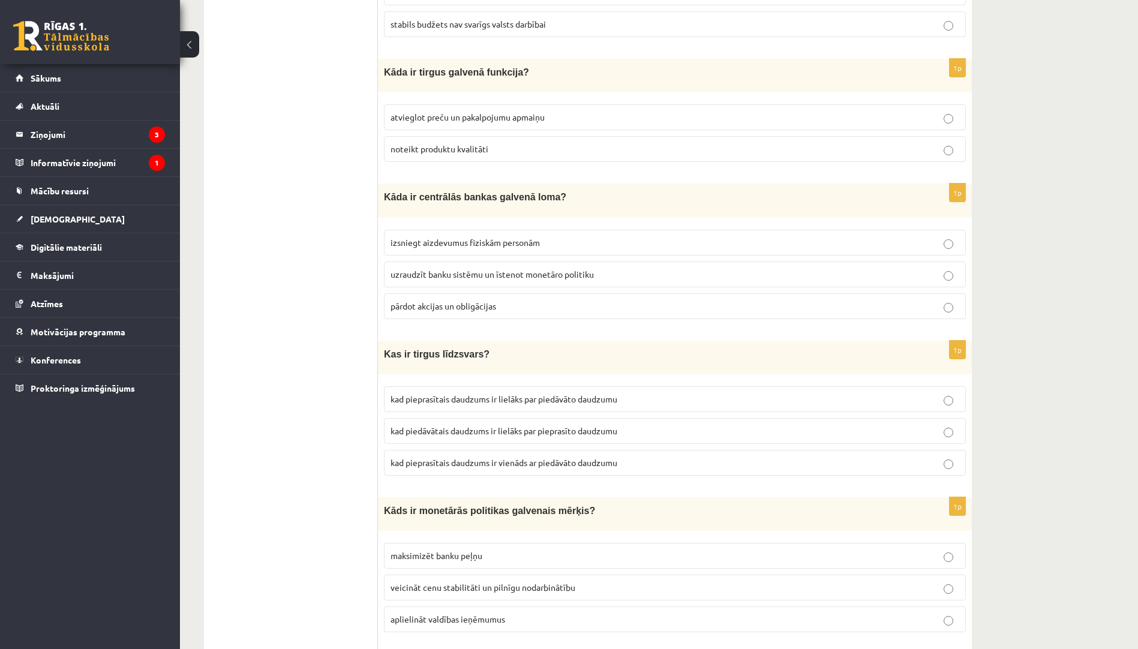
scroll to position [2185, 0]
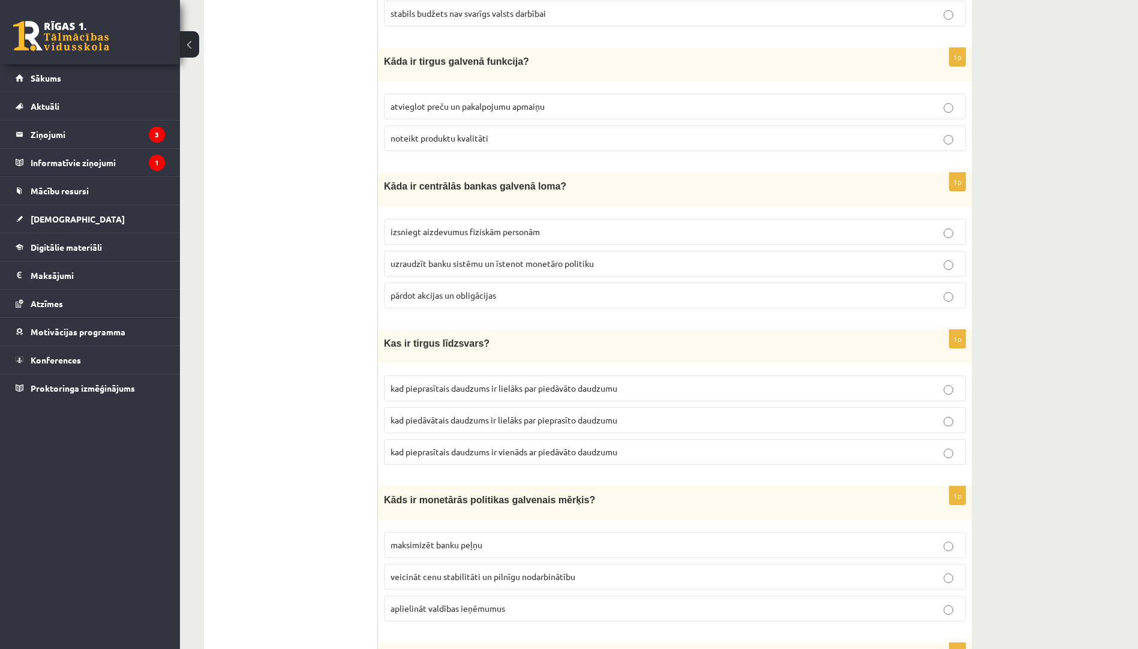
click at [533, 103] on span "atvieglot preču un pakalpojumu apmaiņu" at bounding box center [467, 106] width 154 height 11
click at [485, 258] on span "uzraudzīt banku sistēmu un īstenot monetāro politiku" at bounding box center [491, 263] width 203 height 11
click at [542, 446] on span "kad pieprasītais daudzums ir vienāds ar piedāvāto daudzumu" at bounding box center [503, 451] width 227 height 11
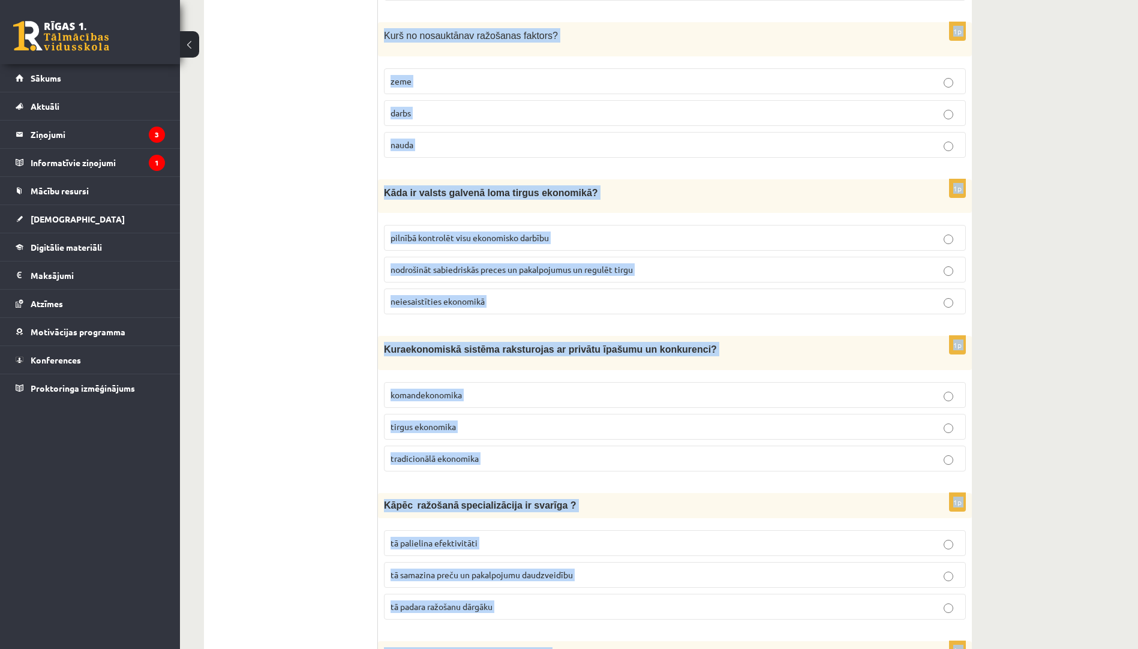
scroll to position [3559, 0]
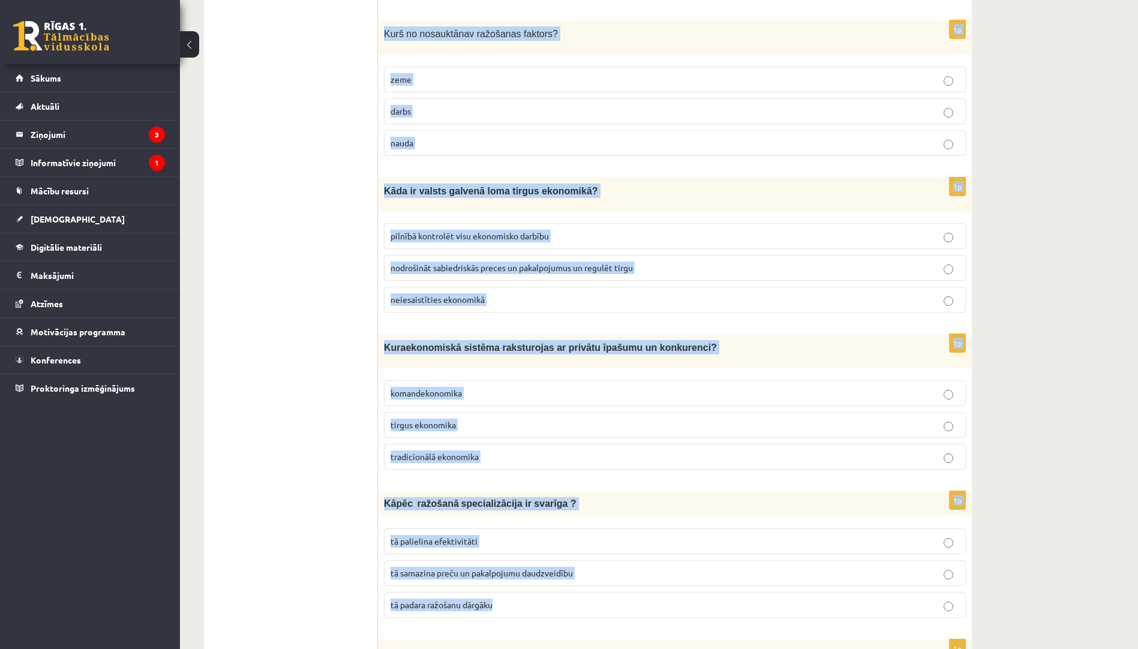
drag, startPoint x: 380, startPoint y: 248, endPoint x: 570, endPoint y: 604, distance: 404.1
copy form "Kāds ir monetārās politikas galvenais mērķis? maksimizēt banku peļņu veicināt c…"
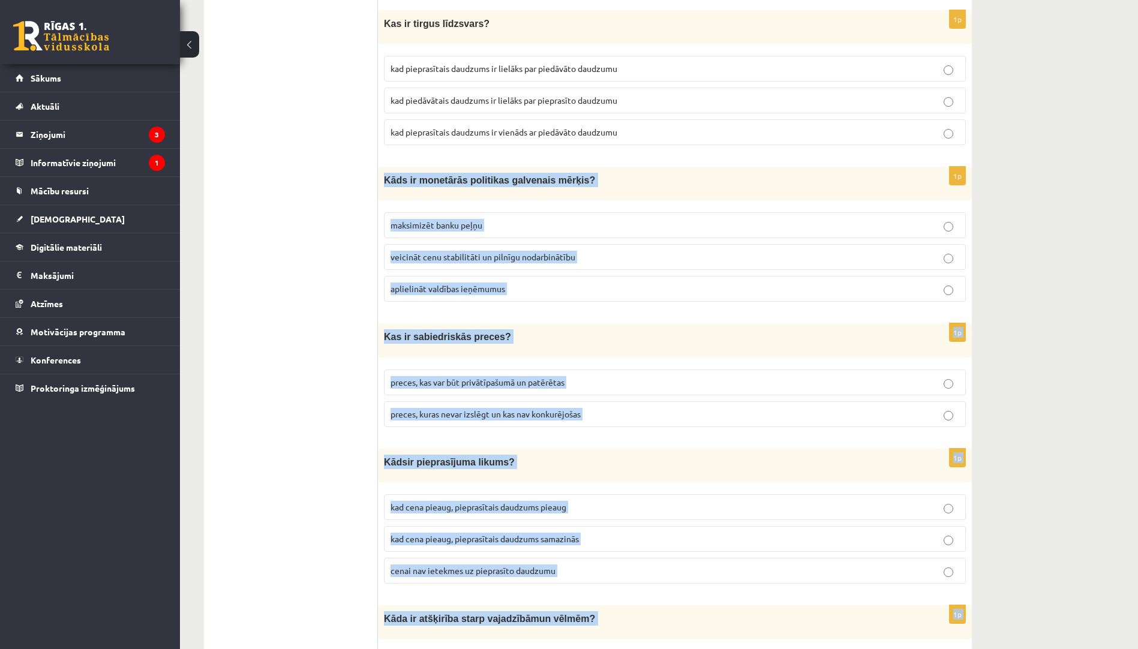
scroll to position [2480, 0]
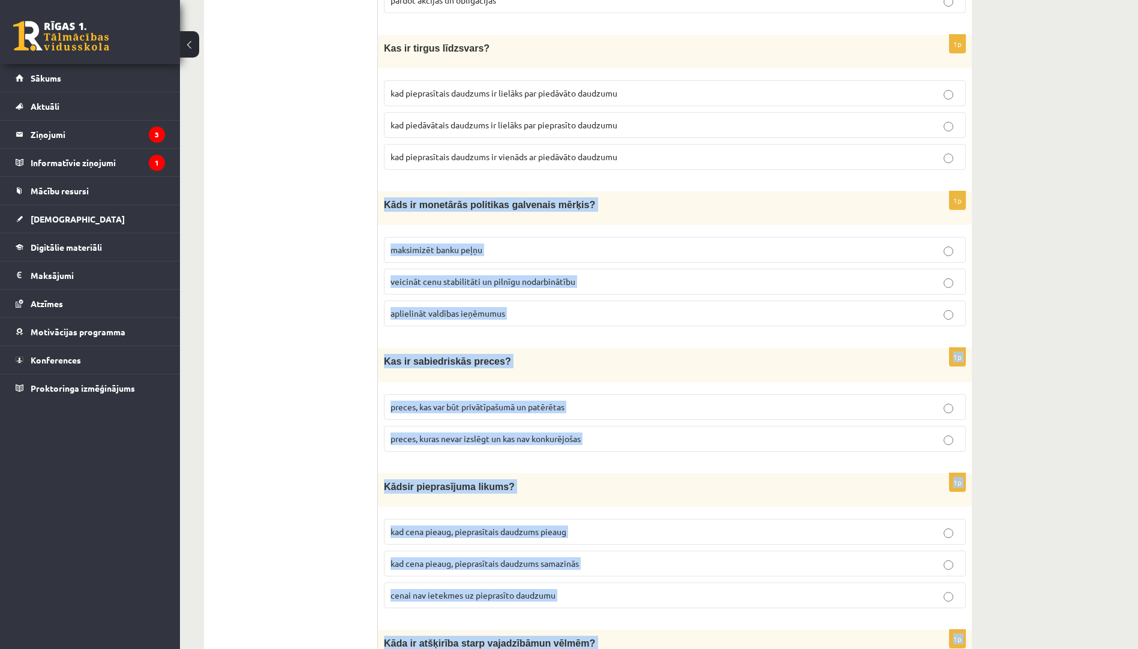
click at [462, 276] on span "veicināt cenu stabilitāti un pilnīgu nodarbinātību" at bounding box center [482, 281] width 185 height 11
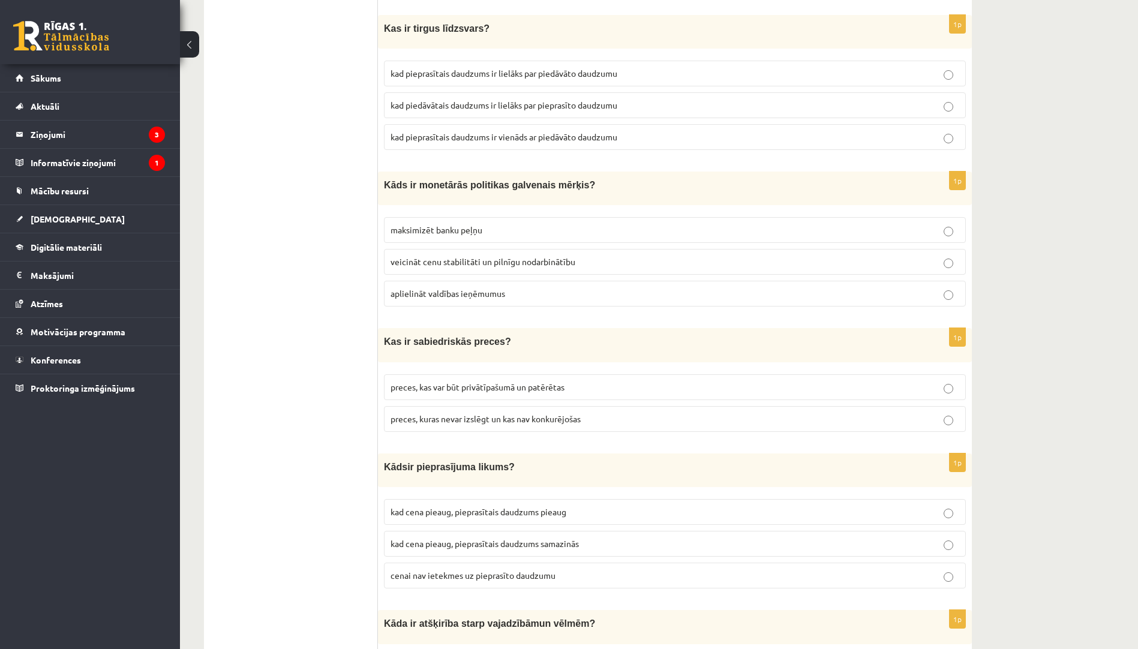
scroll to position [2600, 0]
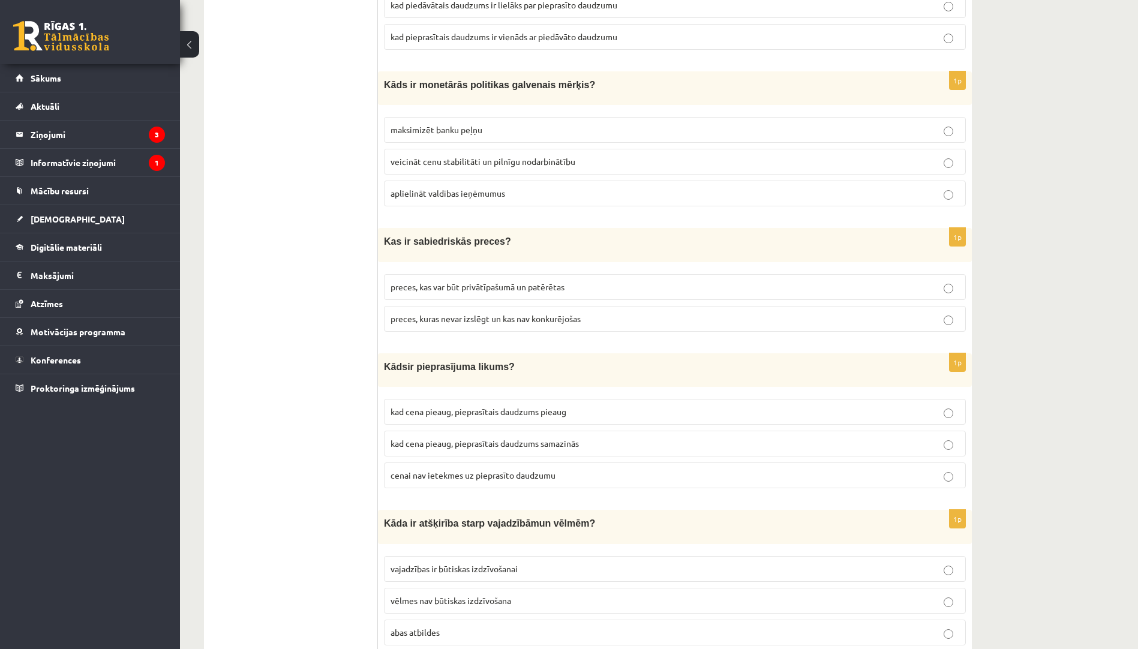
click at [452, 313] on span "preces, kuras nevar izslēgt un kas nav konkurējošas" at bounding box center [485, 318] width 190 height 11
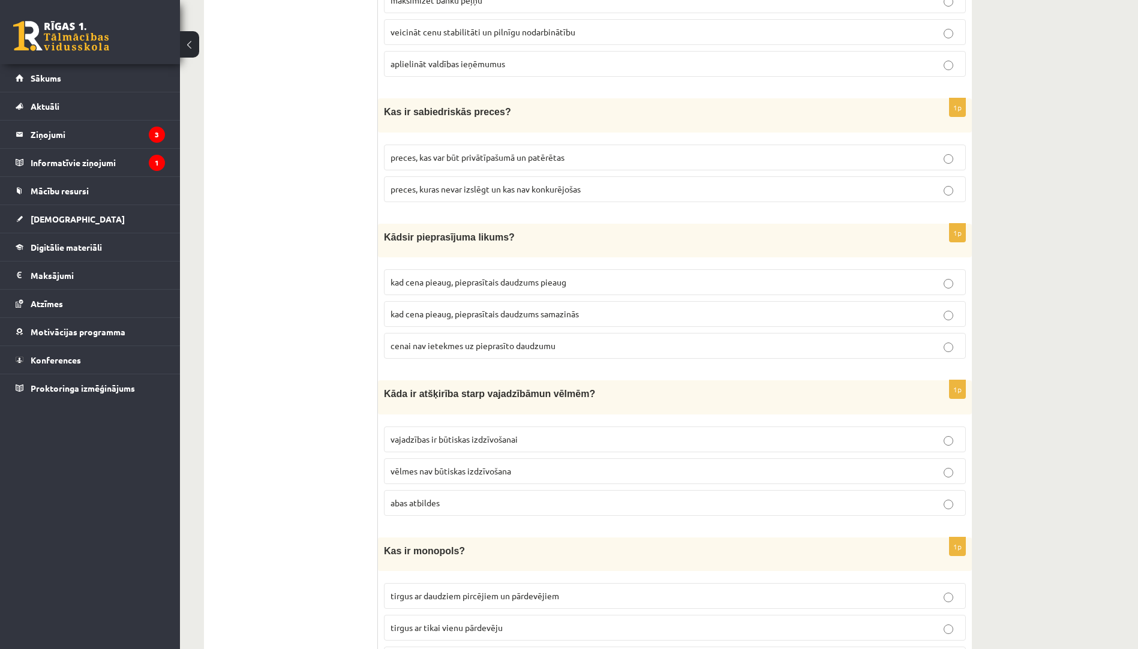
scroll to position [2840, 0]
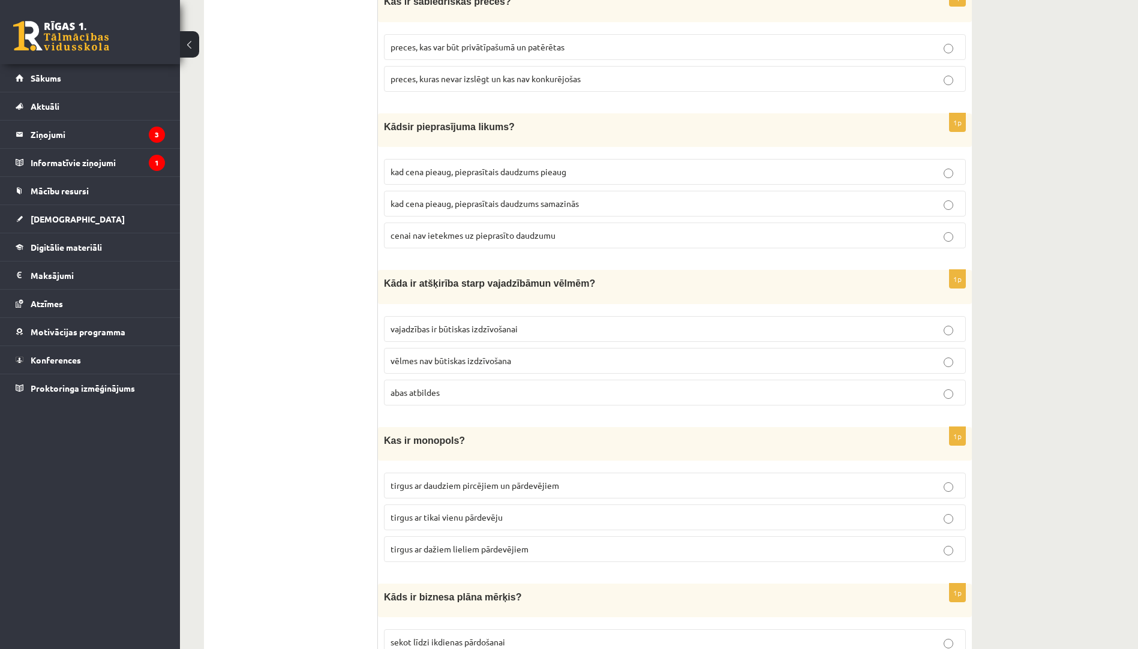
click at [545, 201] on label "kad cena pieaug, pieprasītais daudzums samazinās" at bounding box center [675, 204] width 582 height 26
click at [462, 386] on p "abas atbildes" at bounding box center [674, 392] width 569 height 13
click at [519, 511] on p "tirgus ar tikai vienu pārdevēju" at bounding box center [674, 517] width 569 height 13
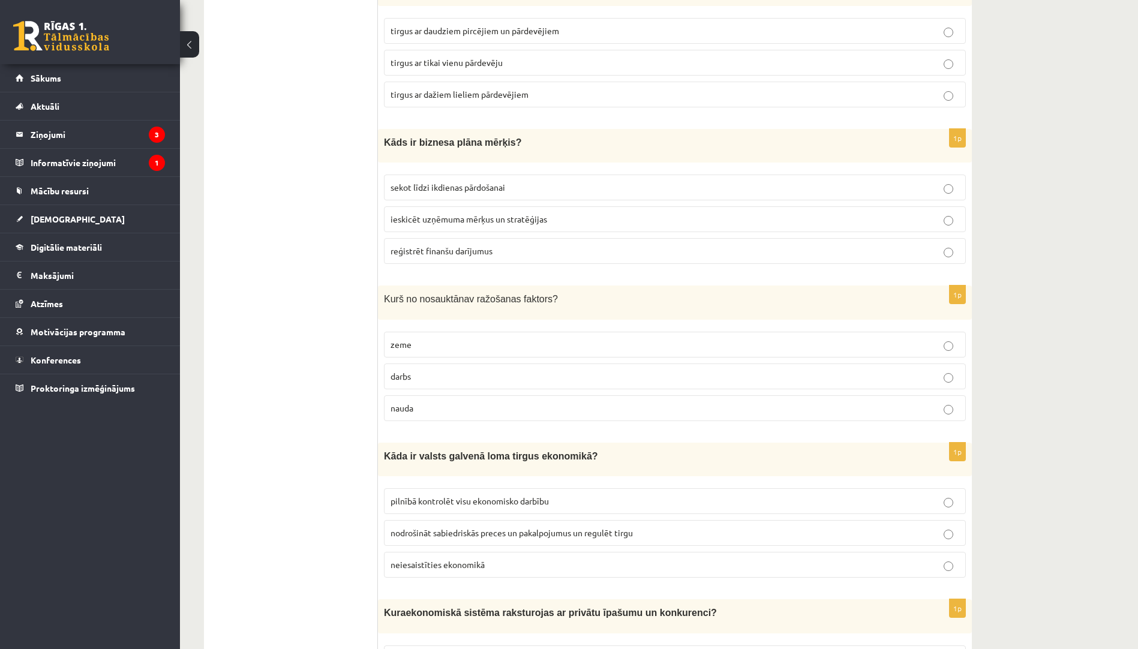
scroll to position [3319, 0]
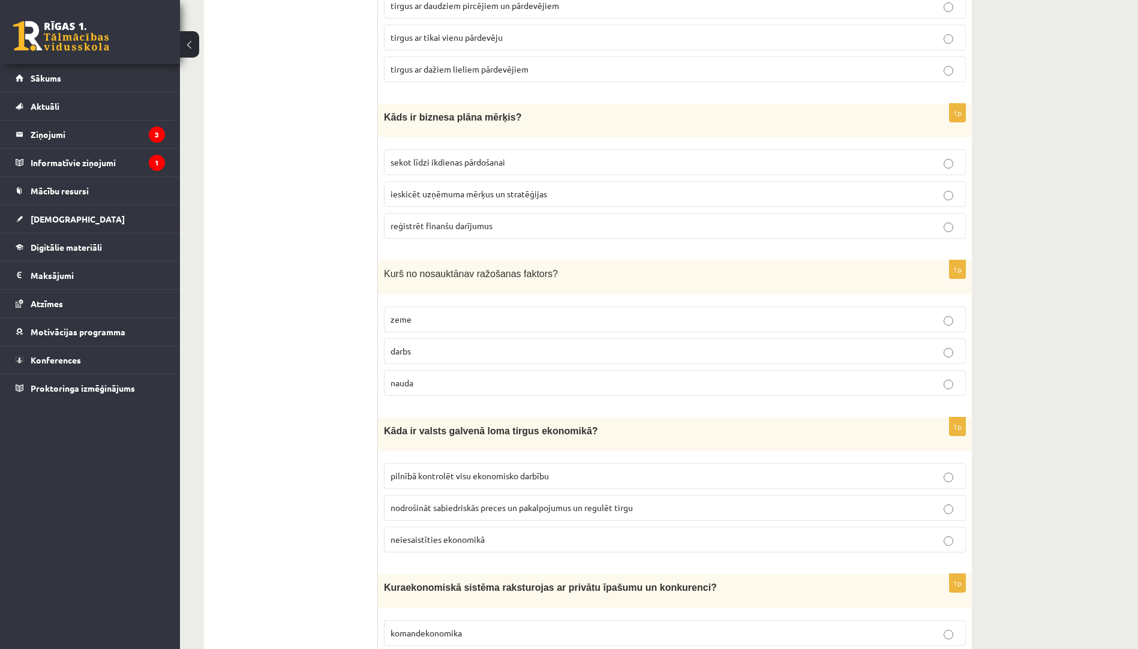
click at [474, 188] on span "ieskicēt uzņēmuma mērķus un stratēģijas" at bounding box center [468, 193] width 157 height 11
click at [455, 377] on p "nauda" at bounding box center [674, 383] width 569 height 13
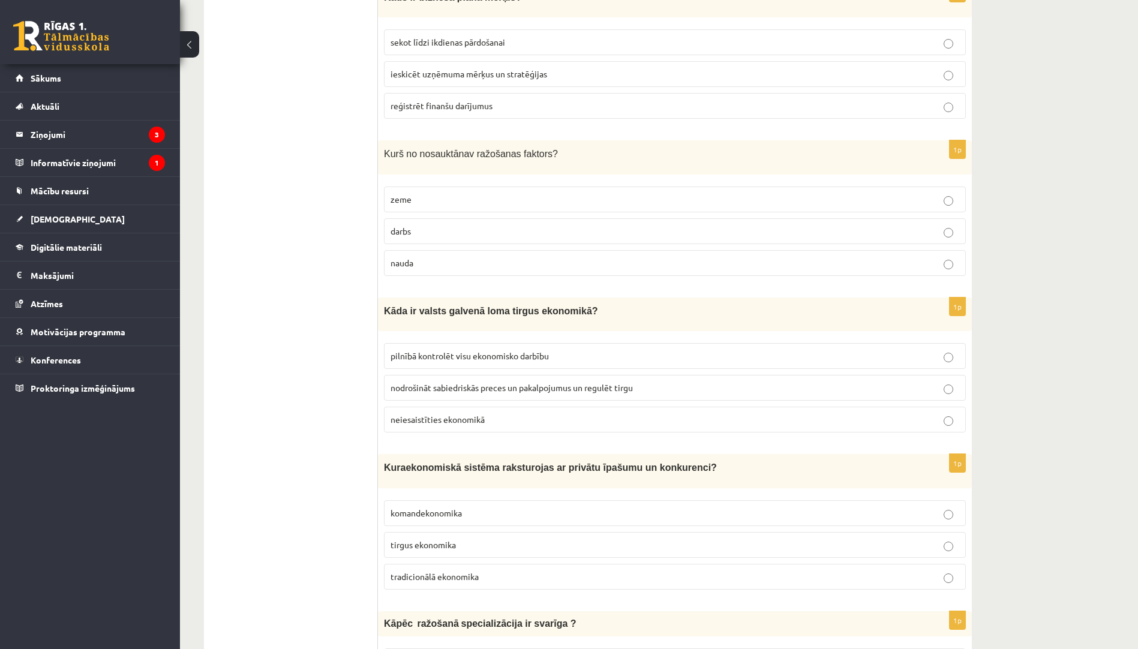
scroll to position [3559, 0]
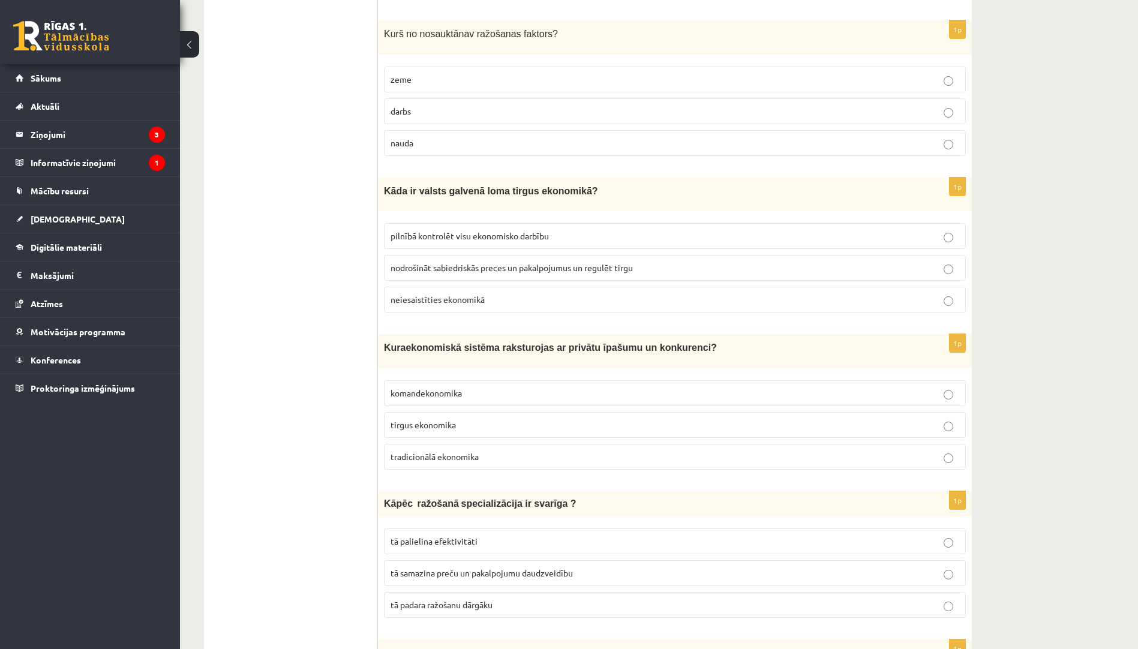
click at [502, 261] on p "nodrošināt sabiedriskās preces un pakalpojumus un regulēt tirgu" at bounding box center [674, 267] width 569 height 13
click at [495, 419] on p "tirgus ekonomika" at bounding box center [674, 425] width 569 height 13
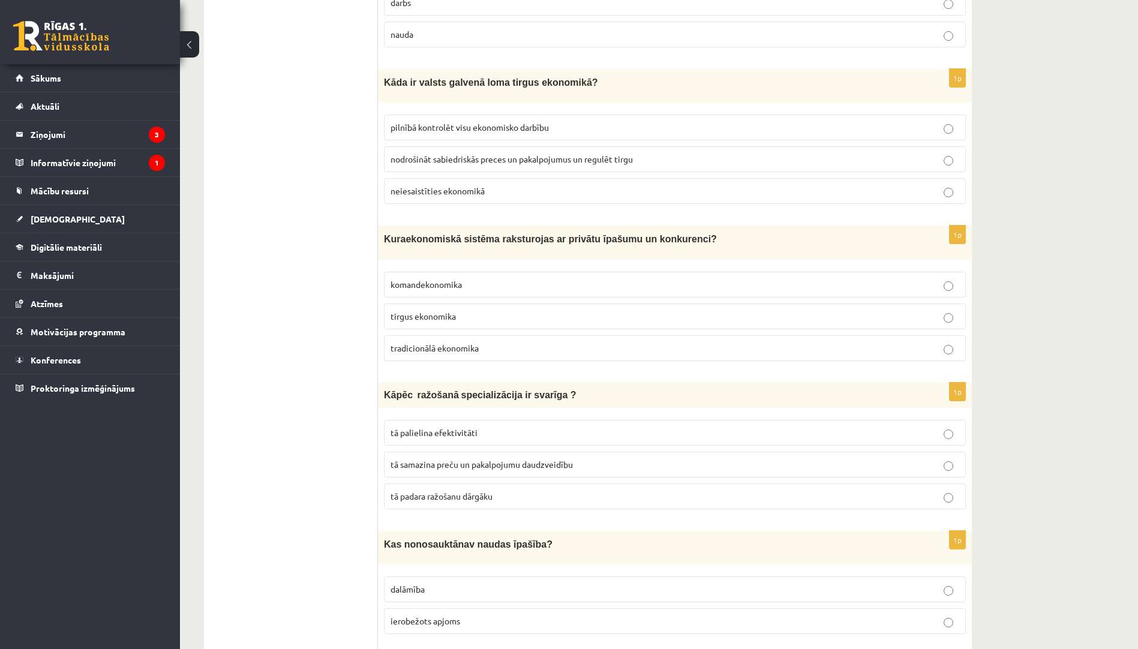
scroll to position [3799, 0]
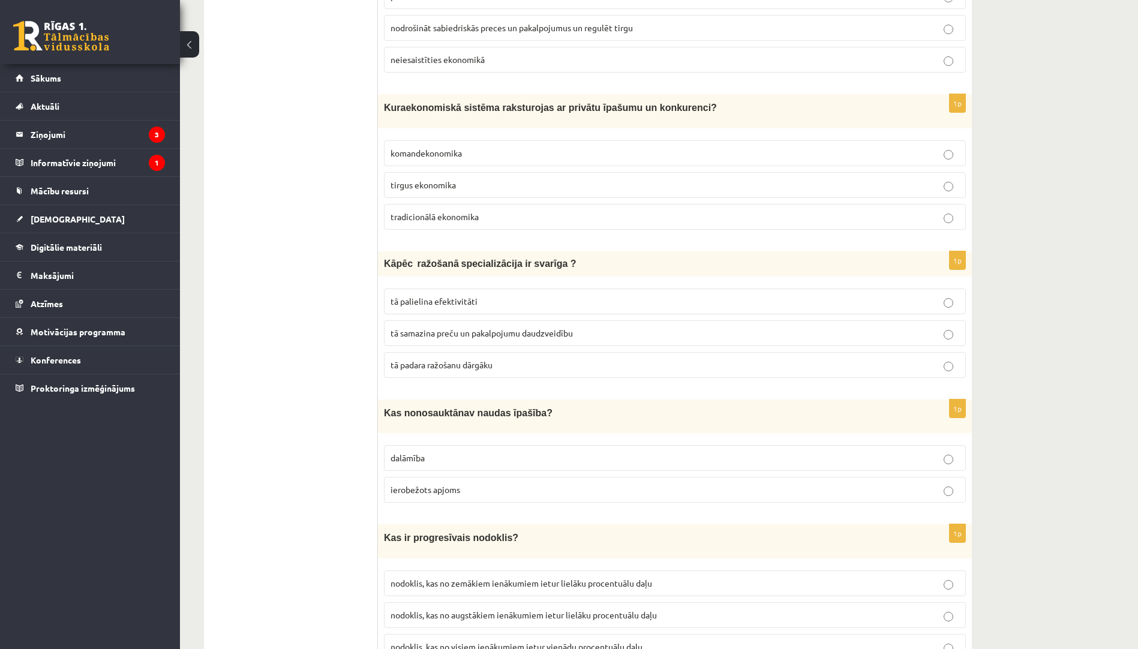
click at [482, 295] on p "tā palielina efektivitāti" at bounding box center [674, 301] width 569 height 13
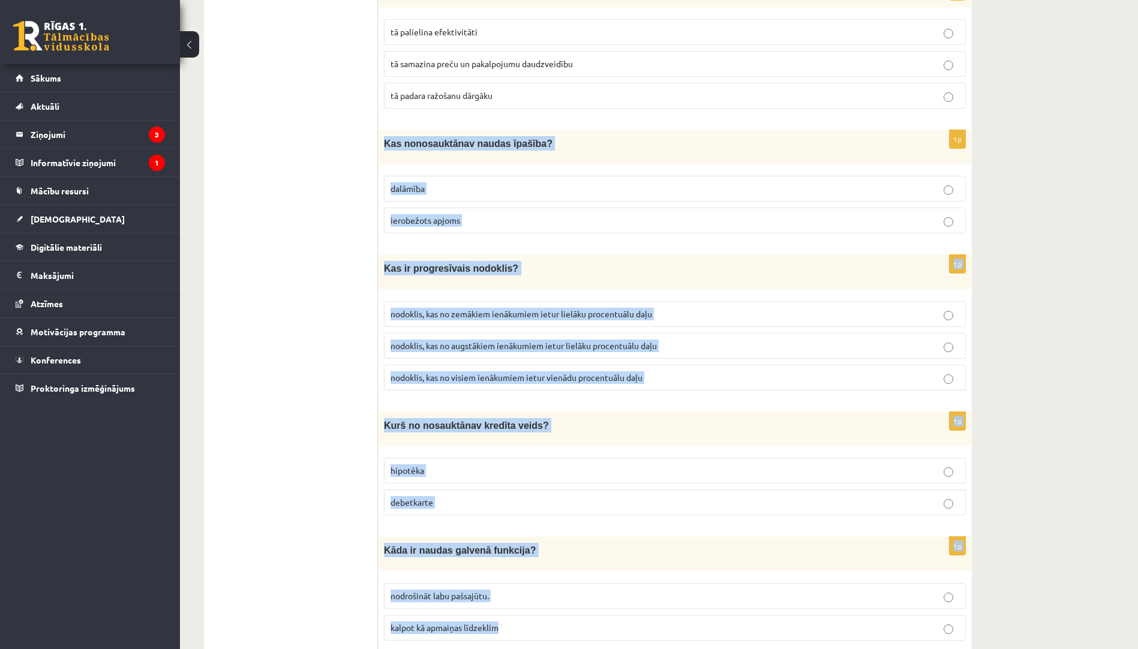
scroll to position [4089, 0]
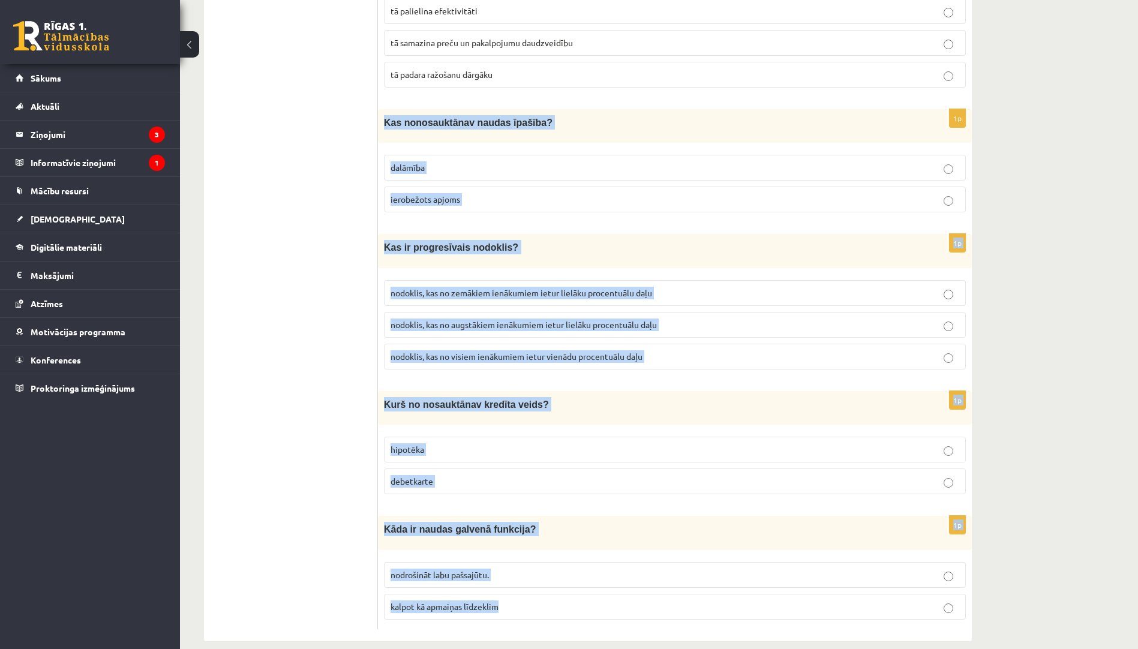
drag, startPoint x: 384, startPoint y: 158, endPoint x: 541, endPoint y: 645, distance: 511.7
copy form "Kas no nosauktā nav naudas īpašība? dalāmība ierobežots apjoms 1p Kas ir progre…"
click at [500, 193] on p "ierobežots apjoms" at bounding box center [674, 199] width 569 height 13
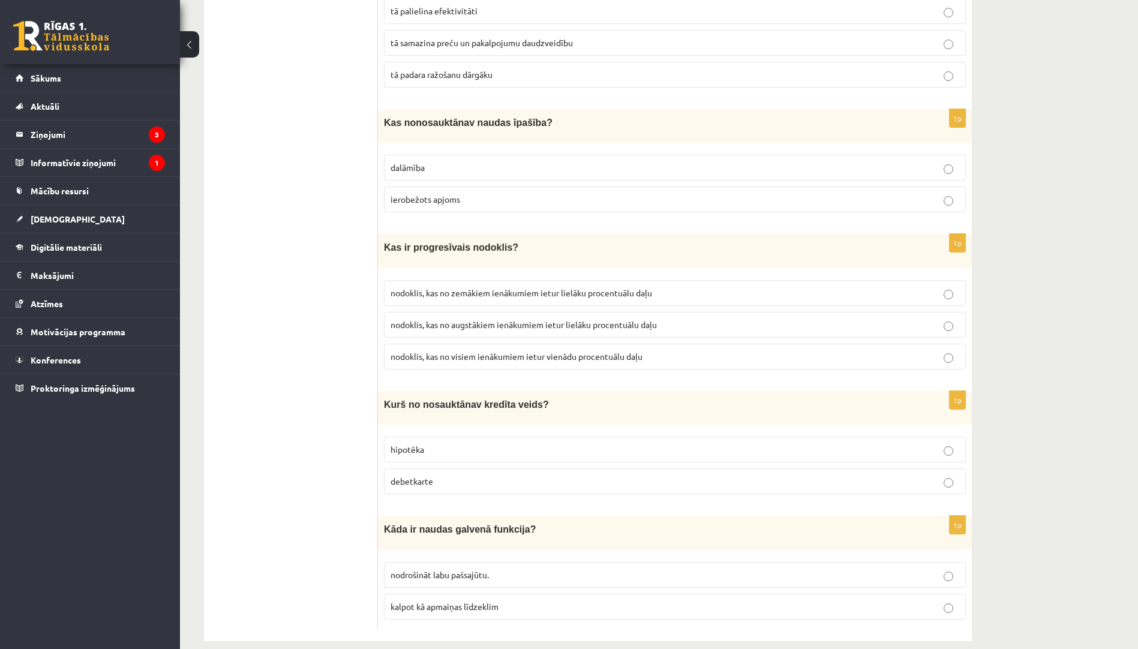
click at [463, 317] on label "nodoklis, kas no augstākiem ienākumiem ietur lielāku procentuālu daļu" at bounding box center [675, 325] width 582 height 26
click at [486, 473] on label "debetkarte" at bounding box center [675, 481] width 582 height 26
click at [463, 600] on p "kalpot kā apmaiņas līdzeklim" at bounding box center [674, 606] width 569 height 13
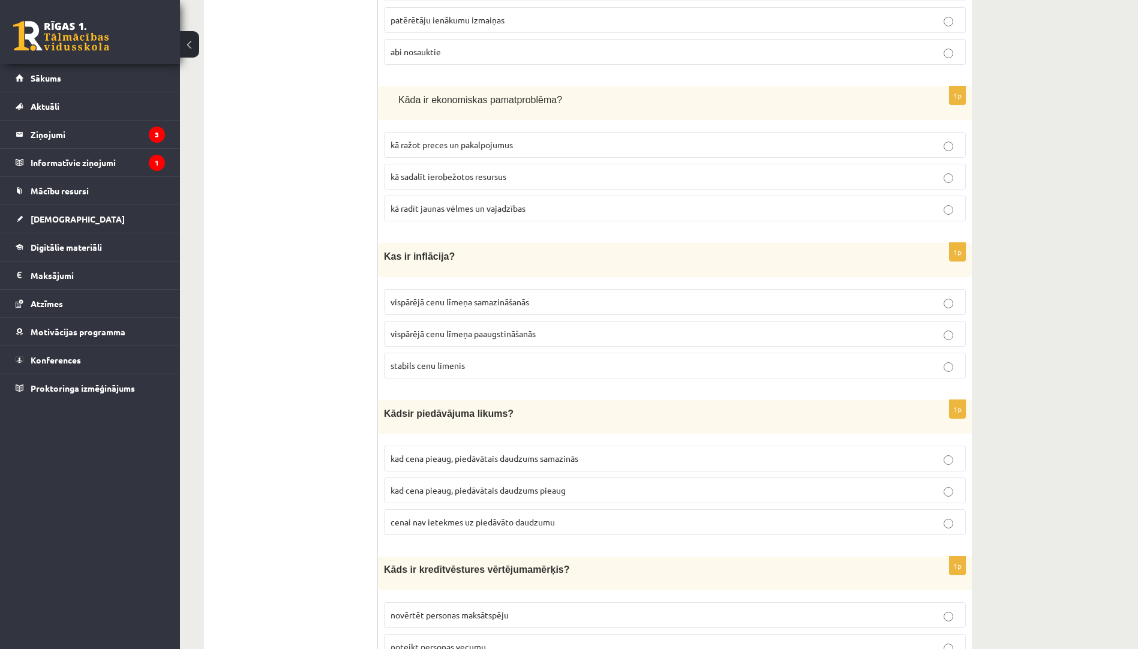
scroll to position [0, 0]
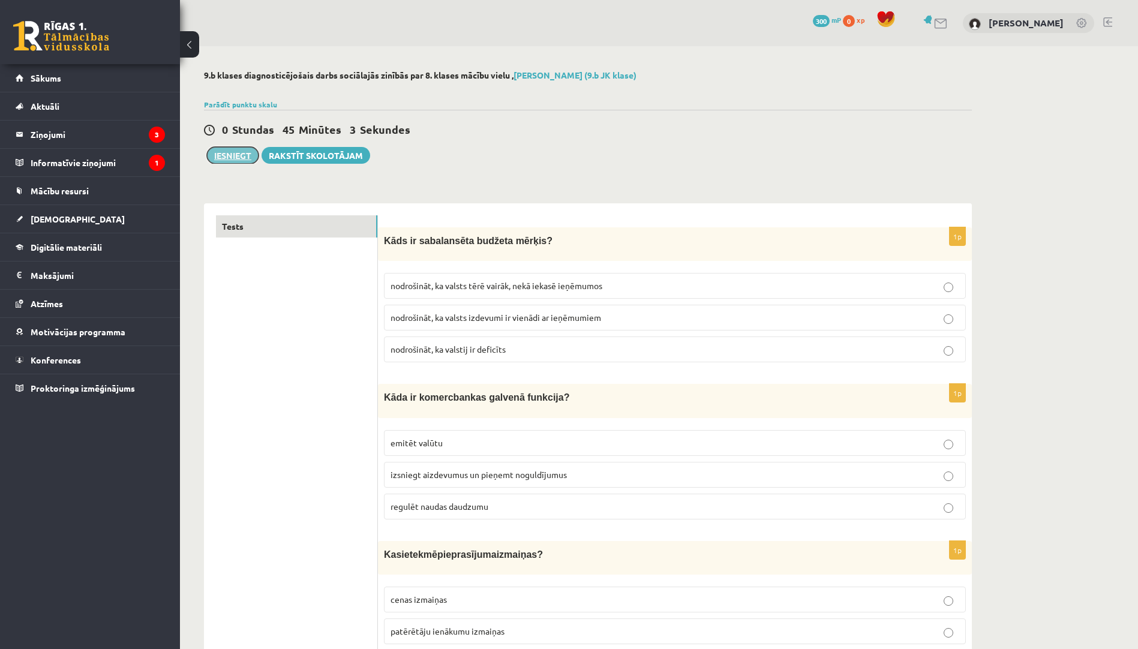
click at [233, 157] on button "Iesniegt" at bounding box center [233, 155] width 52 height 17
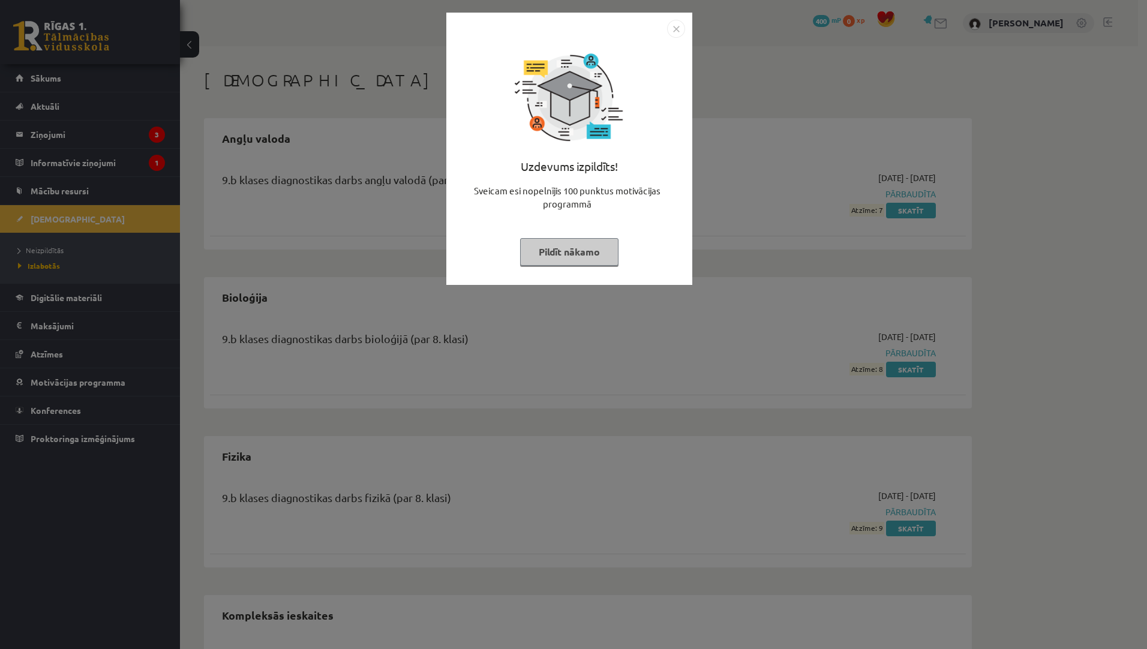
click at [570, 234] on div "Uzdevums izpildīts! Sveicam esi nopelnījis 100 punktus motivācijas programmā Pi…" at bounding box center [568, 158] width 231 height 240
click at [570, 248] on button "Pildīt nākamo" at bounding box center [569, 252] width 98 height 28
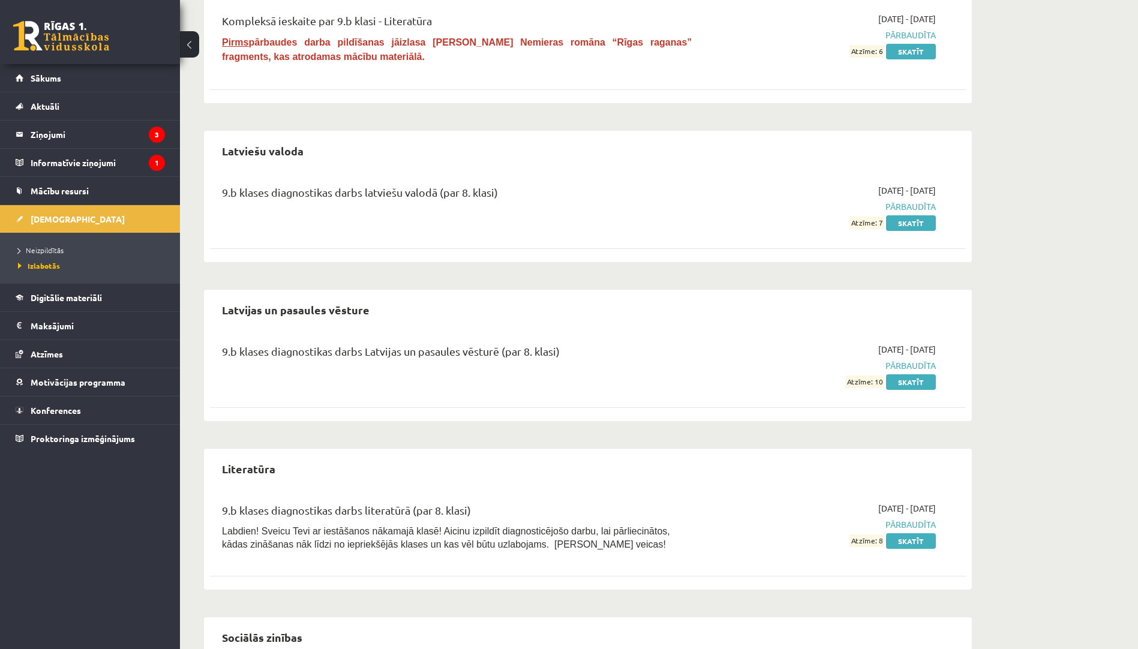
scroll to position [843, 0]
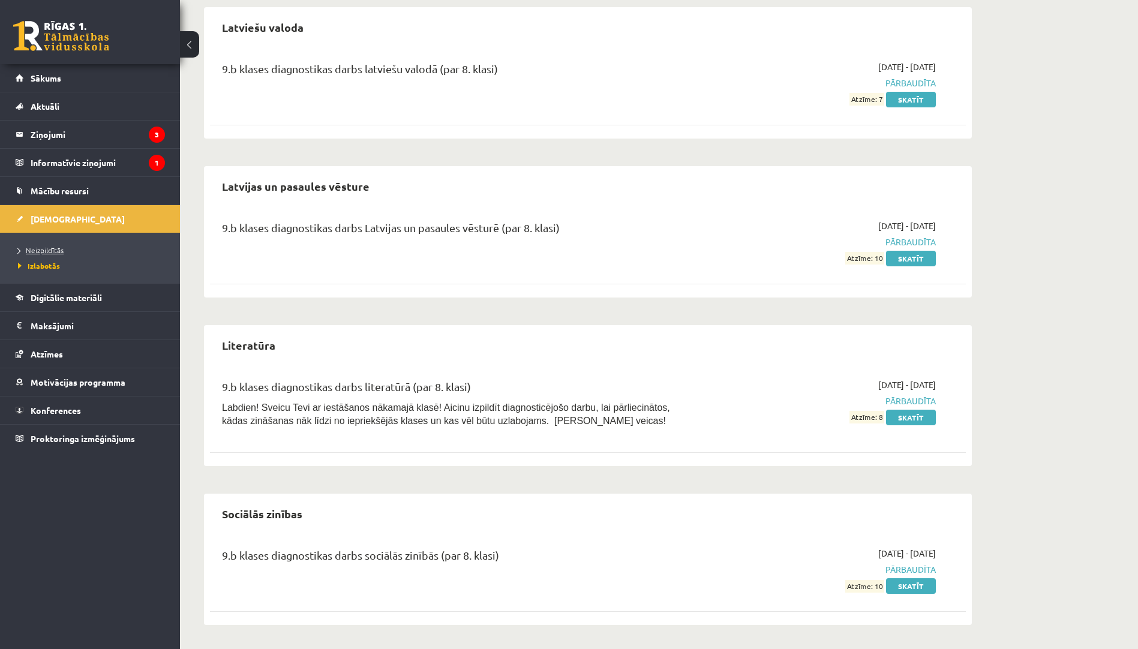
click at [56, 251] on span "Neizpildītās" at bounding box center [41, 250] width 46 height 10
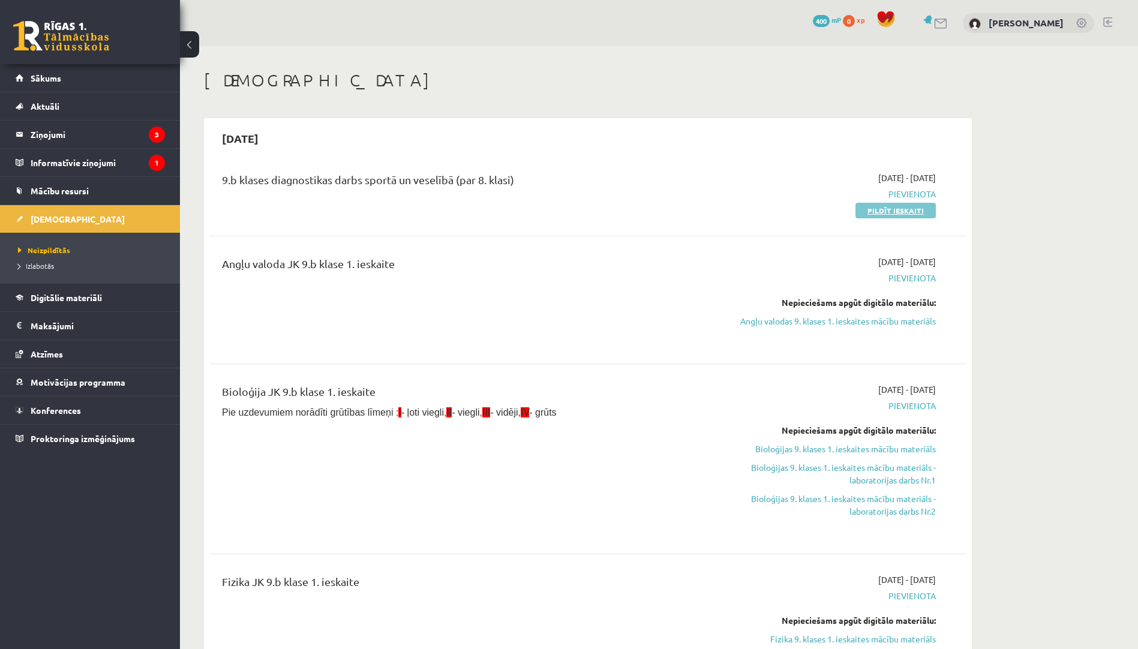
click at [860, 212] on link "Pildīt ieskaiti" at bounding box center [895, 211] width 80 height 16
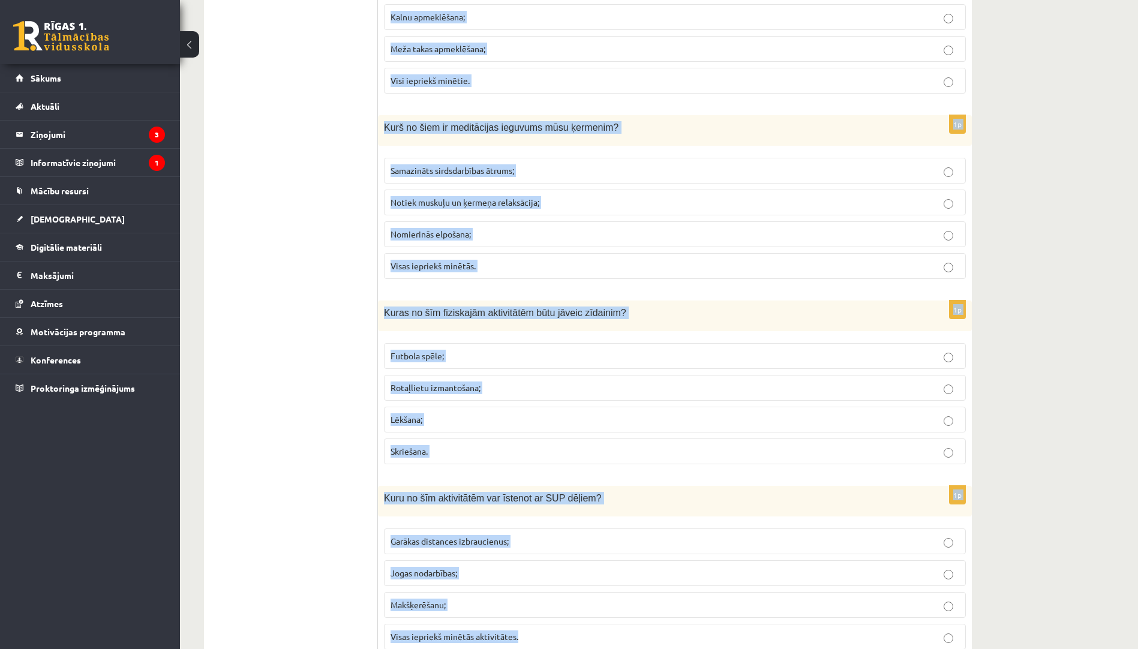
scroll to position [1472, 0]
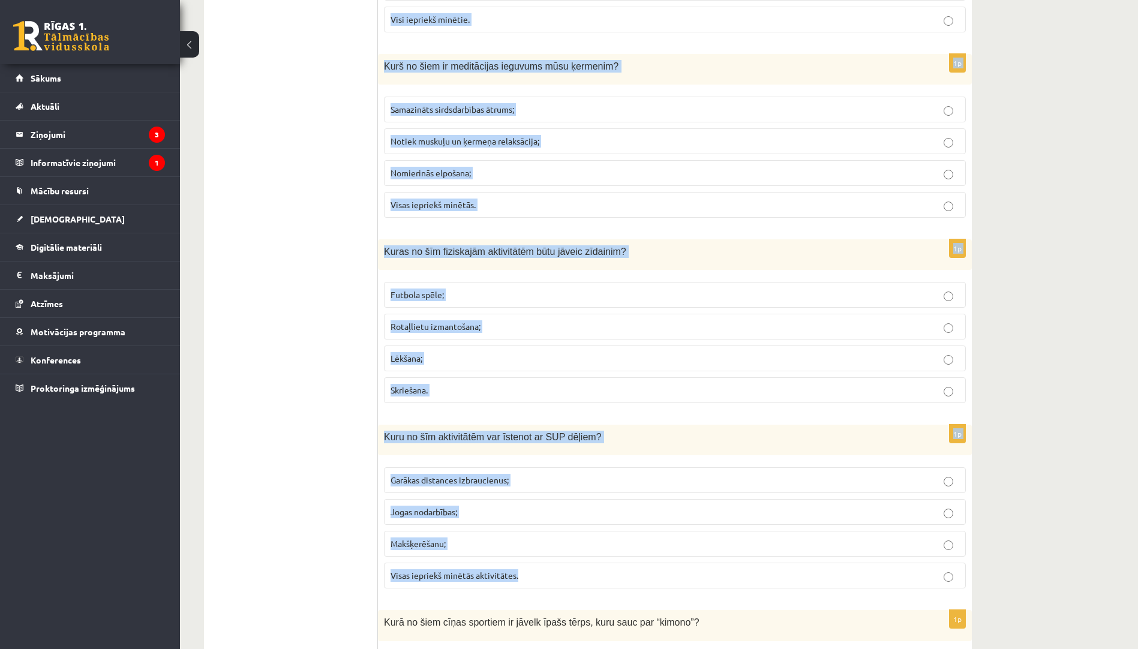
drag, startPoint x: 383, startPoint y: 239, endPoint x: 546, endPoint y: 575, distance: 372.8
copy form "Lore ip dolo si ametcon adipiscing elitseddoeius? Te incidi, ut labor; Etdolore…"
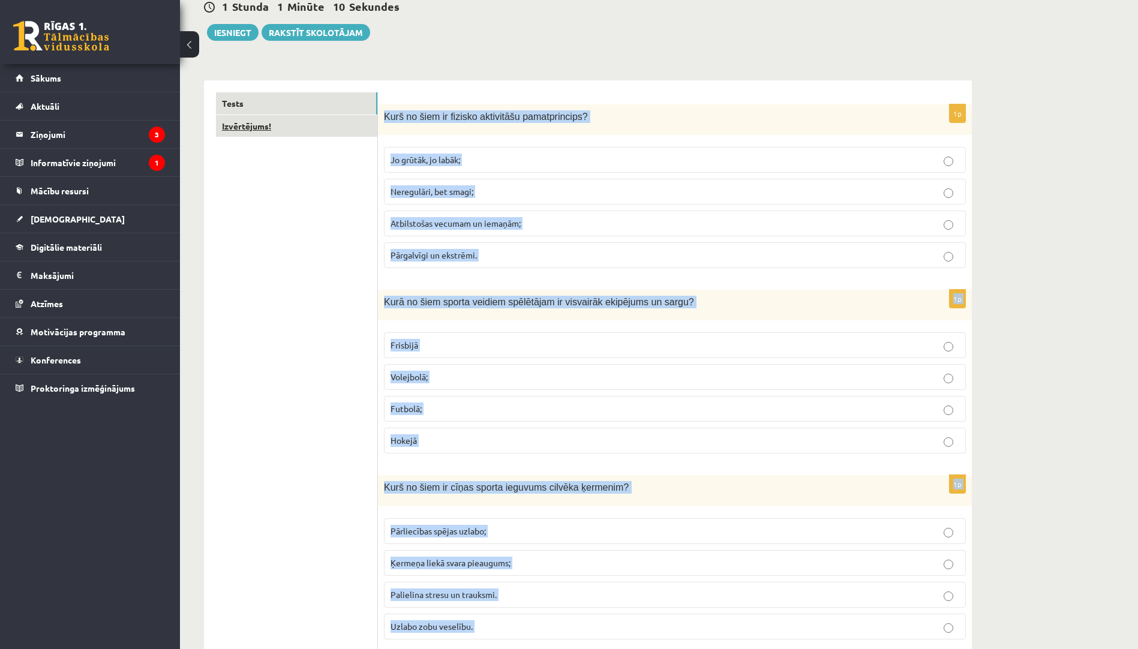
scroll to position [0, 0]
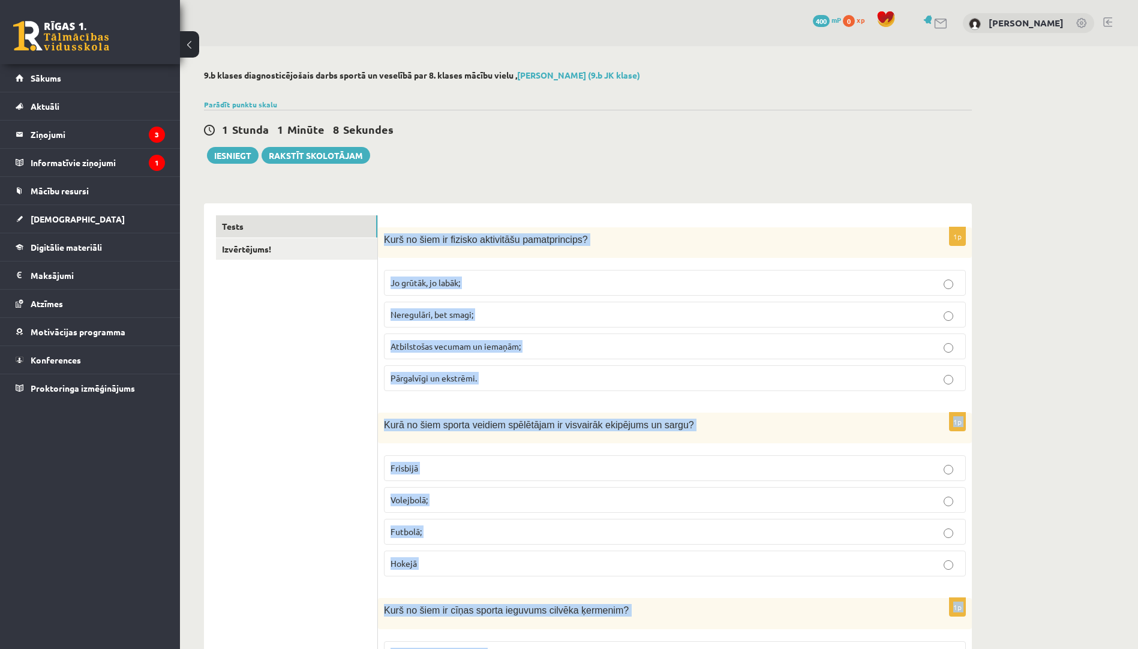
click at [422, 347] on span "Atbilstošas vecumam un iemaņām;" at bounding box center [455, 346] width 130 height 11
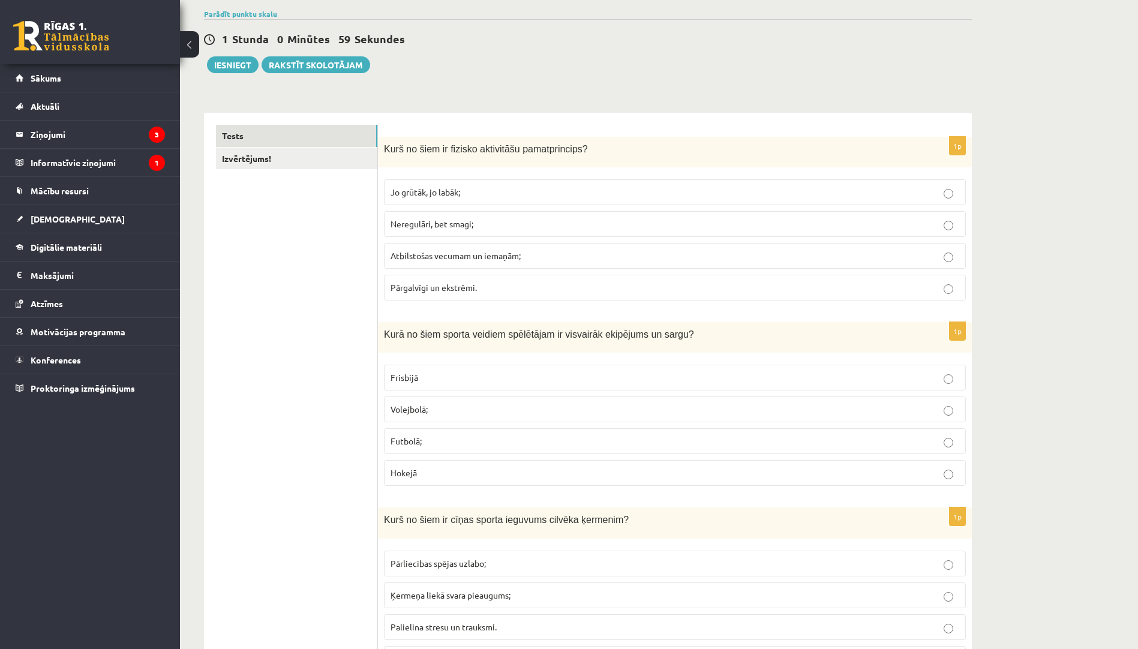
scroll to position [120, 0]
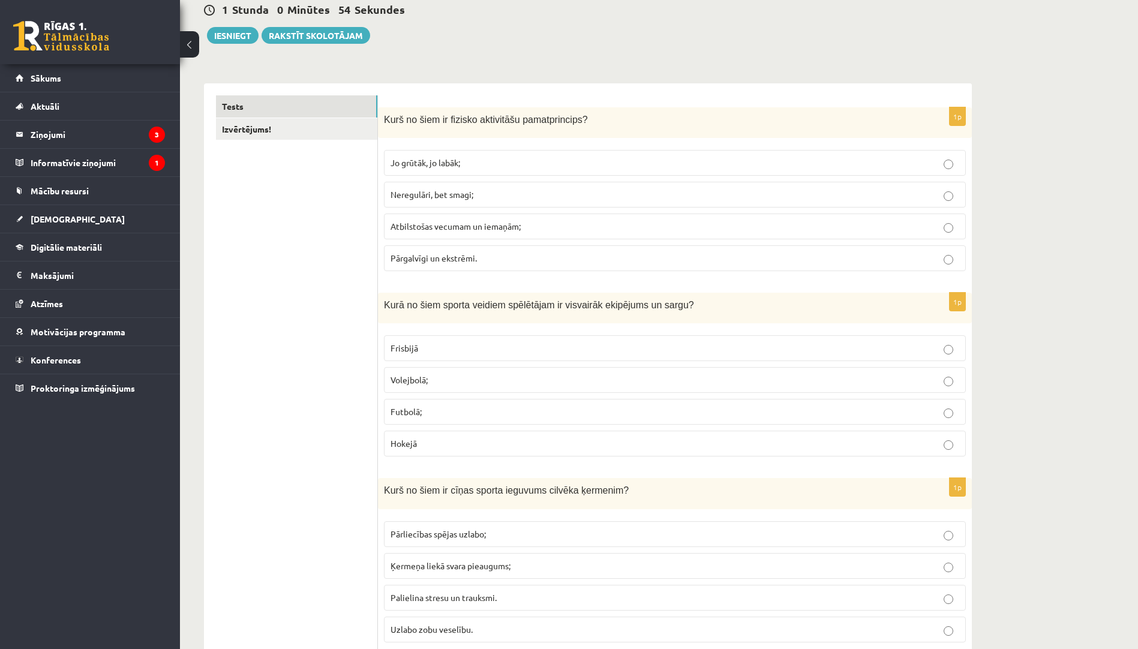
click at [488, 438] on p "Hokejā" at bounding box center [674, 443] width 569 height 13
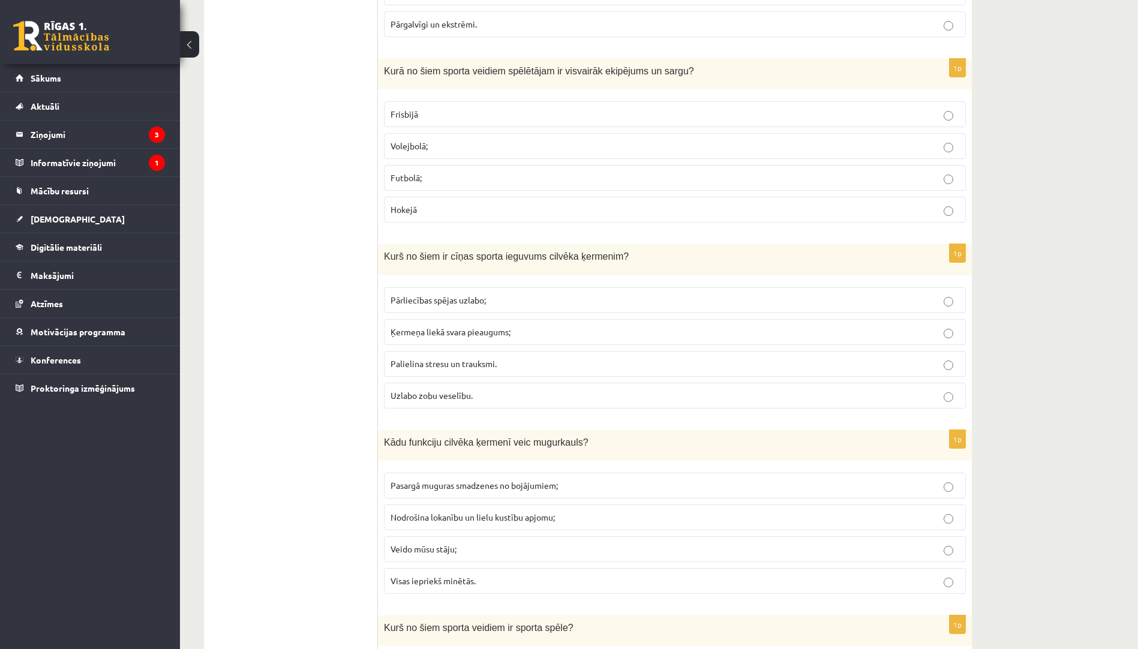
scroll to position [360, 0]
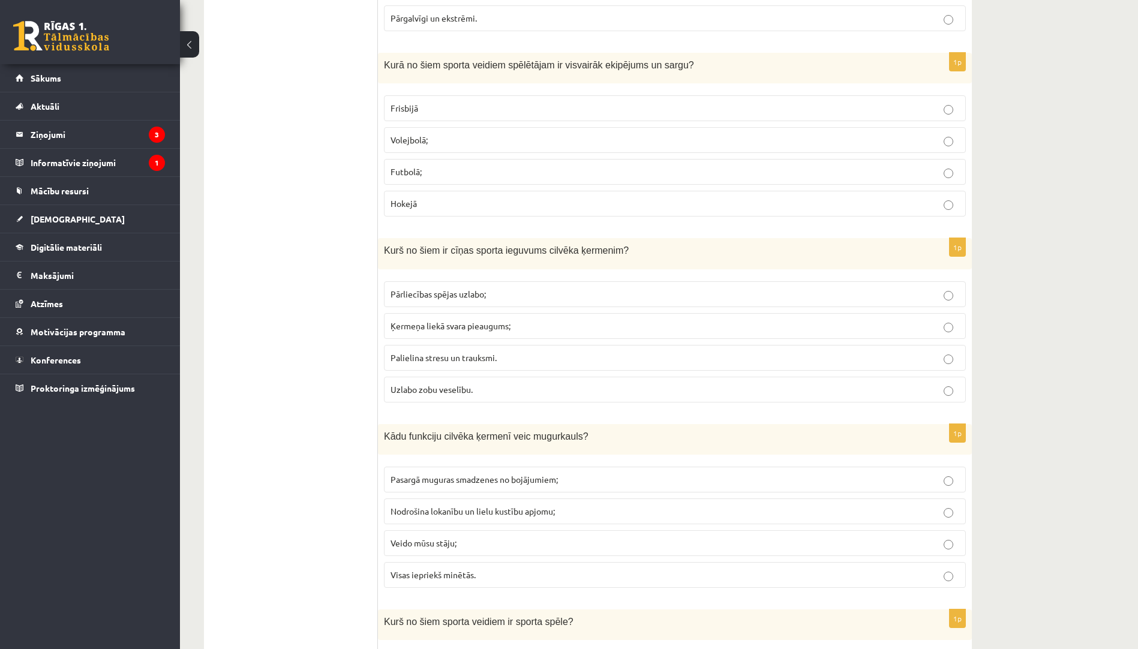
click at [459, 294] on span "Pārliecības spējas uzlabo;" at bounding box center [437, 293] width 95 height 11
click at [530, 574] on p "Visas iepriekš minētās." at bounding box center [674, 575] width 569 height 13
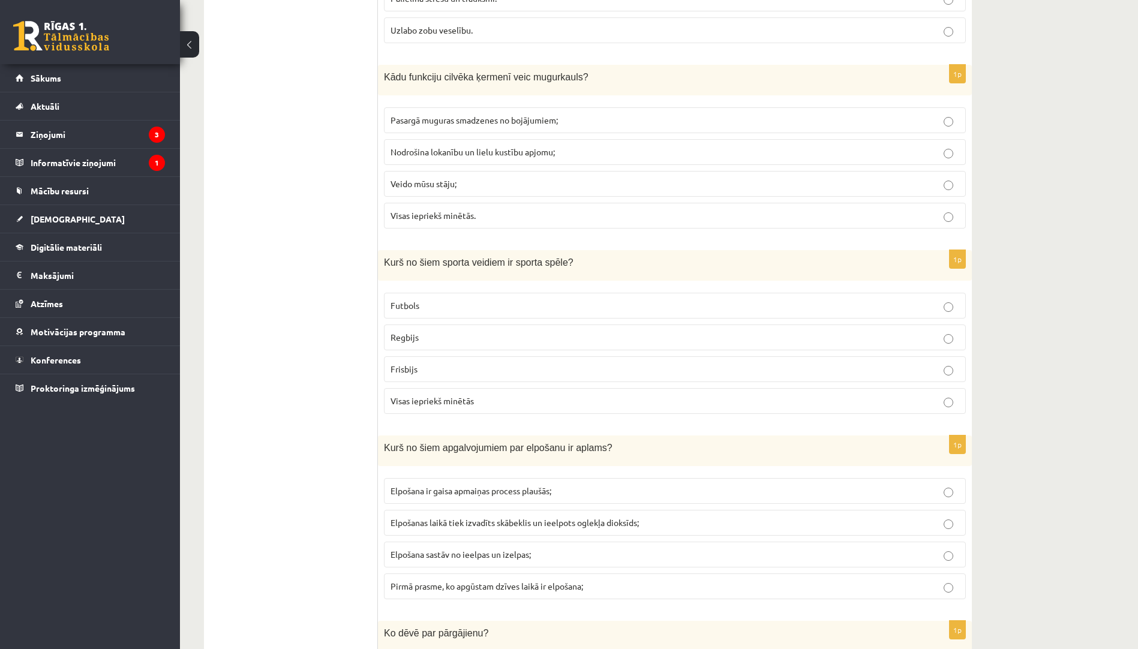
scroll to position [720, 0]
click at [432, 399] on span "Visas iepriekš minētās" at bounding box center [431, 400] width 83 height 11
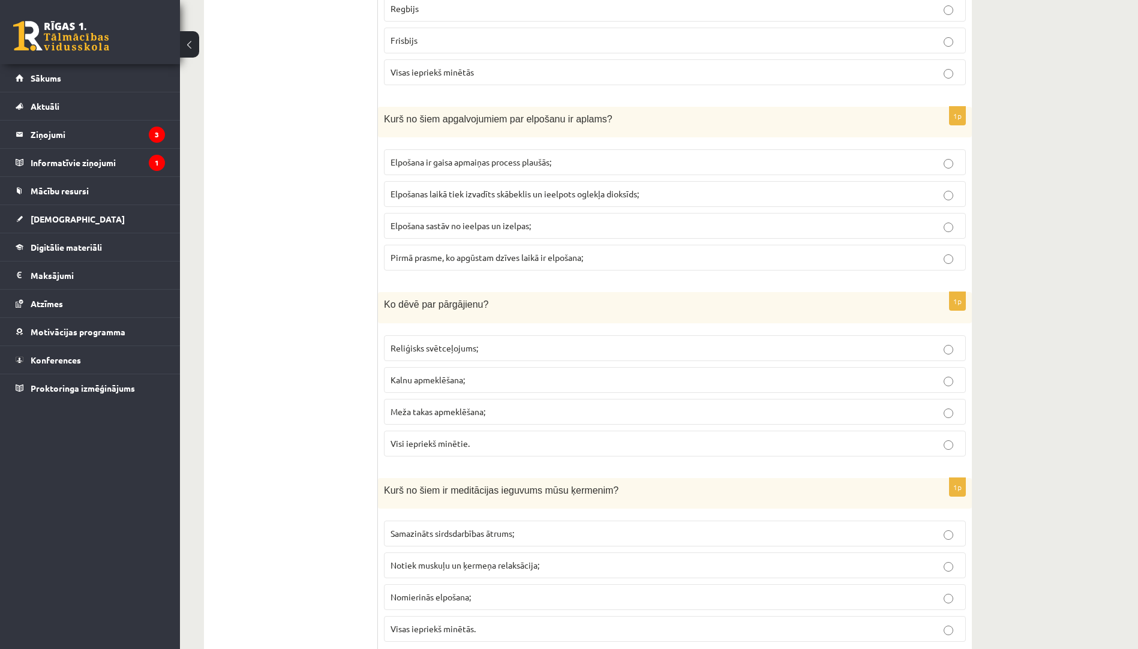
scroll to position [1079, 0]
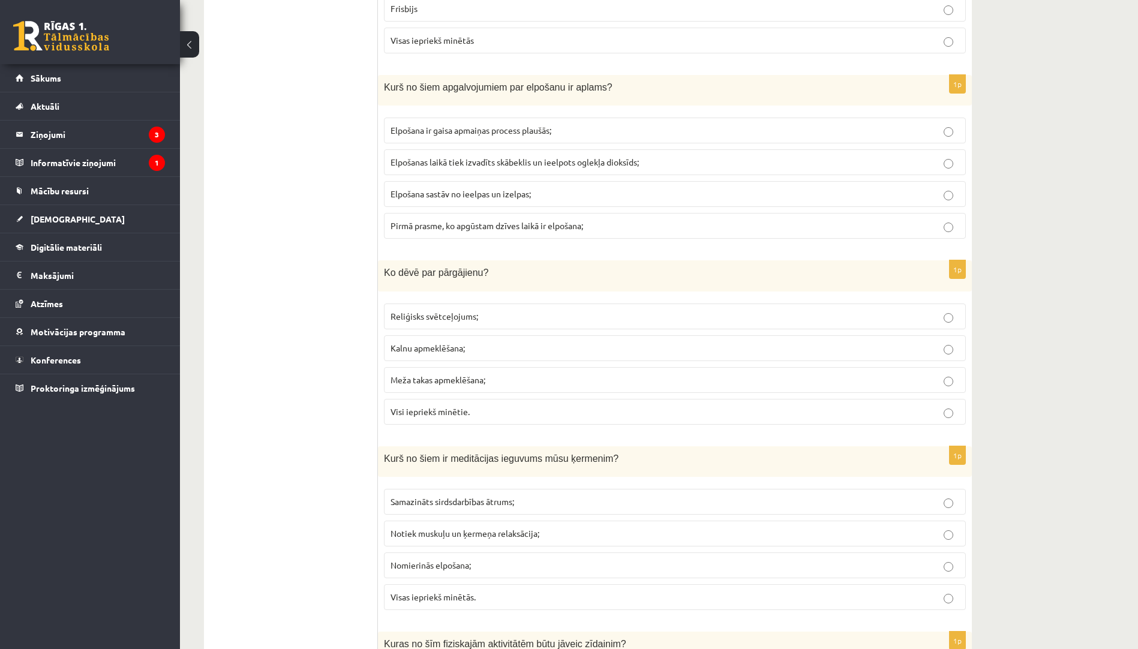
click at [438, 164] on span "Elpošanas laikā tiek izvadīts skābeklis un ieelpots oglekļa dioksīds;" at bounding box center [514, 162] width 248 height 11
click at [455, 406] on p "Visi iepriekš minētie." at bounding box center [674, 411] width 569 height 13
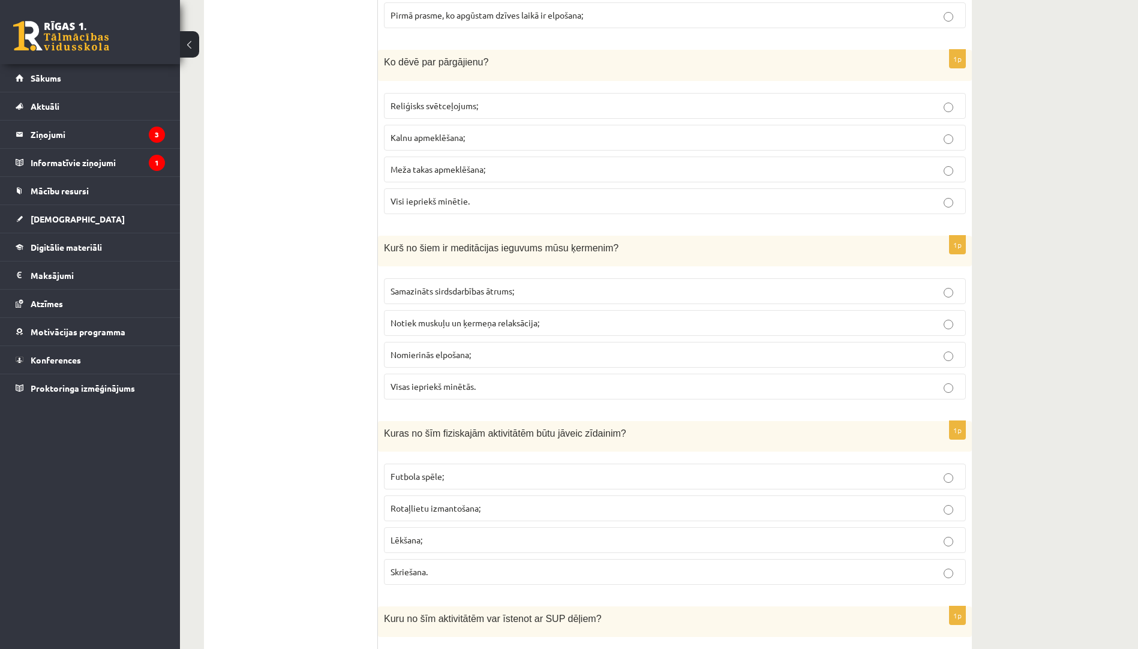
scroll to position [1319, 0]
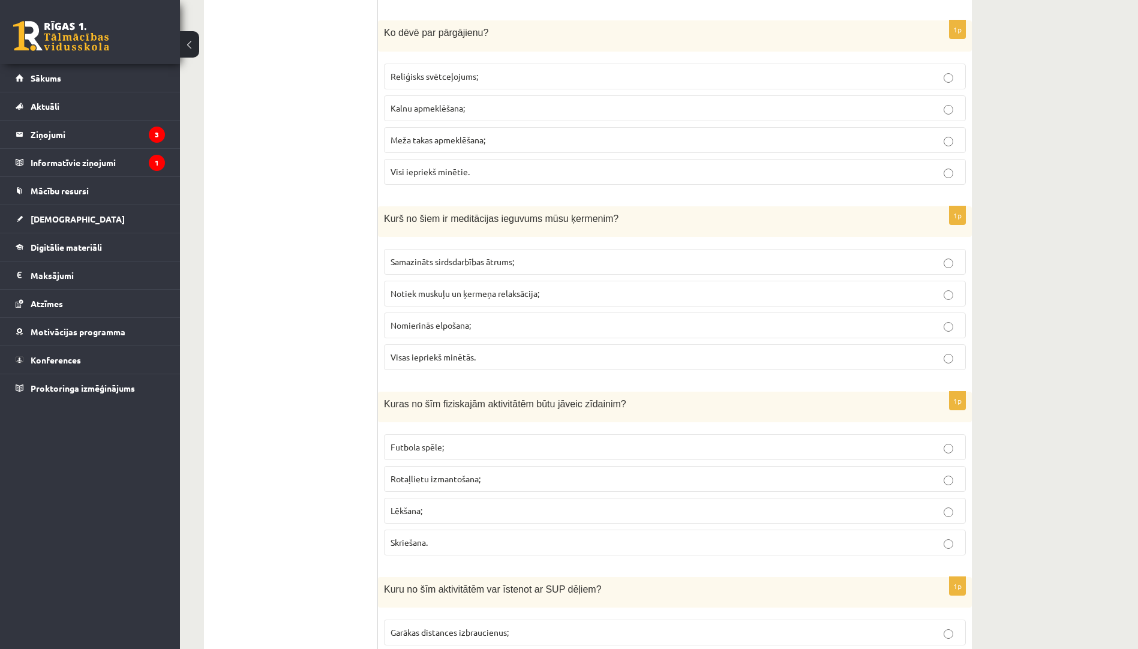
click at [484, 357] on p "Visas iepriekš minētās." at bounding box center [674, 357] width 569 height 13
click at [504, 480] on p "Rotaļlietu izmantošana;" at bounding box center [674, 479] width 569 height 13
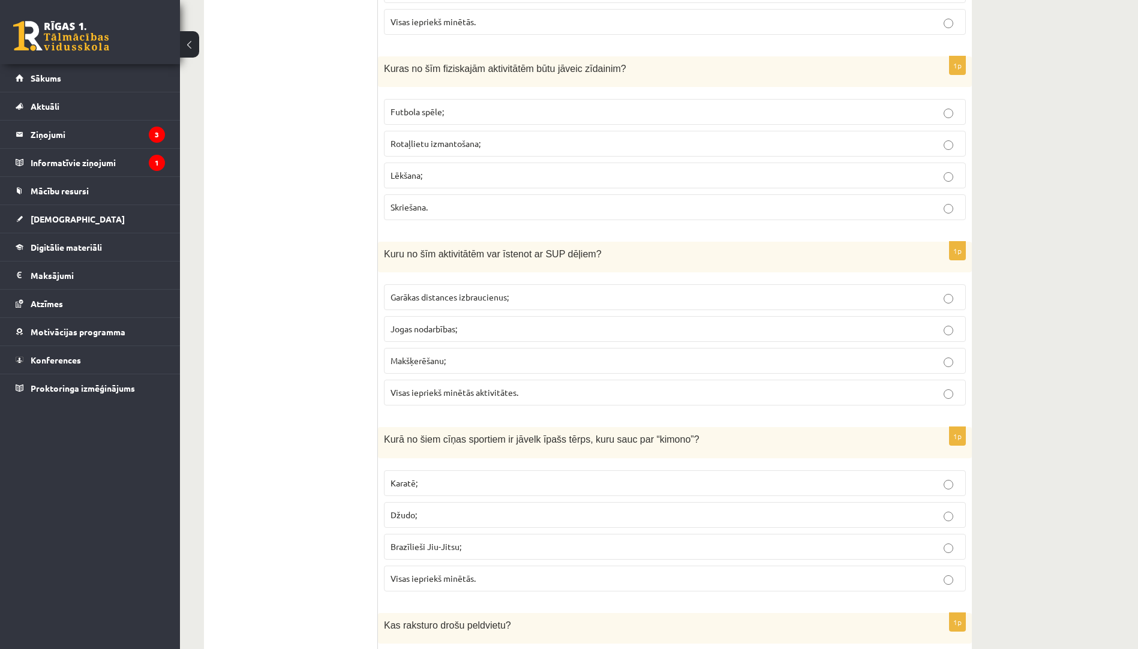
scroll to position [1679, 0]
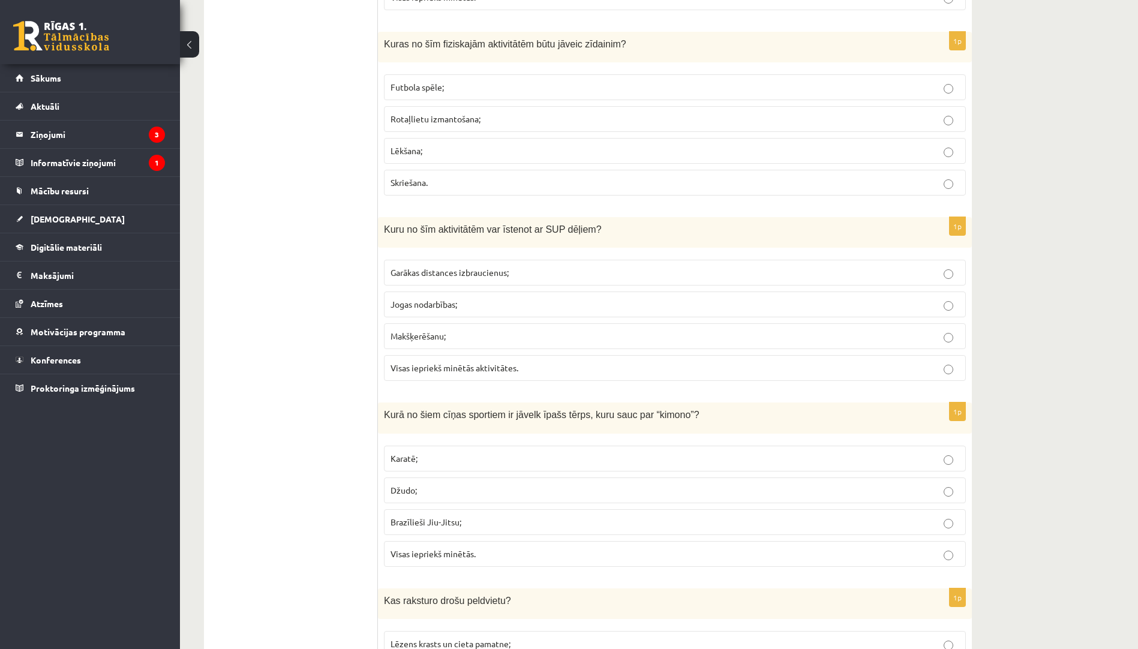
click at [449, 369] on span "Visas iepriekš minētās aktivitātes." at bounding box center [454, 367] width 128 height 11
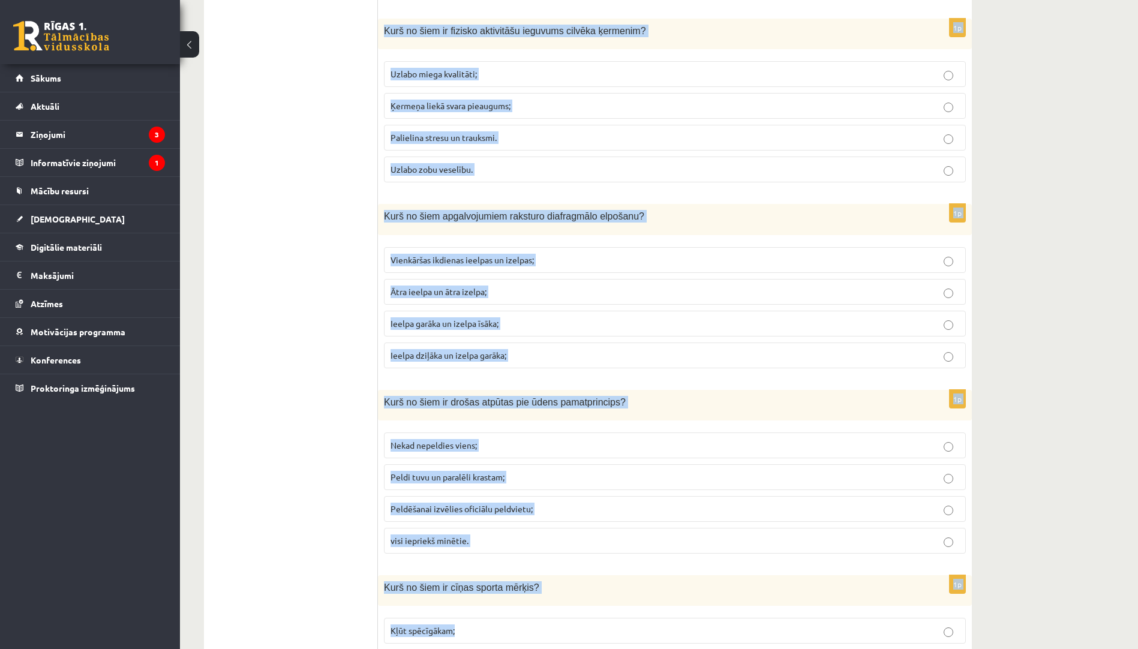
scroll to position [2625, 0]
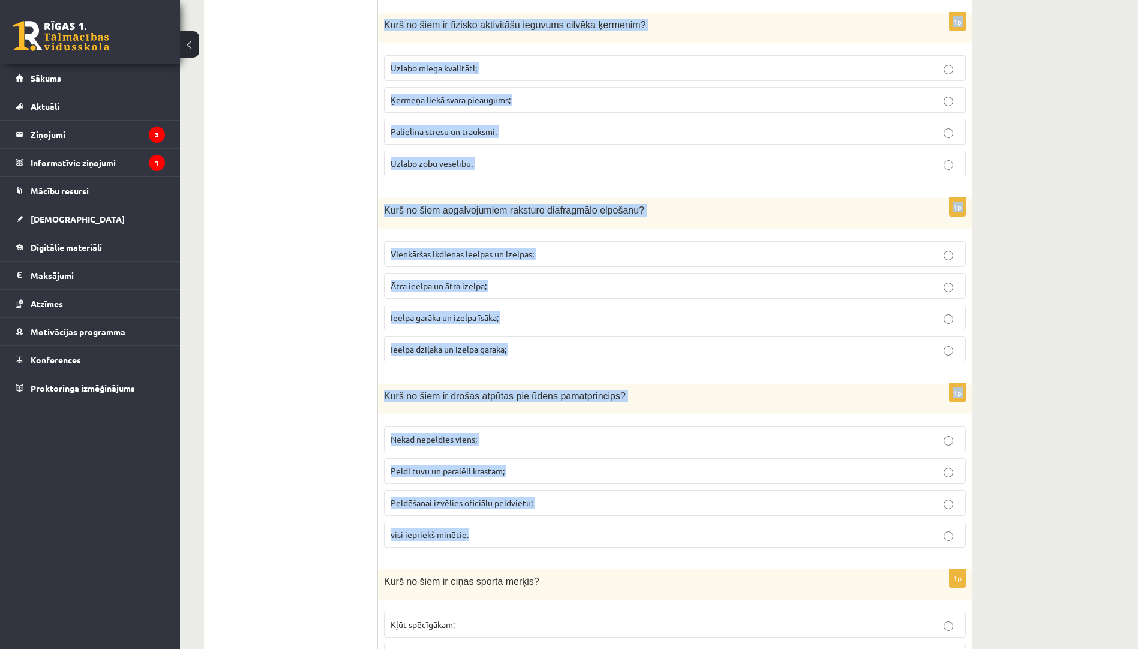
drag, startPoint x: 383, startPoint y: 294, endPoint x: 628, endPoint y: 551, distance: 355.0
click at [628, 551] on form "1p Kurš no šiem ir fizisko aktivitāšu pamatprincips? Jo grūtāk, jo labāk; Nereg…" at bounding box center [675, 372] width 570 height 5564
copy form "Lore ip dolo sitam consecte ad elitse doeiu tempo, inci utla etd “magnaa”? Enim…"
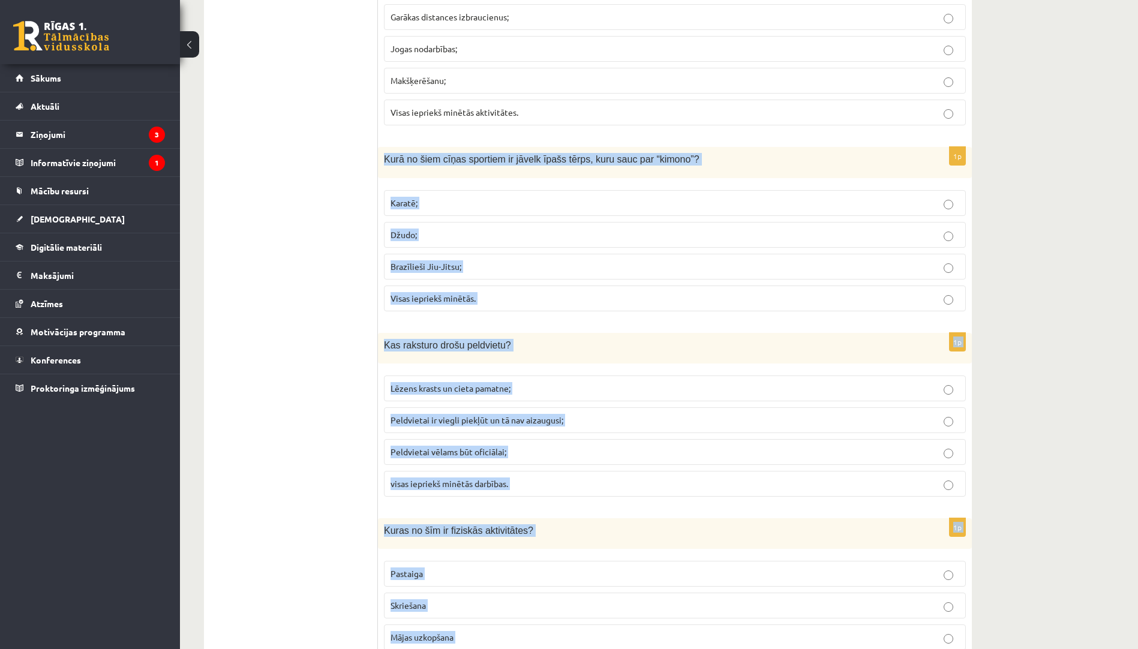
scroll to position [1906, 0]
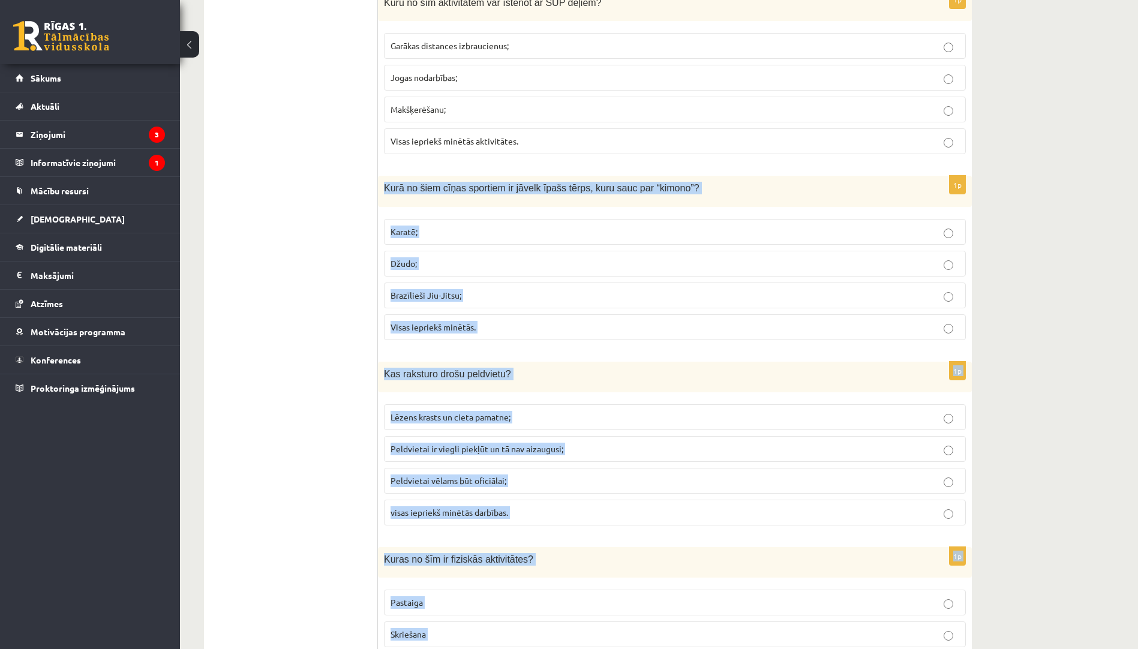
click at [446, 327] on span "Visas iepriekš minētās." at bounding box center [432, 326] width 85 height 11
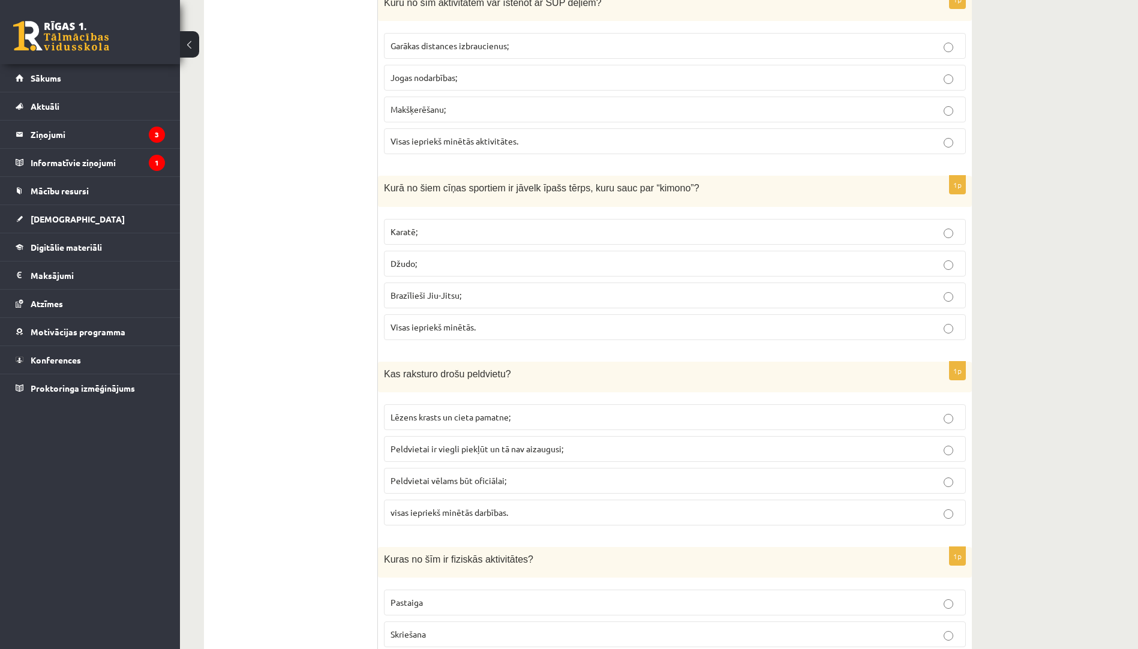
click at [555, 512] on p "visas iepriekš minētās darbības." at bounding box center [674, 512] width 569 height 13
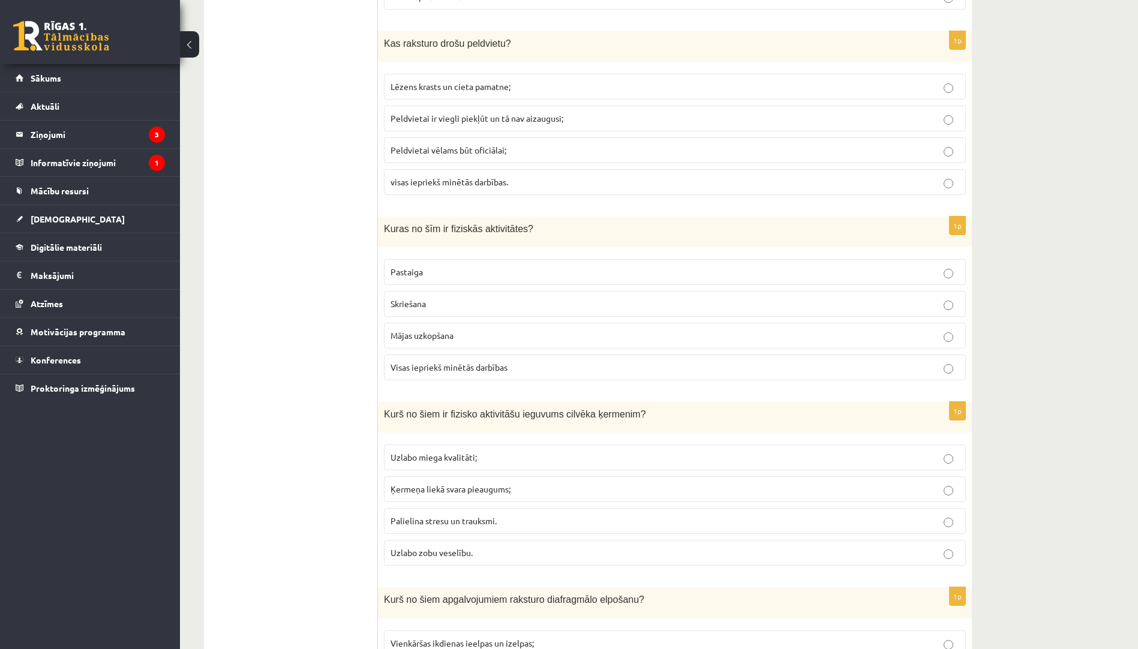
scroll to position [2266, 0]
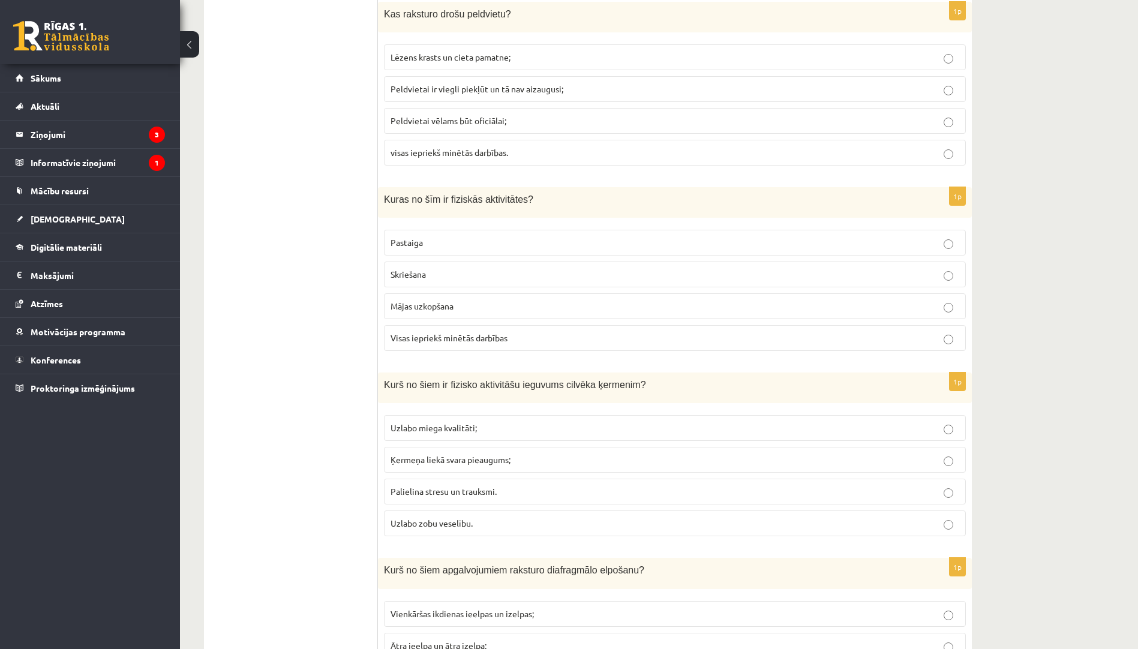
click at [527, 339] on p "Visas iepriekš minētās darbības" at bounding box center [674, 338] width 569 height 13
click at [538, 428] on p "Uzlabo miega kvalitāti;" at bounding box center [674, 428] width 569 height 13
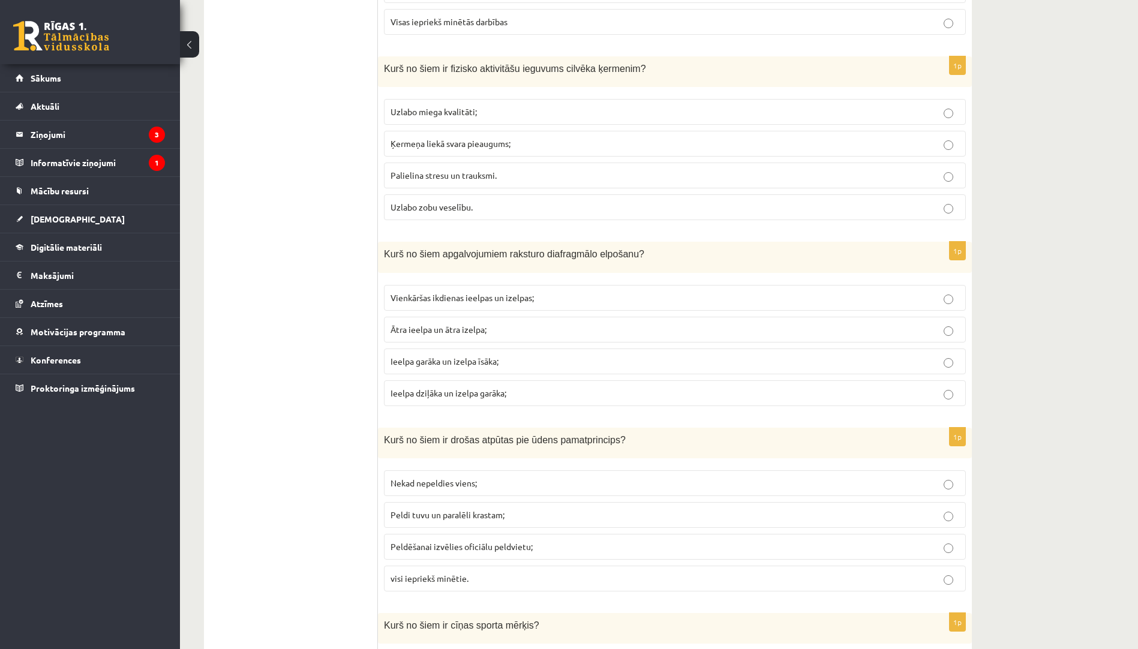
scroll to position [2625, 0]
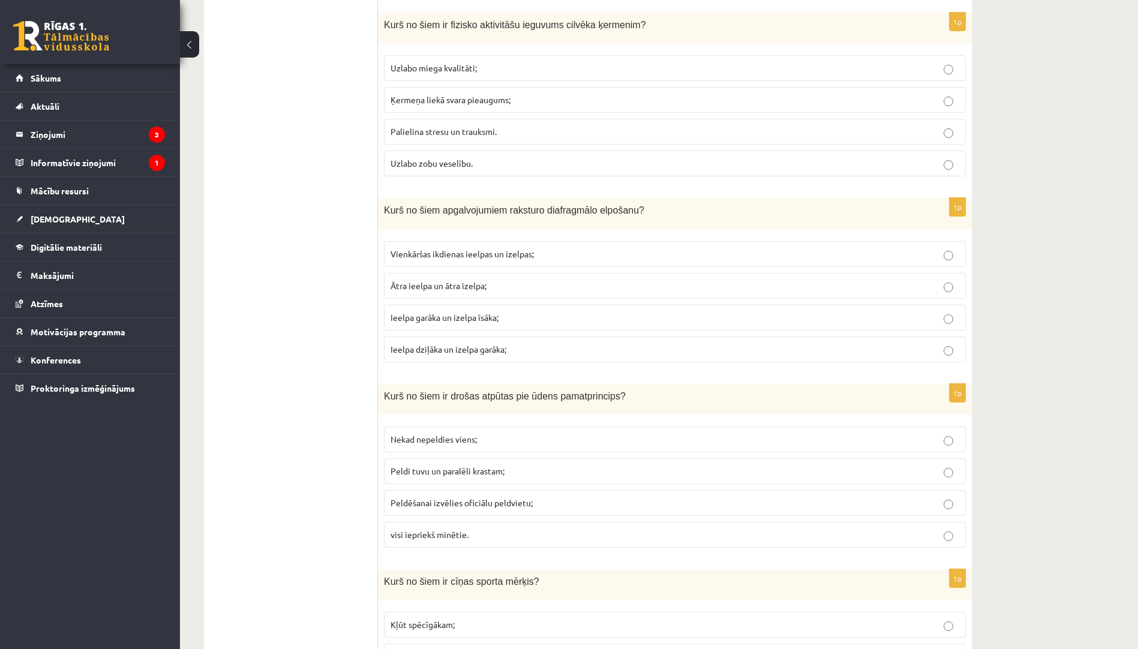
click at [458, 355] on p "Ieelpa dziļāka un izelpa garāka;" at bounding box center [674, 349] width 569 height 13
click at [470, 534] on p "visi iepriekš minētie." at bounding box center [674, 534] width 569 height 13
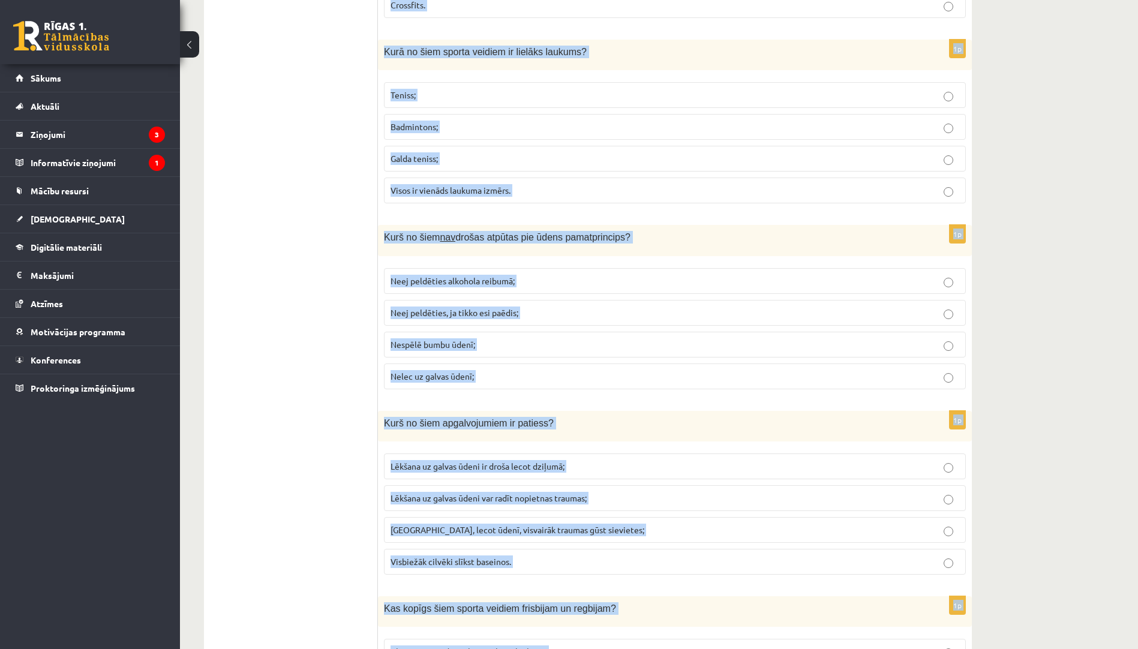
scroll to position [4111, 0]
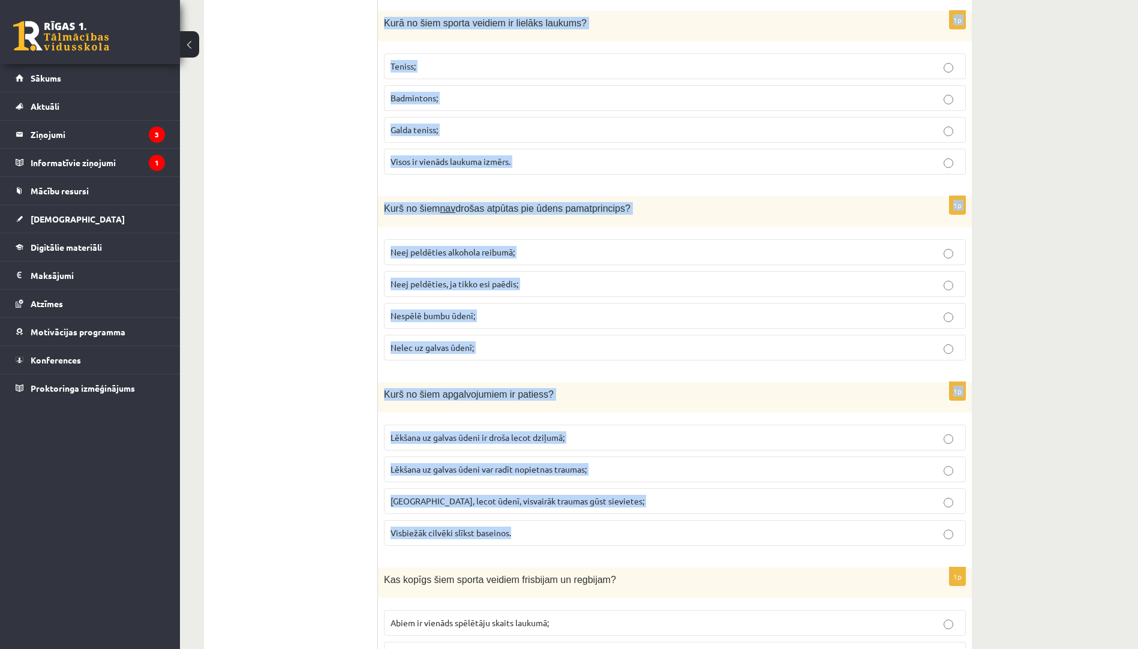
drag, startPoint x: 384, startPoint y: 101, endPoint x: 580, endPoint y: 531, distance: 473.4
copy form "Lore ip dolo si ametc adipis elitse? Doei temporinci; Utlaboreet dolorem aliqua…"
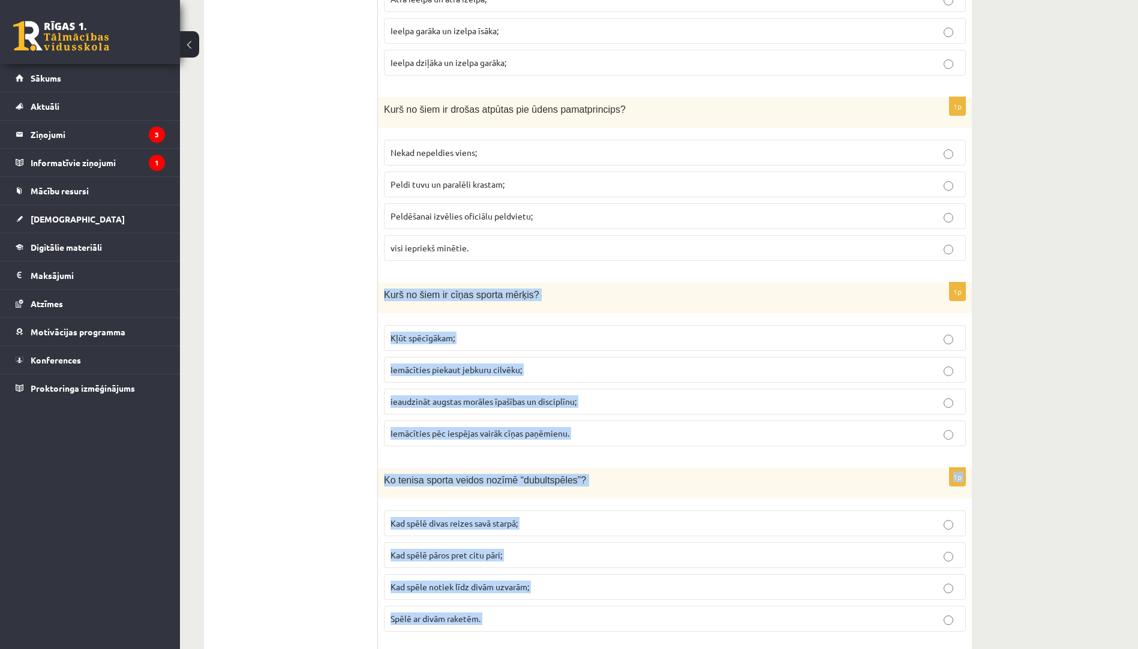
scroll to position [2911, 0]
click at [462, 406] on span "ieaudzināt augstas morāles īpašības un disciplīnu;" at bounding box center [483, 401] width 186 height 11
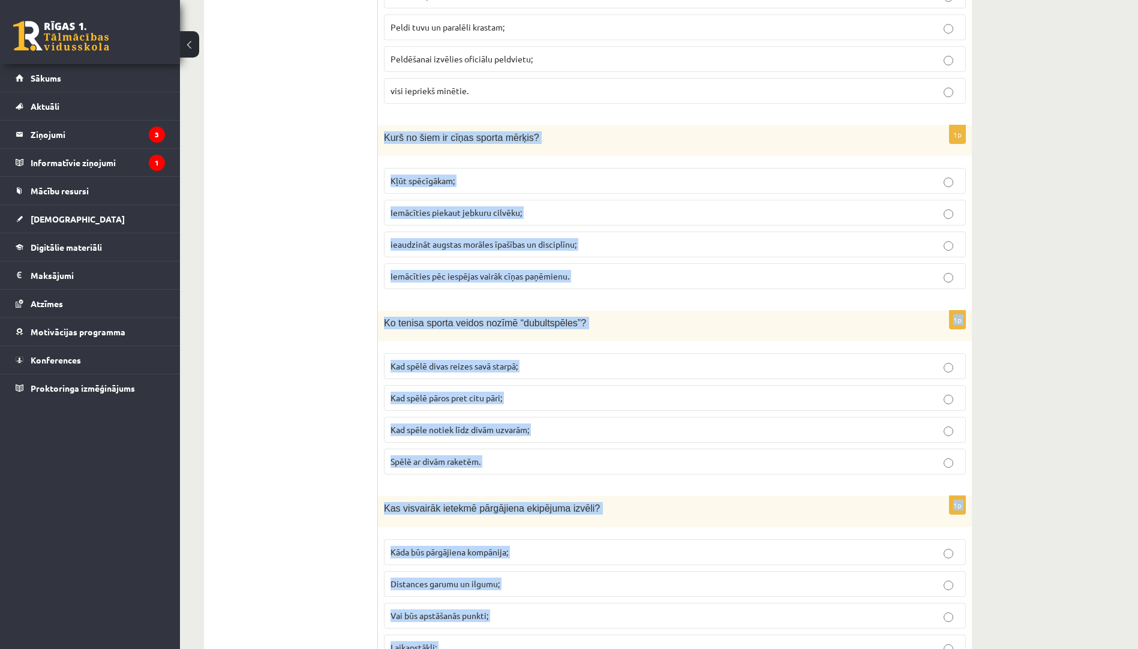
scroll to position [3151, 0]
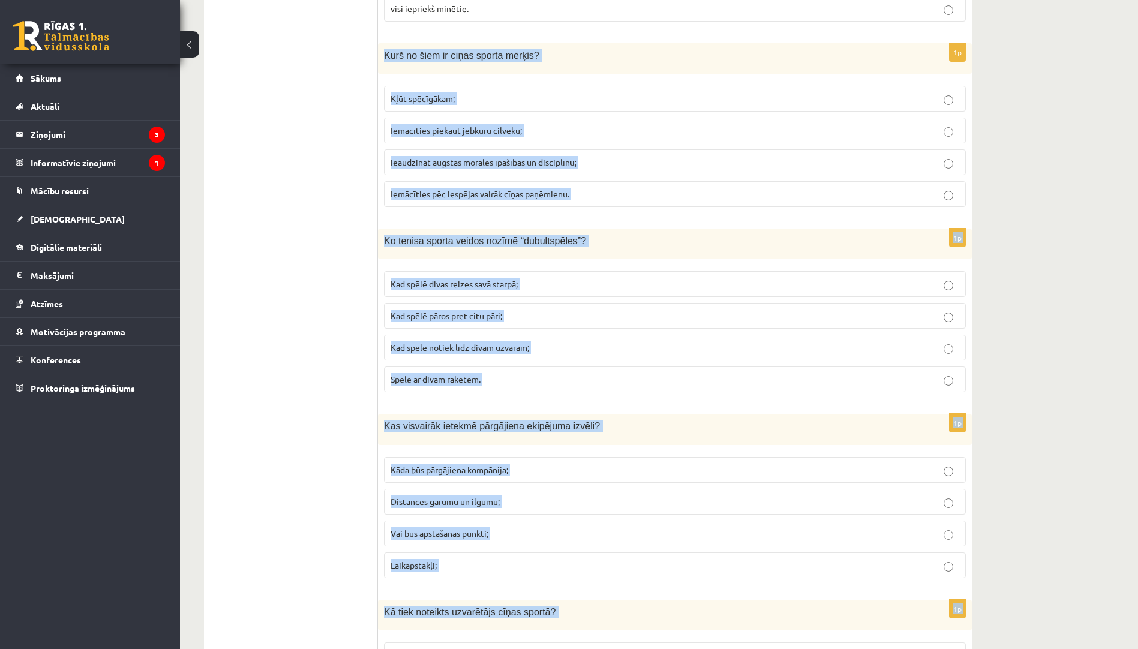
click at [476, 320] on span "Kad spēlē pāros pret citu pāri;" at bounding box center [446, 315] width 112 height 11
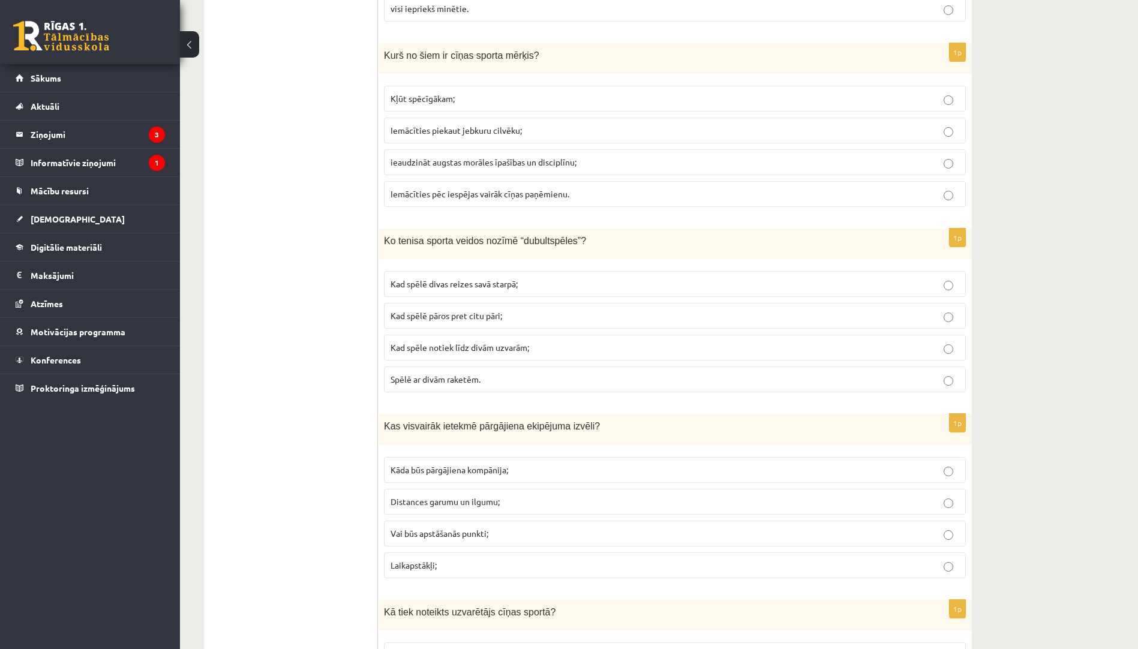
click at [548, 568] on p "Laikapstākļi;" at bounding box center [674, 565] width 569 height 13
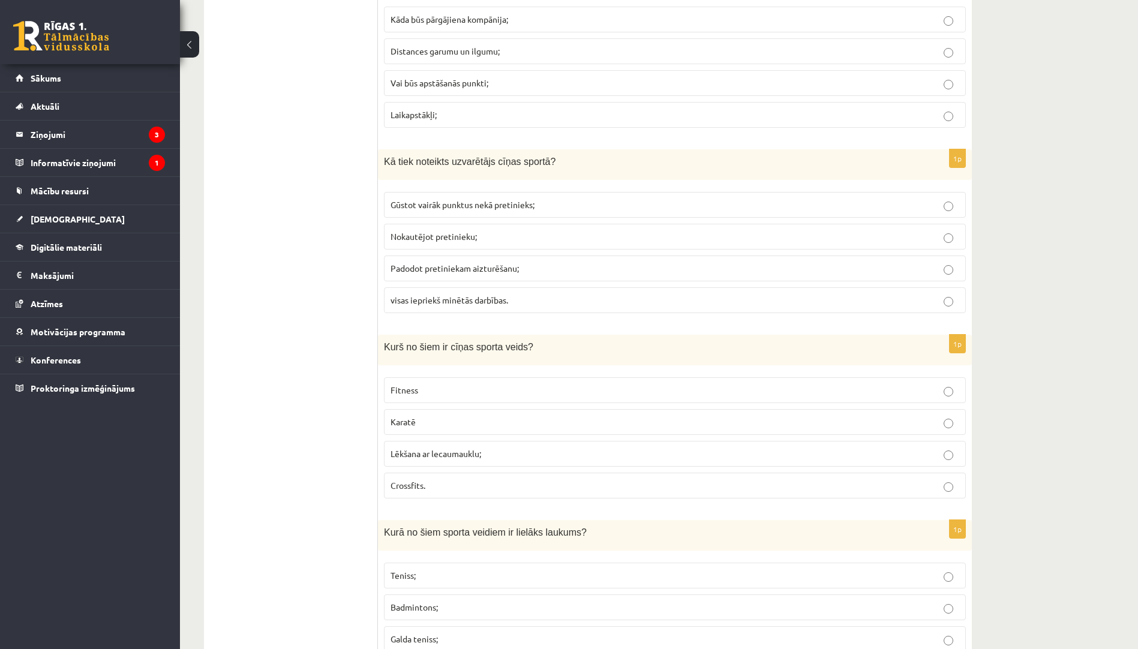
scroll to position [3631, 0]
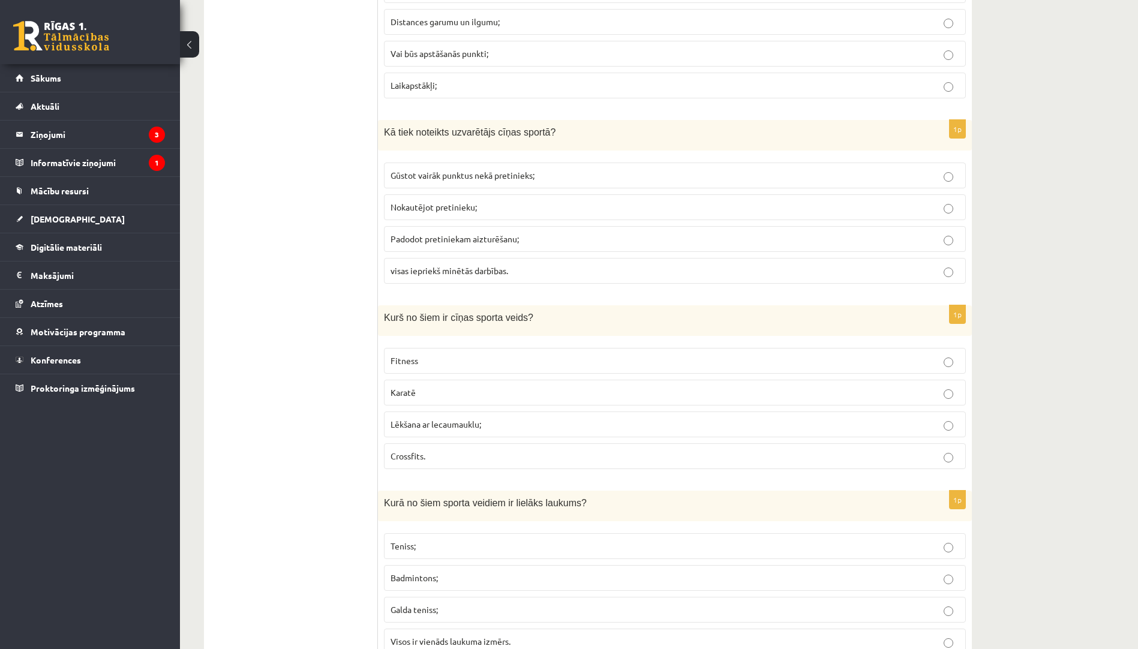
click at [532, 278] on label "visas iepriekš minētās darbības." at bounding box center [675, 271] width 582 height 26
click at [484, 389] on p "Karatē" at bounding box center [674, 392] width 569 height 13
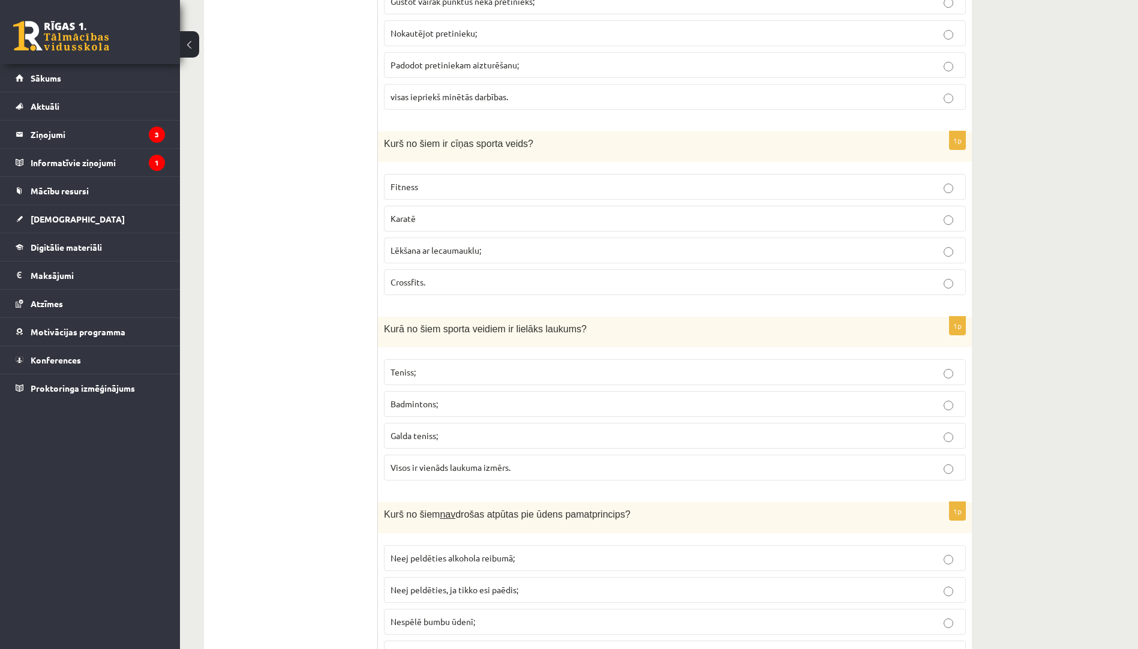
scroll to position [3871, 0]
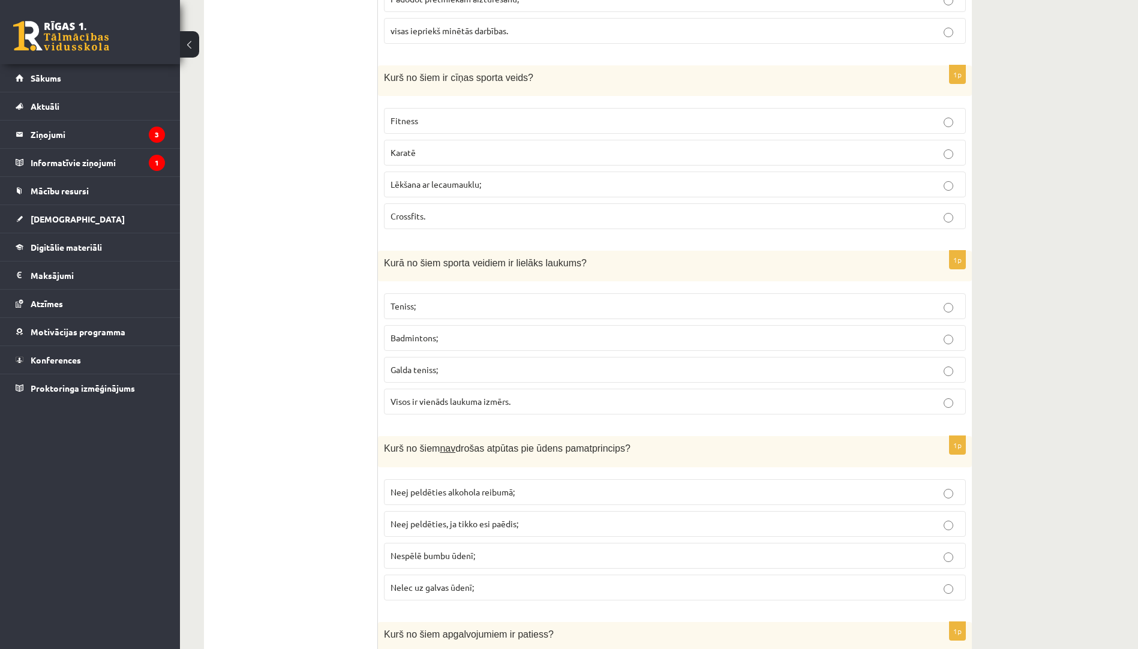
click at [457, 306] on p "Teniss;" at bounding box center [674, 306] width 569 height 13
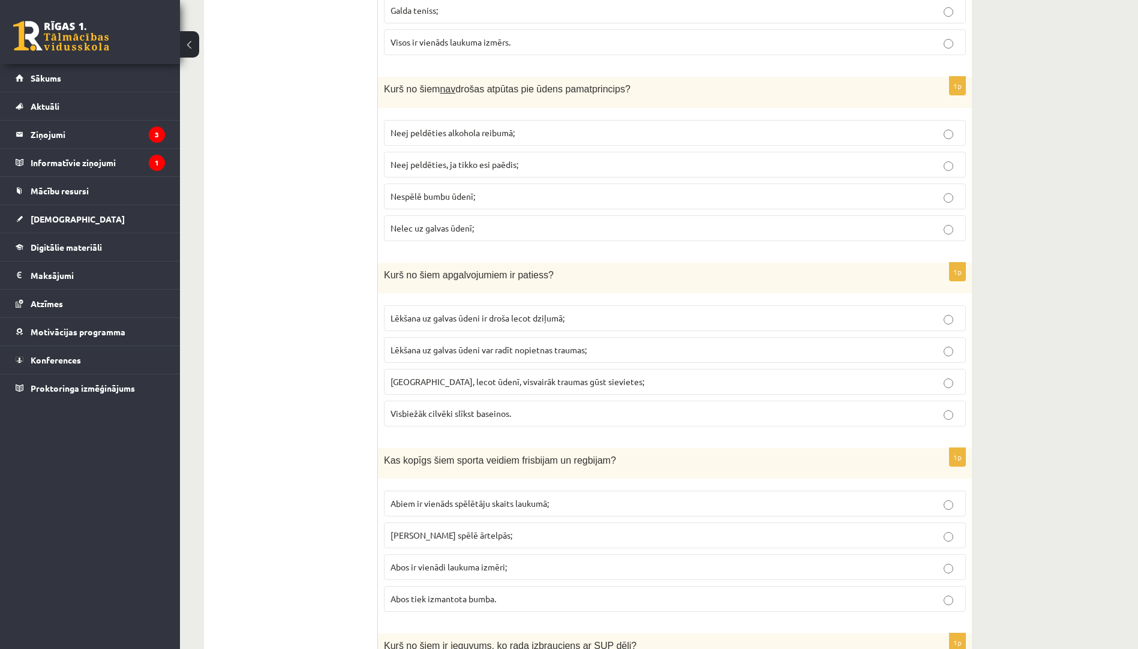
scroll to position [4231, 0]
click at [443, 201] on p "Nespēlē bumbu ūdenī;" at bounding box center [674, 196] width 569 height 13
click at [494, 351] on span "Lēkšana uz galvas ūdeni var radīt nopietnas traumas;" at bounding box center [488, 349] width 196 height 11
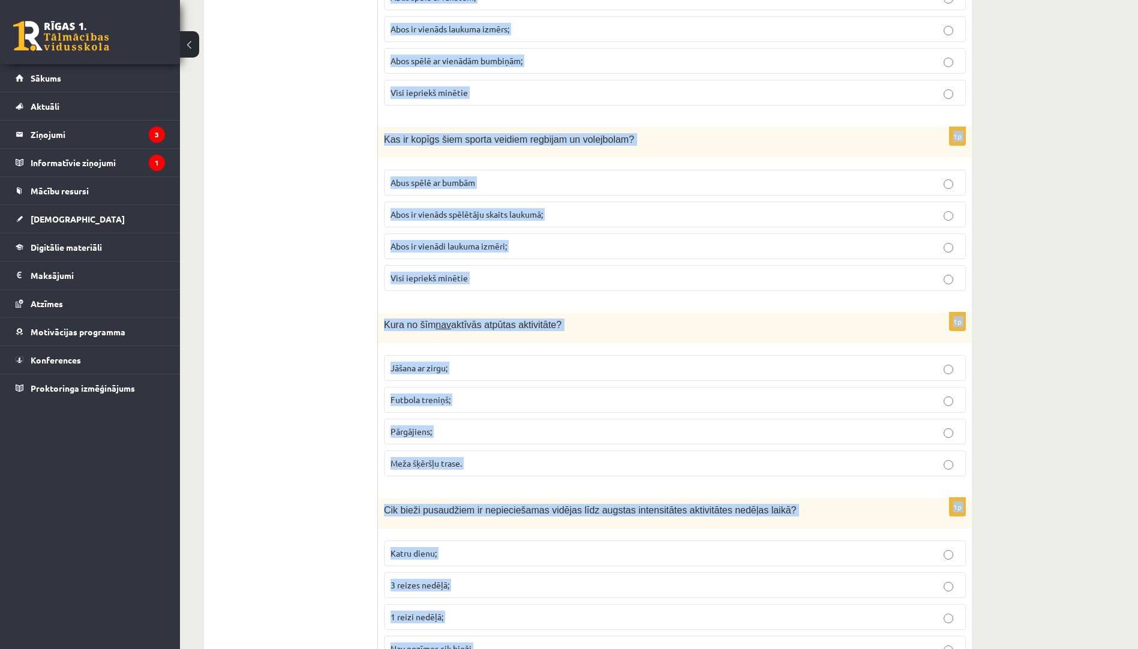
scroll to position [5166, 0]
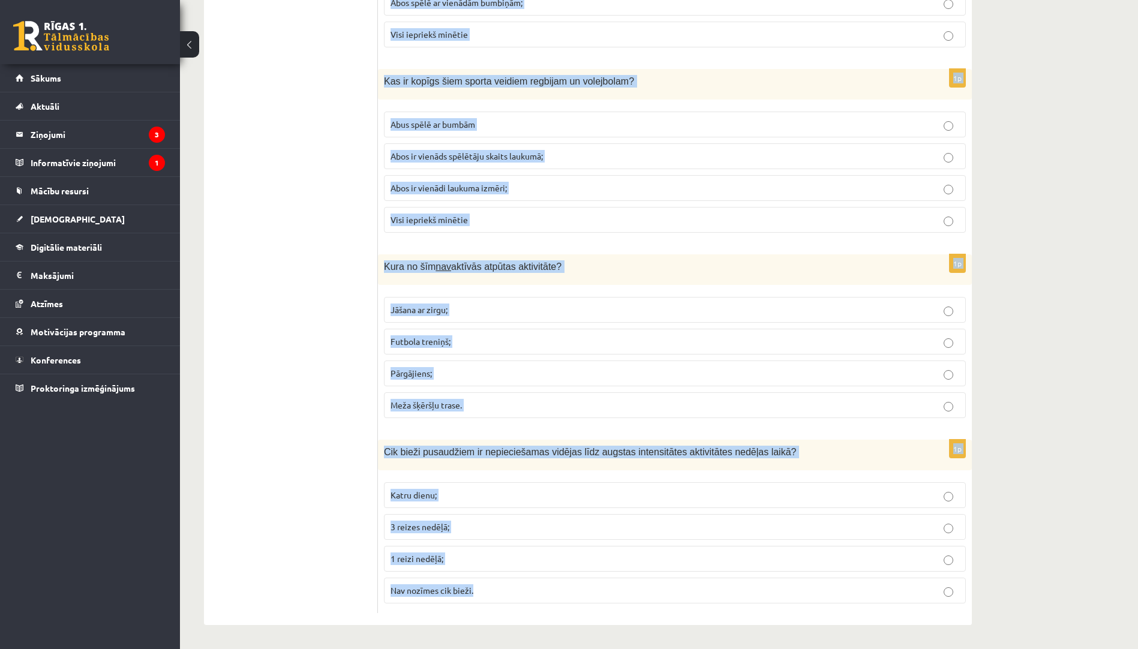
drag, startPoint x: 383, startPoint y: 99, endPoint x: 577, endPoint y: 646, distance: 580.4
copy form "Lor ipsumd sita consec adipisc elitseddo ei temporin? Utlab et dolorem aliquaen…"
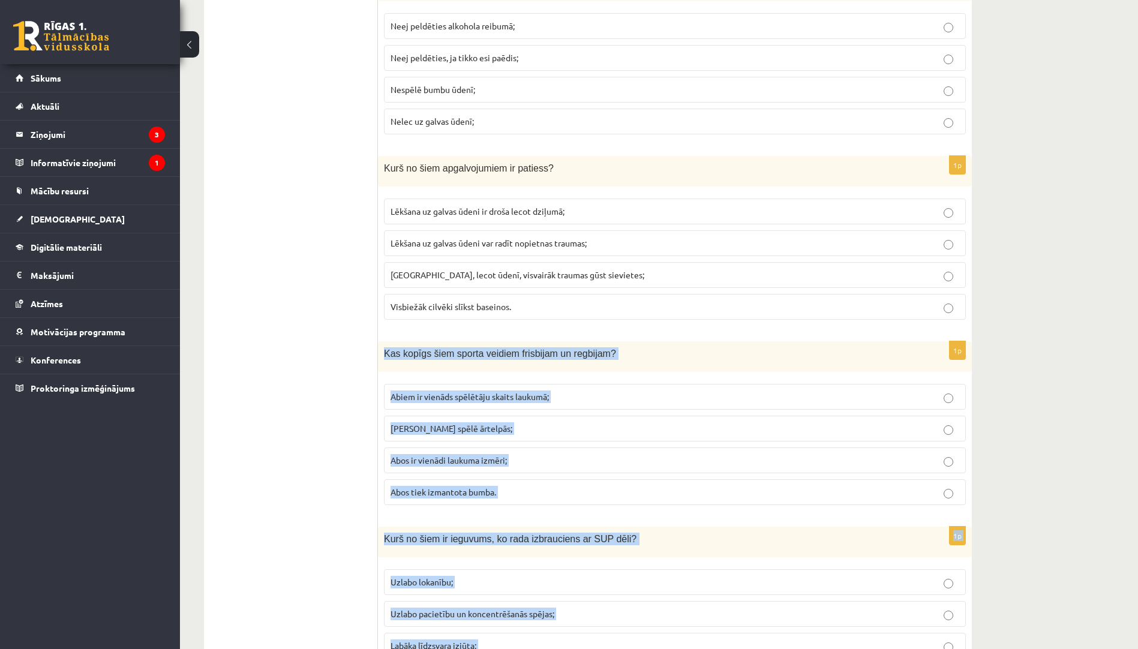
scroll to position [4327, 0]
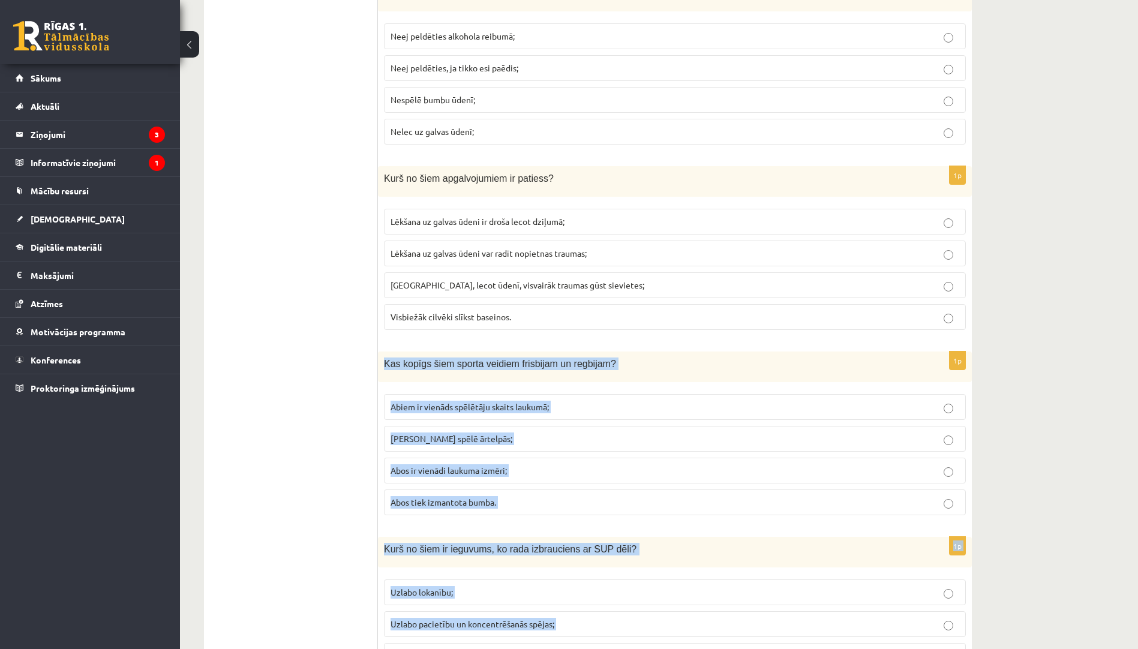
click at [469, 435] on p "[PERSON_NAME] spēlē ārtelpās;" at bounding box center [674, 438] width 569 height 13
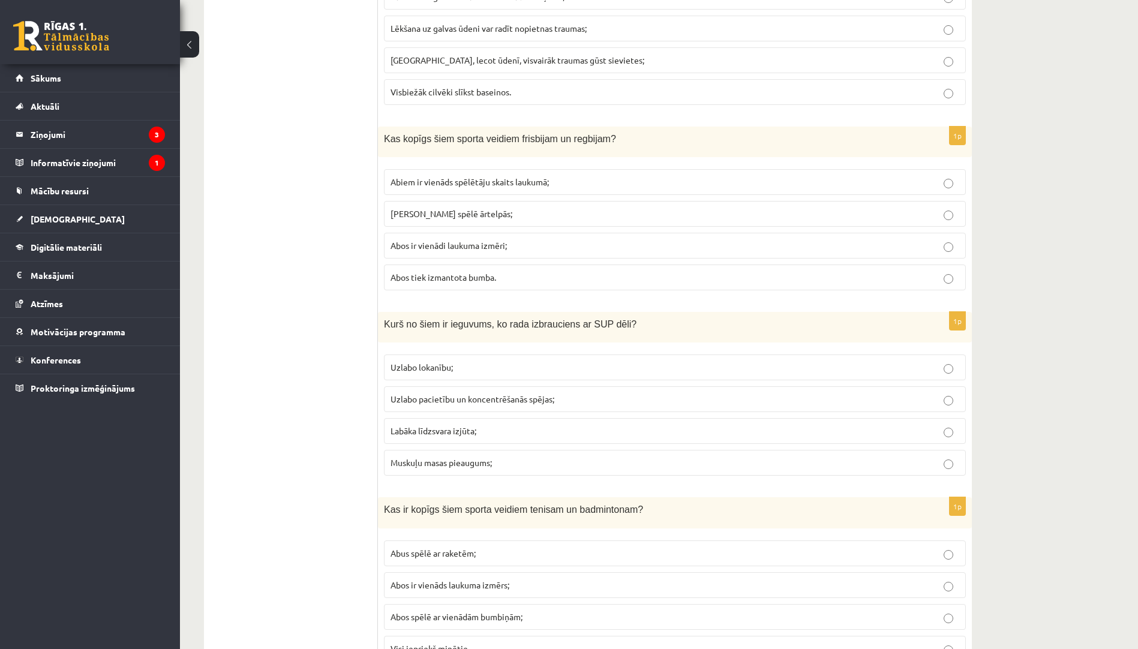
scroll to position [4687, 0]
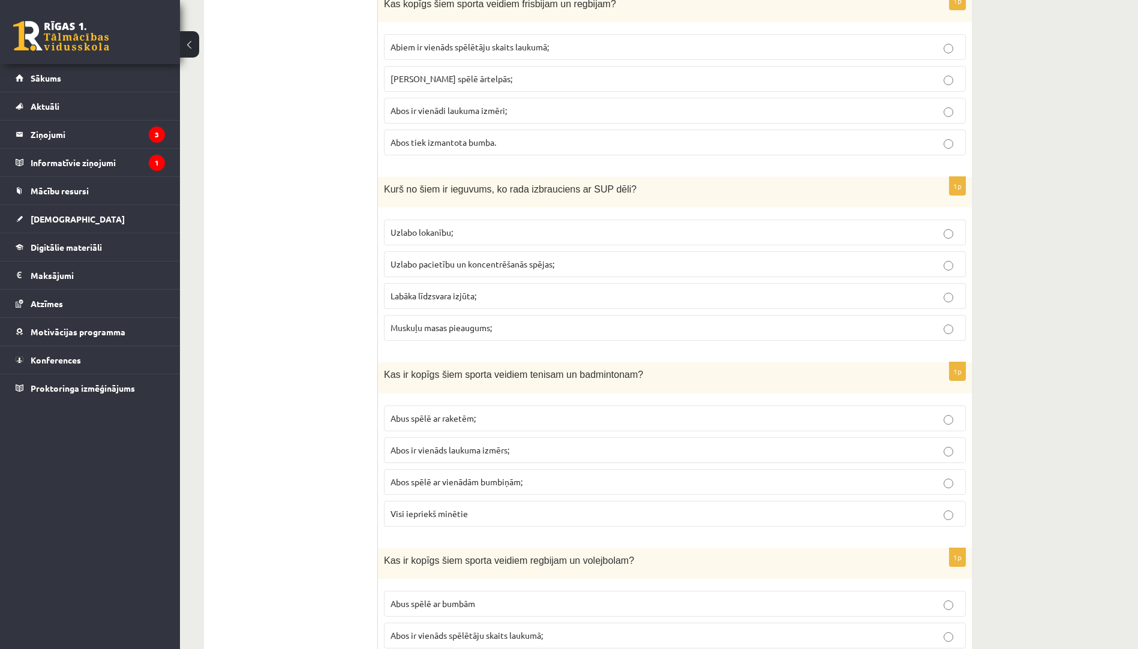
click at [479, 297] on p "Labāka līdzsvara izjūta;" at bounding box center [674, 296] width 569 height 13
click at [504, 417] on p "Abus spēlē ar raketēm;" at bounding box center [674, 418] width 569 height 13
click at [557, 605] on p "Abus spēlē ar bumbām" at bounding box center [674, 603] width 569 height 13
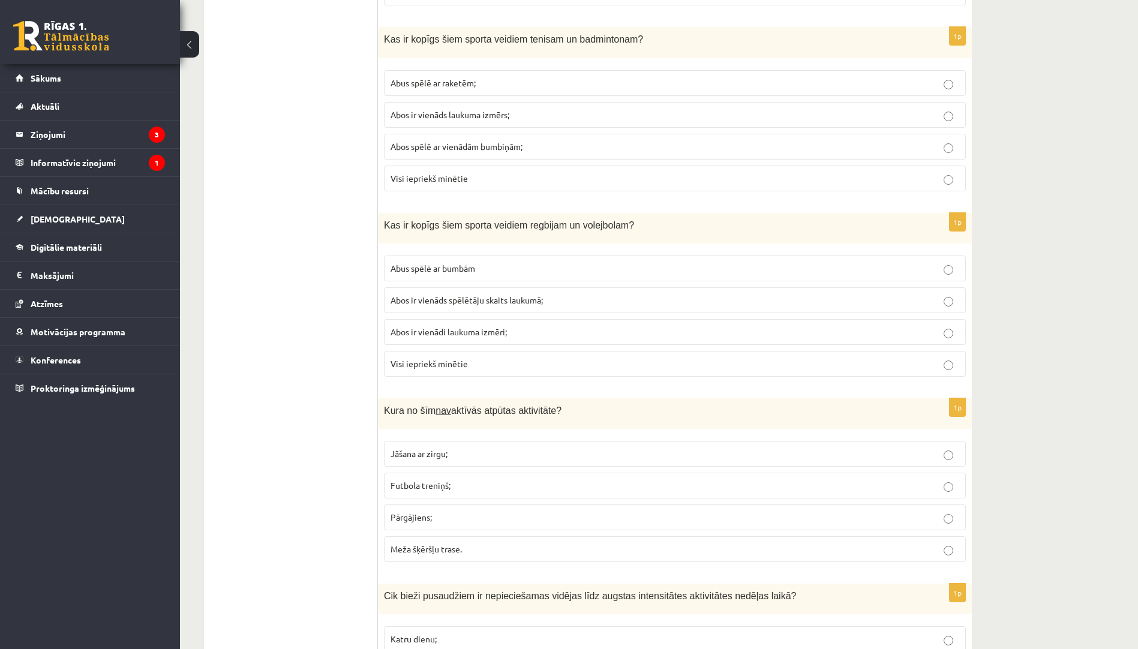
scroll to position [5166, 0]
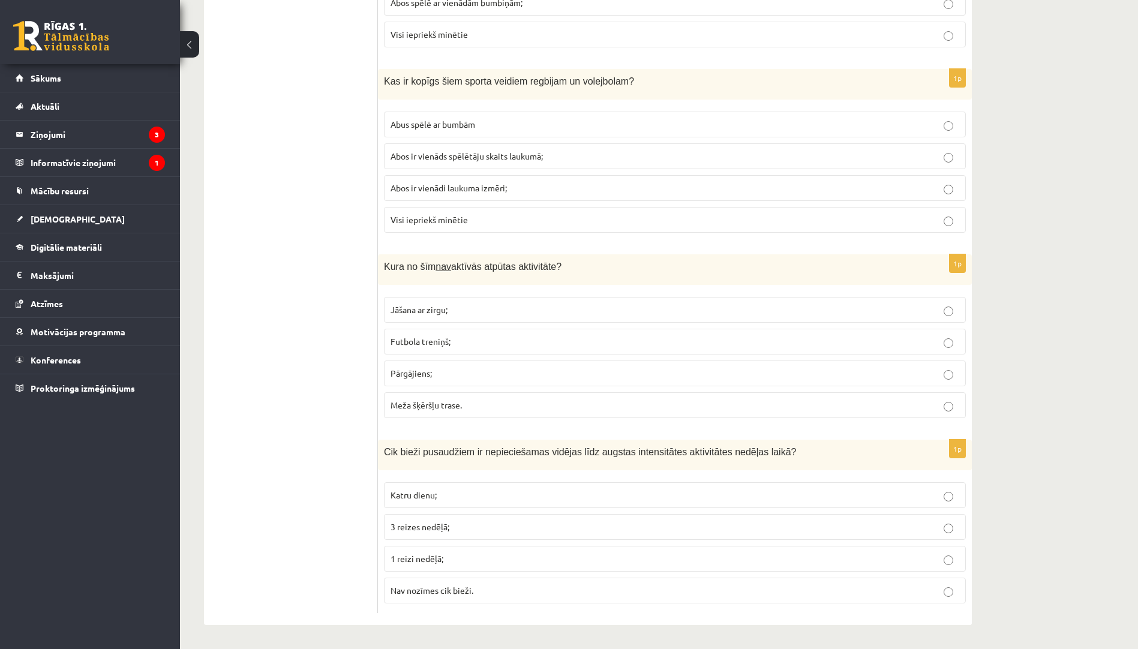
click at [544, 344] on p "Futbola treniņš;" at bounding box center [674, 341] width 569 height 13
click at [501, 497] on p "Katru dienu;" at bounding box center [674, 495] width 569 height 13
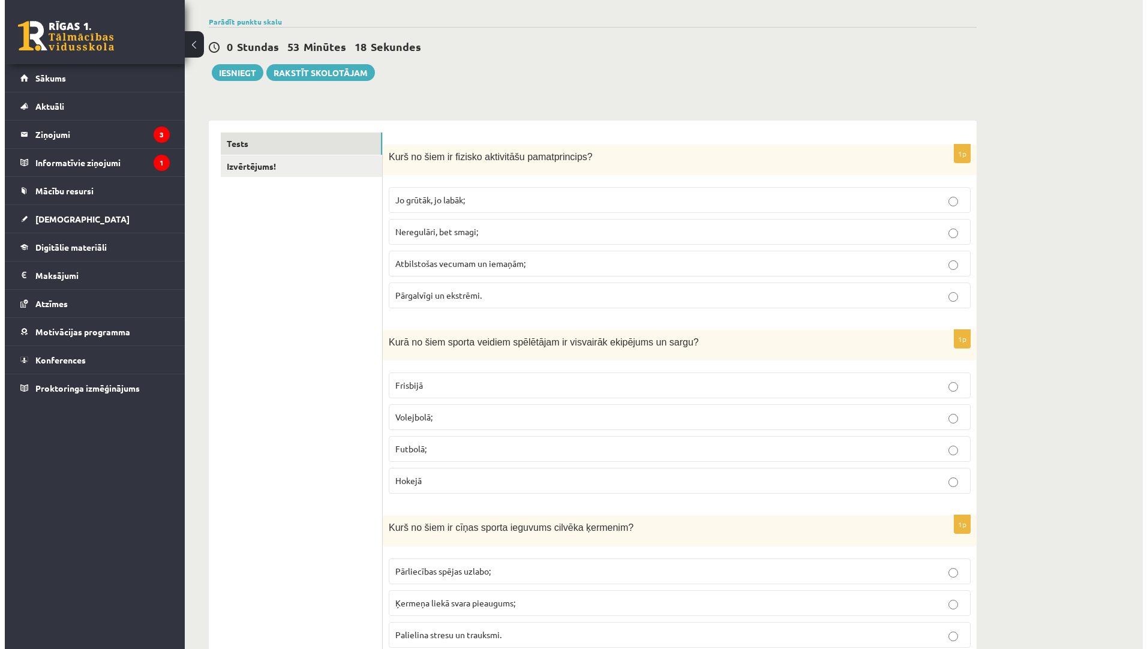
scroll to position [0, 0]
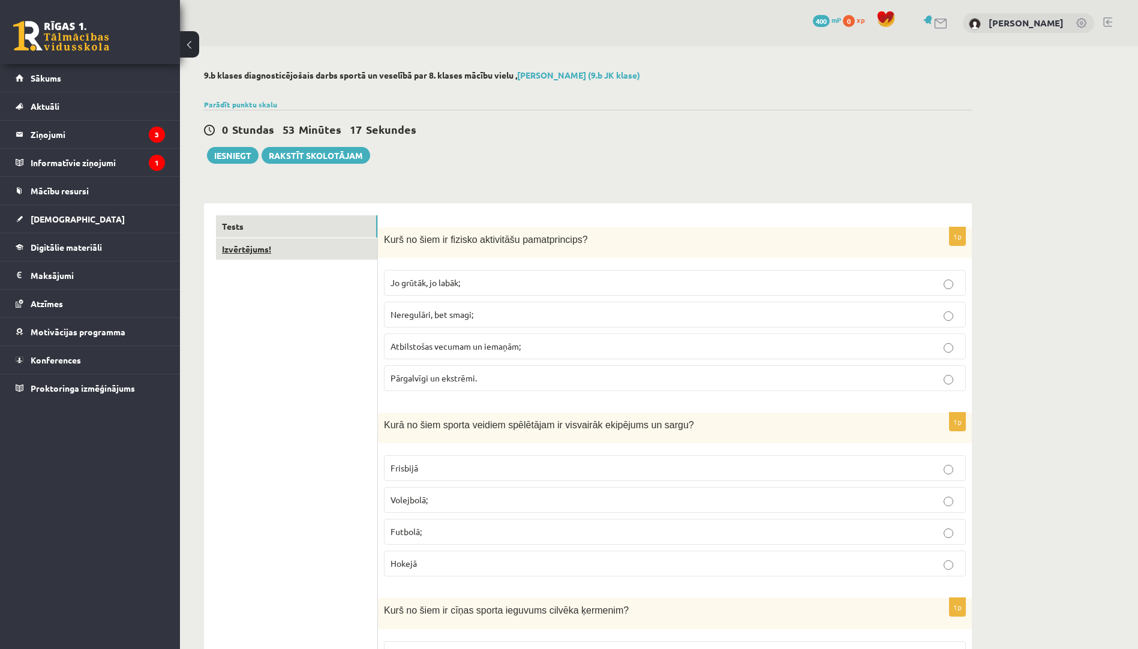
click at [350, 253] on link "Izvērtējums!" at bounding box center [296, 249] width 161 height 22
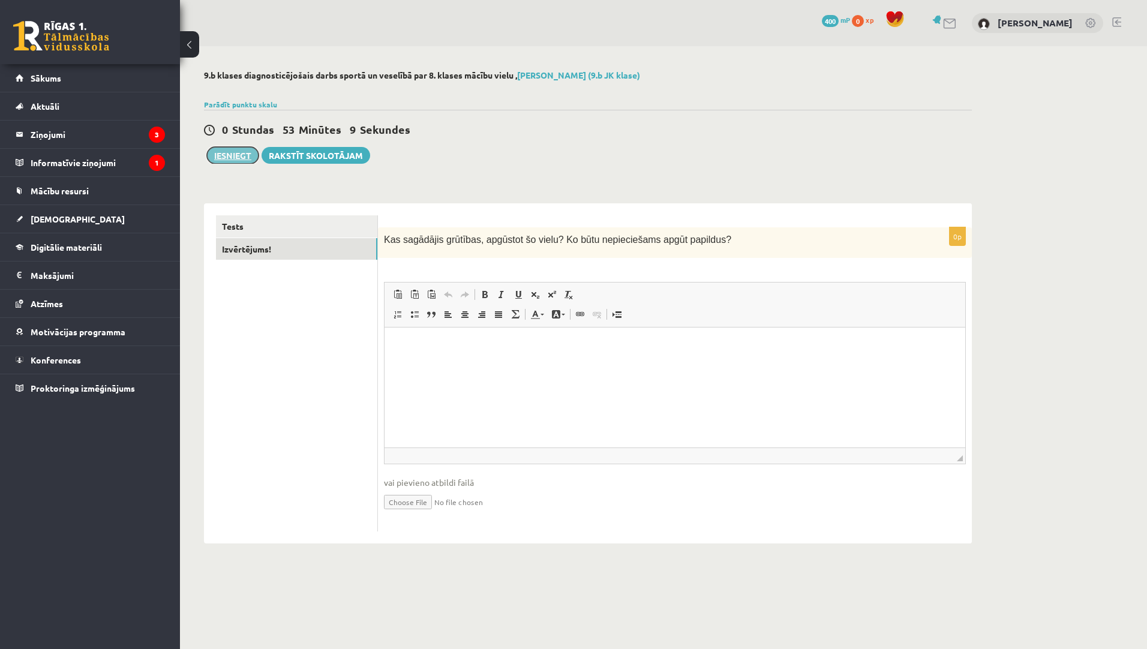
click at [227, 155] on button "Iesniegt" at bounding box center [233, 155] width 52 height 17
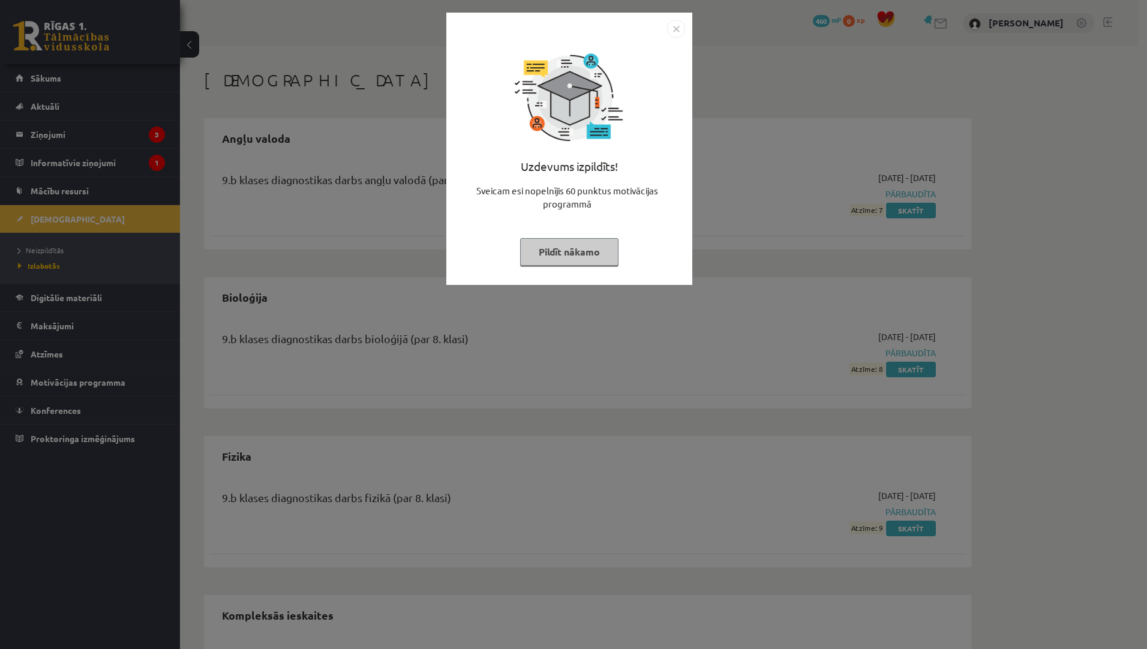
click at [590, 256] on button "Pildīt nākamo" at bounding box center [569, 252] width 98 height 28
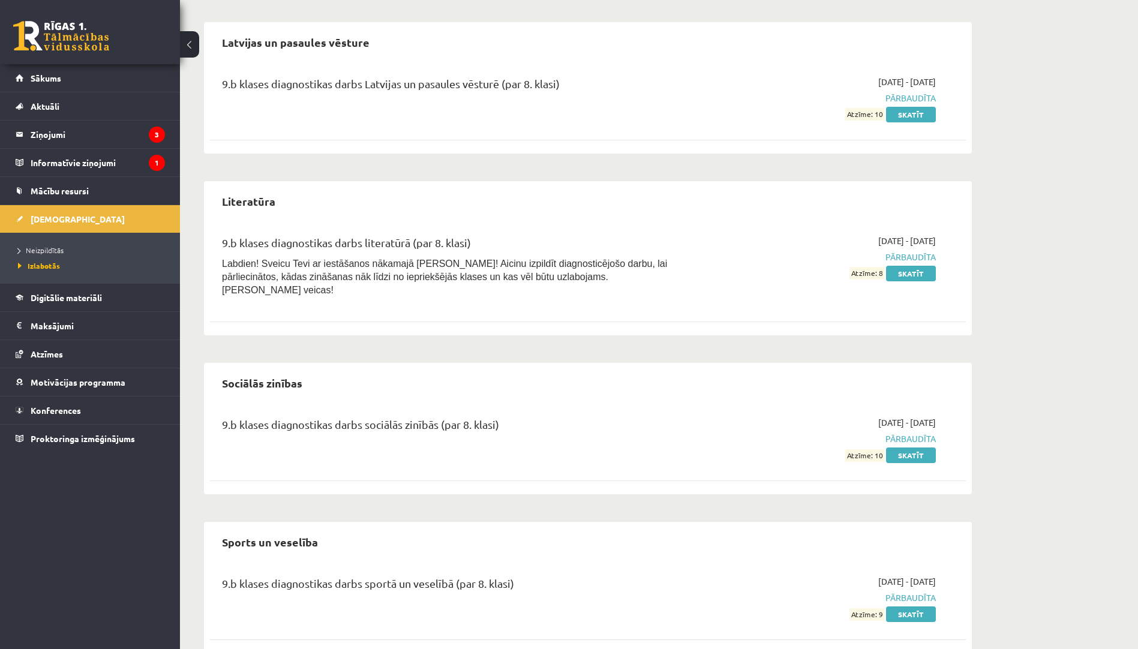
scroll to position [1002, 0]
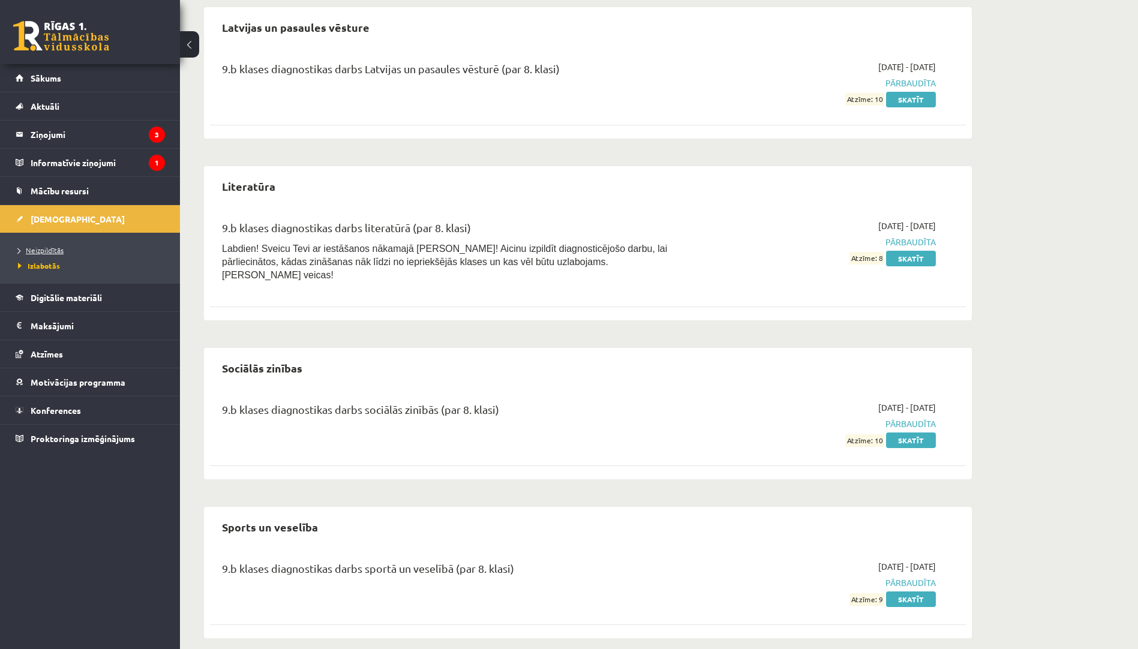
click at [58, 251] on span "Neizpildītās" at bounding box center [41, 250] width 46 height 10
